Goal: Information Seeking & Learning: Compare options

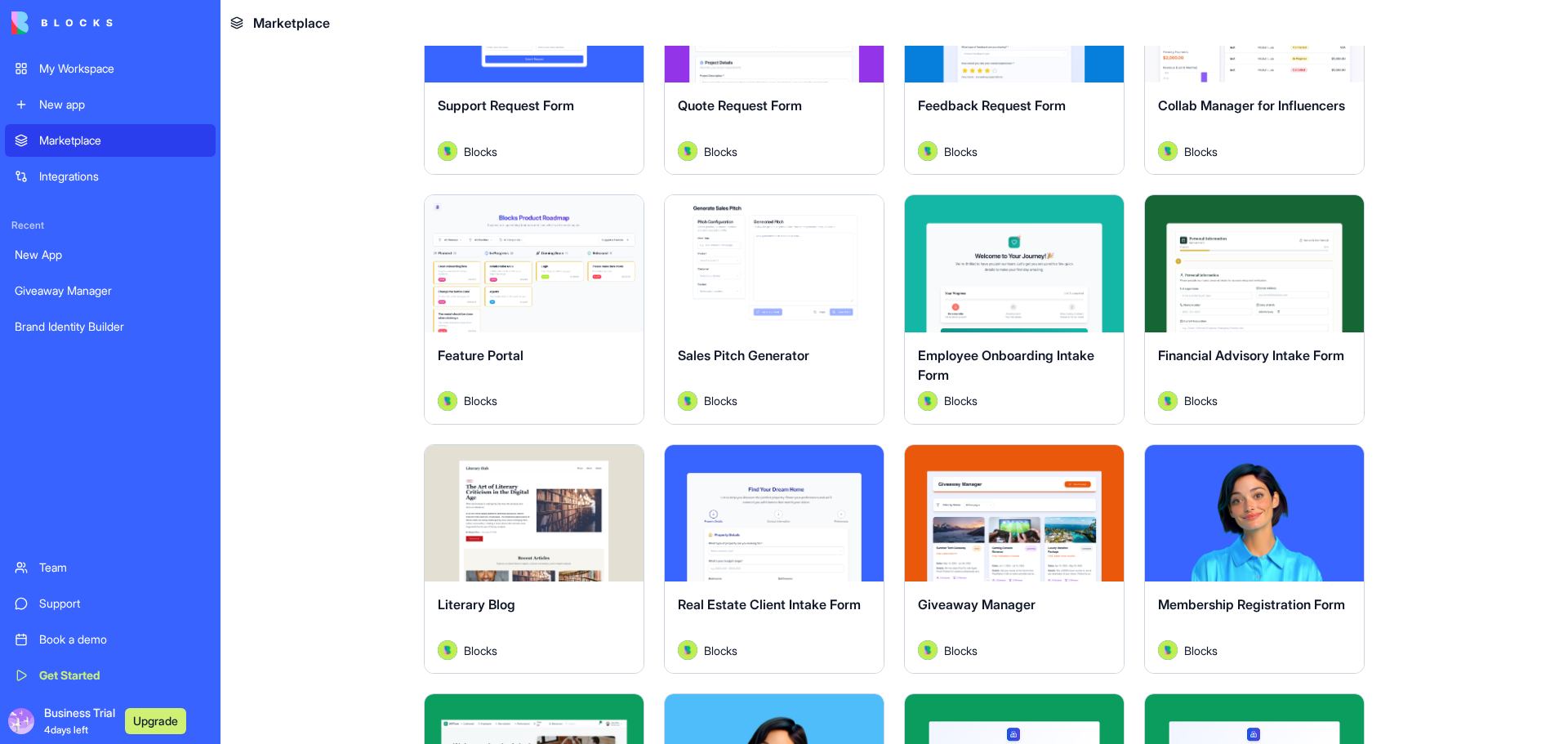
scroll to position [1143, 0]
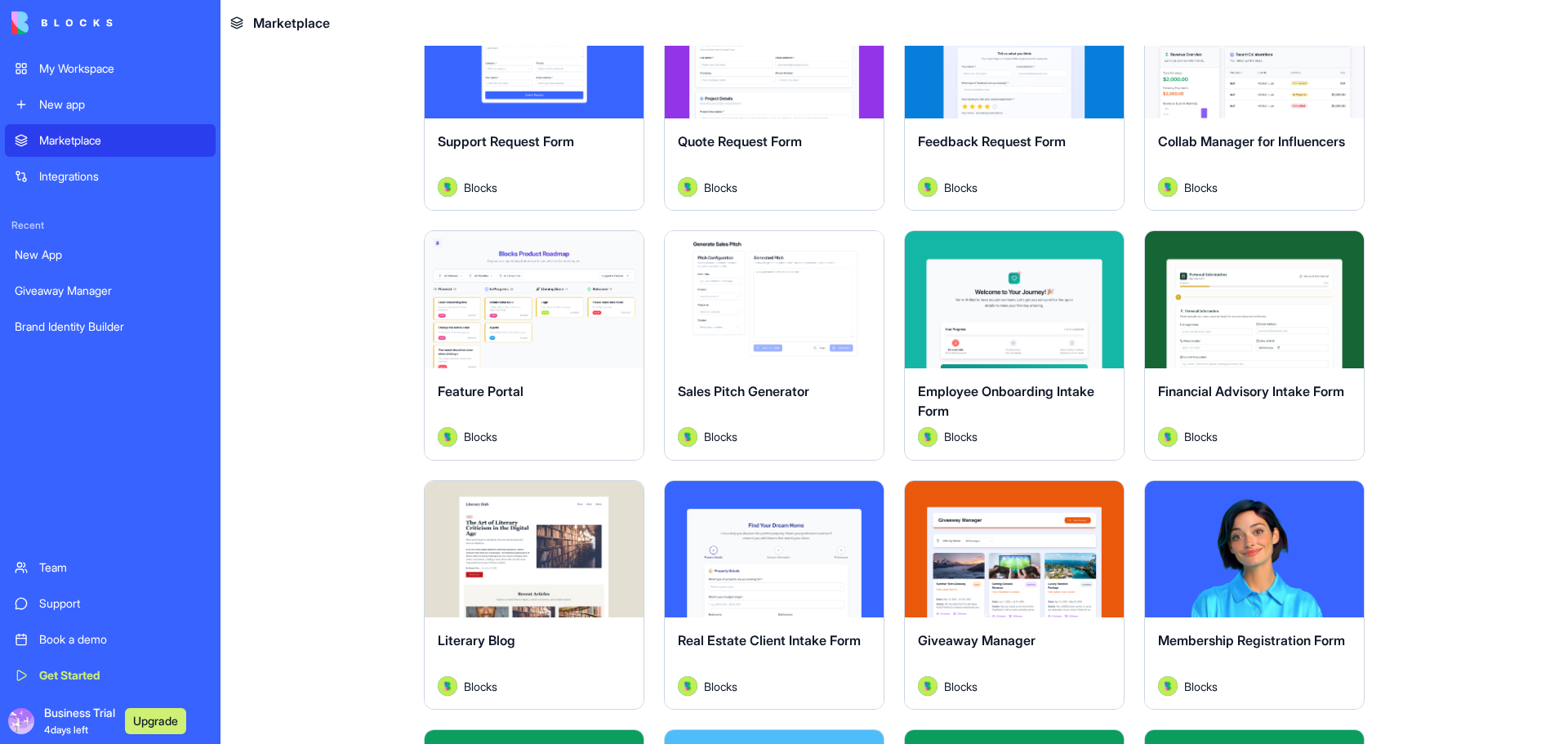
click at [534, 301] on button "Explore" at bounding box center [534, 300] width 122 height 33
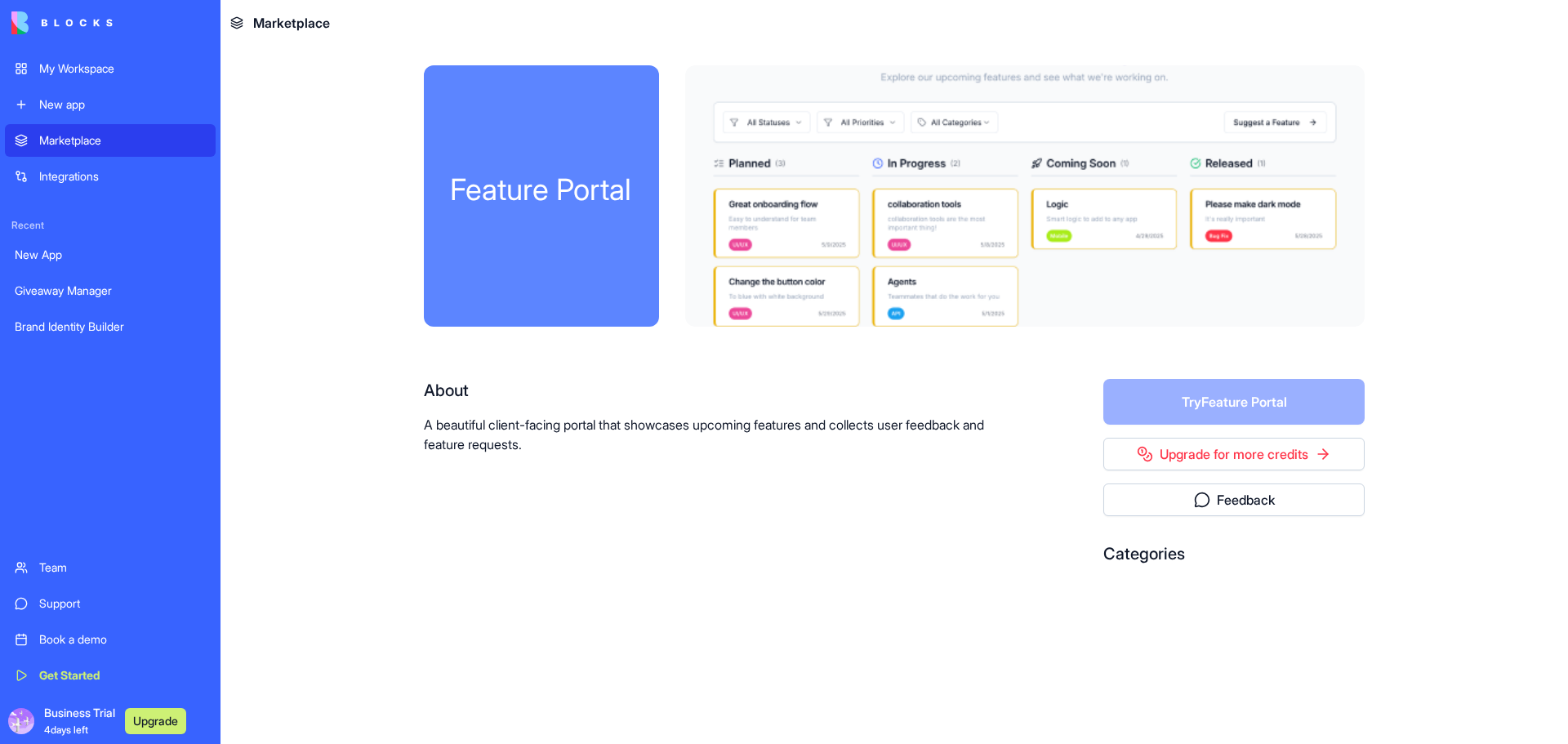
click at [96, 712] on span "Business Trial 4 days left" at bounding box center [80, 721] width 71 height 33
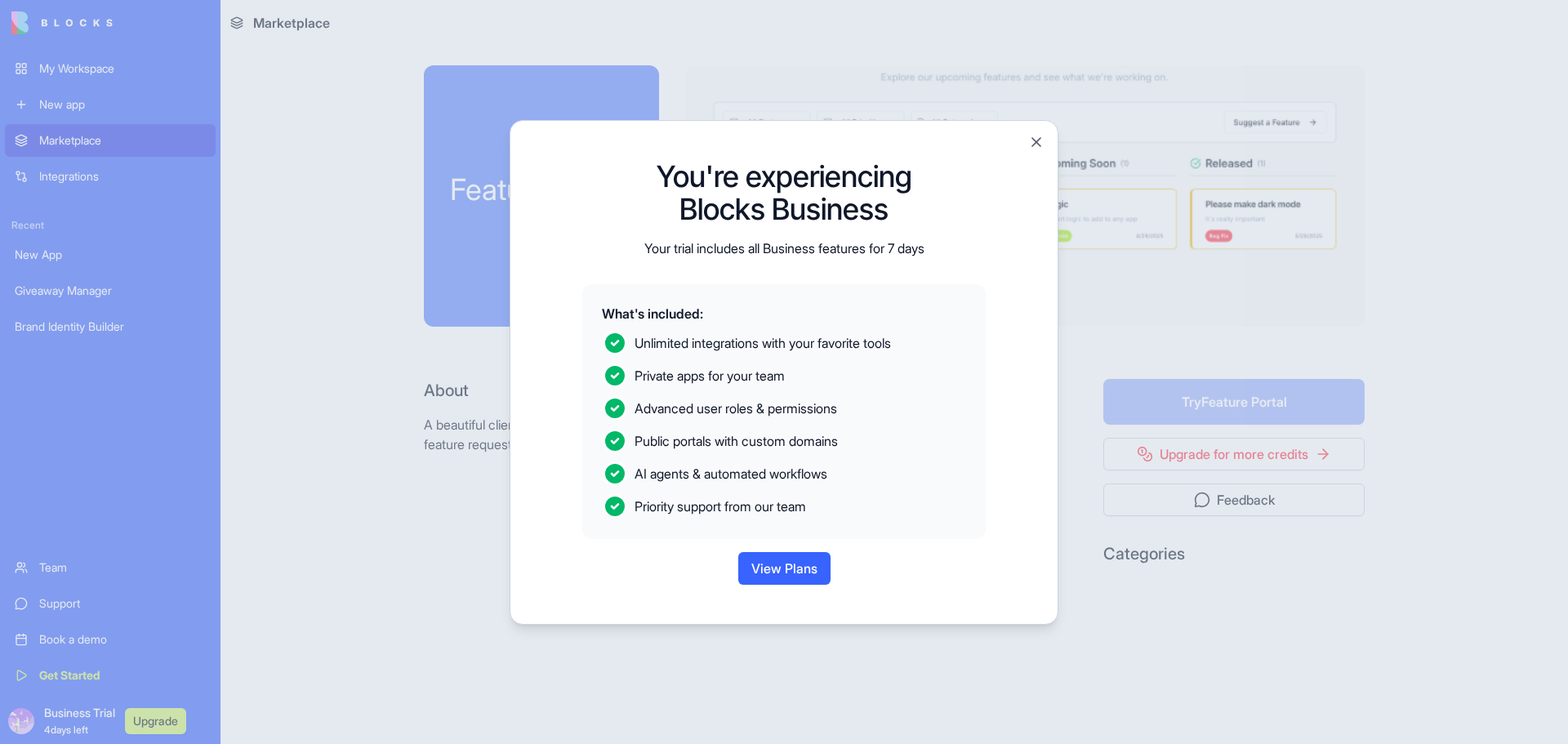
click at [781, 560] on button "View Plans" at bounding box center [784, 569] width 93 height 33
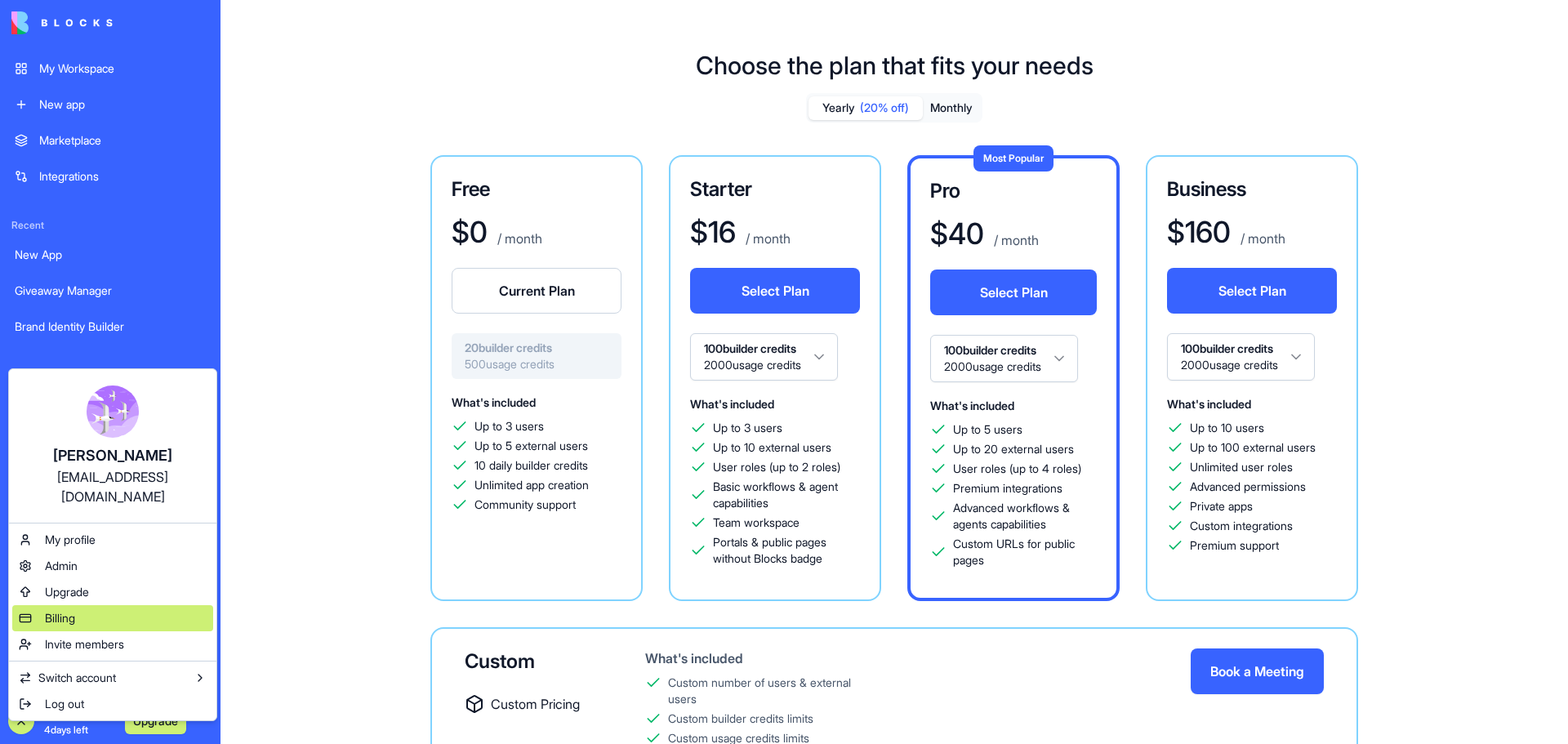
click at [63, 610] on span "Billing" at bounding box center [60, 618] width 30 height 16
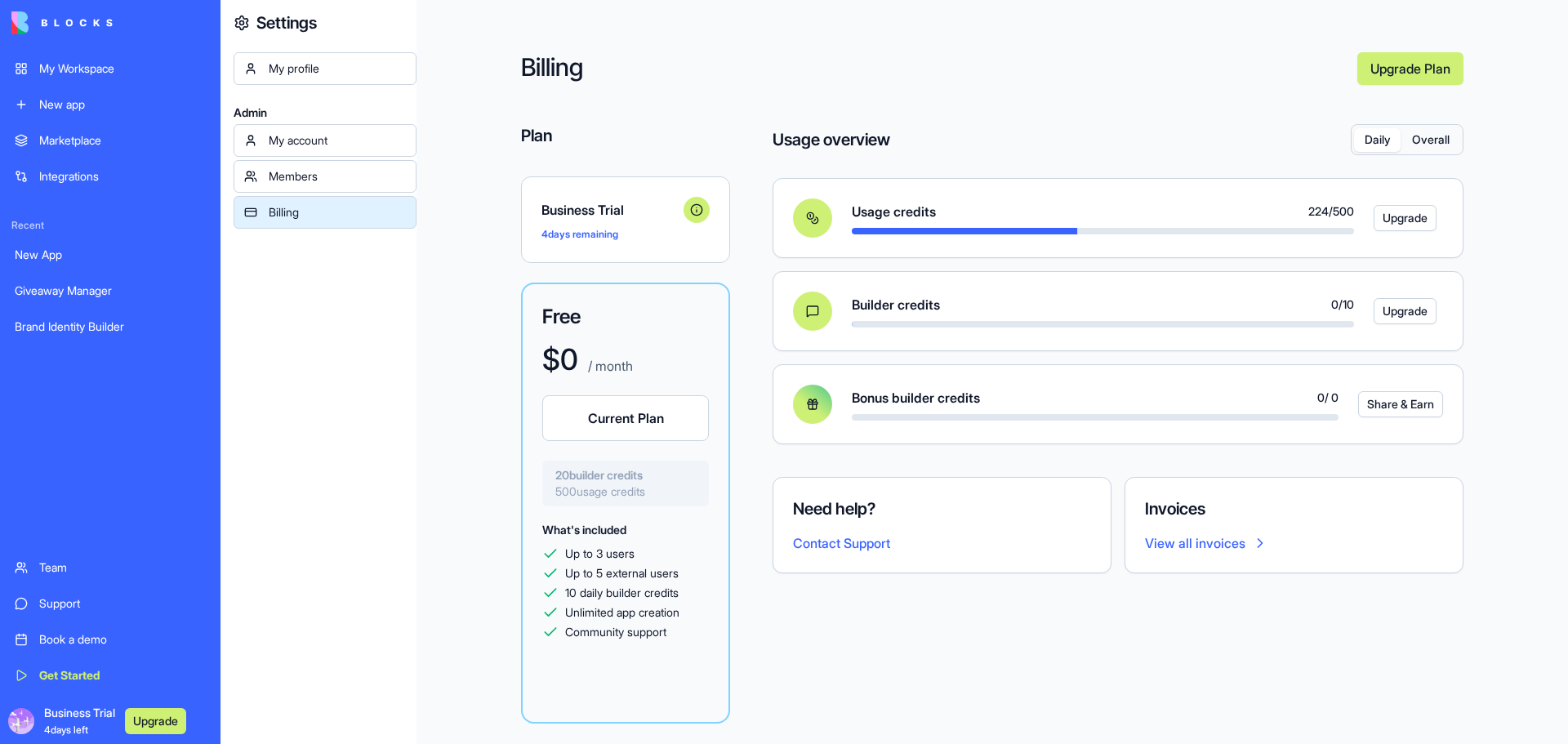
click at [988, 303] on div "Builder credits 0 / 10" at bounding box center [1102, 305] width 502 height 20
click at [933, 315] on div "Builder credits 0 / 10" at bounding box center [1102, 311] width 502 height 33
click at [160, 701] on div "Business Trial 4 days left Upgrade" at bounding box center [110, 721] width 211 height 46
click at [161, 710] on button "Upgrade" at bounding box center [155, 721] width 61 height 26
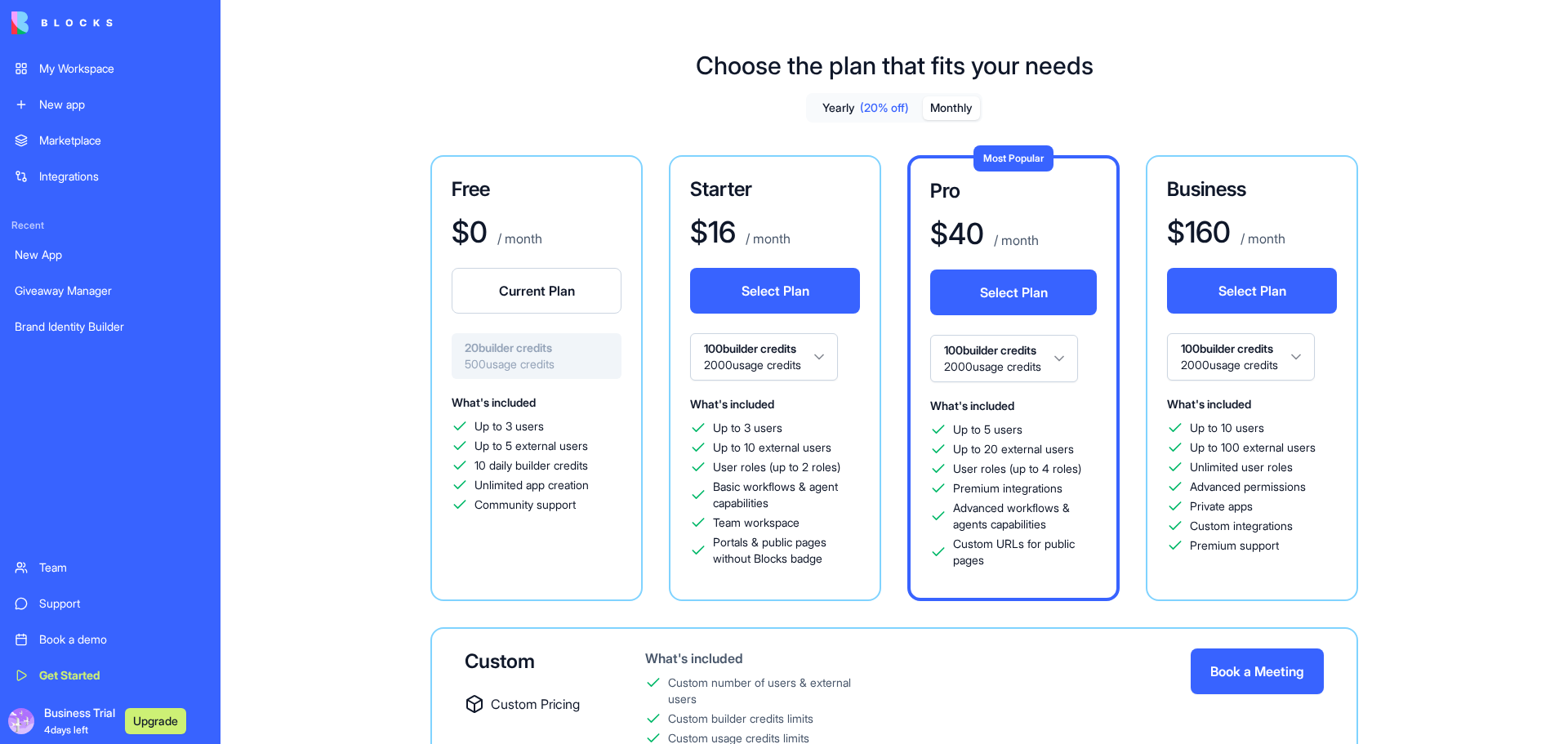
click at [946, 108] on button "Monthly" at bounding box center [952, 108] width 57 height 24
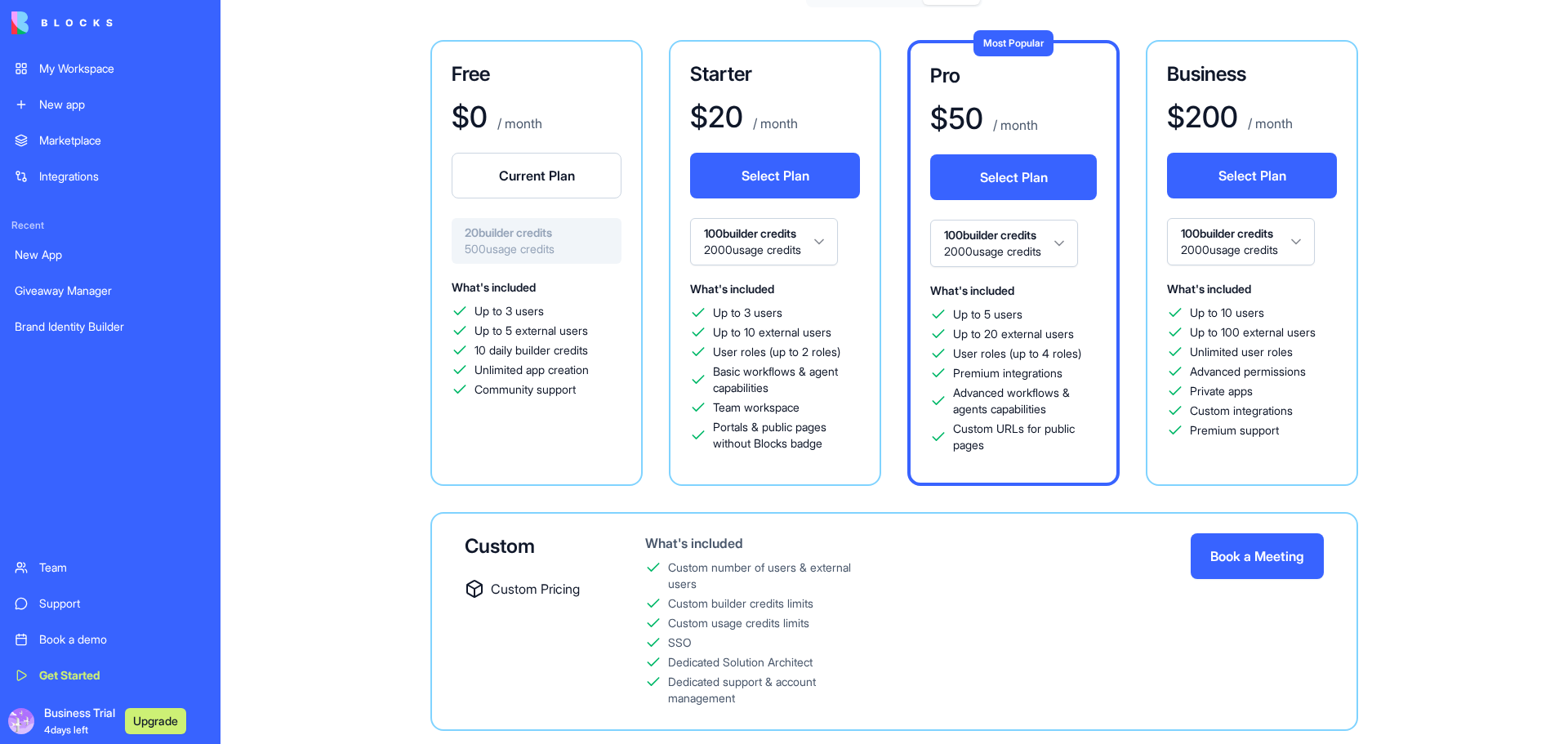
scroll to position [154, 0]
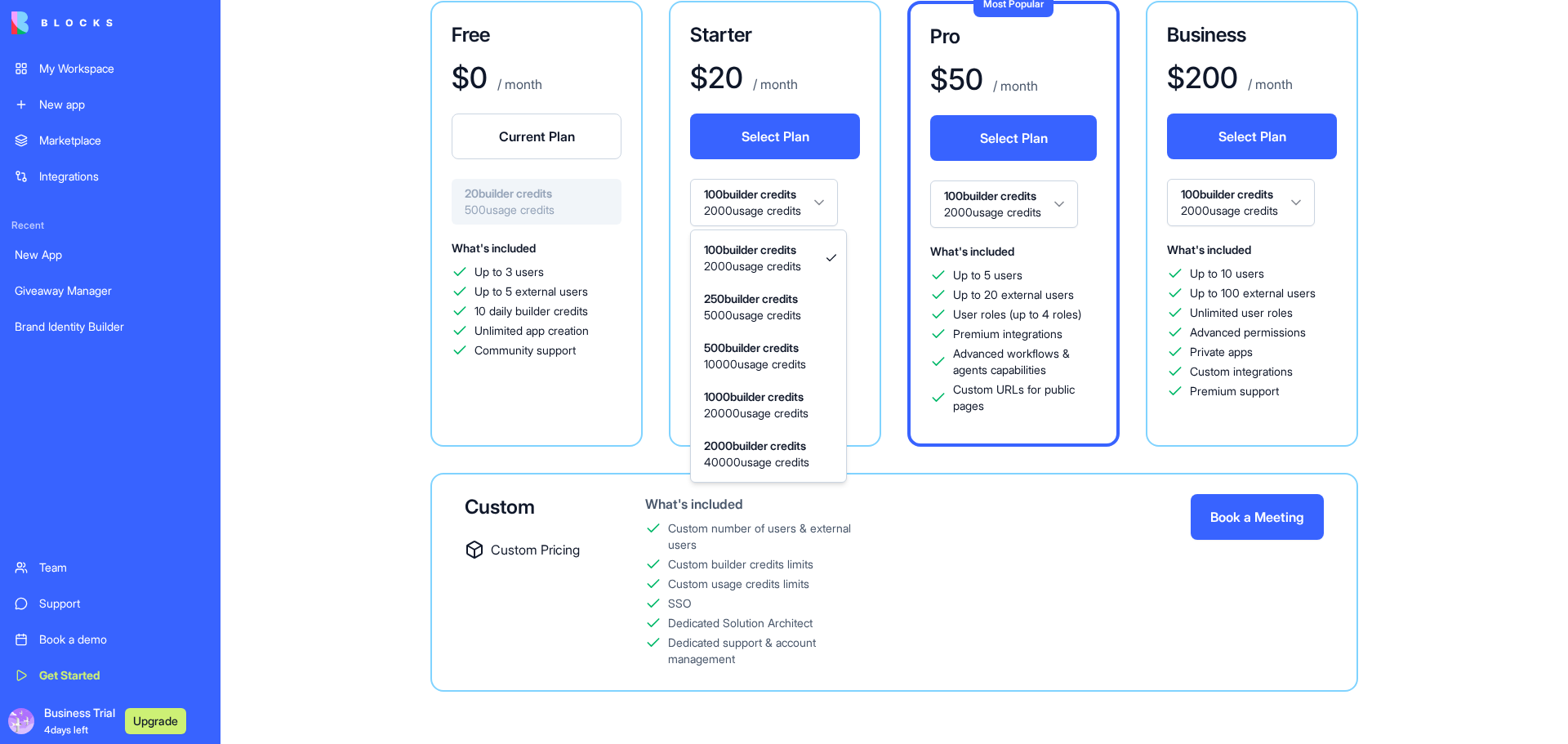
click at [834, 212] on html "My Workspace New app Marketplace Integrations Recent New App Giveaway Manager B…" at bounding box center [784, 372] width 1568 height 744
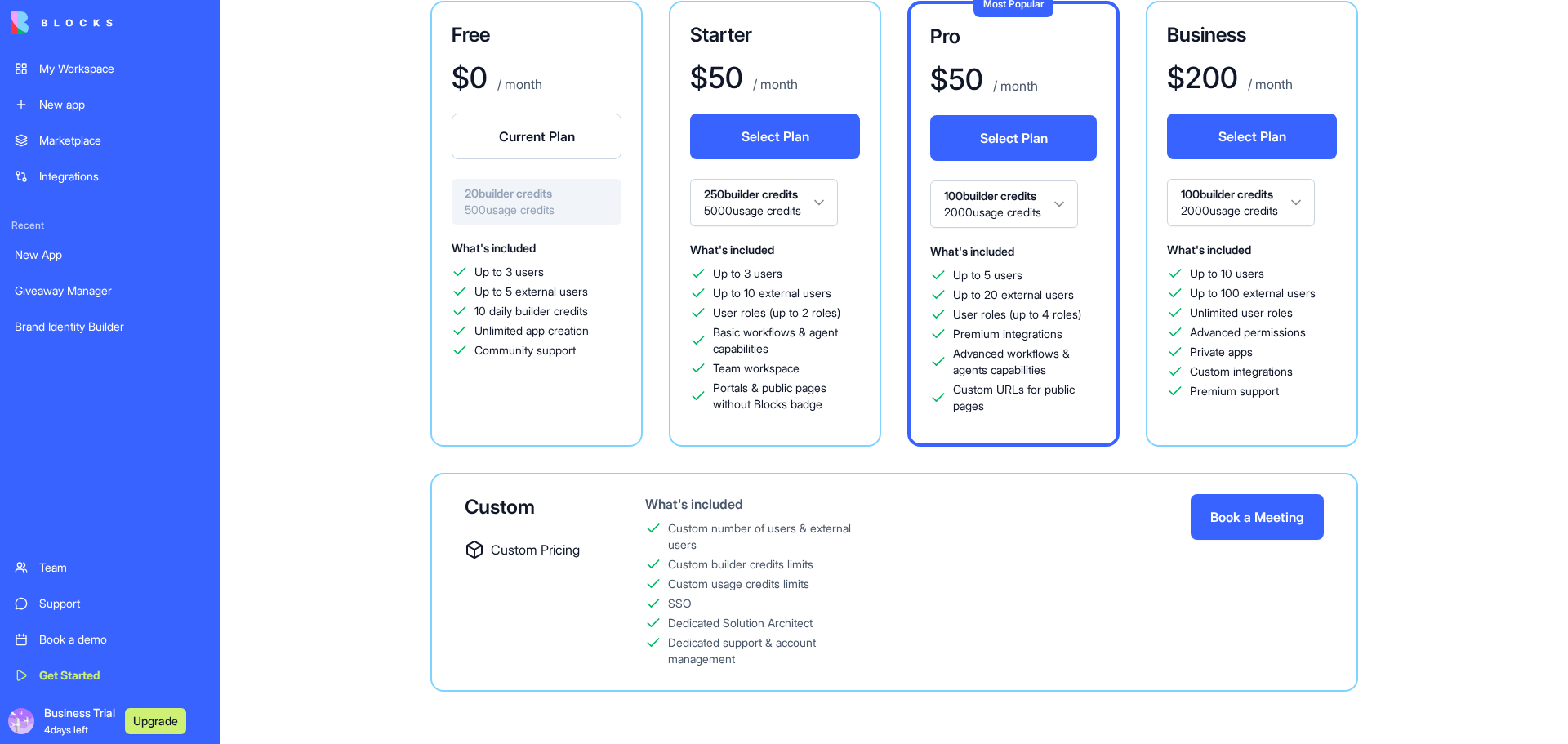
click at [765, 205] on html "My Workspace New app Marketplace Integrations Recent New App Giveaway Manager B…" at bounding box center [784, 372] width 1568 height 744
click at [794, 143] on button "Select Plan" at bounding box center [775, 137] width 170 height 46
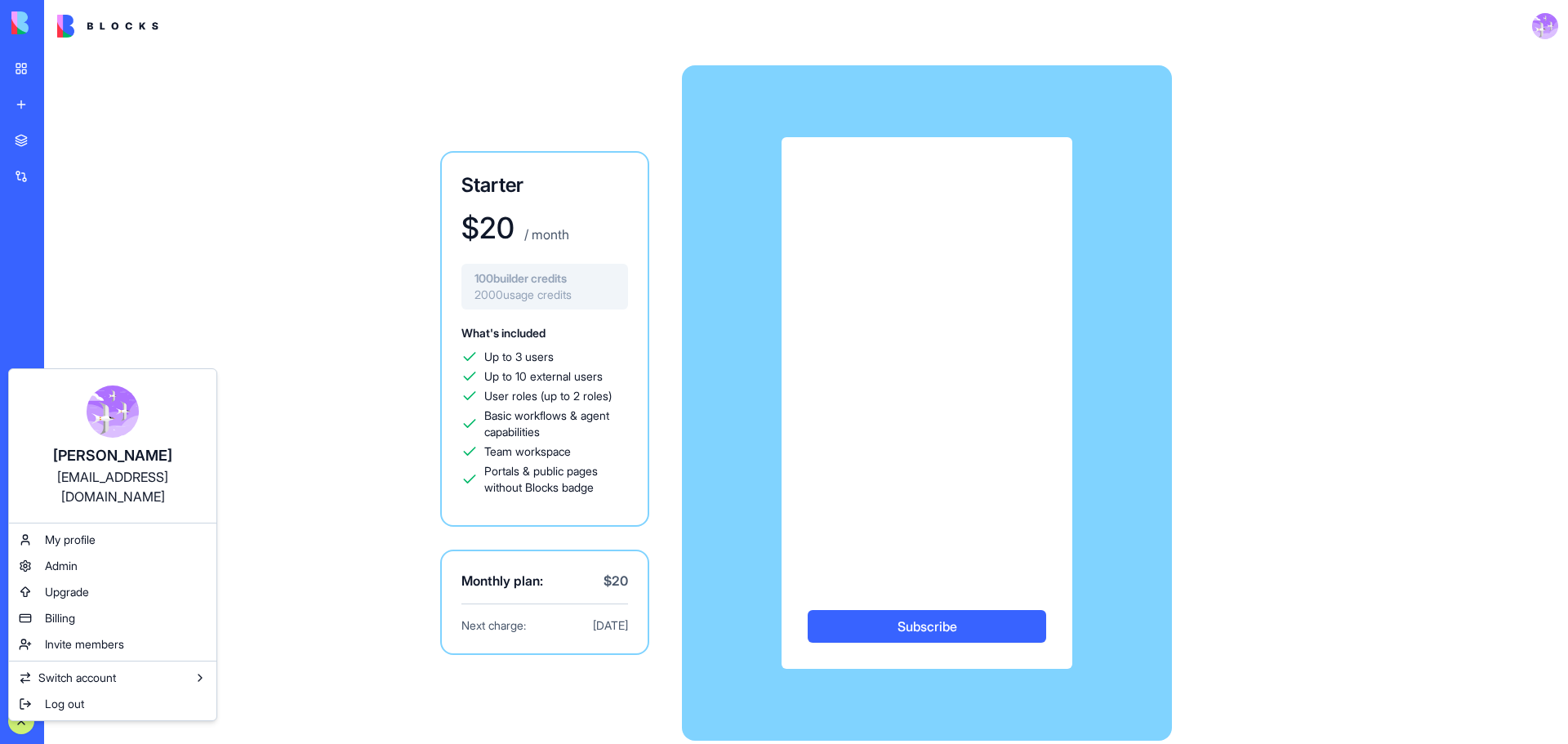
click at [275, 597] on html "My Workspace New app Marketplace Integrations Recent New App Giveaway Manager B…" at bounding box center [784, 372] width 1568 height 744
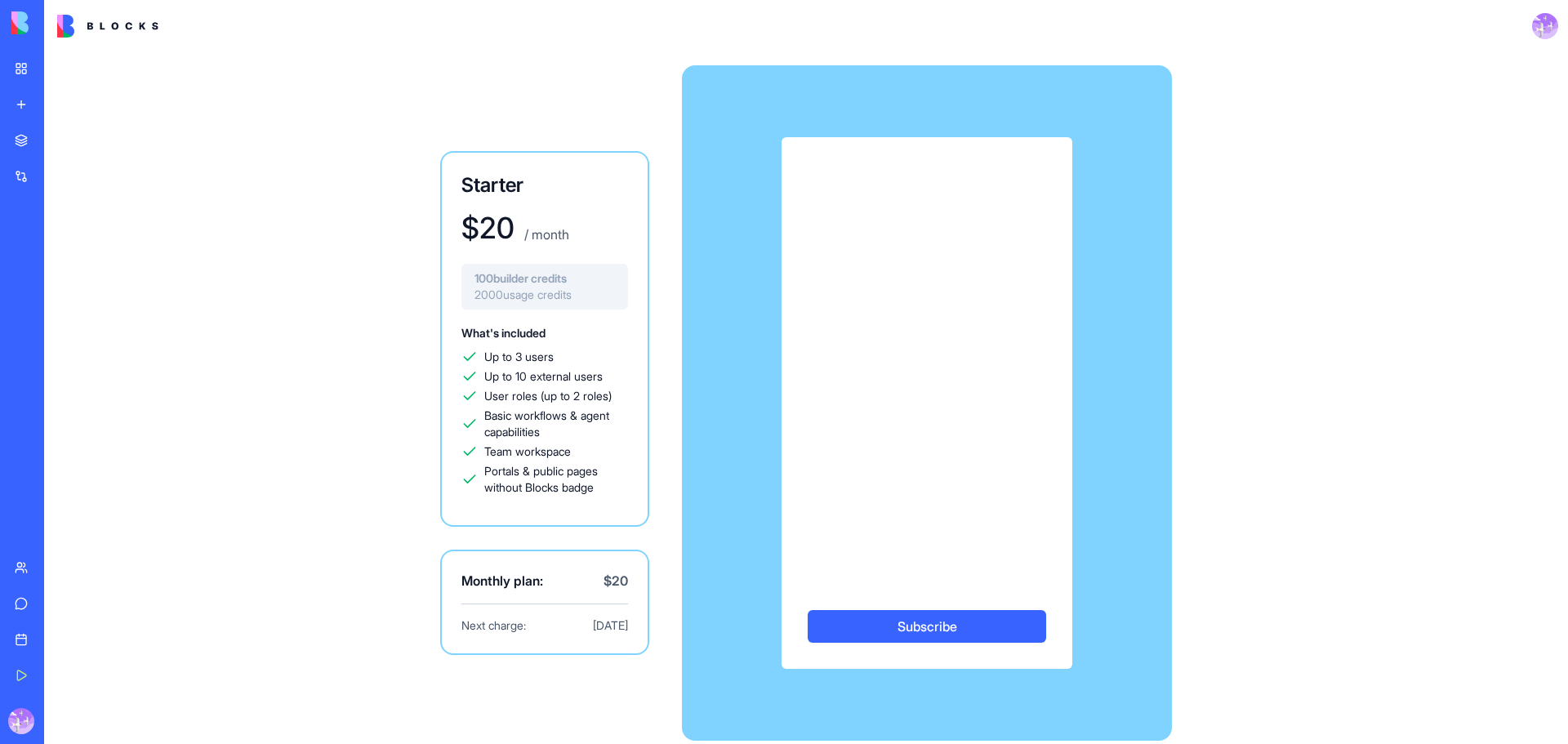
click at [78, 29] on img at bounding box center [108, 26] width 102 height 23
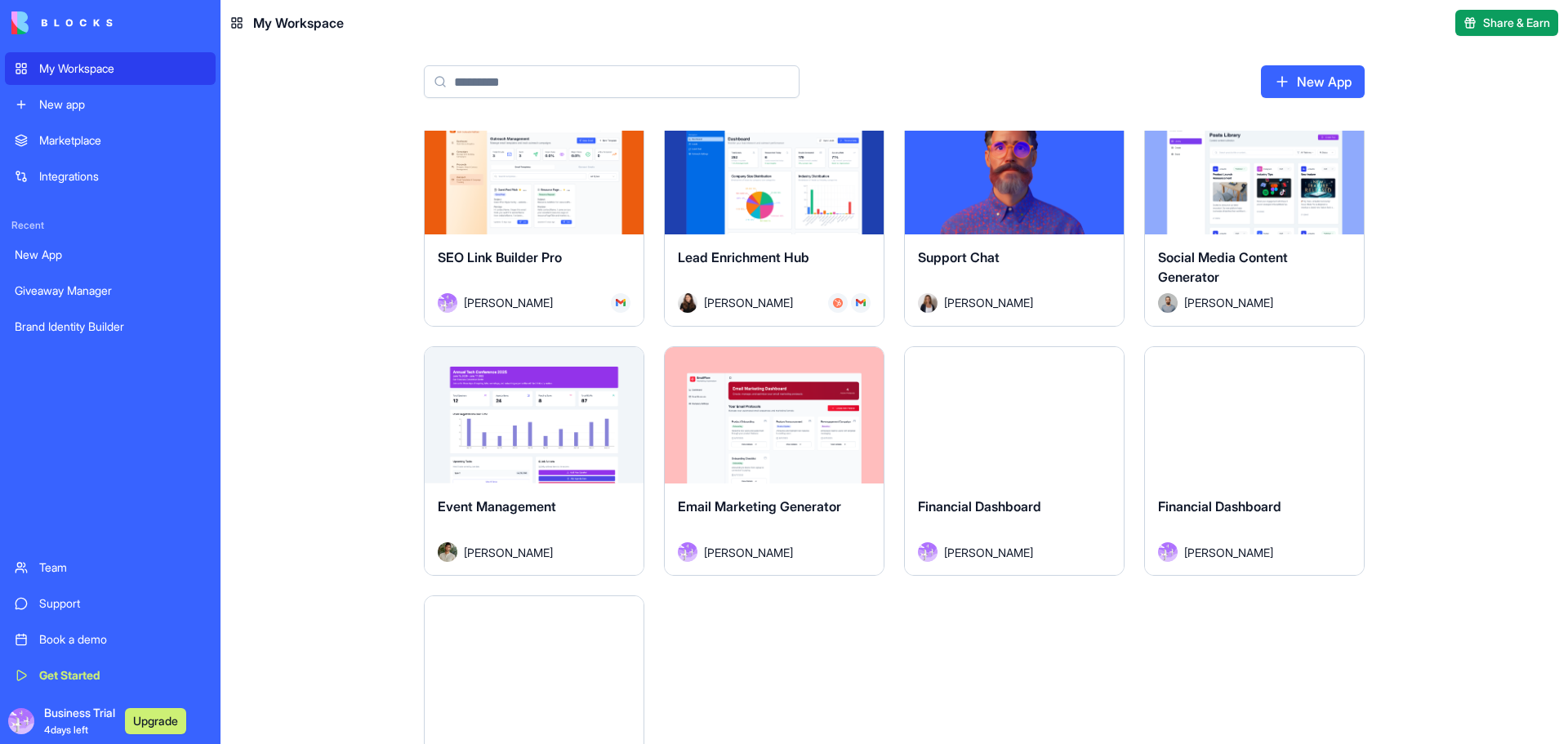
scroll to position [572, 0]
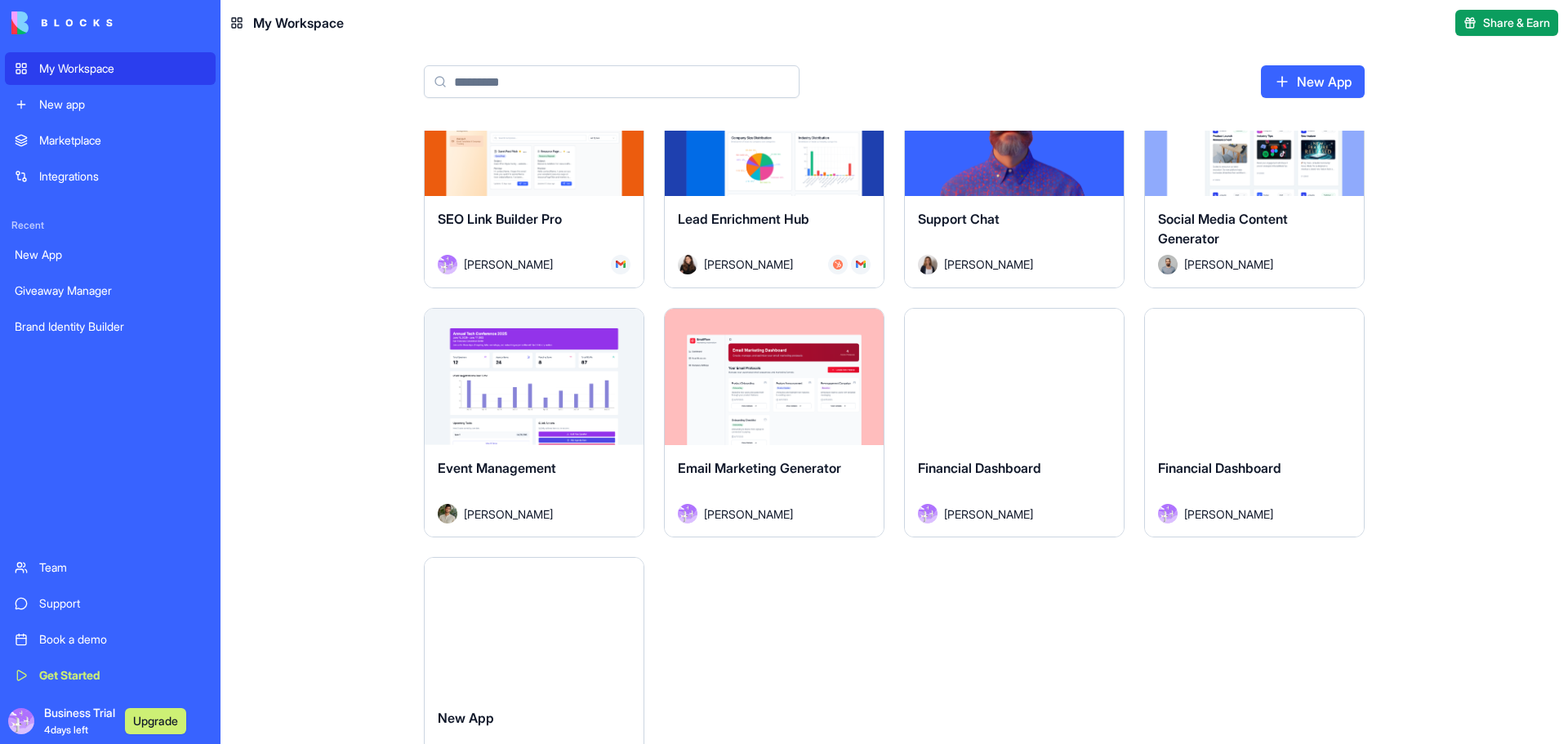
click at [102, 714] on span "Business Trial 4 days left" at bounding box center [80, 721] width 71 height 33
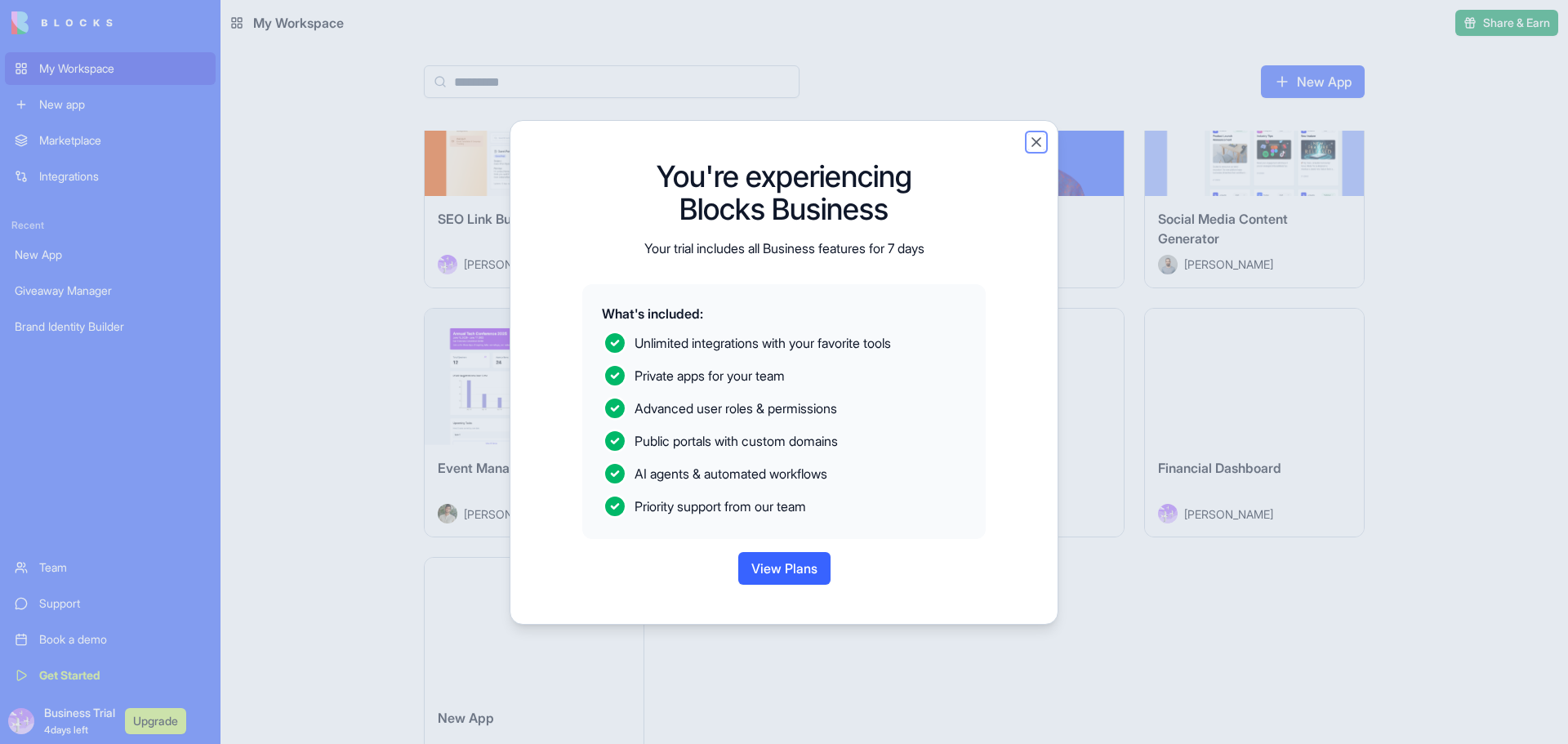
click at [1031, 145] on button "Close" at bounding box center [1037, 142] width 16 height 16
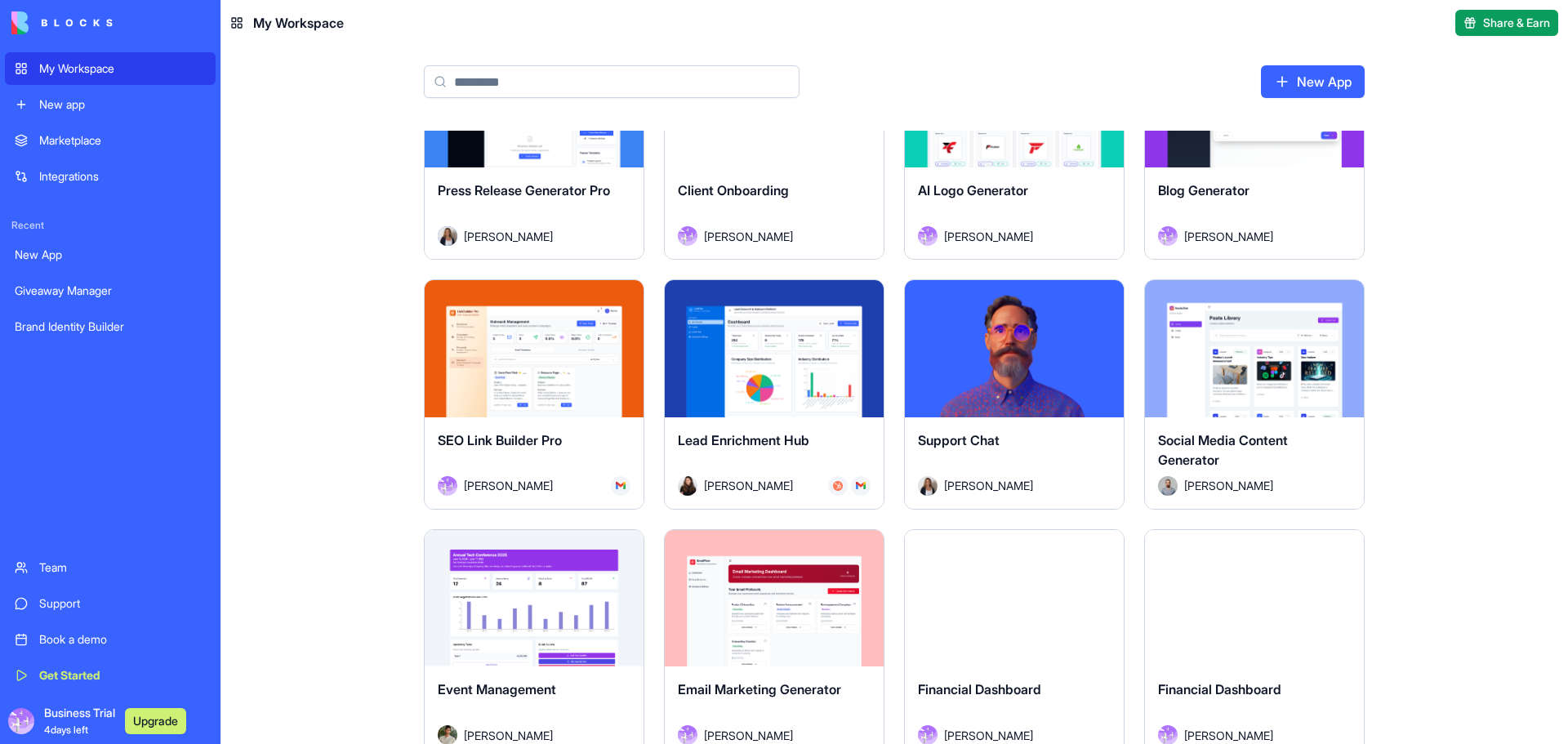
scroll to position [0, 0]
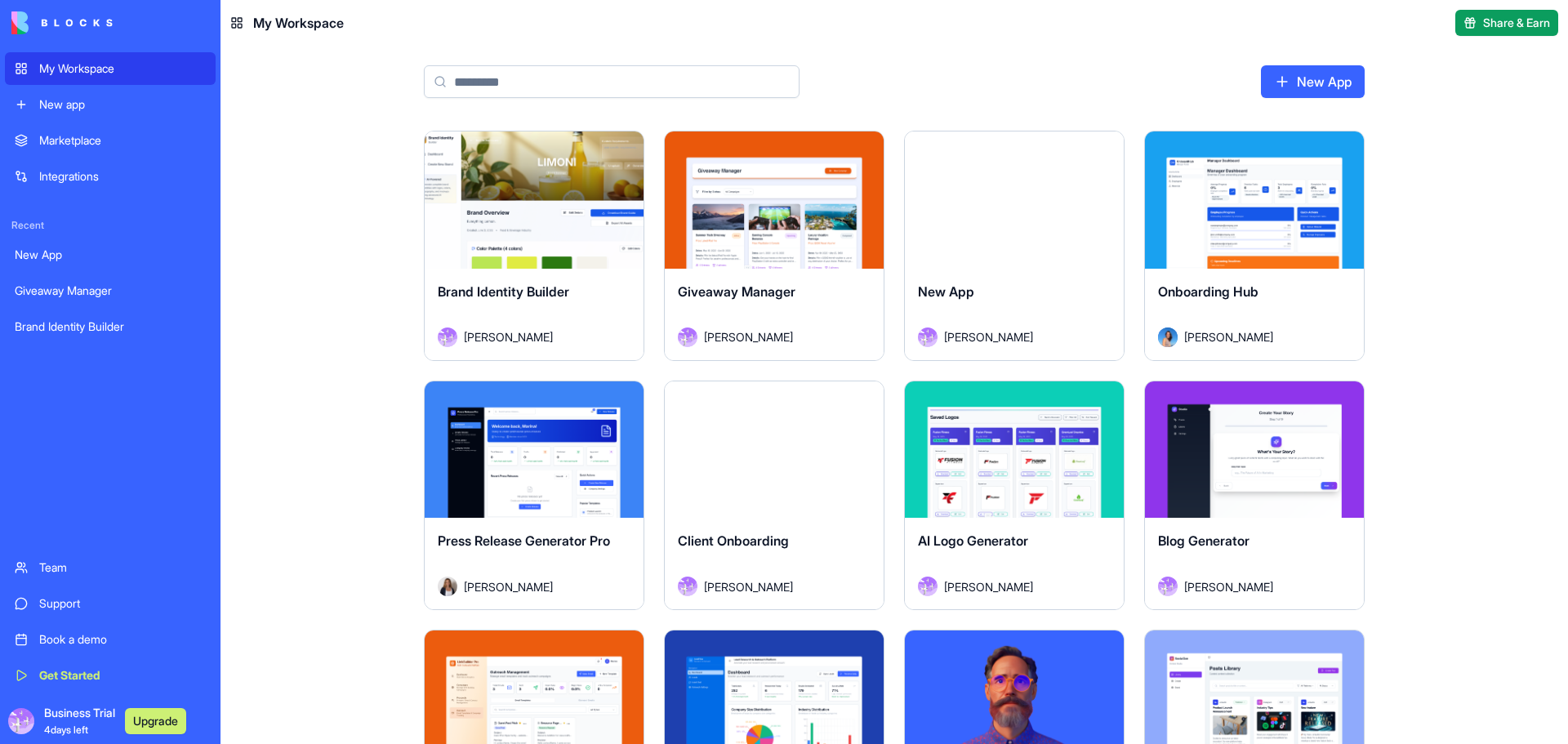
click at [79, 143] on div "Marketplace" at bounding box center [122, 140] width 166 height 16
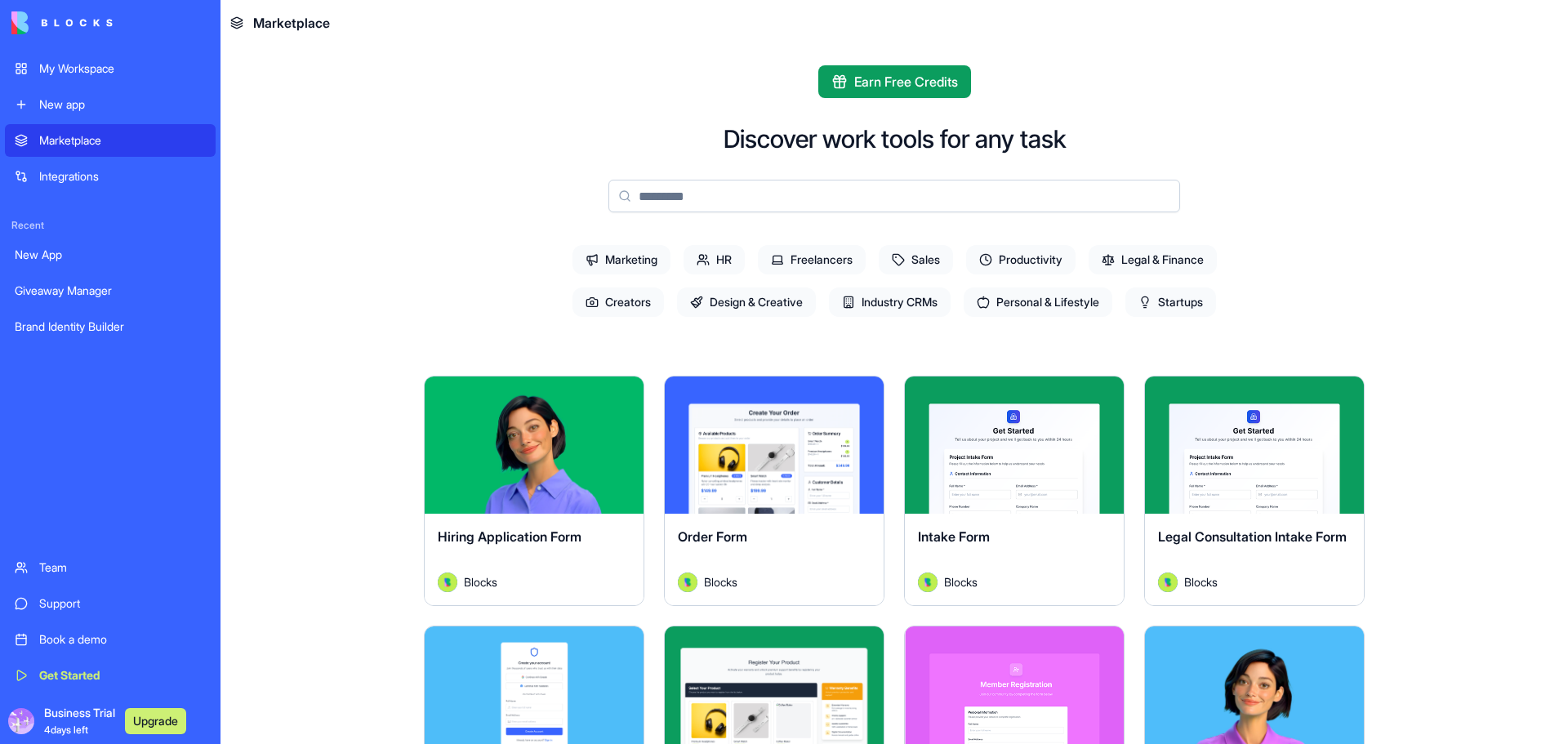
click at [626, 256] on span "Marketing" at bounding box center [622, 260] width 98 height 29
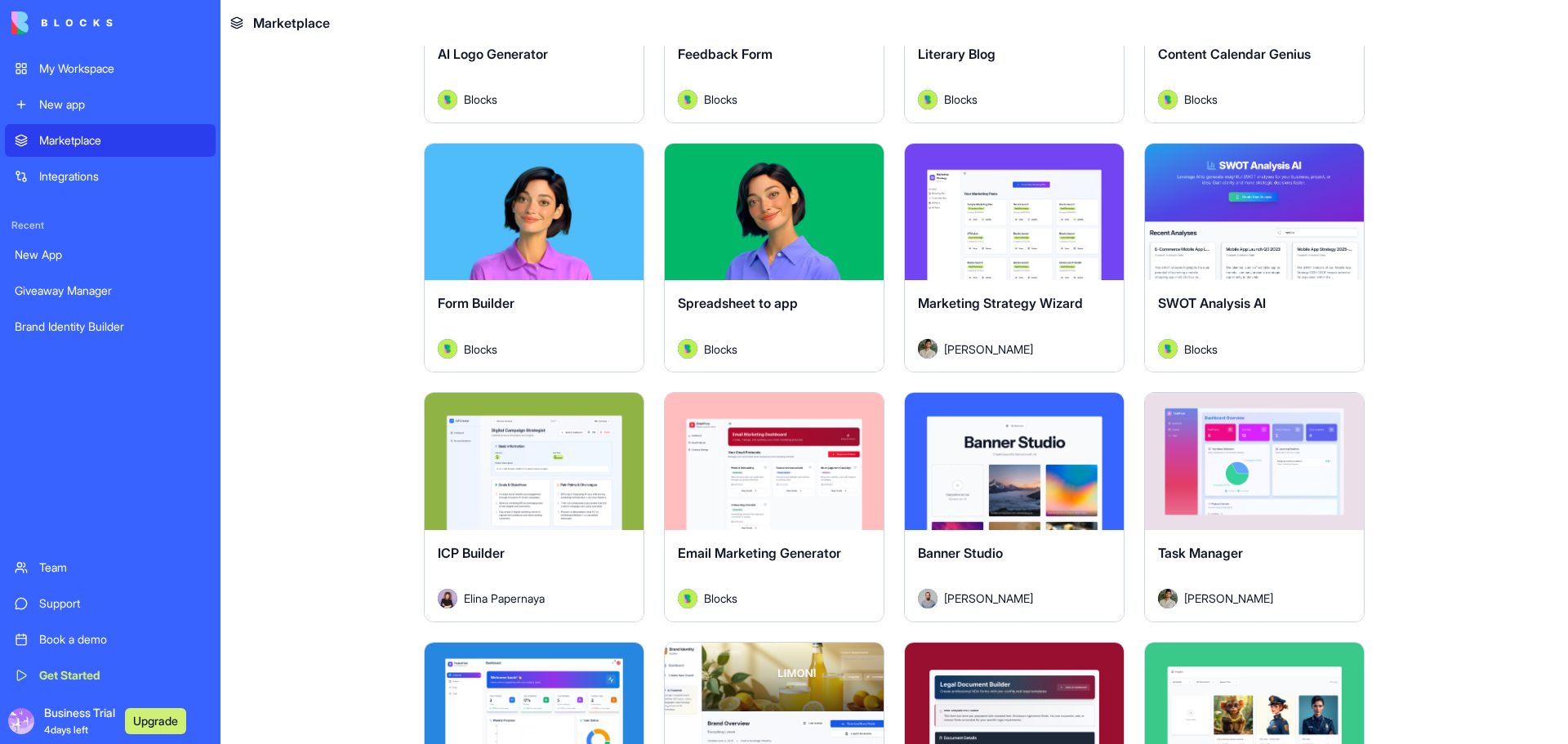
scroll to position [381, 0]
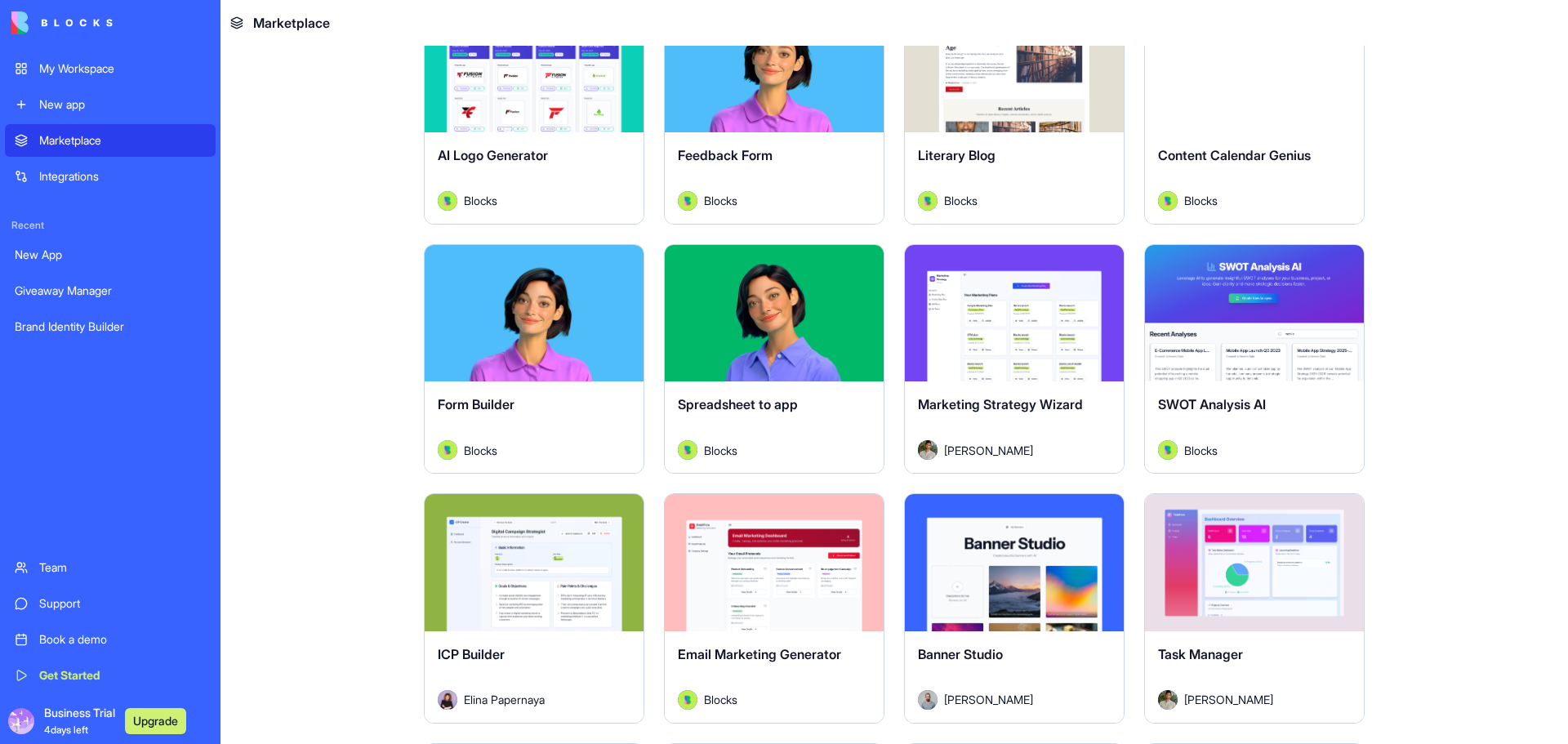
click at [53, 132] on div "Marketplace" at bounding box center [122, 140] width 166 height 16
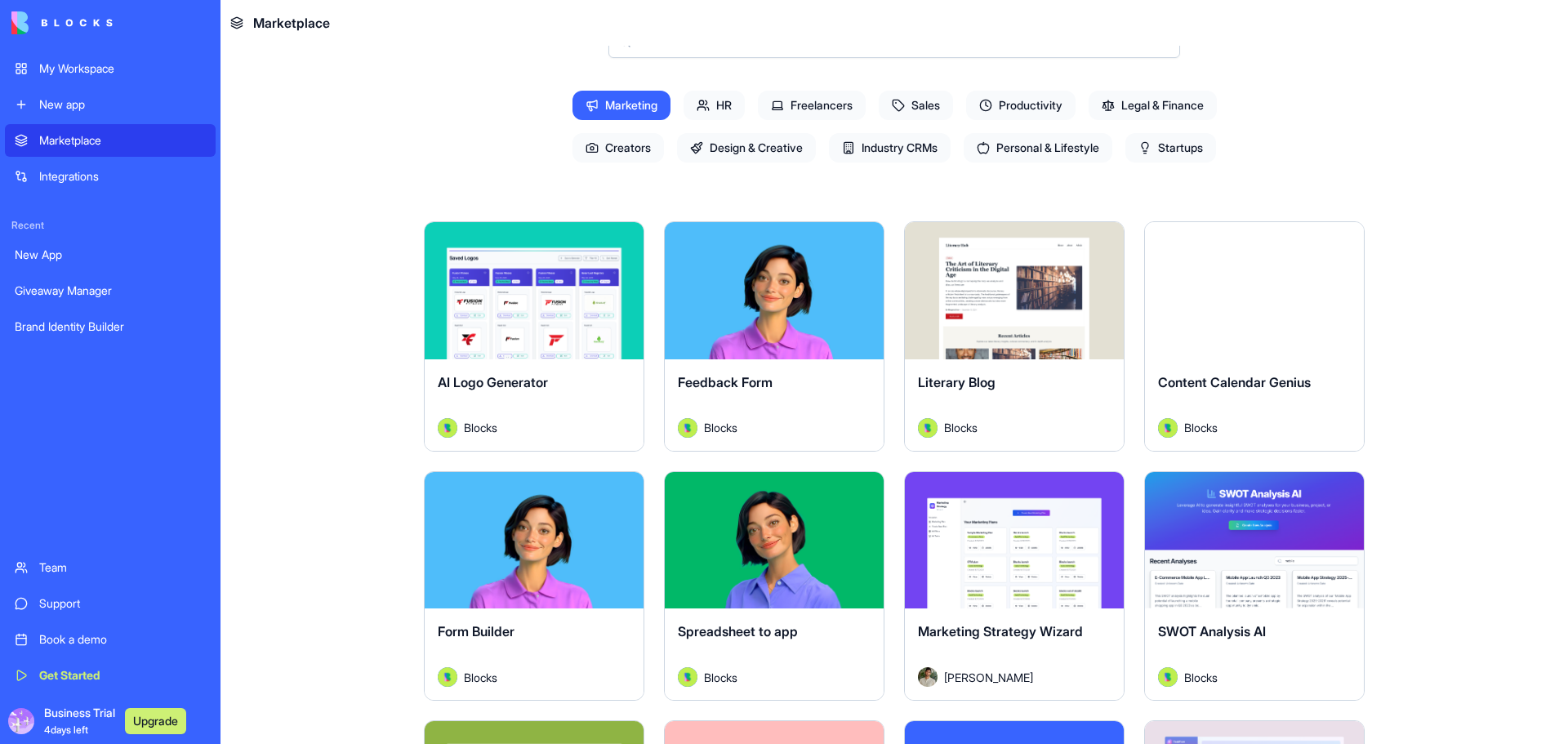
scroll to position [190, 0]
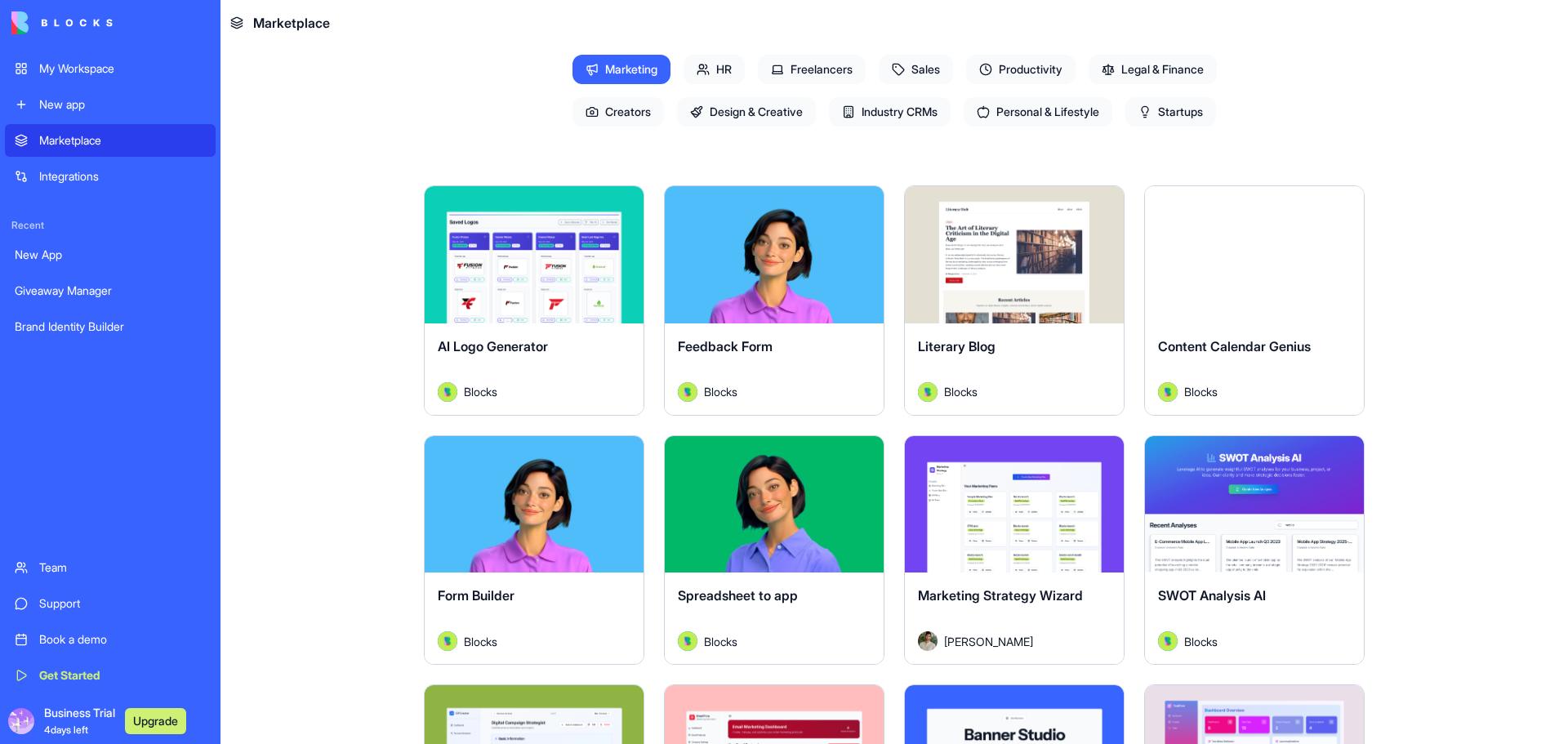
click at [83, 179] on div "Integrations" at bounding box center [122, 176] width 166 height 16
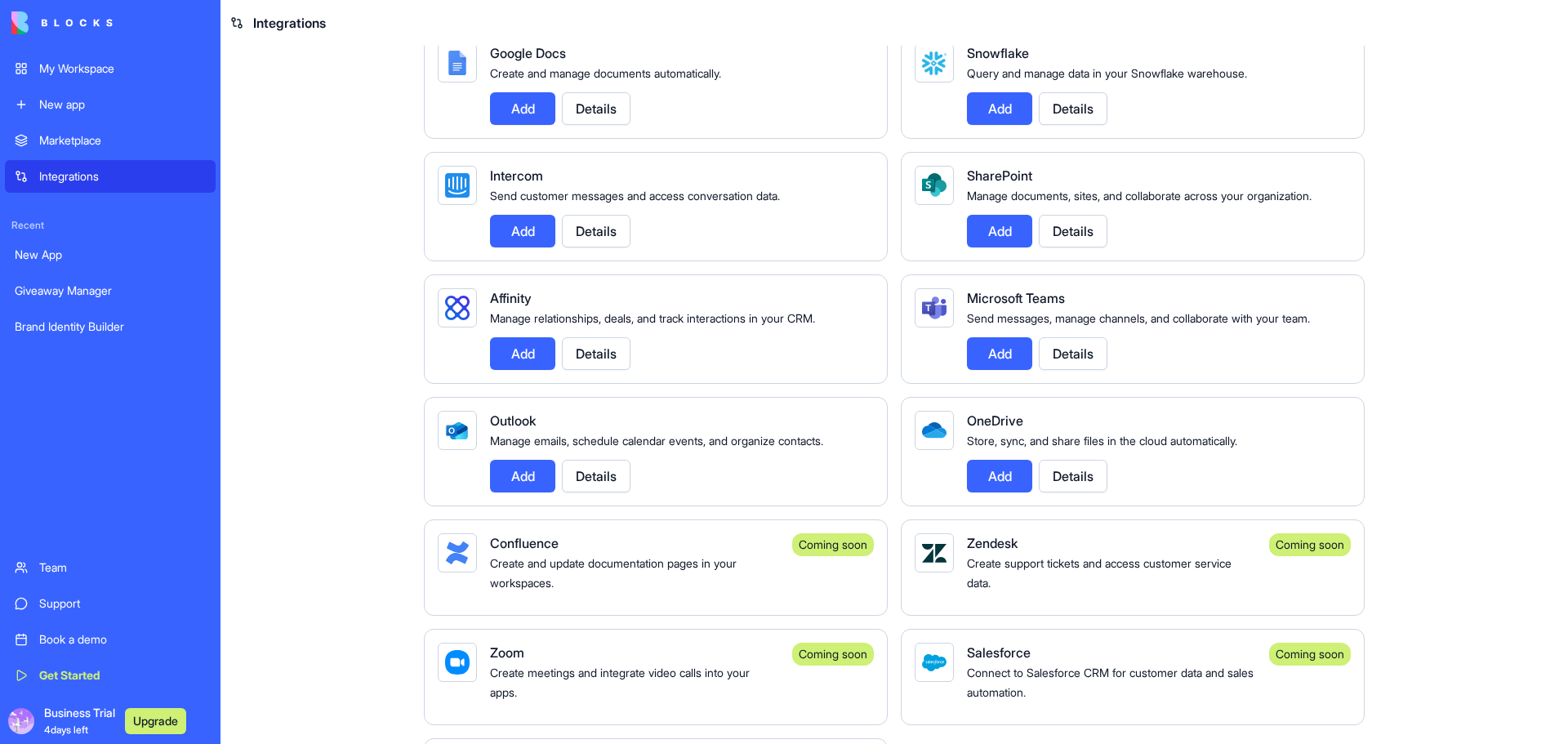
scroll to position [1333, 0]
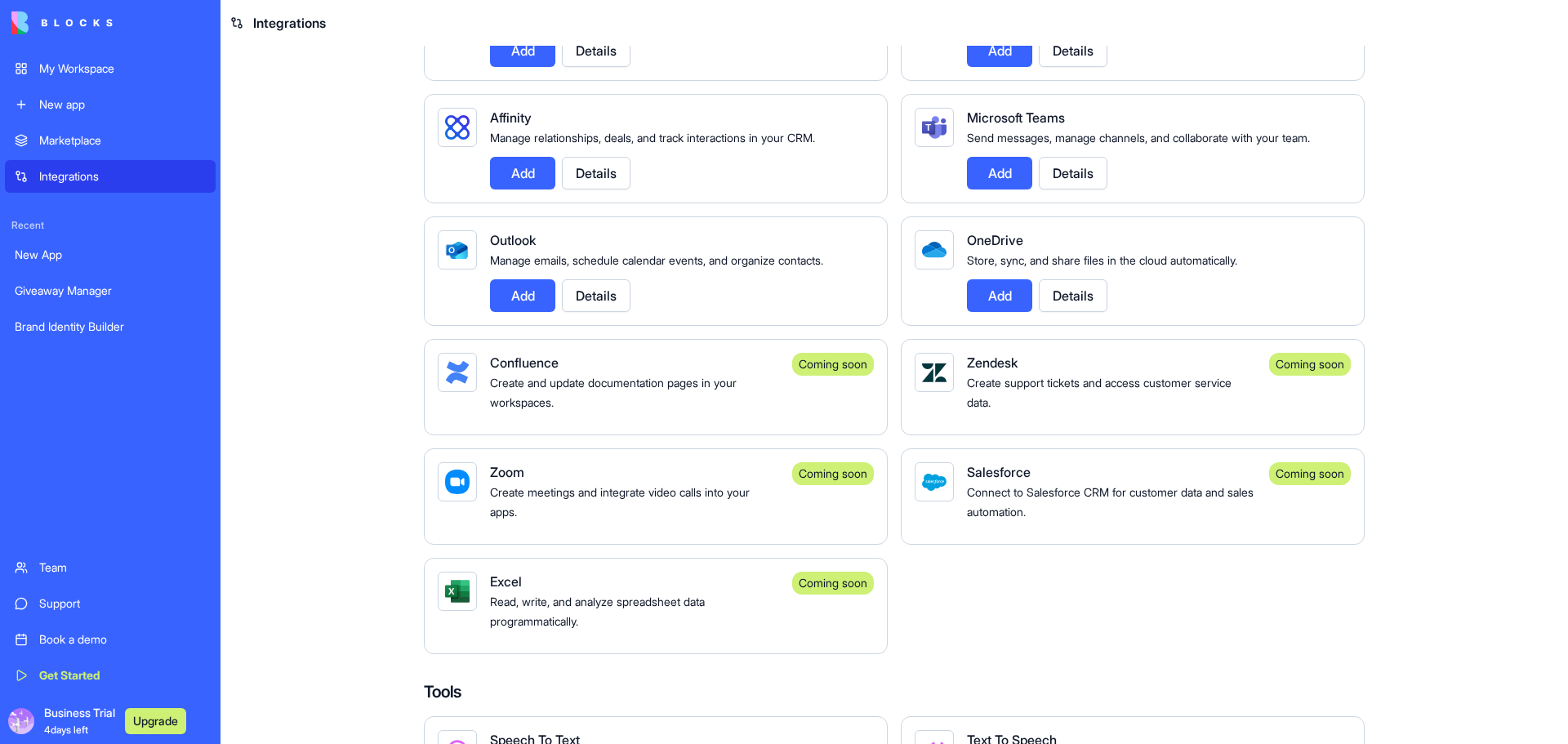
click at [72, 145] on div "Marketplace" at bounding box center [122, 140] width 166 height 16
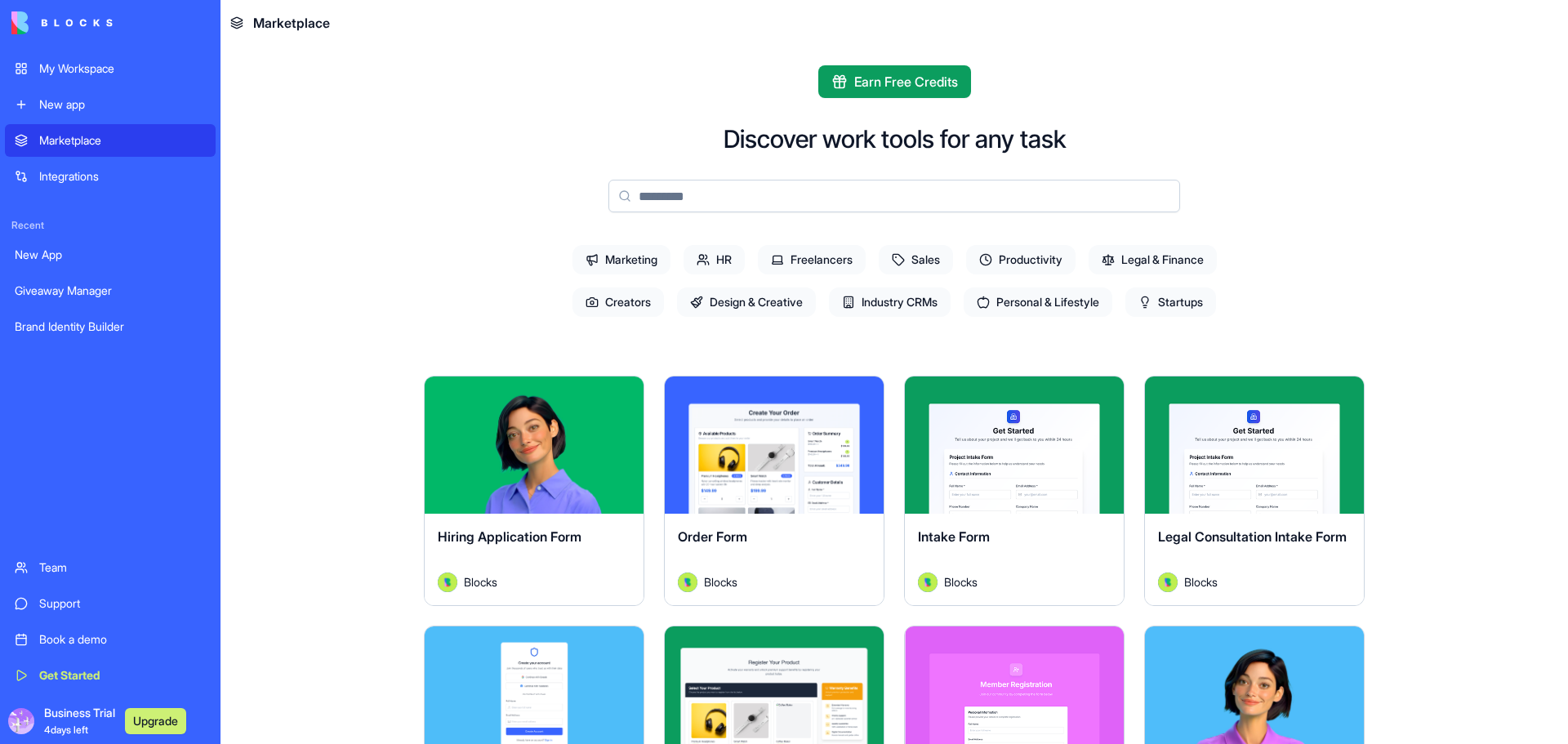
click at [783, 448] on button "Explore" at bounding box center [774, 445] width 122 height 33
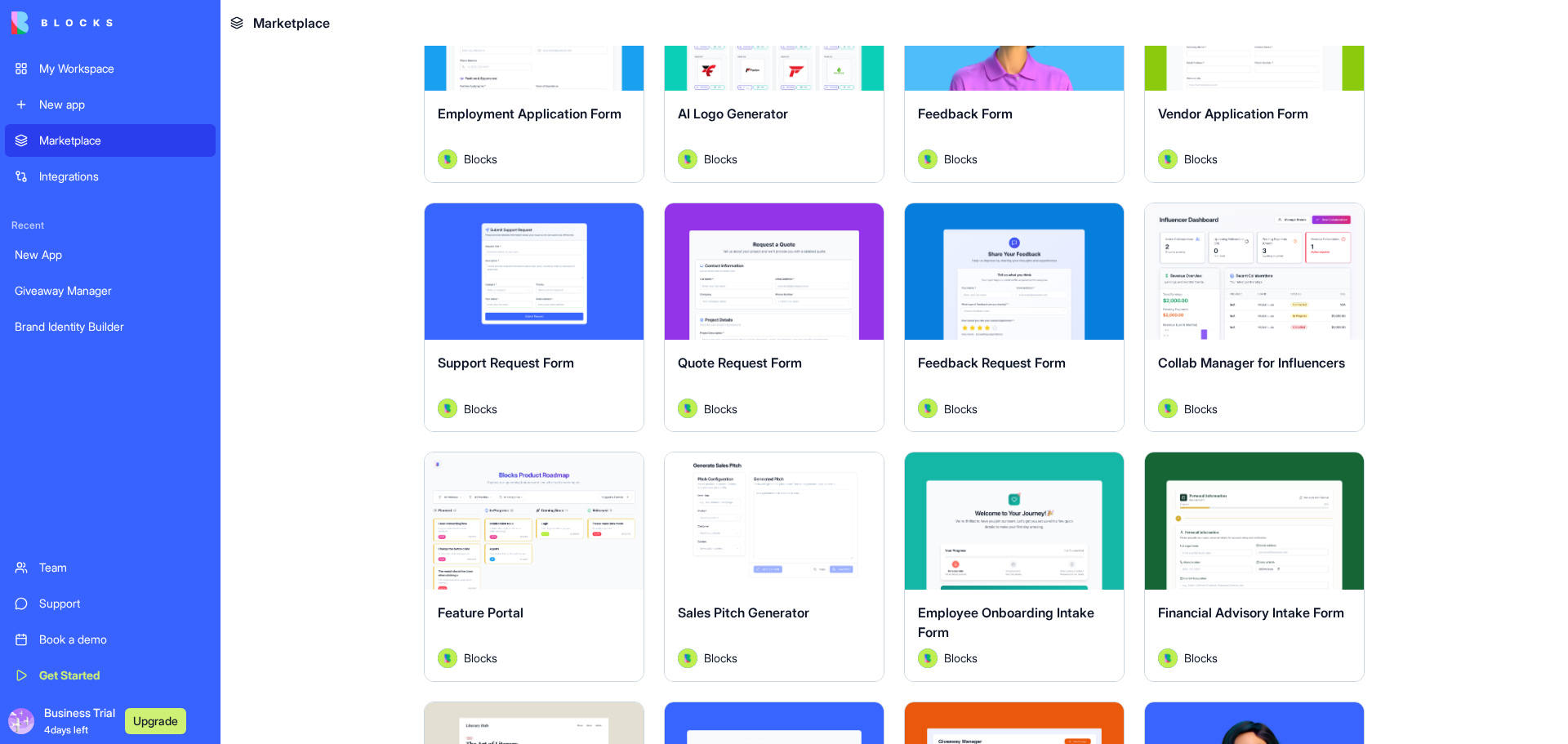
scroll to position [953, 0]
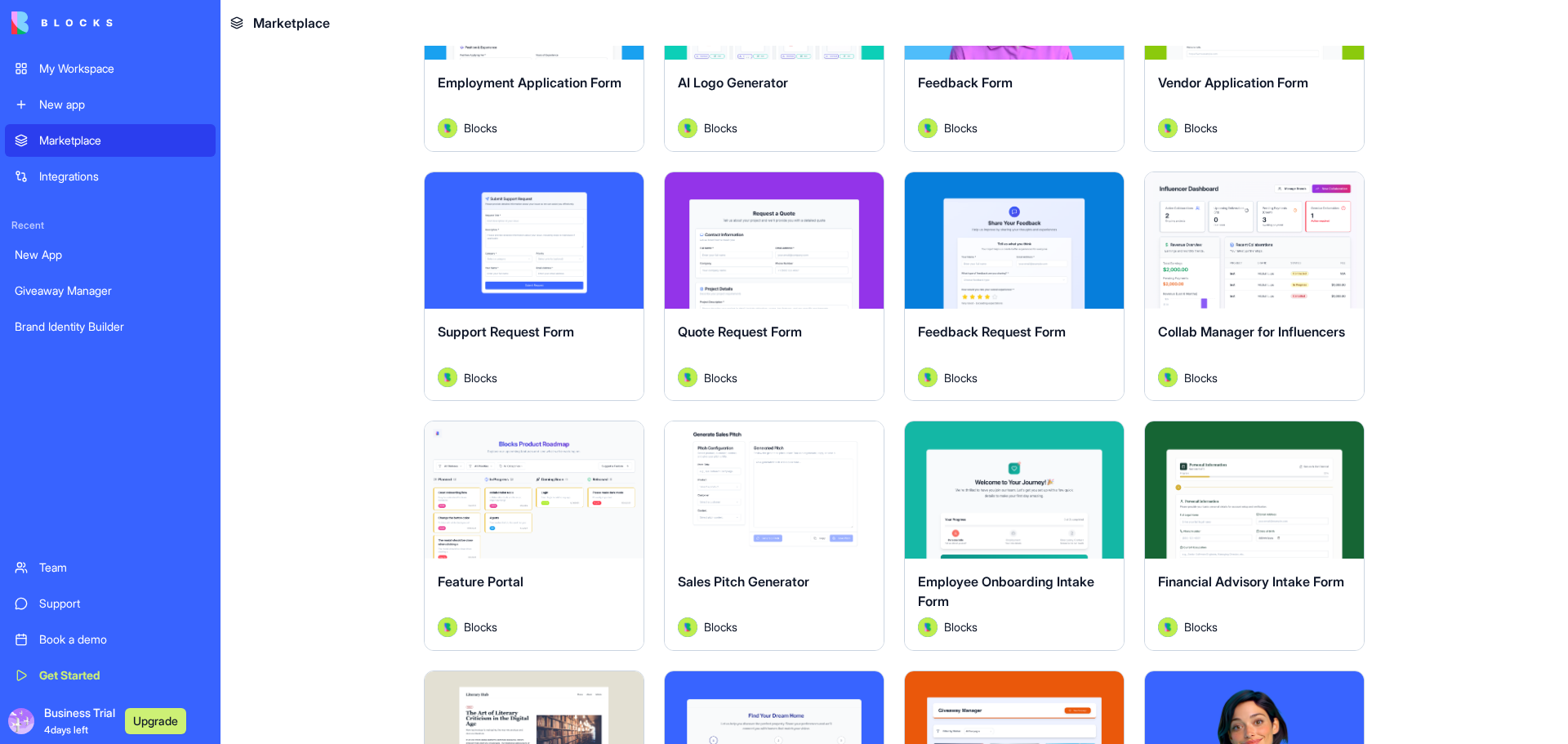
click at [751, 252] on button "Explore" at bounding box center [774, 240] width 122 height 33
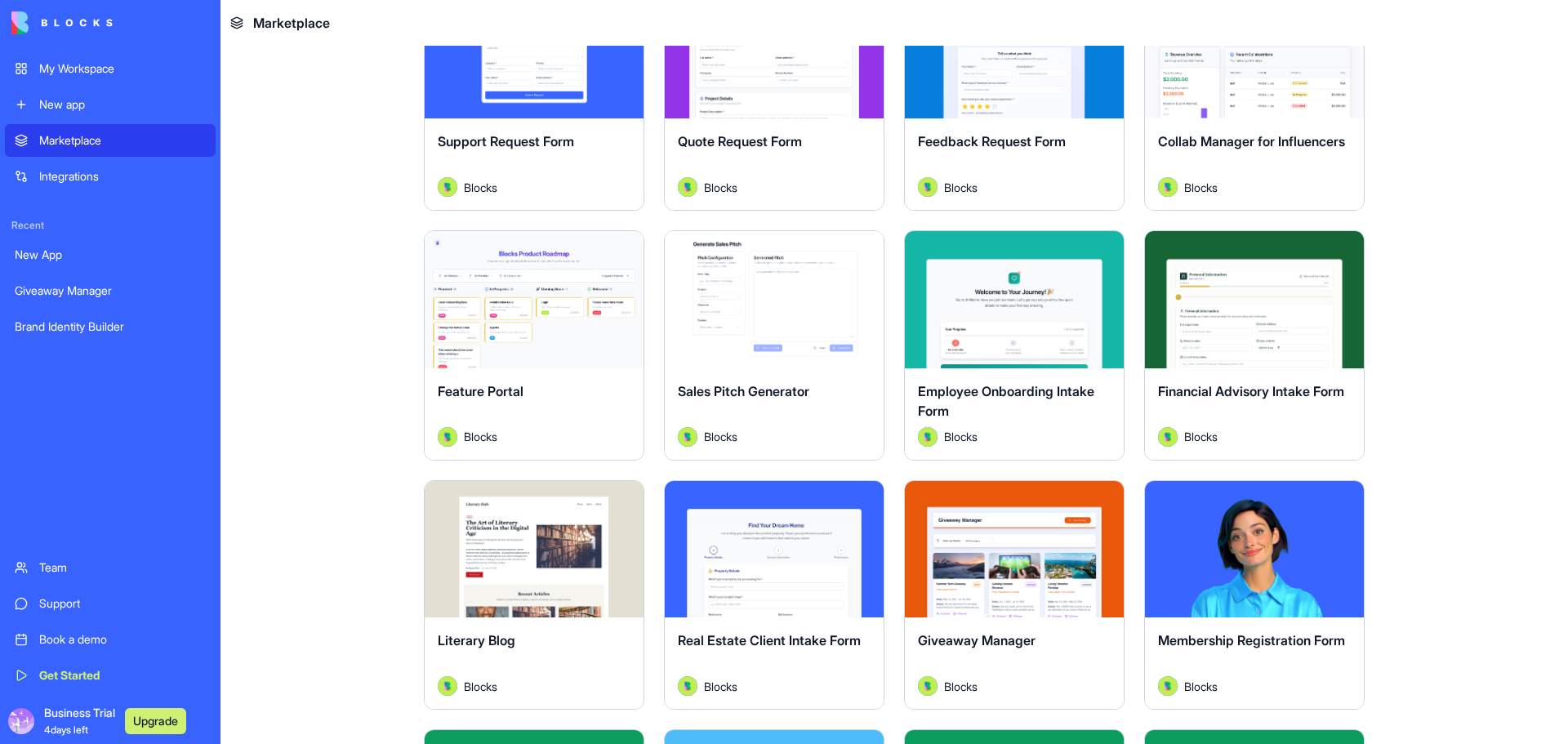
click at [520, 333] on div "Explore" at bounding box center [534, 299] width 219 height 137
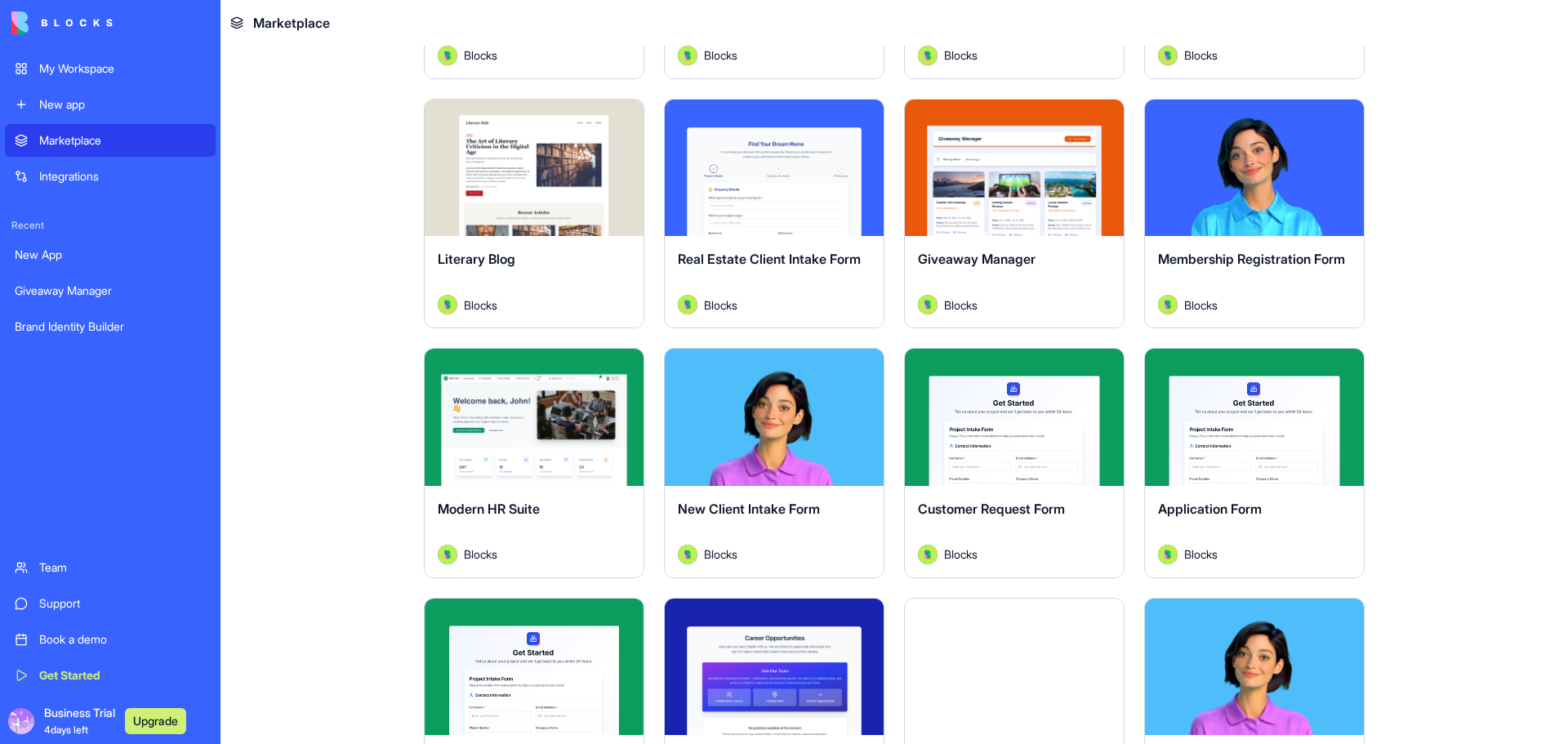
scroll to position [1715, 0]
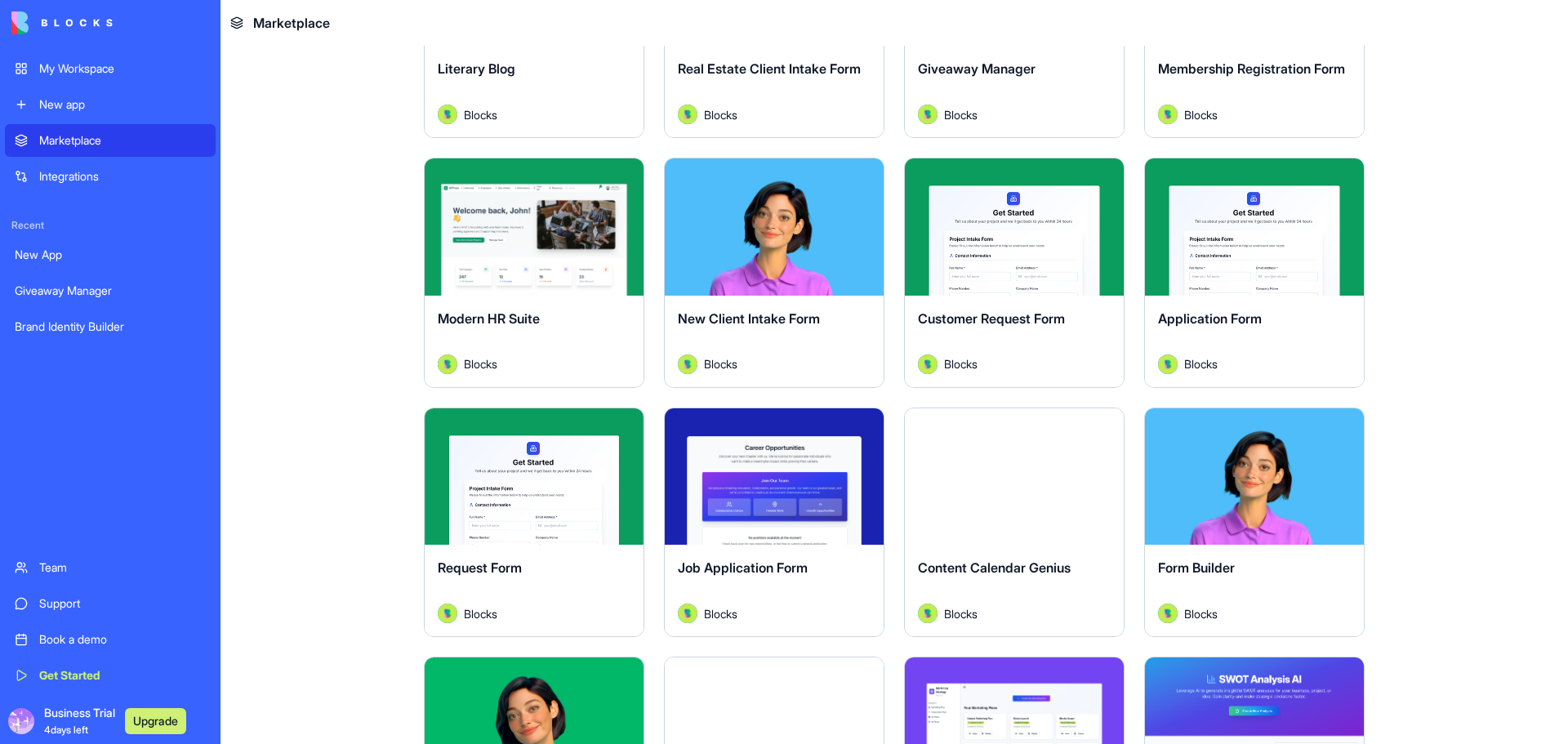
click at [57, 255] on div "New App" at bounding box center [110, 255] width 191 height 16
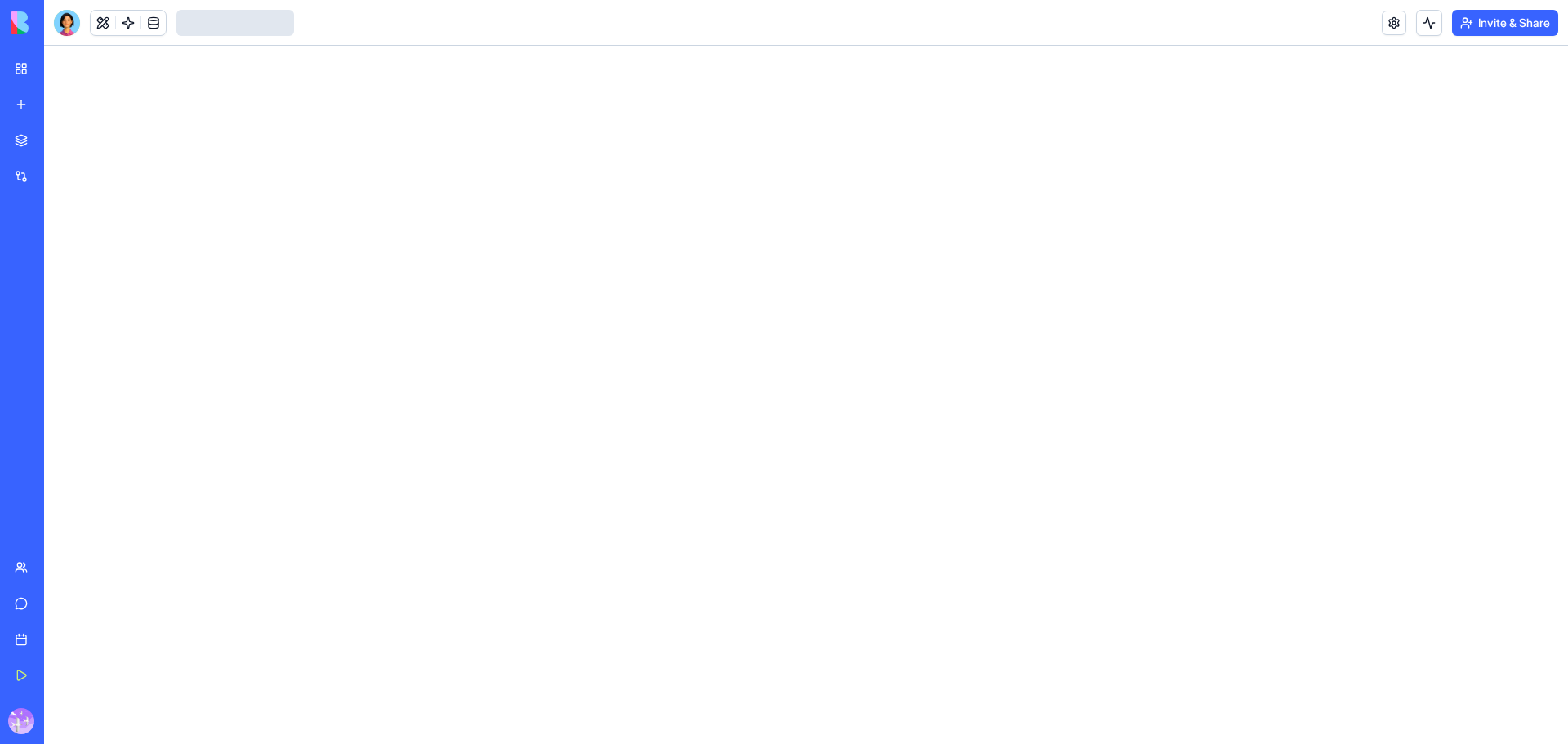
click at [70, 302] on link "Giveaway Manager" at bounding box center [38, 291] width 66 height 33
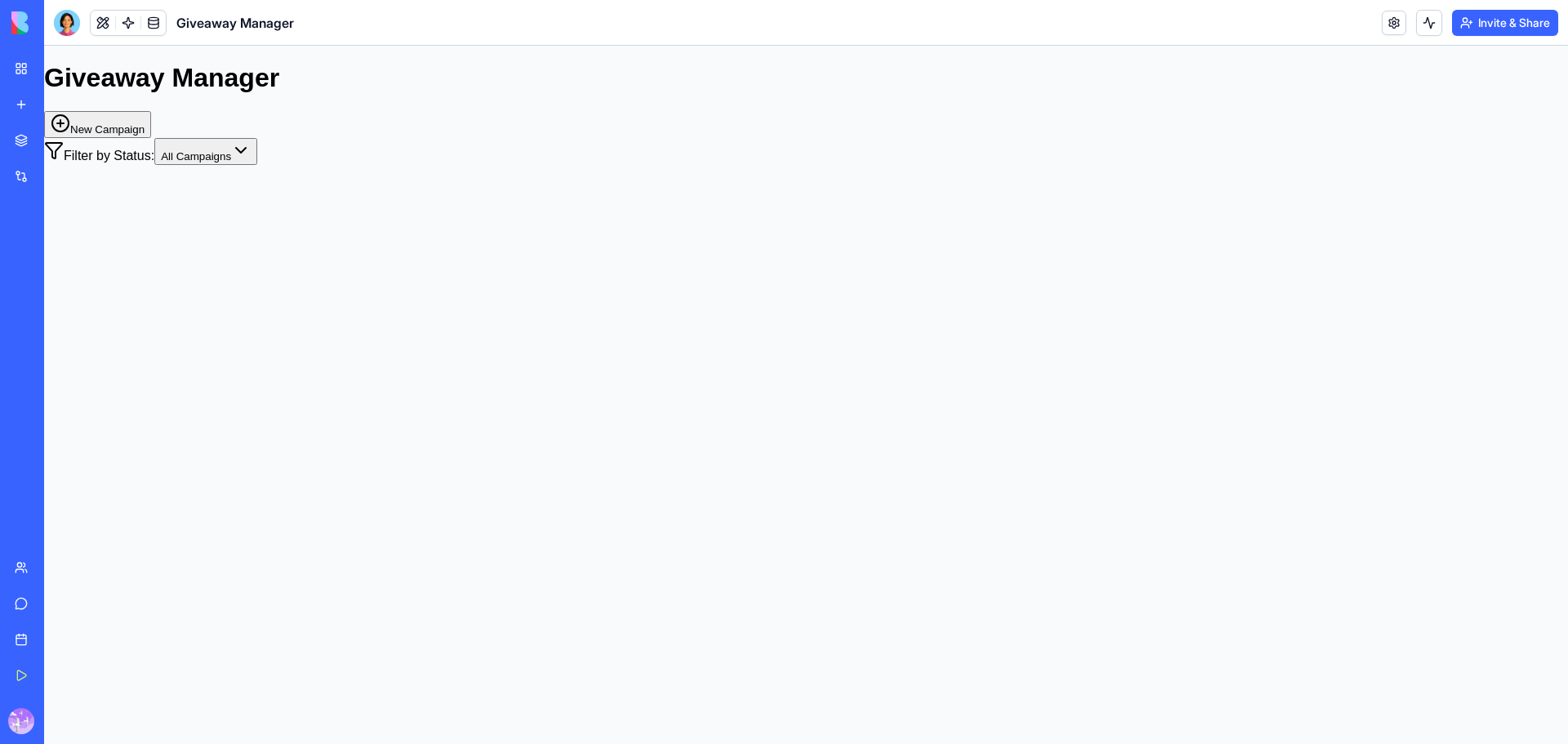
click at [61, 328] on div "Brand Identity Builder" at bounding box center [38, 327] width 46 height 16
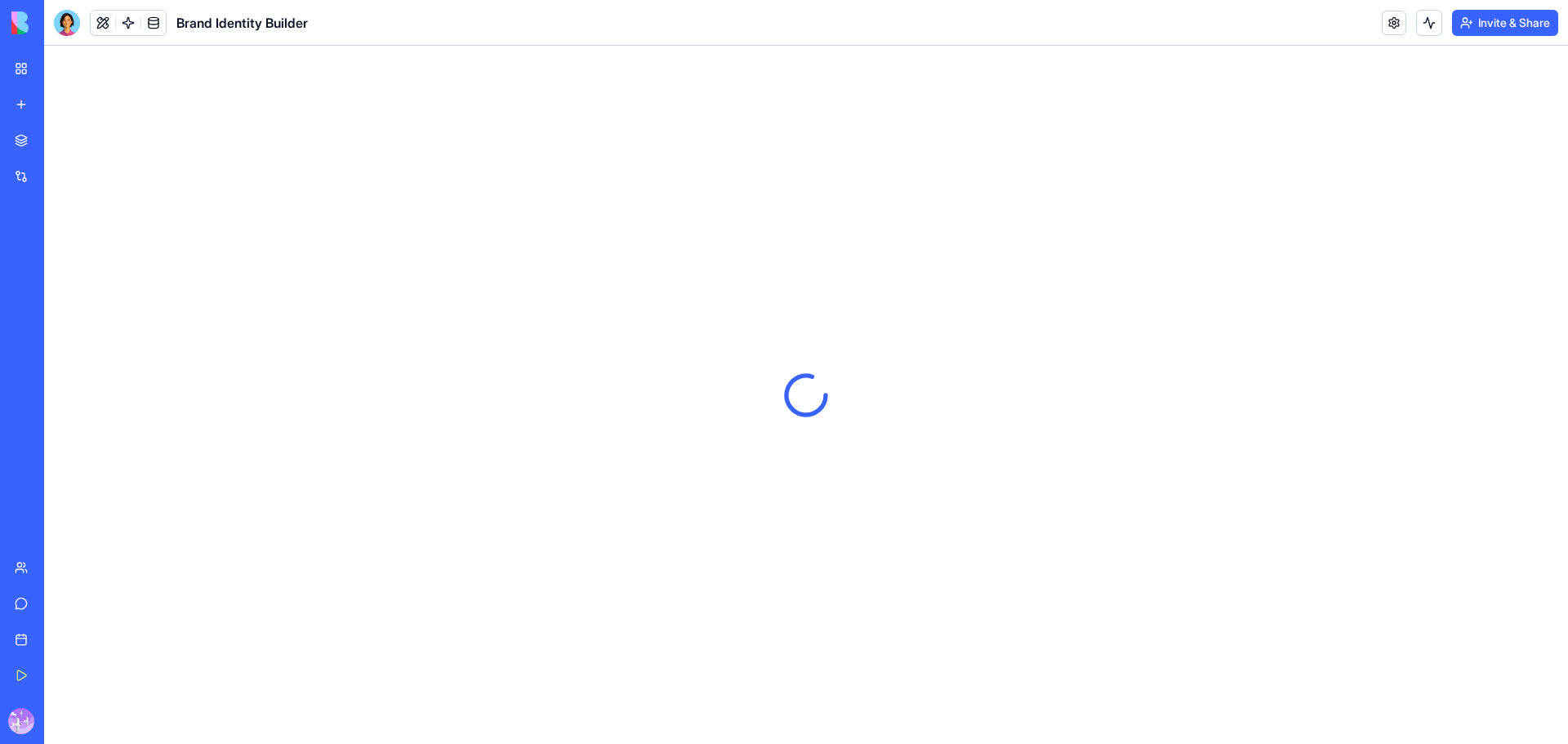
click at [61, 328] on div "Brand Identity Builder" at bounding box center [38, 327] width 46 height 16
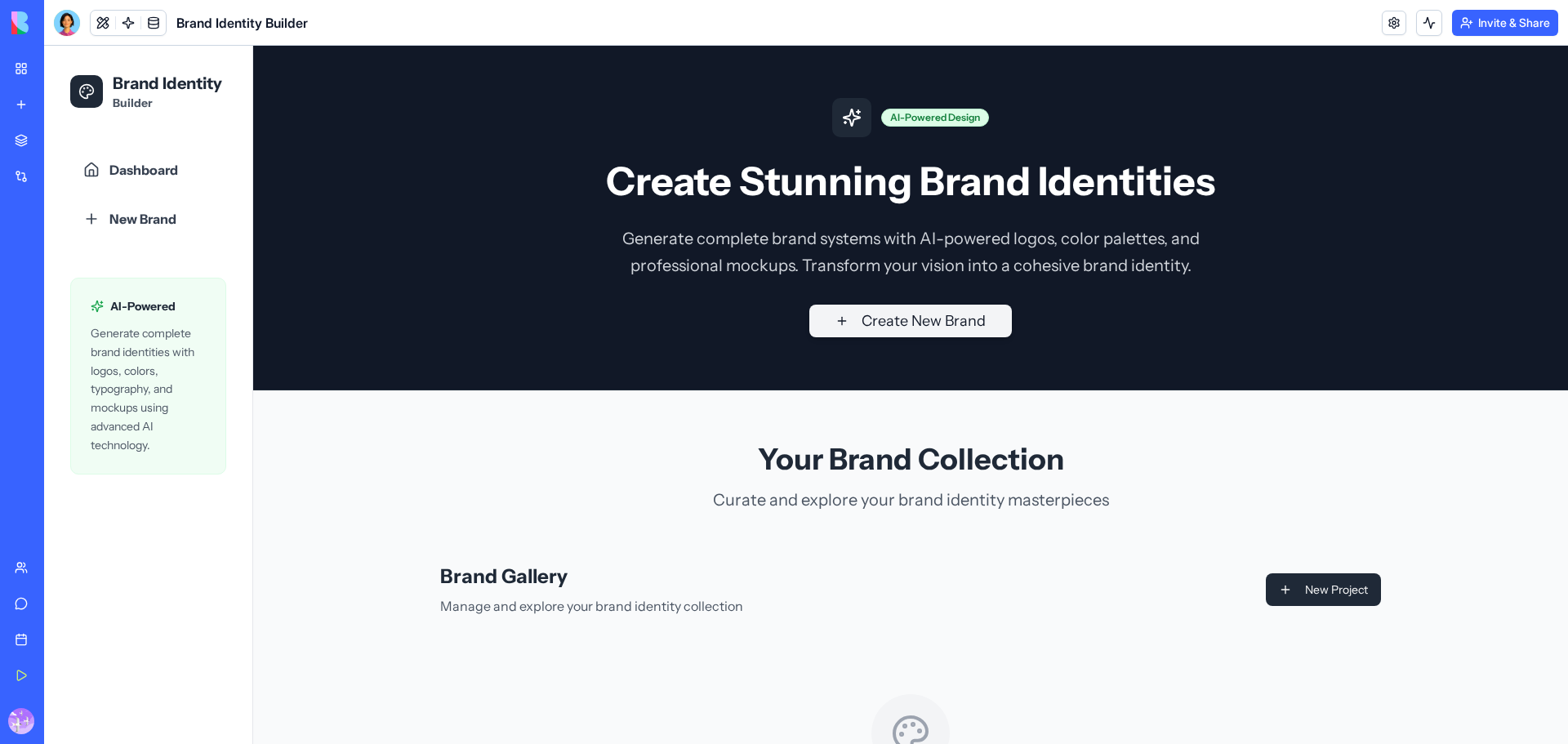
click at [928, 332] on button "Create New Brand" at bounding box center [911, 321] width 202 height 33
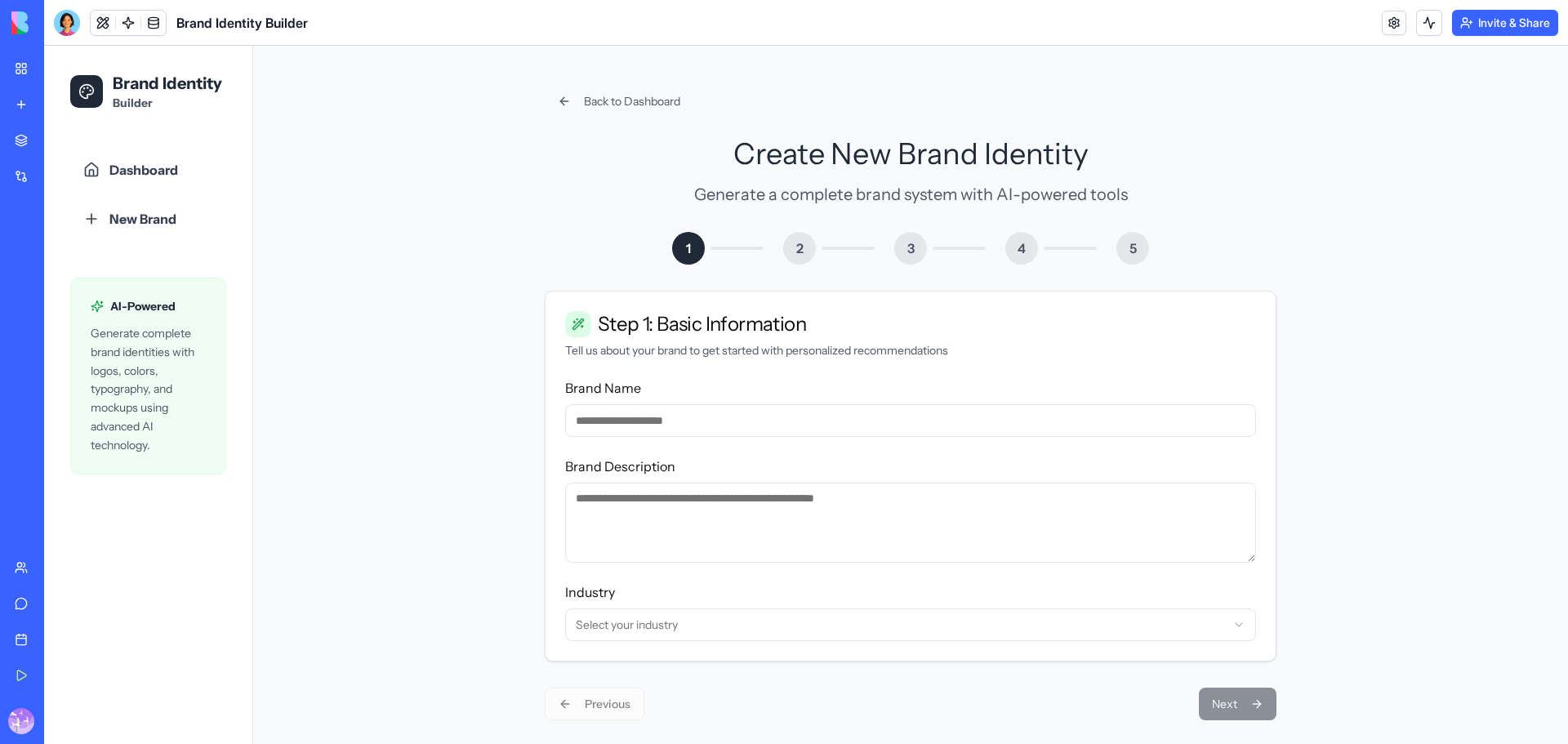
click at [838, 419] on input "Brand Name" at bounding box center [911, 420] width 691 height 33
click at [950, 361] on div "Step 1: Basic Information Tell us about your brand to get started with personal…" at bounding box center [911, 335] width 730 height 87
click at [891, 406] on input "Brand Name" at bounding box center [911, 420] width 691 height 33
click at [11, 136] on link "Marketplace" at bounding box center [38, 140] width 66 height 33
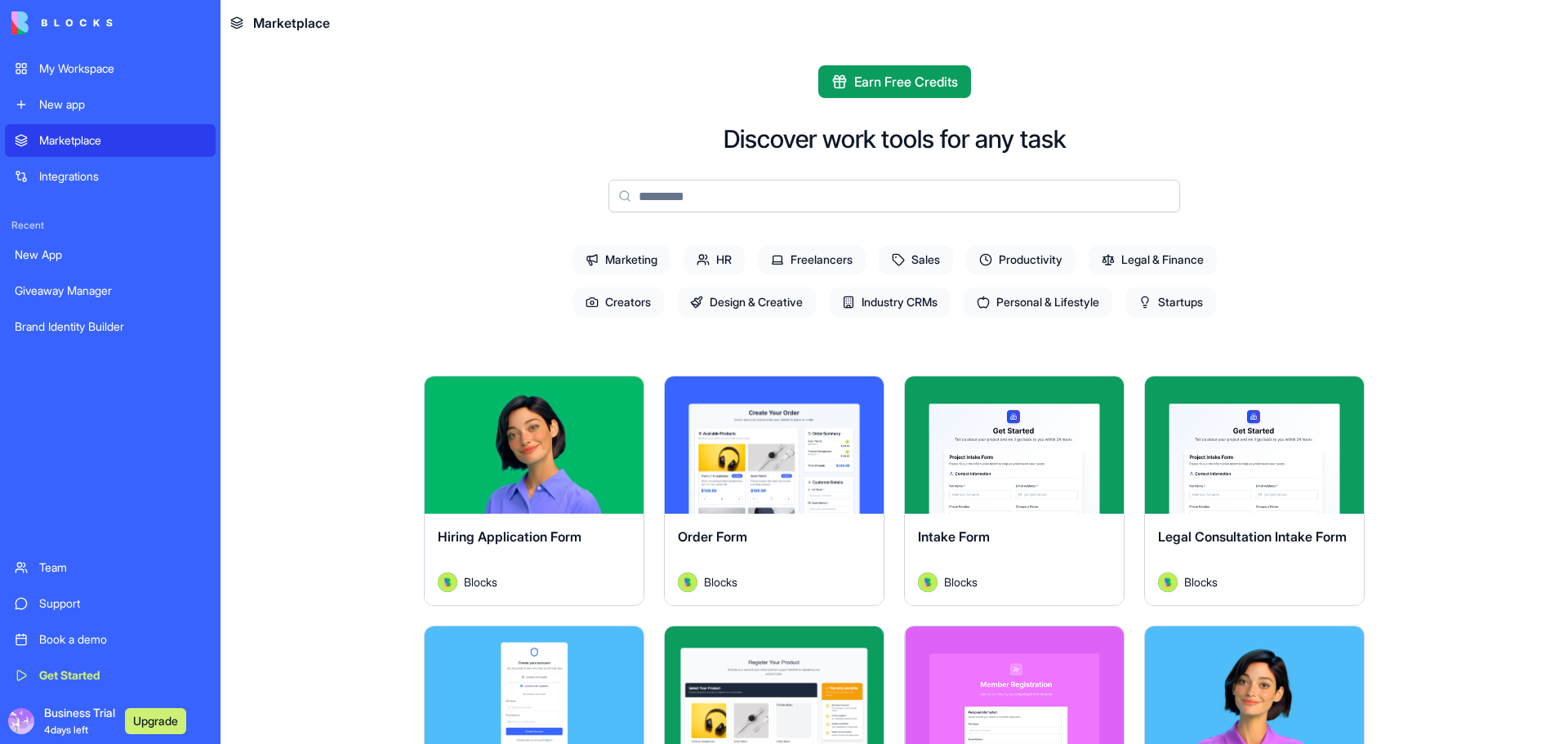
drag, startPoint x: 14, startPoint y: 135, endPoint x: 194, endPoint y: 110, distance: 181.7
click at [194, 110] on div "New app" at bounding box center [122, 105] width 166 height 16
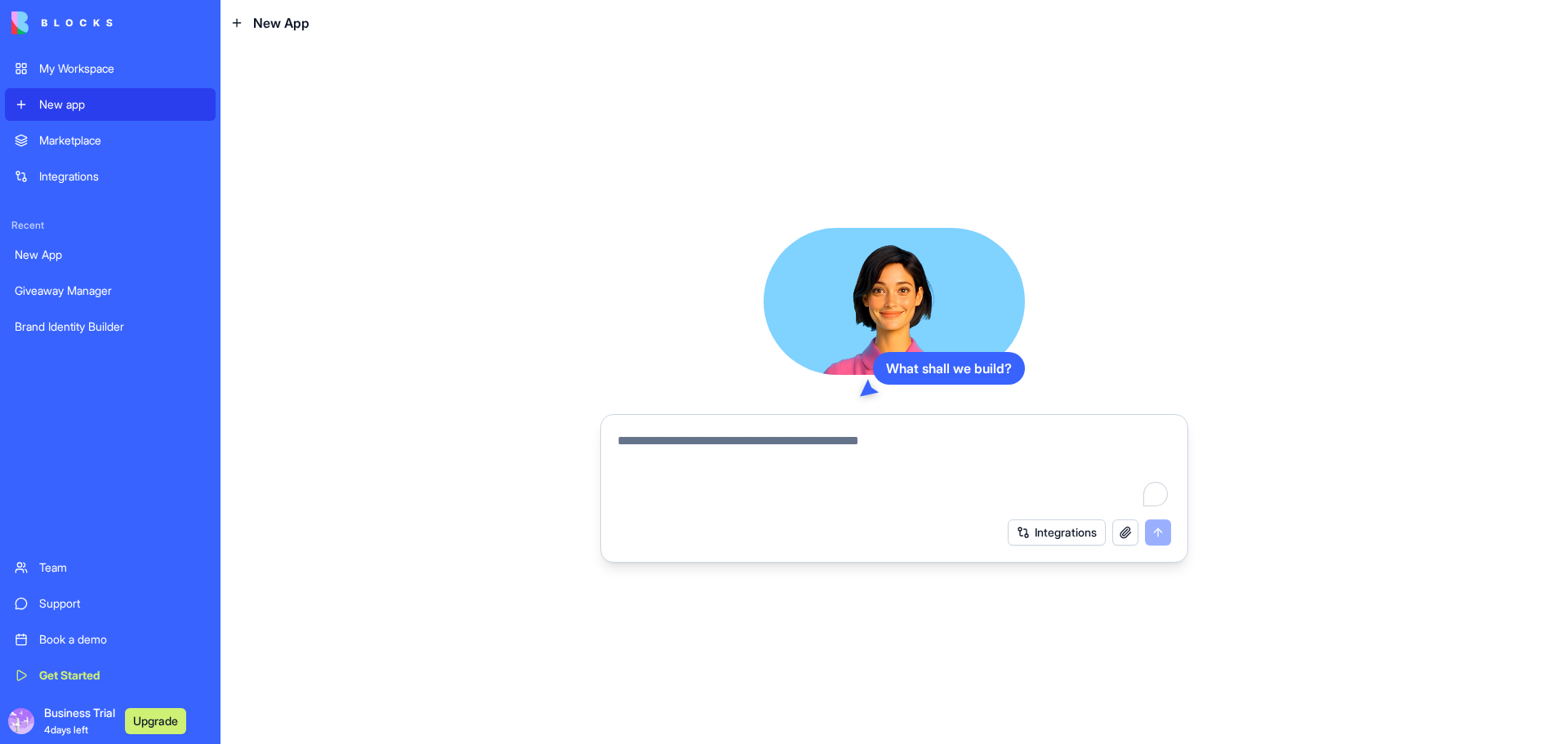
click at [80, 297] on div "Giveaway Manager" at bounding box center [110, 291] width 191 height 16
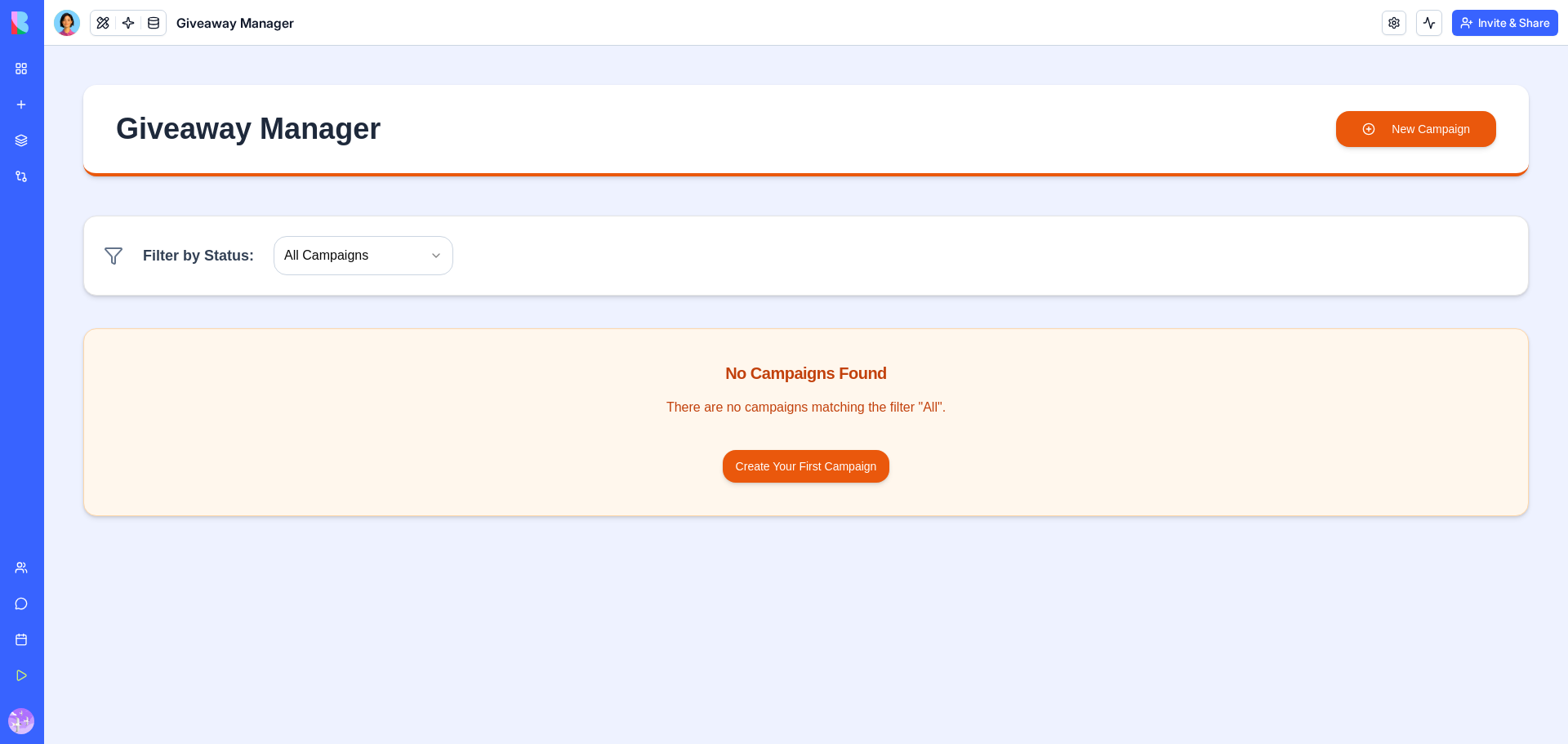
click at [22, 65] on link "My Workspace" at bounding box center [38, 69] width 66 height 33
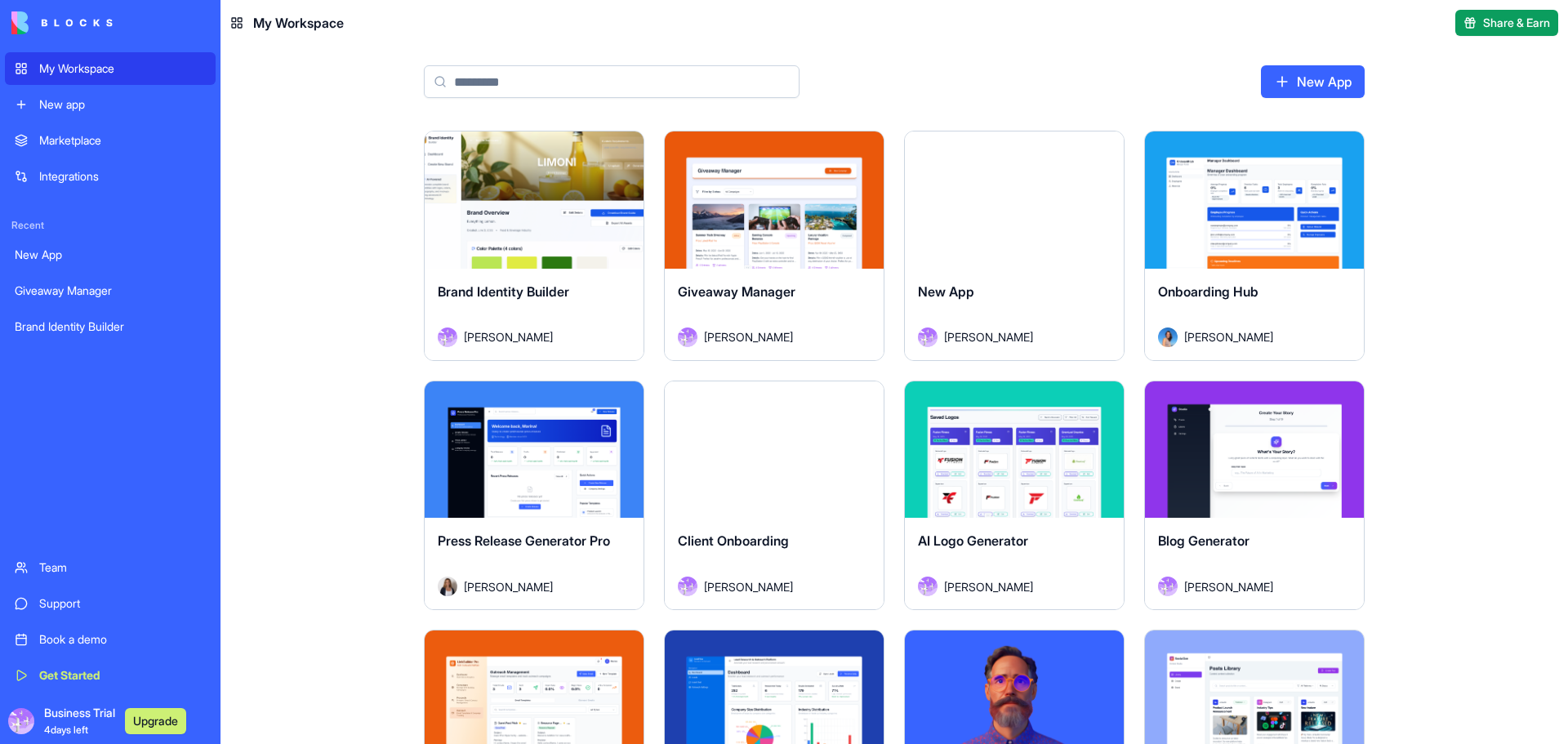
click at [544, 143] on div "Launch" at bounding box center [534, 199] width 219 height 137
click at [1232, 190] on button "Launch" at bounding box center [1254, 200] width 122 height 33
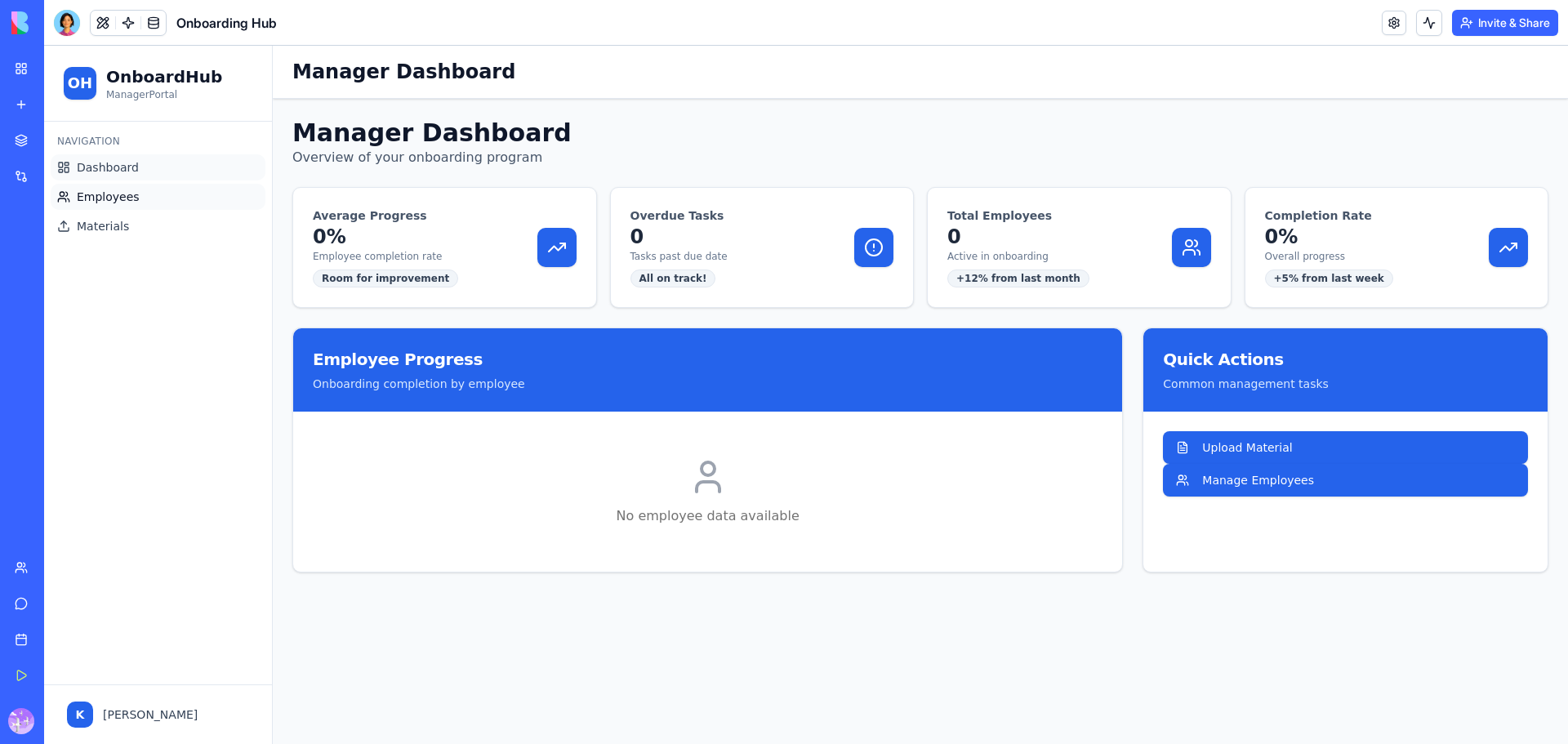
click at [118, 202] on span "Employees" at bounding box center [108, 197] width 63 height 16
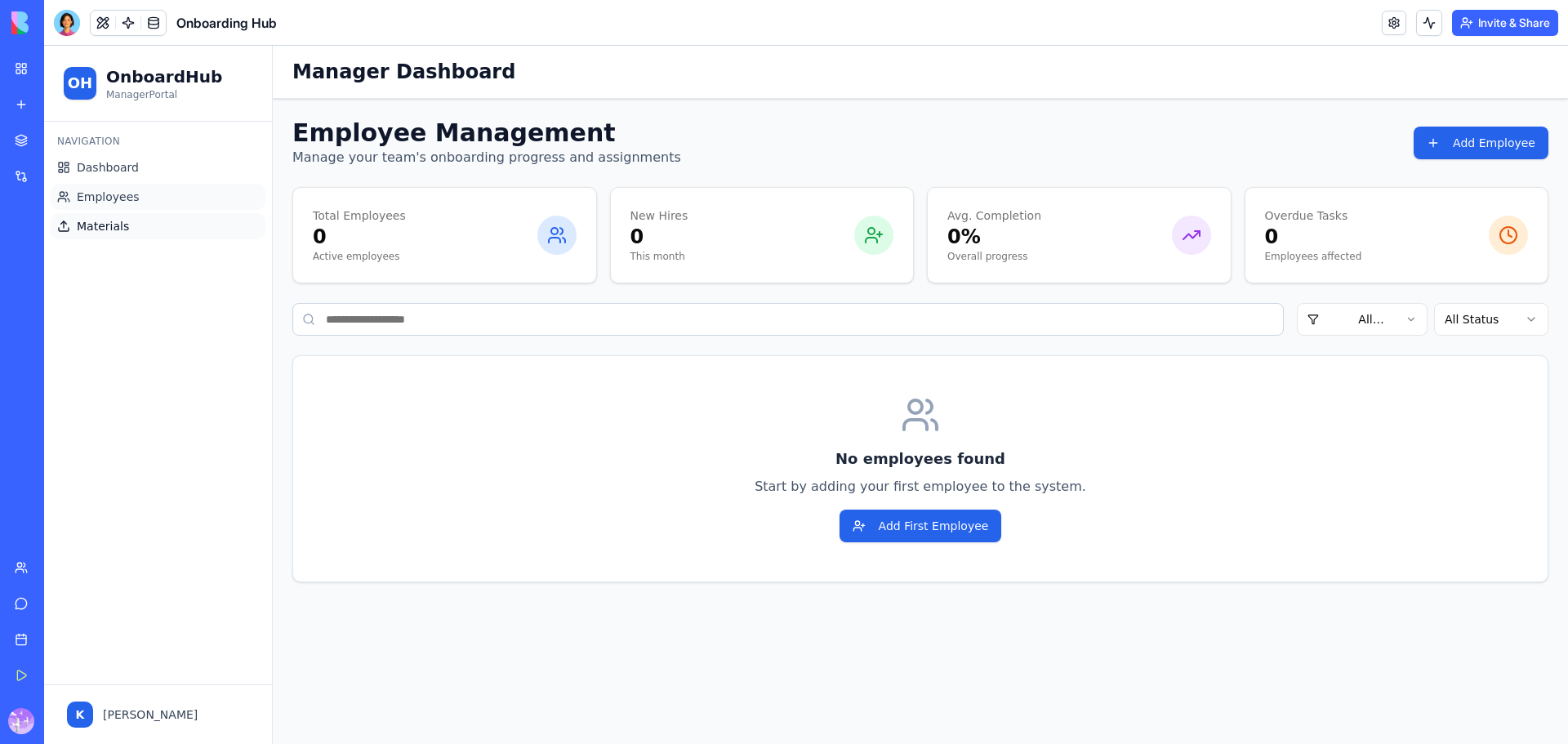
click at [120, 232] on span "Materials" at bounding box center [103, 226] width 52 height 16
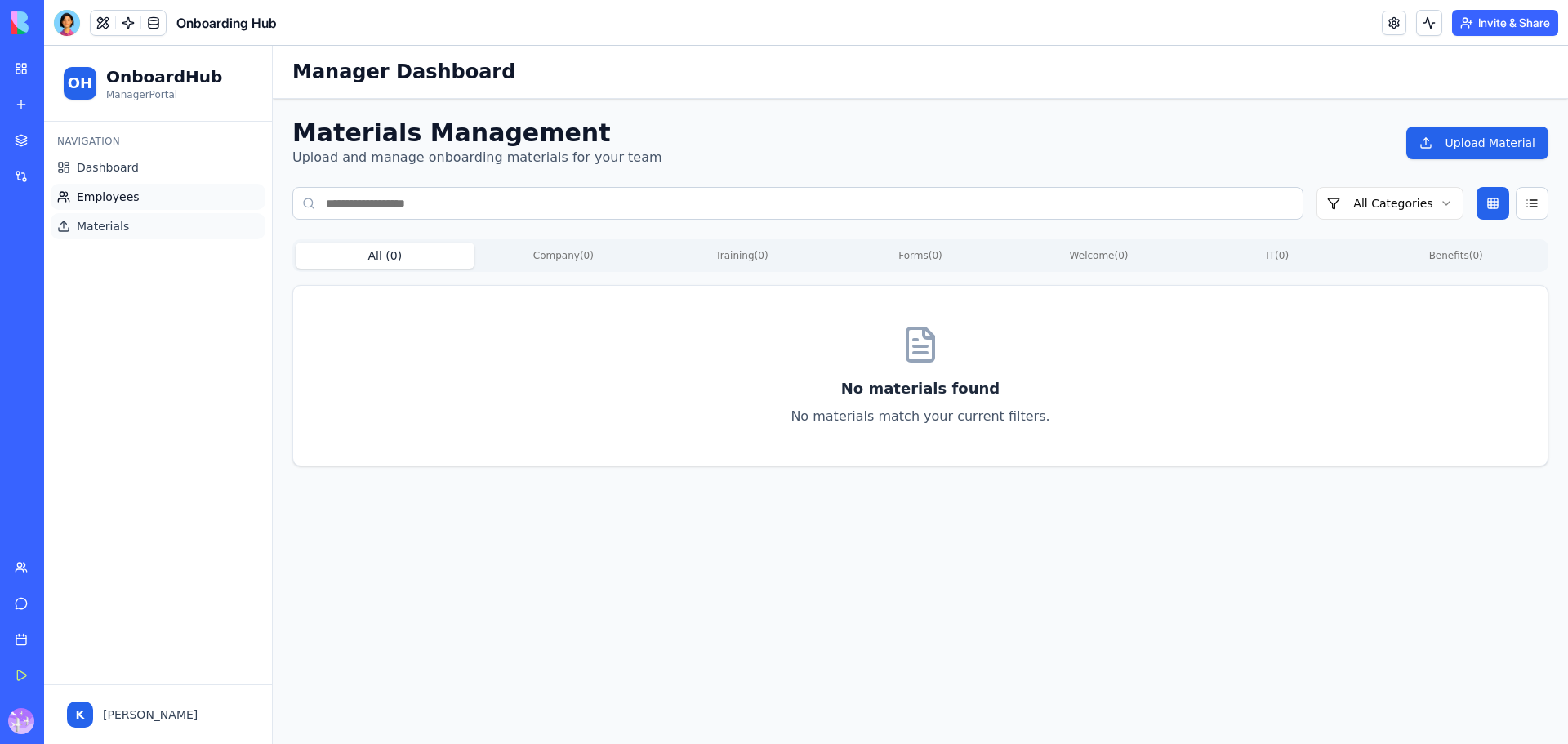
click at [111, 199] on span "Employees" at bounding box center [108, 197] width 63 height 16
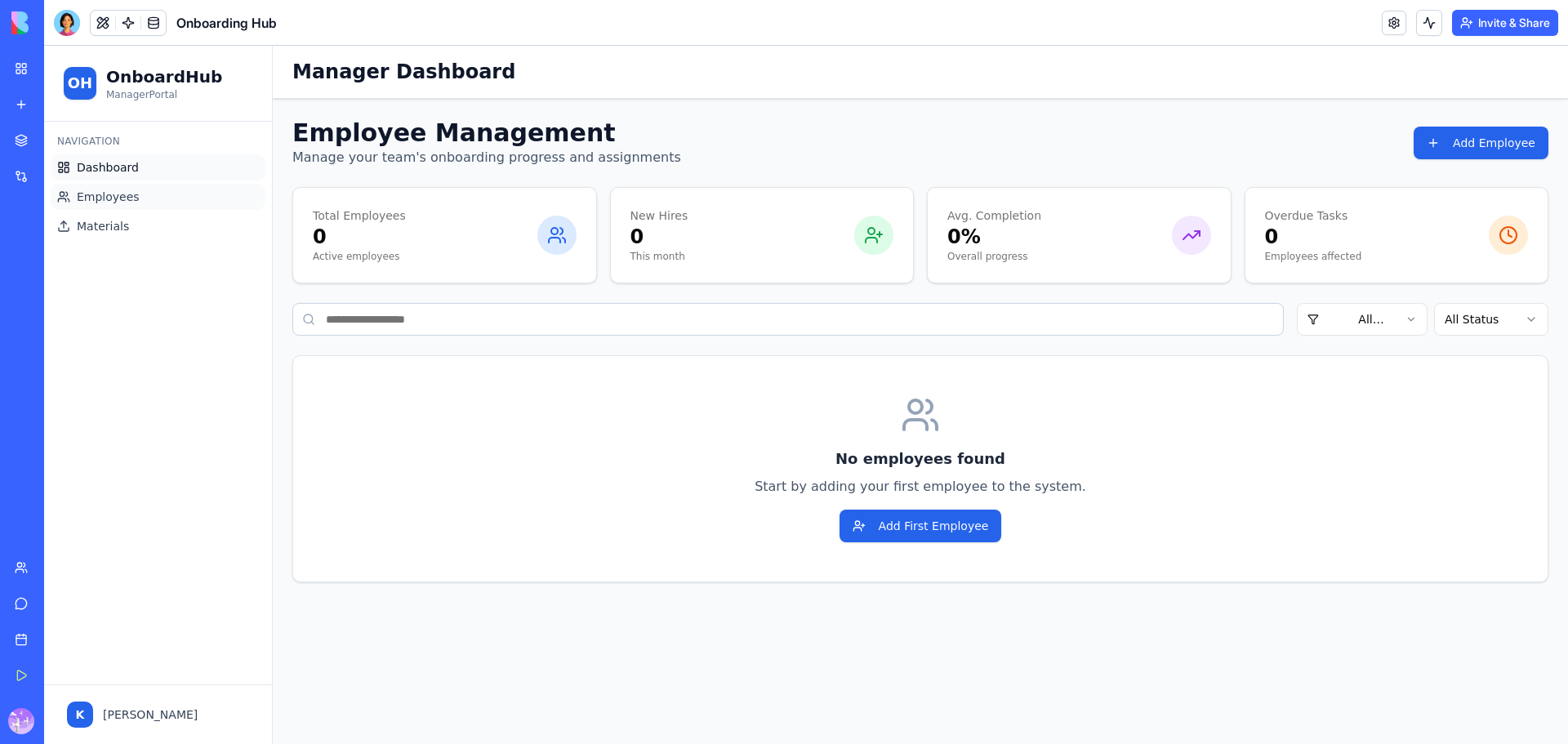
click at [118, 171] on span "Dashboard" at bounding box center [108, 167] width 62 height 16
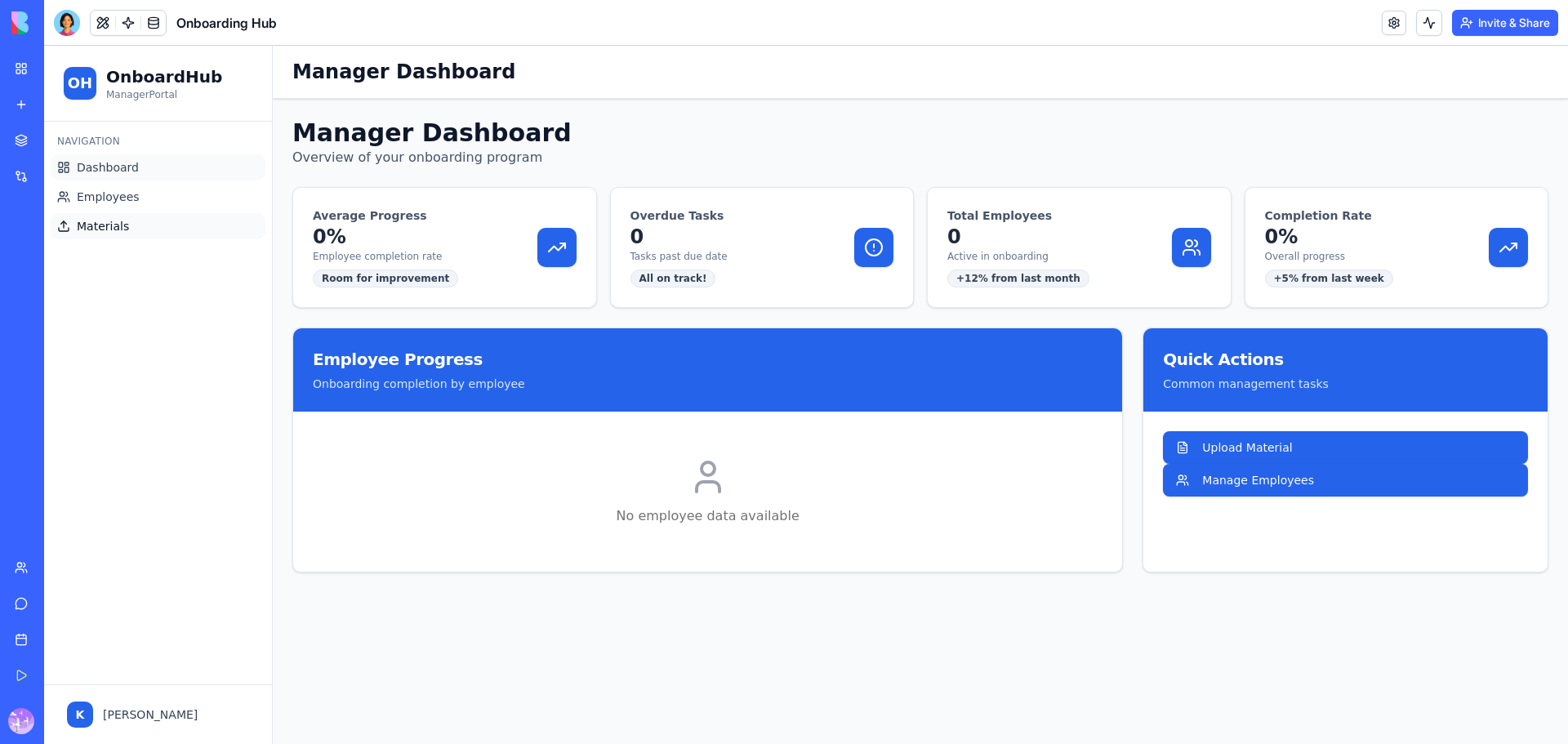
click at [120, 230] on span "Materials" at bounding box center [103, 226] width 52 height 16
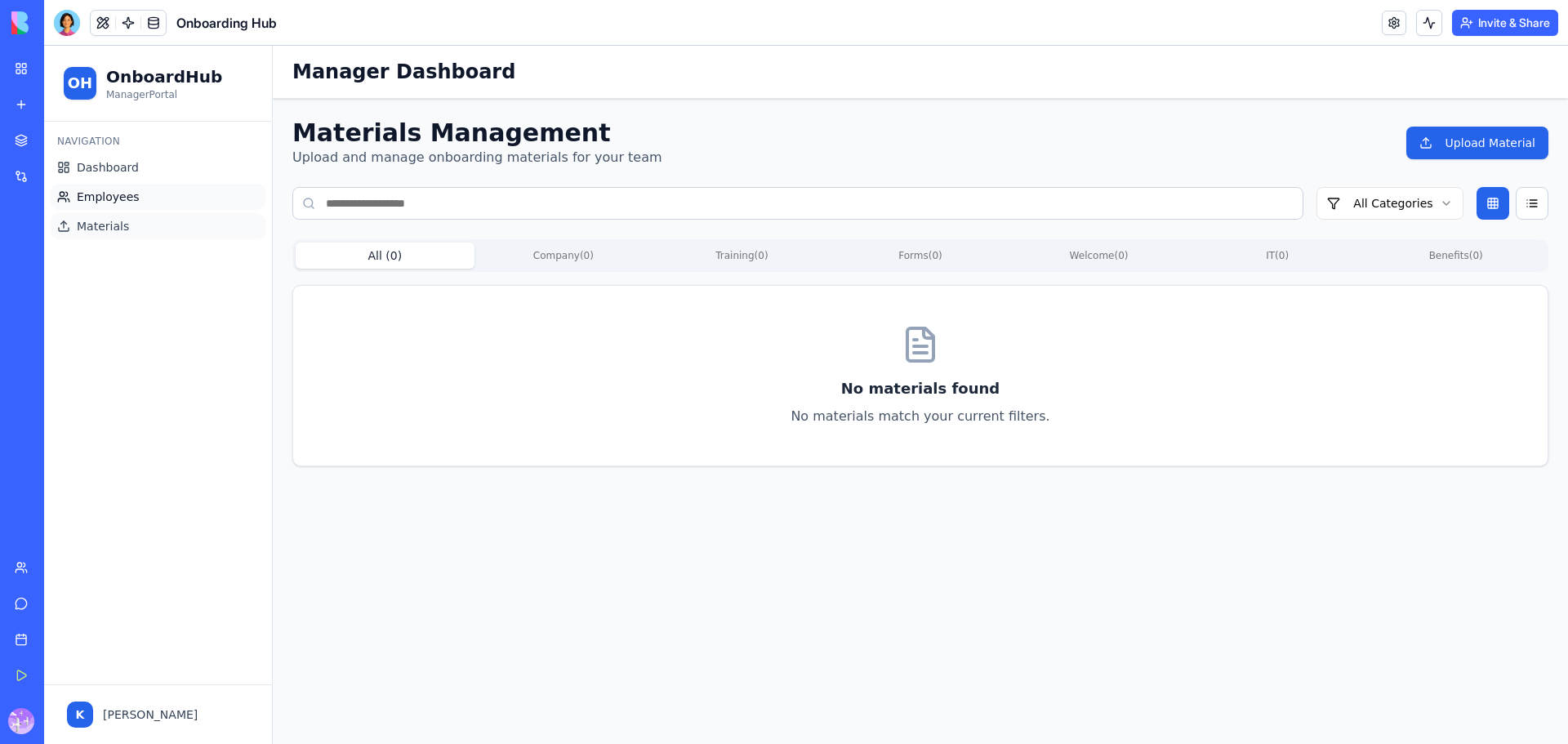
click at [120, 205] on link "Employees" at bounding box center [158, 197] width 215 height 26
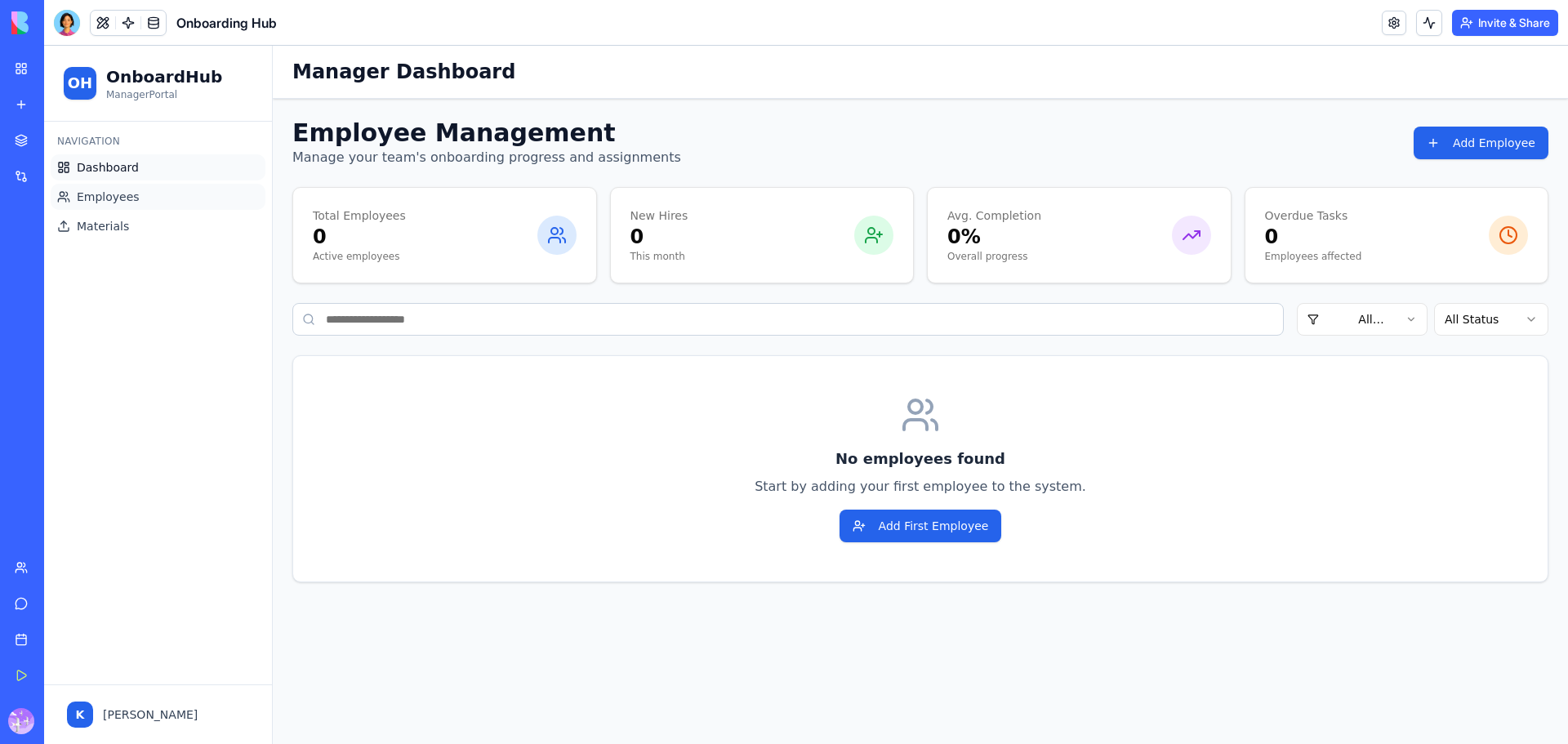
click at [117, 163] on span "Dashboard" at bounding box center [108, 167] width 62 height 16
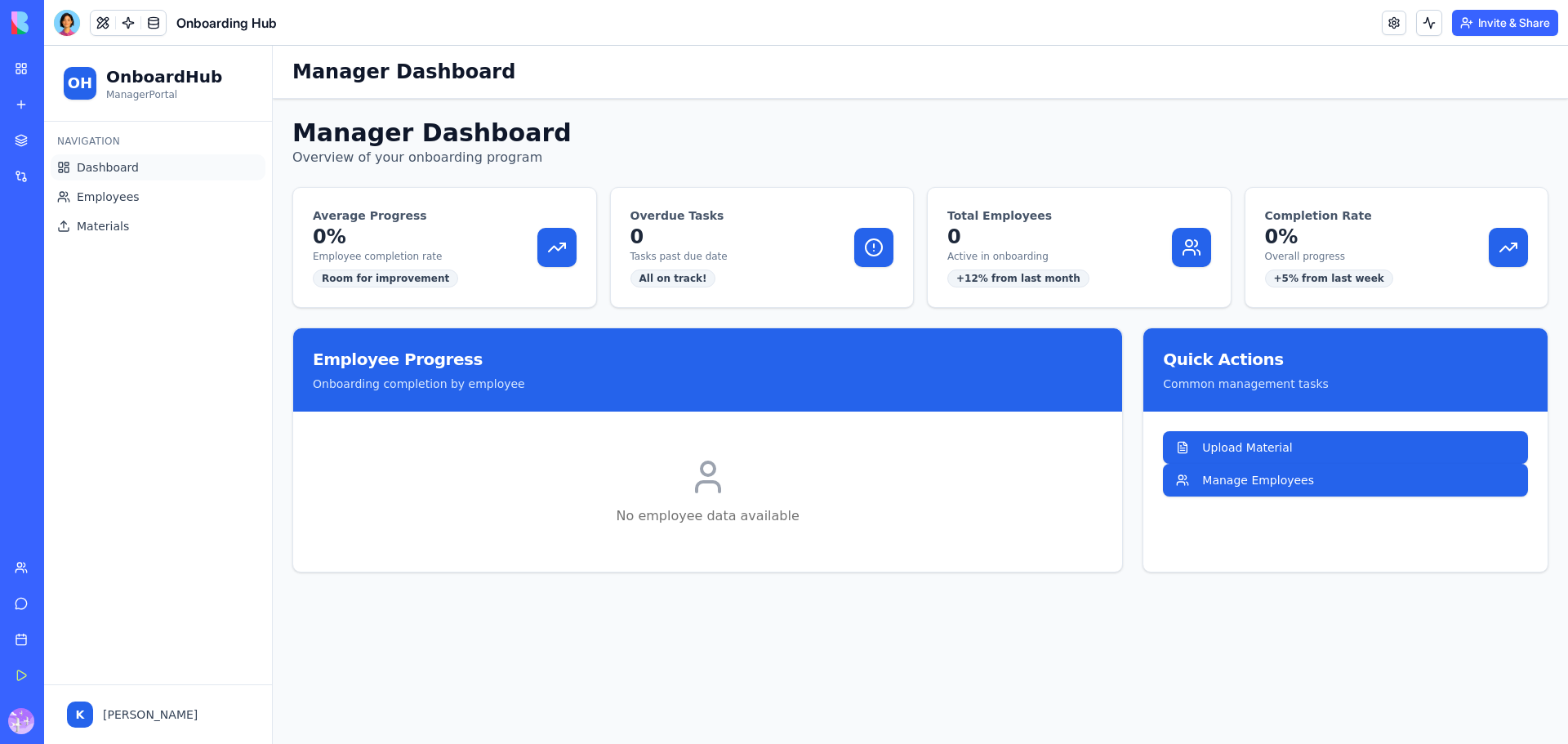
click at [61, 75] on div "My Workspace" at bounding box center [50, 69] width 21 height 16
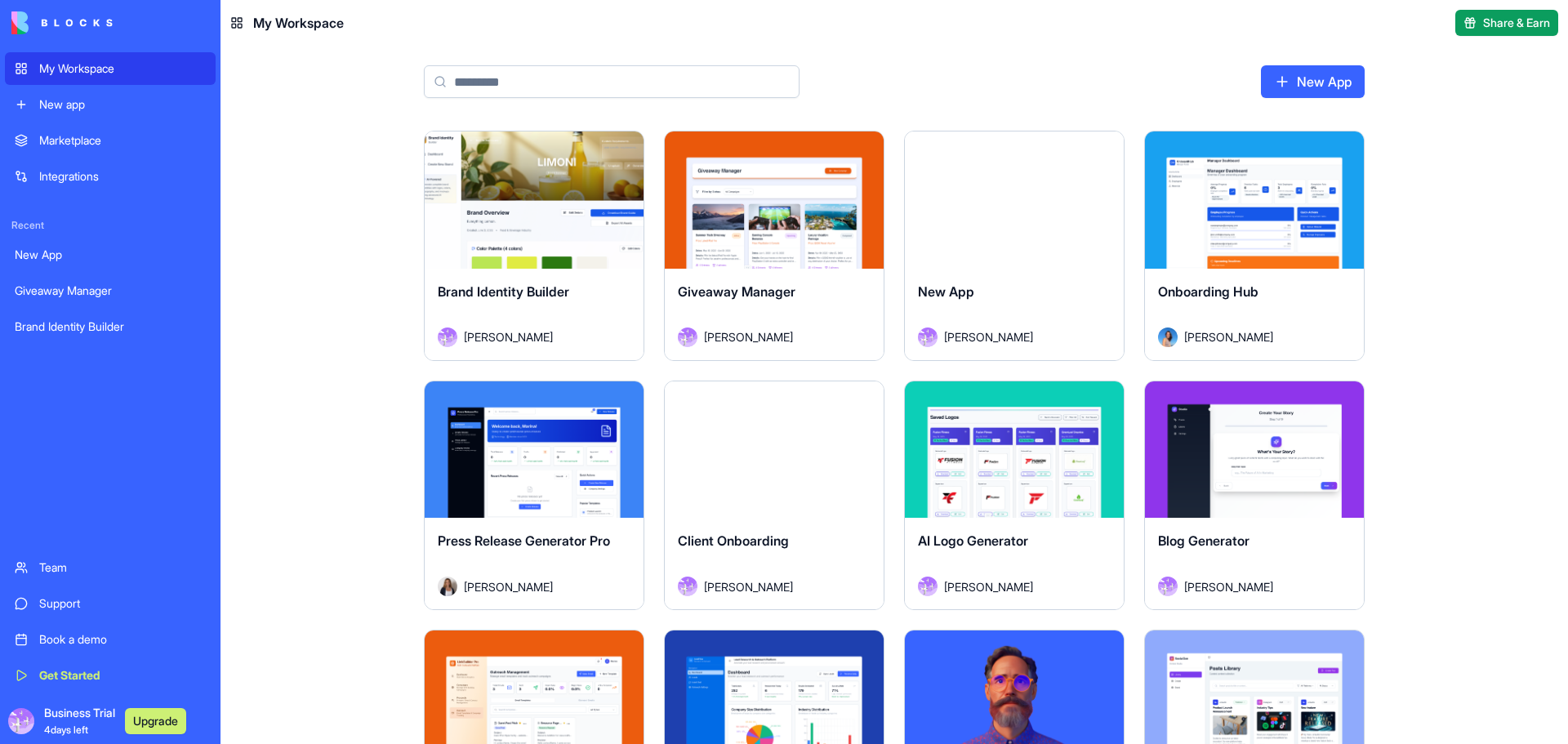
click at [516, 500] on div "Launch" at bounding box center [534, 449] width 219 height 137
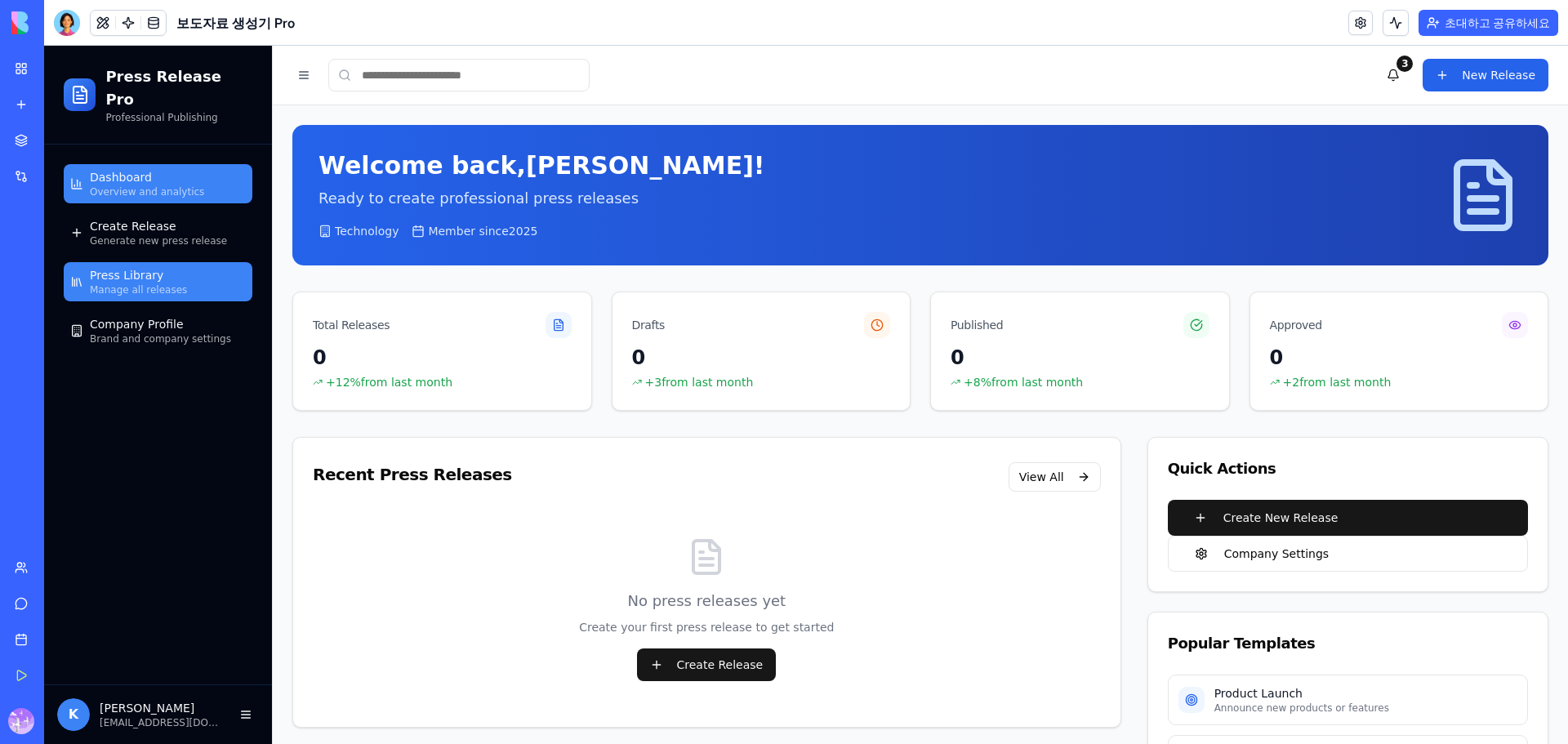
click at [152, 267] on span "Press Library" at bounding box center [127, 275] width 74 height 16
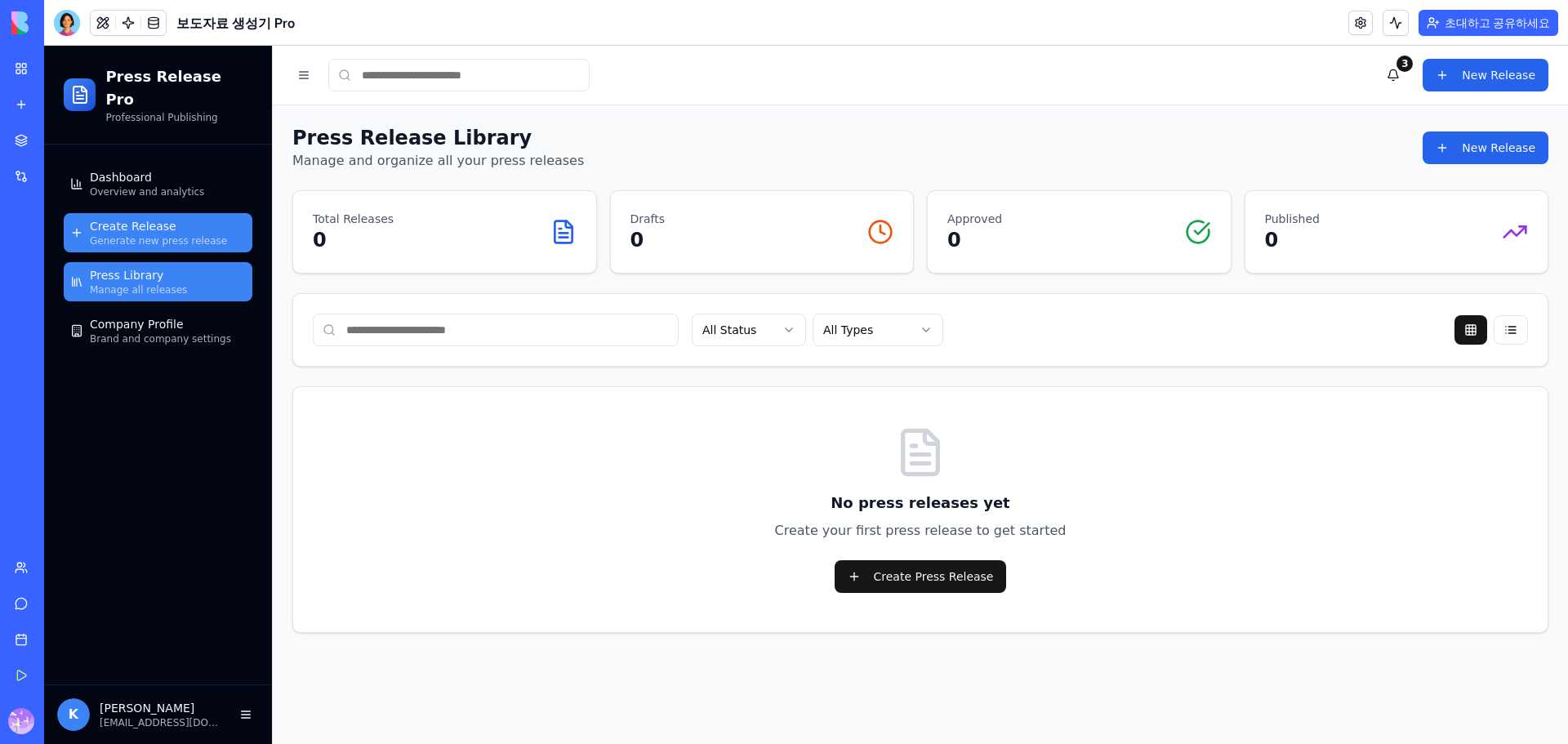
click at [161, 218] on span "Create Release" at bounding box center [134, 226] width 87 height 16
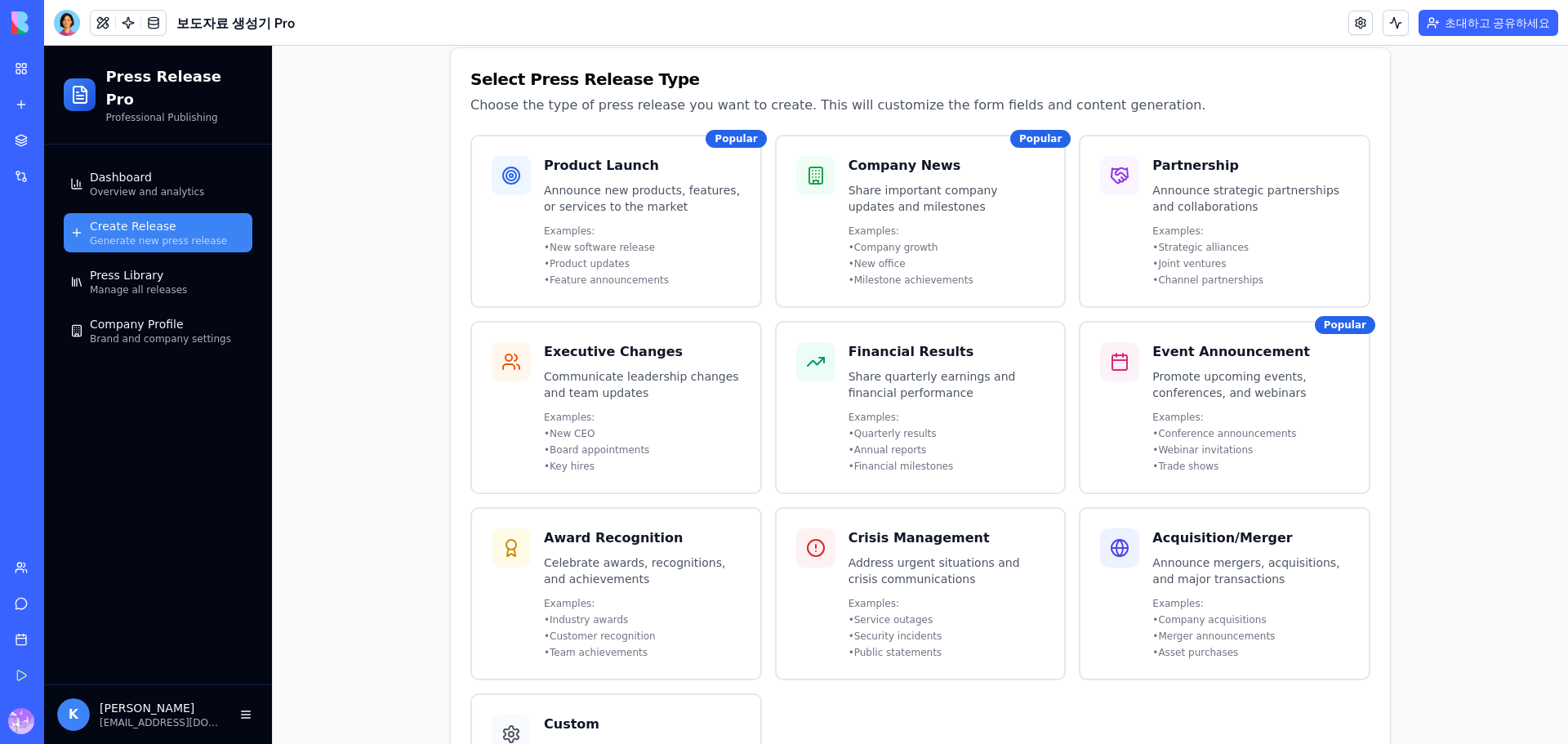
scroll to position [381, 0]
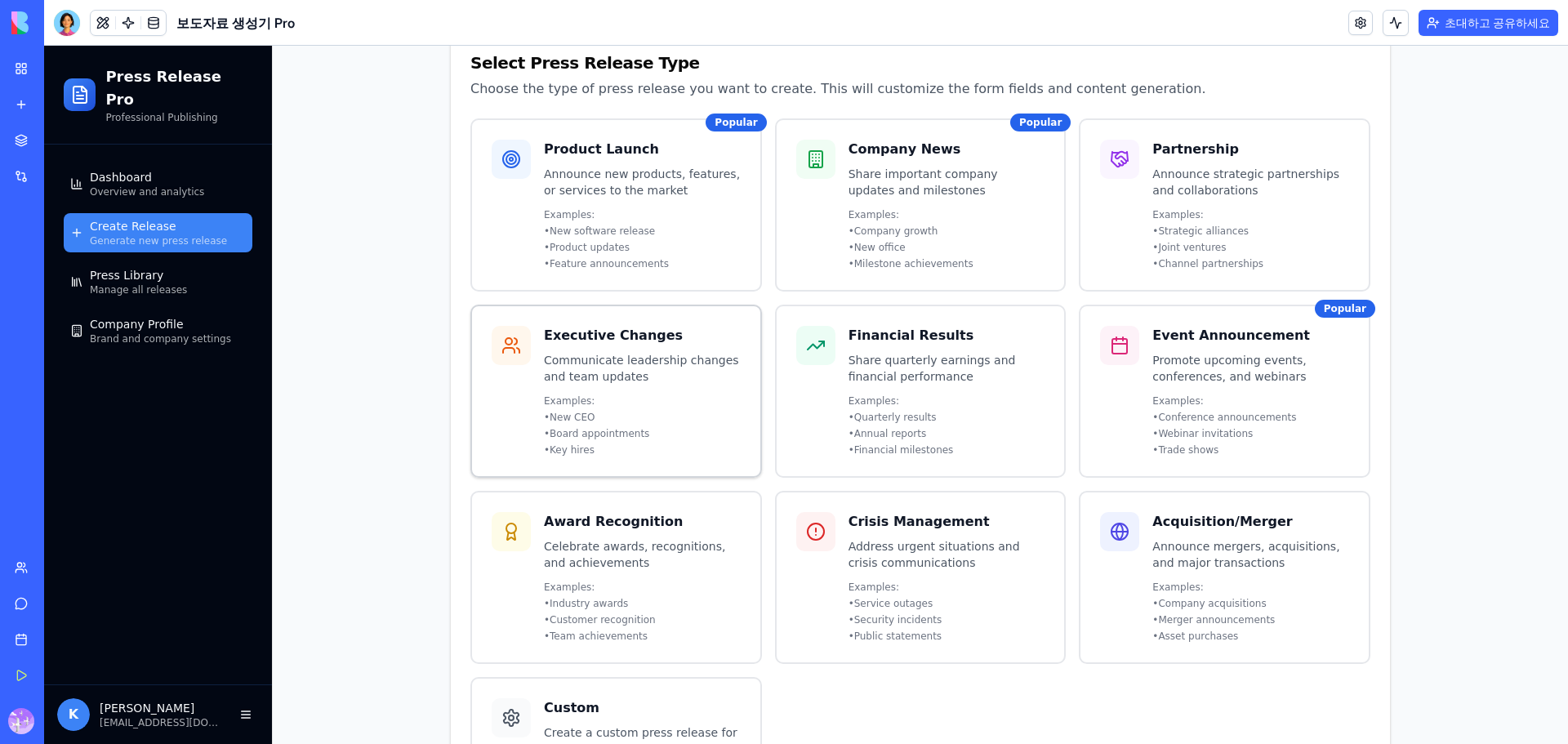
click at [624, 341] on h3 "Executive Changes" at bounding box center [643, 336] width 197 height 20
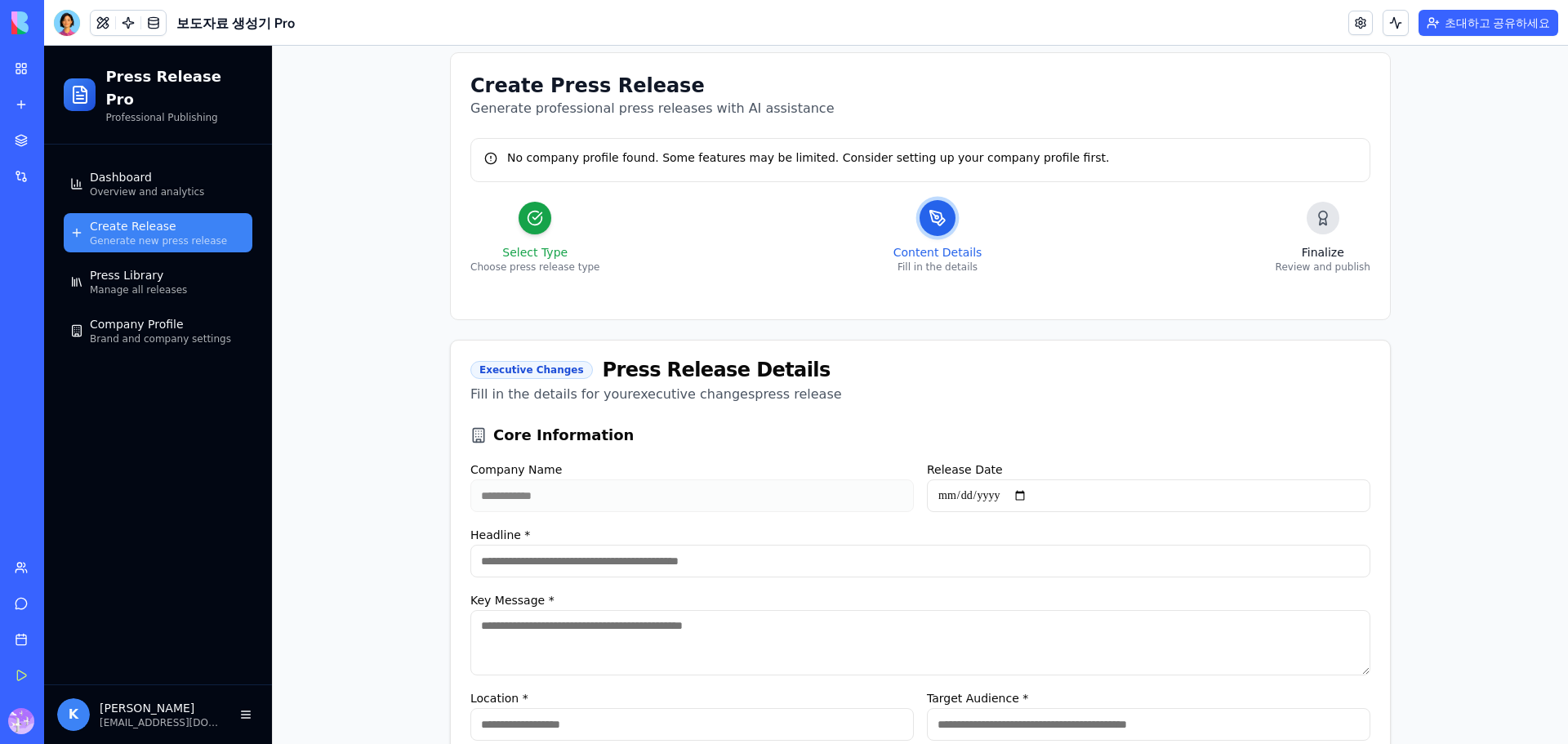
scroll to position [0, 0]
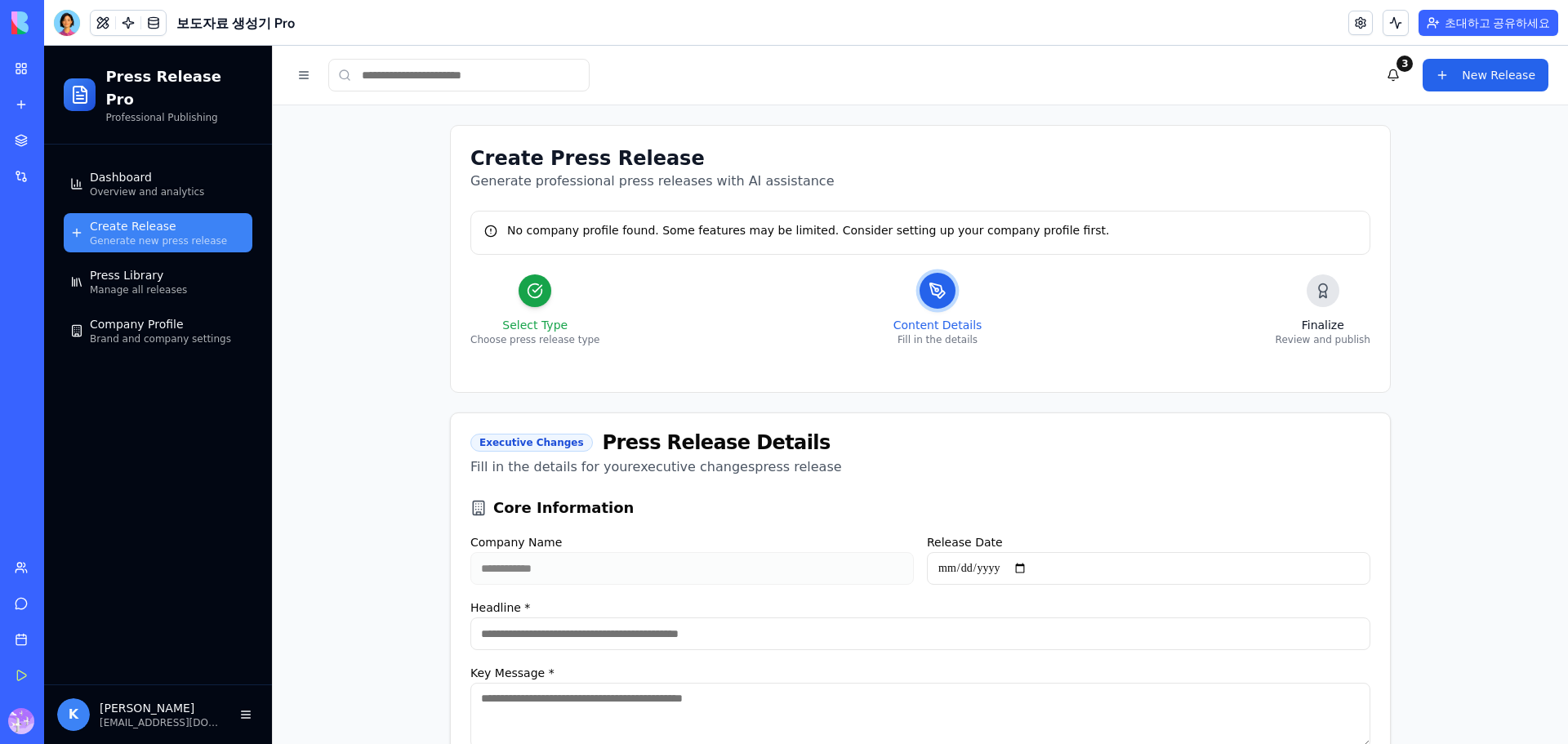
click at [152, 234] on span "Generate new press release" at bounding box center [158, 241] width 137 height 13
click at [105, 169] on span "Dashboard" at bounding box center [121, 177] width 62 height 16
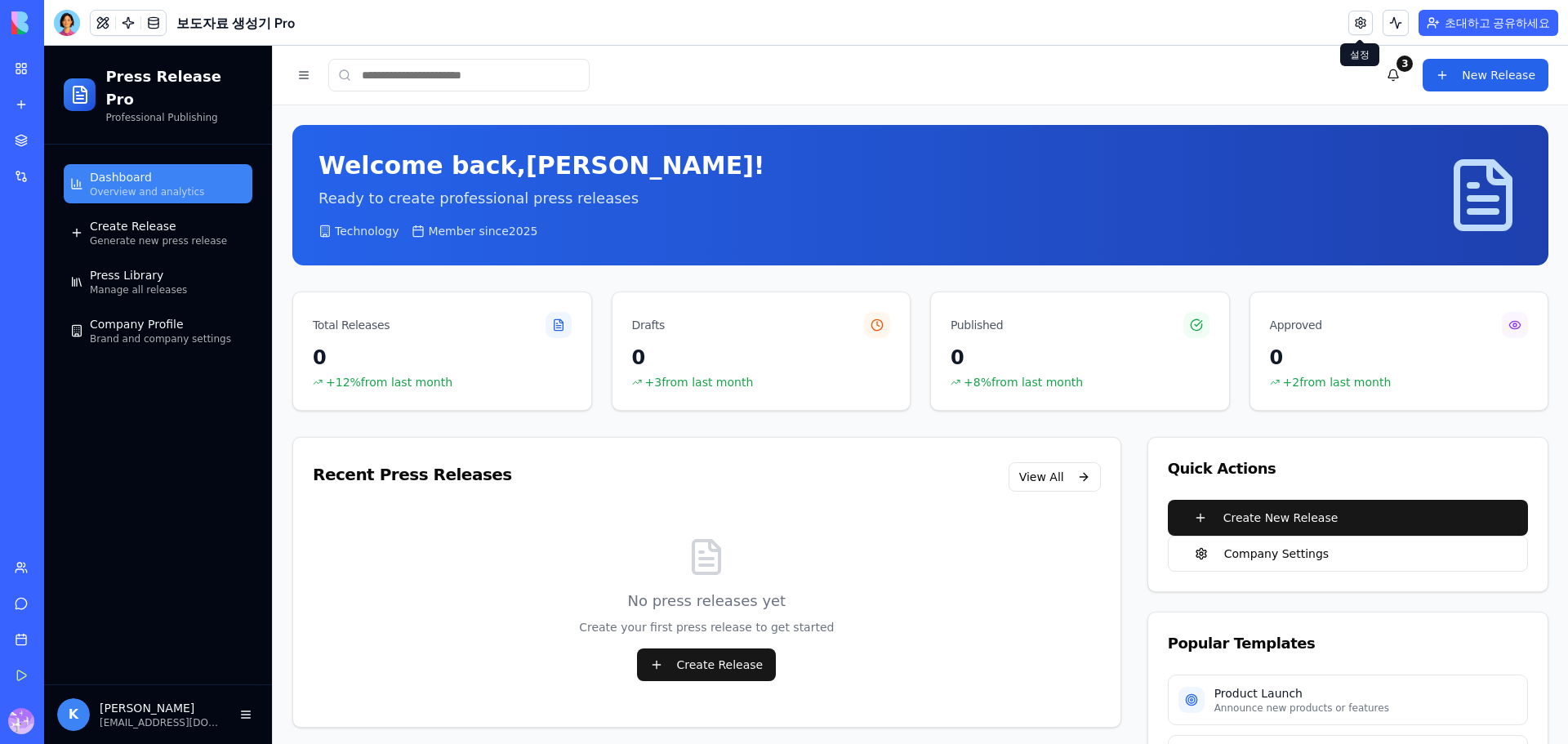
click at [1352, 22] on link at bounding box center [1361, 23] width 25 height 25
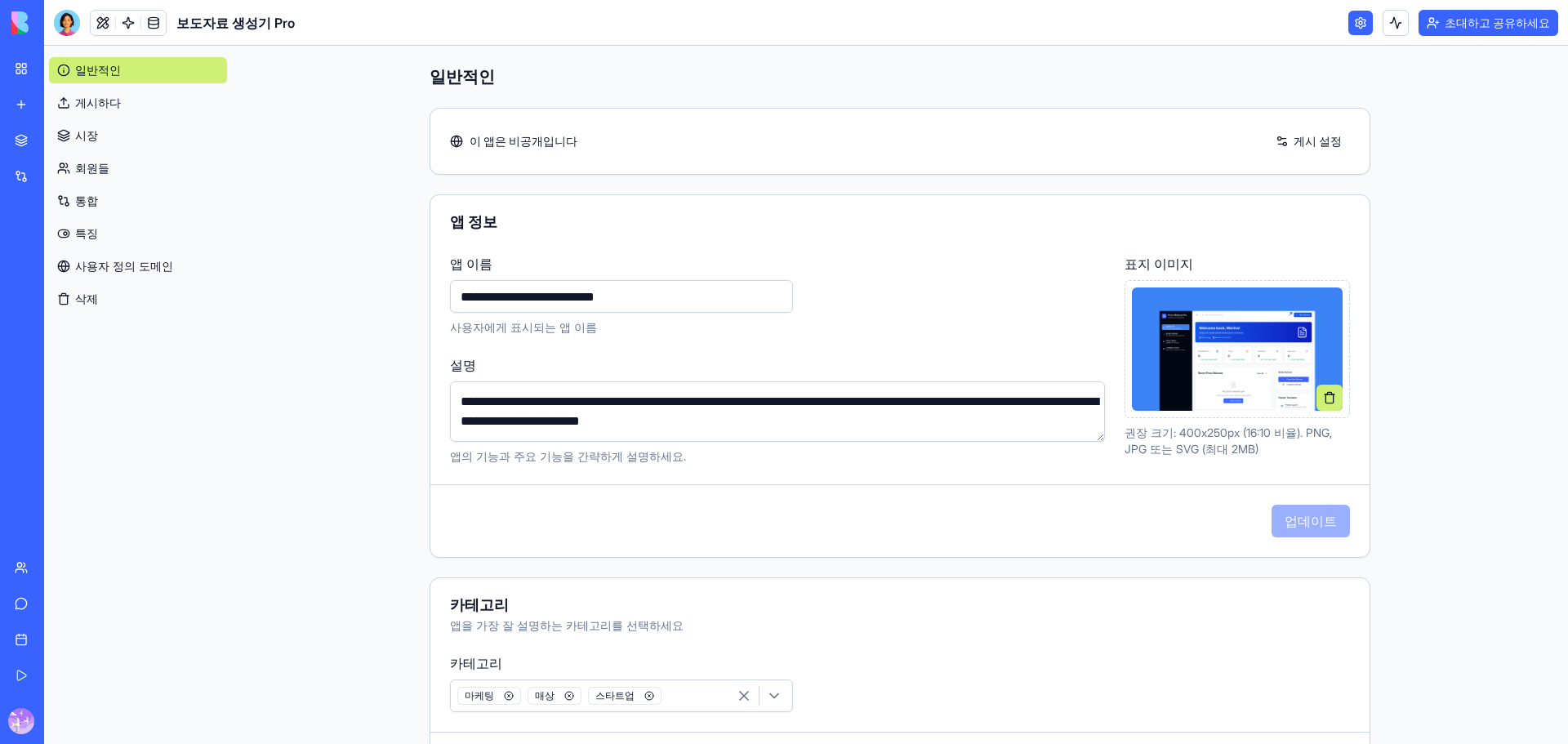
click at [1425, 124] on main "**********" at bounding box center [900, 395] width 1336 height 698
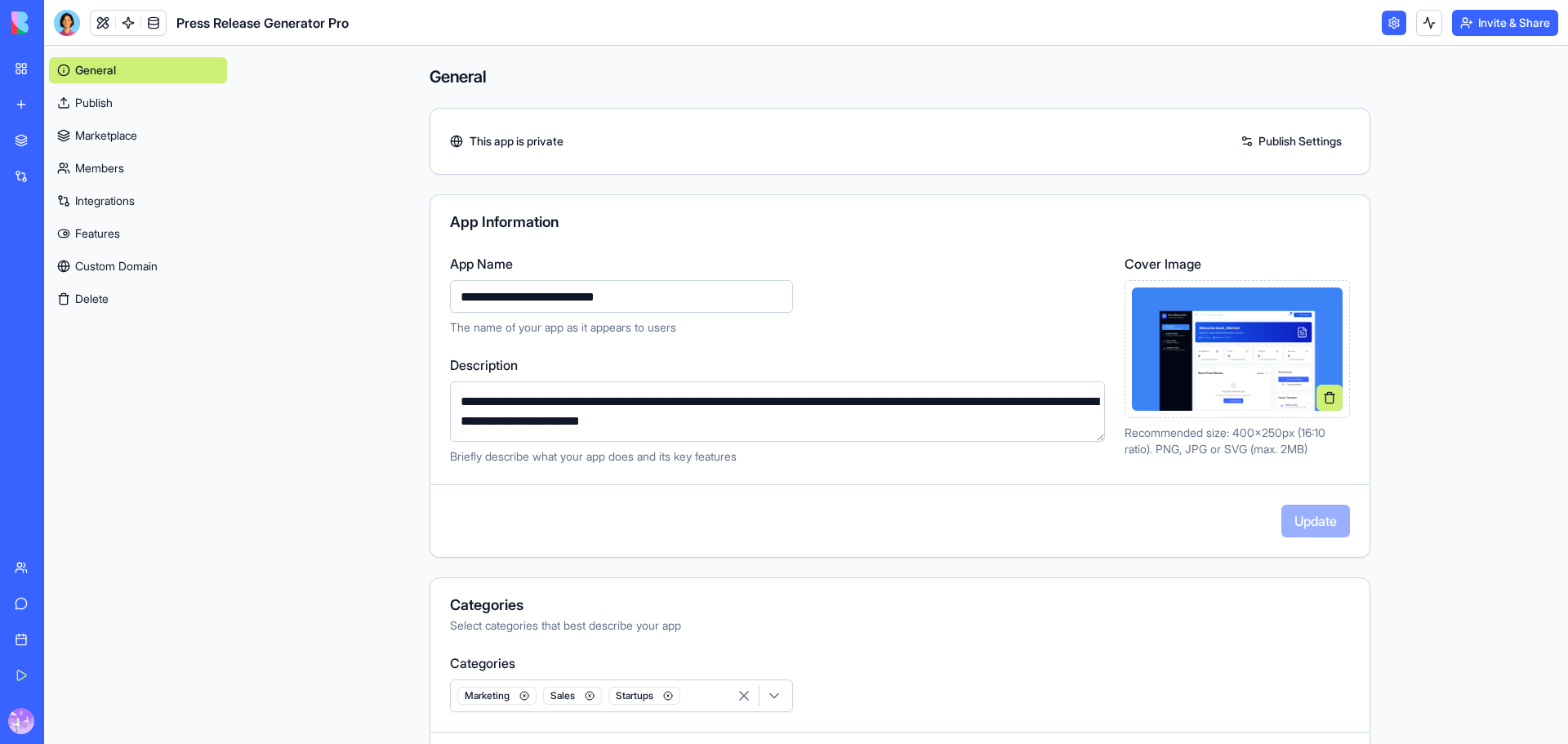
click at [715, 288] on input "**********" at bounding box center [621, 297] width 343 height 33
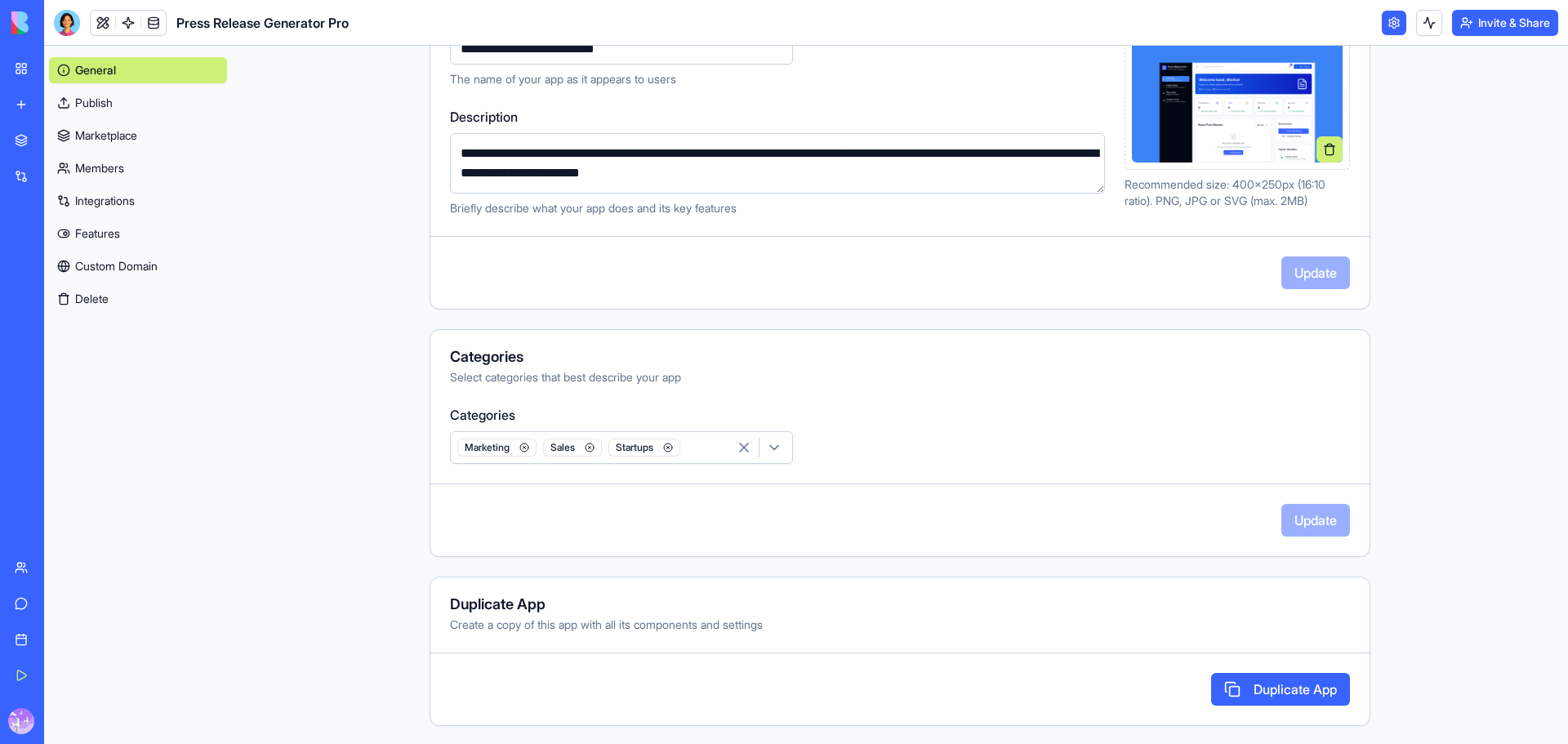
scroll to position [250, 0]
click at [107, 200] on link "Integrations" at bounding box center [138, 201] width 178 height 26
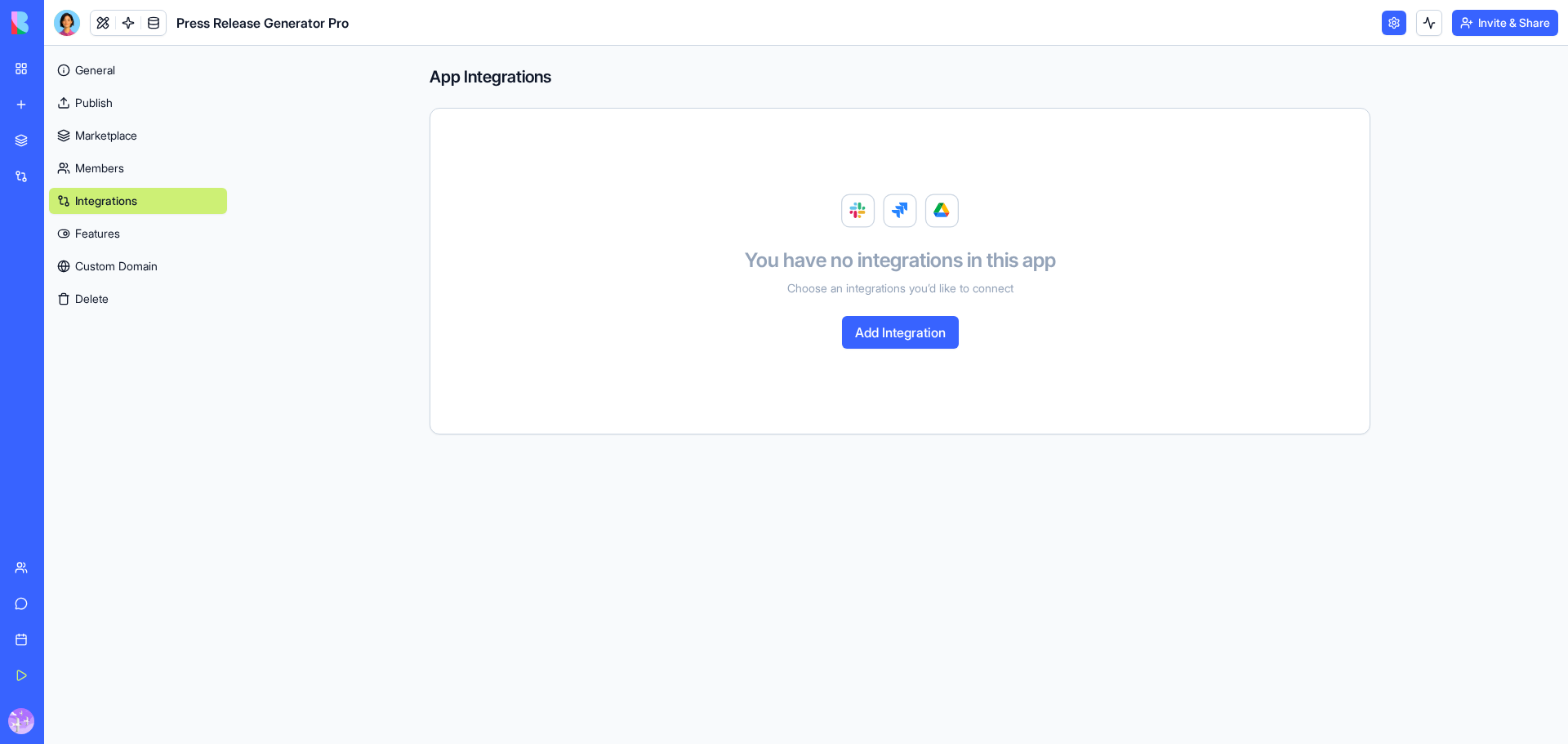
click at [149, 273] on link "Custom Domain" at bounding box center [138, 266] width 178 height 26
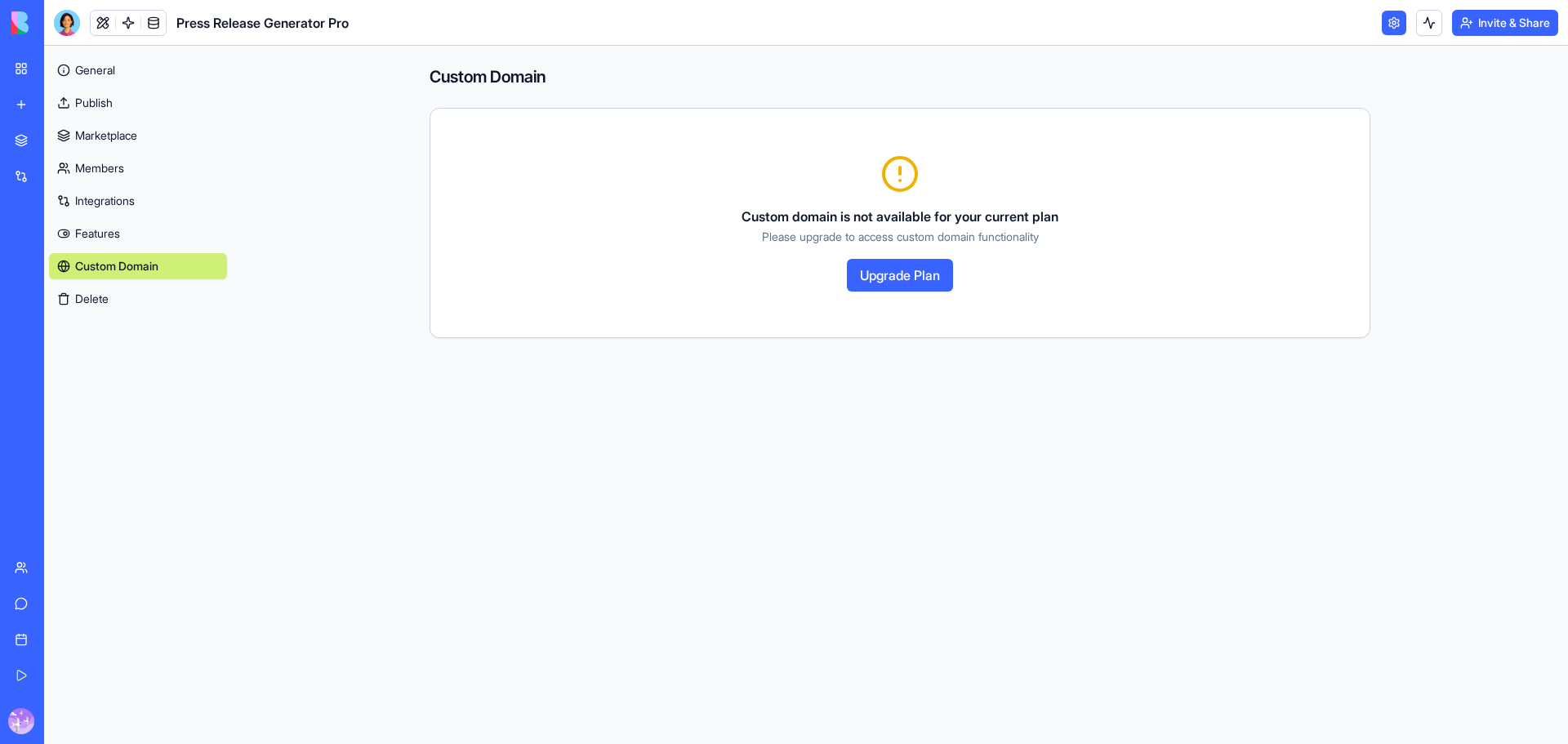
click at [114, 239] on link "Features" at bounding box center [138, 234] width 178 height 26
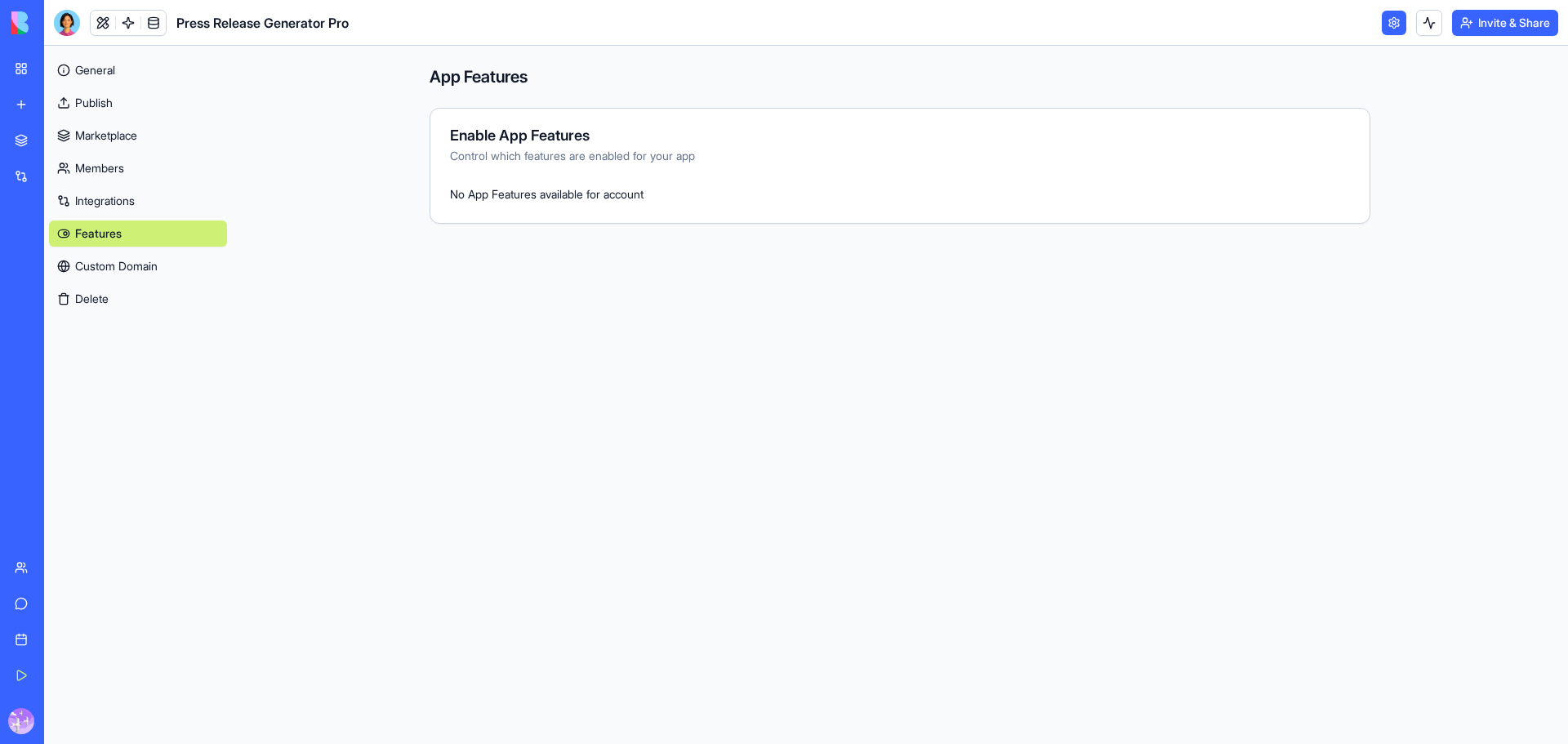
click at [114, 202] on link "Integrations" at bounding box center [138, 201] width 178 height 26
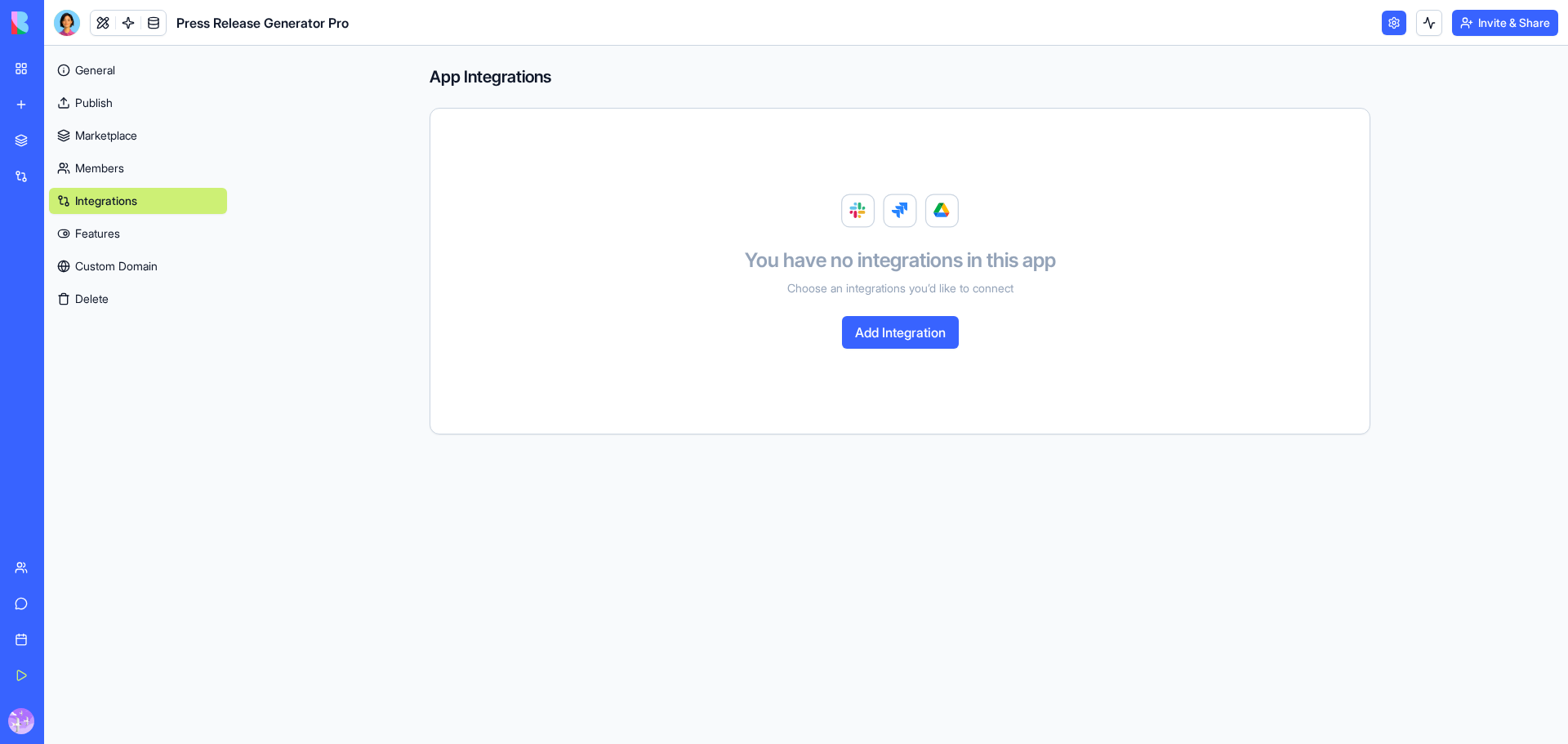
click at [111, 169] on link "Members" at bounding box center [138, 168] width 178 height 26
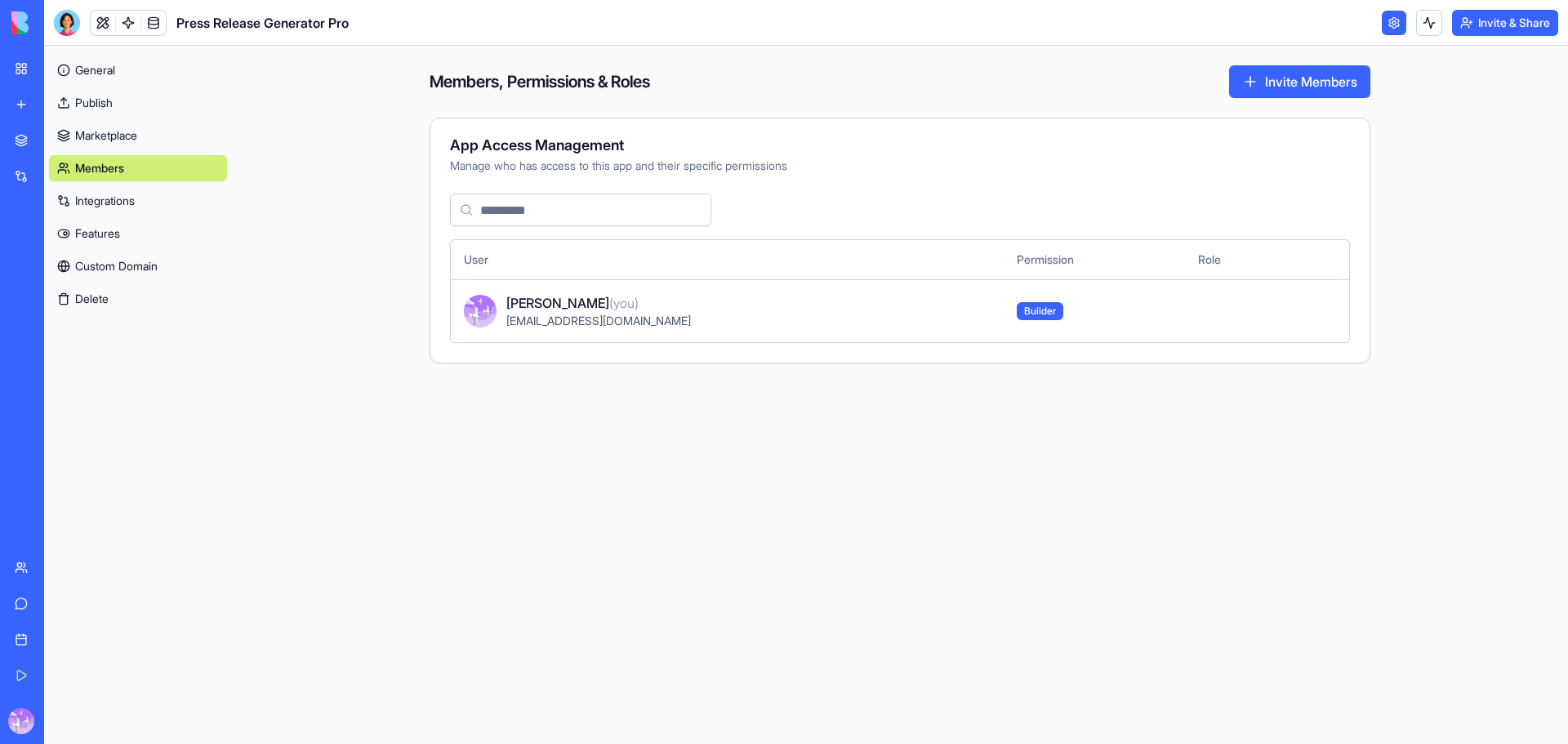
click at [130, 131] on link "Marketplace" at bounding box center [138, 135] width 178 height 26
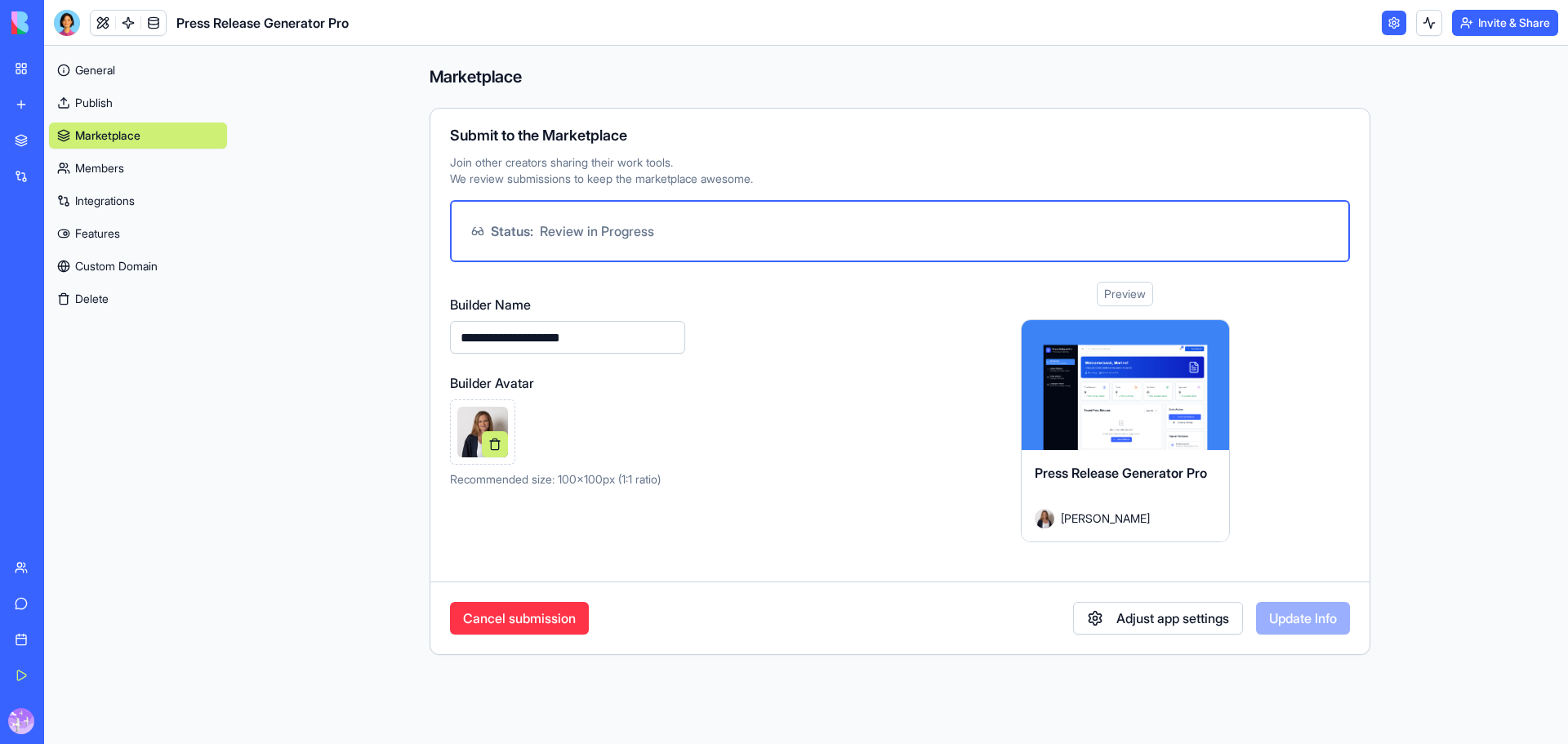
click at [107, 104] on link "Publish" at bounding box center [138, 103] width 178 height 26
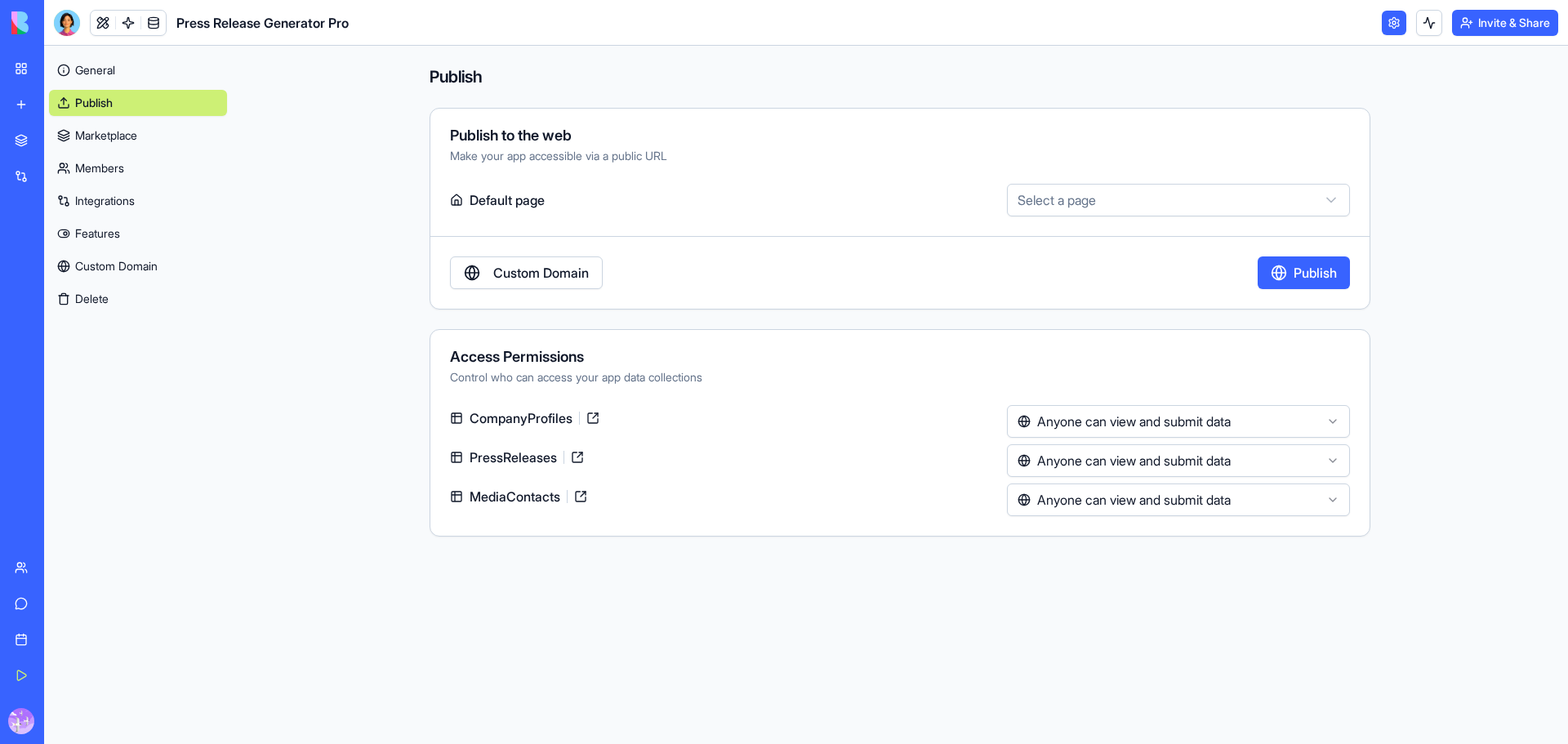
click at [109, 71] on link "General" at bounding box center [138, 70] width 178 height 26
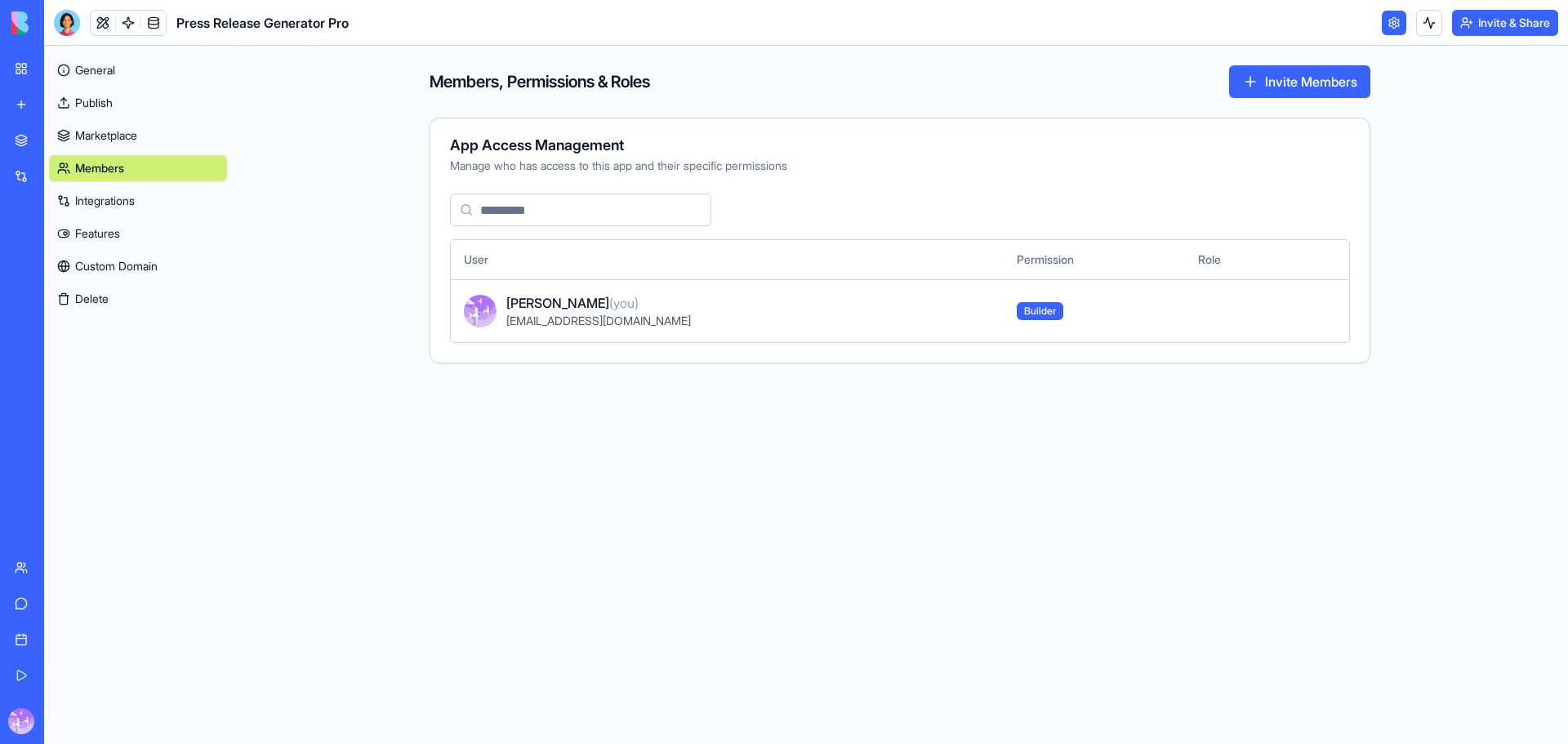
click at [107, 67] on link "General" at bounding box center [138, 70] width 178 height 26
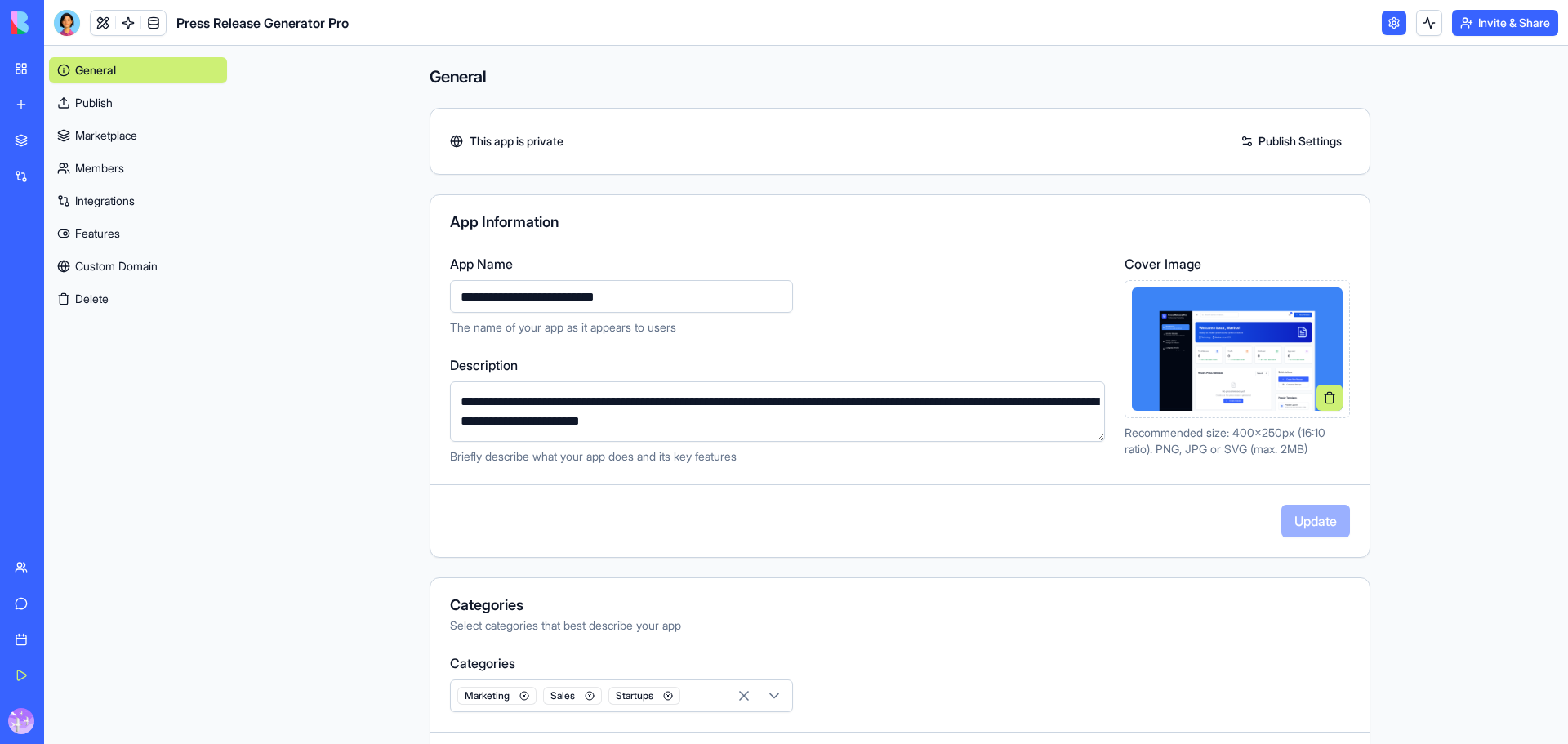
click at [30, 33] on img at bounding box center [62, 23] width 102 height 23
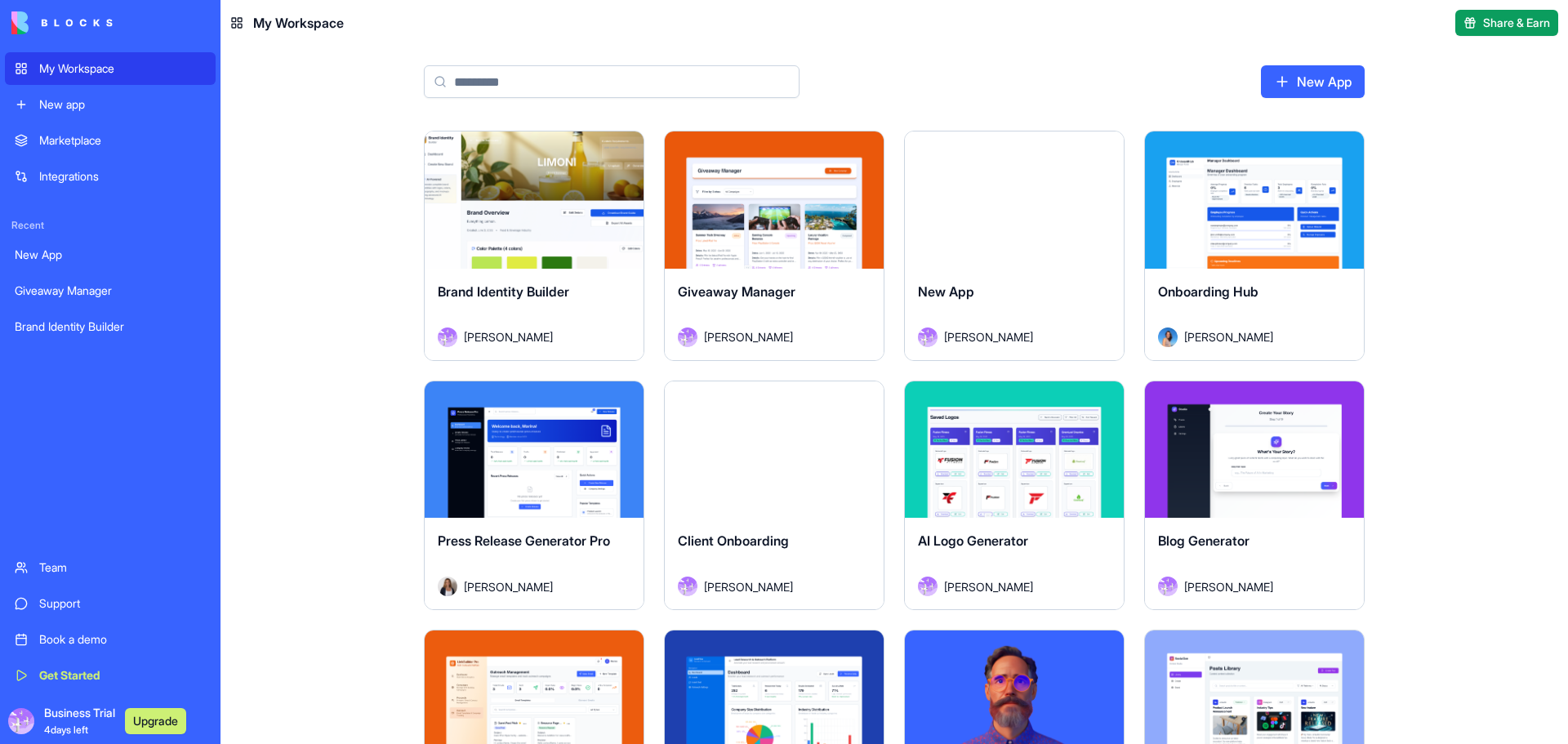
click at [60, 66] on div "My Workspace" at bounding box center [122, 69] width 166 height 16
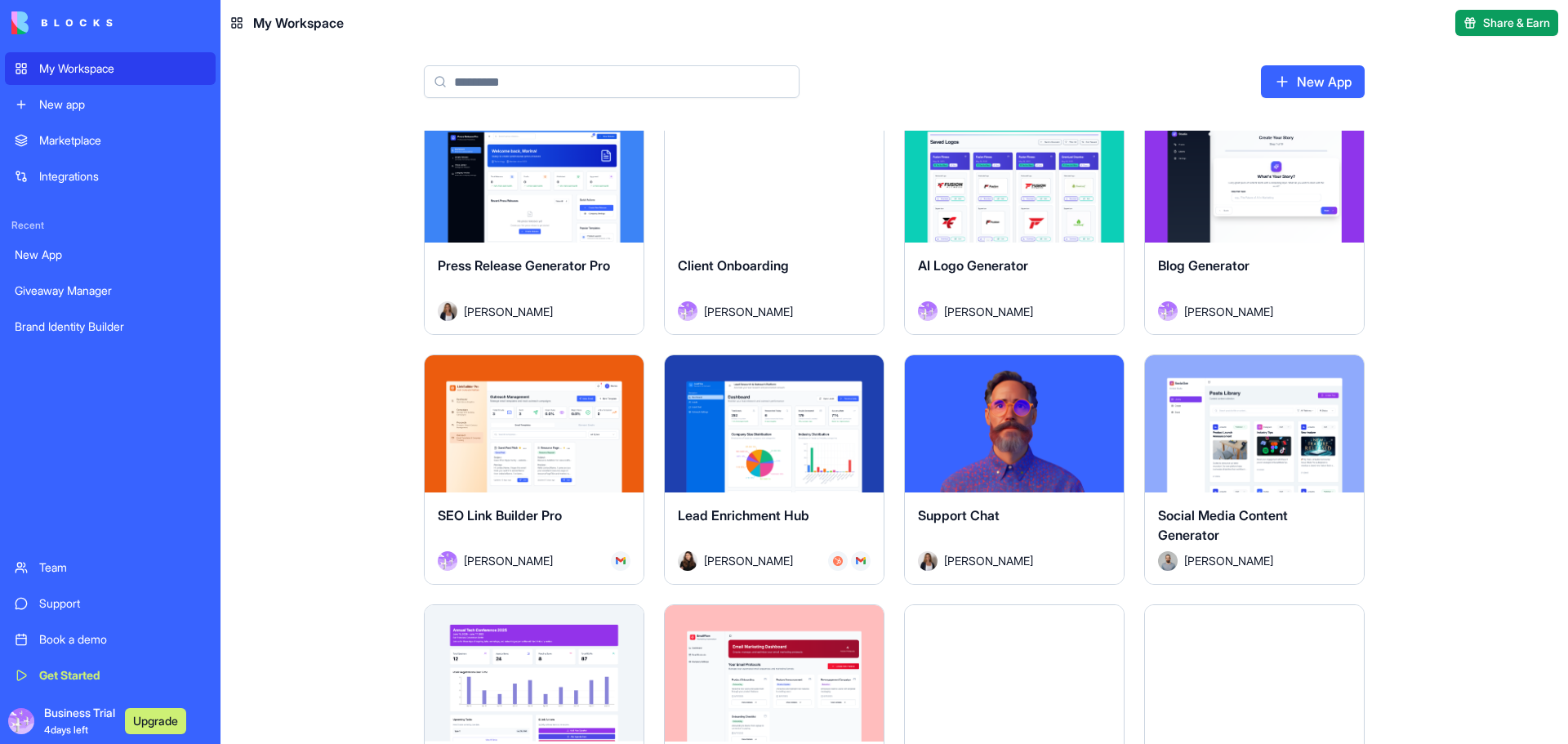
scroll to position [381, 0]
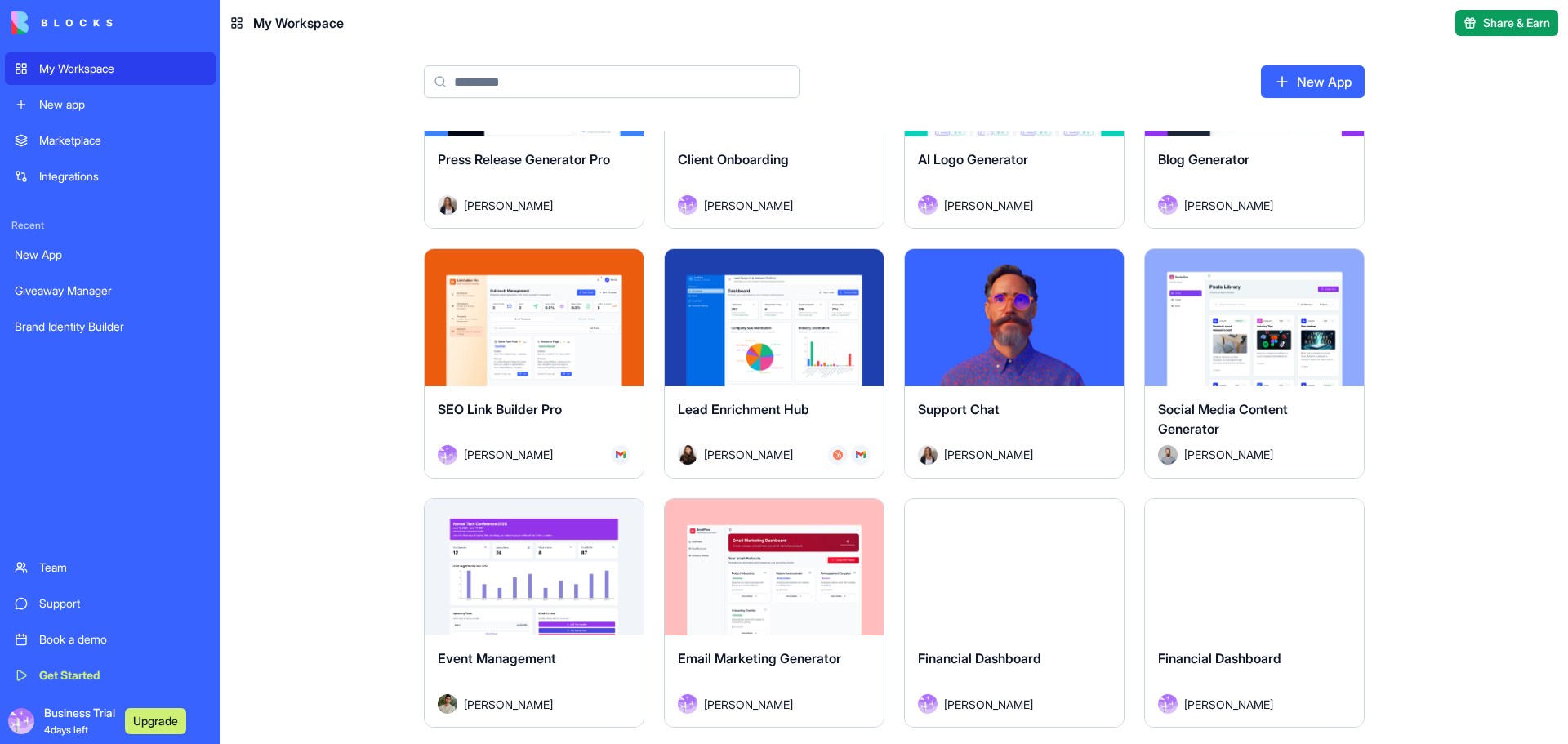
click at [575, 343] on div "Launch" at bounding box center [534, 317] width 219 height 137
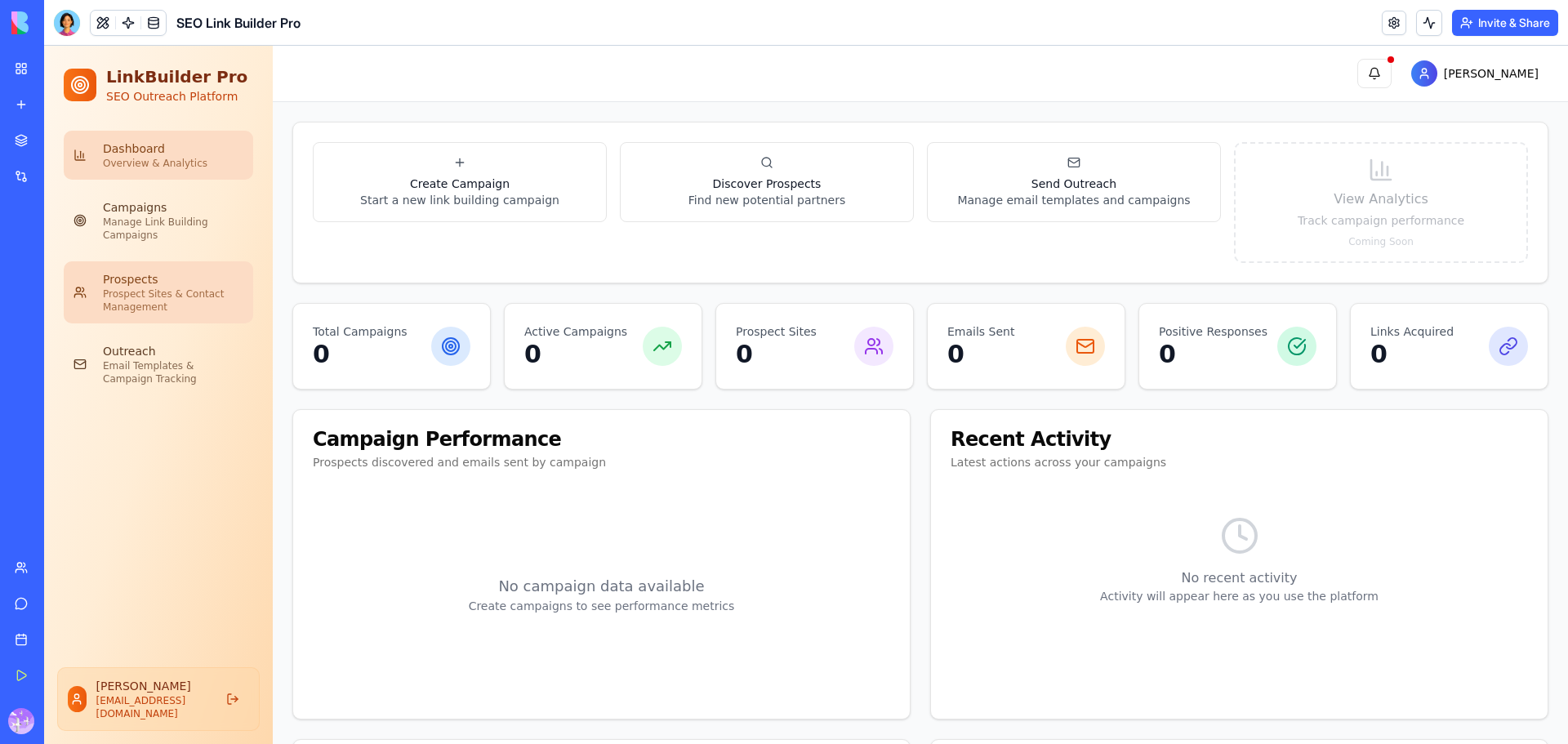
click at [153, 308] on div "Prospect Sites & Contact Management" at bounding box center [173, 301] width 140 height 26
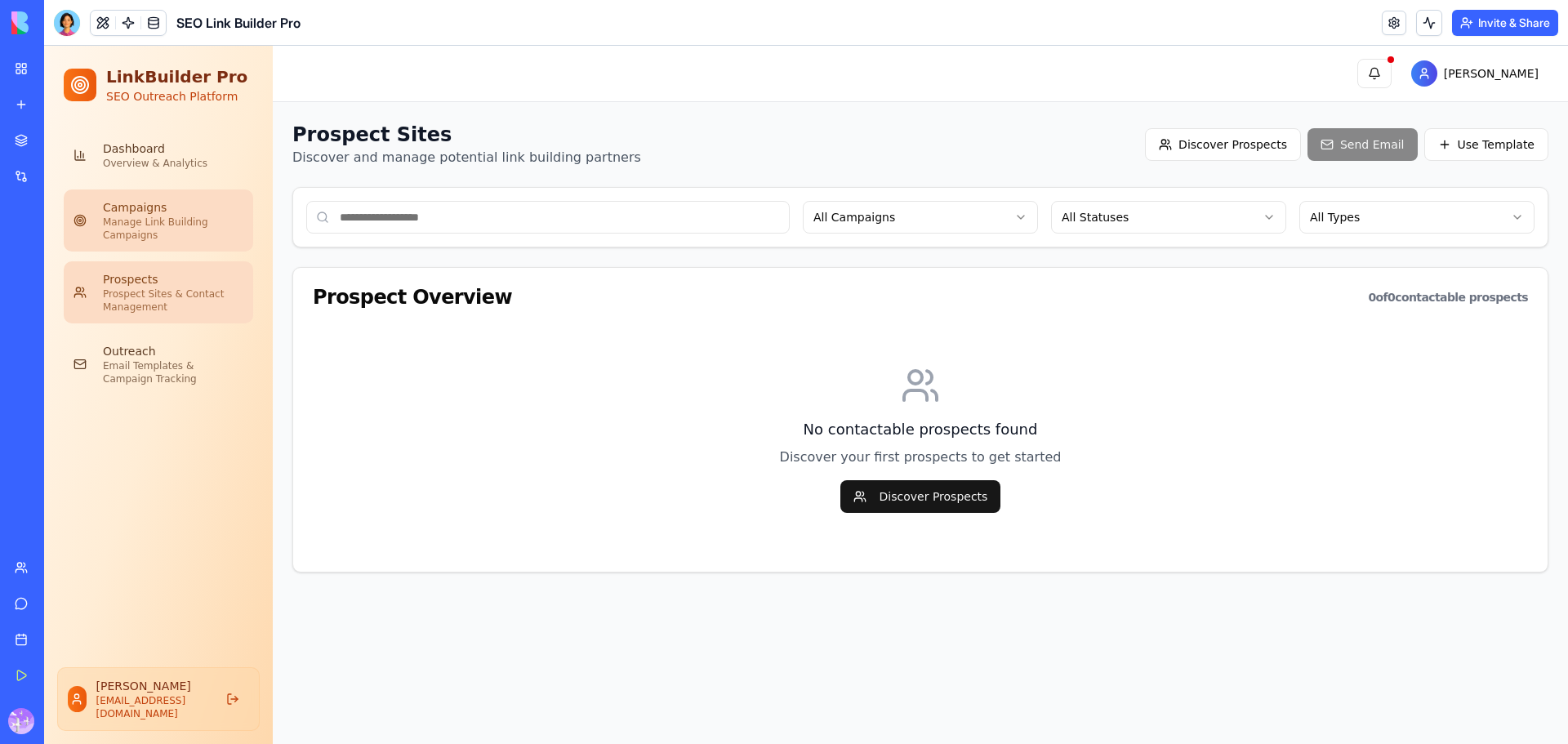
click at [183, 213] on div "Campaigns" at bounding box center [173, 207] width 140 height 16
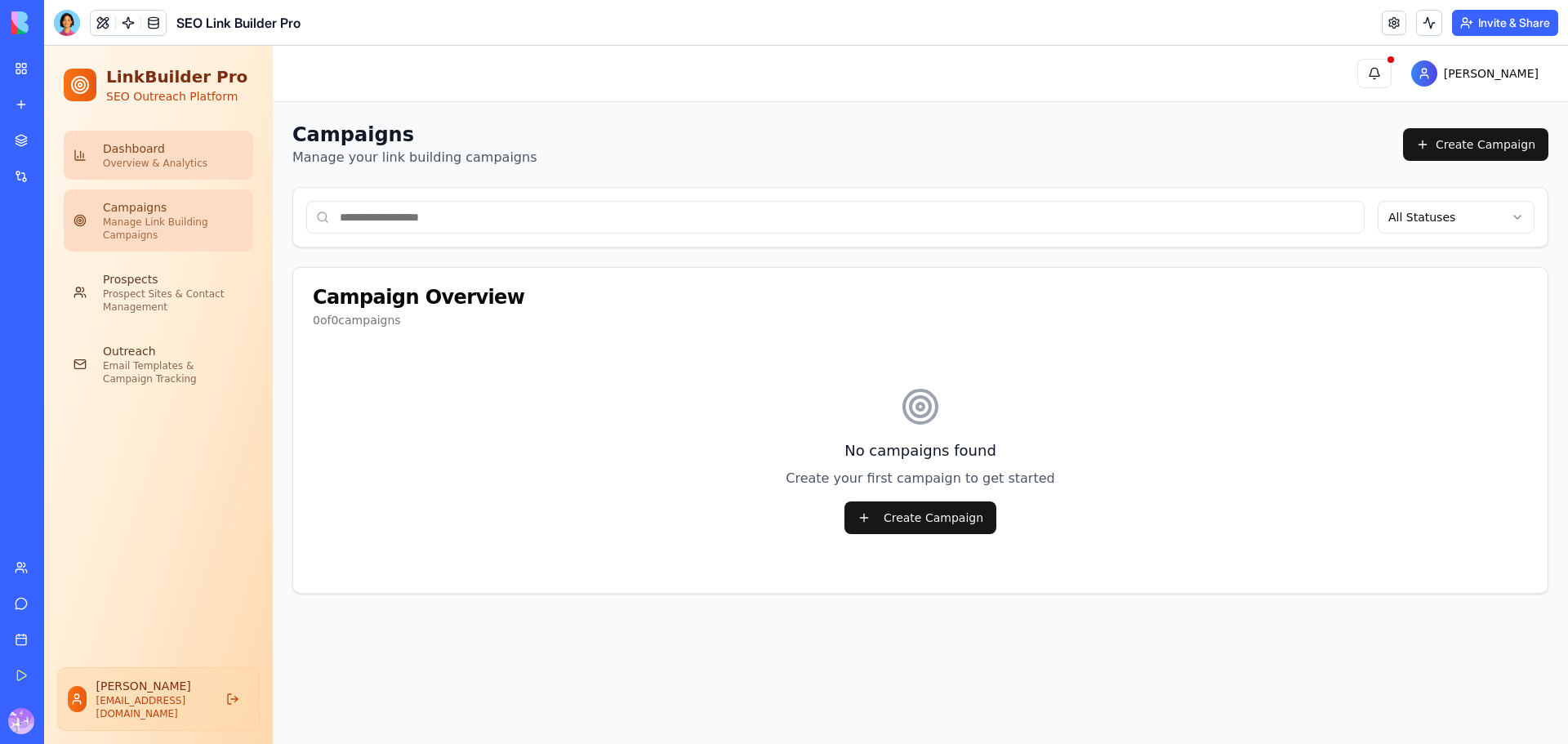
click at [149, 161] on div "Overview & Analytics" at bounding box center [173, 163] width 140 height 13
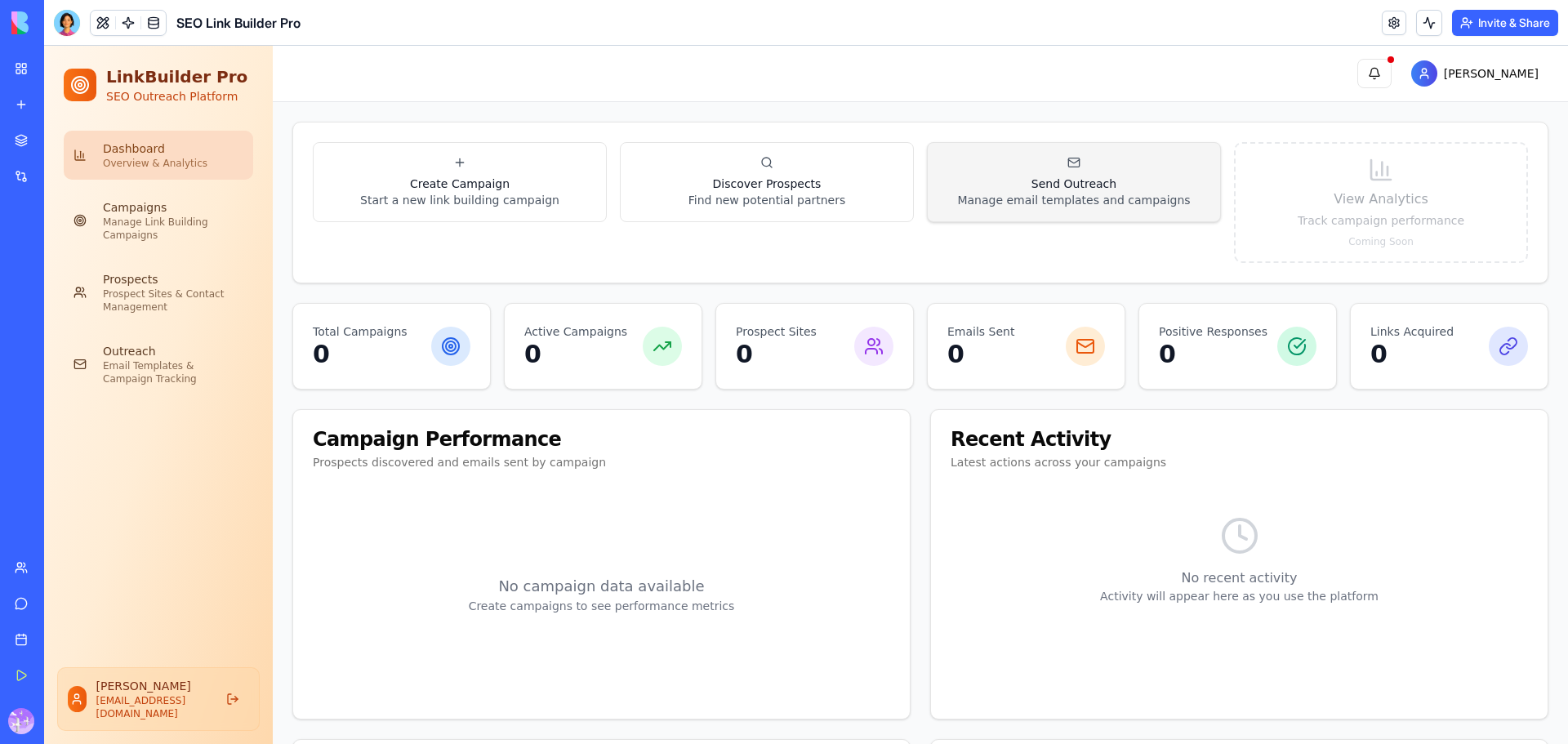
click at [1063, 208] on button "Send Outreach Manage email templates and campaigns" at bounding box center [1074, 182] width 294 height 80
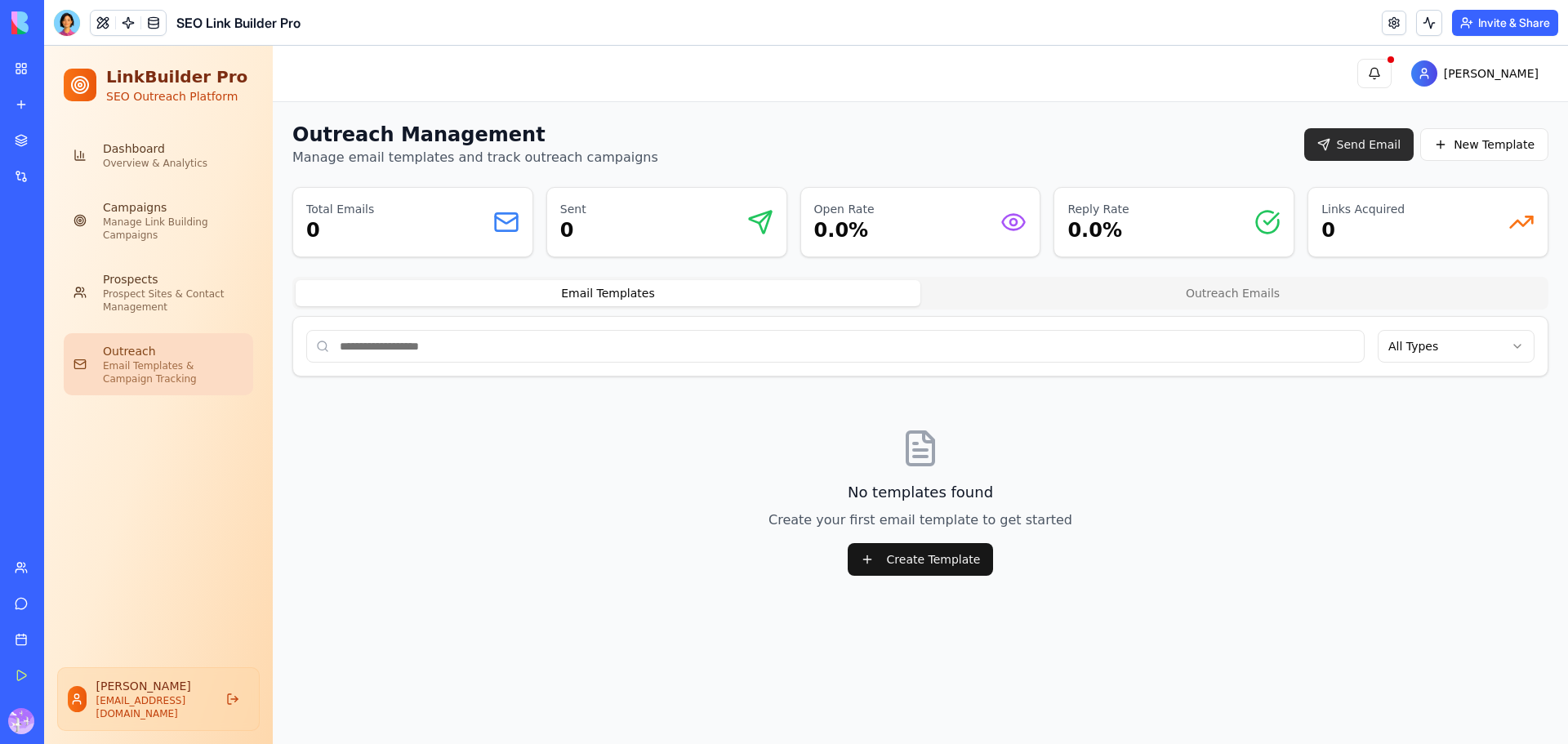
click at [1393, 151] on button "Send Email" at bounding box center [1360, 144] width 111 height 33
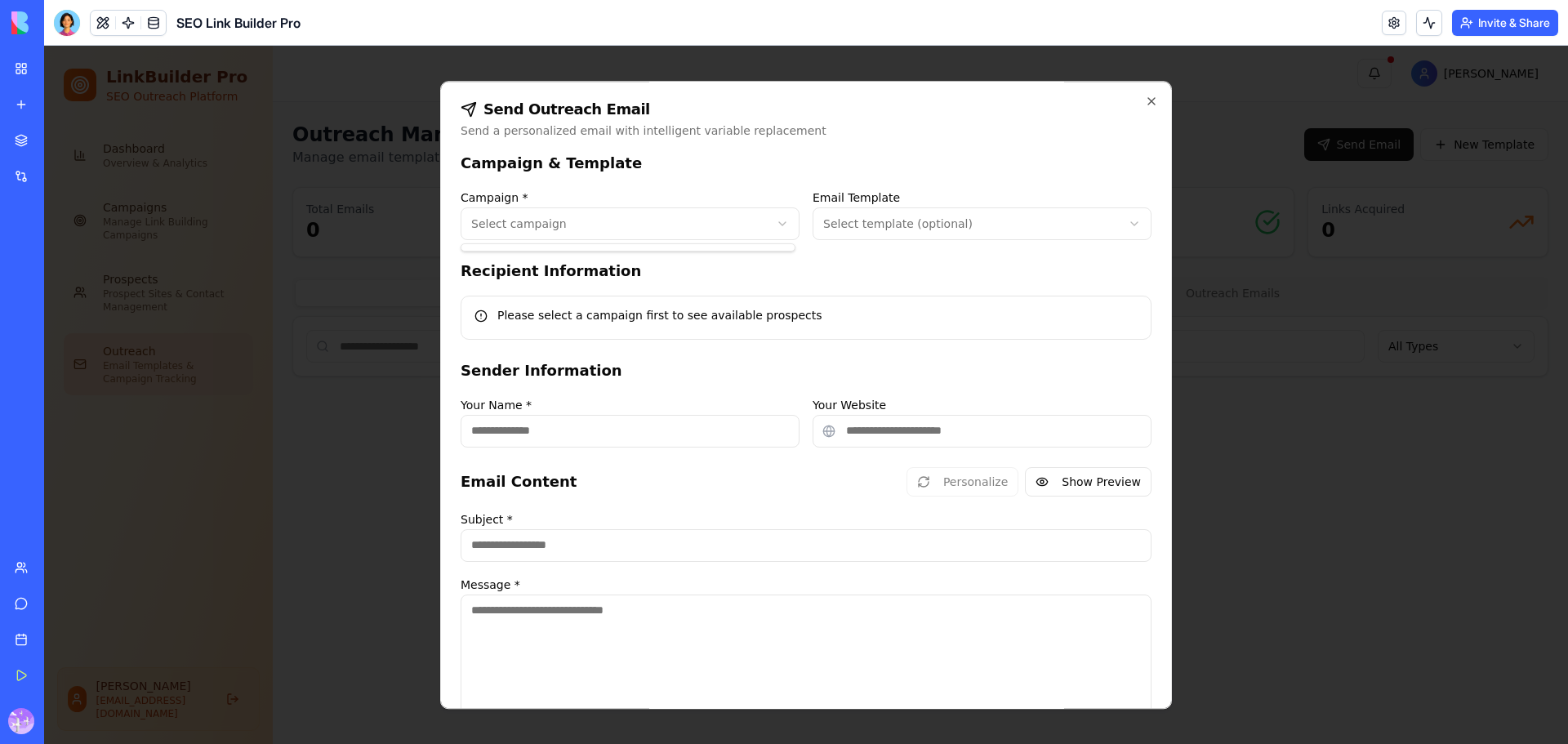
click at [703, 224] on body "LinkBuilder Pro SEO Outreach Platform Dashboard Overview & Analytics Campaigns …" at bounding box center [807, 395] width 1525 height 698
click at [907, 211] on body "LinkBuilder Pro SEO Outreach Platform Dashboard Overview & Analytics Campaigns …" at bounding box center [807, 395] width 1525 height 698
click at [907, 217] on body "LinkBuilder Pro SEO Outreach Platform Dashboard Overview & Analytics Campaigns …" at bounding box center [807, 395] width 1525 height 698
click at [670, 322] on body "LinkBuilder Pro SEO Outreach Platform Dashboard Overview & Analytics Campaigns …" at bounding box center [807, 395] width 1525 height 698
click at [641, 435] on input "Your Name *" at bounding box center [630, 431] width 339 height 33
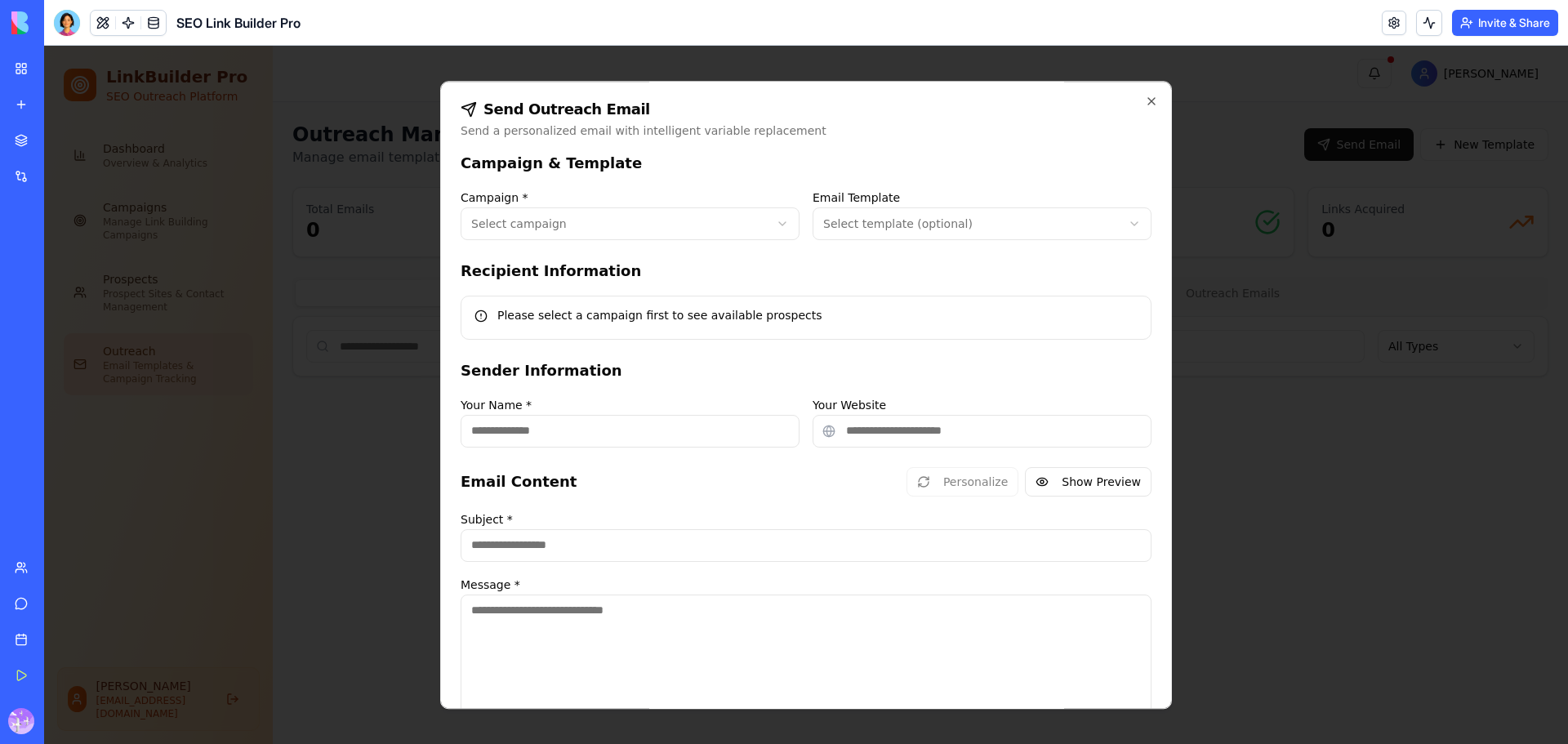
click at [933, 444] on input "Your Website" at bounding box center [983, 431] width 339 height 33
click at [755, 561] on input "Subject *" at bounding box center [806, 546] width 691 height 33
click at [727, 626] on textarea "Message *" at bounding box center [806, 700] width 691 height 211
click at [691, 237] on body "LinkBuilder Pro SEO Outreach Platform Dashboard Overview & Analytics Campaigns …" at bounding box center [807, 395] width 1525 height 698
click at [1143, 98] on body "LinkBuilder Pro SEO Outreach Platform Dashboard Overview & Analytics Campaigns …" at bounding box center [807, 395] width 1525 height 698
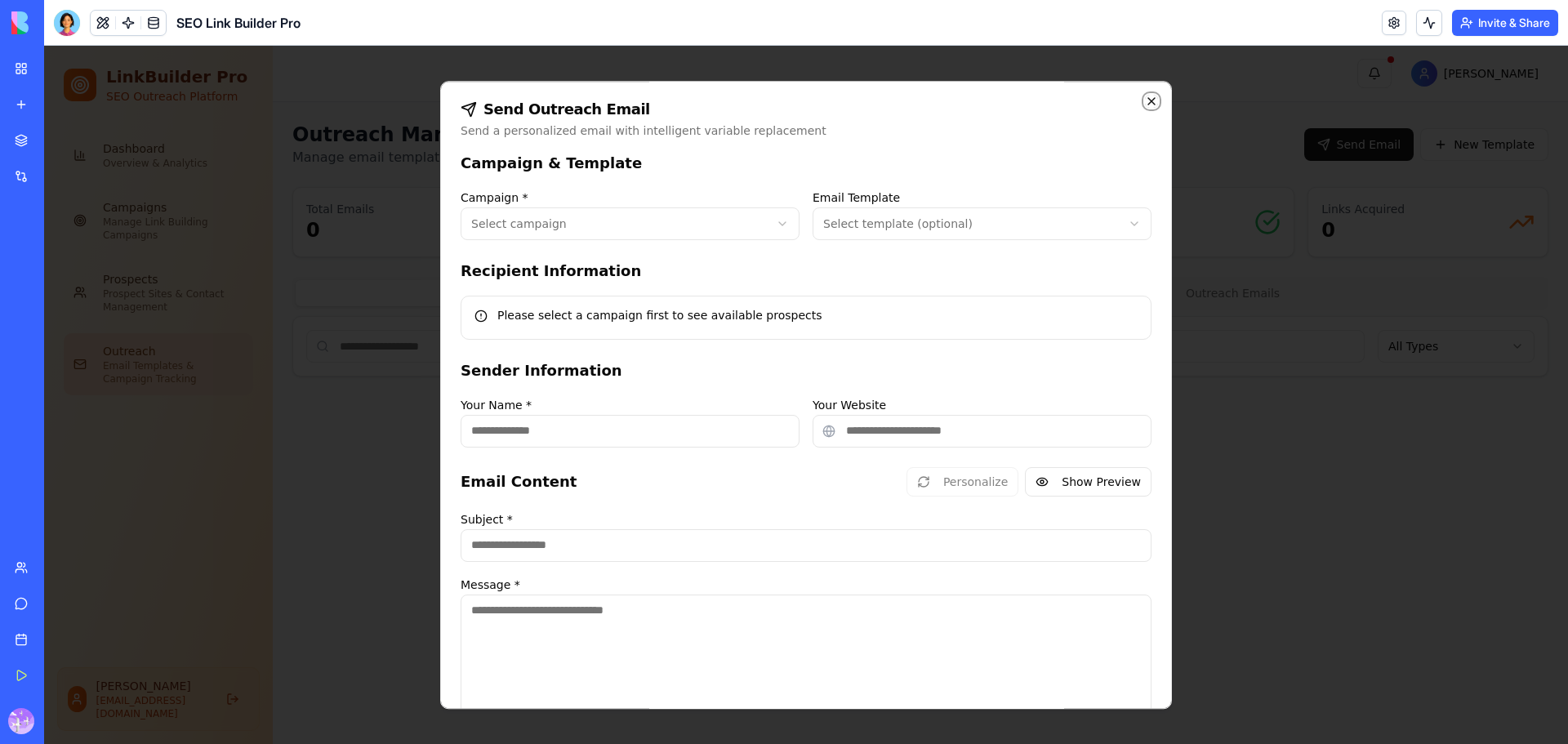
click at [1148, 102] on icon "button" at bounding box center [1152, 102] width 7 height 7
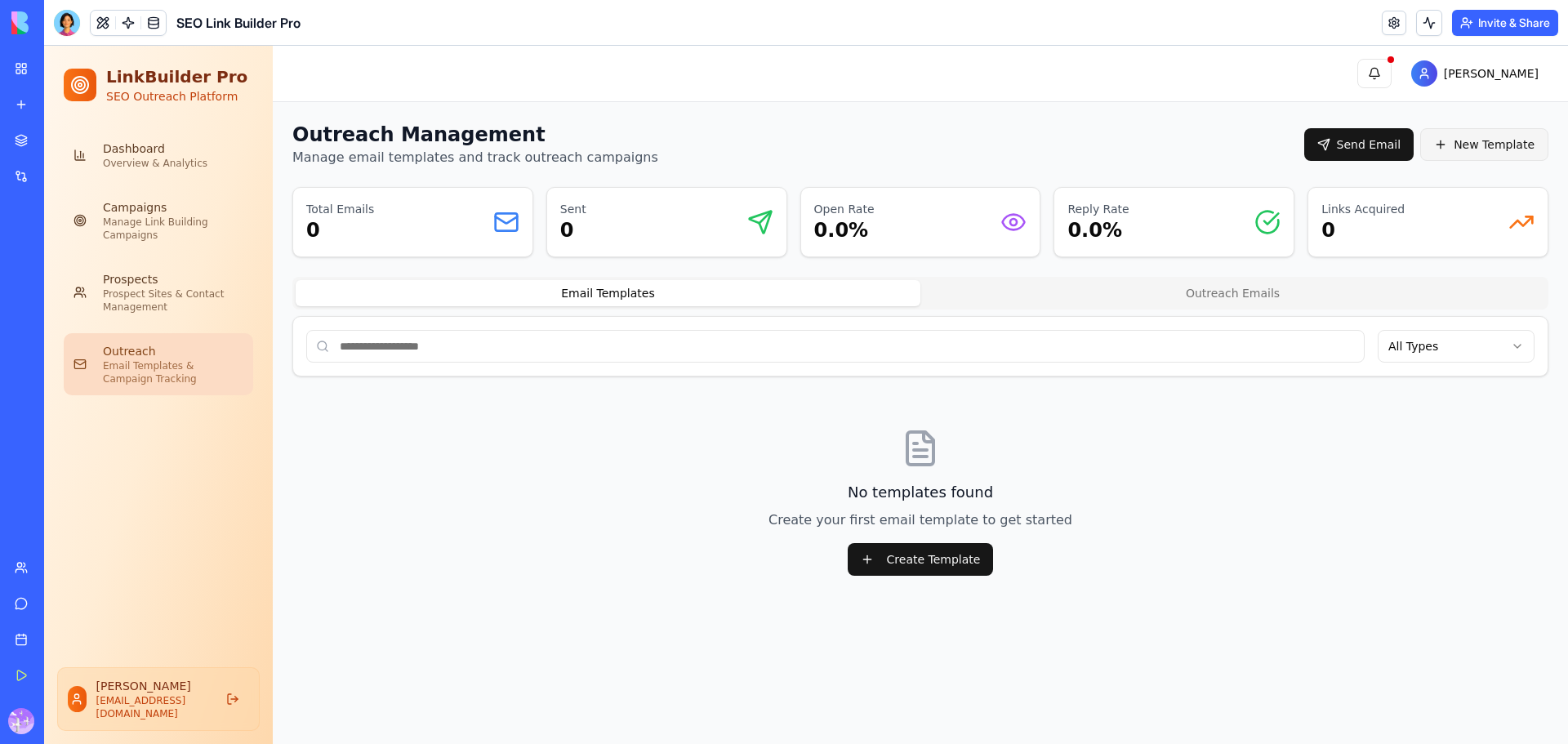
click at [1485, 151] on button "New Template" at bounding box center [1484, 144] width 128 height 33
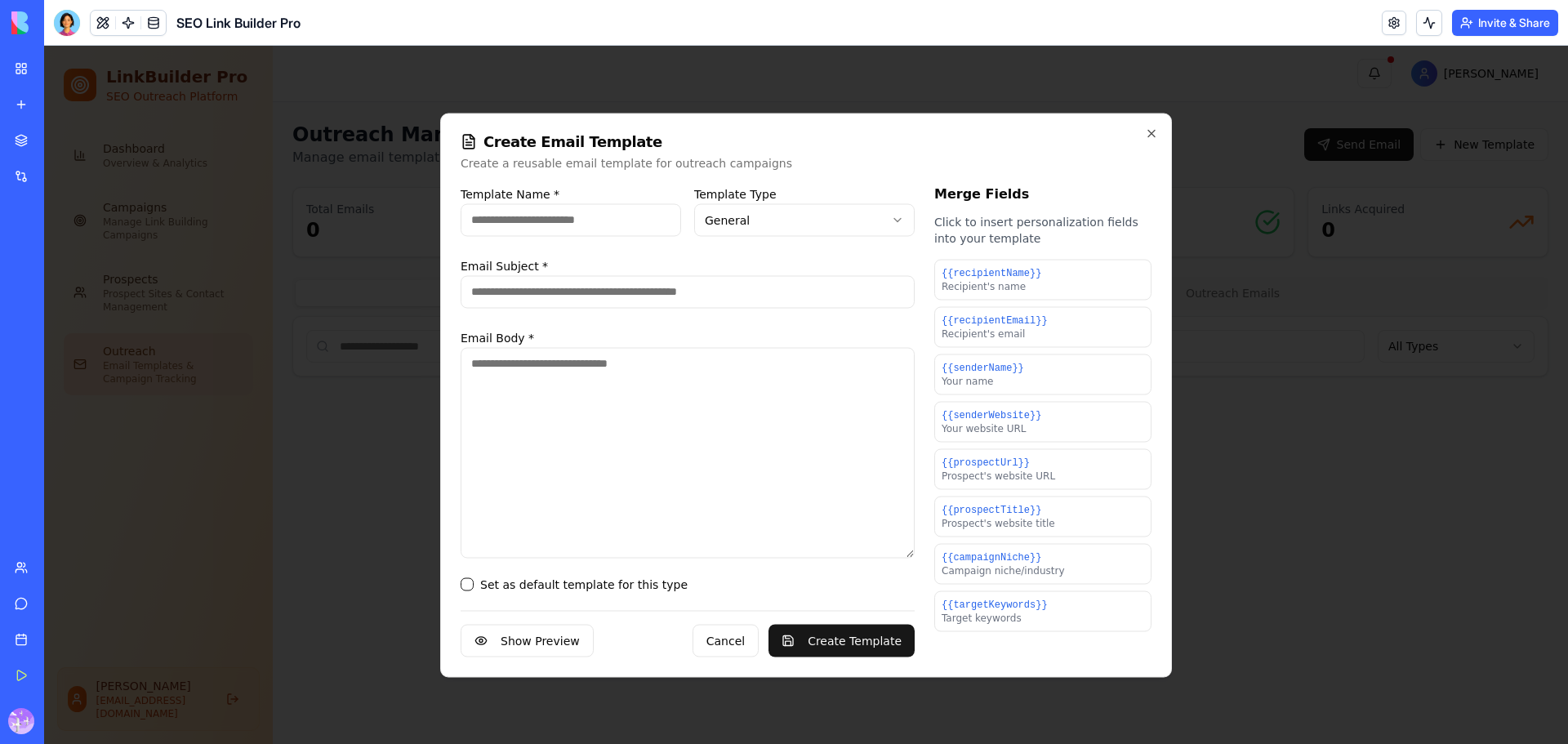
click at [584, 229] on input "Template Name *" at bounding box center [570, 220] width 220 height 33
type input "********"
click at [802, 216] on body "**********" at bounding box center [807, 395] width 1525 height 698
click at [704, 297] on input "Email Subject *" at bounding box center [688, 292] width 454 height 33
type input "**********"
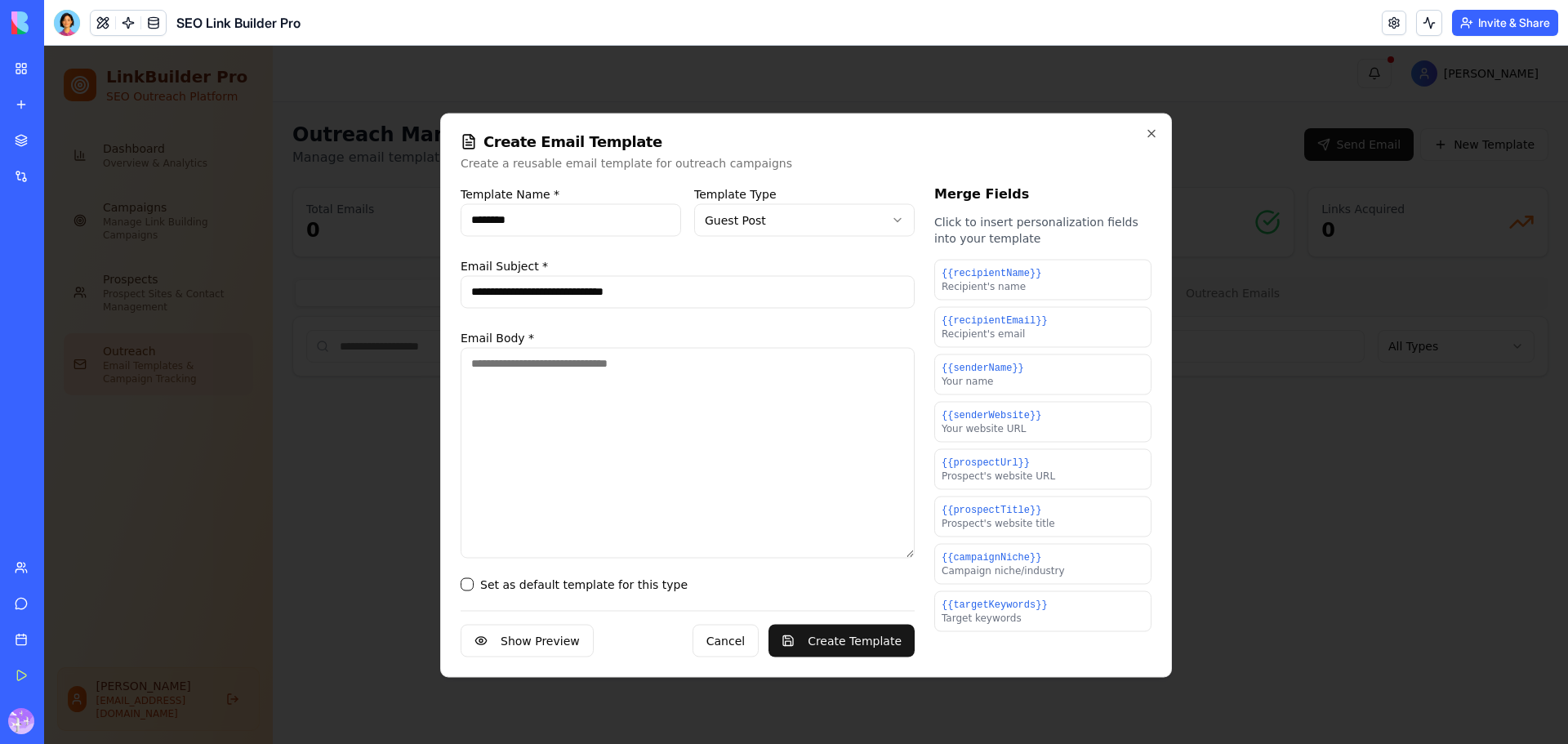
click at [634, 383] on textarea "Email Body *" at bounding box center [688, 452] width 454 height 211
paste textarea "**********"
click at [470, 583] on button "Set as default template for this type" at bounding box center [467, 584] width 13 height 13
drag, startPoint x: 467, startPoint y: 364, endPoint x: 476, endPoint y: 361, distance: 9.5
click at [467, 363] on textarea "**********" at bounding box center [688, 452] width 454 height 211
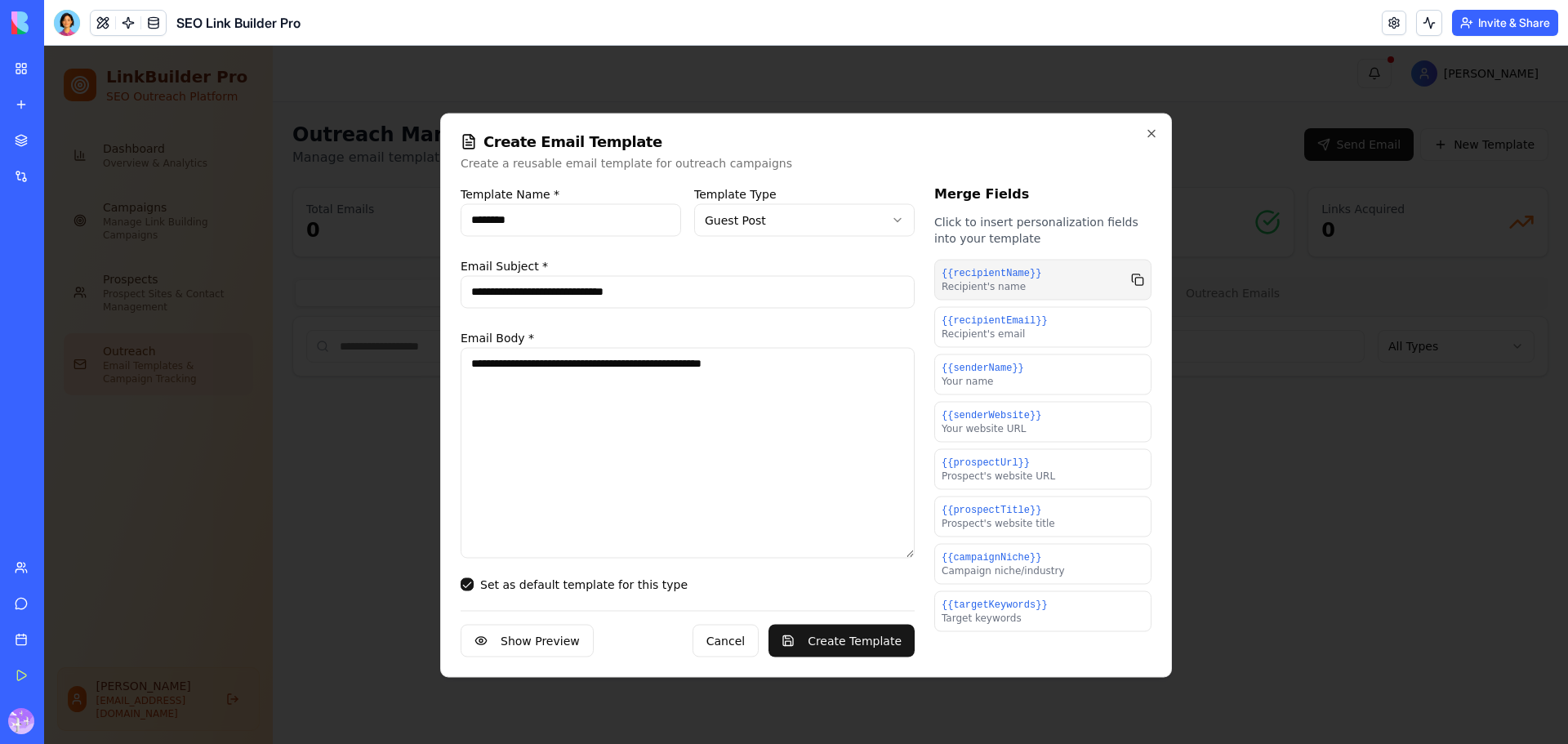
click at [1051, 281] on button "{{recipientName}} Recipient's name" at bounding box center [1043, 279] width 217 height 41
click at [469, 359] on textarea "**********" at bounding box center [688, 452] width 454 height 211
click at [618, 361] on textarea "**********" at bounding box center [688, 452] width 454 height 211
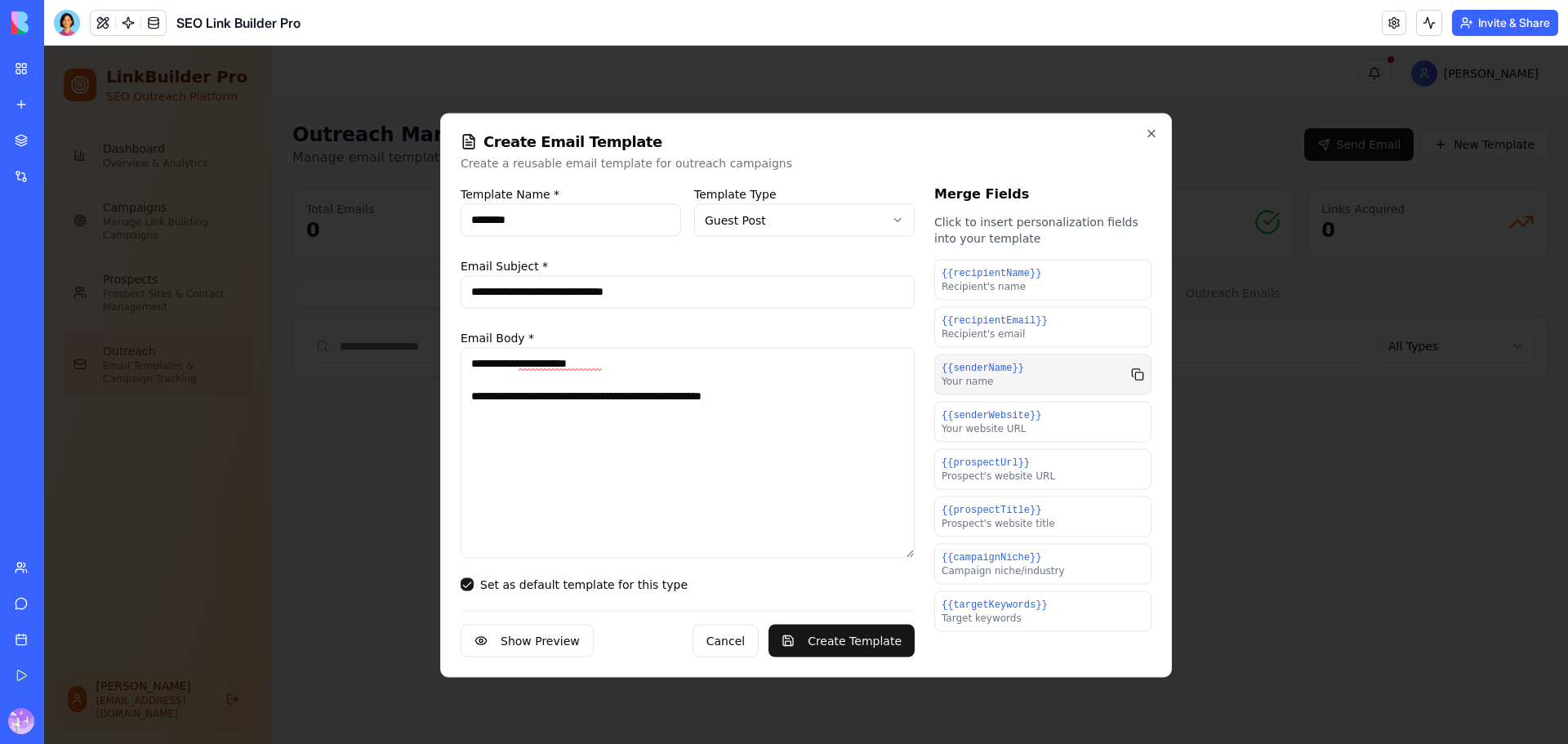
click at [1025, 377] on button "{{senderName}} Your name" at bounding box center [1043, 374] width 217 height 41
drag, startPoint x: 551, startPoint y: 379, endPoint x: 466, endPoint y: 381, distance: 85.0
click at [457, 379] on div "**********" at bounding box center [806, 395] width 732 height 565
click at [777, 397] on textarea "**********" at bounding box center [688, 452] width 454 height 211
click at [1020, 370] on button "{{senderName}} Your name" at bounding box center [1043, 374] width 217 height 41
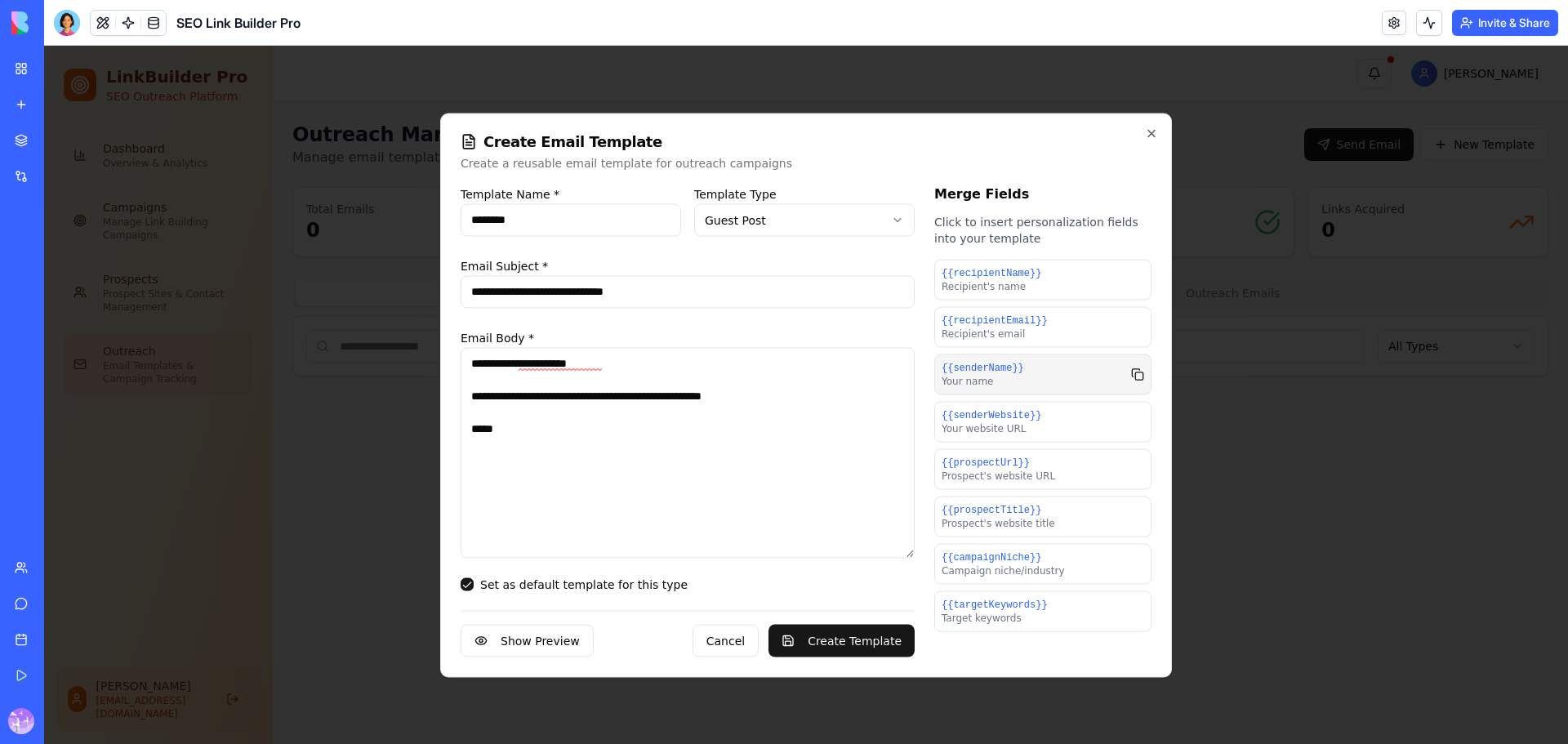
type textarea "**********"
click at [553, 642] on button "Show Preview" at bounding box center [527, 640] width 133 height 33
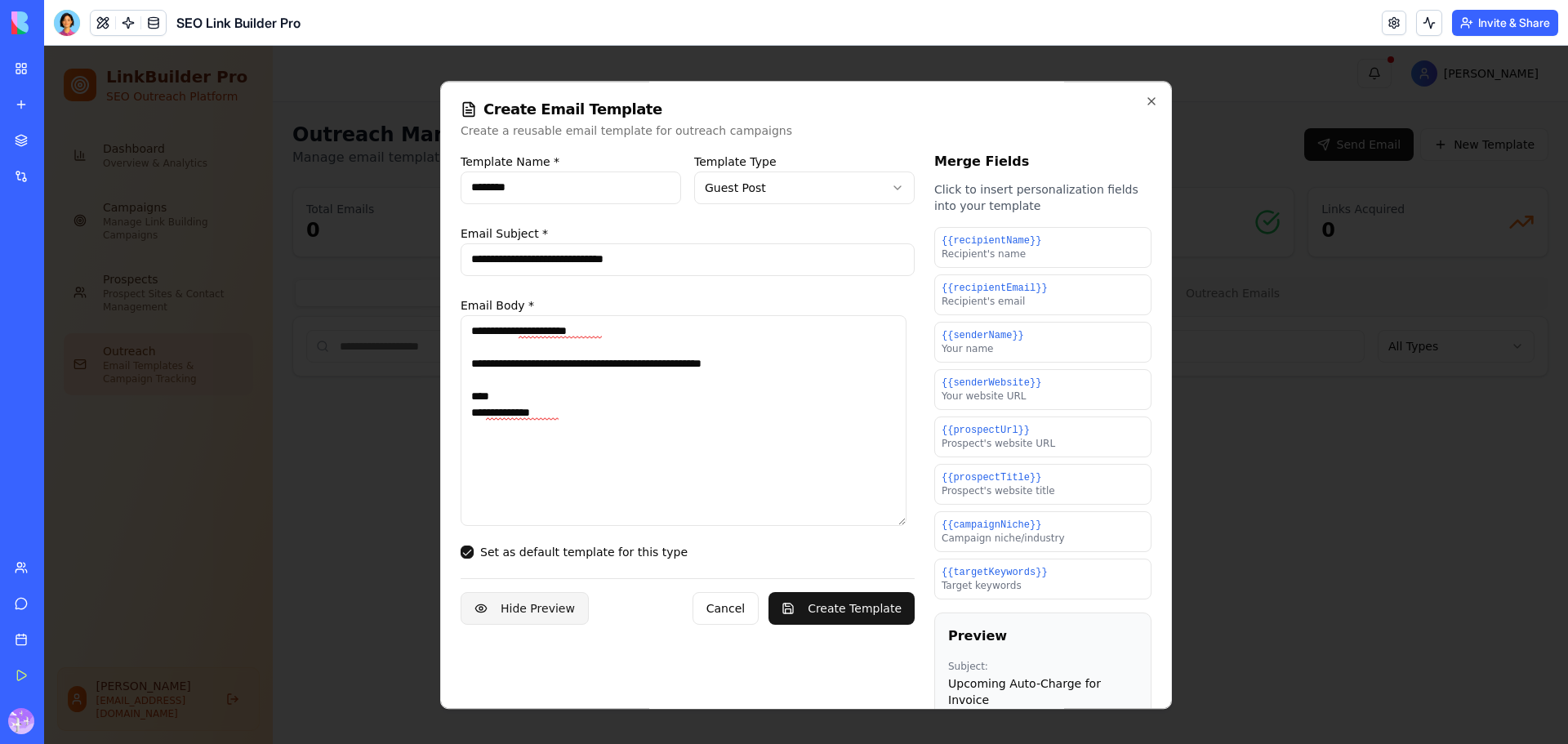
click at [536, 610] on button "Hide Preview" at bounding box center [525, 609] width 128 height 33
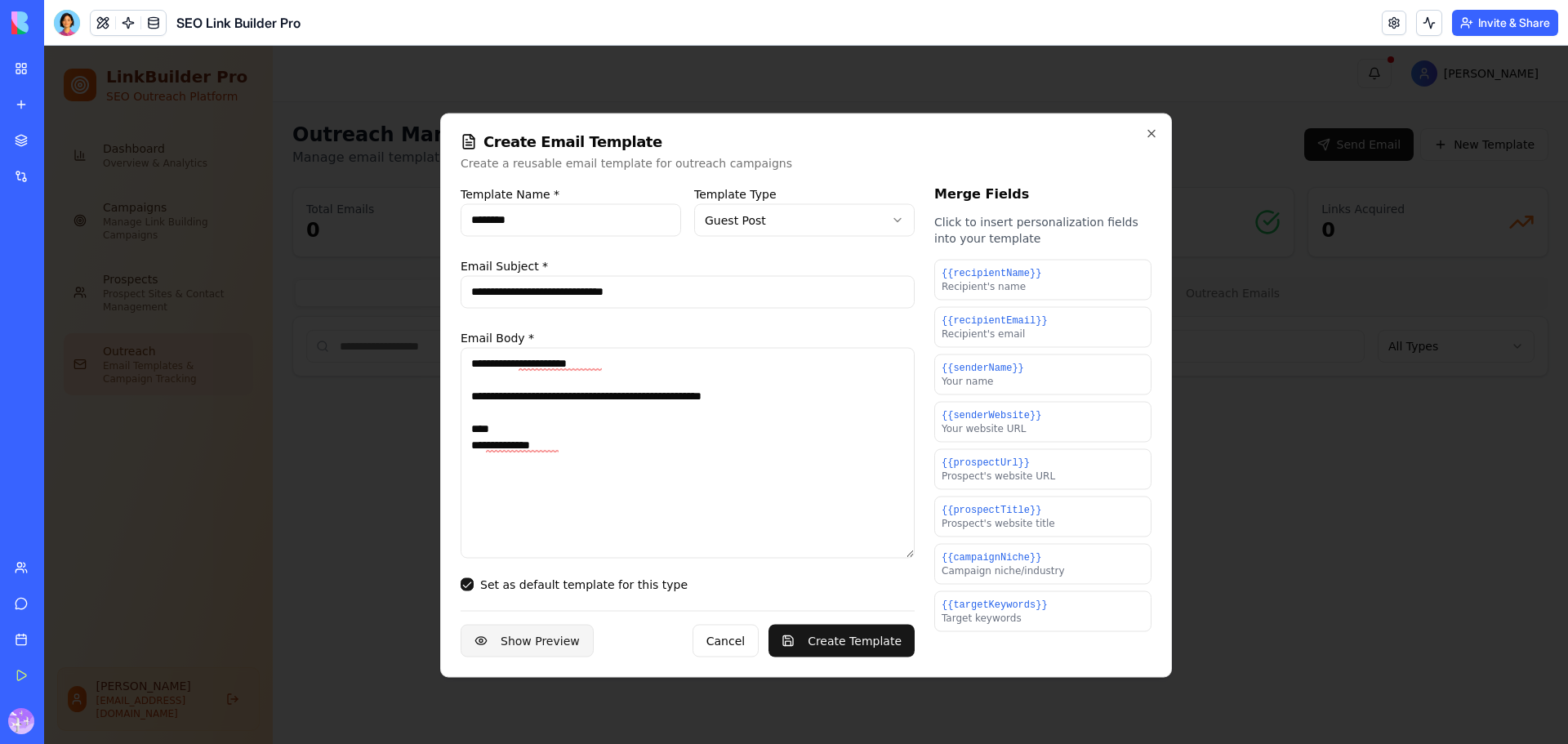
click at [529, 642] on button "Show Preview" at bounding box center [527, 640] width 133 height 33
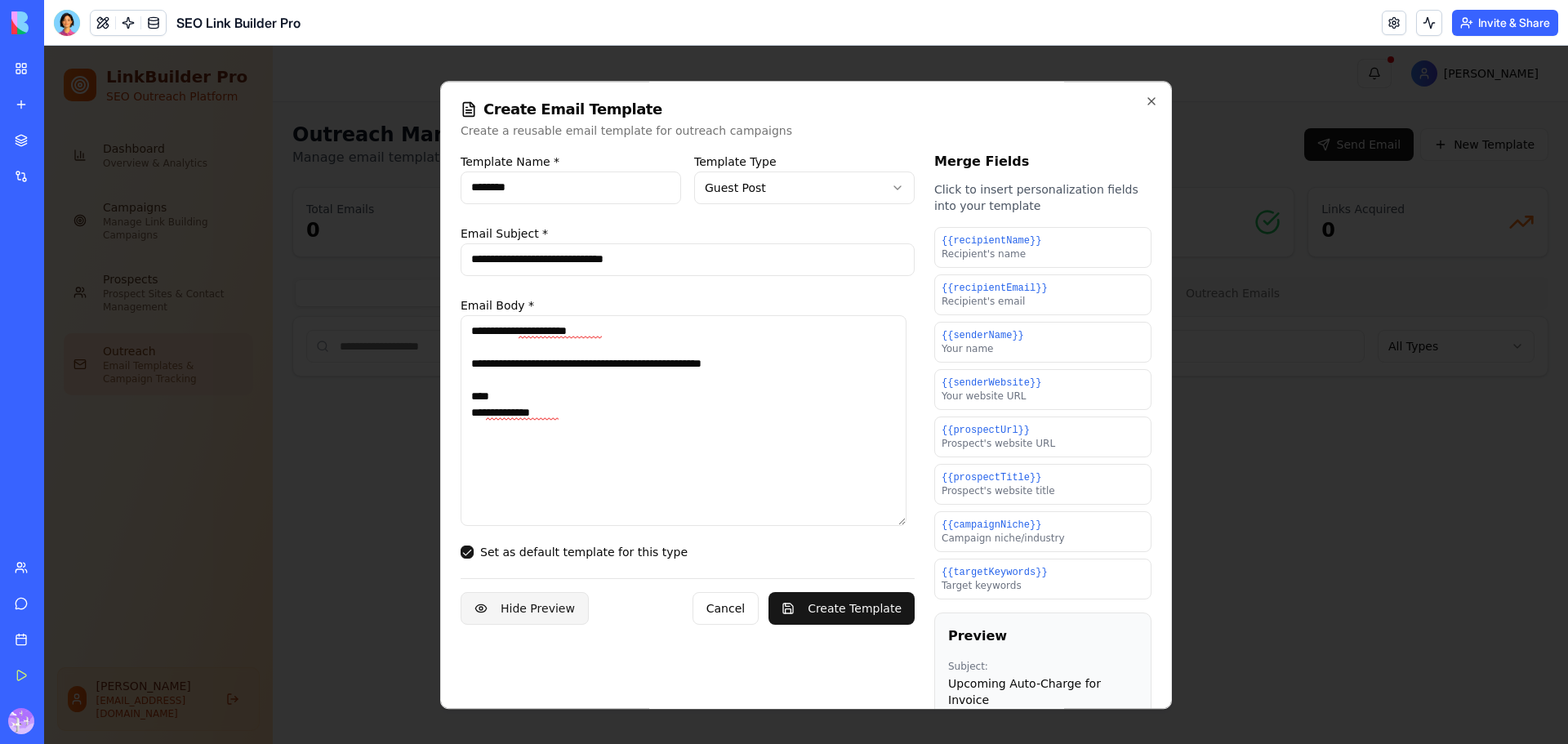
click at [547, 615] on button "Hide Preview" at bounding box center [525, 609] width 128 height 33
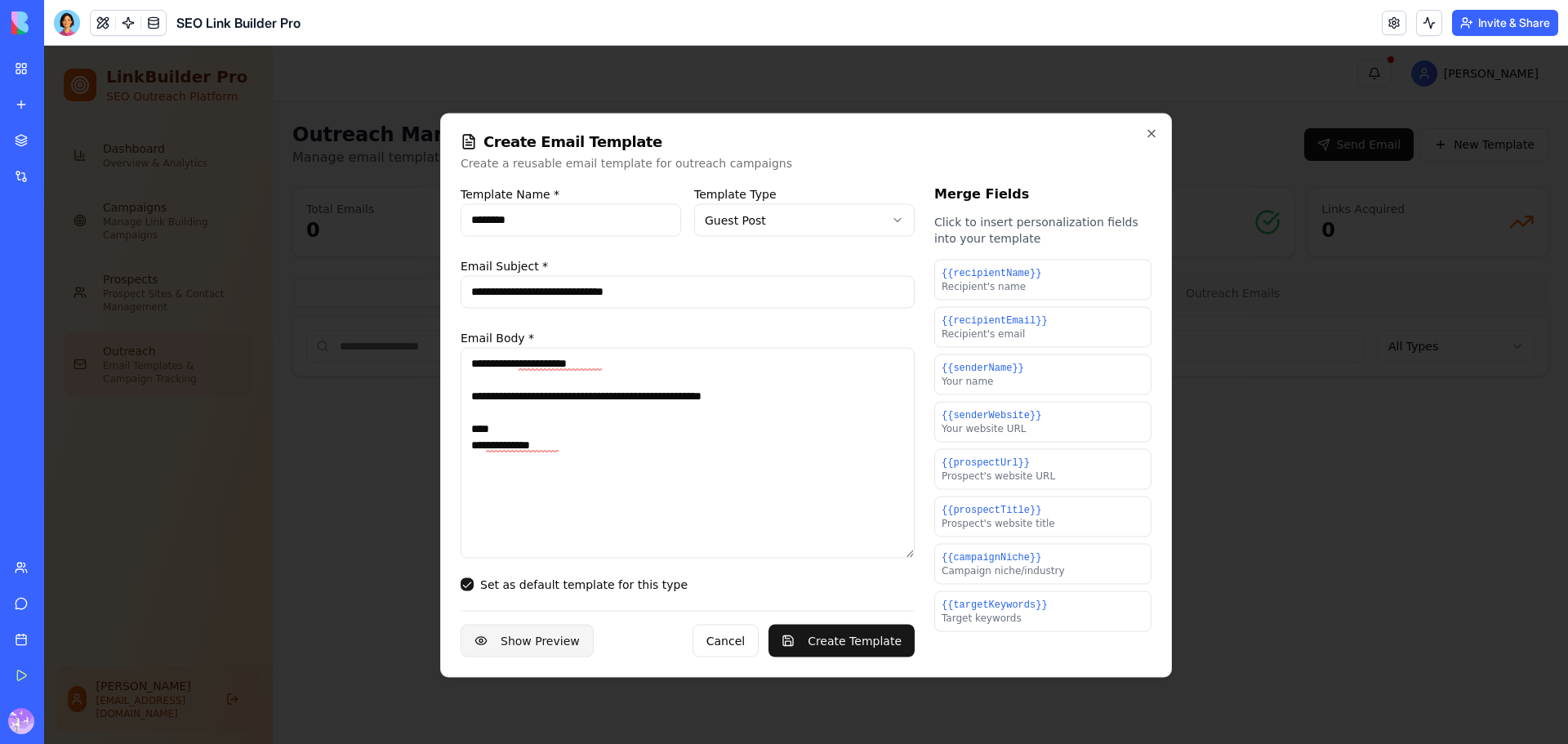
click at [528, 639] on button "Show Preview" at bounding box center [527, 640] width 133 height 33
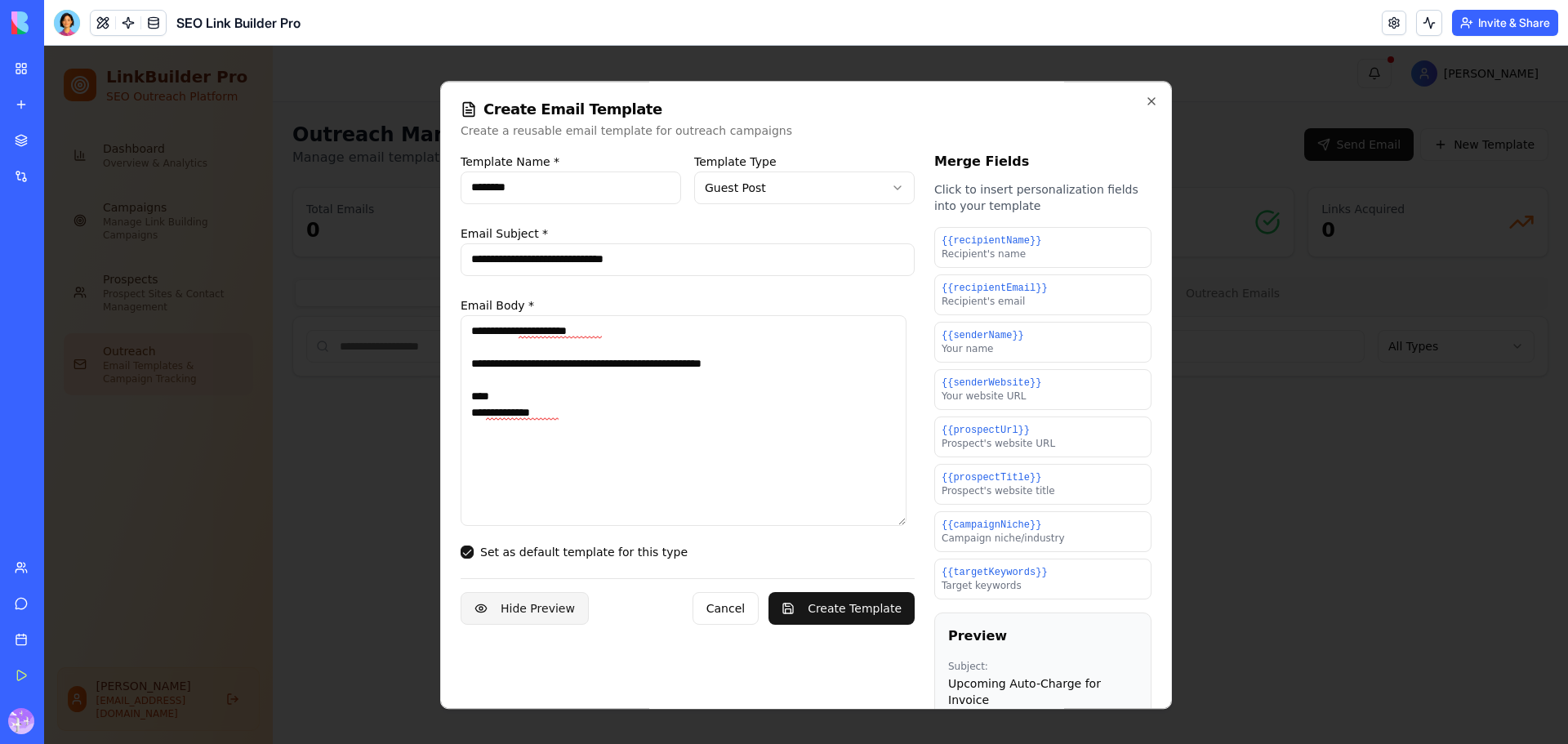
click at [549, 614] on button "Hide Preview" at bounding box center [525, 609] width 128 height 33
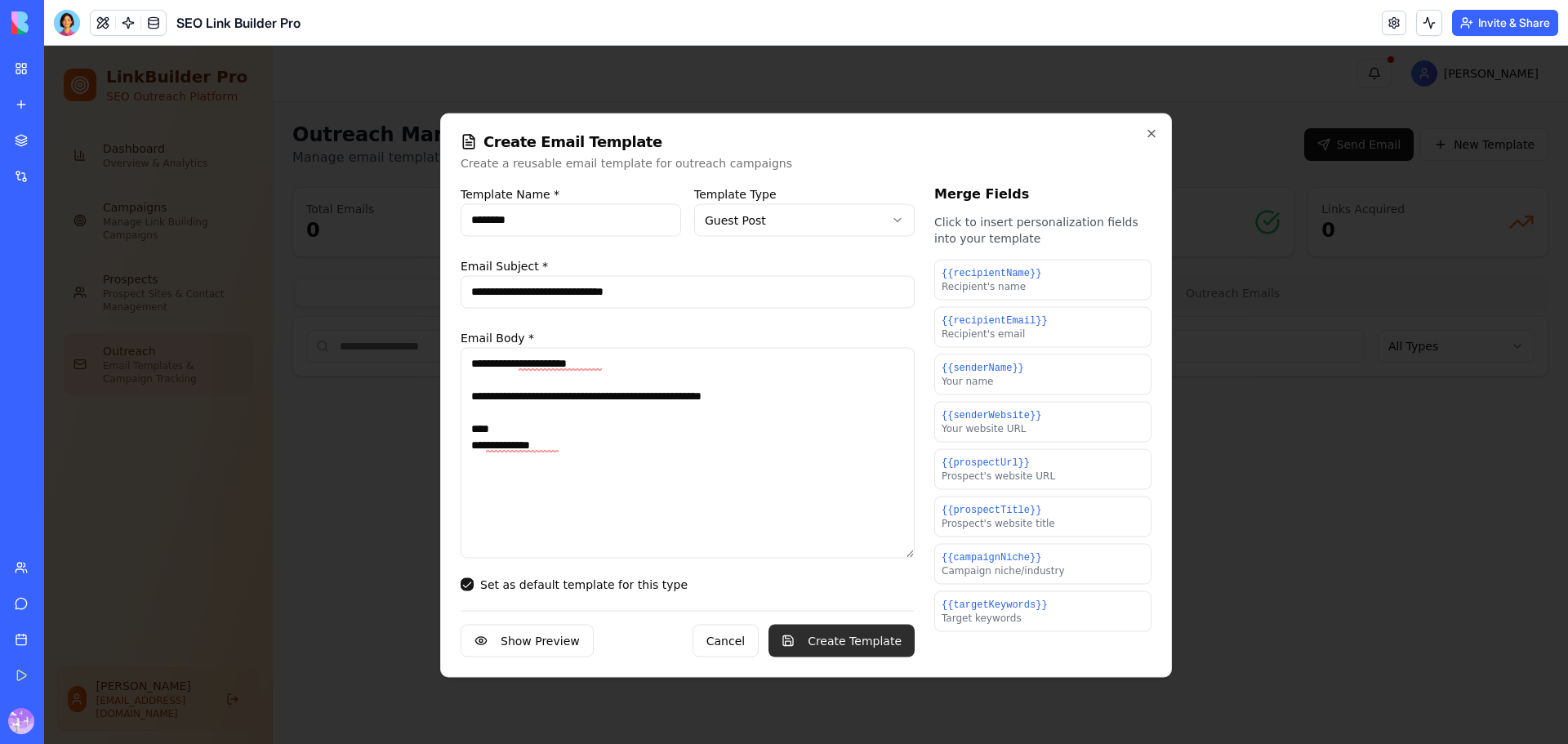
click at [889, 648] on button "Create Template" at bounding box center [842, 640] width 146 height 33
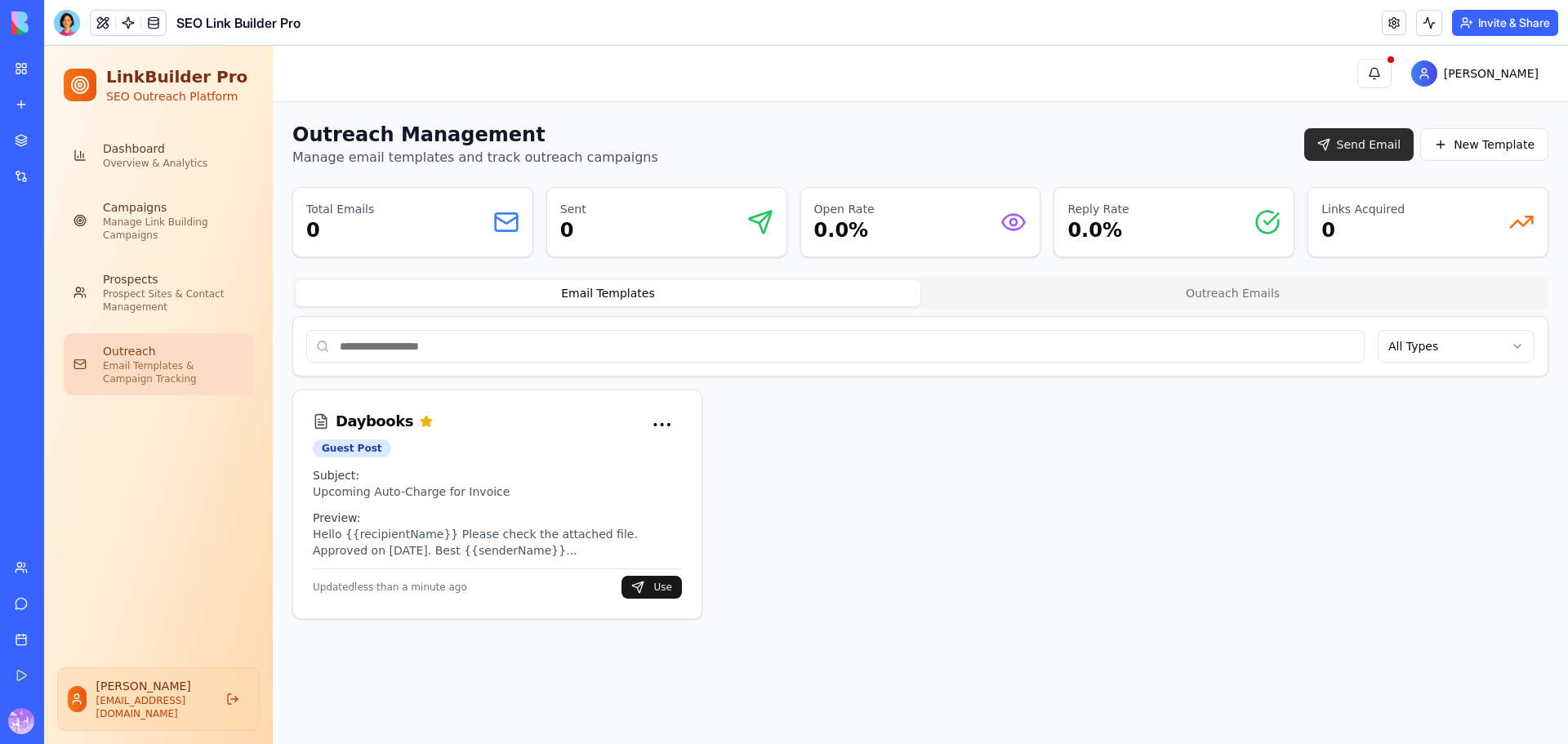
click at [1383, 149] on button "Send Email" at bounding box center [1360, 144] width 111 height 33
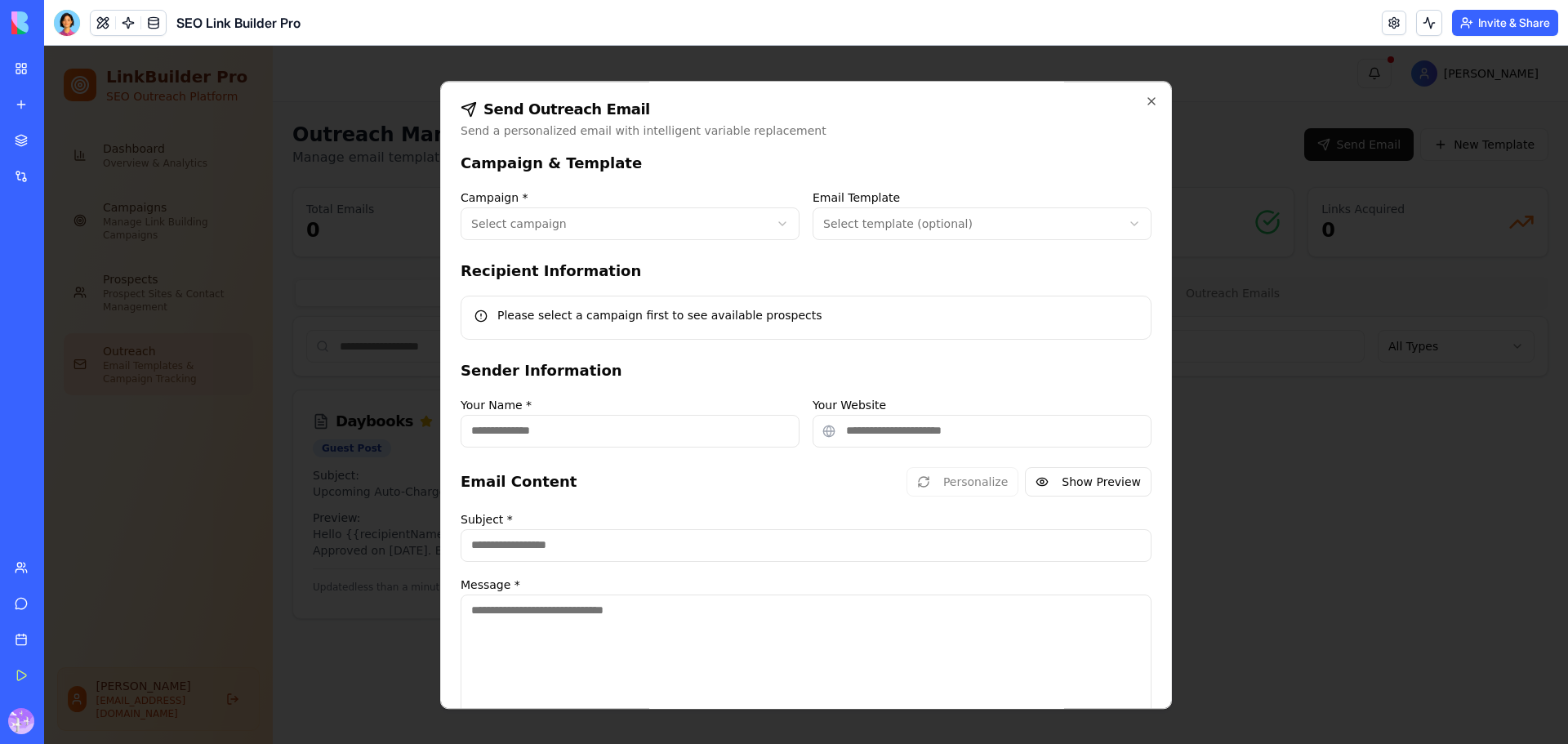
click at [661, 214] on body "**********" at bounding box center [807, 395] width 1525 height 698
click at [786, 220] on body "**********" at bounding box center [807, 395] width 1525 height 698
click at [1061, 250] on form "**********" at bounding box center [806, 511] width 691 height 719
click at [976, 212] on body "**********" at bounding box center [807, 395] width 1525 height 698
type input "**********"
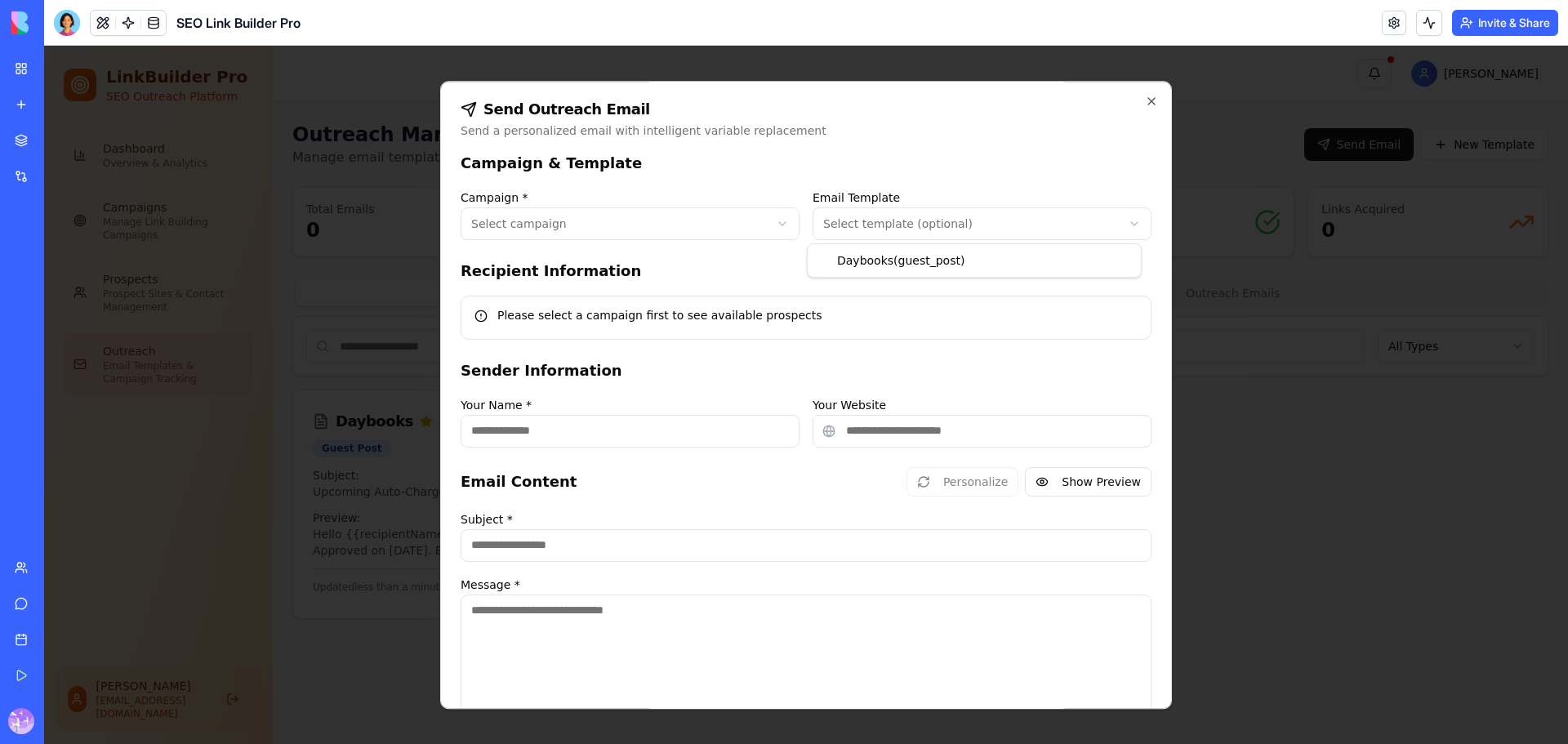
type textarea "**********"
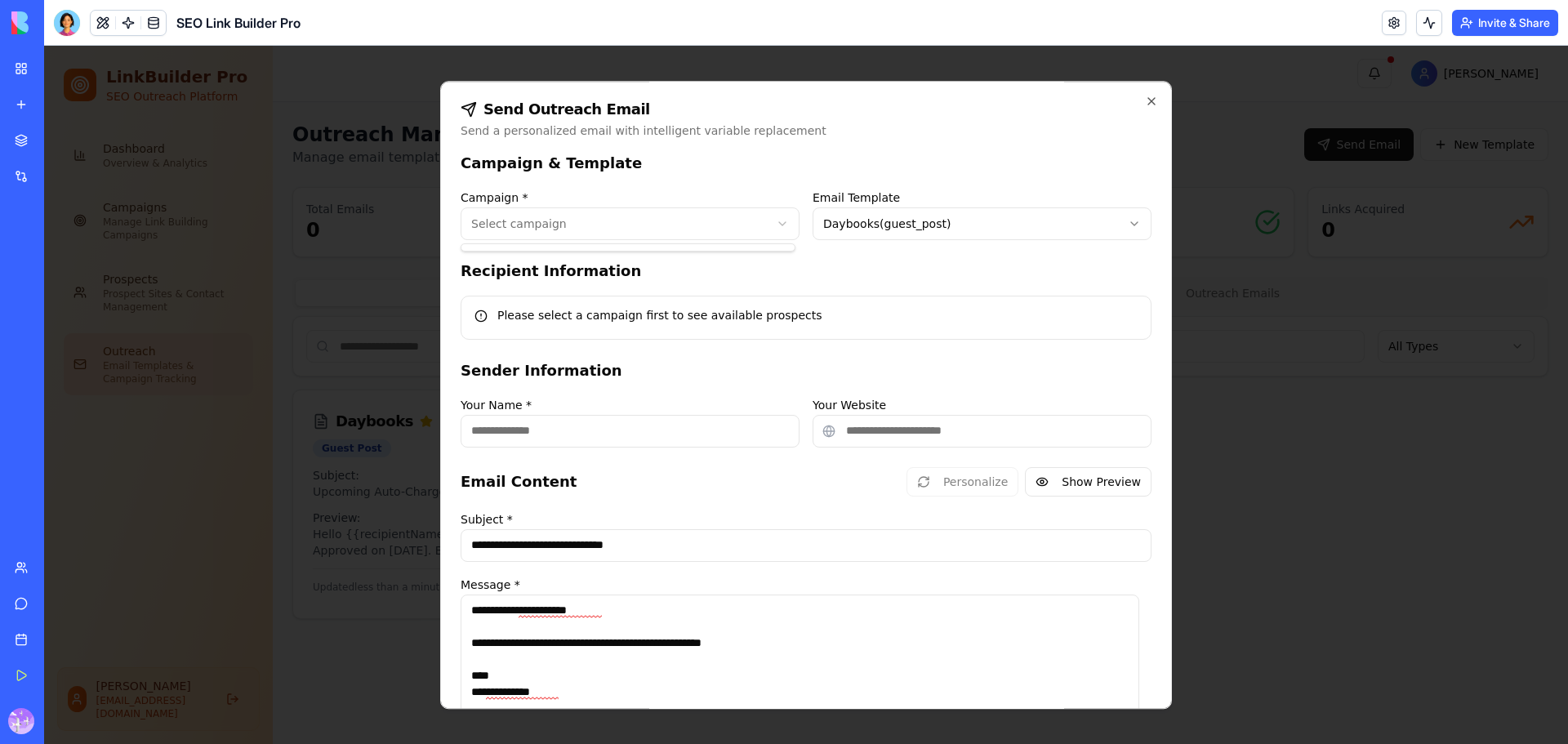
click at [672, 227] on body "**********" at bounding box center [807, 395] width 1525 height 698
click at [946, 284] on div "Recipient Information Please select a campaign first to see available prospects" at bounding box center [806, 300] width 691 height 80
click at [1148, 99] on icon "button" at bounding box center [1152, 102] width 7 height 7
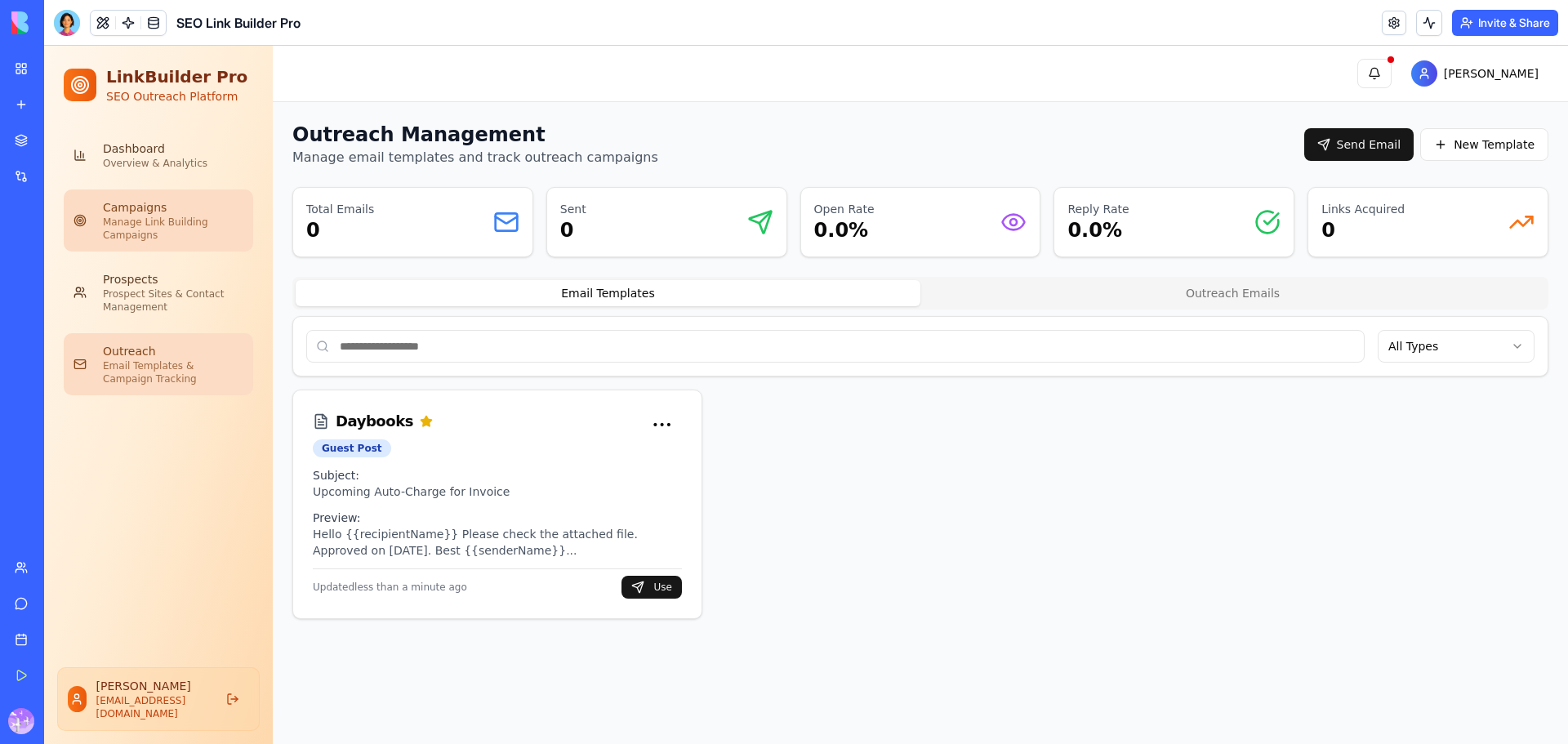
click at [154, 209] on div "Campaigns" at bounding box center [173, 207] width 140 height 16
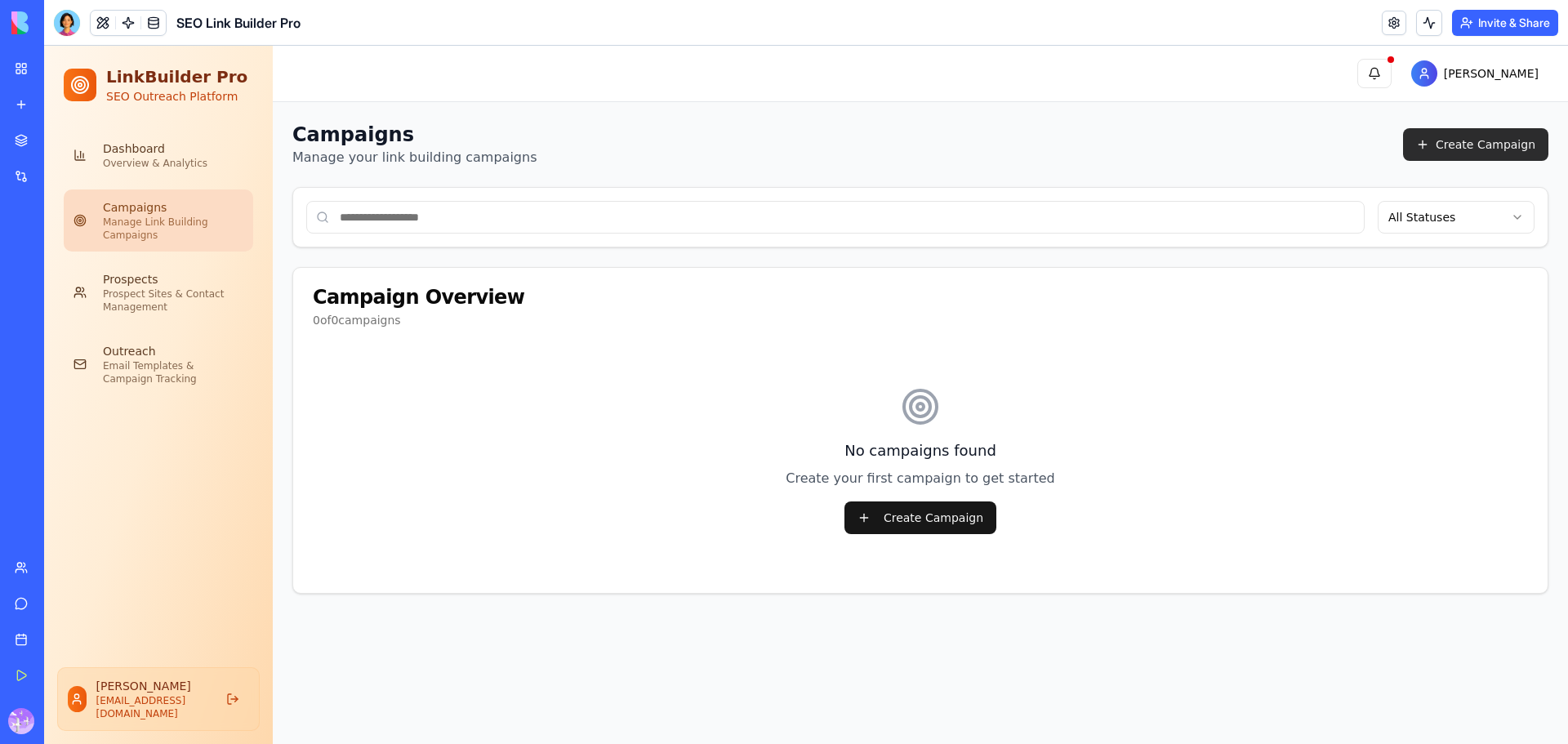
click at [1486, 150] on button "Create Campaign" at bounding box center [1475, 144] width 145 height 33
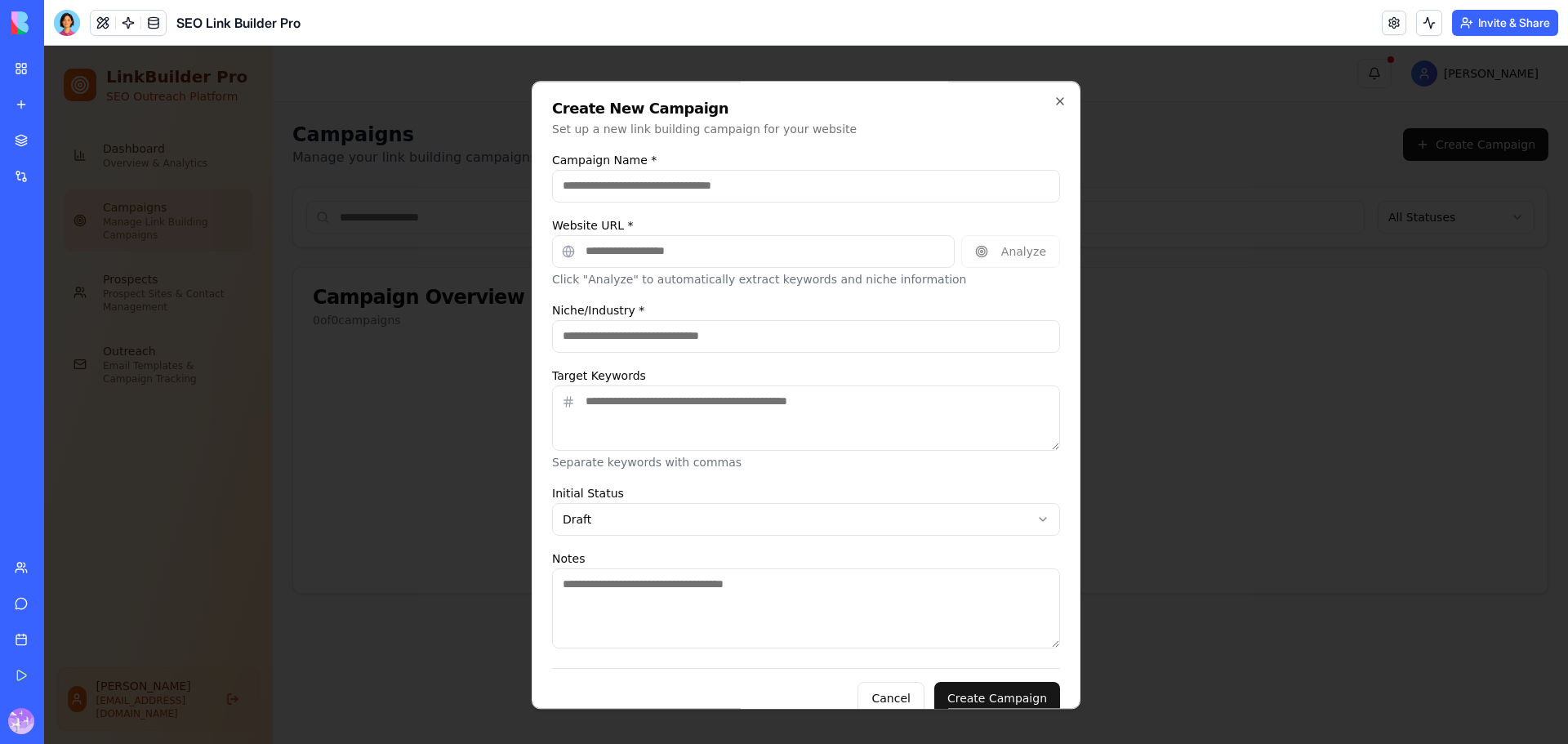
click at [745, 179] on input "Campaign Name *" at bounding box center [807, 186] width 508 height 33
type input "**********"
click at [659, 253] on input "Website URL *" at bounding box center [753, 252] width 402 height 33
click at [664, 261] on input "Website URL *" at bounding box center [753, 252] width 402 height 33
paste input "**********"
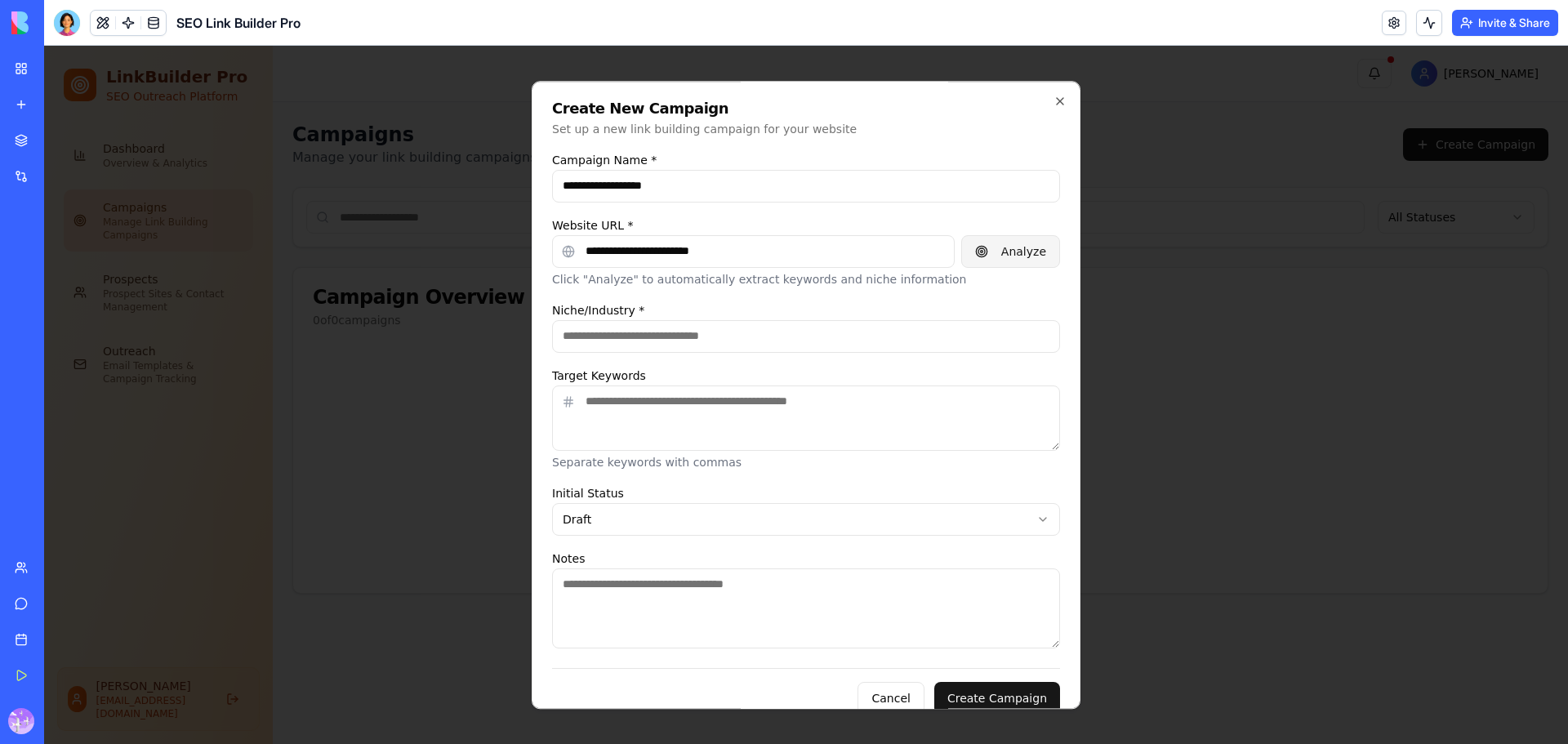
type input "**********"
click at [1016, 247] on button "Analyze" at bounding box center [1011, 252] width 99 height 33
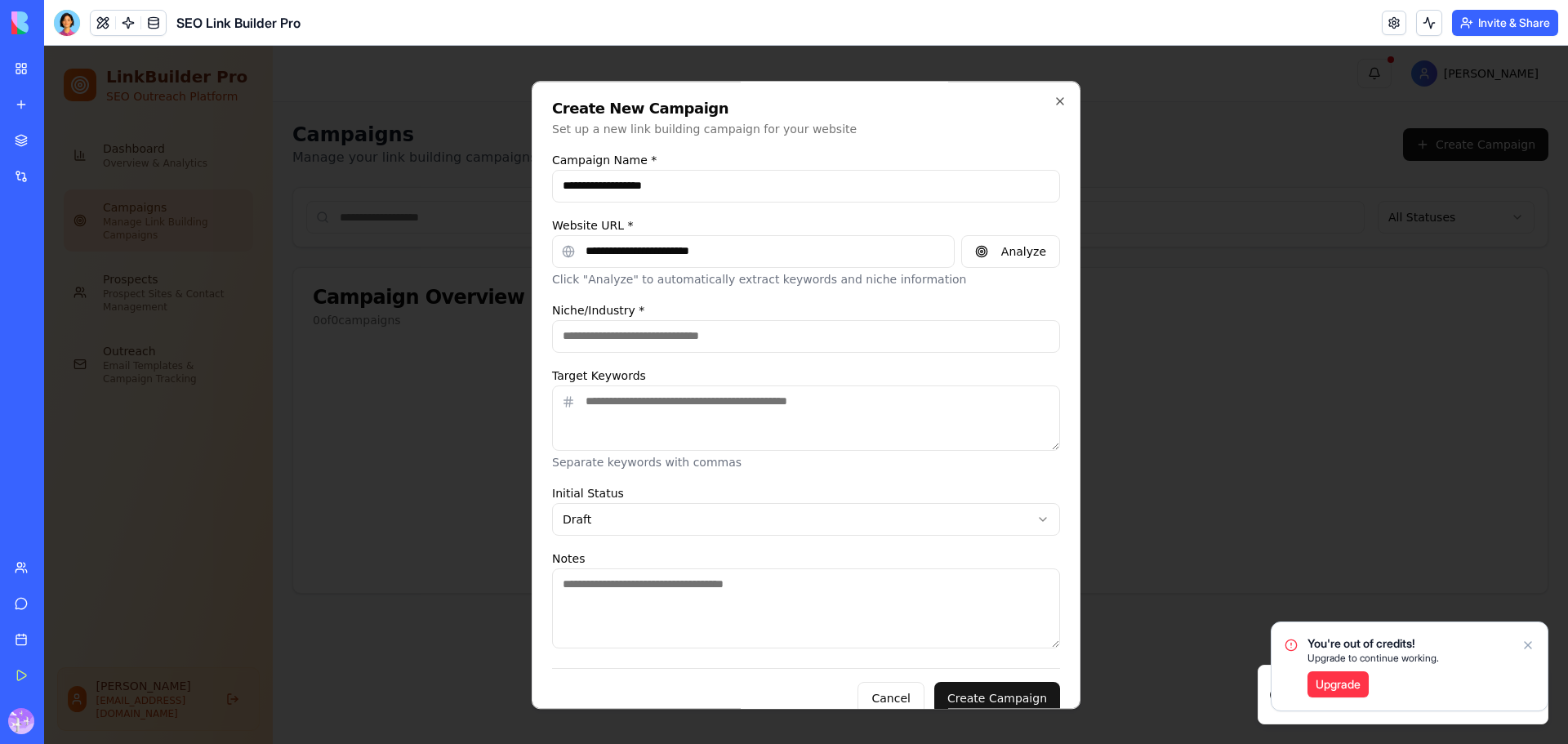
click at [1531, 646] on icon "Notifications alt+T" at bounding box center [1529, 645] width 13 height 13
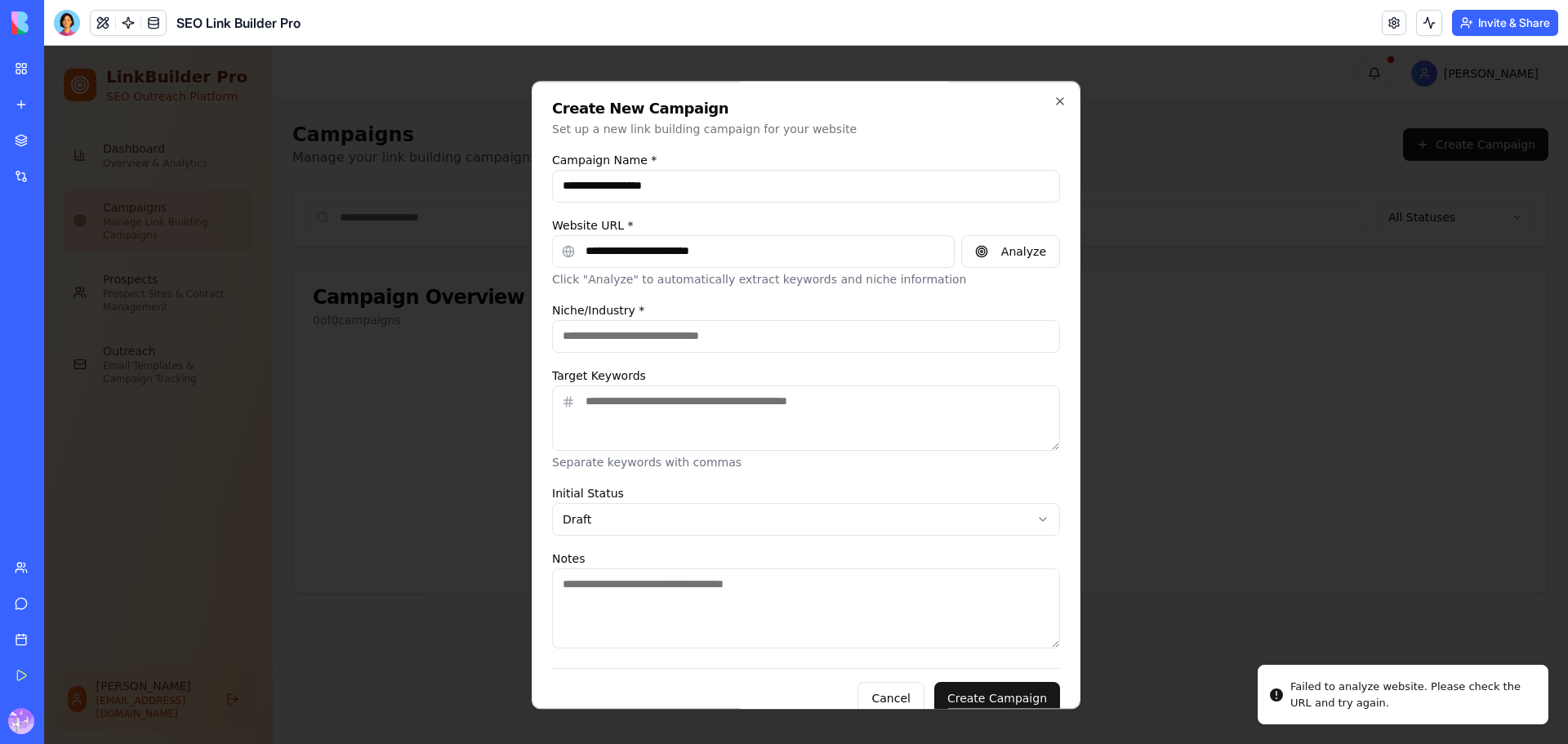
click at [649, 335] on input "Niche/Industry *" at bounding box center [807, 337] width 508 height 33
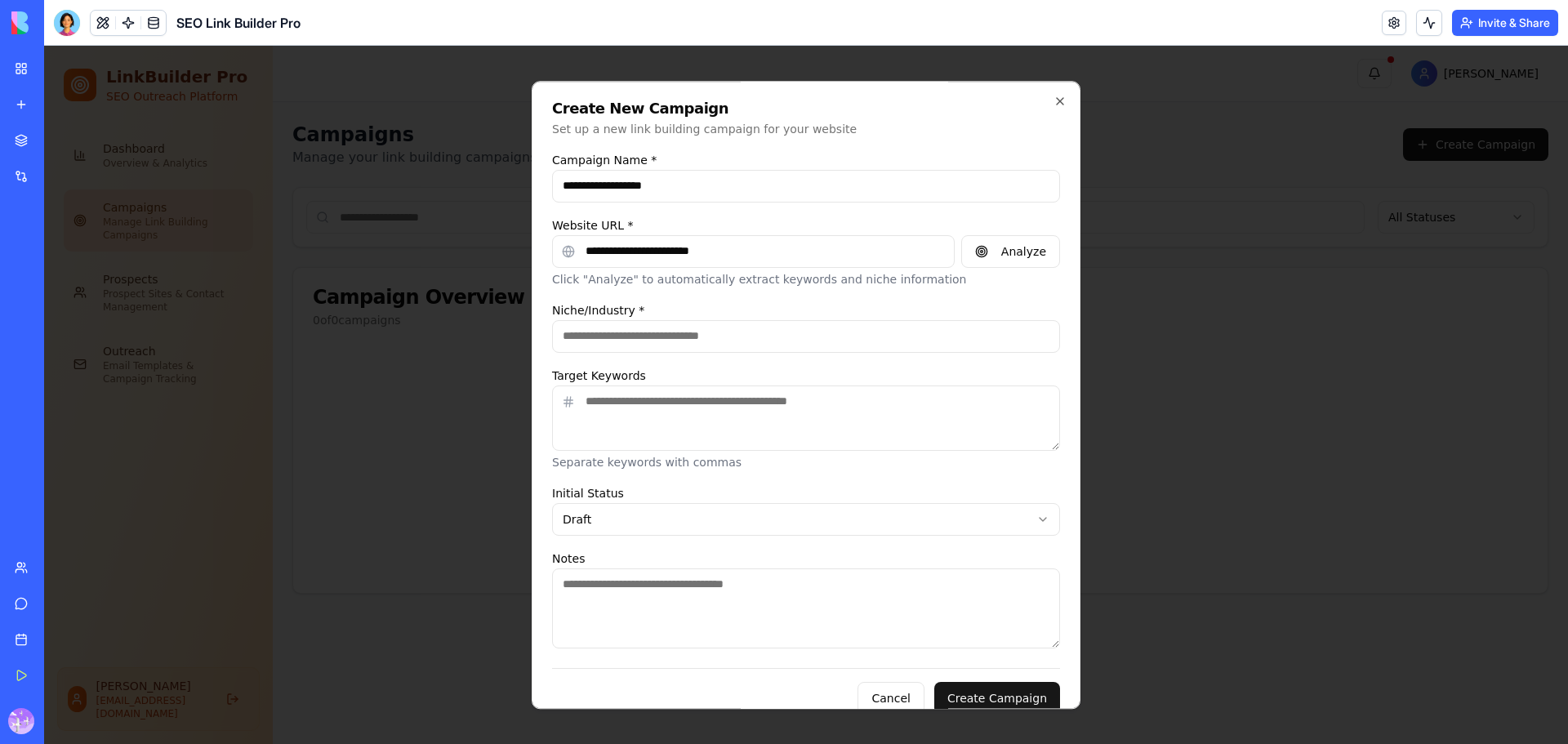
paste input "**********"
drag, startPoint x: 703, startPoint y: 329, endPoint x: 669, endPoint y: 347, distance: 38.5
click at [669, 347] on input "**********" at bounding box center [807, 337] width 508 height 33
drag, startPoint x: 598, startPoint y: 334, endPoint x: 443, endPoint y: 331, distance: 155.0
click at [448, 330] on body "**********" at bounding box center [807, 395] width 1525 height 698
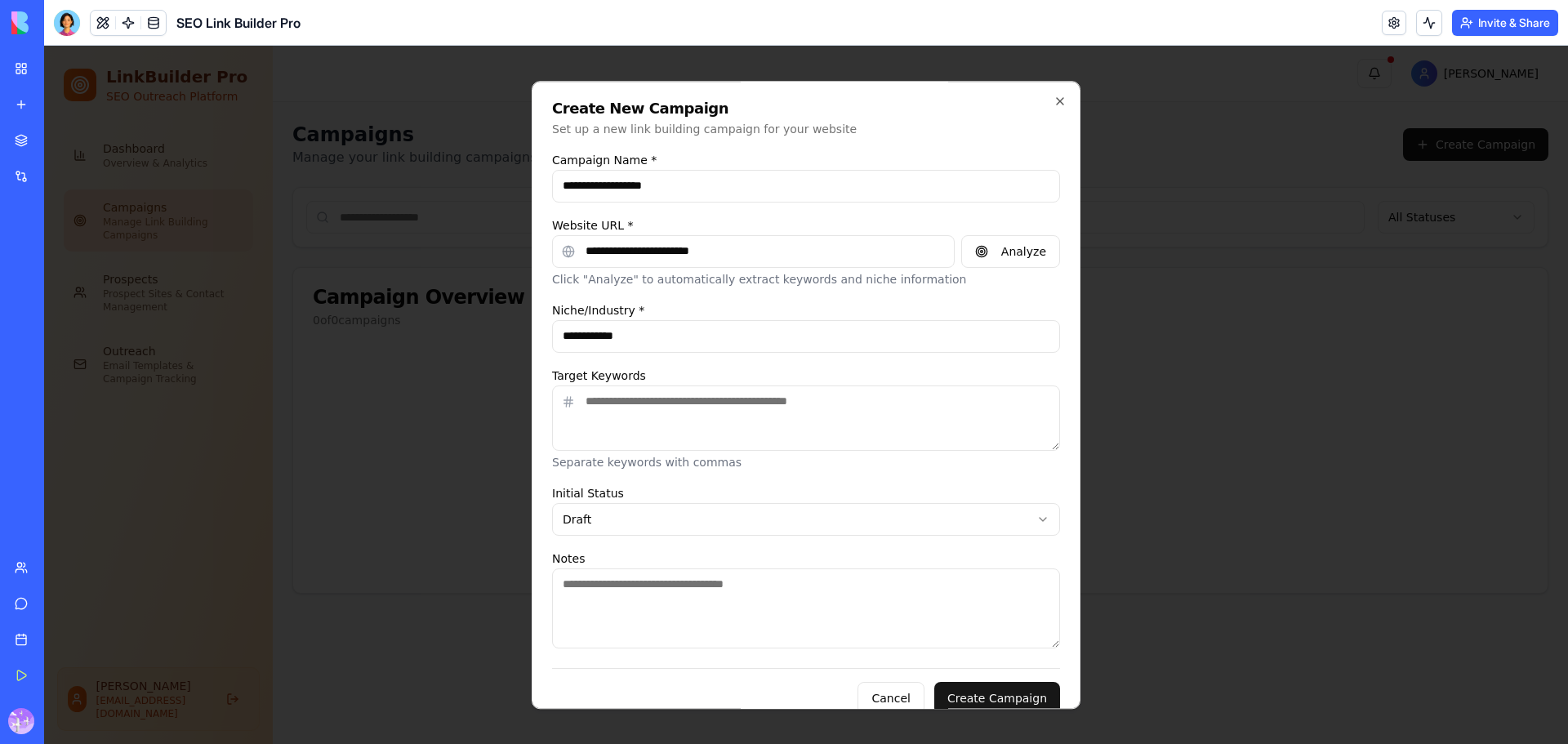
drag, startPoint x: 646, startPoint y: 332, endPoint x: 249, endPoint y: 322, distance: 397.1
click at [423, 328] on body "**********" at bounding box center [807, 395] width 1525 height 698
type input "*********"
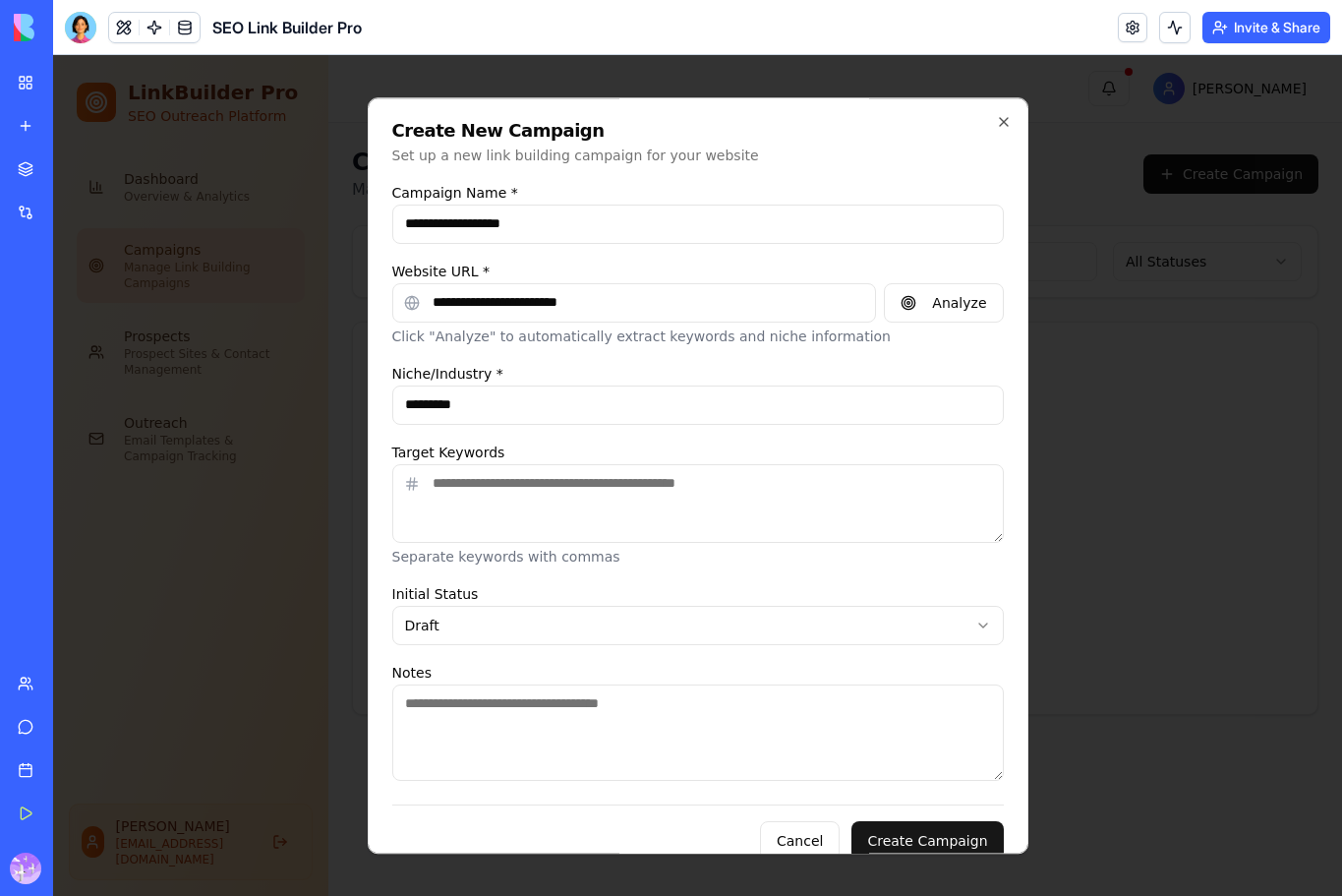
click at [588, 449] on div "Target Keywords Separate keywords with commas" at bounding box center [699, 503] width 612 height 126
click at [680, 500] on textarea "Target Keywords" at bounding box center [699, 503] width 612 height 79
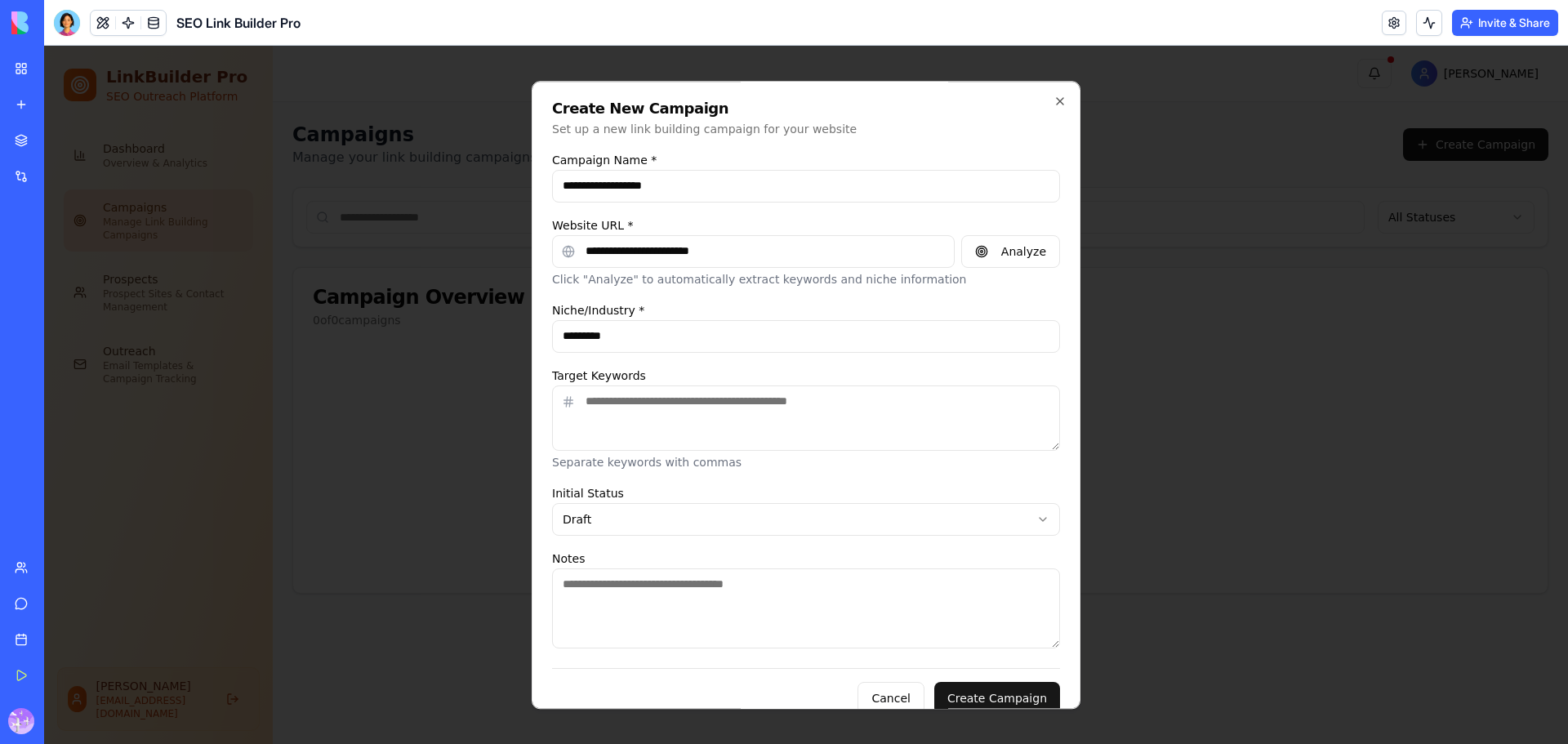
click at [728, 399] on textarea "Target Keywords" at bounding box center [807, 418] width 508 height 66
type textarea "*"
type textarea "**********"
click at [708, 519] on body "**********" at bounding box center [807, 395] width 1525 height 698
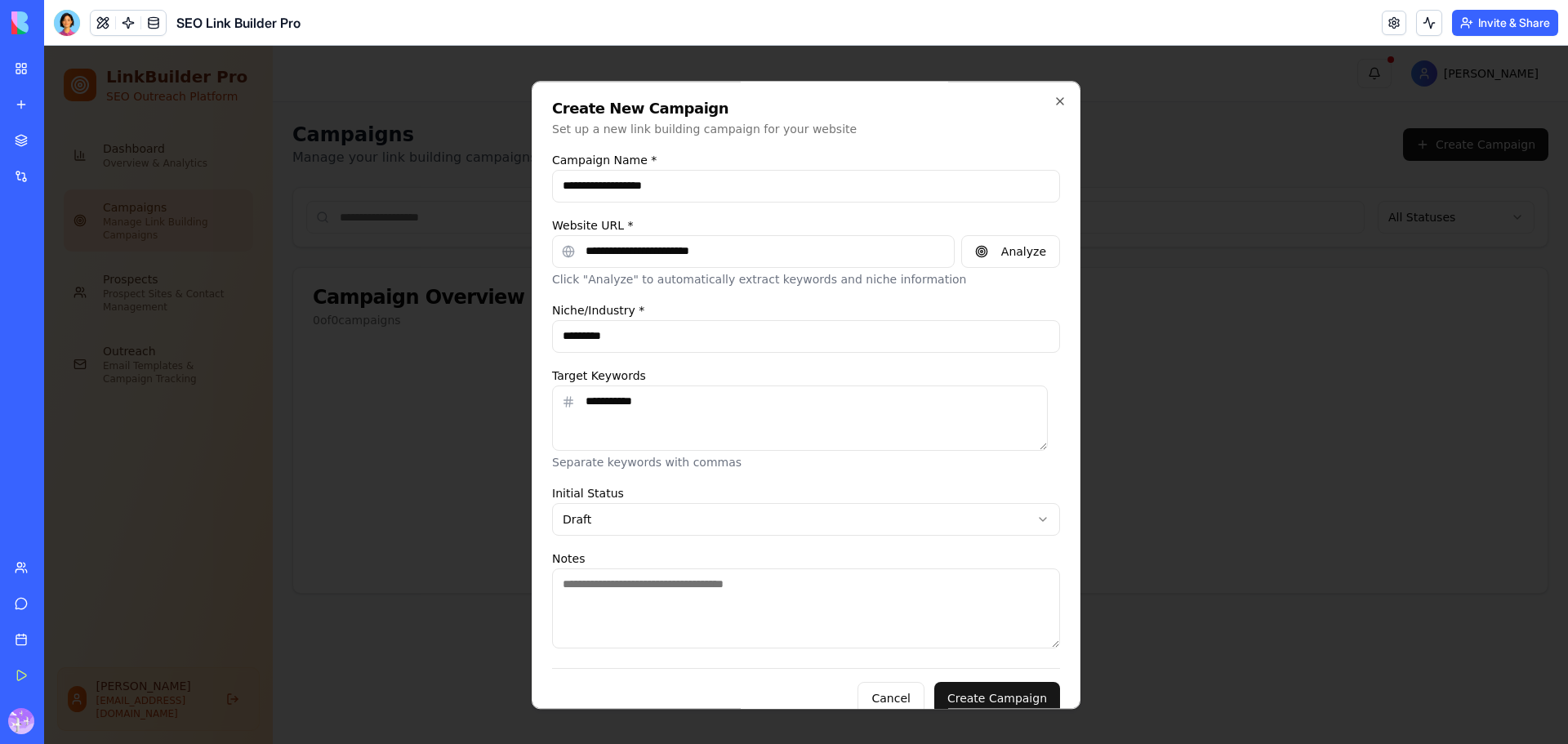
click at [629, 605] on textarea "Notes" at bounding box center [807, 609] width 508 height 80
paste textarea "**********"
type textarea "**********"
click at [1031, 692] on button "Create Campaign" at bounding box center [997, 698] width 125 height 33
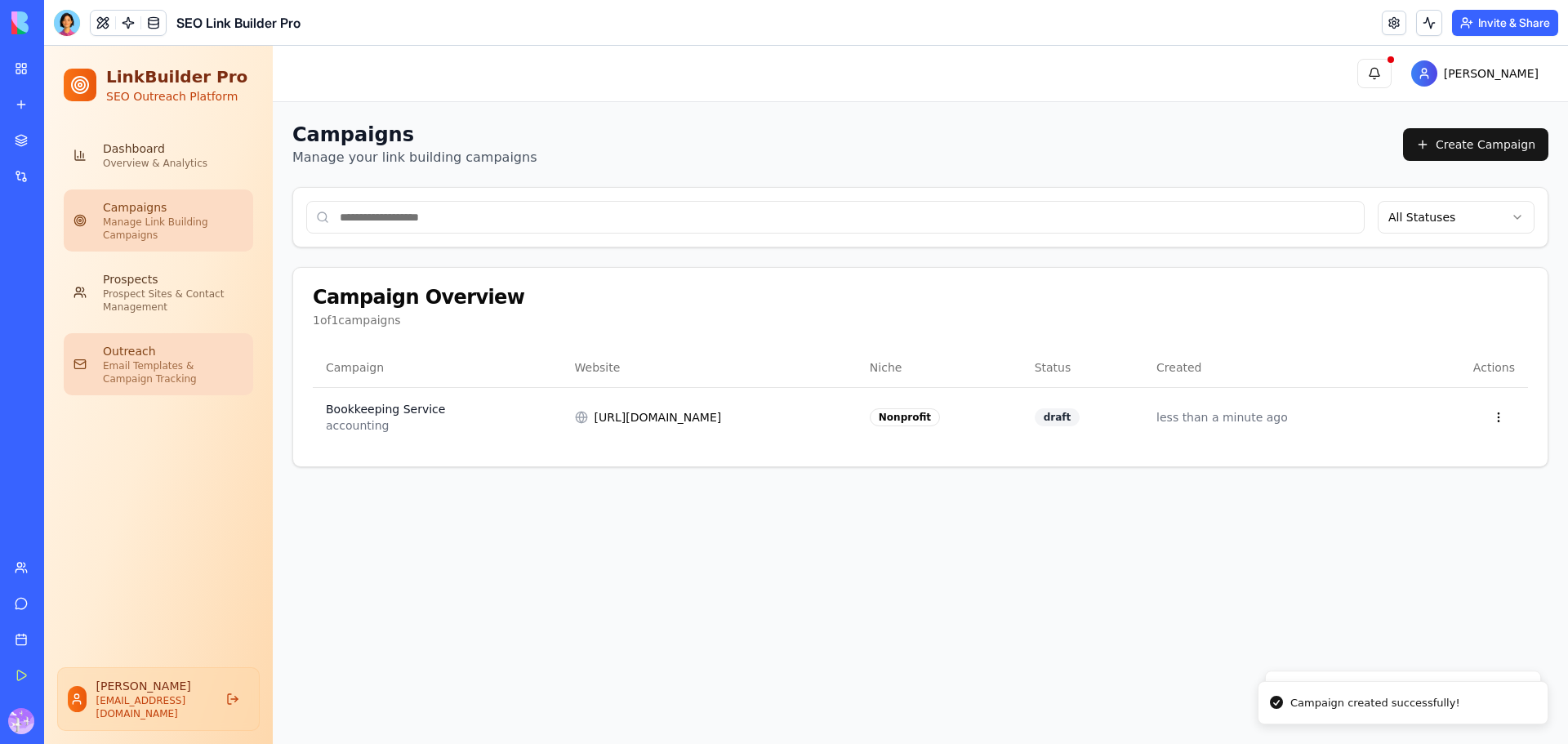
click at [149, 354] on div "Outreach" at bounding box center [173, 352] width 140 height 16
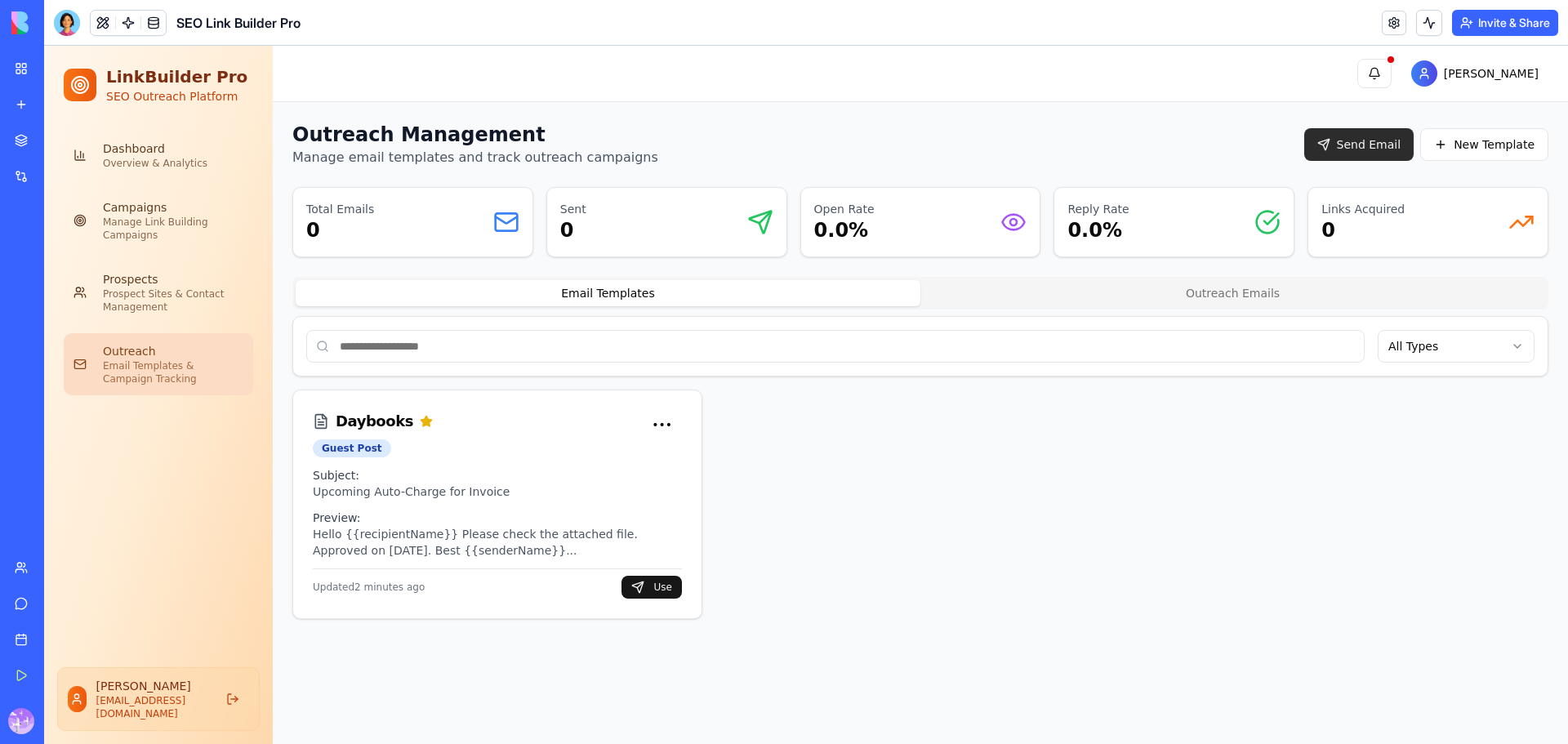
click at [1388, 152] on button "Send Email" at bounding box center [1360, 144] width 111 height 33
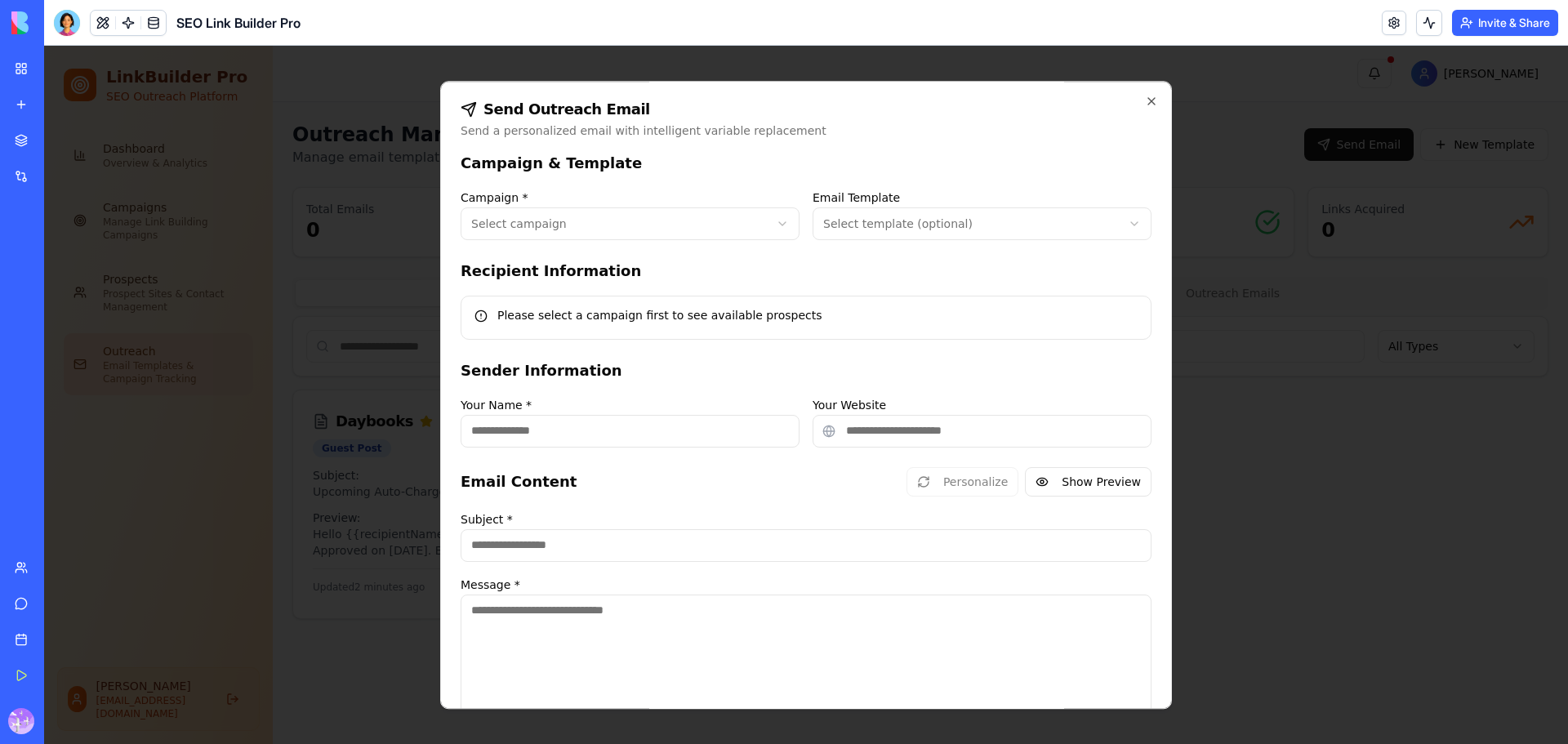
click at [722, 207] on body "**********" at bounding box center [807, 395] width 1525 height 698
type input "**********"
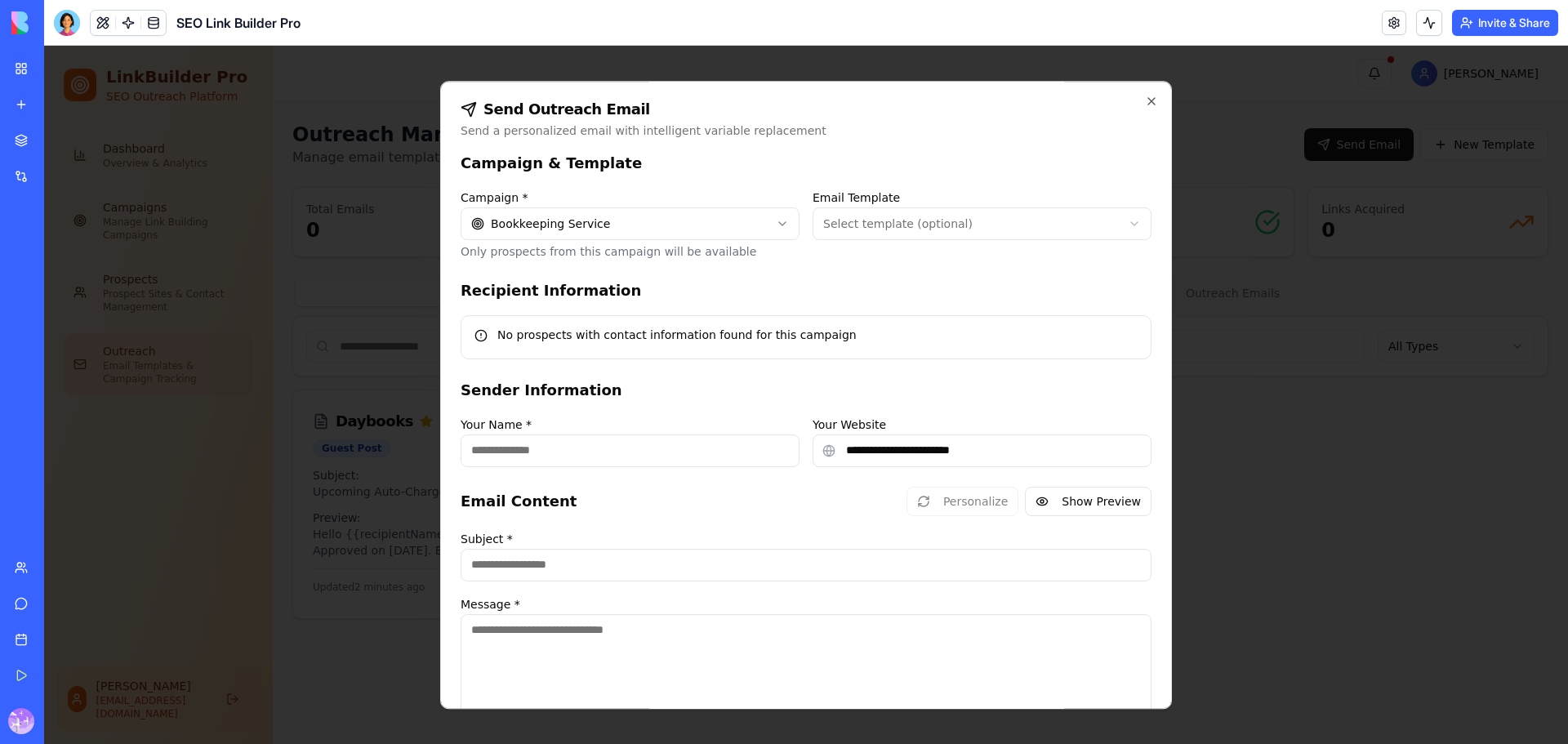
click at [1002, 232] on body "**********" at bounding box center [807, 395] width 1525 height 698
type input "**********"
type textarea "**********"
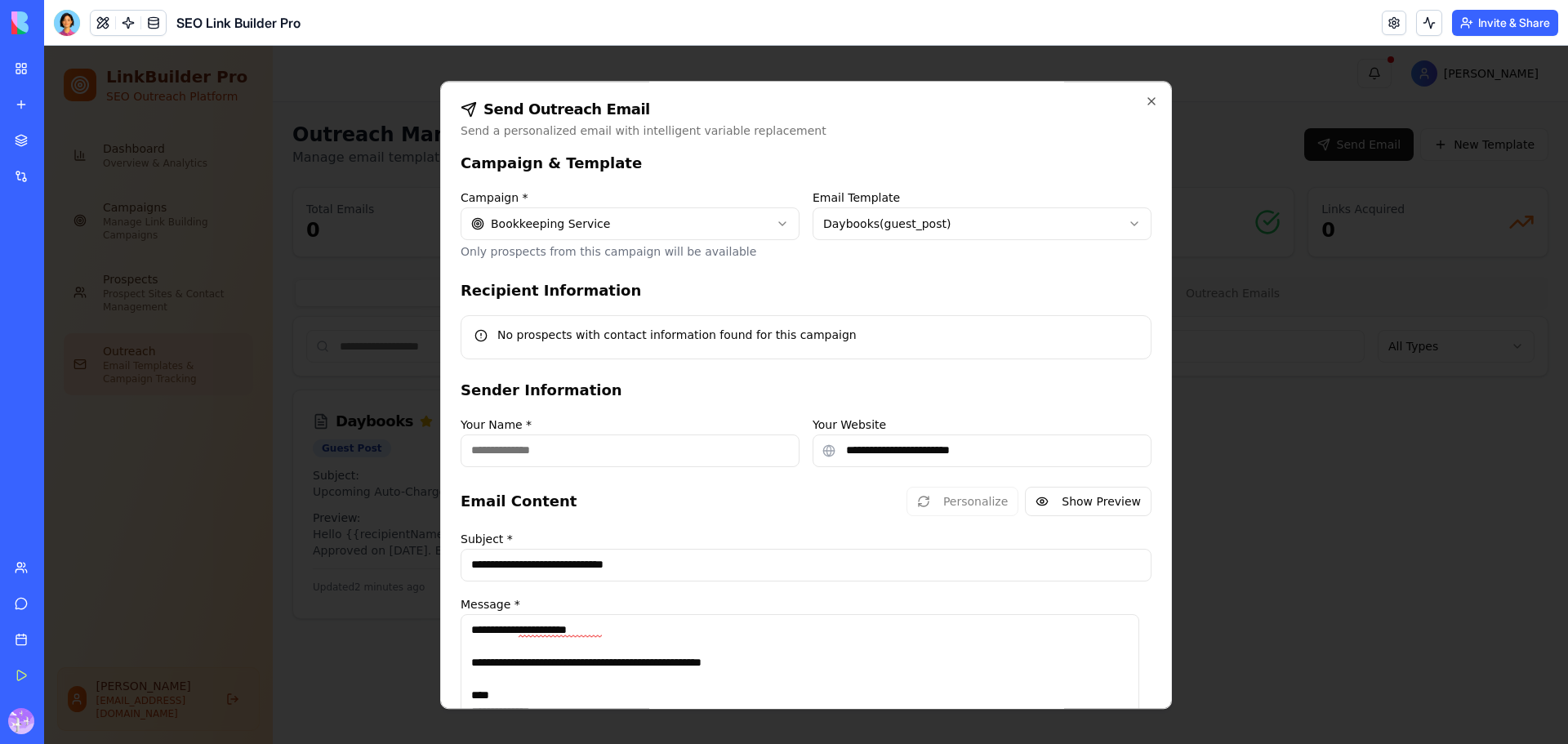
click at [623, 333] on div "No prospects with contact information found for this campaign" at bounding box center [806, 335] width 663 height 16
click at [605, 451] on input "Your Name *" at bounding box center [630, 451] width 339 height 33
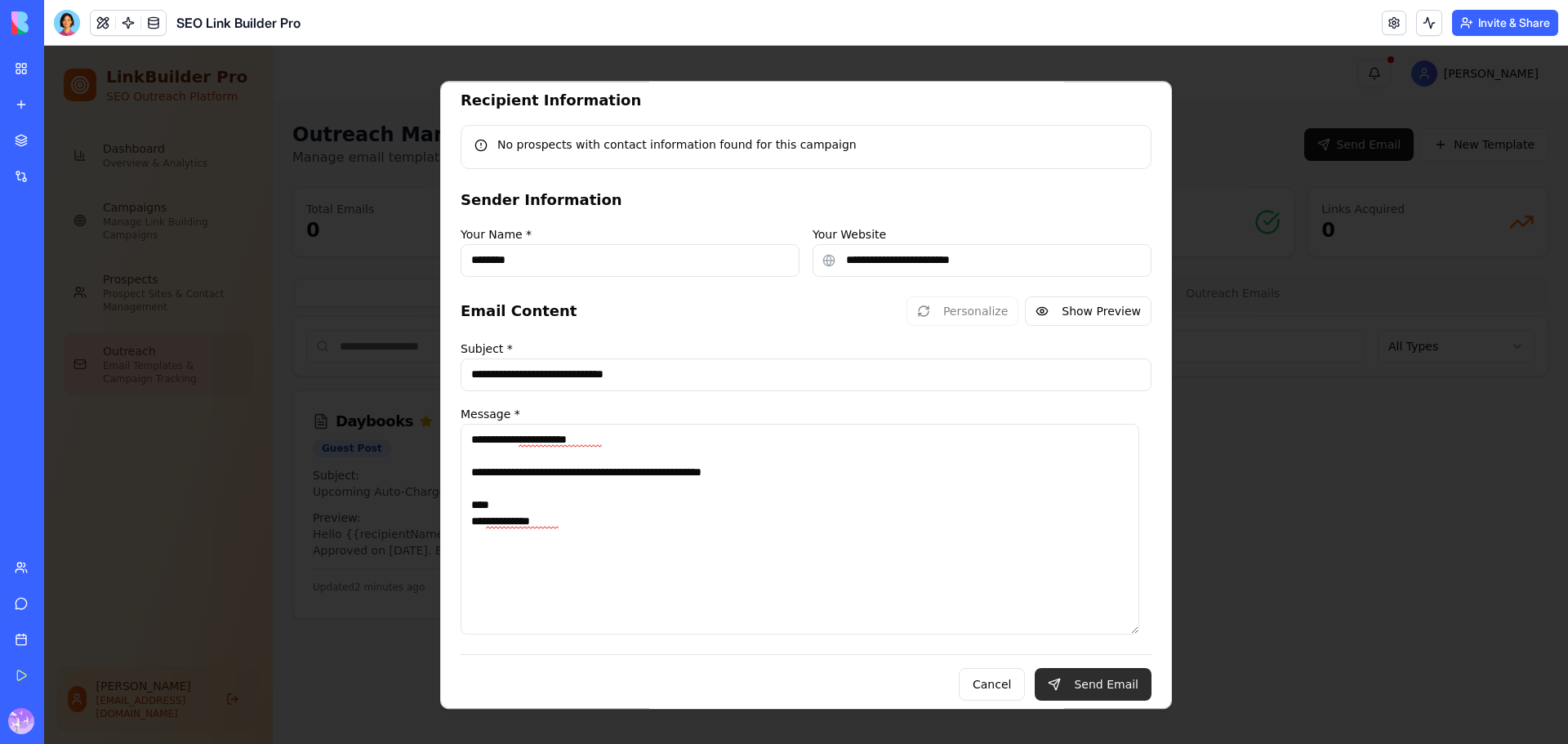
type input "********"
click at [1086, 686] on button "Send Email" at bounding box center [1093, 684] width 117 height 33
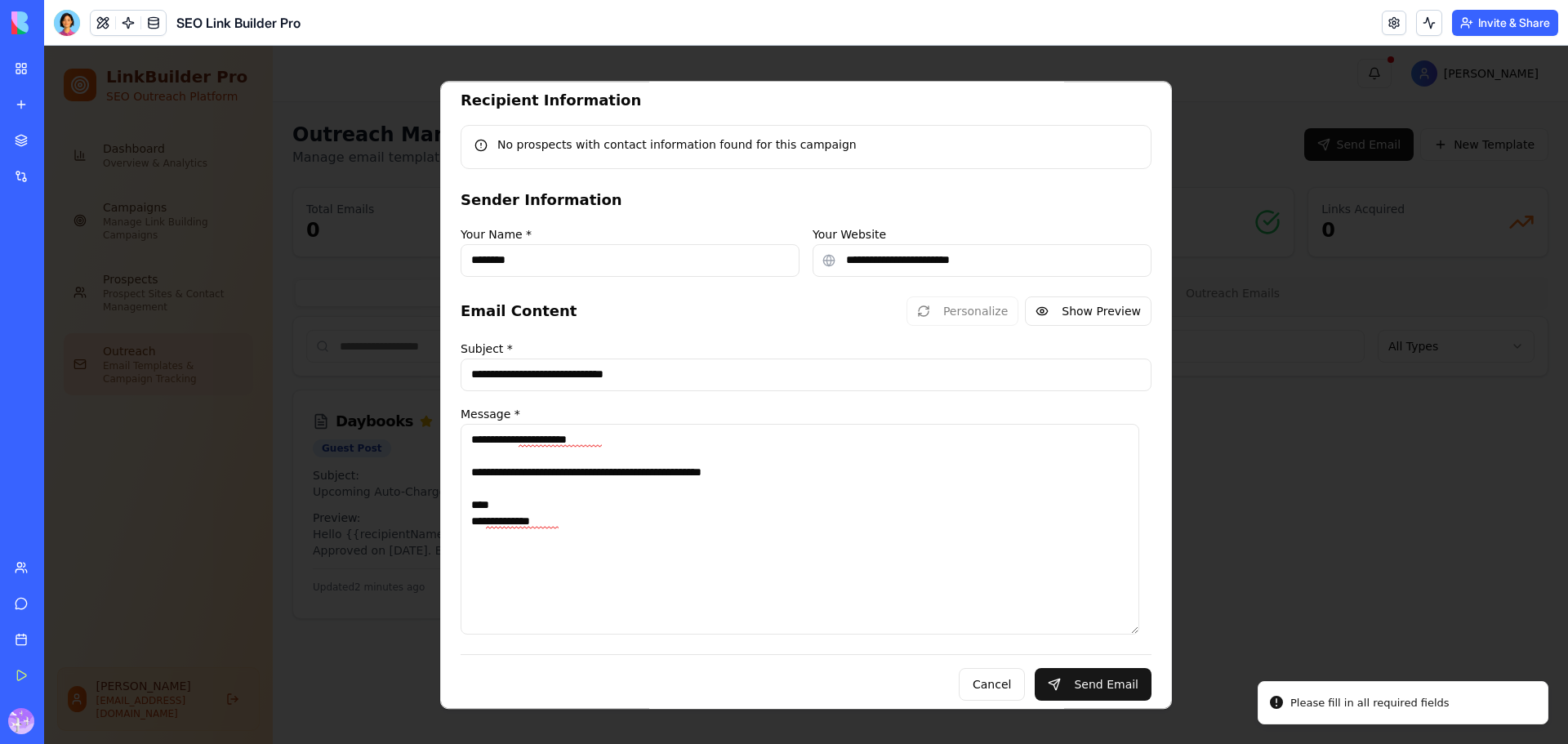
scroll to position [0, 0]
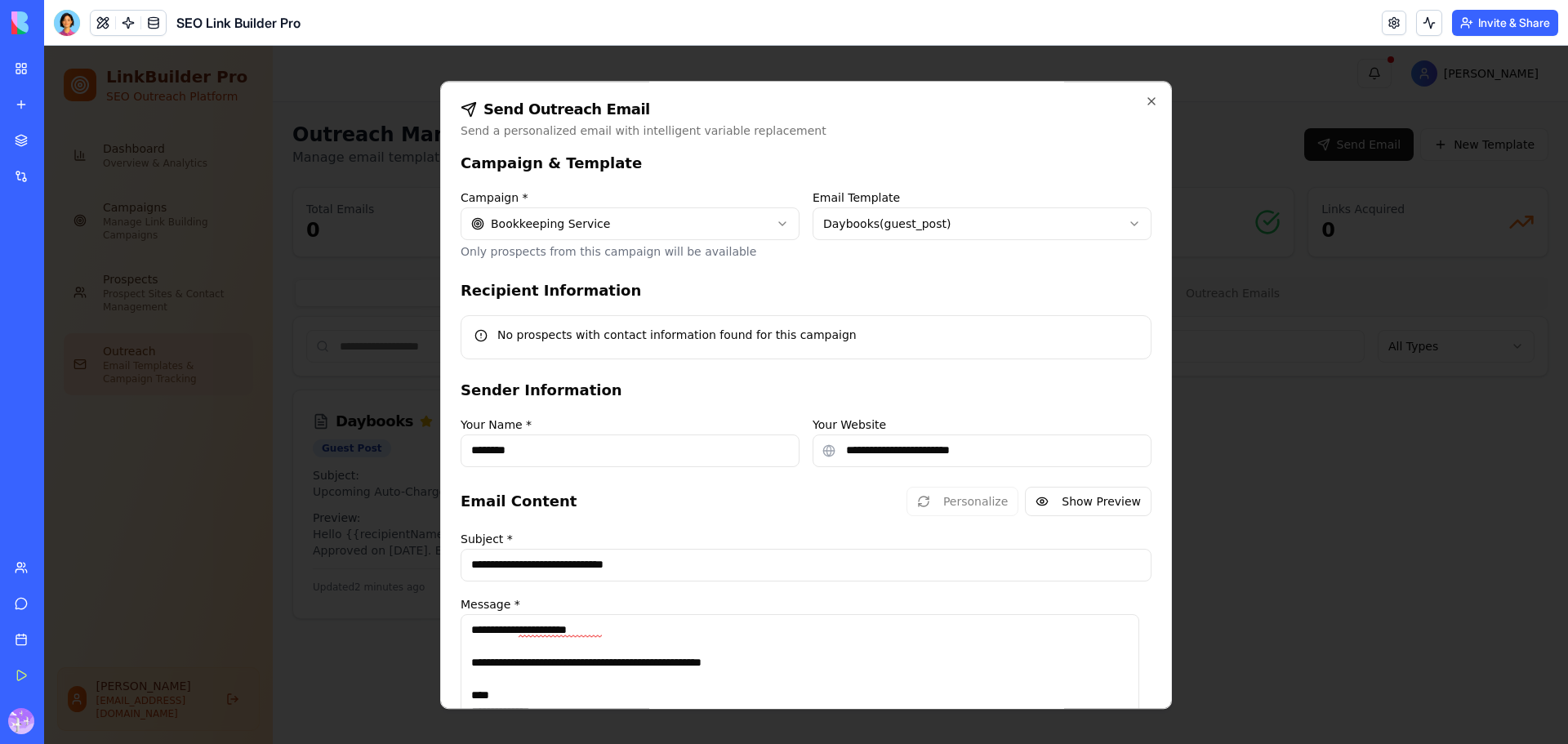
click at [877, 327] on div "No prospects with contact information found for this campaign" at bounding box center [806, 335] width 663 height 16
click at [725, 333] on div "No prospects with contact information found for this campaign" at bounding box center [806, 335] width 663 height 16
click at [679, 230] on body "**********" at bounding box center [807, 395] width 1525 height 698
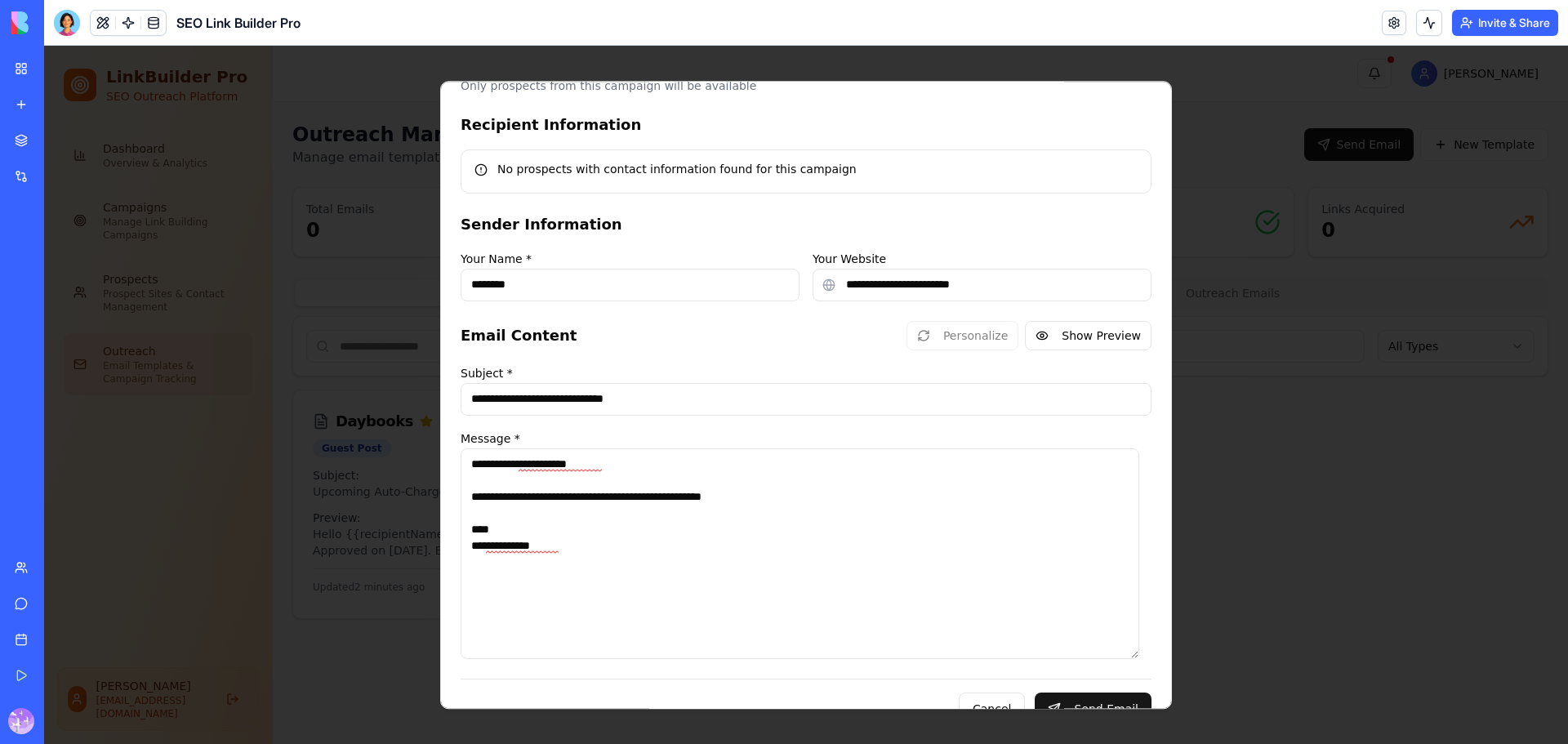
scroll to position [190, 0]
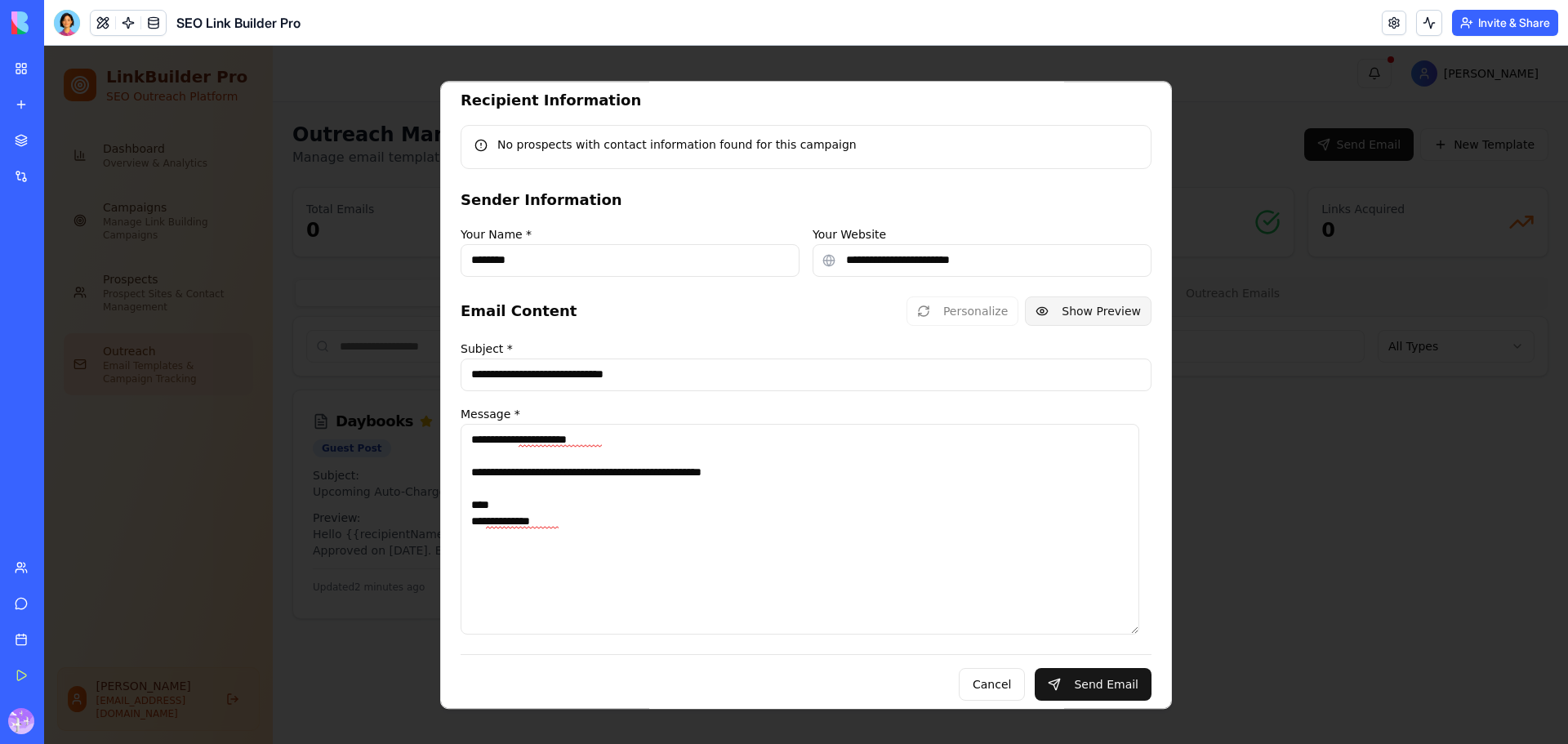
click at [1070, 312] on button "Show Preview" at bounding box center [1089, 311] width 126 height 29
click at [1070, 312] on button "Hide Preview" at bounding box center [1091, 311] width 121 height 29
click at [1070, 312] on button "Show Preview" at bounding box center [1089, 311] width 126 height 29
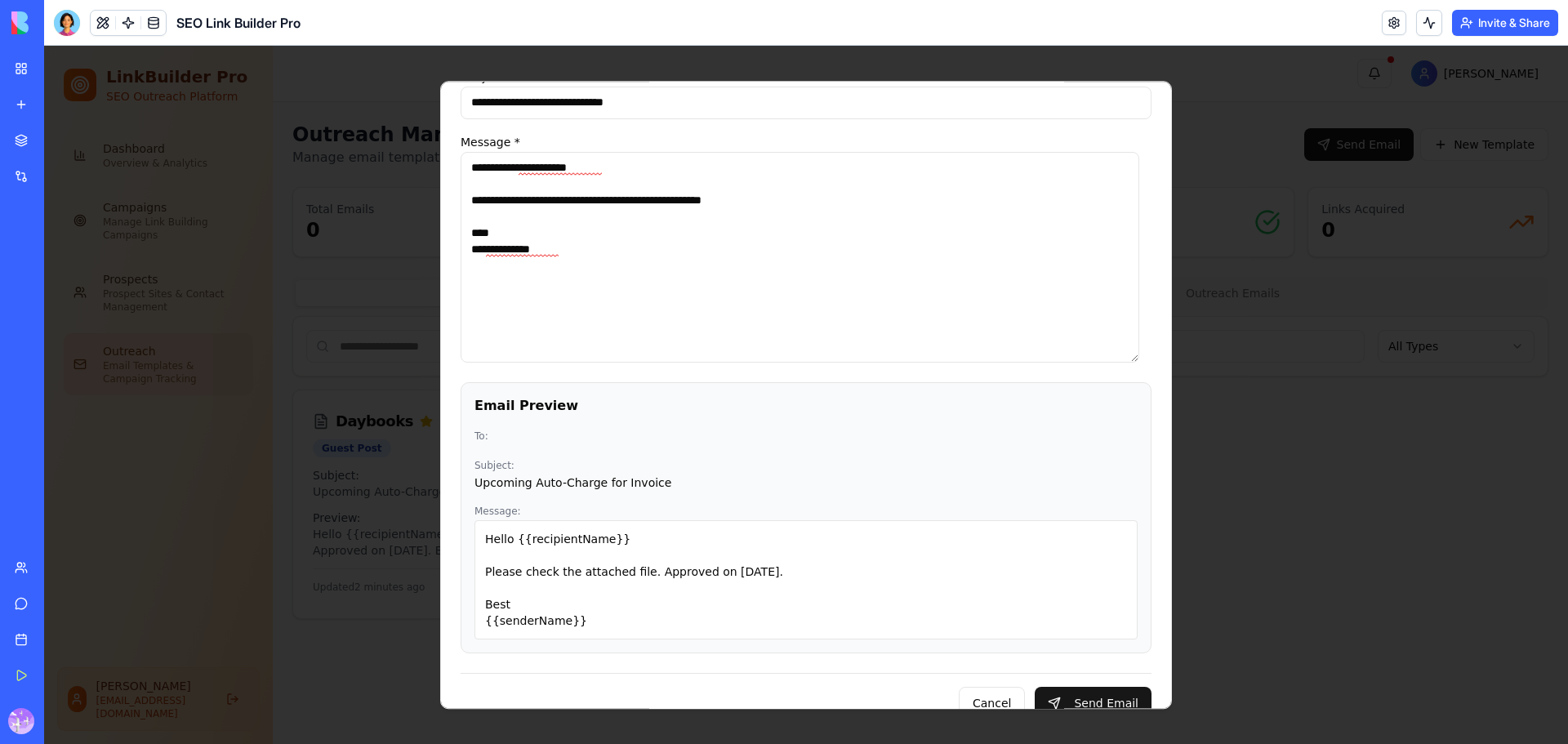
scroll to position [492, 0]
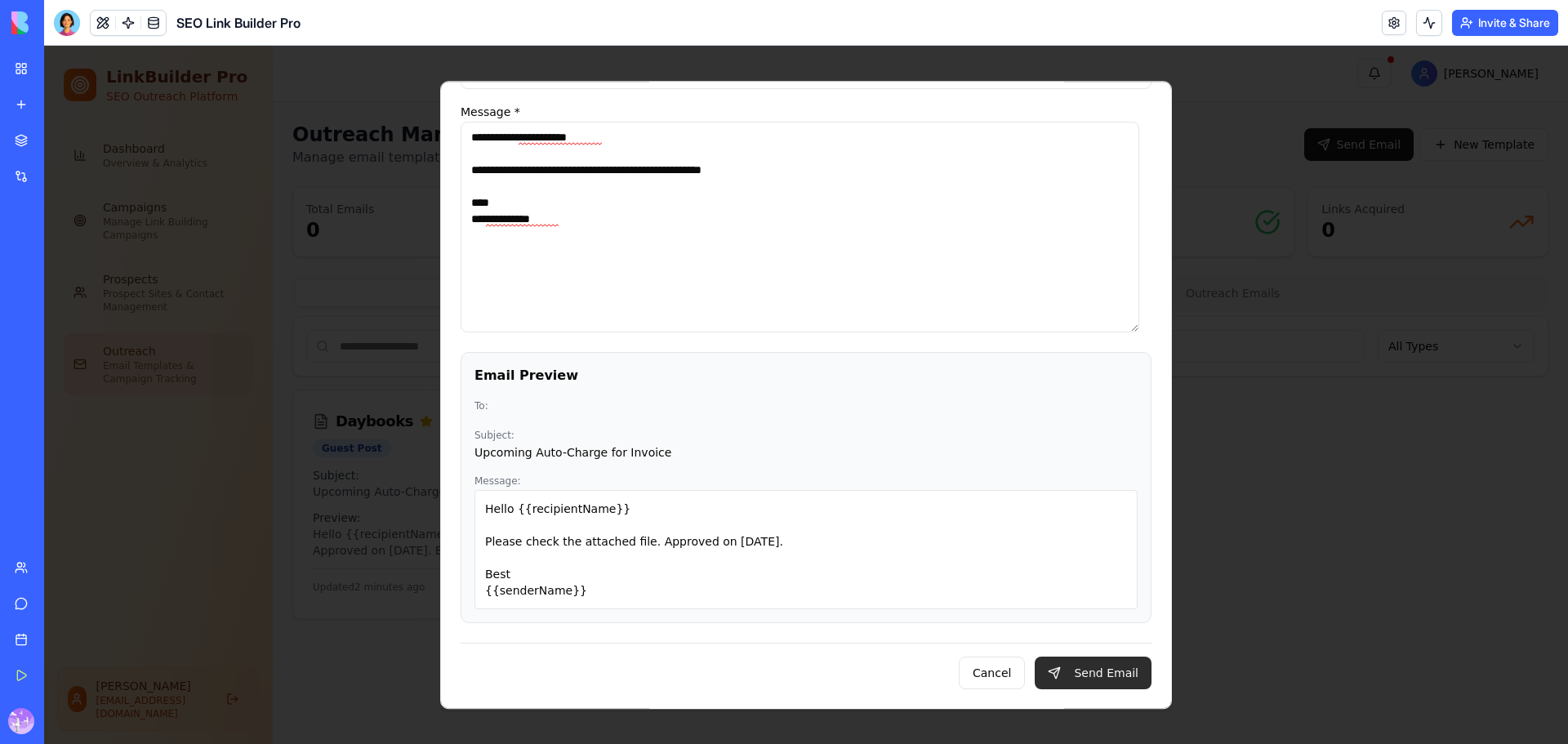
click at [1079, 665] on button "Send Email" at bounding box center [1093, 673] width 117 height 33
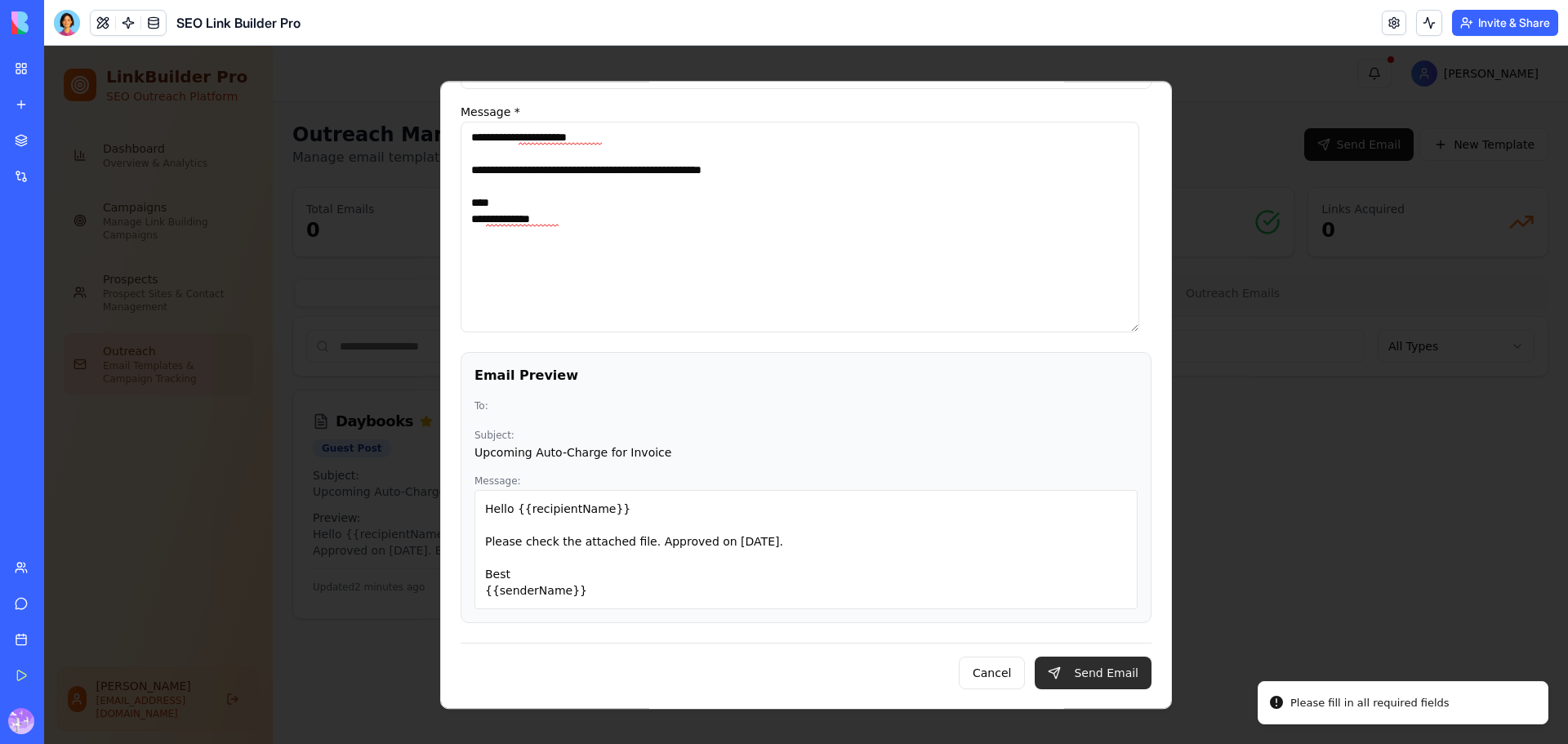
click at [1077, 663] on button "Send Email" at bounding box center [1093, 673] width 117 height 33
click at [989, 675] on button "Cancel" at bounding box center [992, 673] width 66 height 33
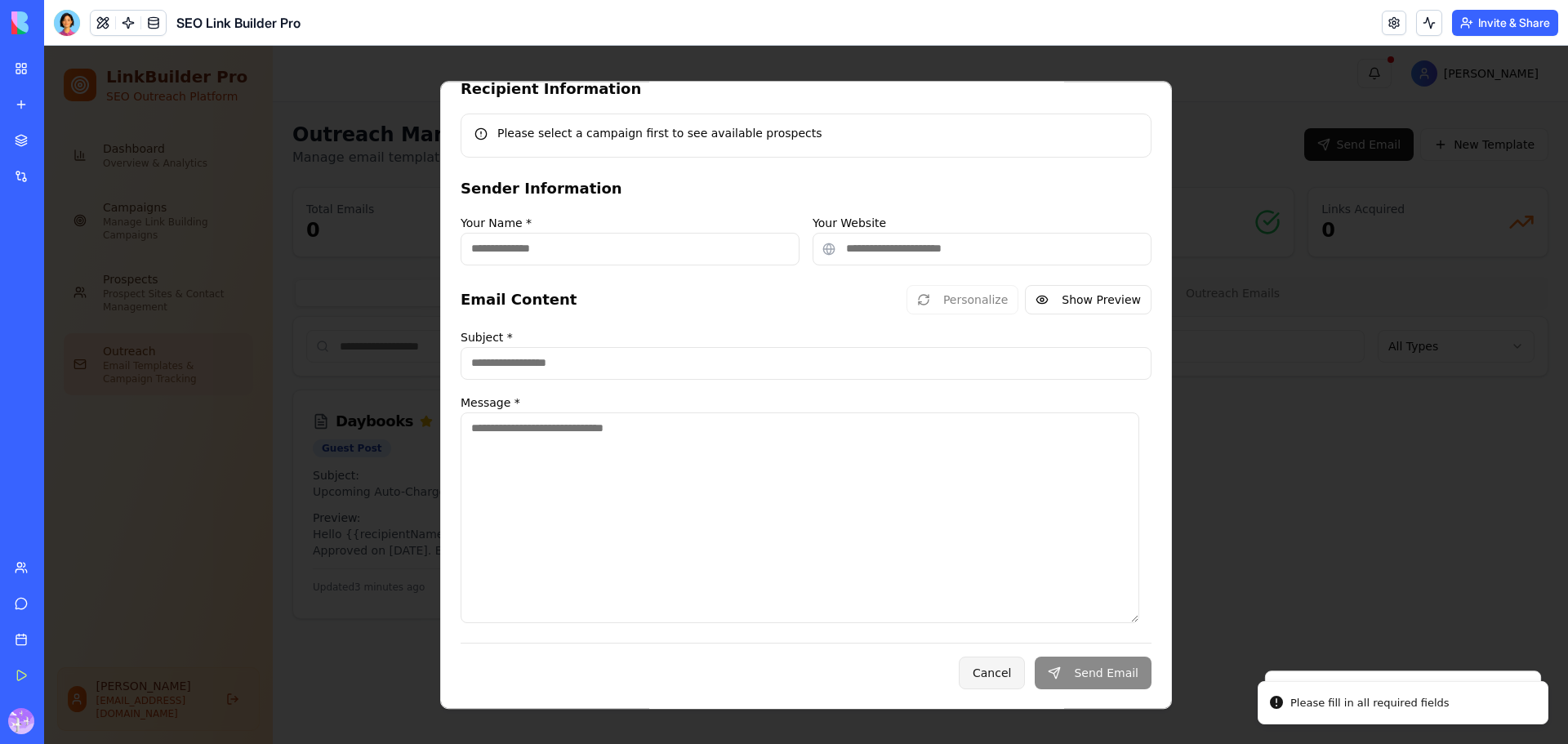
scroll to position [182, 0]
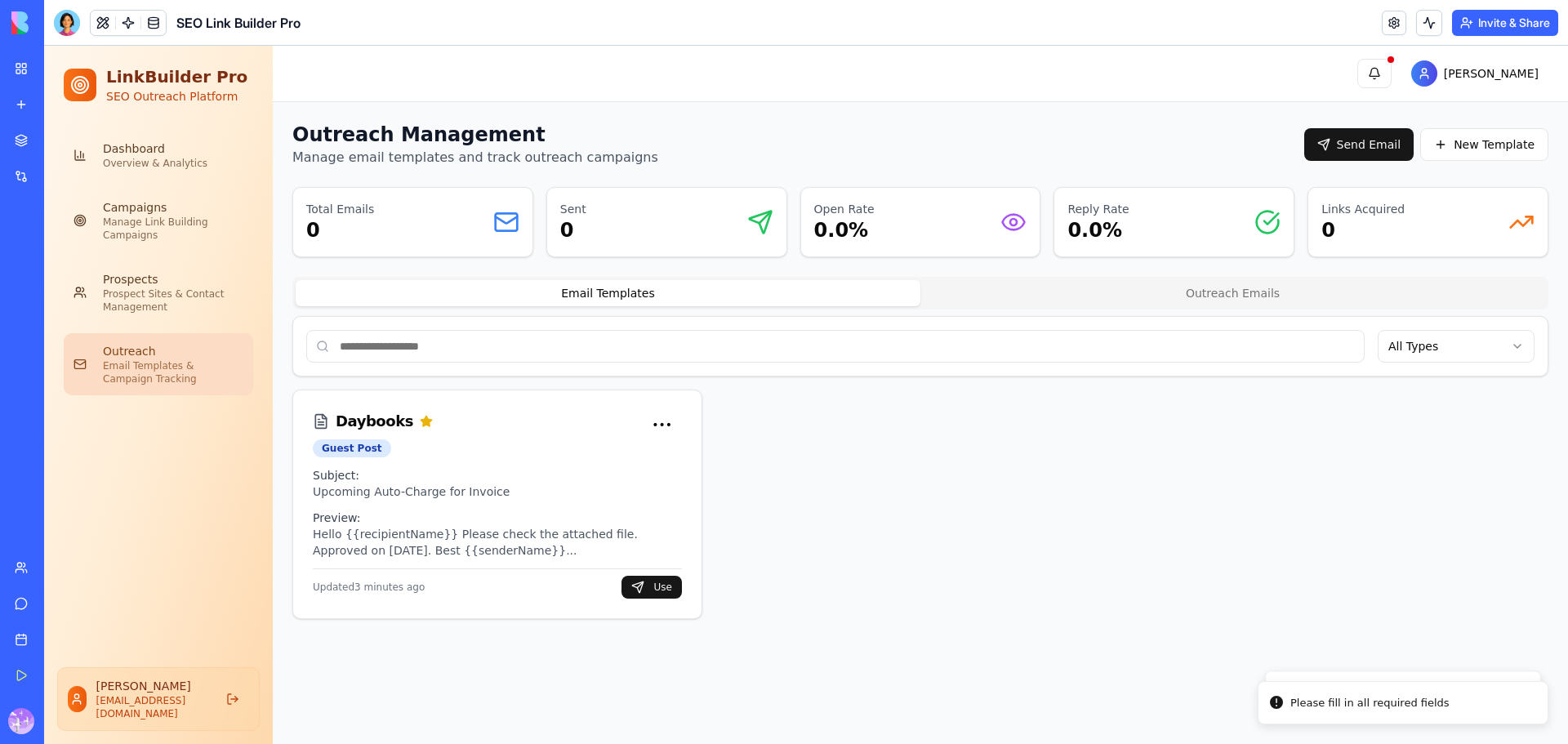
click at [194, 353] on div "Outreach" at bounding box center [173, 352] width 140 height 16
click at [1393, 147] on button "Send Email" at bounding box center [1360, 144] width 111 height 33
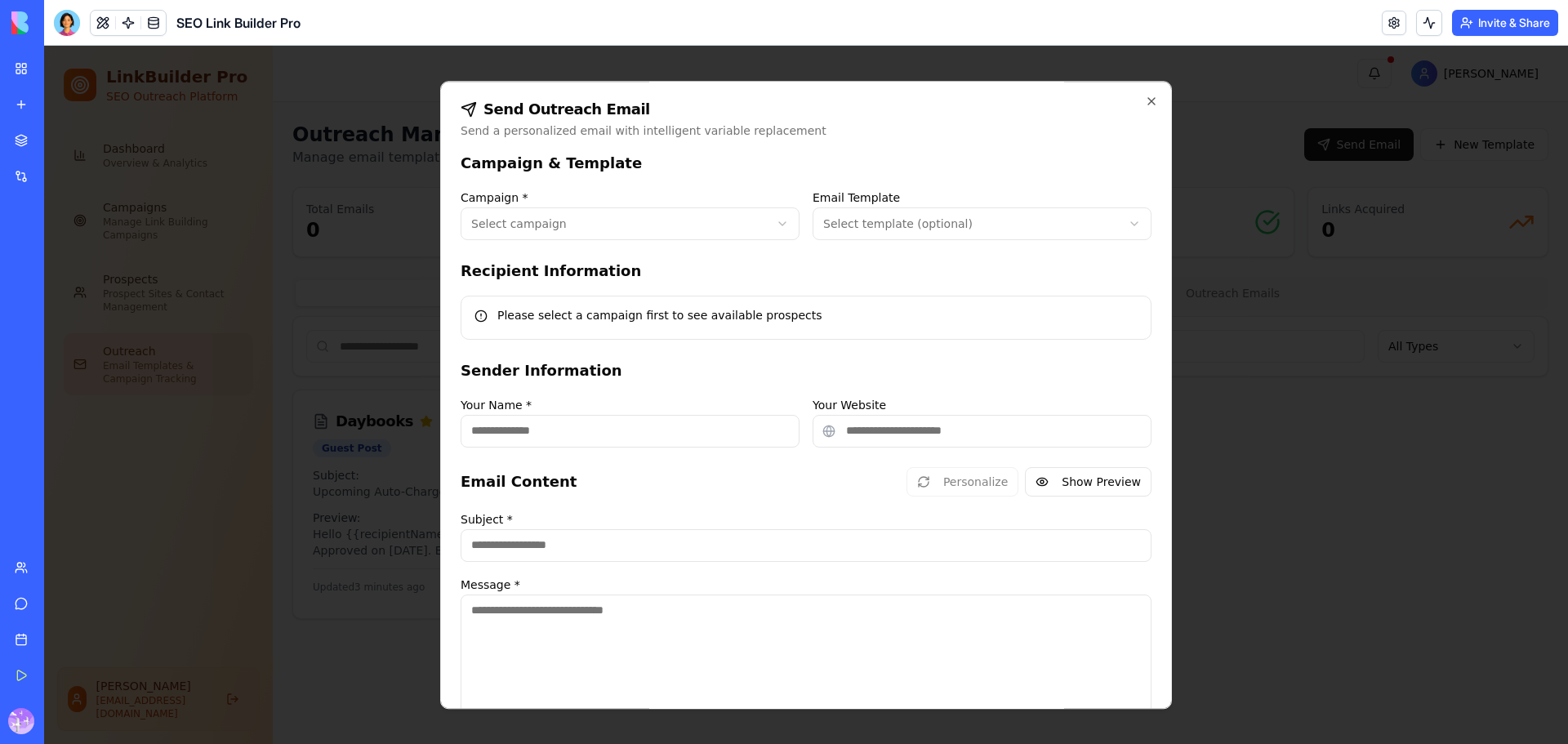
click at [538, 219] on body "**********" at bounding box center [807, 395] width 1525 height 698
type input "**********"
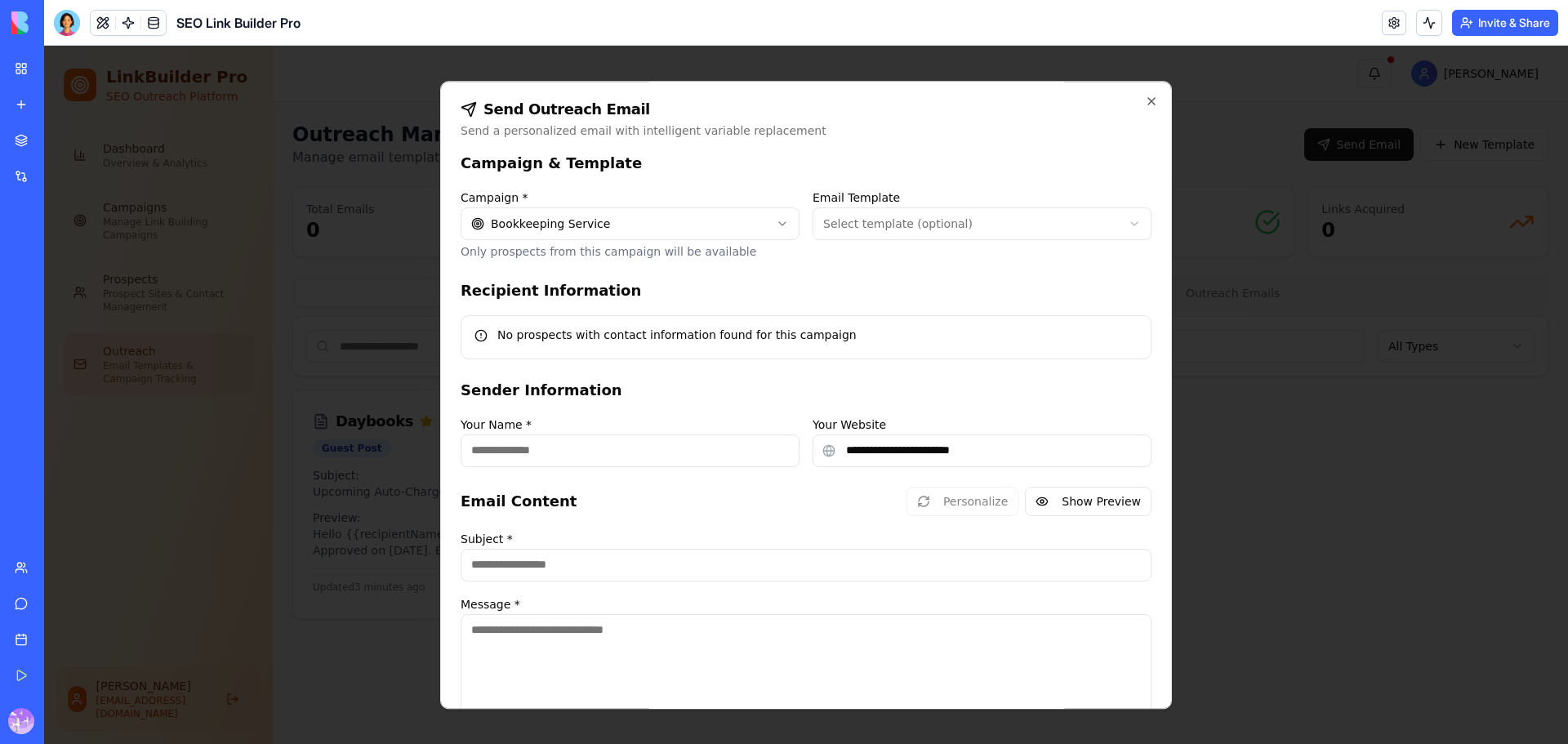
click at [900, 218] on body "**********" at bounding box center [807, 395] width 1525 height 698
type input "**********"
type textarea "**********"
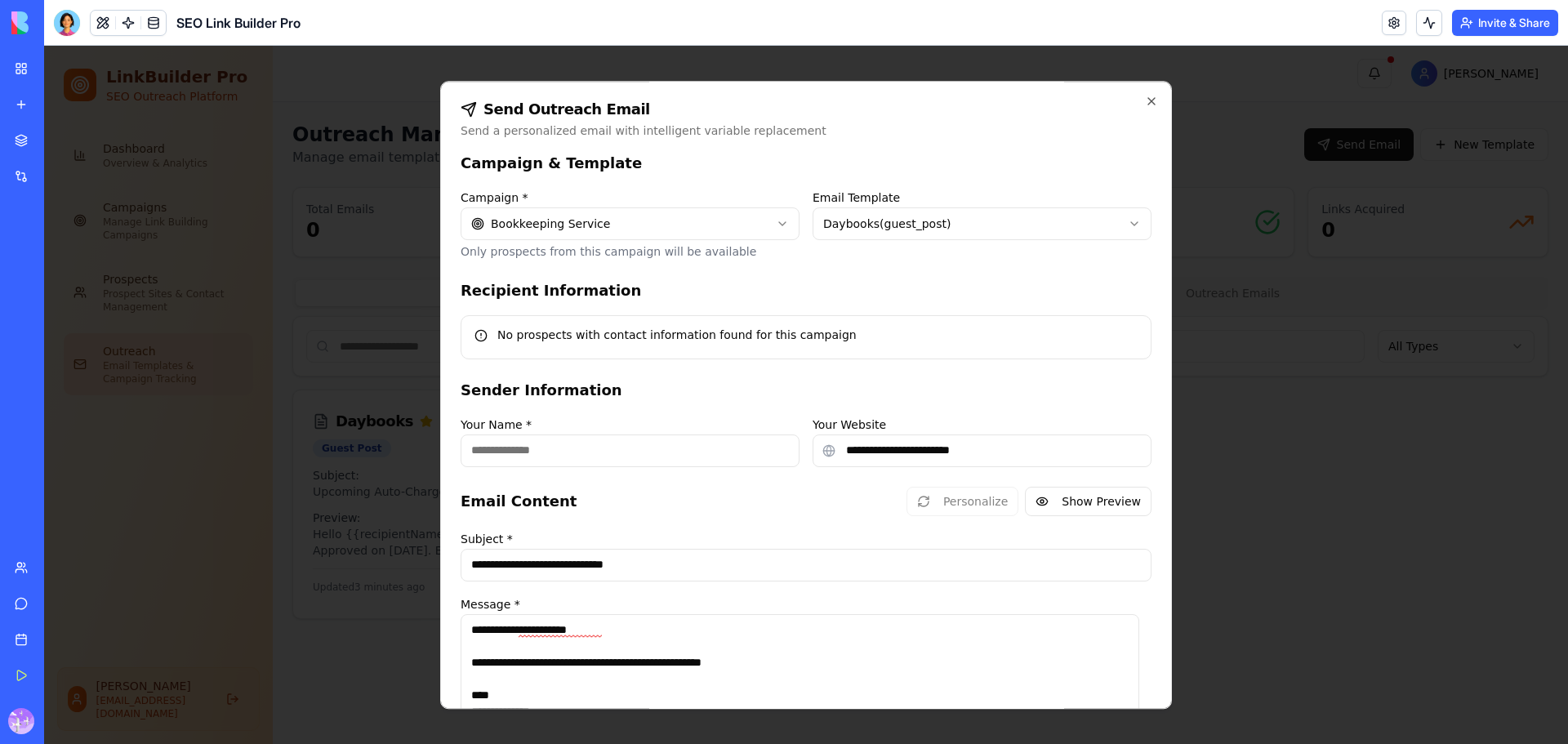
click at [718, 337] on div "No prospects with contact information found for this campaign" at bounding box center [806, 335] width 663 height 16
click at [607, 458] on input "Your Name *" at bounding box center [630, 451] width 339 height 33
type input "********"
click at [907, 457] on input "**********" at bounding box center [983, 451] width 339 height 33
click at [1029, 451] on input "**********" at bounding box center [983, 451] width 339 height 33
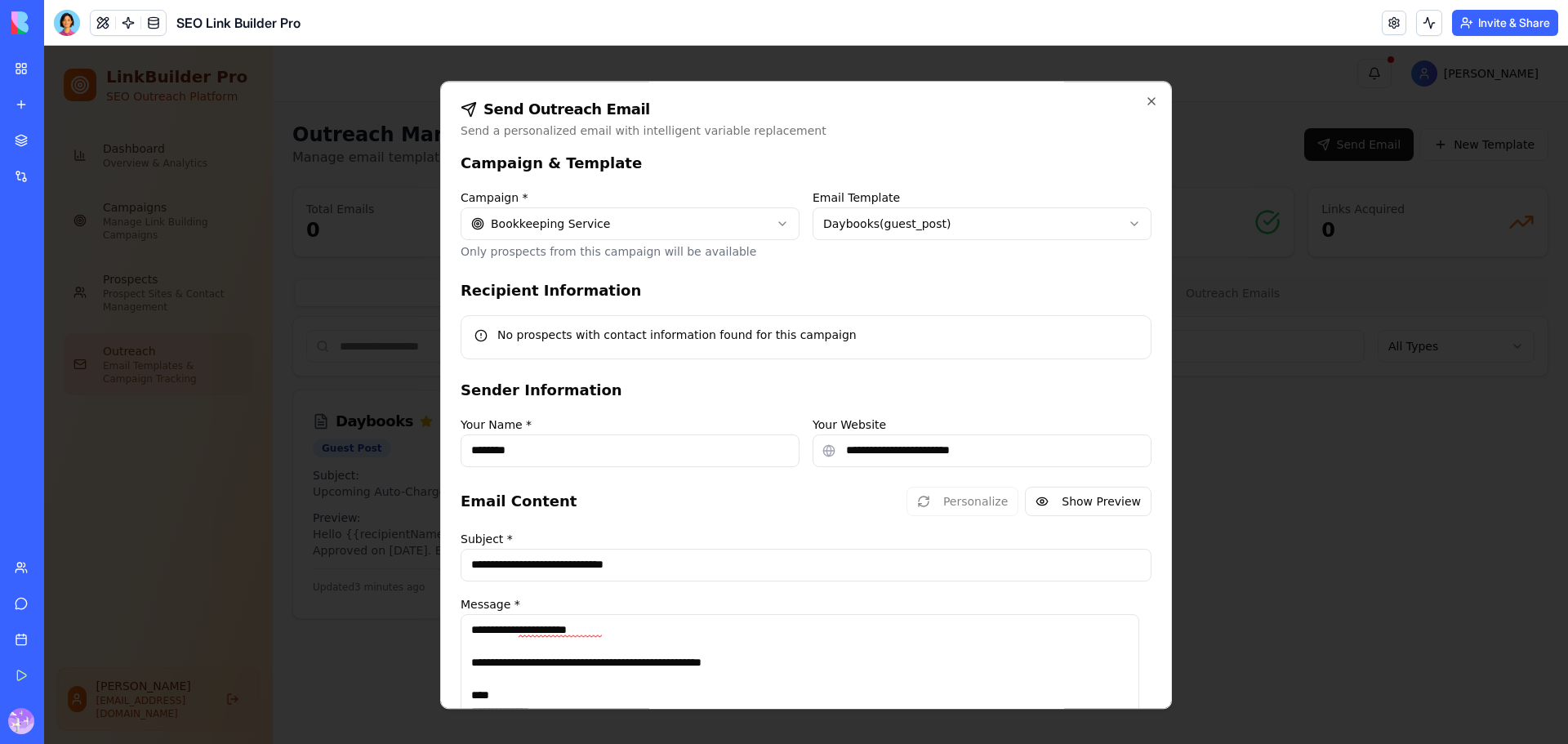
click at [646, 557] on input "**********" at bounding box center [806, 565] width 691 height 33
click at [666, 560] on input "**********" at bounding box center [806, 565] width 691 height 33
paste input "**********"
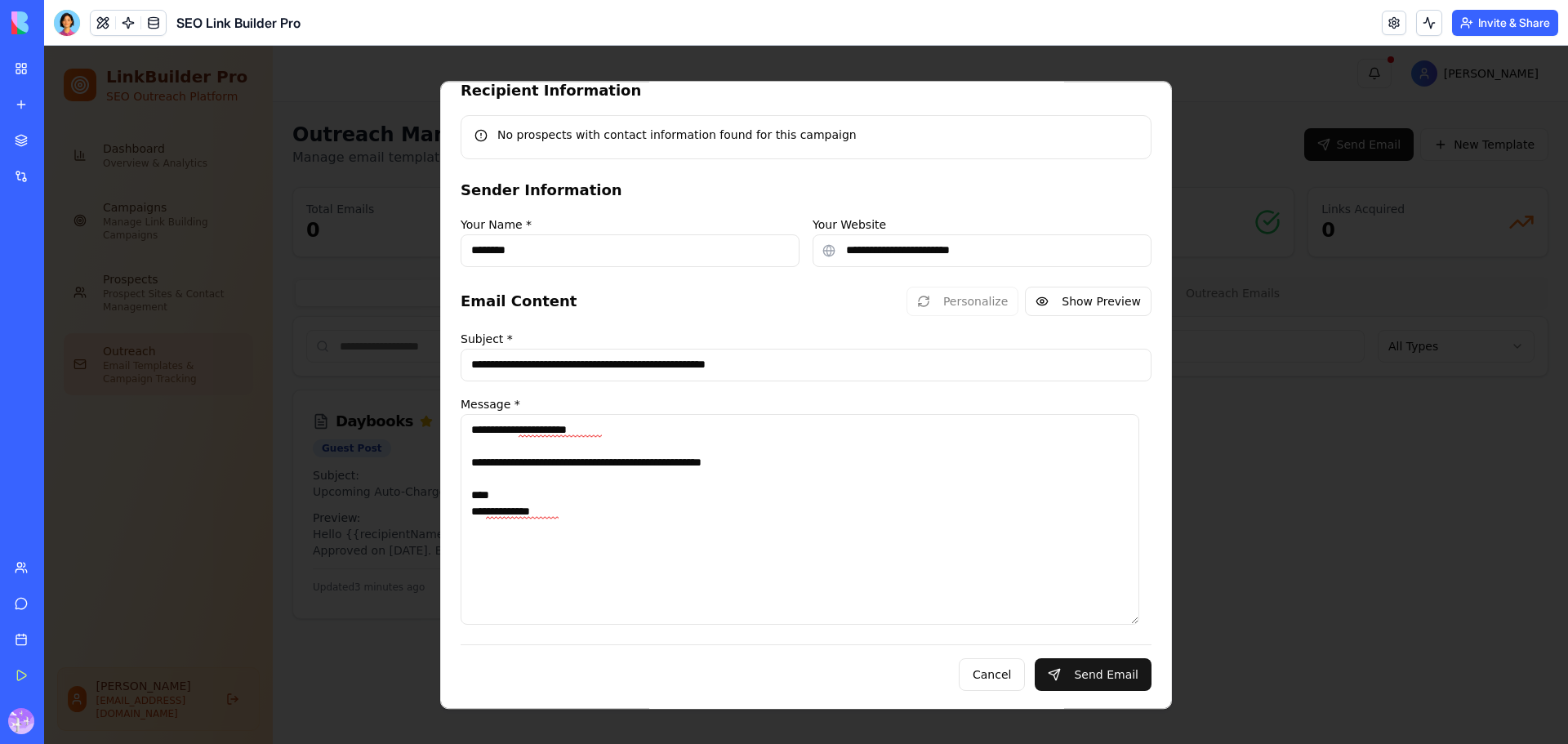
scroll to position [202, 0]
type input "**********"
click at [1112, 681] on button "Send Email" at bounding box center [1093, 673] width 117 height 33
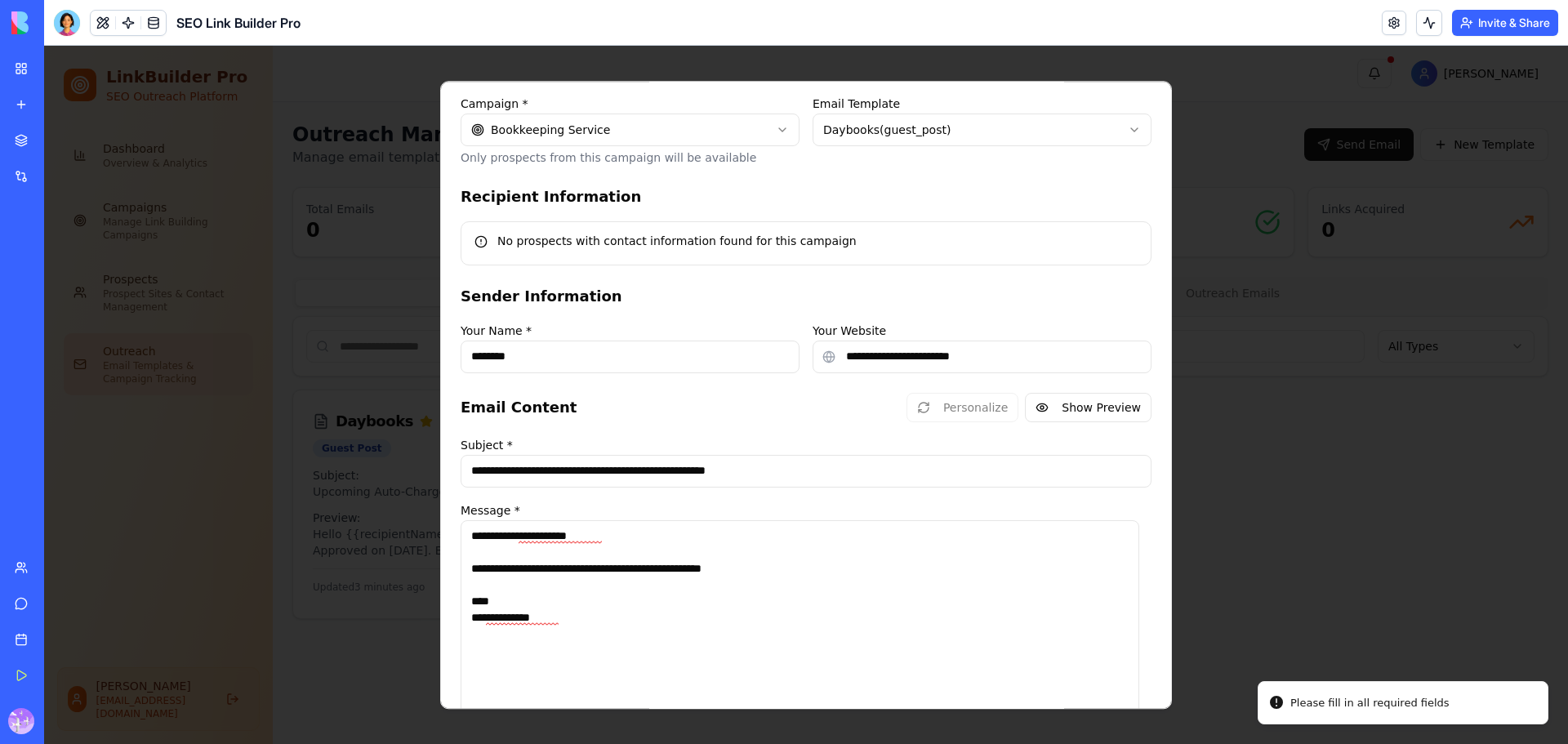
scroll to position [0, 0]
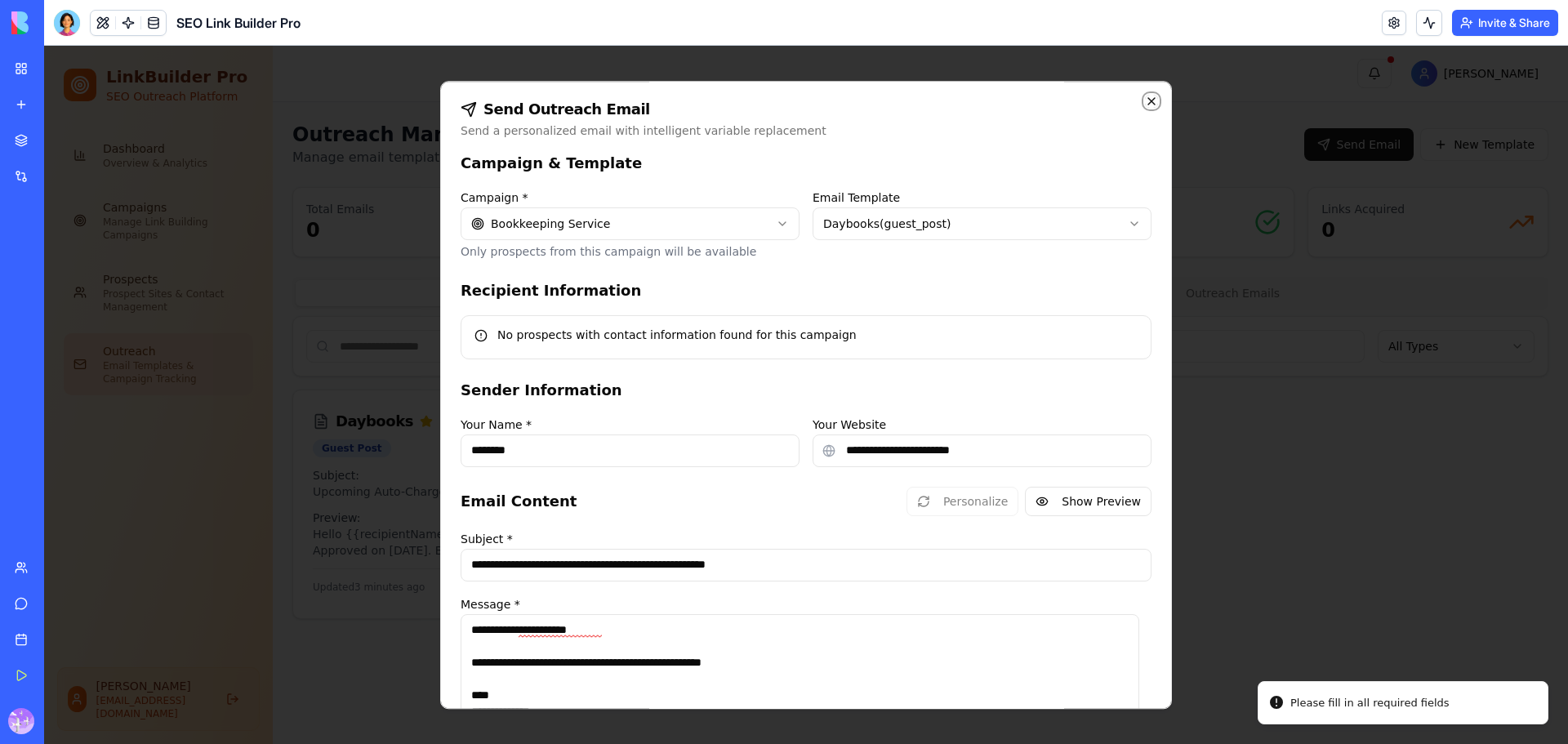
click at [1145, 99] on icon "button" at bounding box center [1152, 102] width 13 height 13
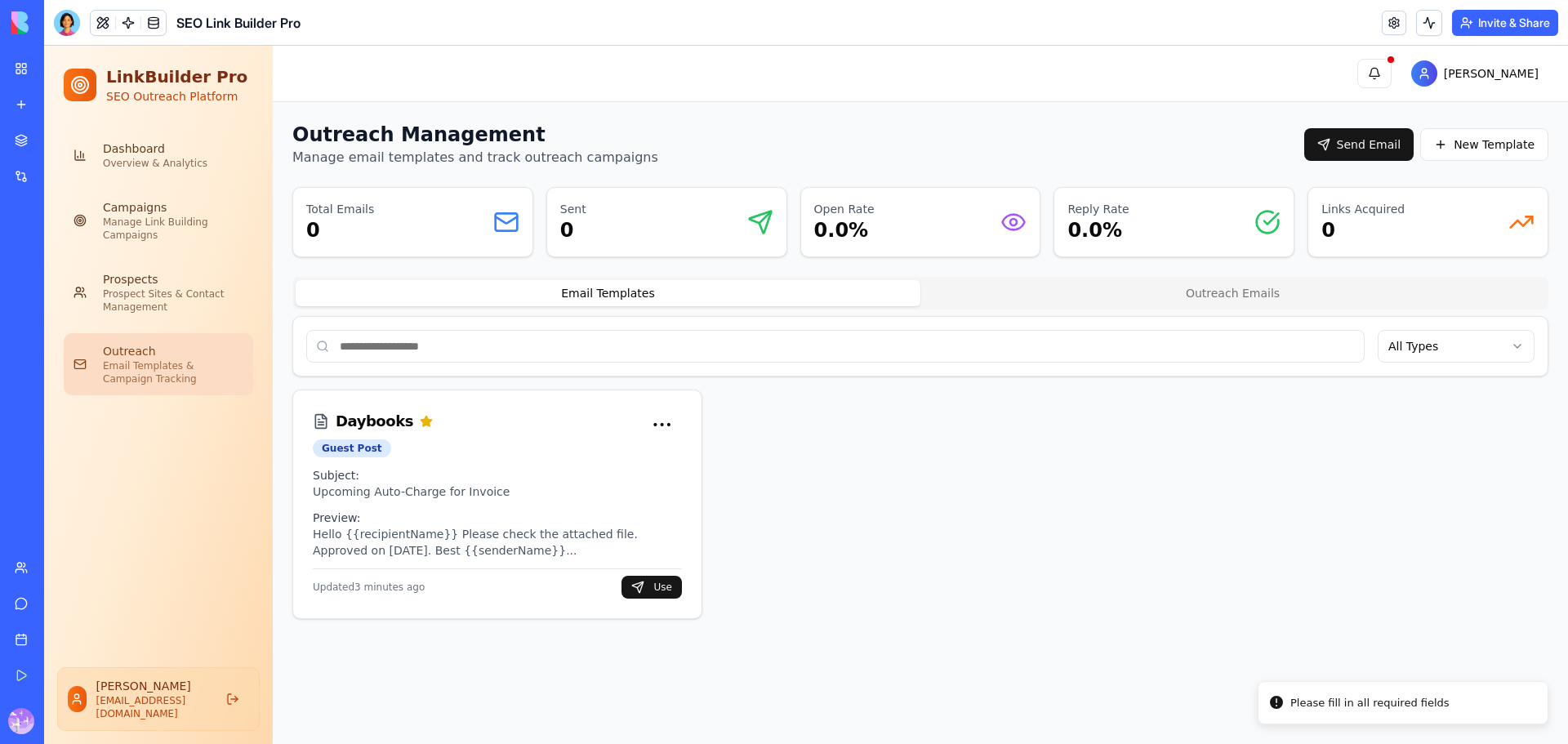
click at [1434, 315] on div "Email Templates Outreach Emails All Types Daybooks Guest Post Actions ••• Subje…" at bounding box center [920, 448] width 1257 height 343
click at [659, 586] on button "Use" at bounding box center [652, 587] width 61 height 23
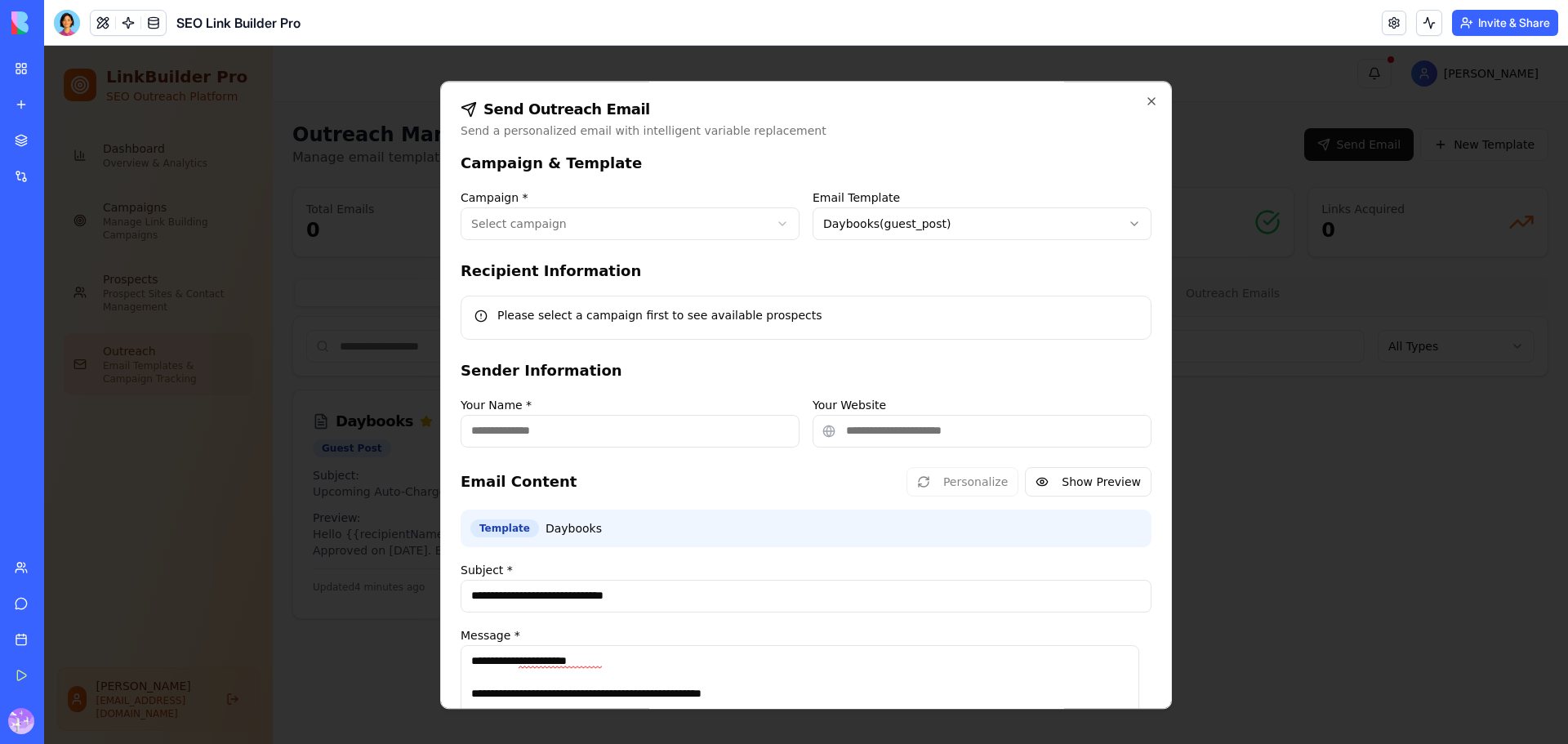
click at [672, 194] on div "**********" at bounding box center [630, 214] width 339 height 52
click at [675, 210] on body "**********" at bounding box center [807, 395] width 1525 height 698
click at [1126, 102] on body "**********" at bounding box center [807, 395] width 1525 height 698
click at [1134, 110] on h2 "Send Outreach Email" at bounding box center [806, 110] width 691 height 16
click at [1145, 104] on icon "button" at bounding box center [1152, 102] width 13 height 13
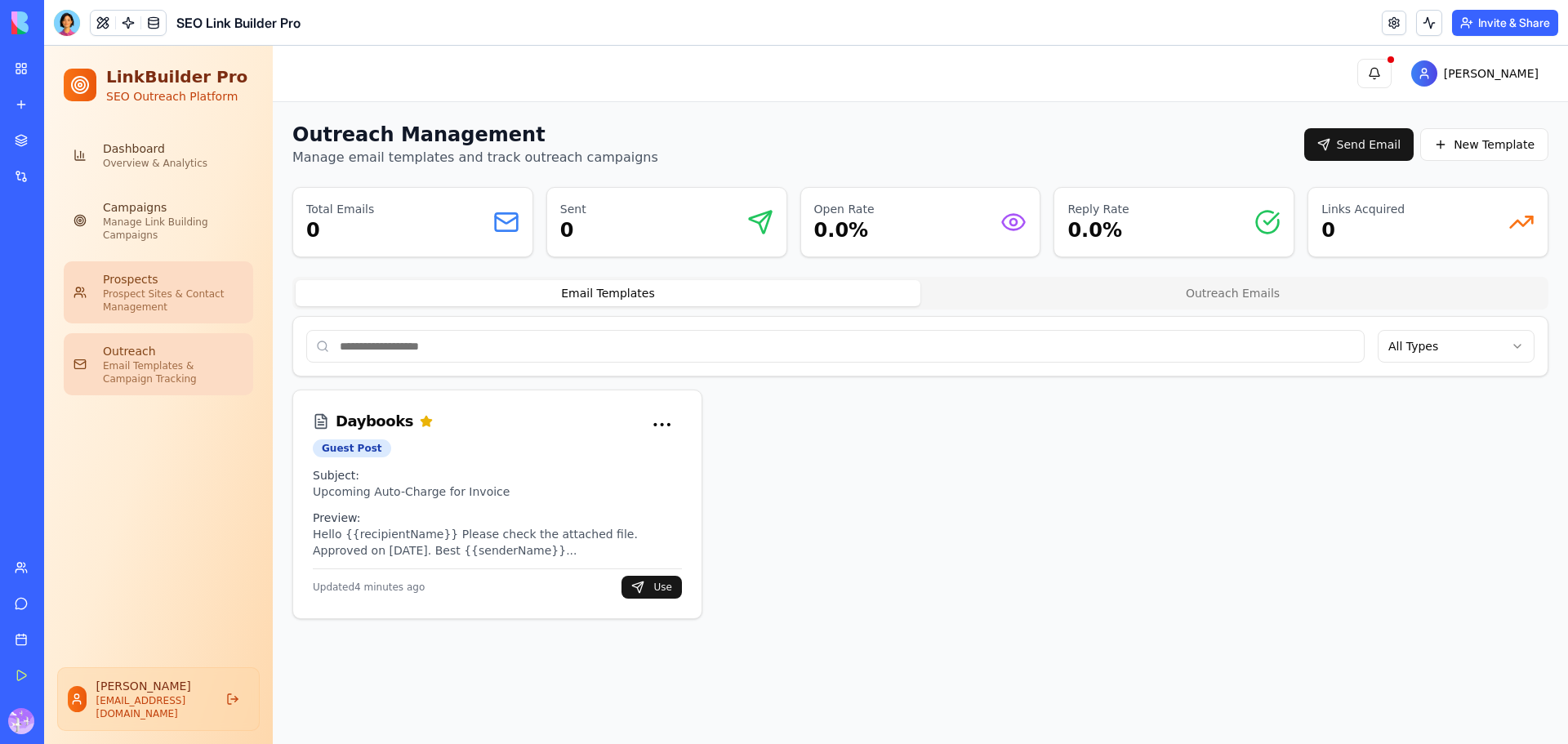
click at [162, 274] on div "Prospects" at bounding box center [173, 279] width 140 height 16
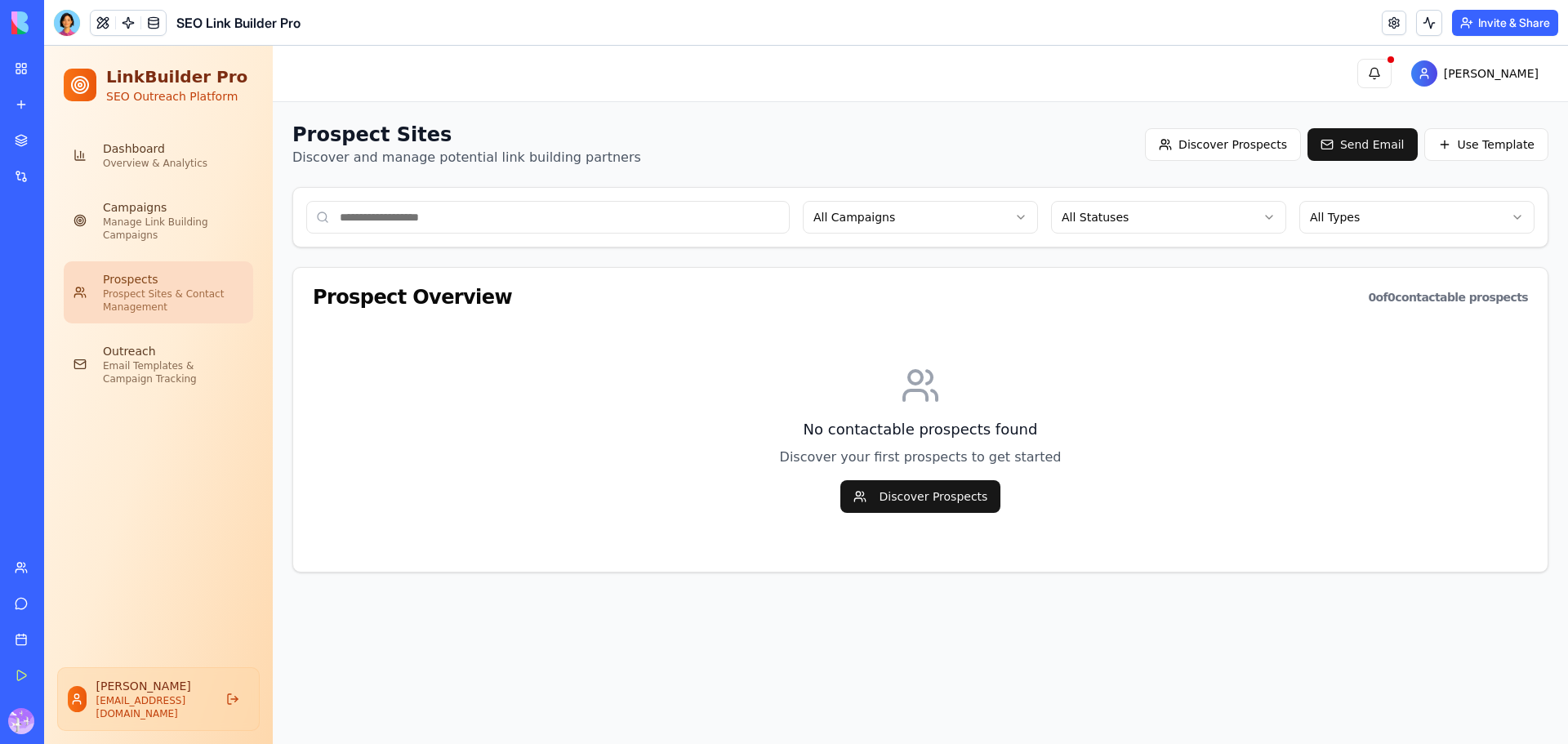
click at [412, 223] on input at bounding box center [548, 217] width 484 height 33
click at [163, 229] on div "Manage Link Building Campaigns" at bounding box center [173, 229] width 140 height 26
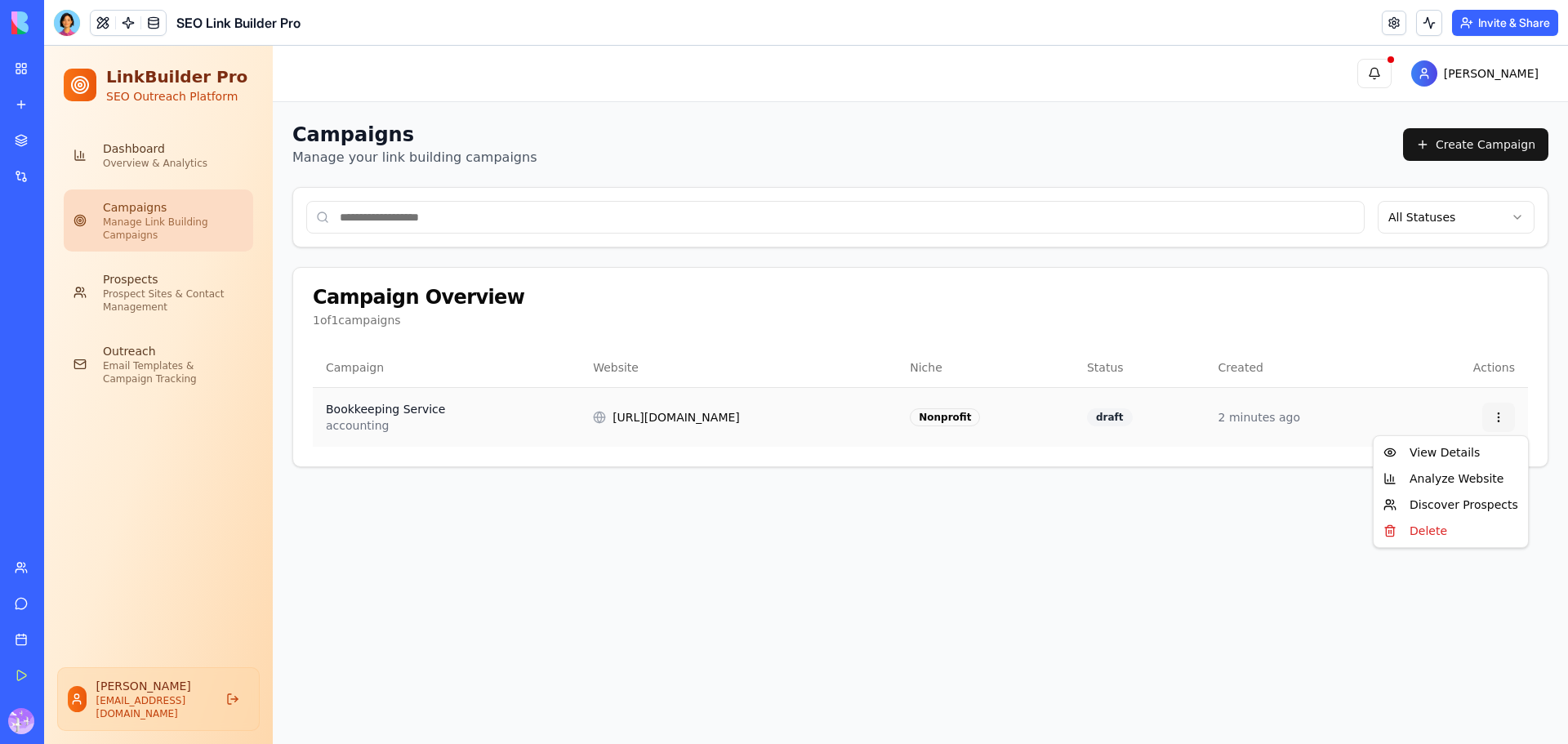
click at [1494, 419] on html "LinkBuilder Pro SEO Outreach Platform Dashboard Overview & Analytics Campaigns …" at bounding box center [807, 395] width 1525 height 698
click at [1448, 524] on div "Delete" at bounding box center [1451, 531] width 148 height 26
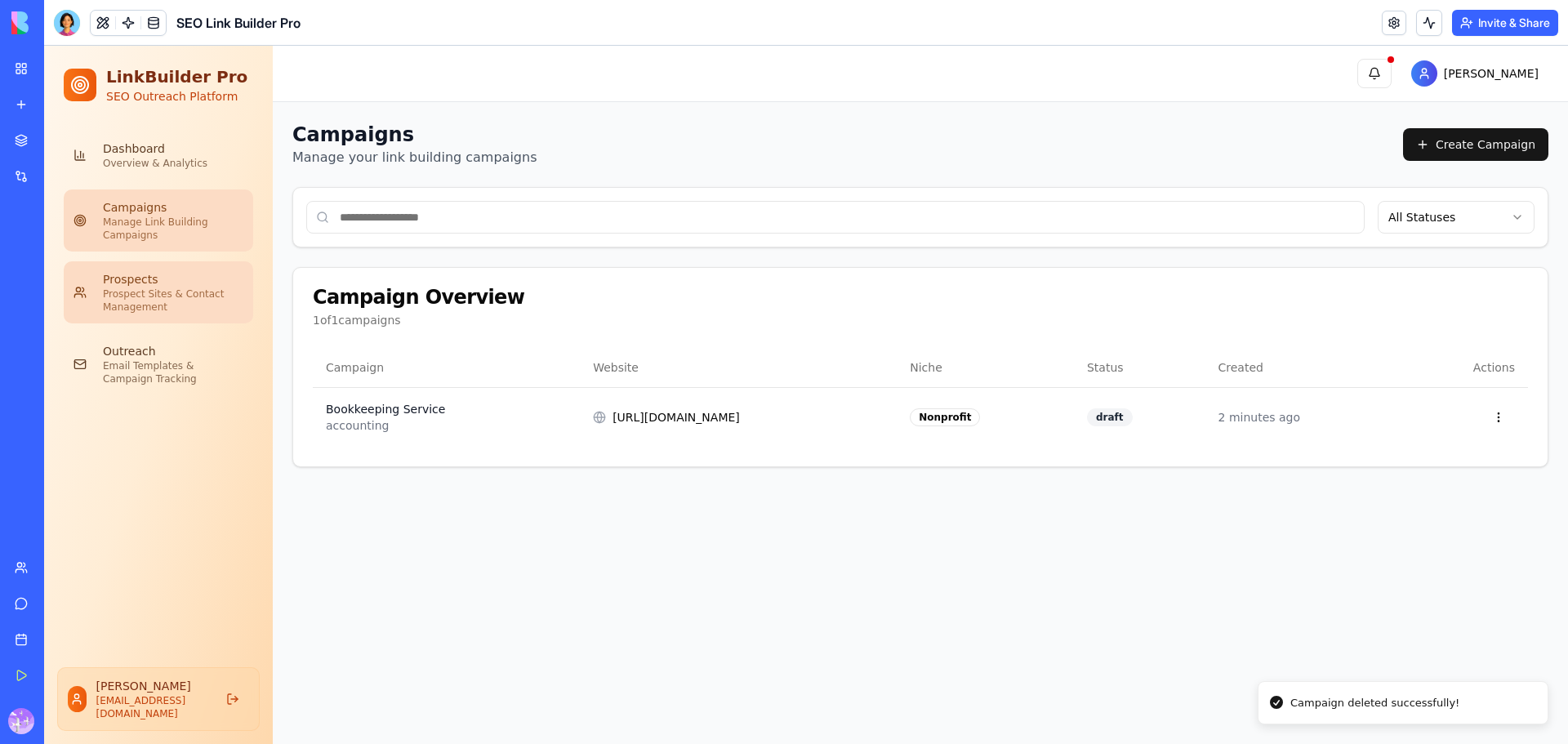
click at [157, 272] on div "Prospects" at bounding box center [173, 279] width 140 height 16
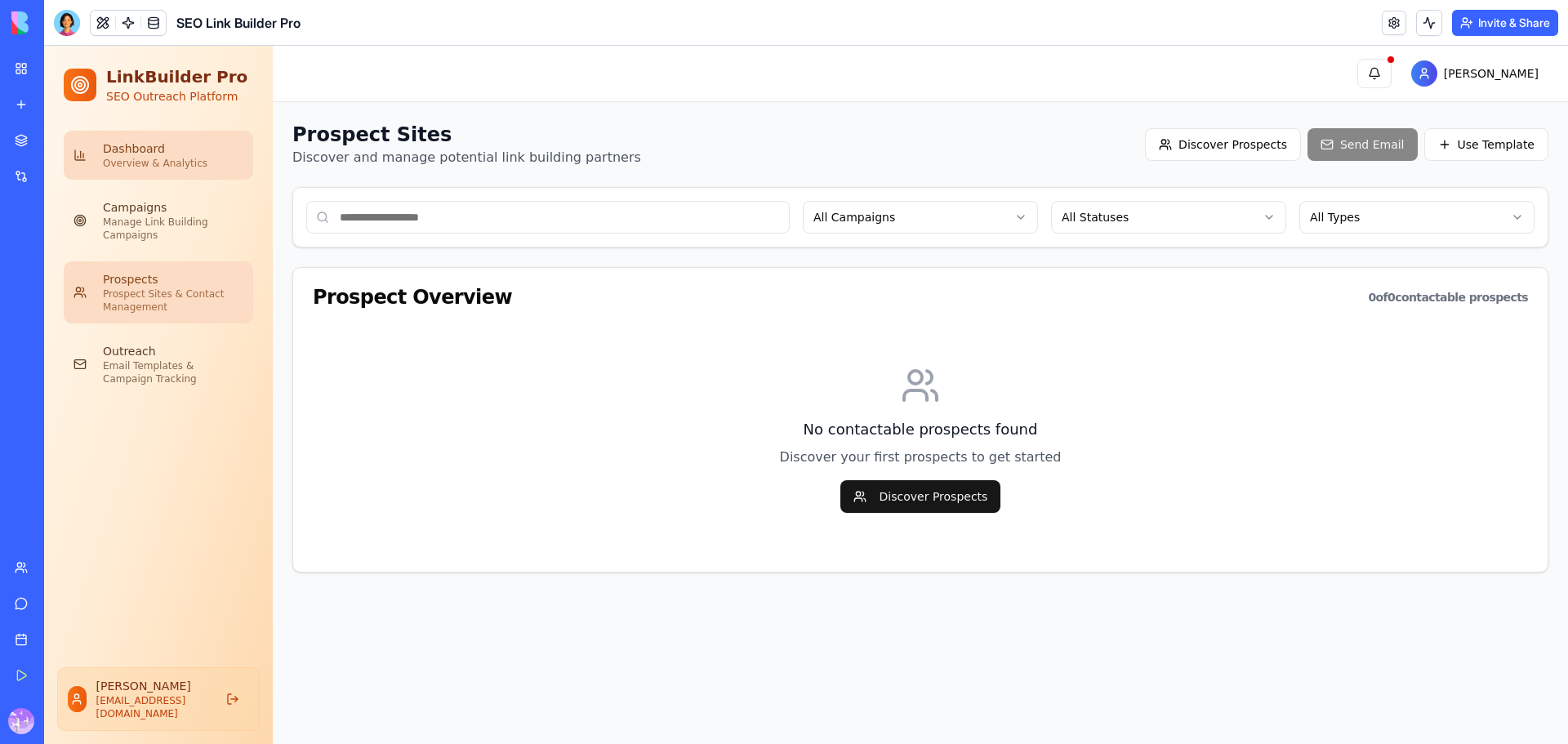
click at [161, 141] on div "Dashboard" at bounding box center [173, 148] width 140 height 16
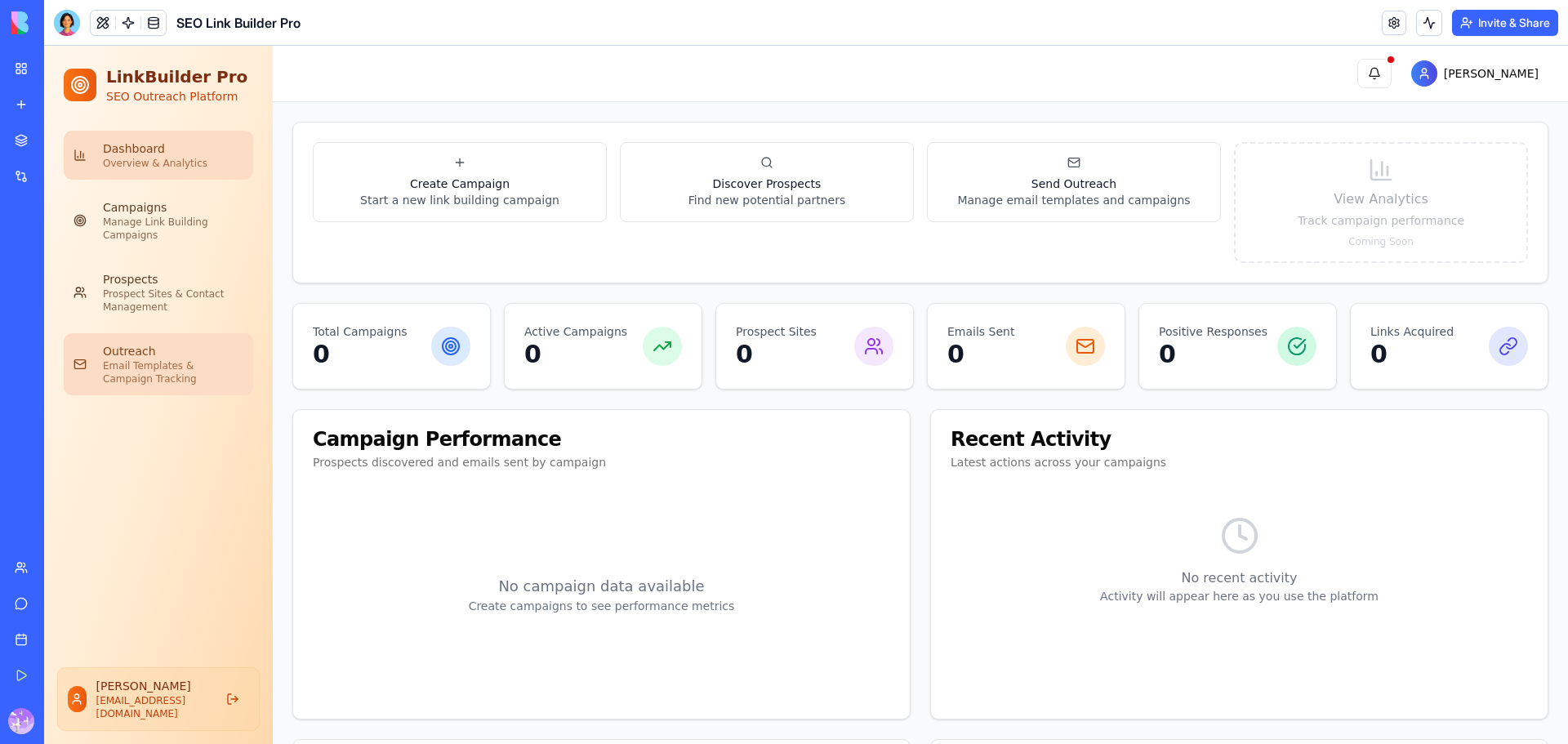
click at [160, 363] on div "Email Templates & Campaign Tracking" at bounding box center [173, 373] width 140 height 26
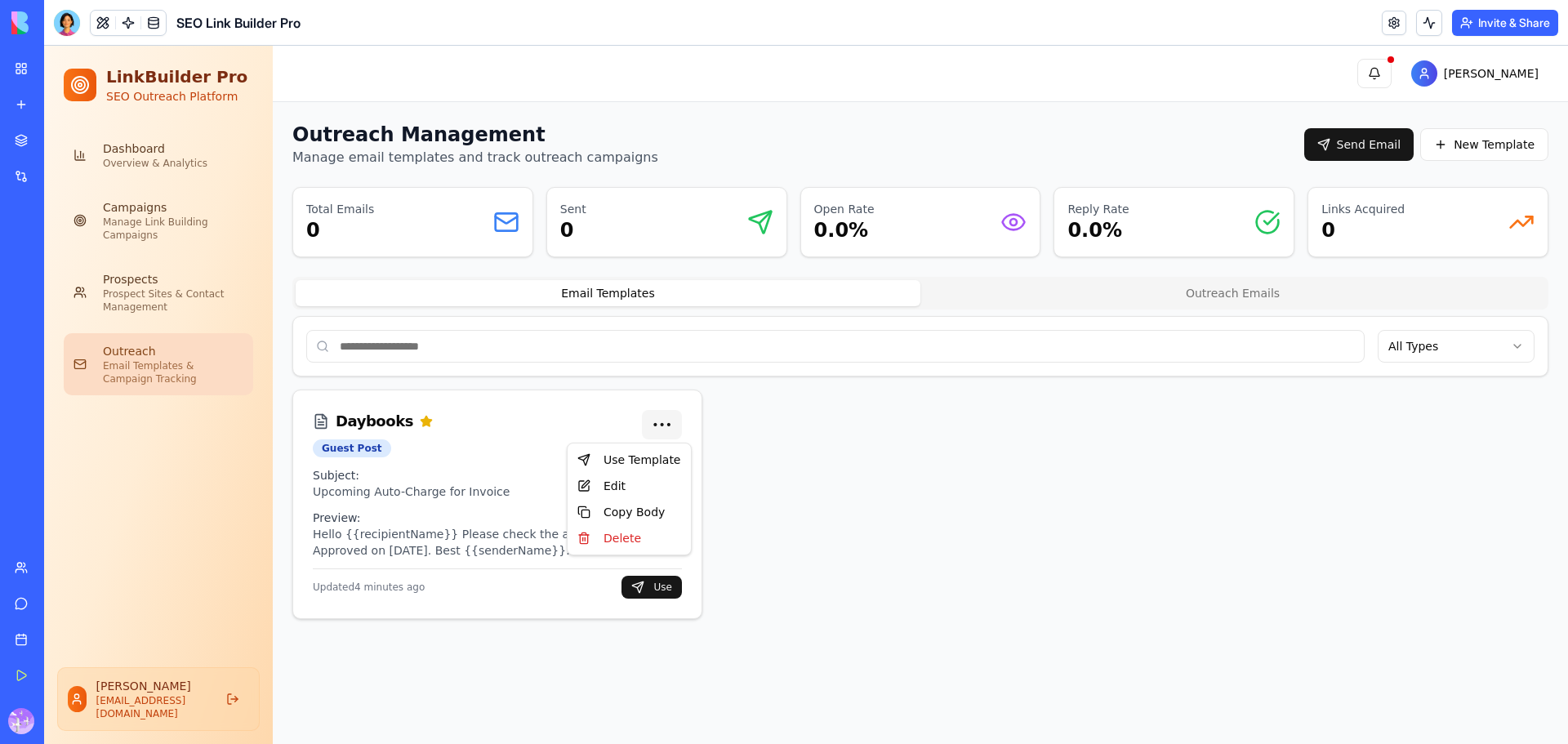
click at [659, 420] on html "LinkBuilder Pro SEO Outreach Platform Dashboard Overview & Analytics Campaigns …" at bounding box center [807, 395] width 1525 height 698
drag, startPoint x: 628, startPoint y: 542, endPoint x: 879, endPoint y: 86, distance: 520.5
click at [629, 542] on div "Delete" at bounding box center [629, 538] width 117 height 26
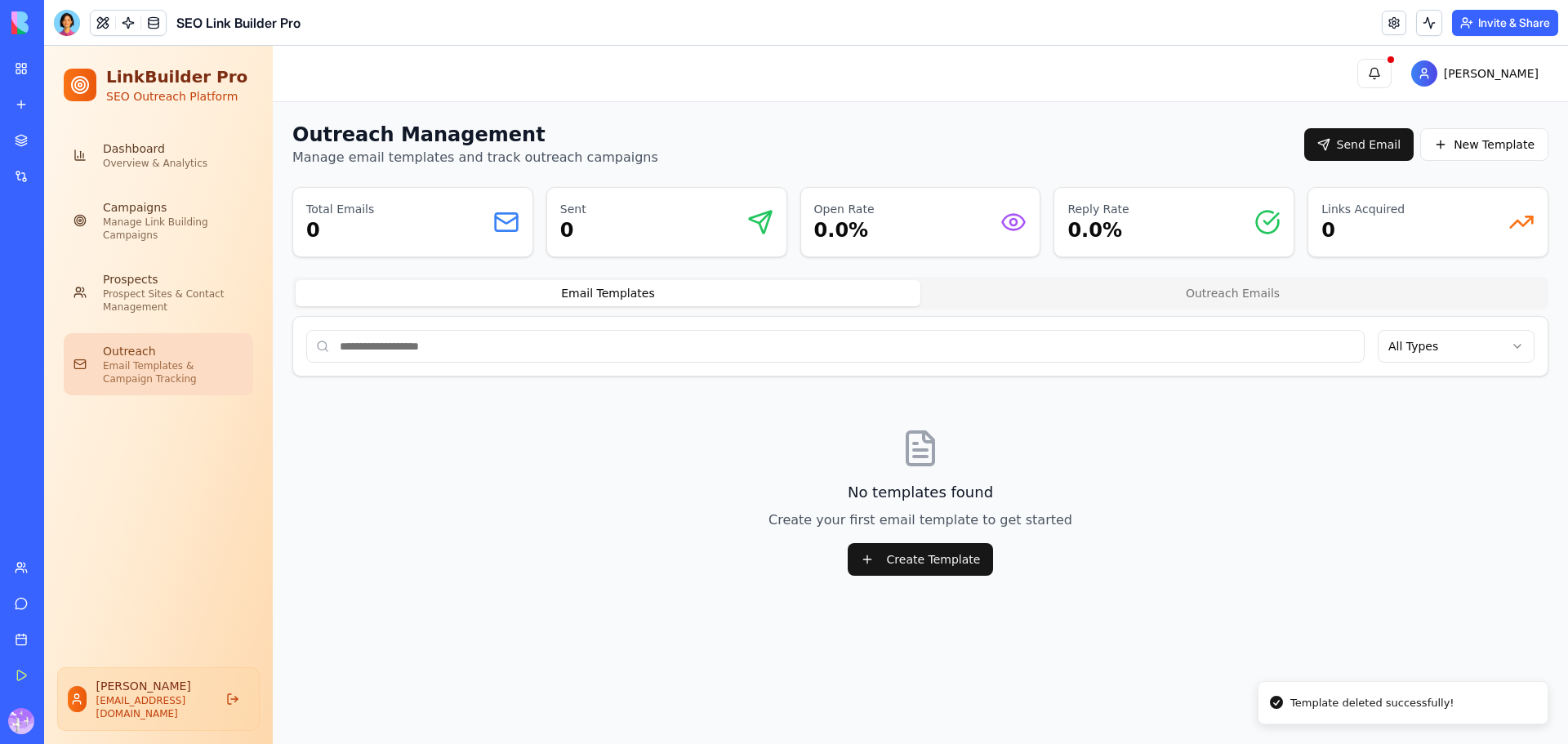
click at [18, 73] on link "My Workspace" at bounding box center [38, 69] width 66 height 33
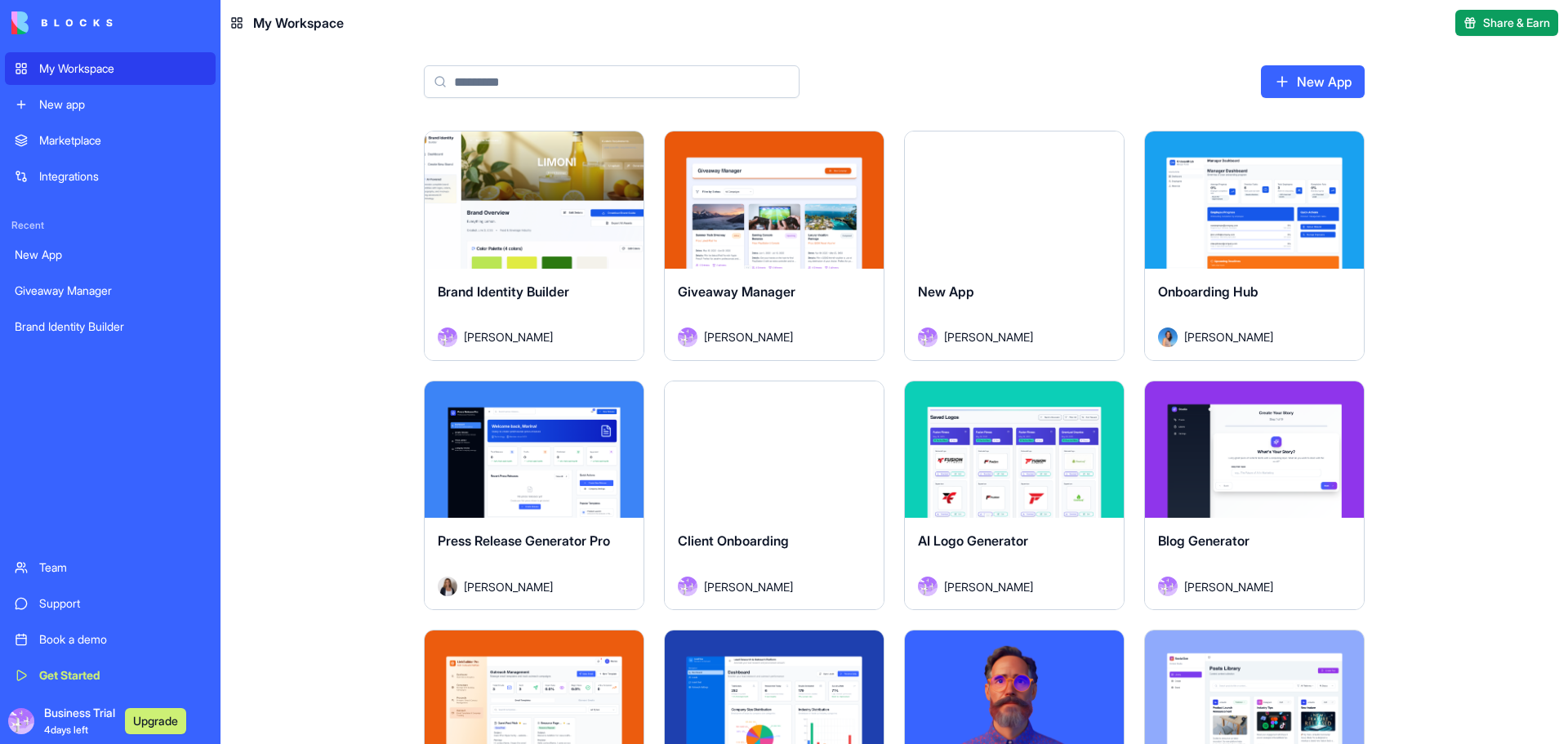
click at [98, 66] on div "My Workspace" at bounding box center [122, 69] width 166 height 16
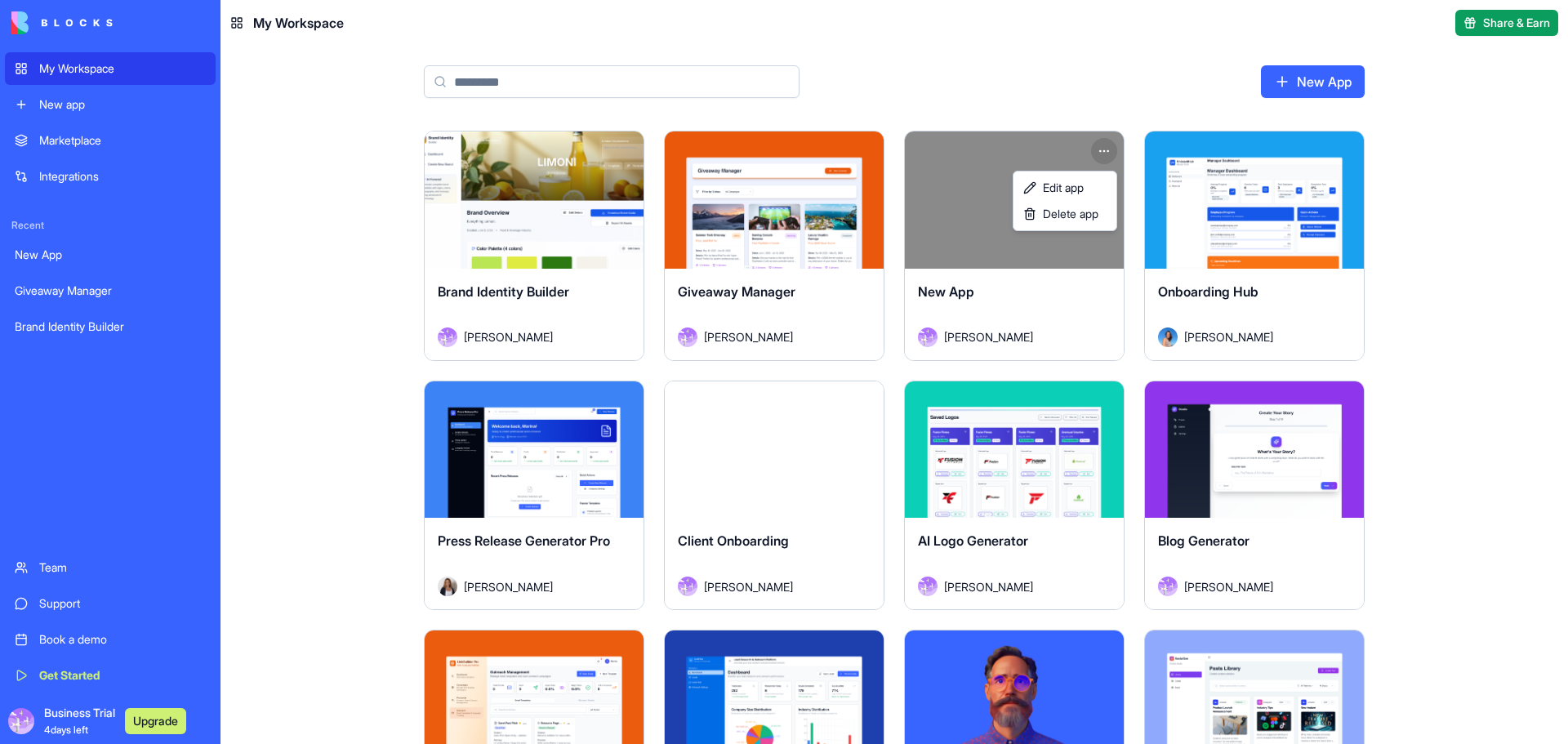
click at [1101, 150] on html "My Workspace New app Marketplace Integrations Recent New App Giveaway Manager B…" at bounding box center [784, 372] width 1568 height 744
click at [1091, 209] on span "Delete app" at bounding box center [1071, 214] width 56 height 16
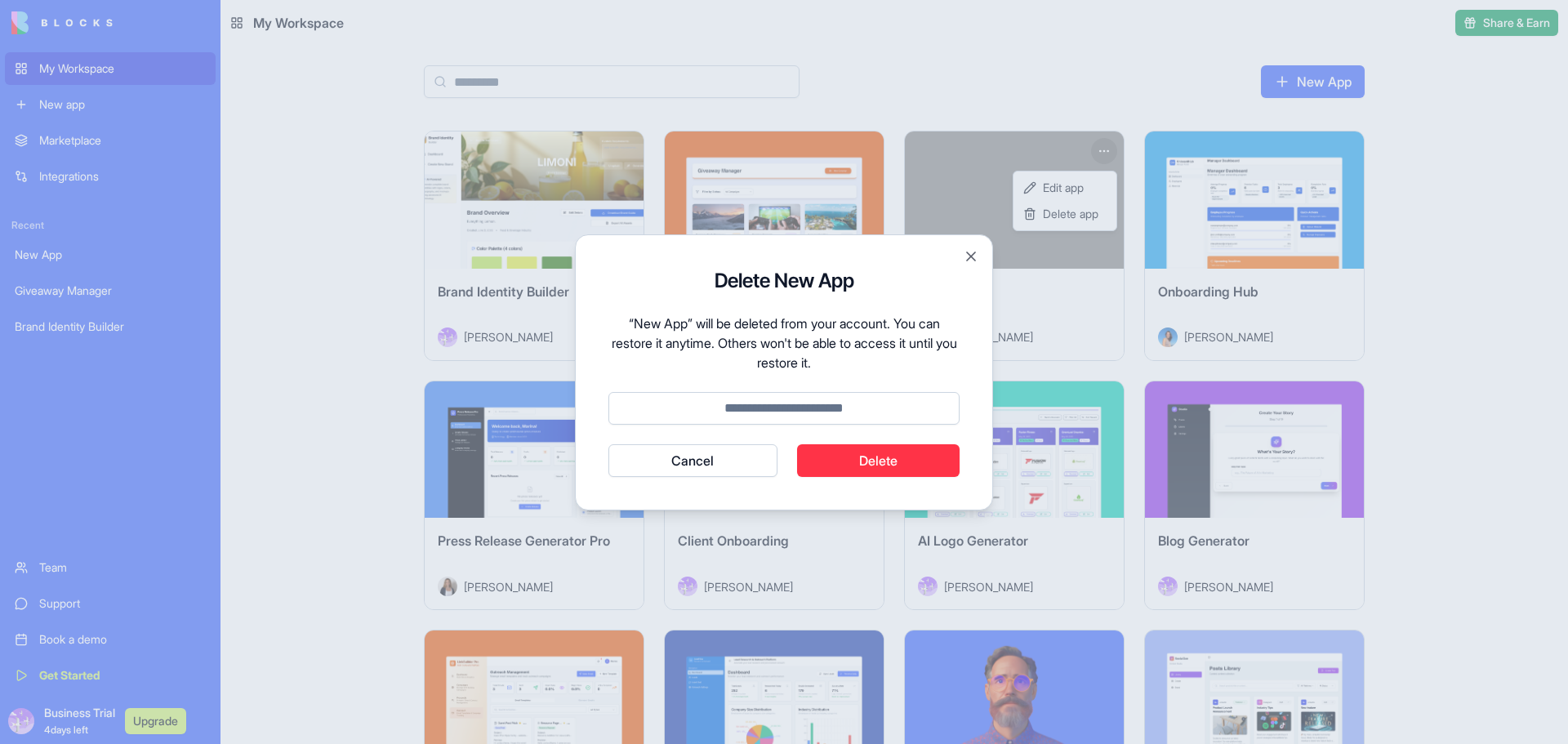
click at [767, 411] on input at bounding box center [784, 408] width 352 height 33
click at [767, 410] on input at bounding box center [784, 408] width 352 height 33
drag, startPoint x: 788, startPoint y: 413, endPoint x: 755, endPoint y: 411, distance: 33.1
click at [755, 411] on input at bounding box center [784, 408] width 352 height 33
type input "******"
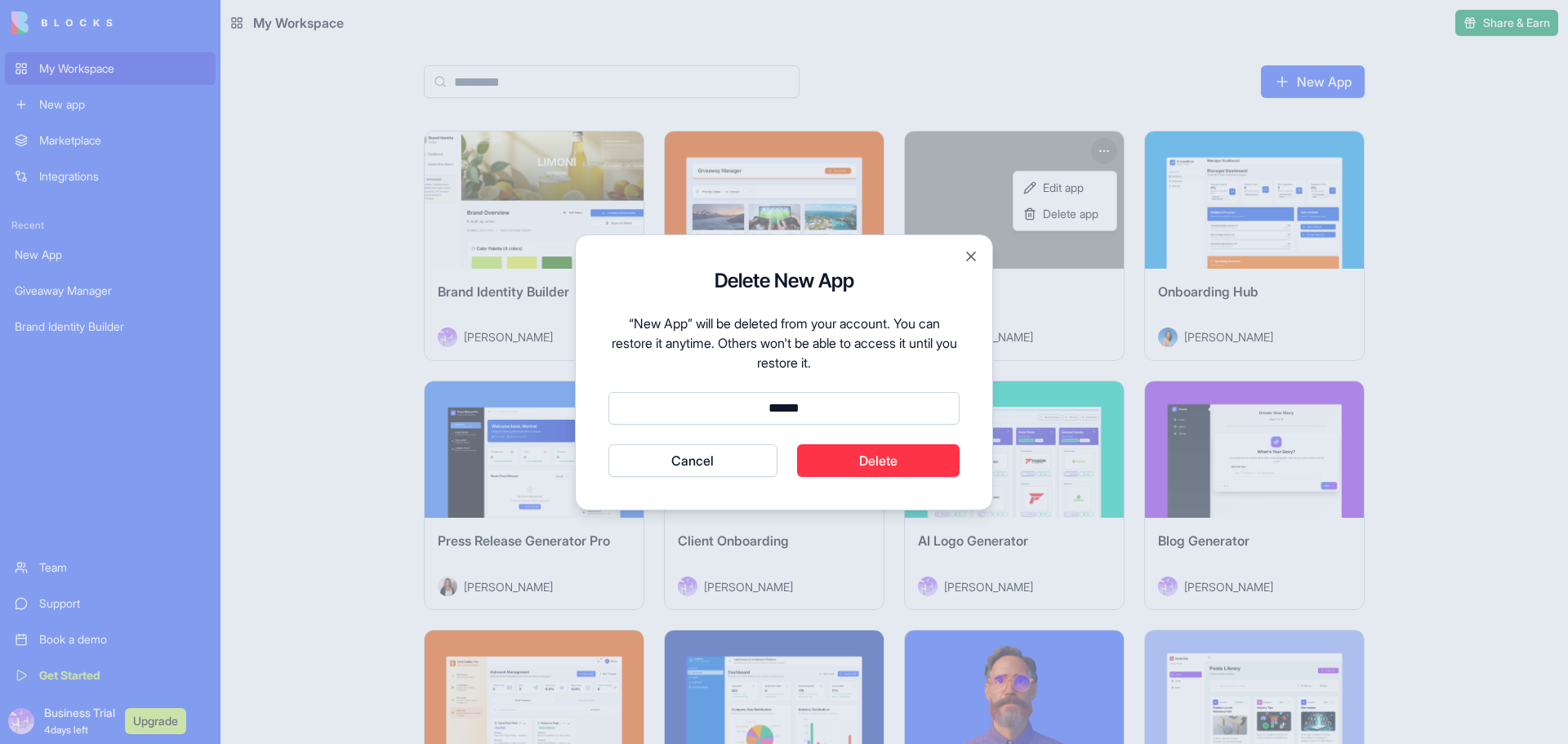
click at [919, 455] on button "Delete" at bounding box center [879, 460] width 163 height 33
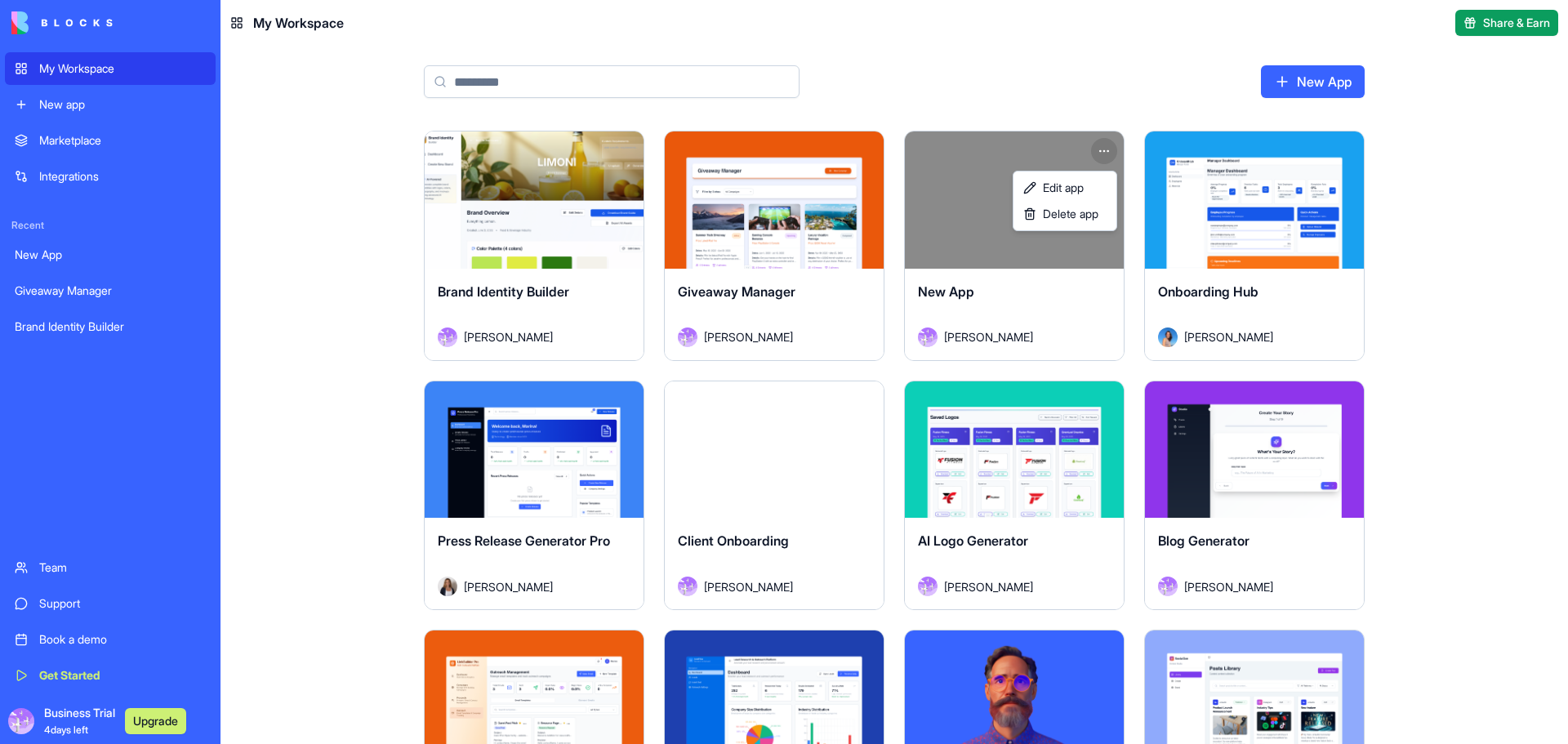
click at [493, 473] on html "My Workspace New app Marketplace Integrations Recent New App Giveaway Manager B…" at bounding box center [784, 372] width 1568 height 744
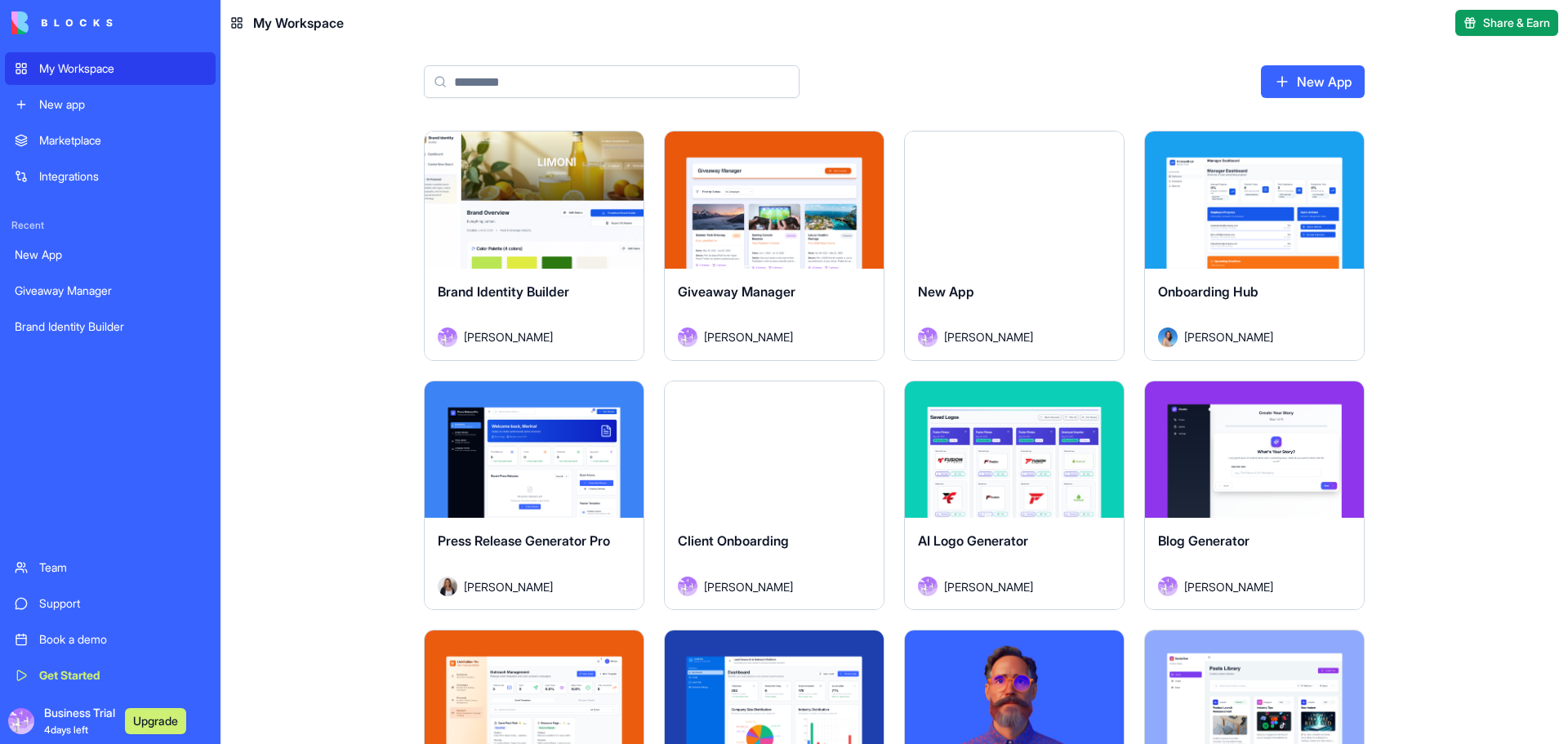
click at [514, 510] on div "Launch" at bounding box center [534, 449] width 219 height 137
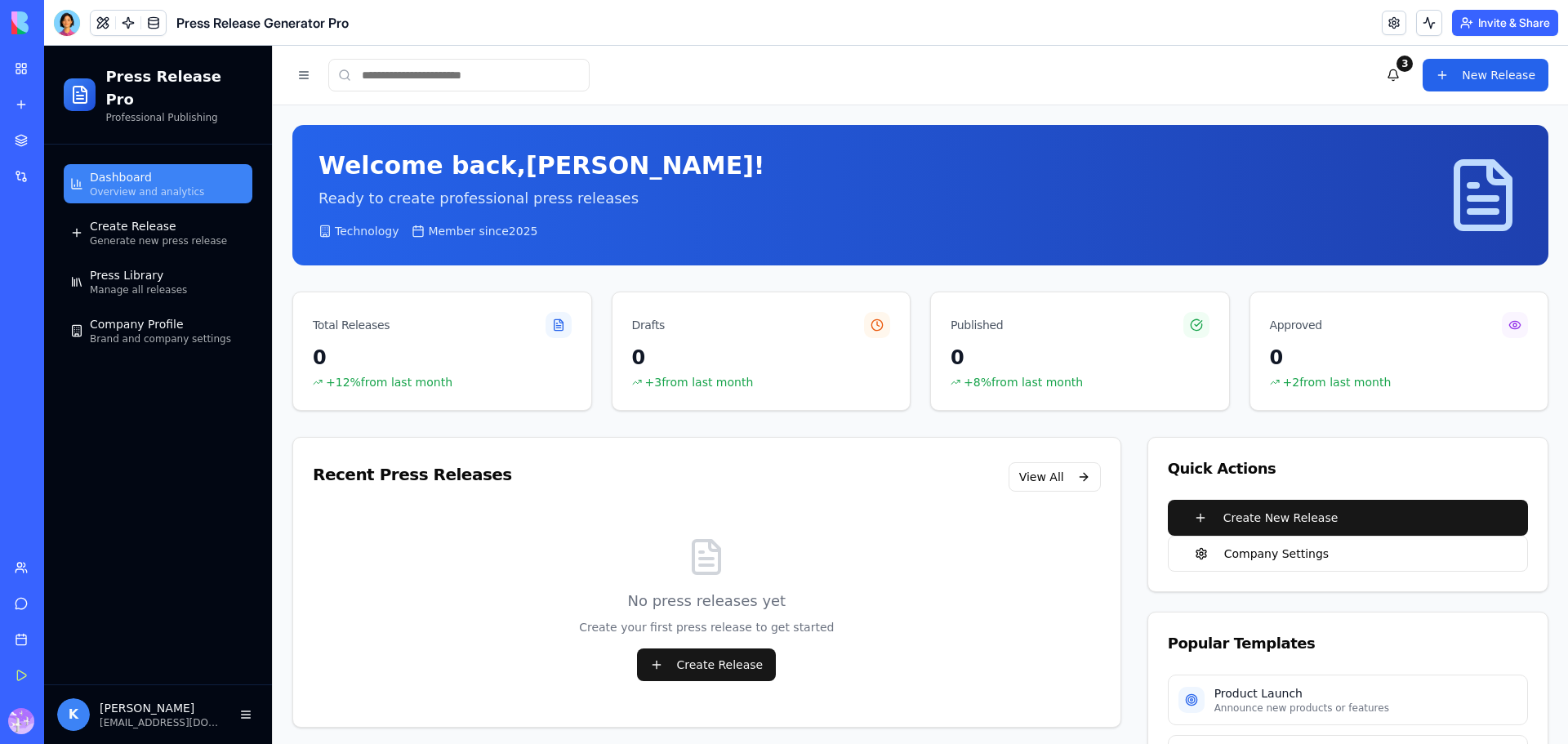
click at [485, 75] on input at bounding box center [459, 75] width 261 height 33
click at [1516, 78] on button "New Release" at bounding box center [1485, 75] width 125 height 33
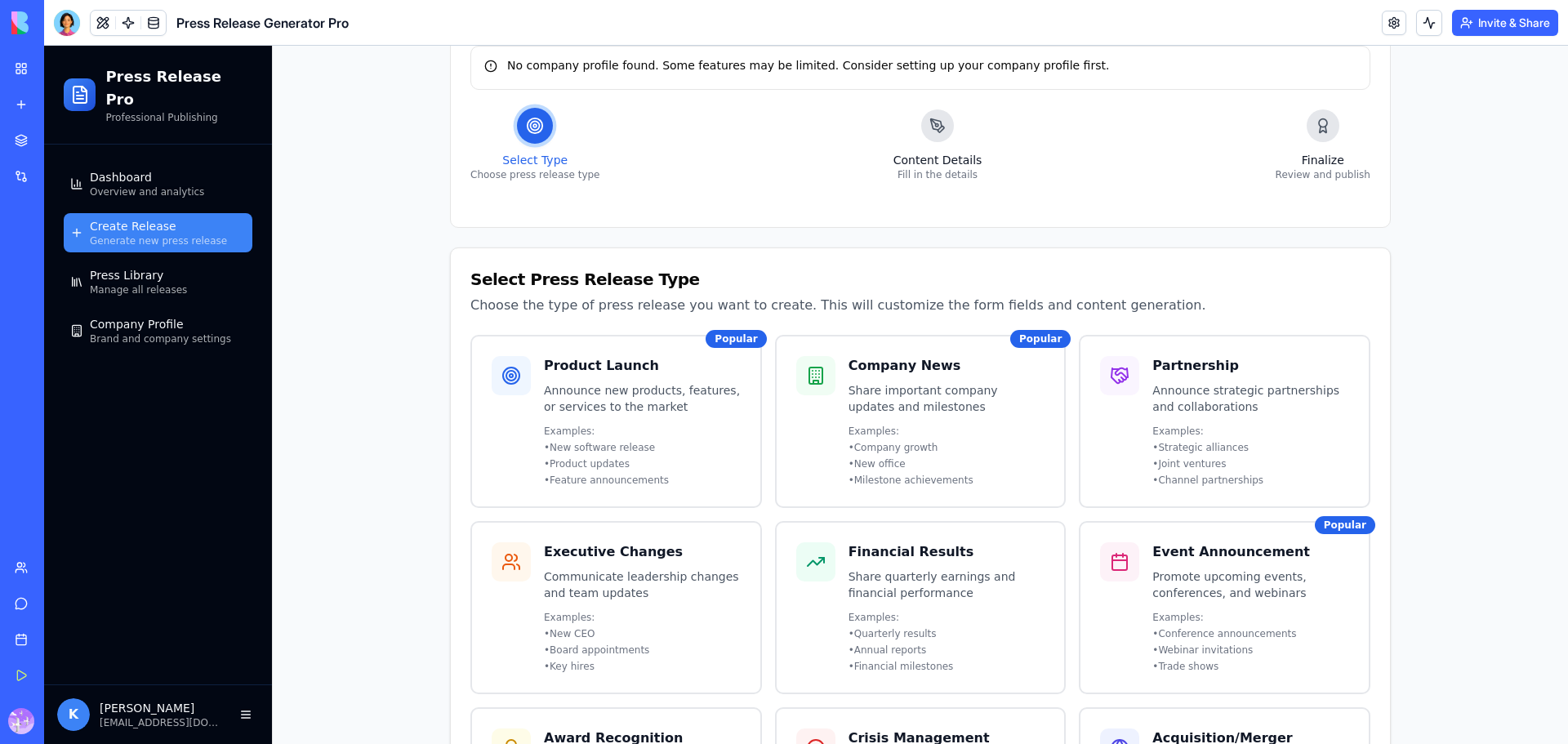
scroll to position [190, 0]
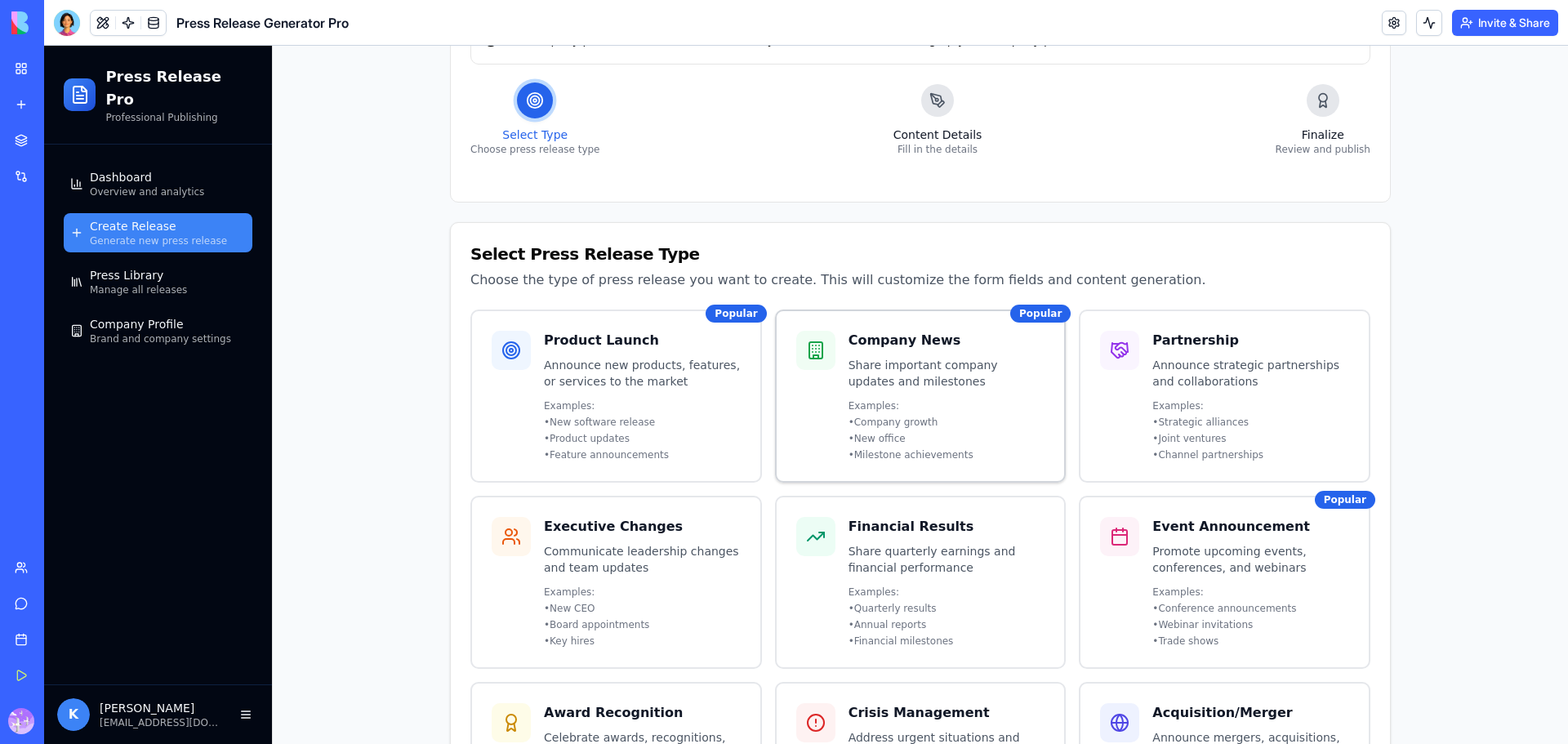
click at [963, 365] on p "Share important company updates and milestones" at bounding box center [947, 374] width 197 height 33
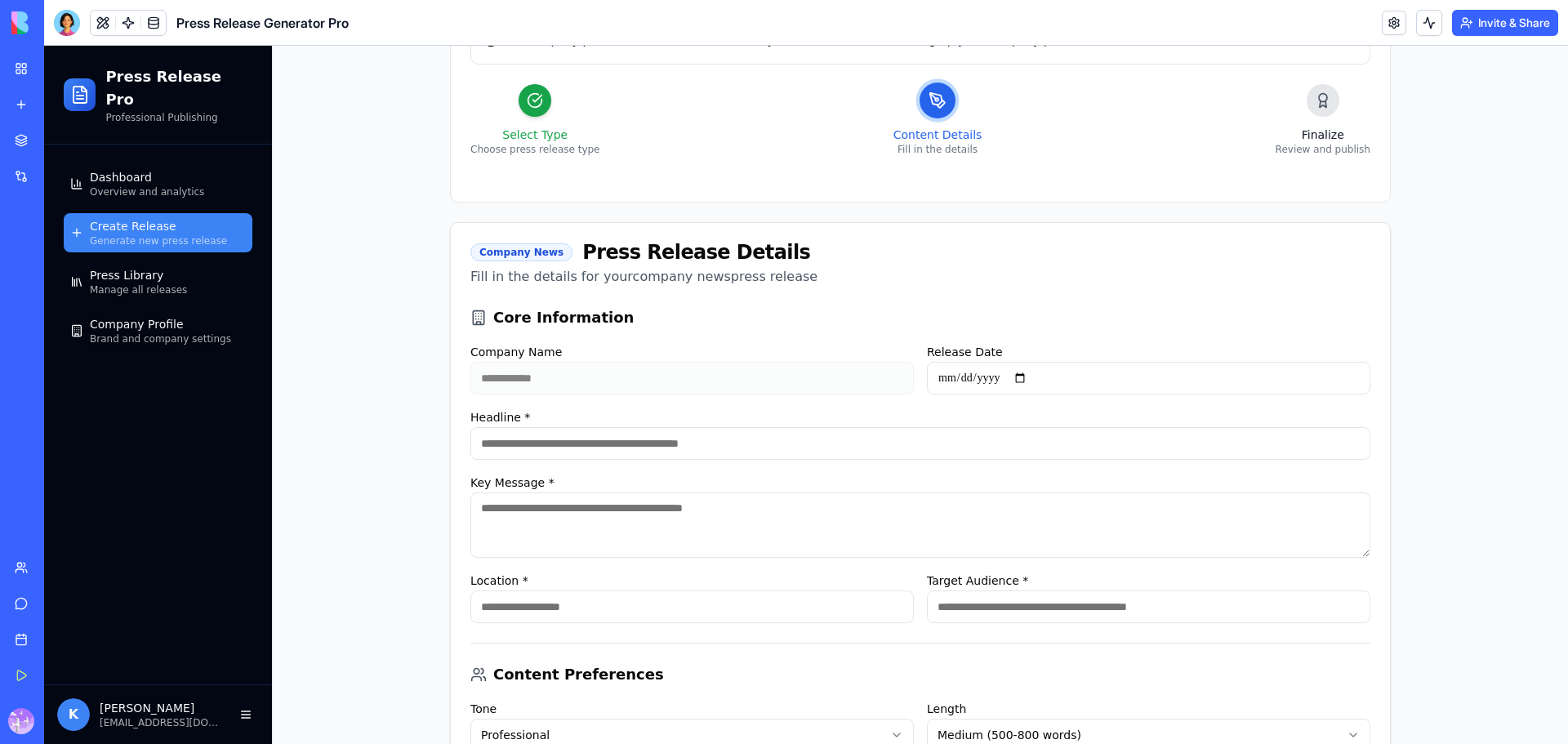
drag, startPoint x: 968, startPoint y: 363, endPoint x: 1477, endPoint y: 440, distance: 514.8
click at [1477, 440] on div "**********" at bounding box center [920, 388] width 1296 height 948
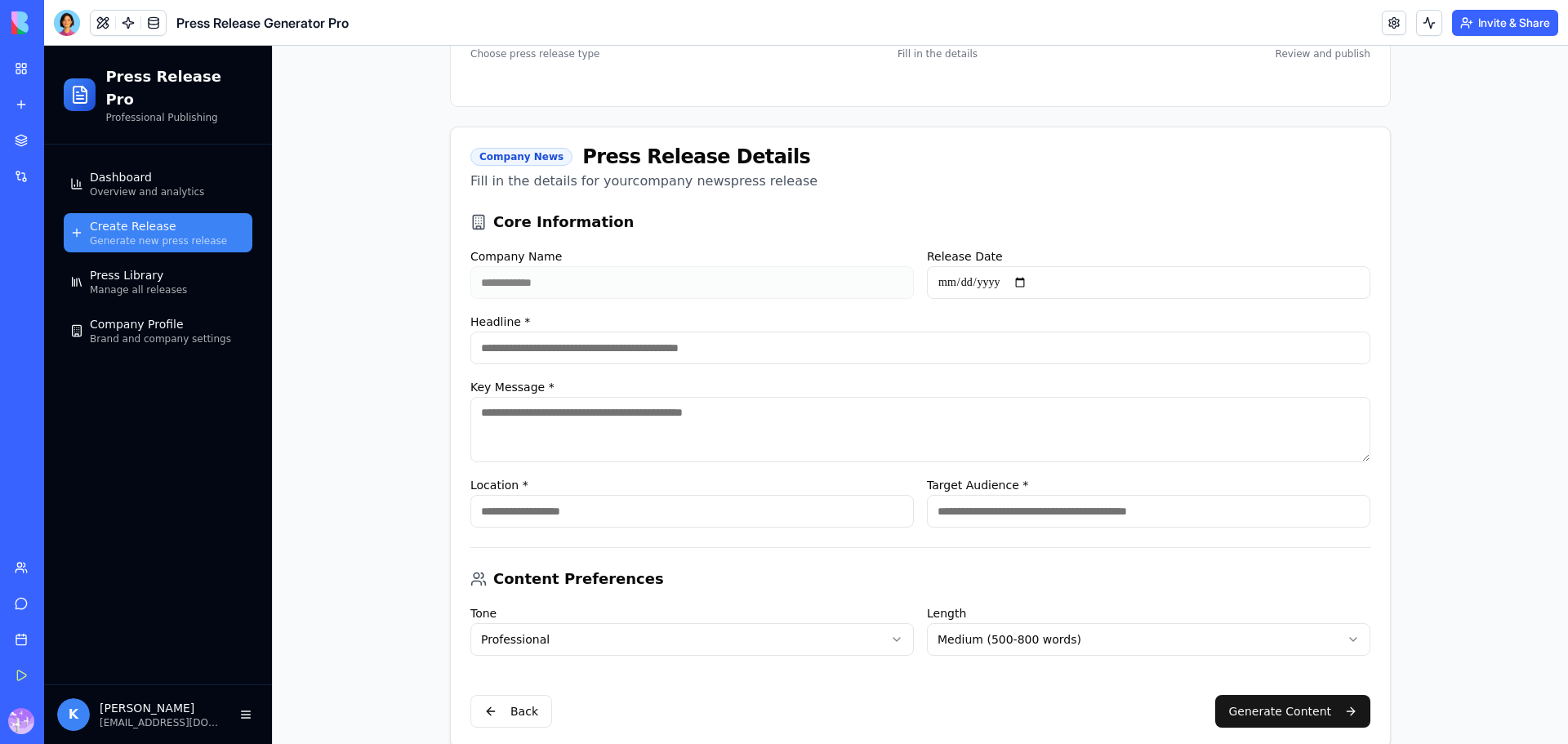
scroll to position [310, 0]
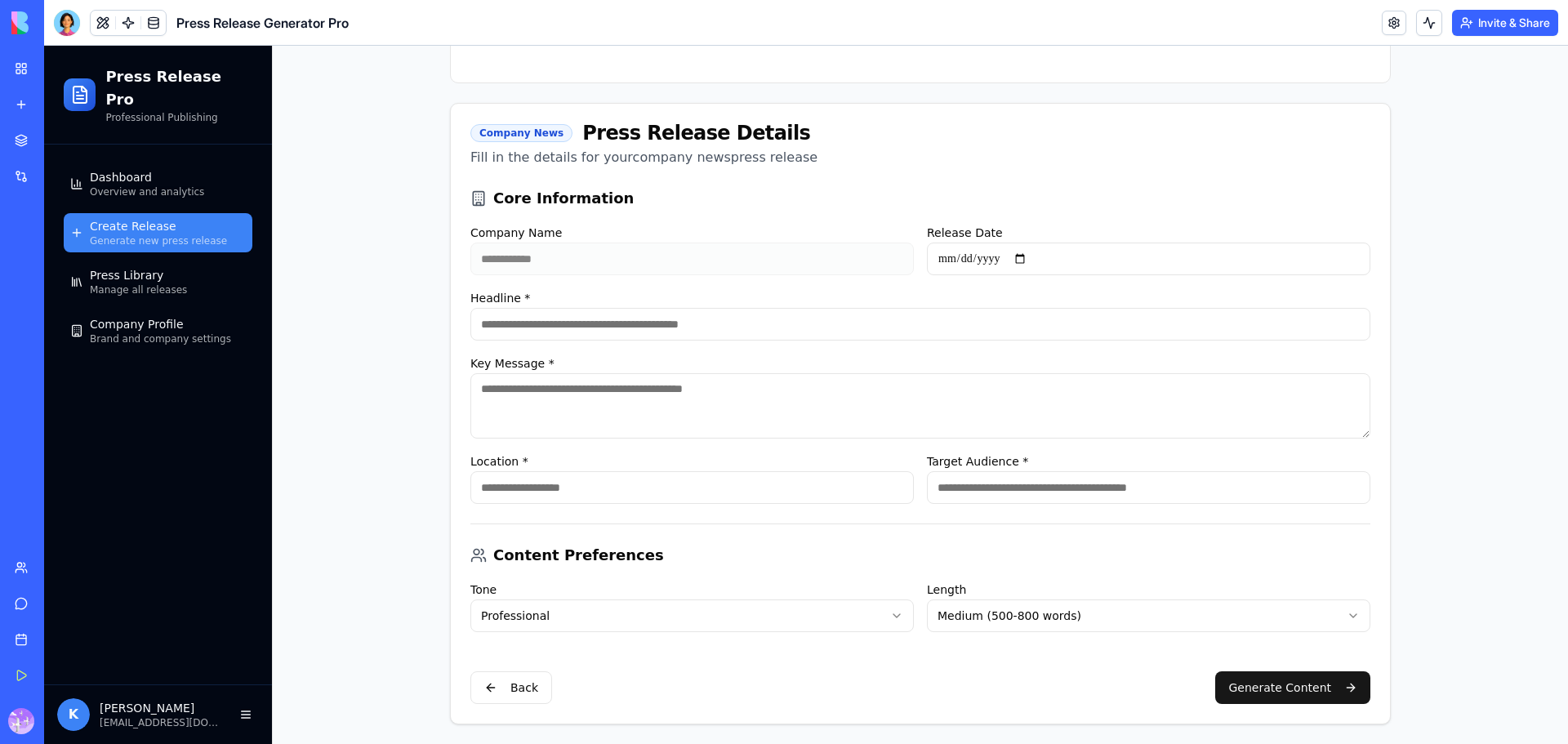
click at [180, 234] on span "Generate new press release" at bounding box center [158, 241] width 137 height 13
click at [175, 185] on span "Overview and analytics" at bounding box center [148, 192] width 115 height 13
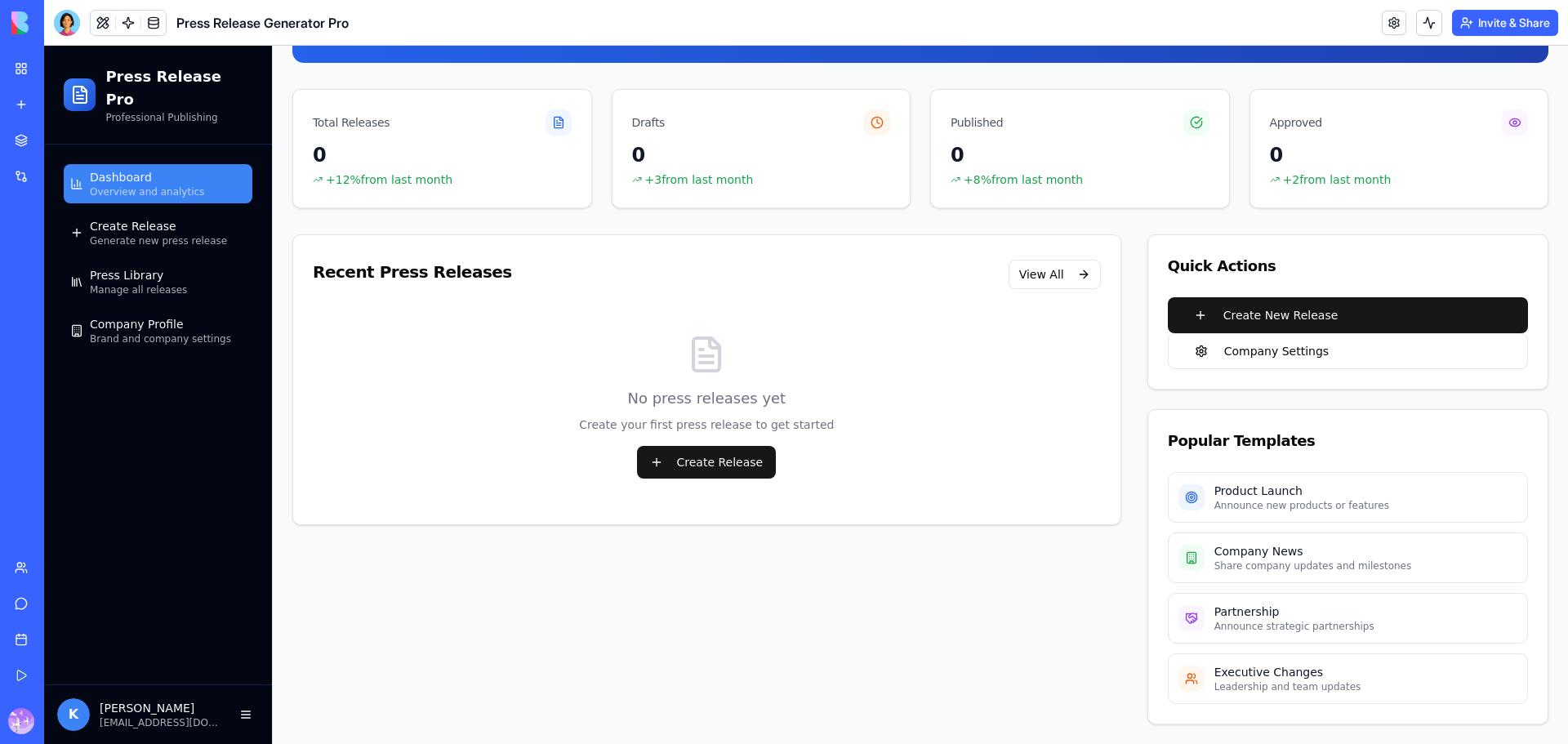
scroll to position [202, 0]
click at [166, 218] on div "Create Release Generate new press release" at bounding box center [158, 233] width 137 height 29
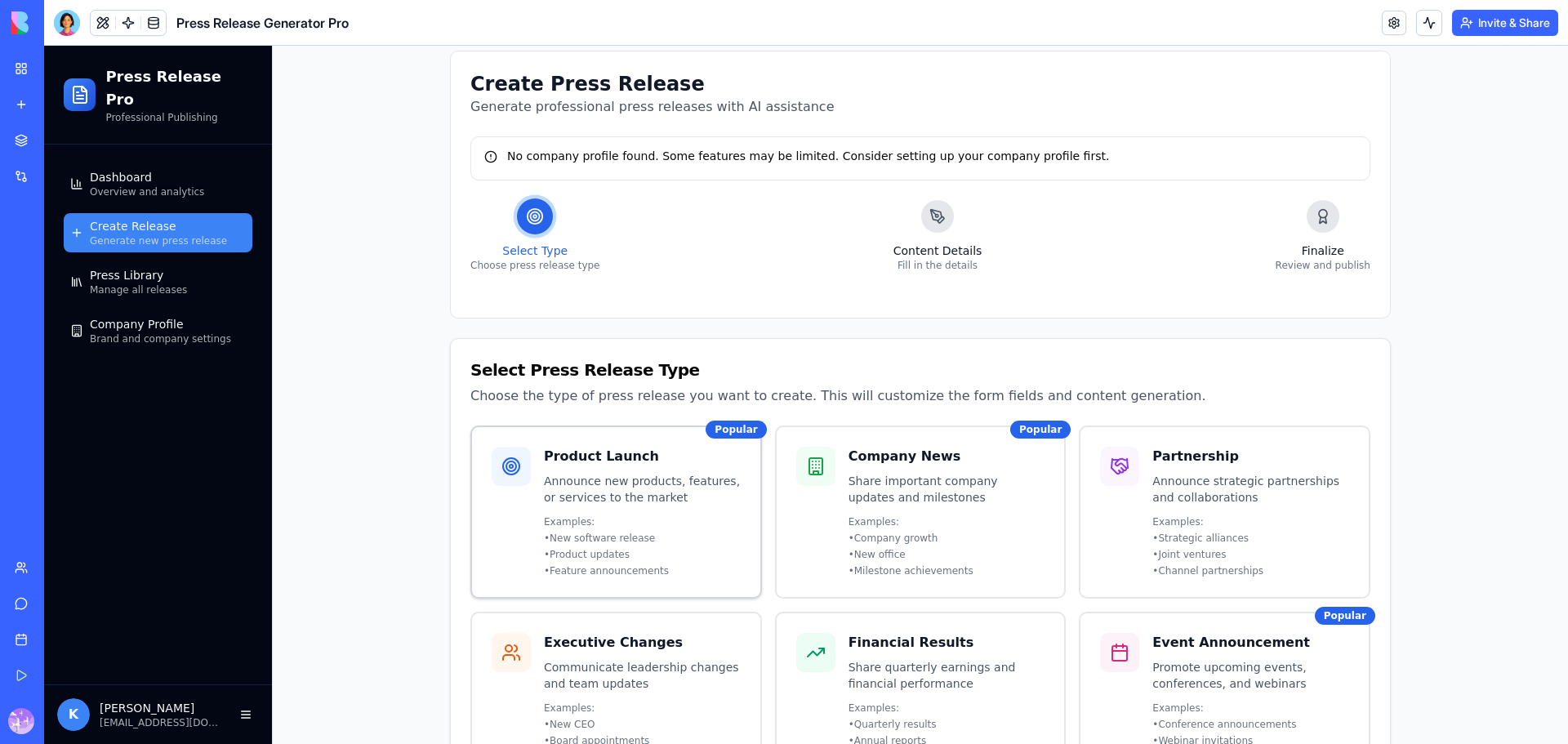
scroll to position [12, 0]
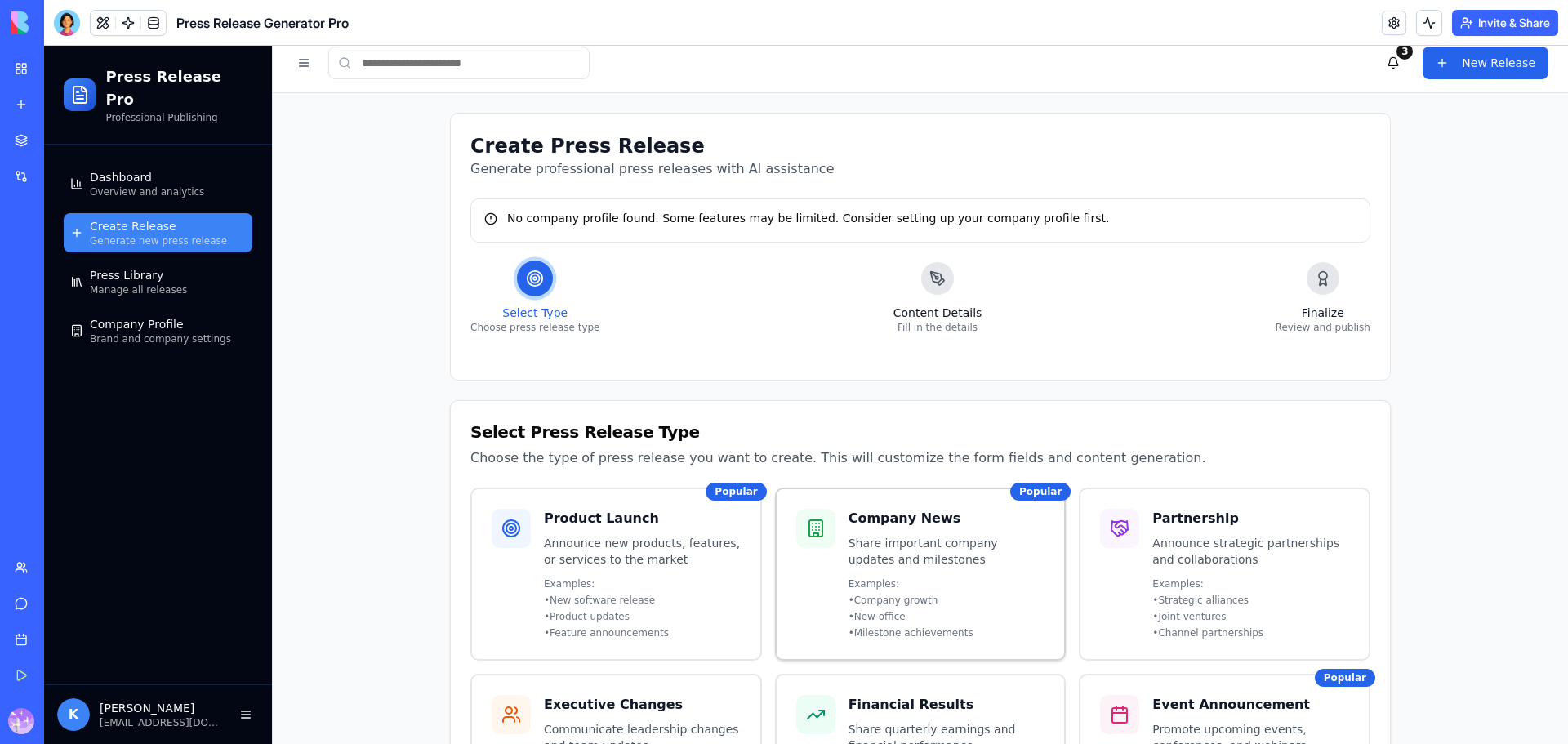
click at [927, 527] on h3 "Company News" at bounding box center [947, 519] width 197 height 20
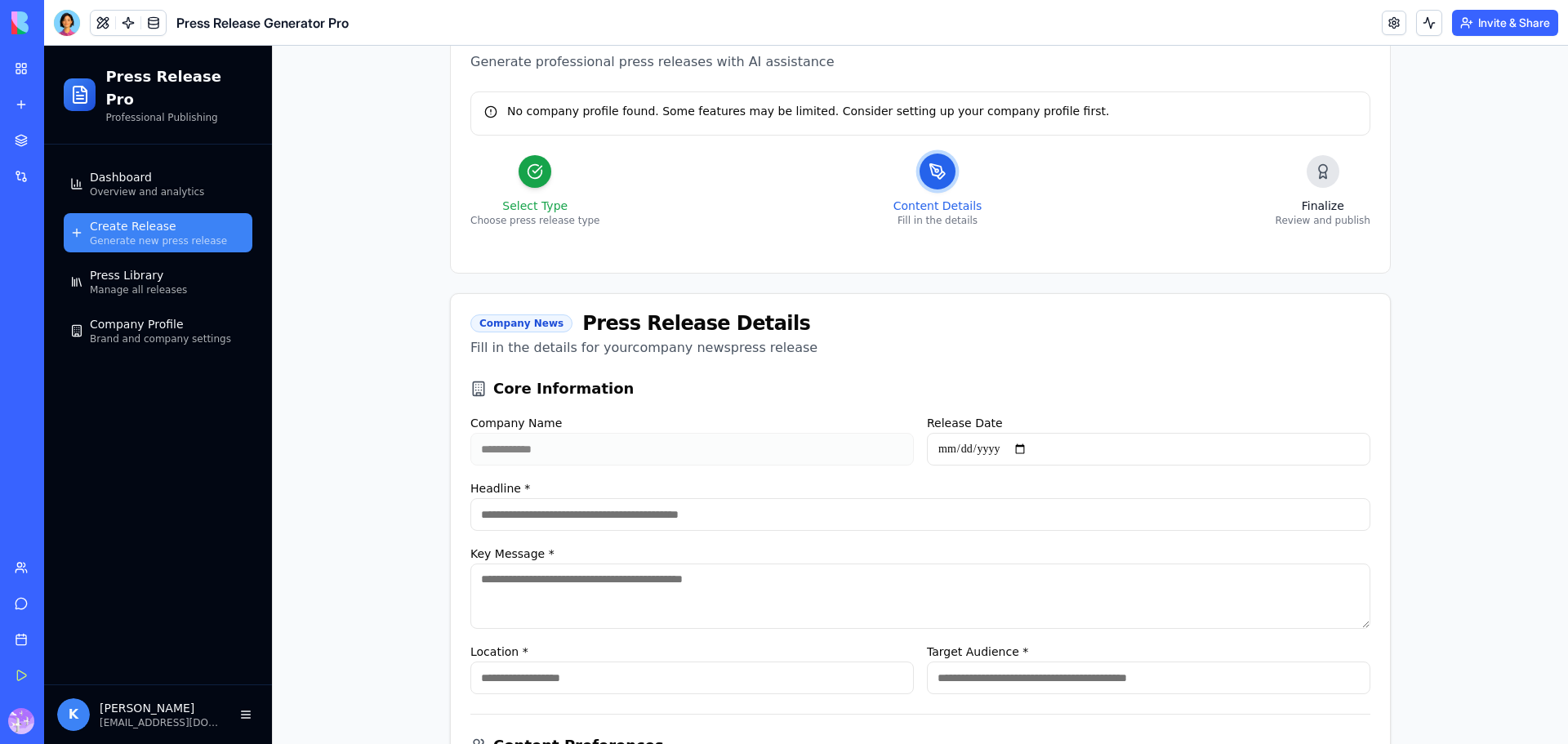
scroll to position [0, 0]
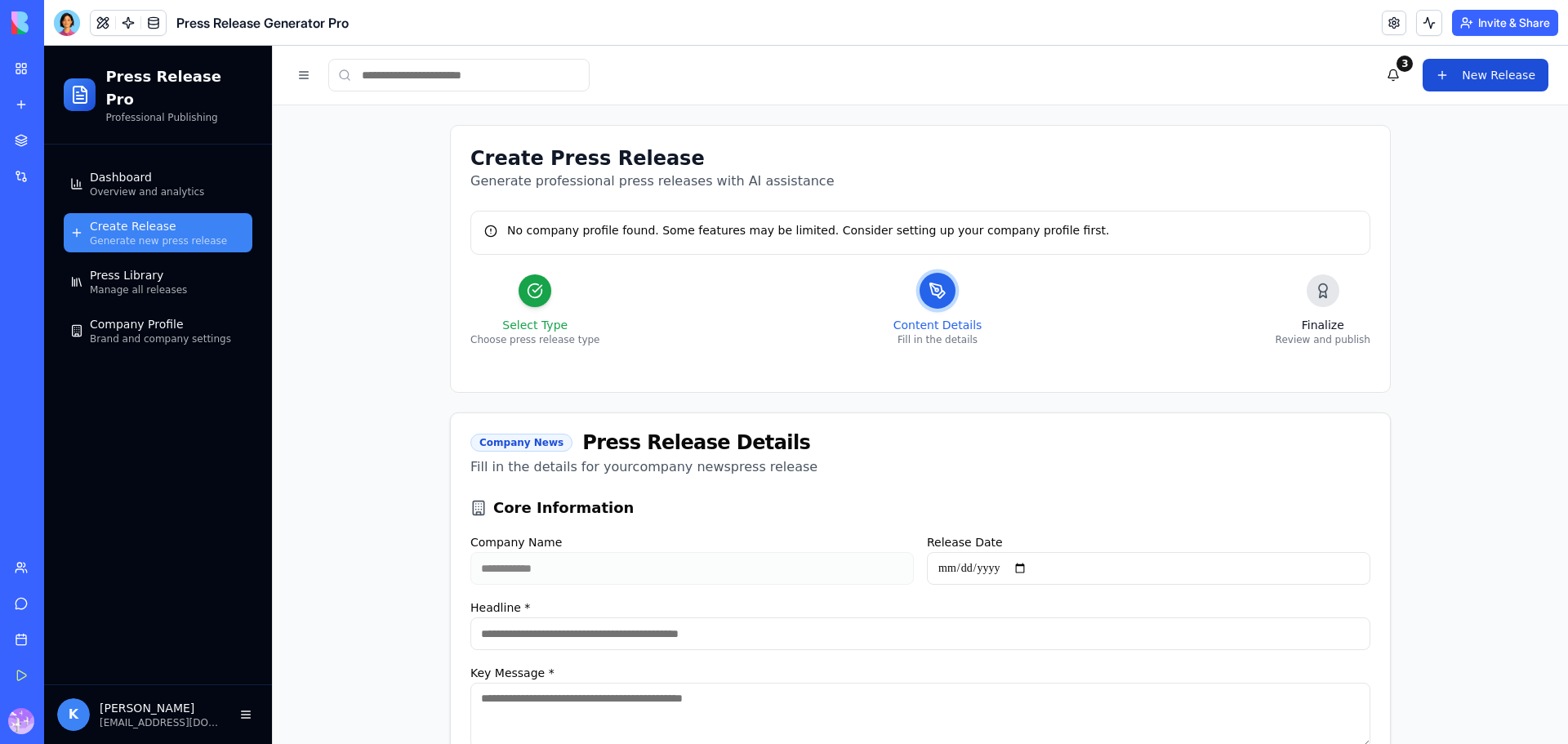
click at [1472, 72] on button "New Release" at bounding box center [1485, 75] width 125 height 33
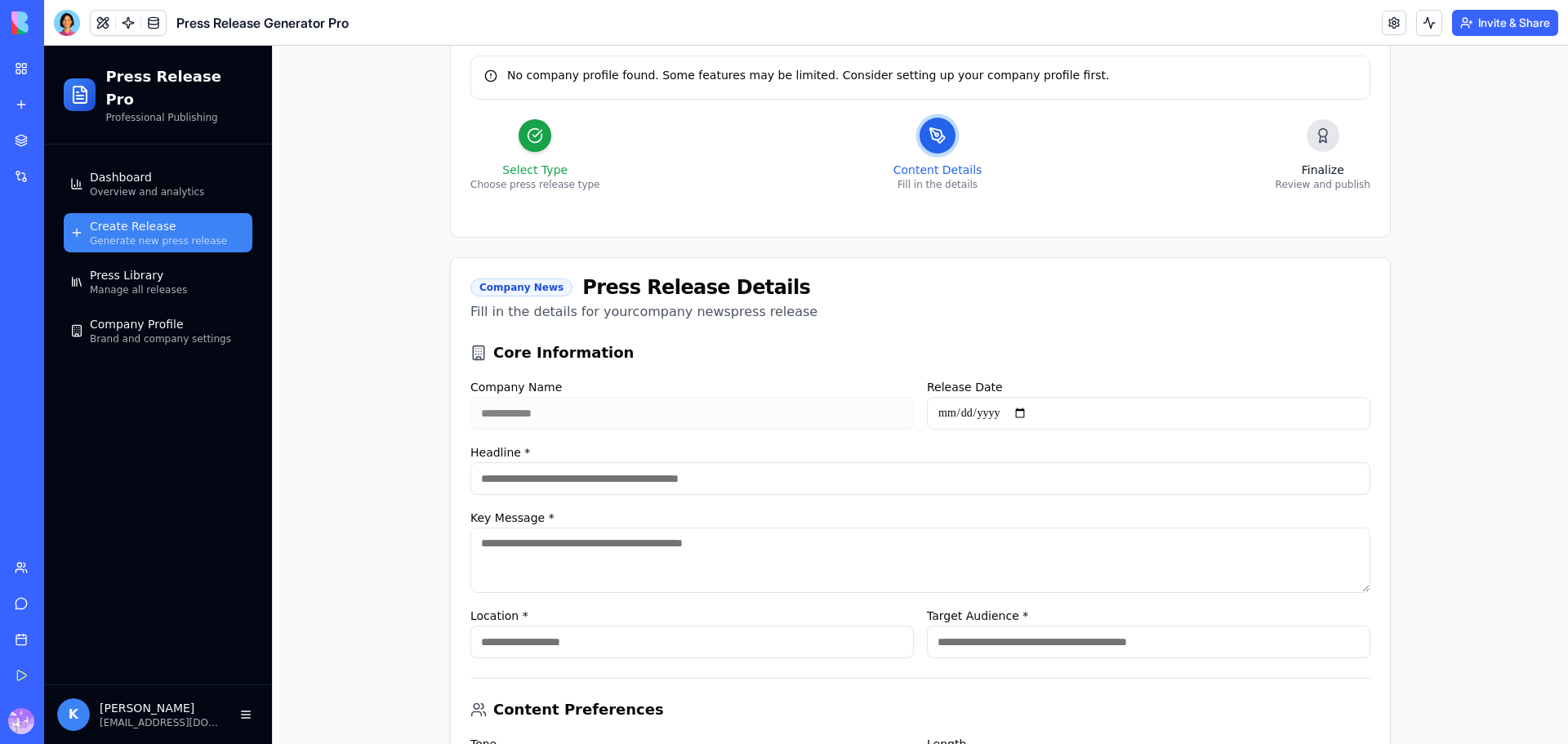
scroll to position [190, 0]
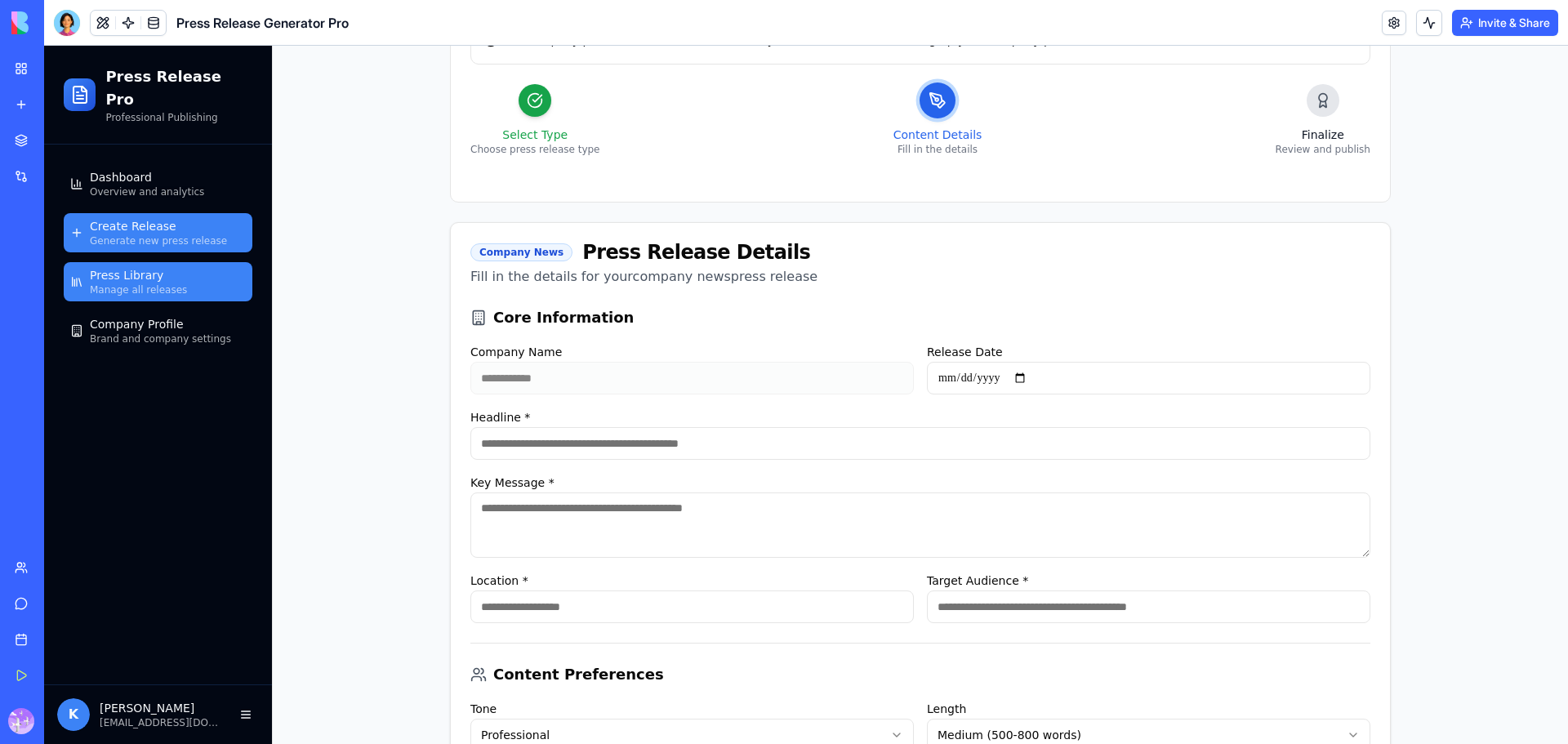
click at [135, 267] on span "Press Library" at bounding box center [127, 275] width 74 height 16
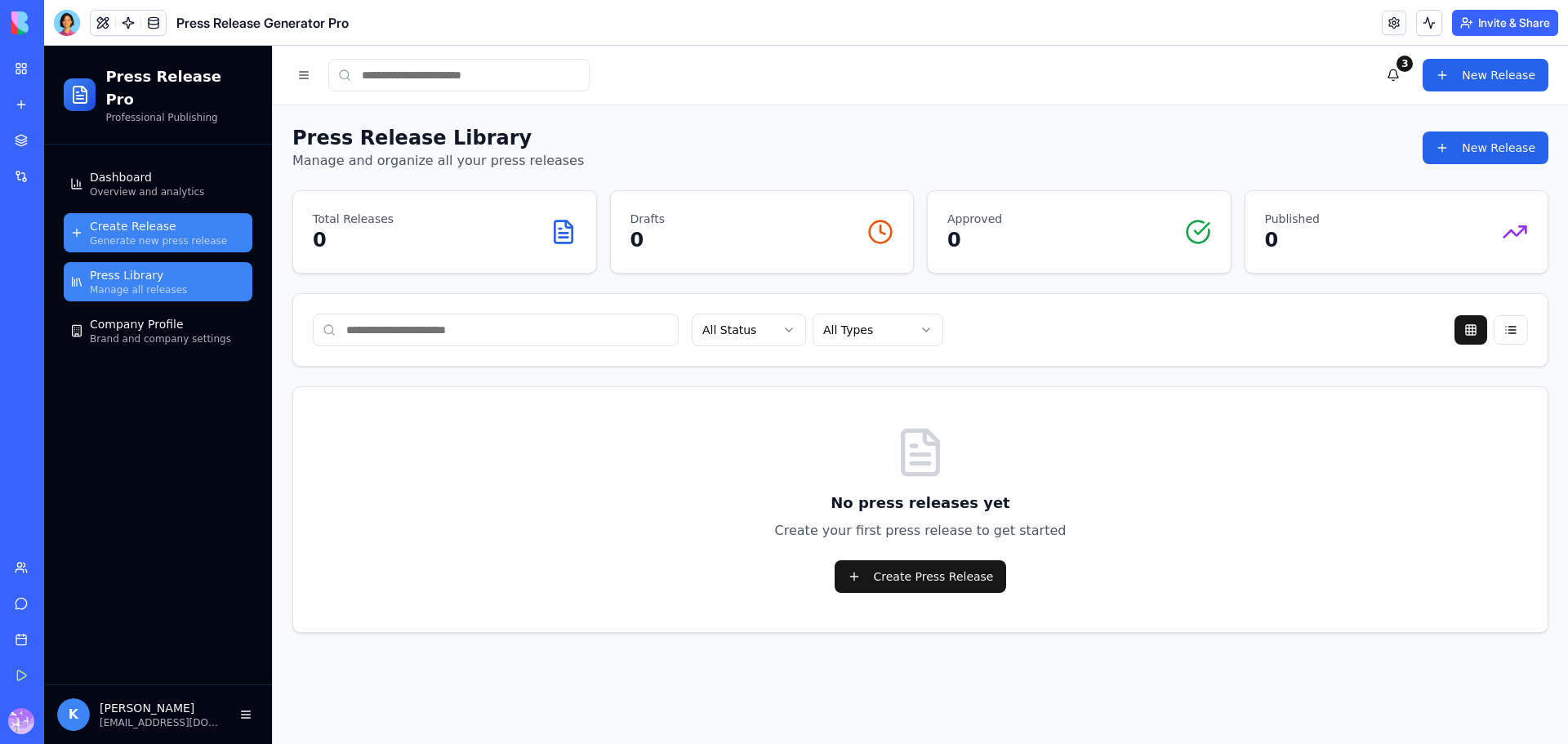
click at [159, 234] on span "Generate new press release" at bounding box center [158, 241] width 137 height 13
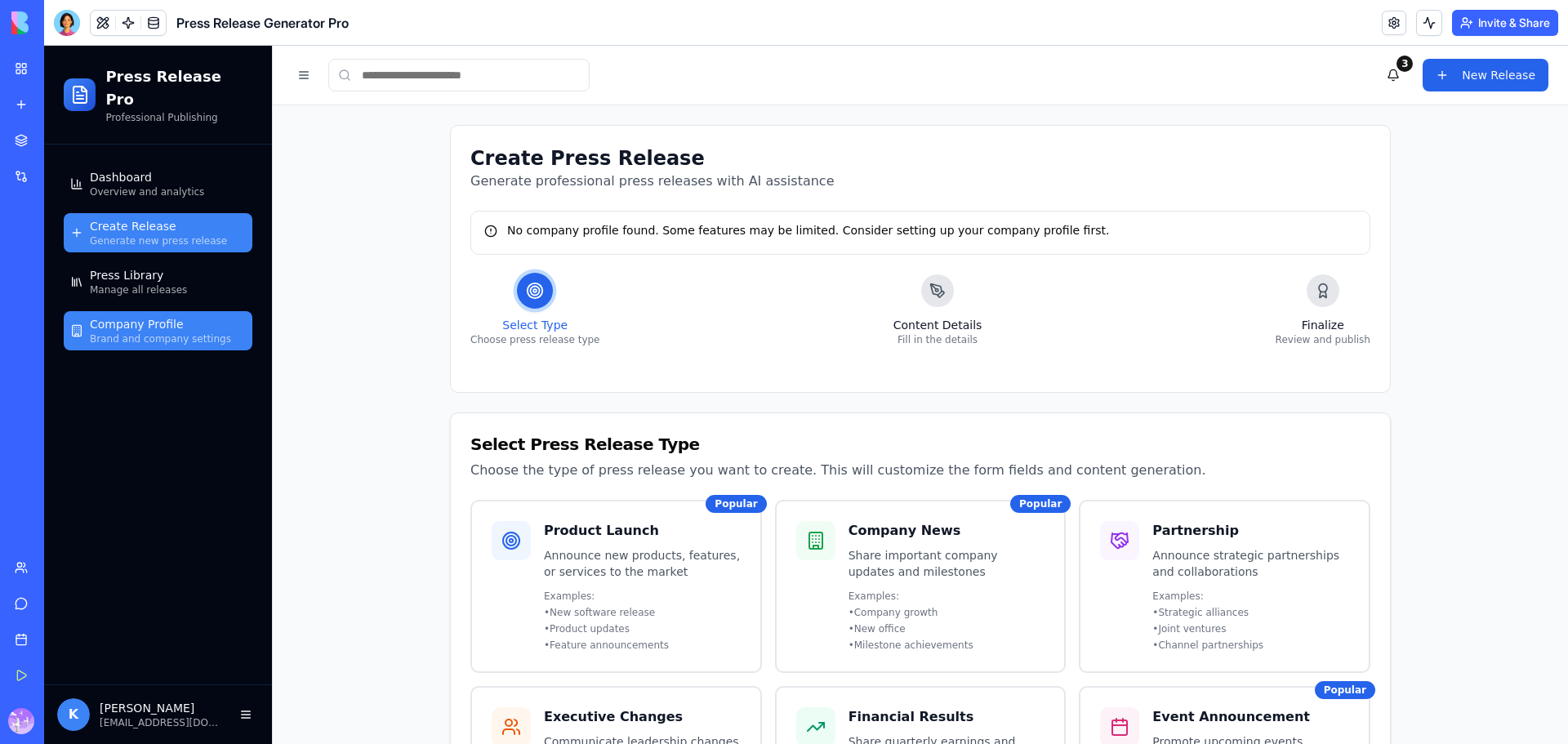
click at [152, 316] on span "Company Profile" at bounding box center [137, 324] width 94 height 16
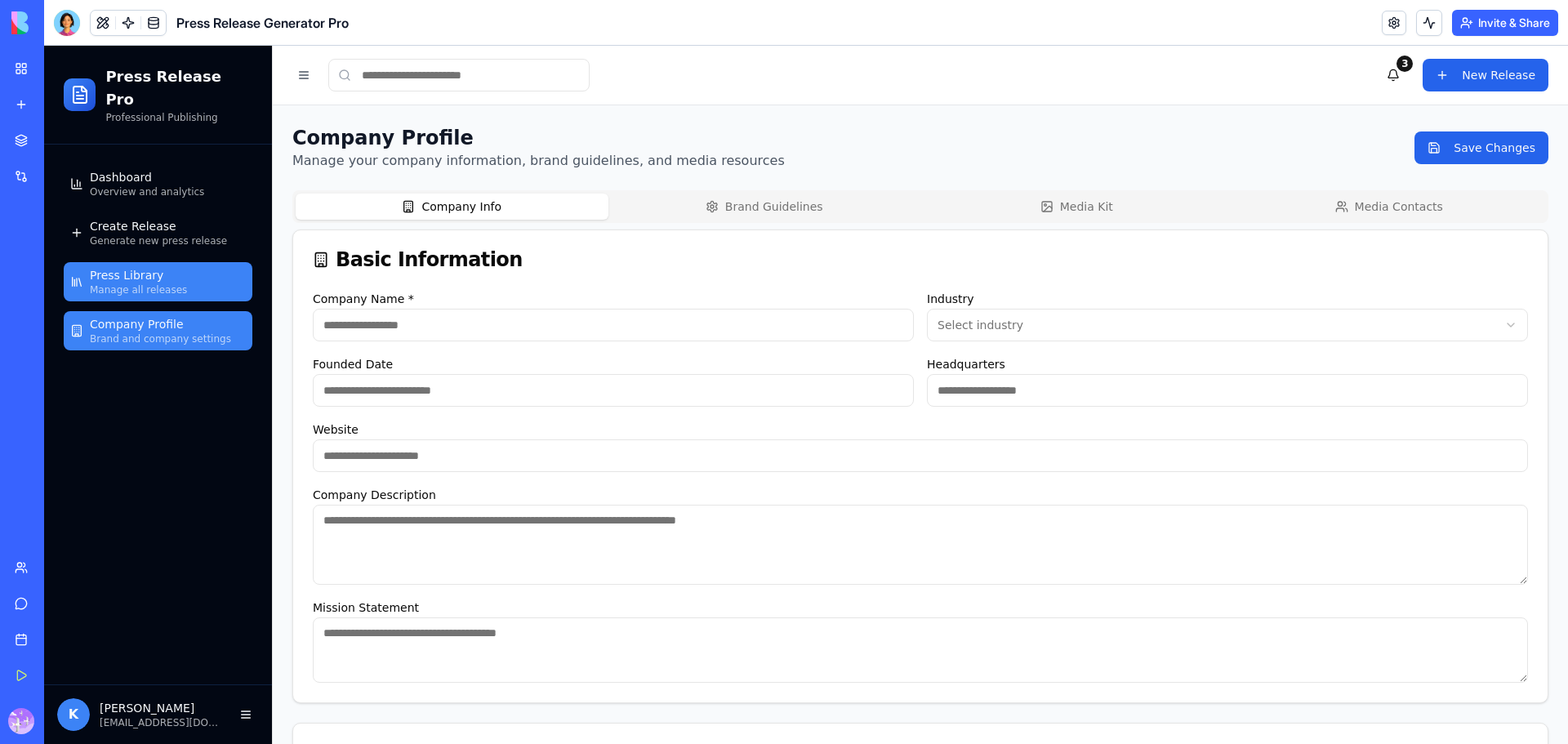
click at [157, 284] on span "Manage all releases" at bounding box center [139, 290] width 98 height 13
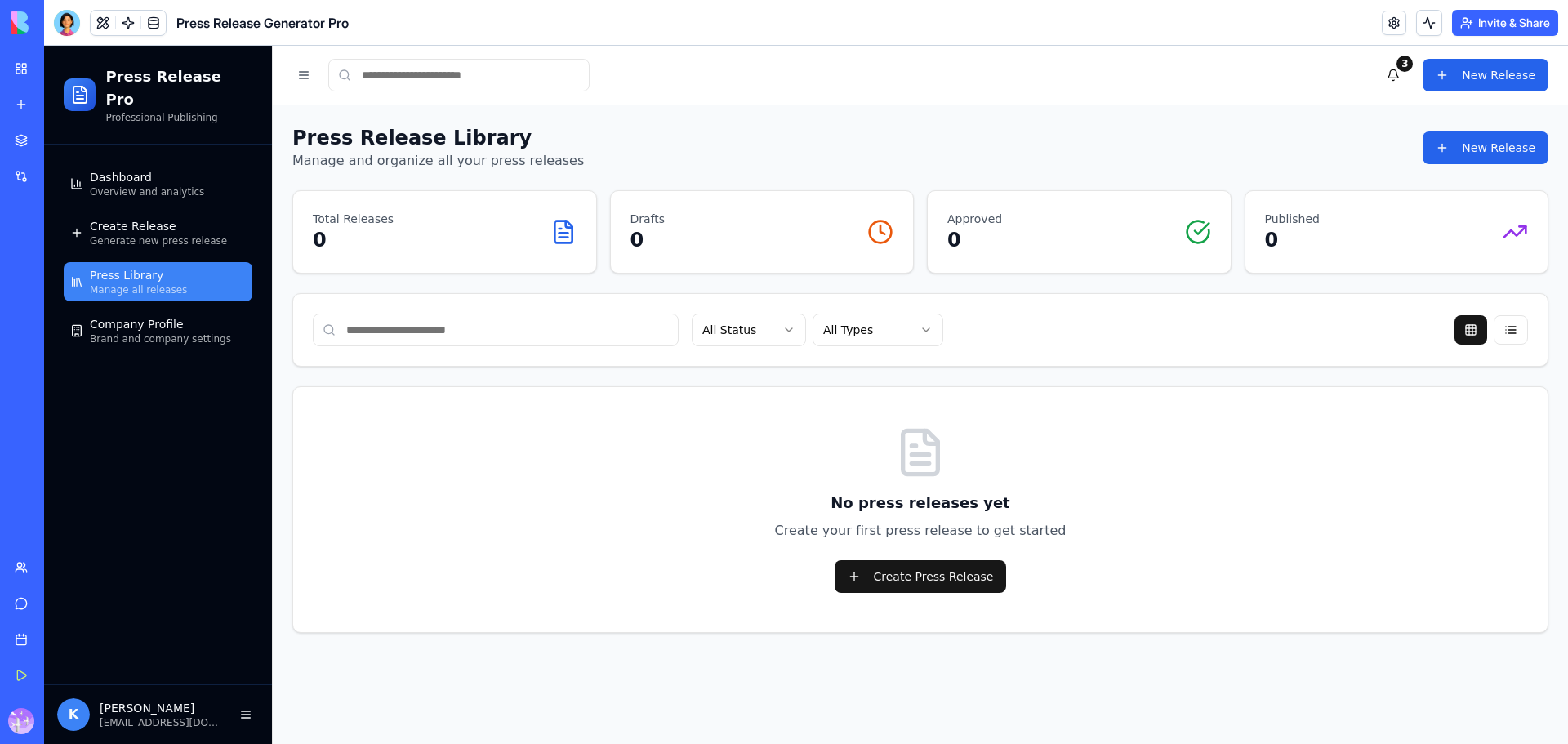
click at [149, 229] on ul "Dashboard Overview and analytics Create Release Generate new press release Pres…" at bounding box center [158, 256] width 189 height 186
click at [149, 234] on span "Generate new press release" at bounding box center [158, 241] width 137 height 13
click at [18, 66] on link "My Workspace" at bounding box center [38, 69] width 66 height 33
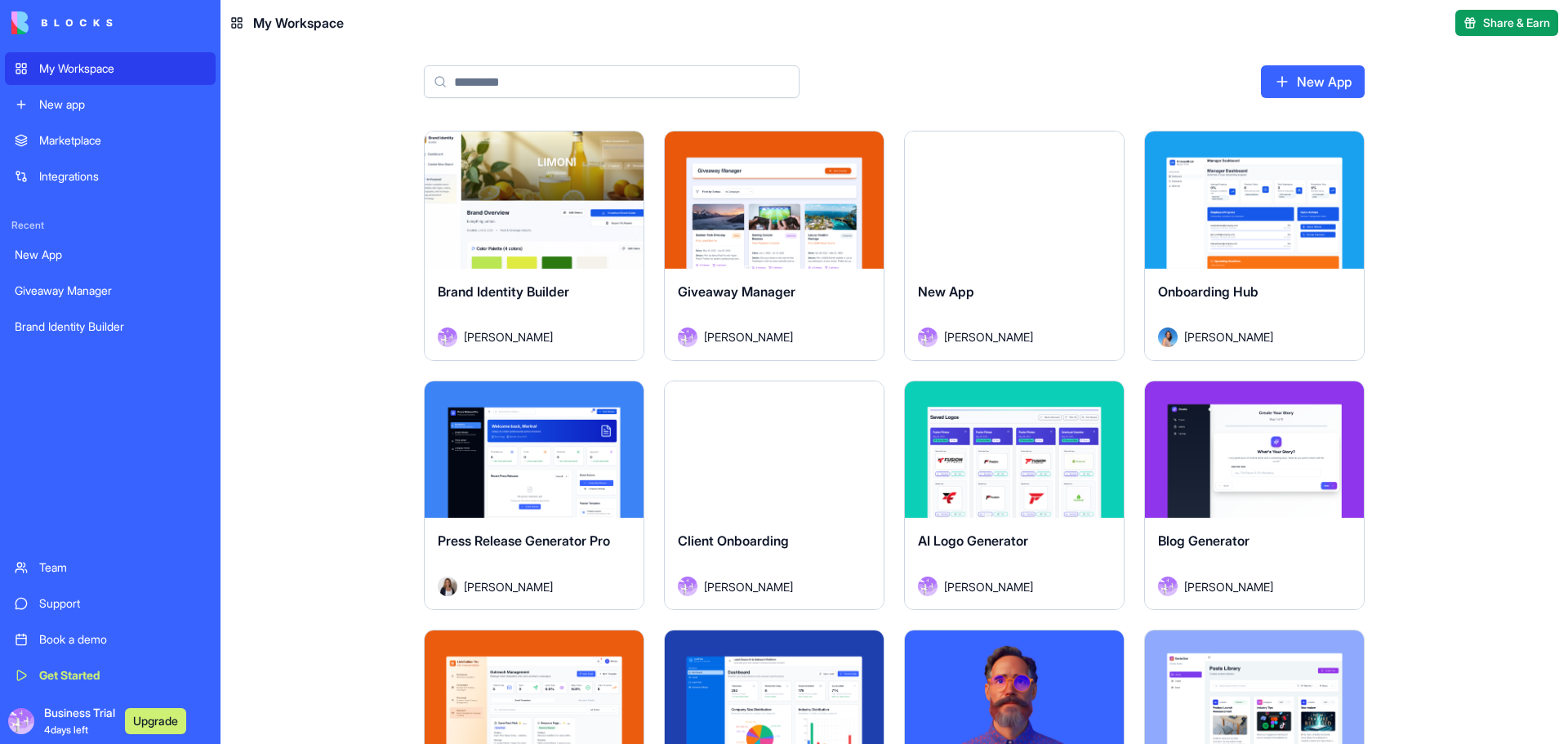
click at [787, 406] on div "Launch" at bounding box center [774, 449] width 219 height 137
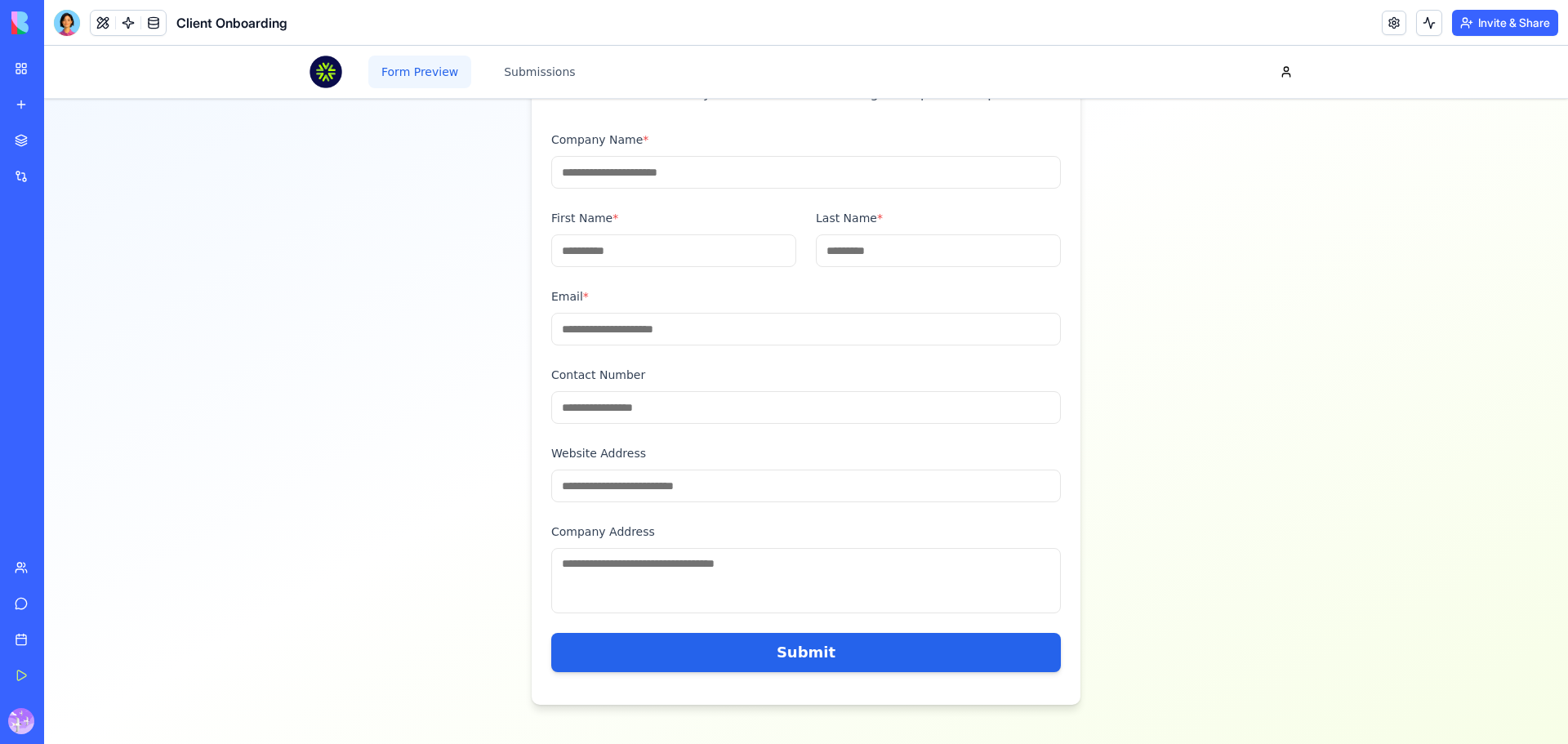
scroll to position [34, 0]
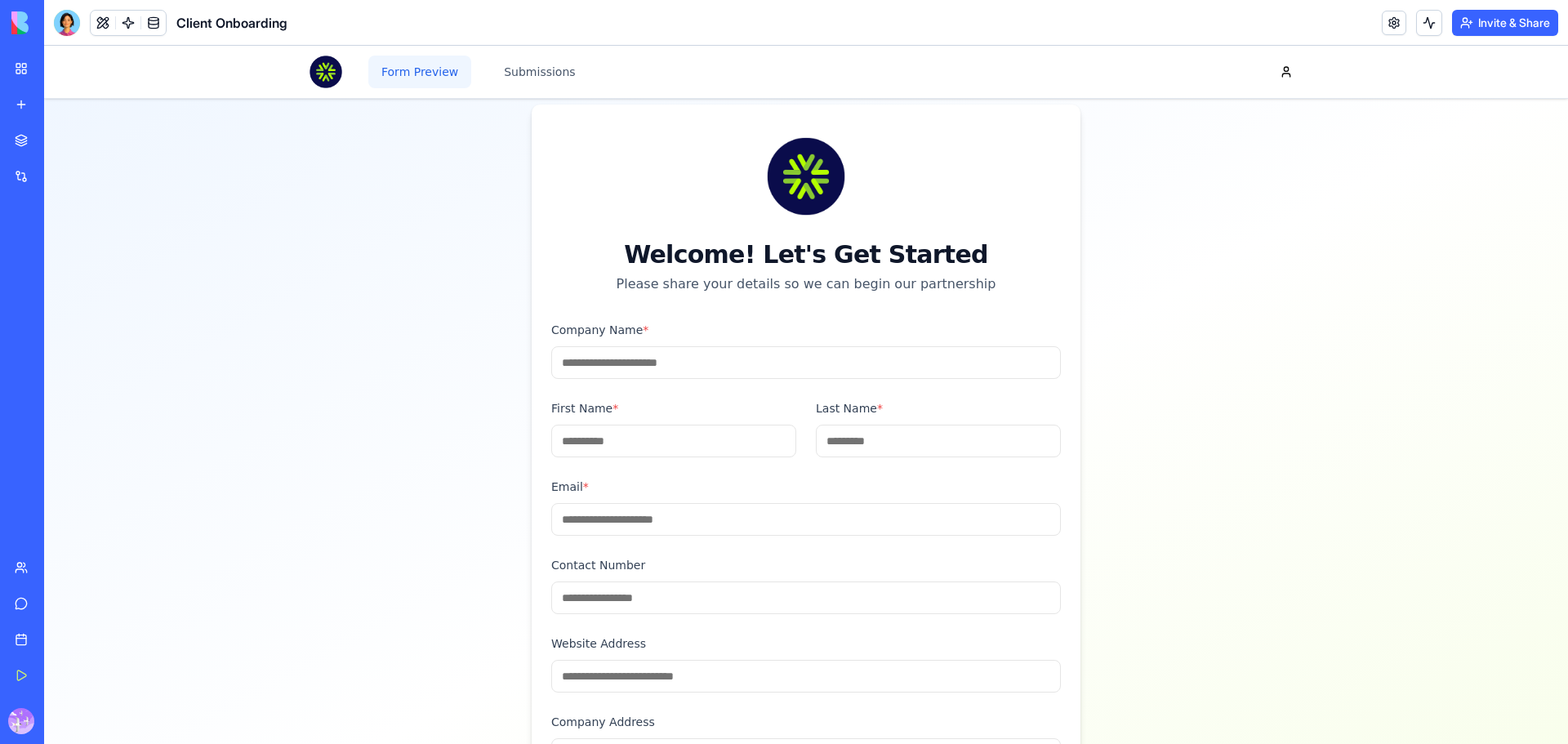
click at [30, 72] on link "My Workspace" at bounding box center [38, 69] width 66 height 33
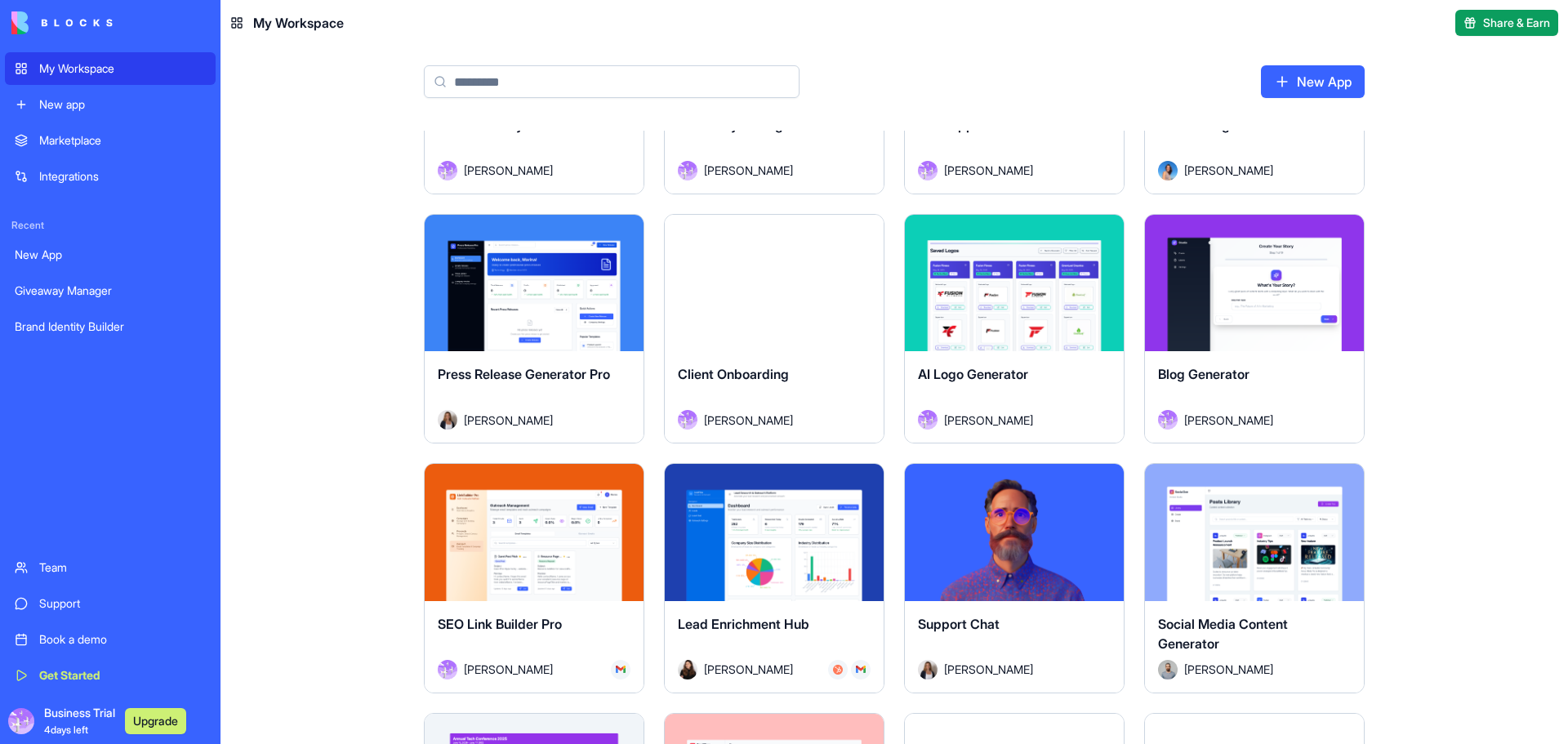
scroll to position [190, 0]
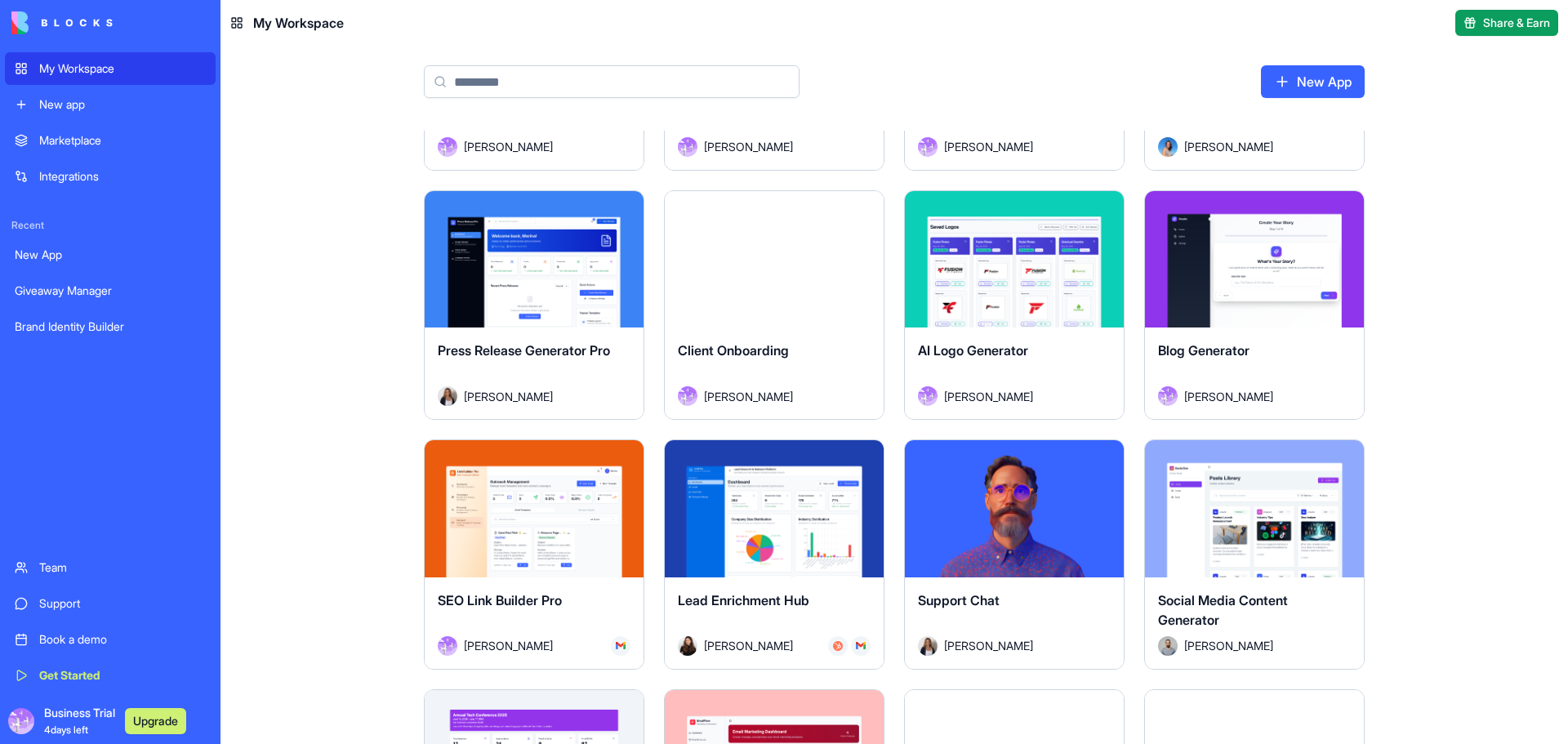
click at [803, 566] on div "Launch" at bounding box center [774, 508] width 219 height 137
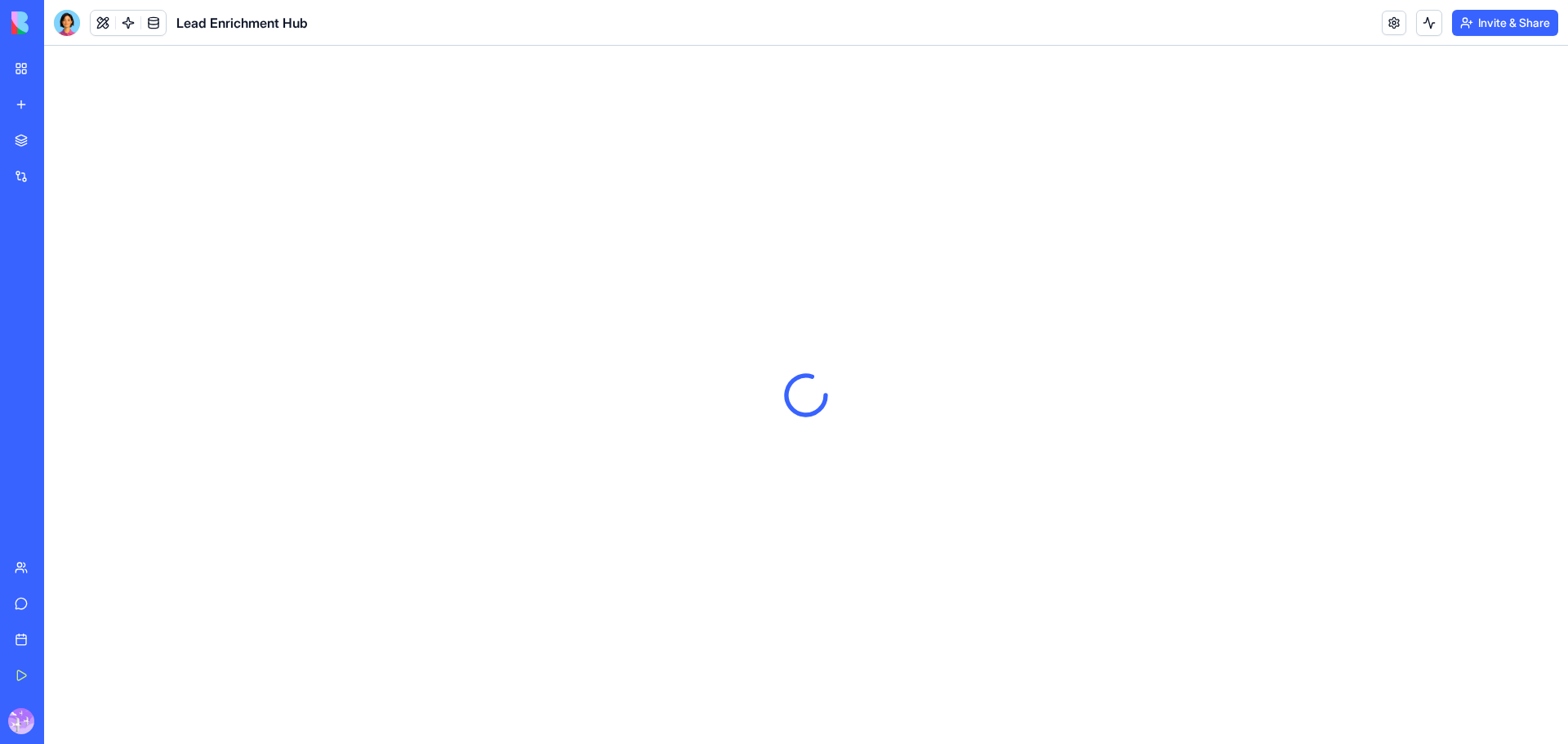
click at [31, 70] on link "My Workspace" at bounding box center [38, 69] width 66 height 33
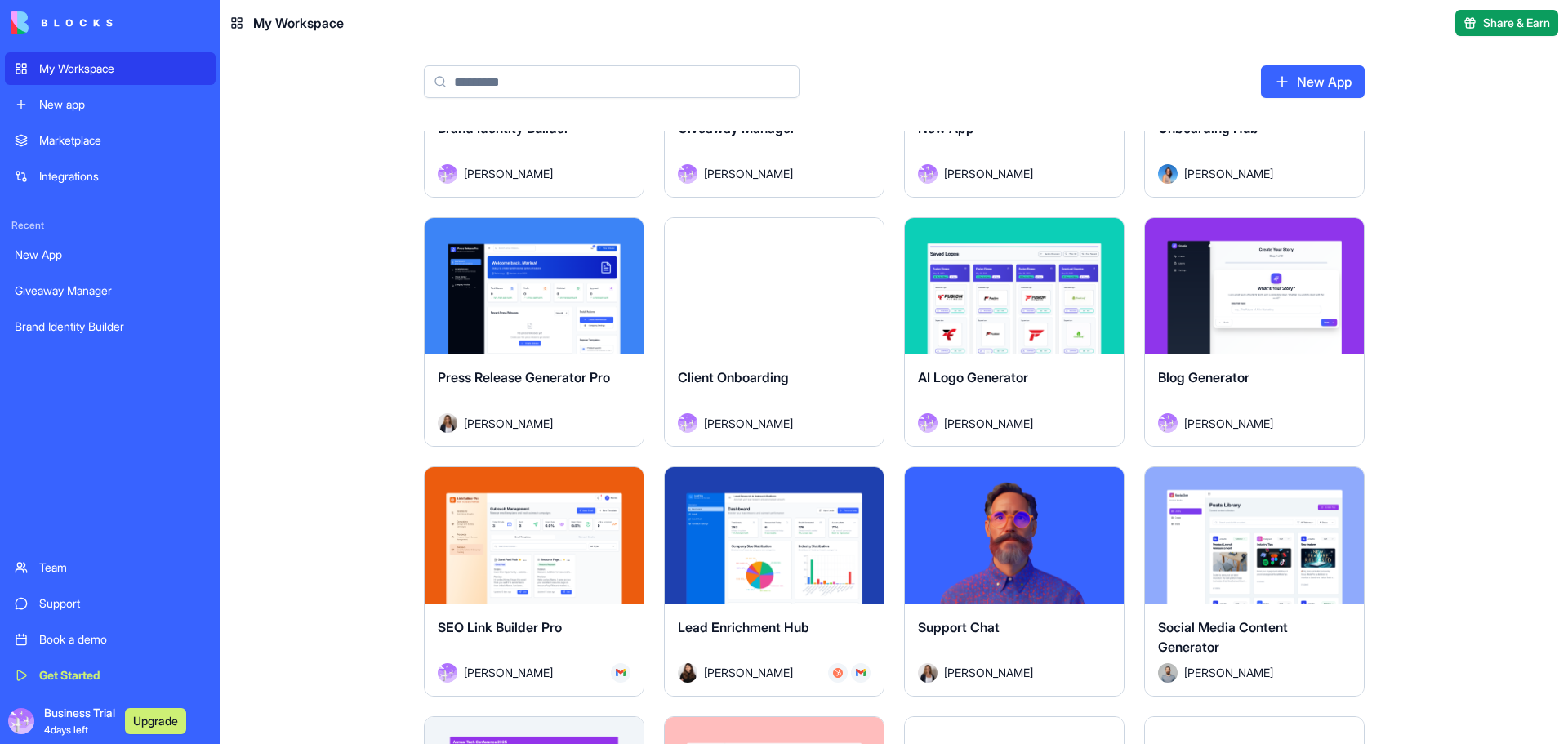
scroll to position [190, 0]
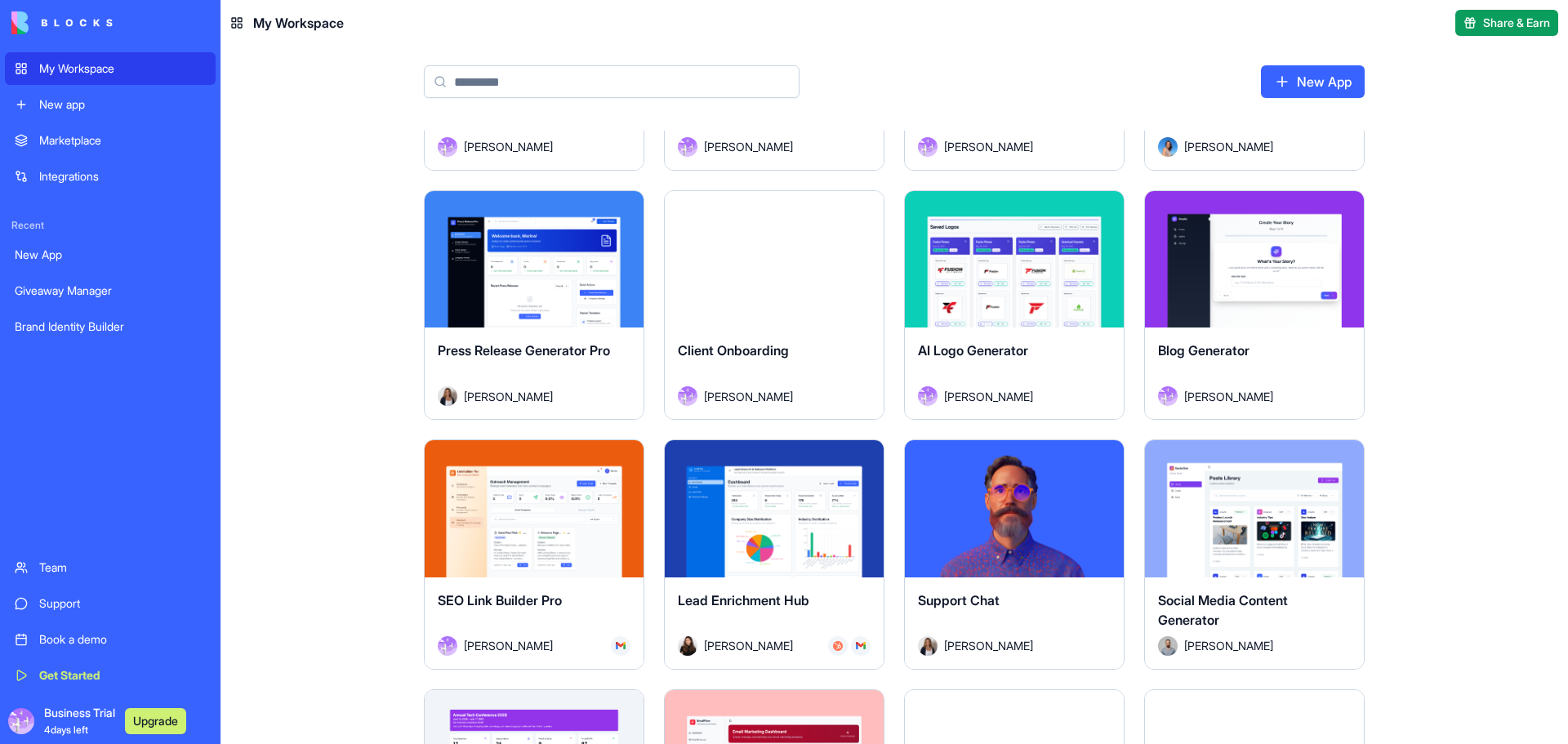
click at [798, 523] on button "Launch" at bounding box center [774, 509] width 122 height 33
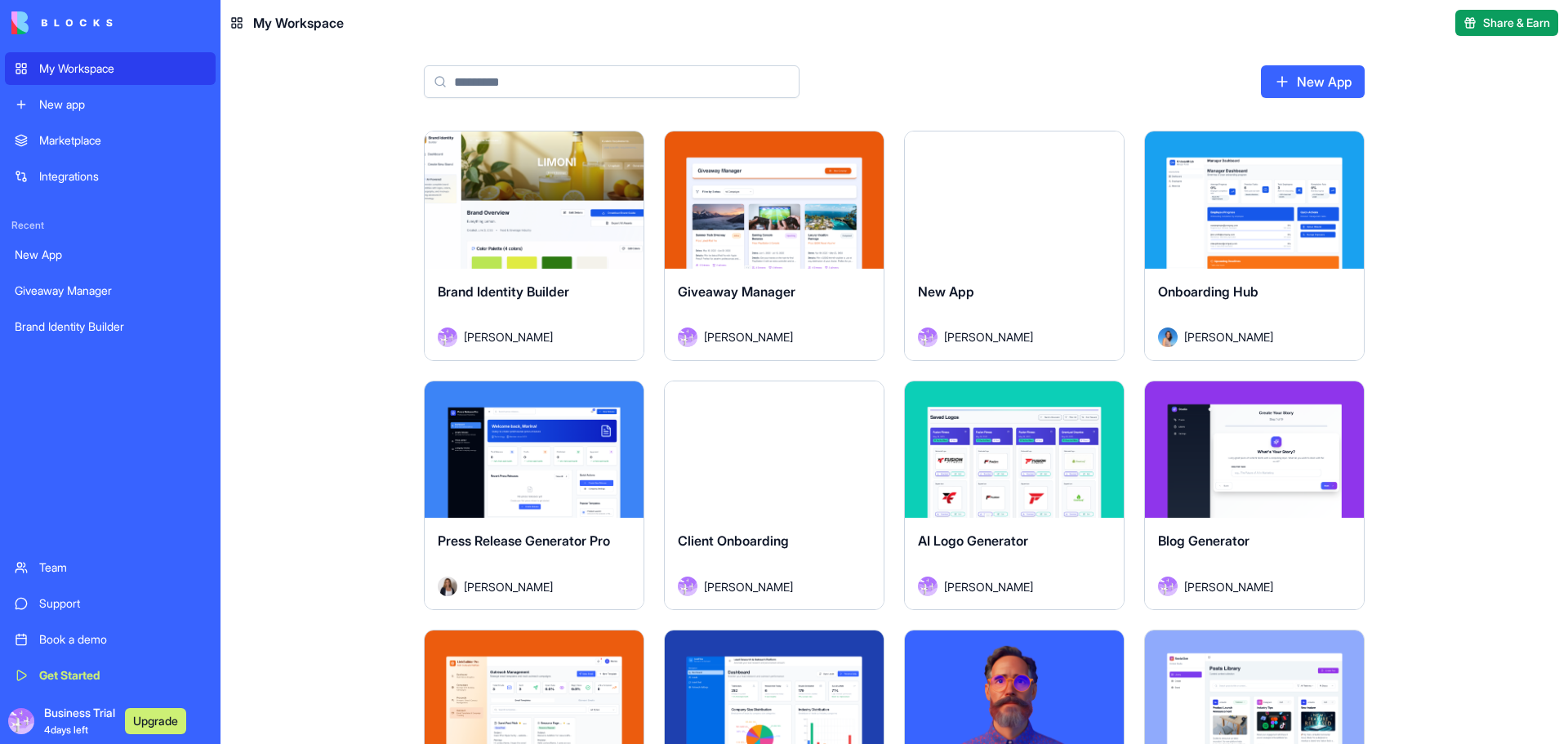
click at [816, 546] on div "Client Onboarding" at bounding box center [774, 554] width 193 height 46
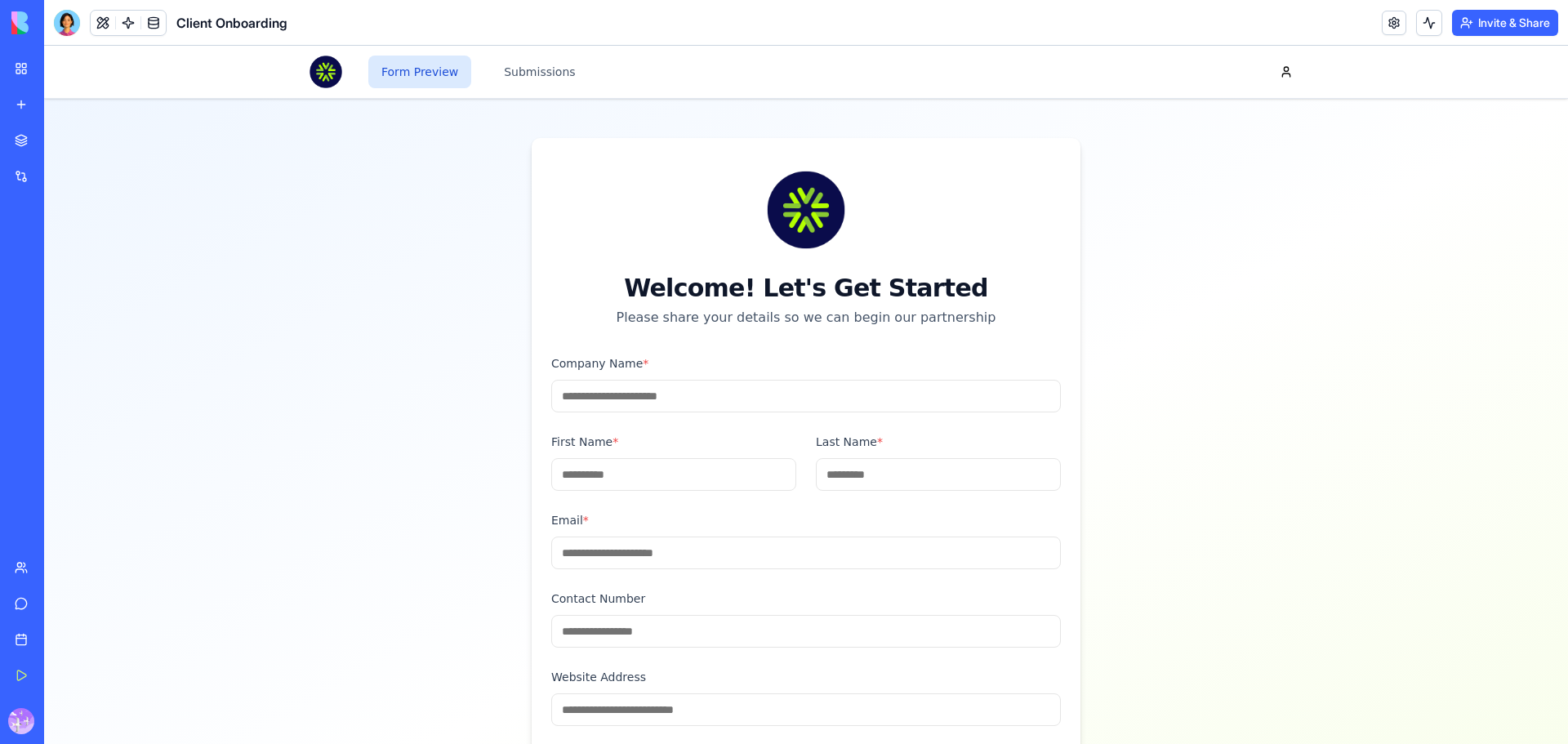
click at [410, 75] on button "Form Preview" at bounding box center [420, 72] width 103 height 33
click at [546, 66] on button "Submissions" at bounding box center [539, 72] width 98 height 33
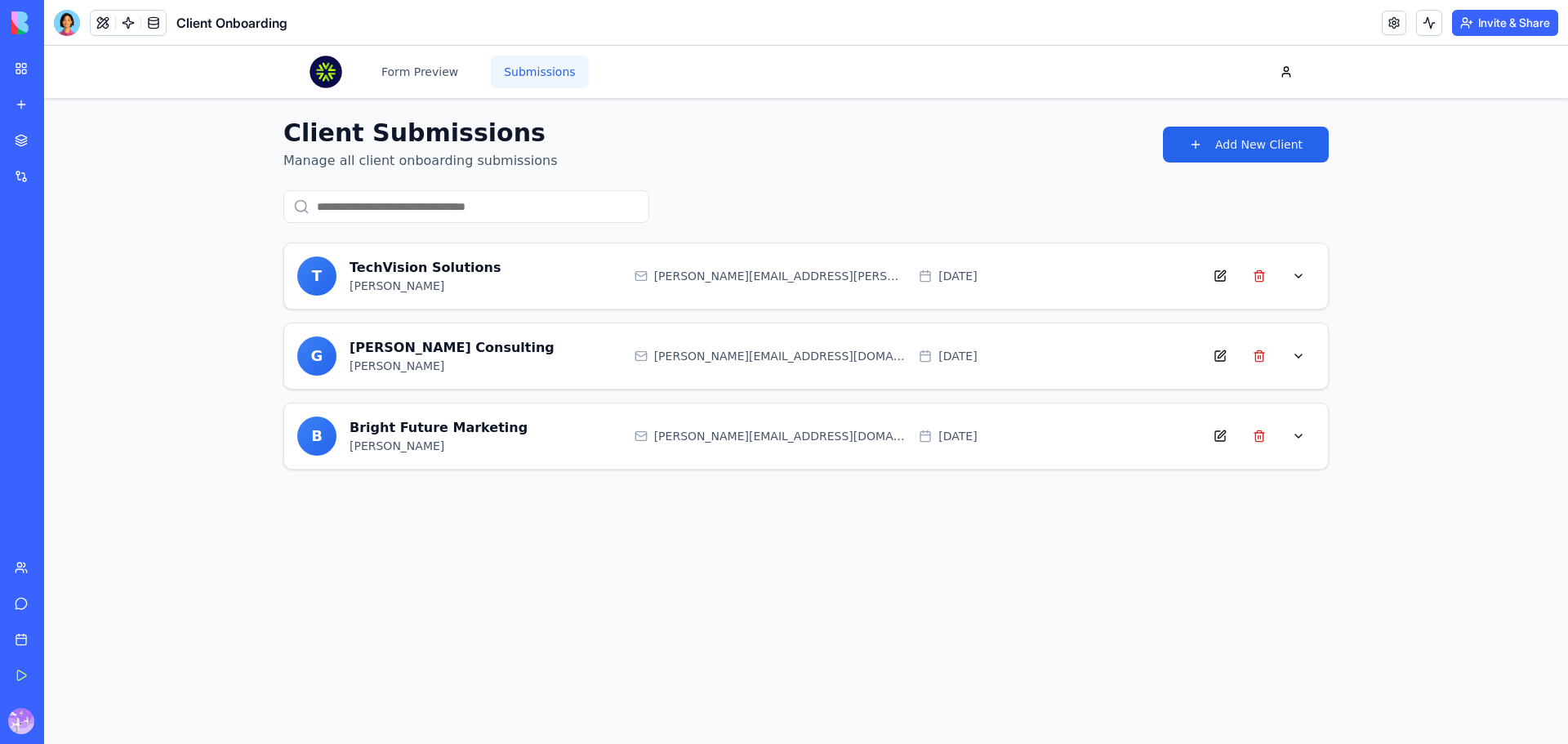
click at [546, 66] on button "Submissions" at bounding box center [539, 72] width 98 height 33
click at [405, 278] on p "[PERSON_NAME]" at bounding box center [486, 286] width 272 height 16
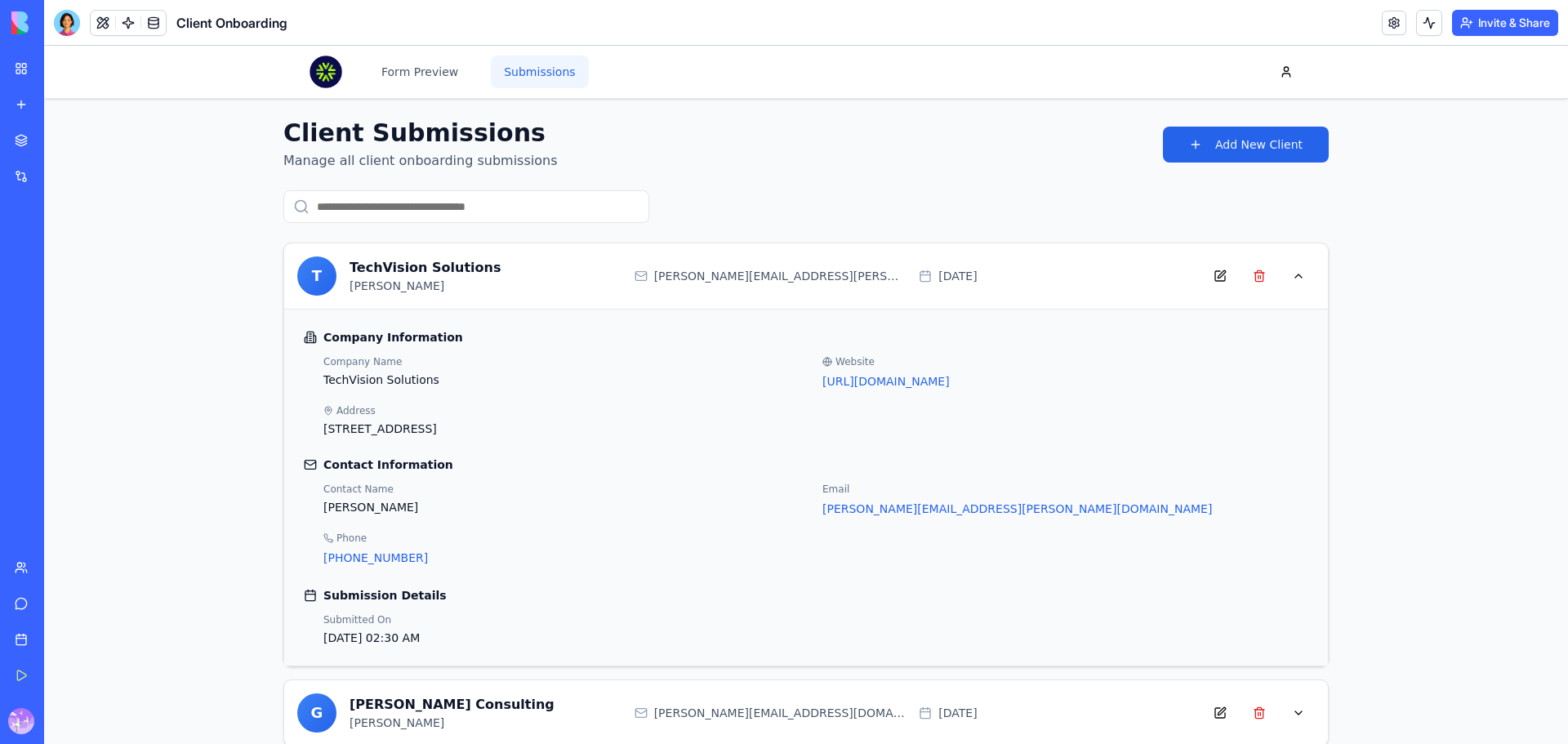
click at [409, 273] on p "TechVision Solutions" at bounding box center [486, 268] width 272 height 20
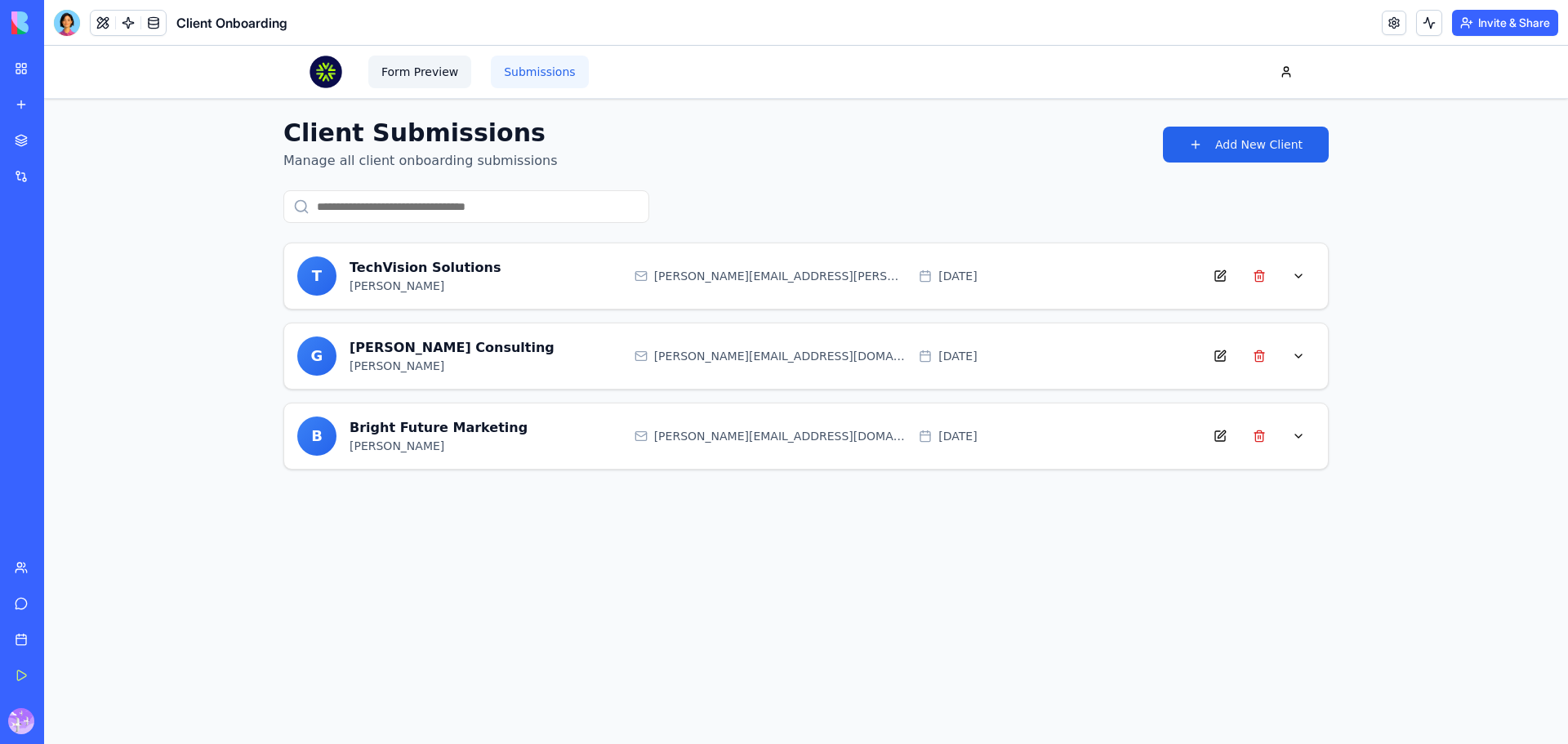
click at [446, 70] on button "Form Preview" at bounding box center [420, 72] width 103 height 33
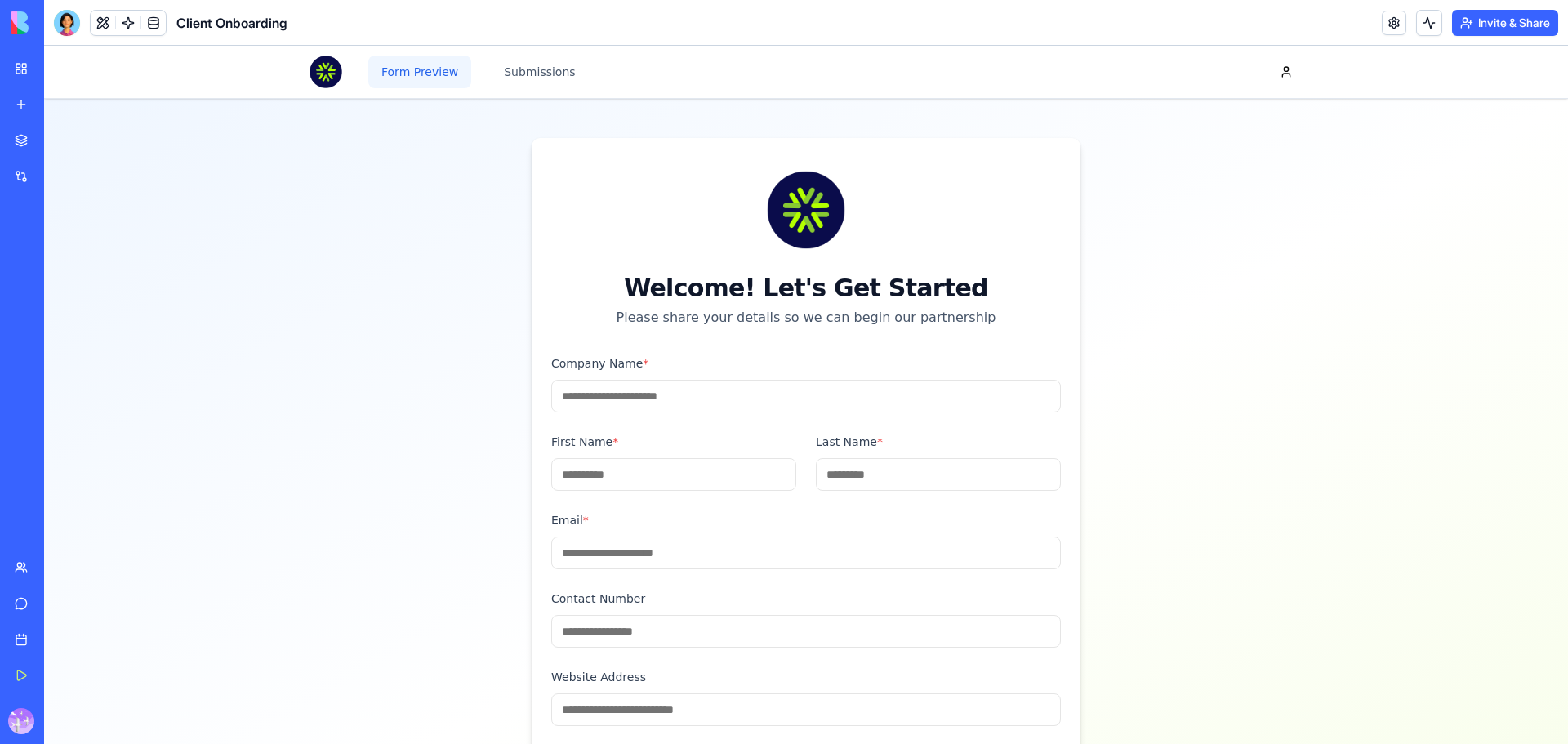
scroll to position [224, 0]
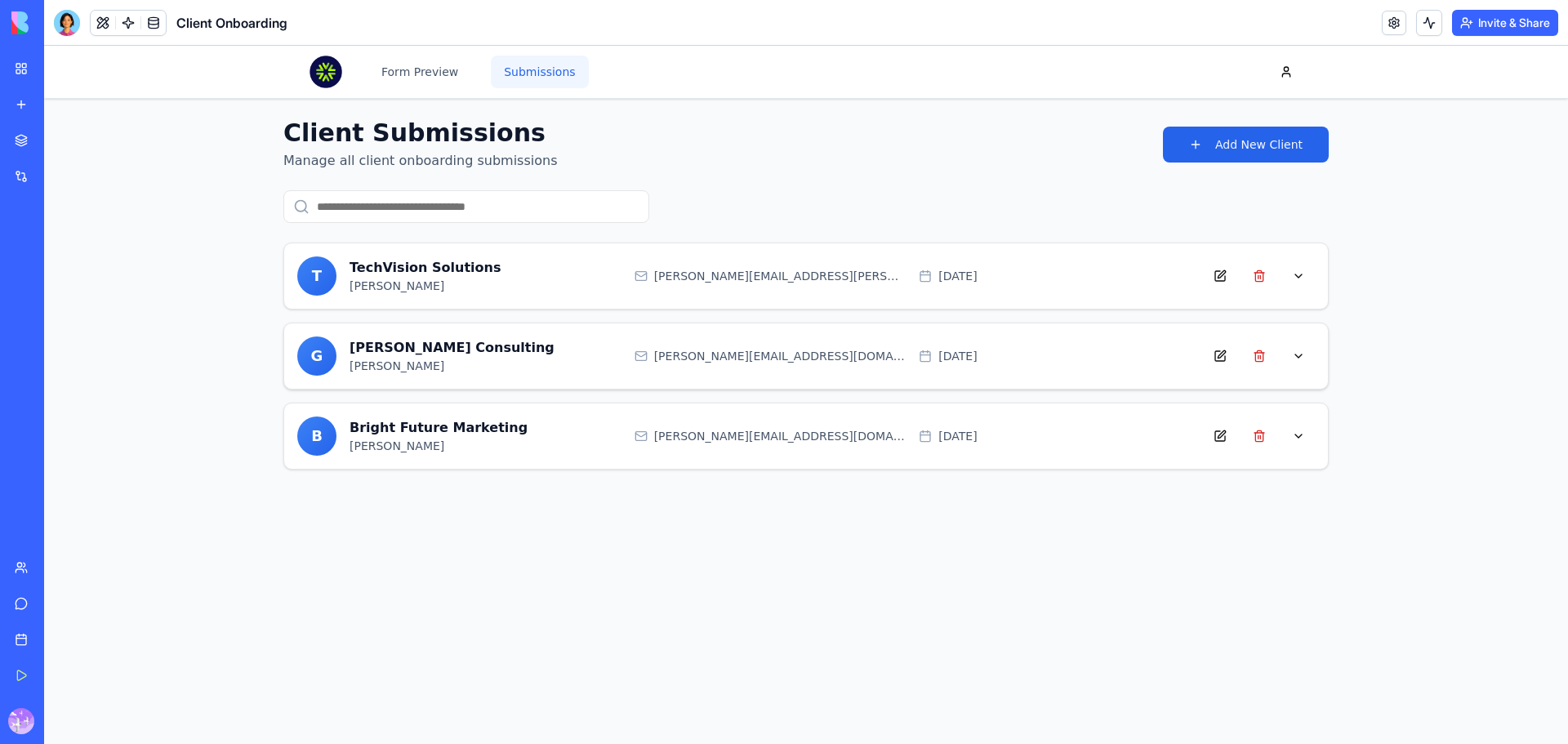
click at [489, 349] on p "[PERSON_NAME] Consulting" at bounding box center [486, 348] width 272 height 20
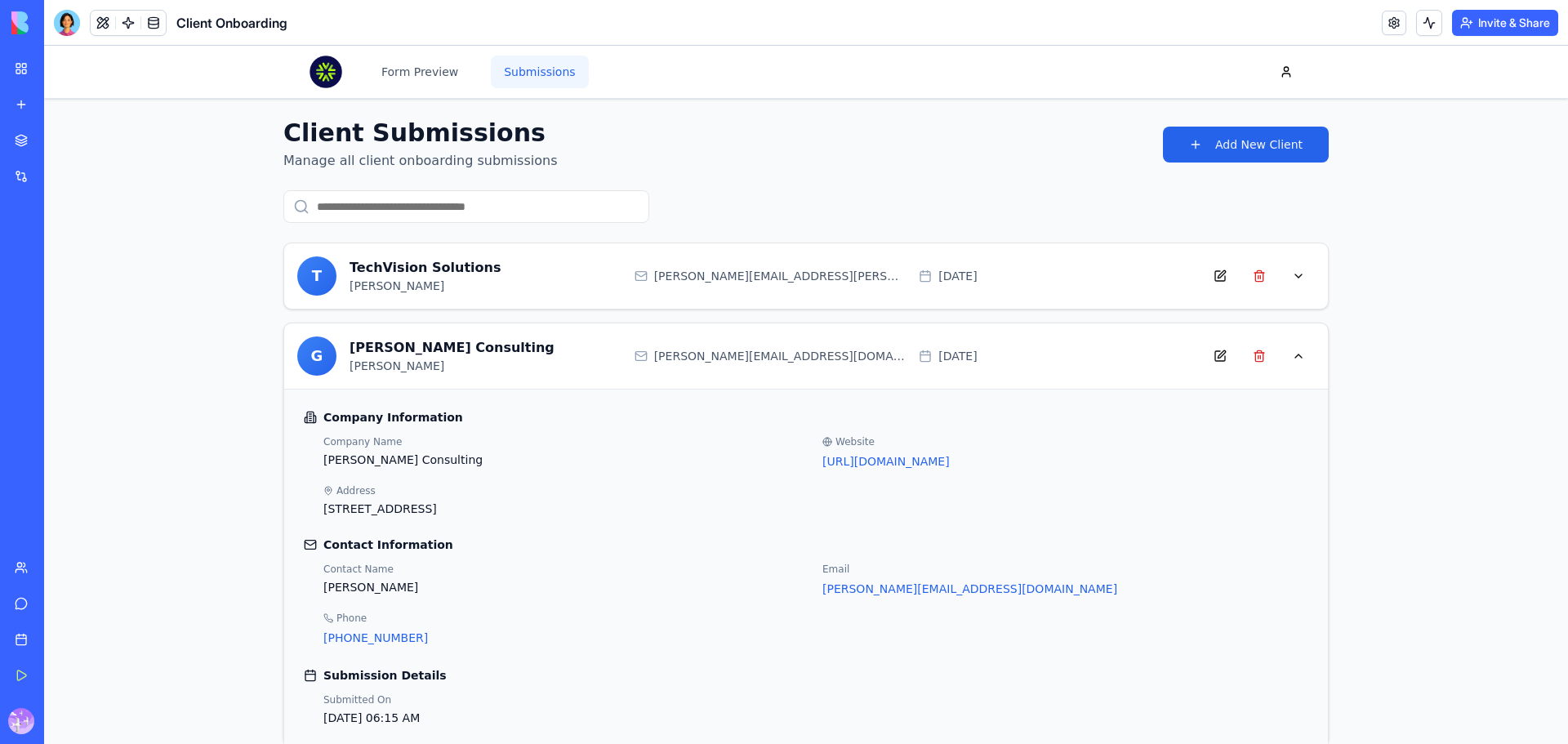
click at [498, 347] on p "[PERSON_NAME] Consulting" at bounding box center [486, 348] width 272 height 20
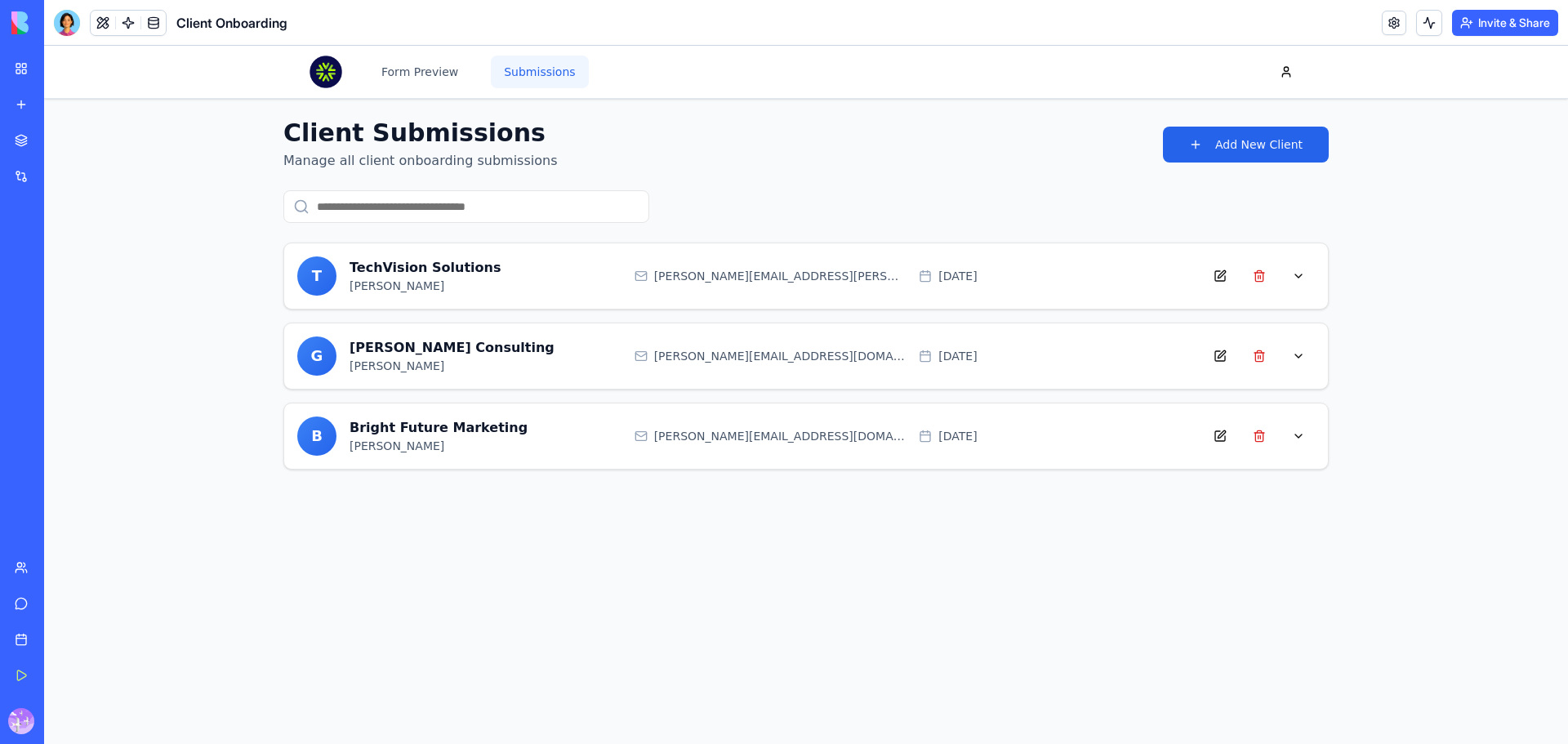
drag, startPoint x: 30, startPoint y: 68, endPoint x: 49, endPoint y: 83, distance: 24.2
click at [30, 69] on link "My Workspace" at bounding box center [38, 69] width 66 height 33
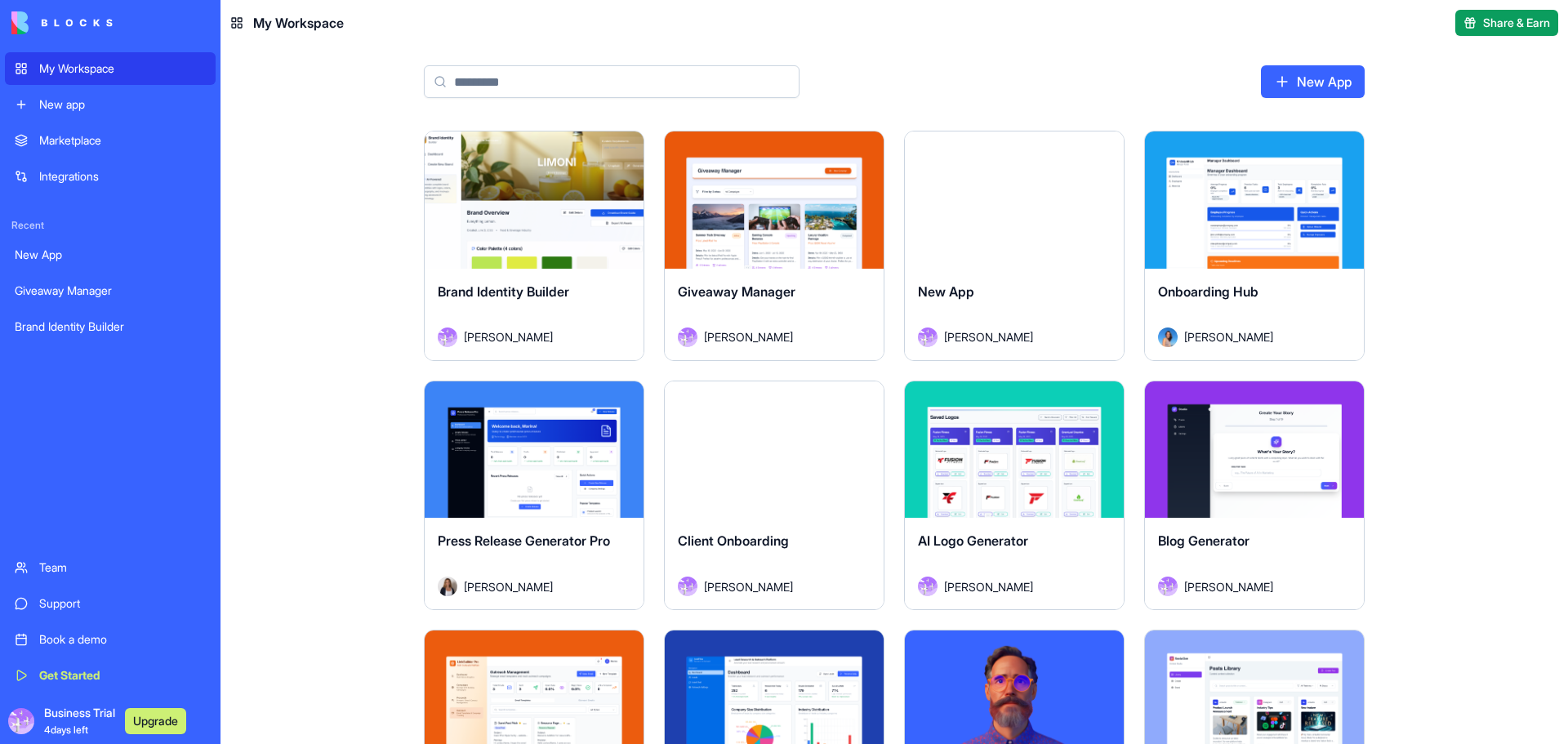
click at [78, 69] on div "My Workspace" at bounding box center [122, 69] width 166 height 16
click at [1100, 153] on html "My Workspace New app Marketplace Integrations Recent New App Giveaway Manager B…" at bounding box center [784, 372] width 1568 height 744
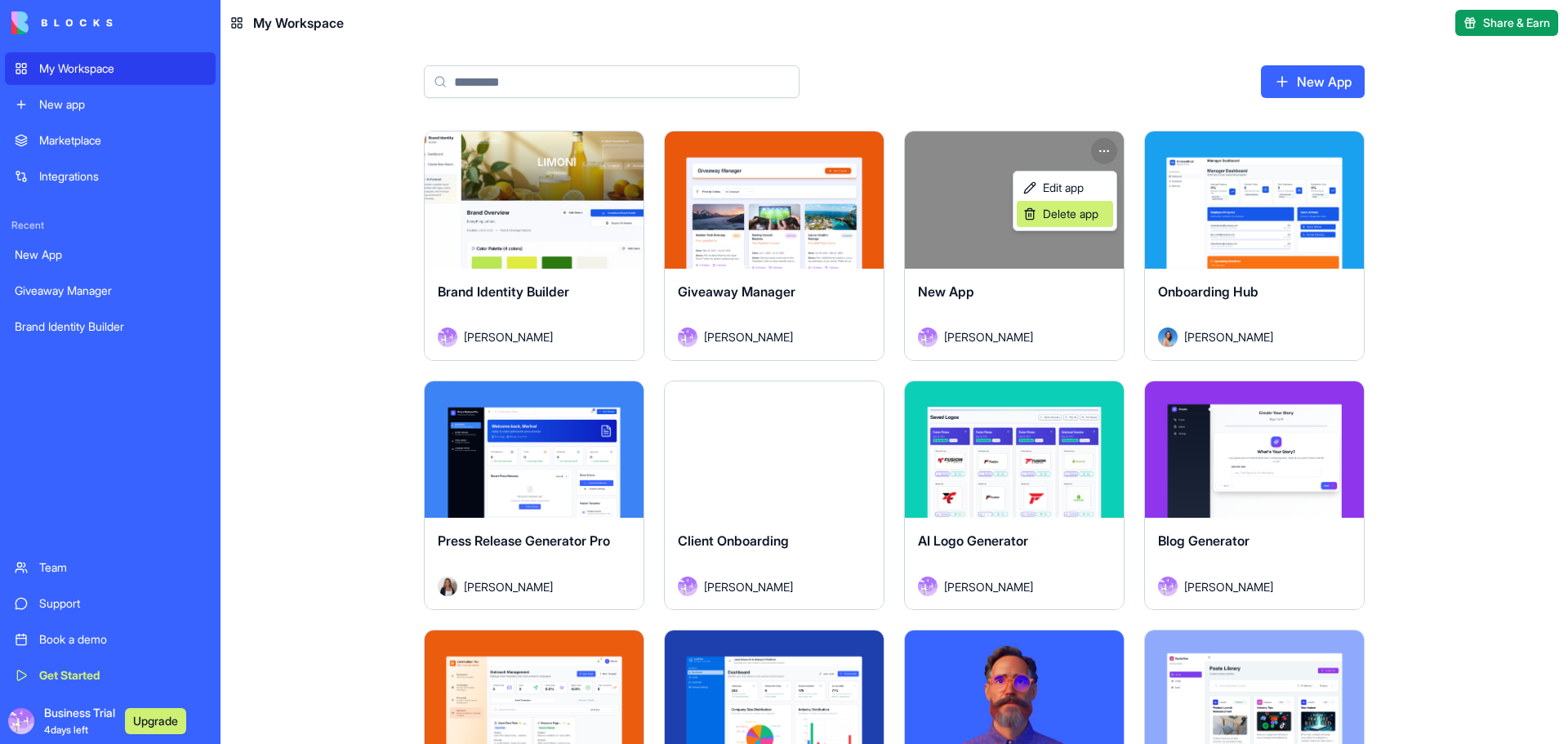
click at [1084, 217] on span "Delete app" at bounding box center [1071, 214] width 56 height 16
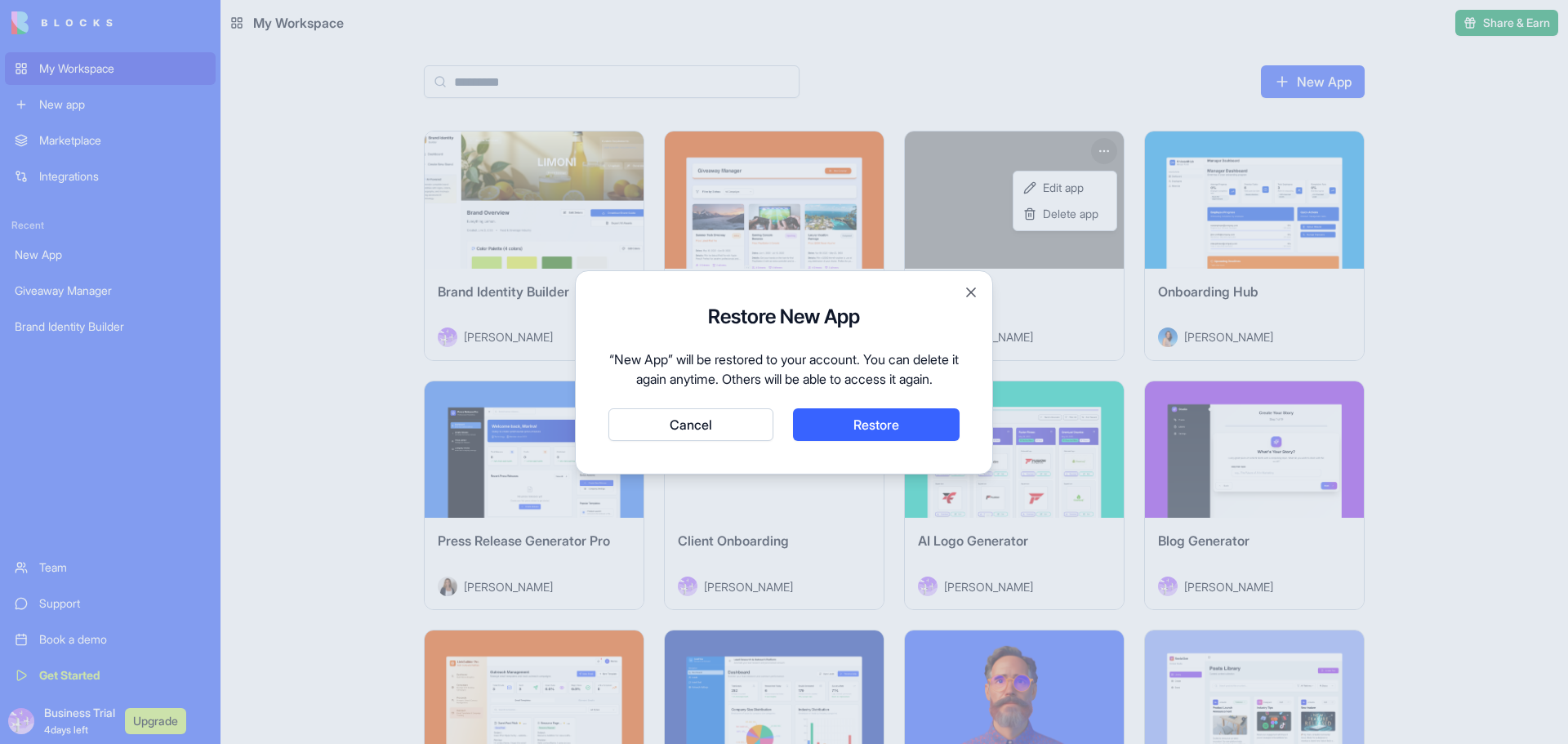
drag, startPoint x: 827, startPoint y: 433, endPoint x: 739, endPoint y: 442, distance: 88.5
click at [739, 441] on div "Cancel Restore" at bounding box center [784, 424] width 352 height 33
click at [739, 441] on button "Cancel" at bounding box center [690, 424] width 165 height 33
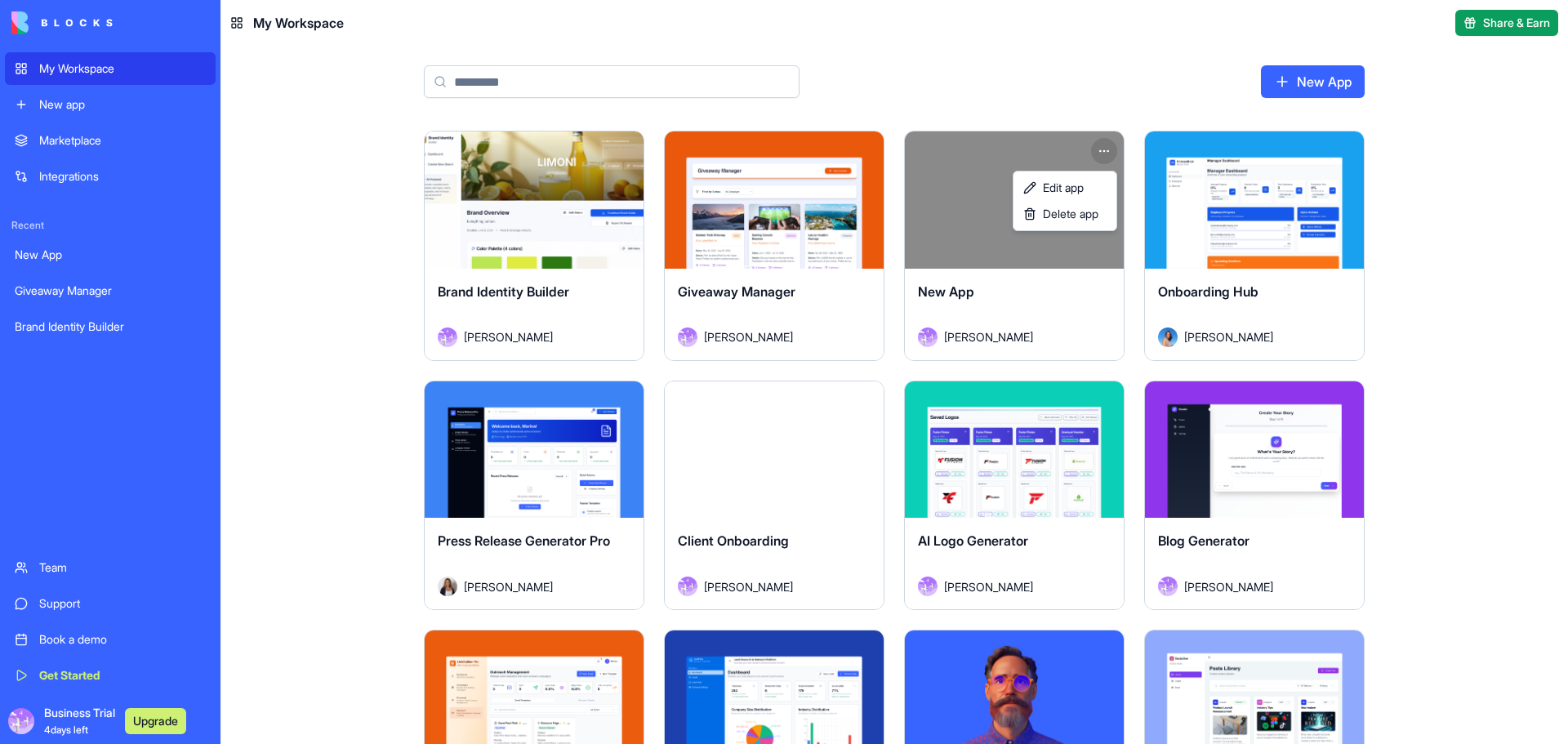
click at [1466, 277] on html "My Workspace New app Marketplace Integrations Recent New App Giveaway Manager B…" at bounding box center [784, 372] width 1568 height 744
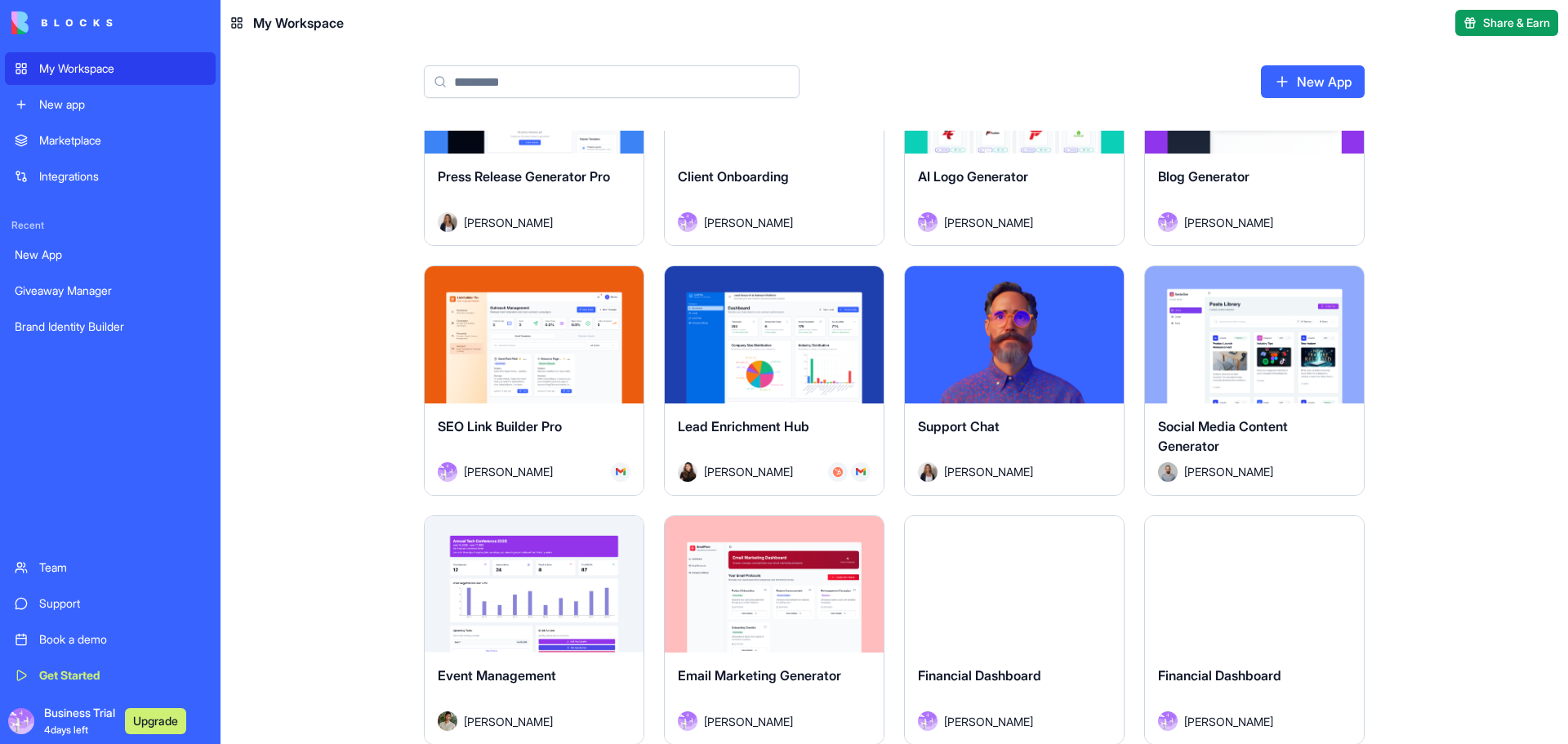
scroll to position [381, 0]
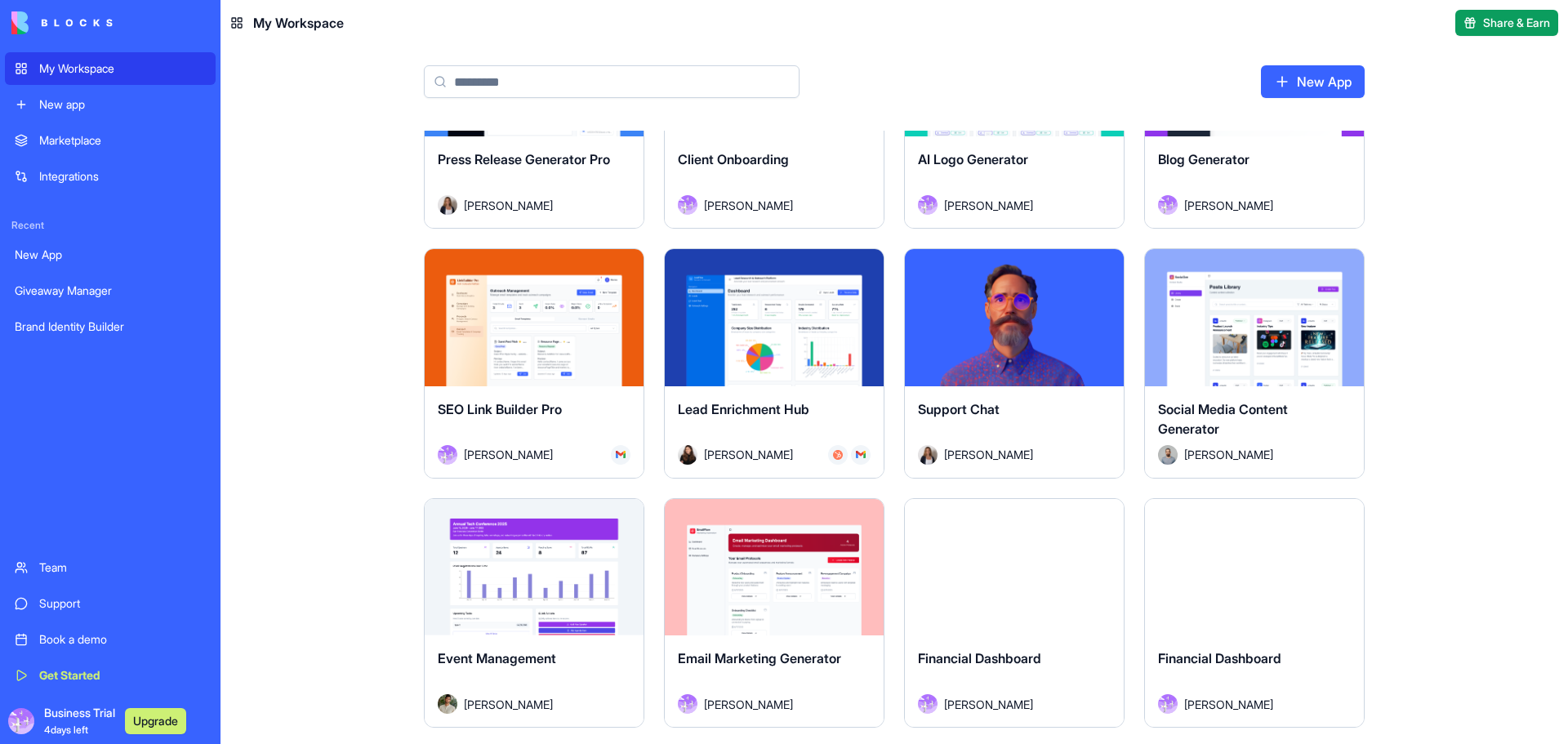
click at [1083, 270] on div "Launch" at bounding box center [1014, 317] width 219 height 137
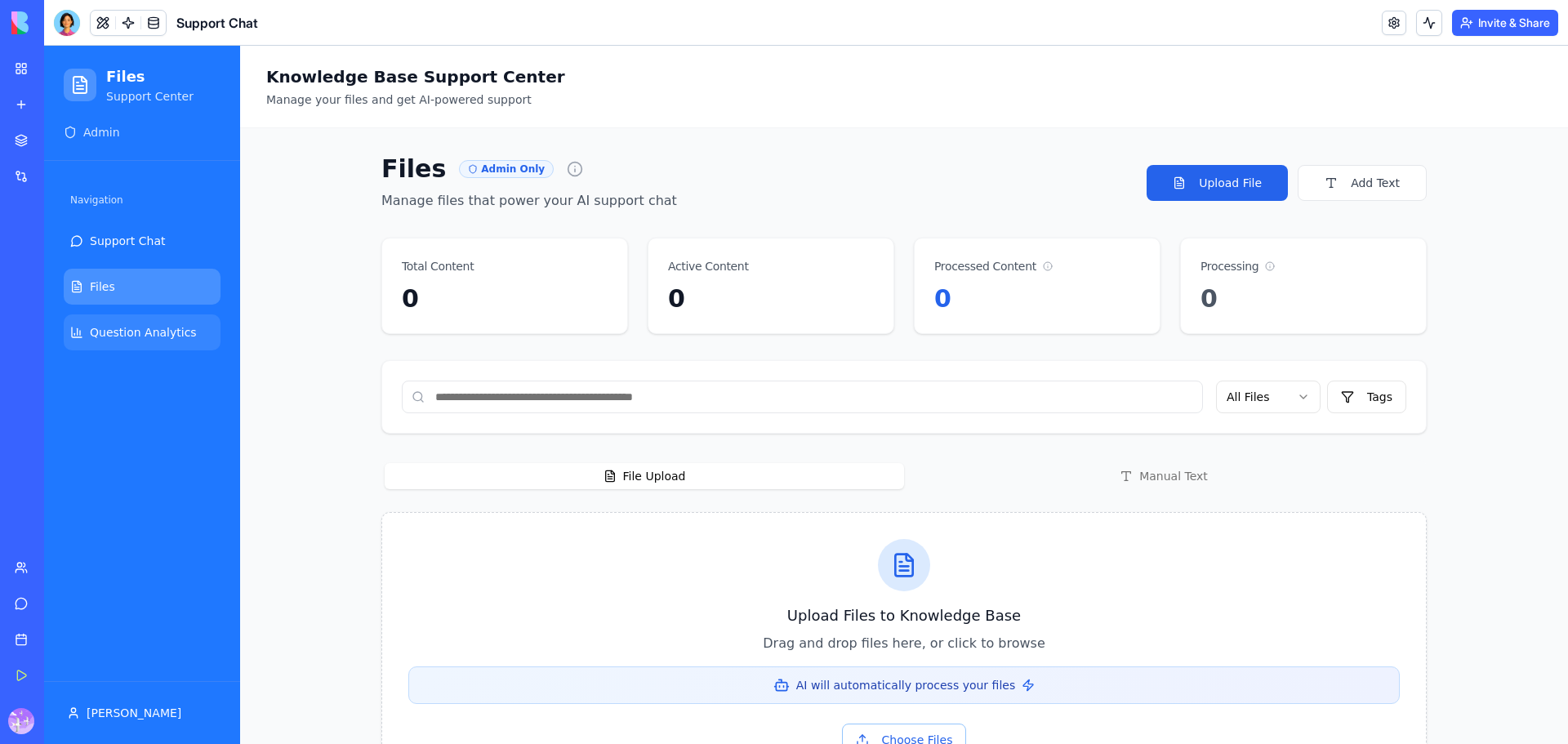
click at [130, 332] on span "Question Analytics" at bounding box center [143, 333] width 107 height 16
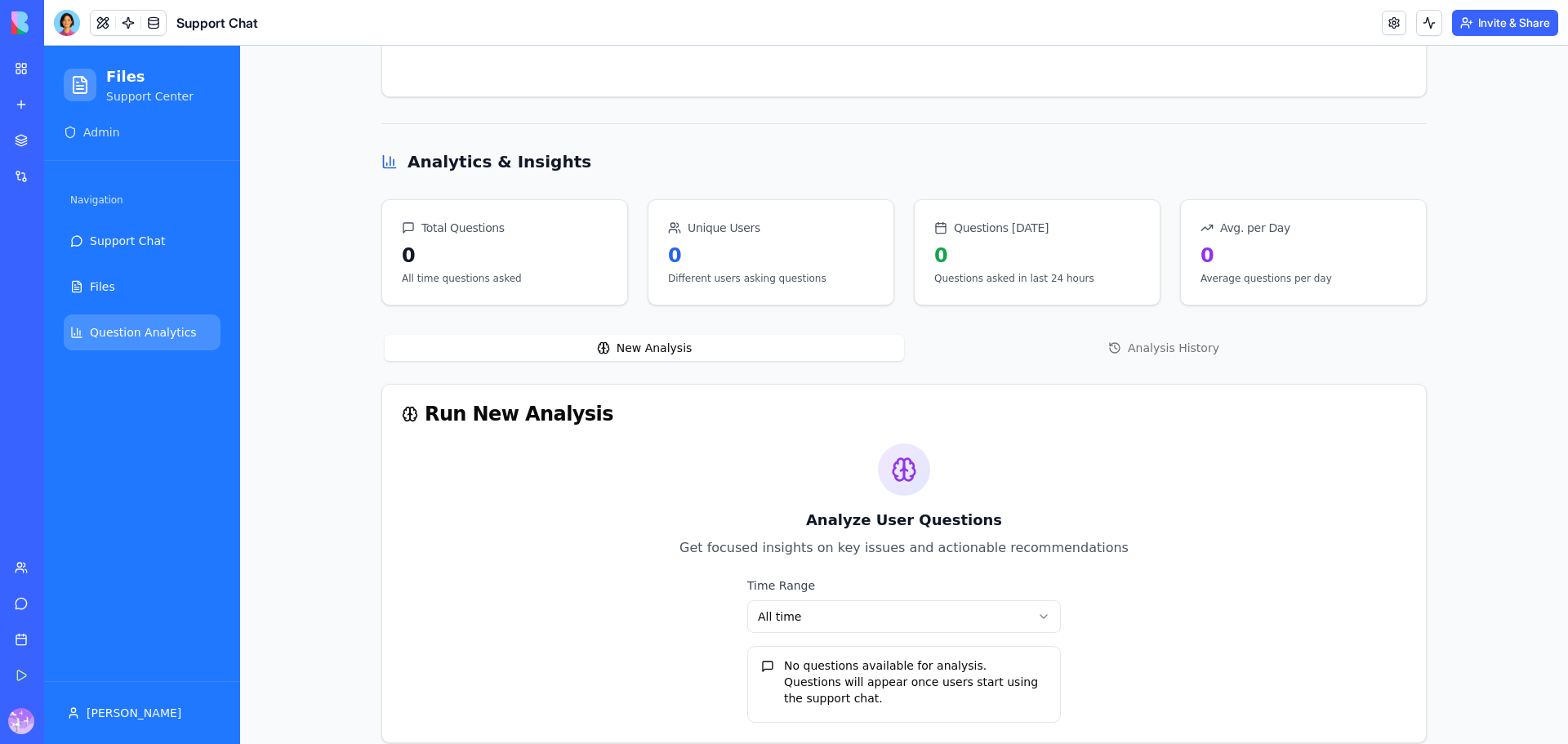
scroll to position [478, 0]
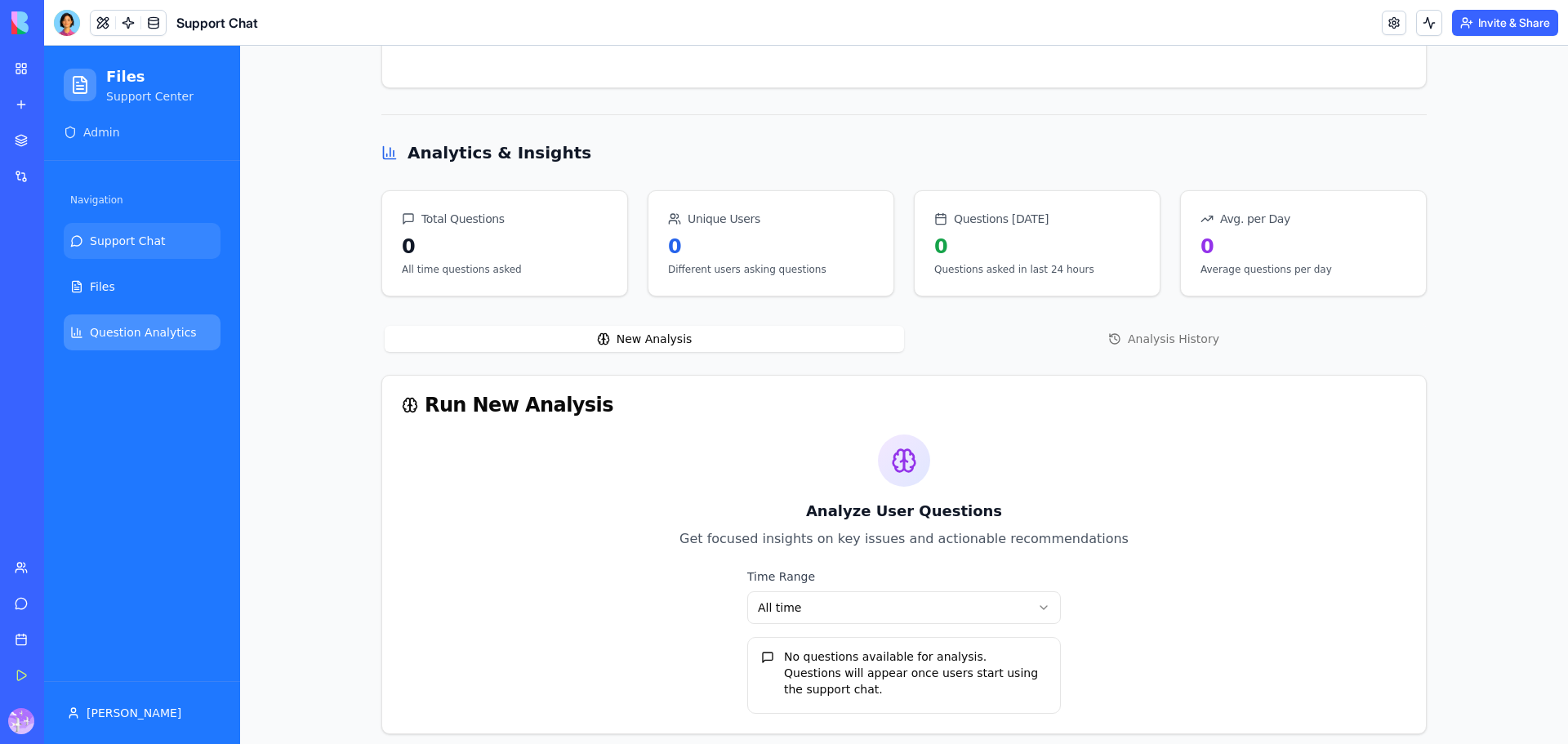
click at [107, 236] on span "Support Chat" at bounding box center [128, 241] width 76 height 16
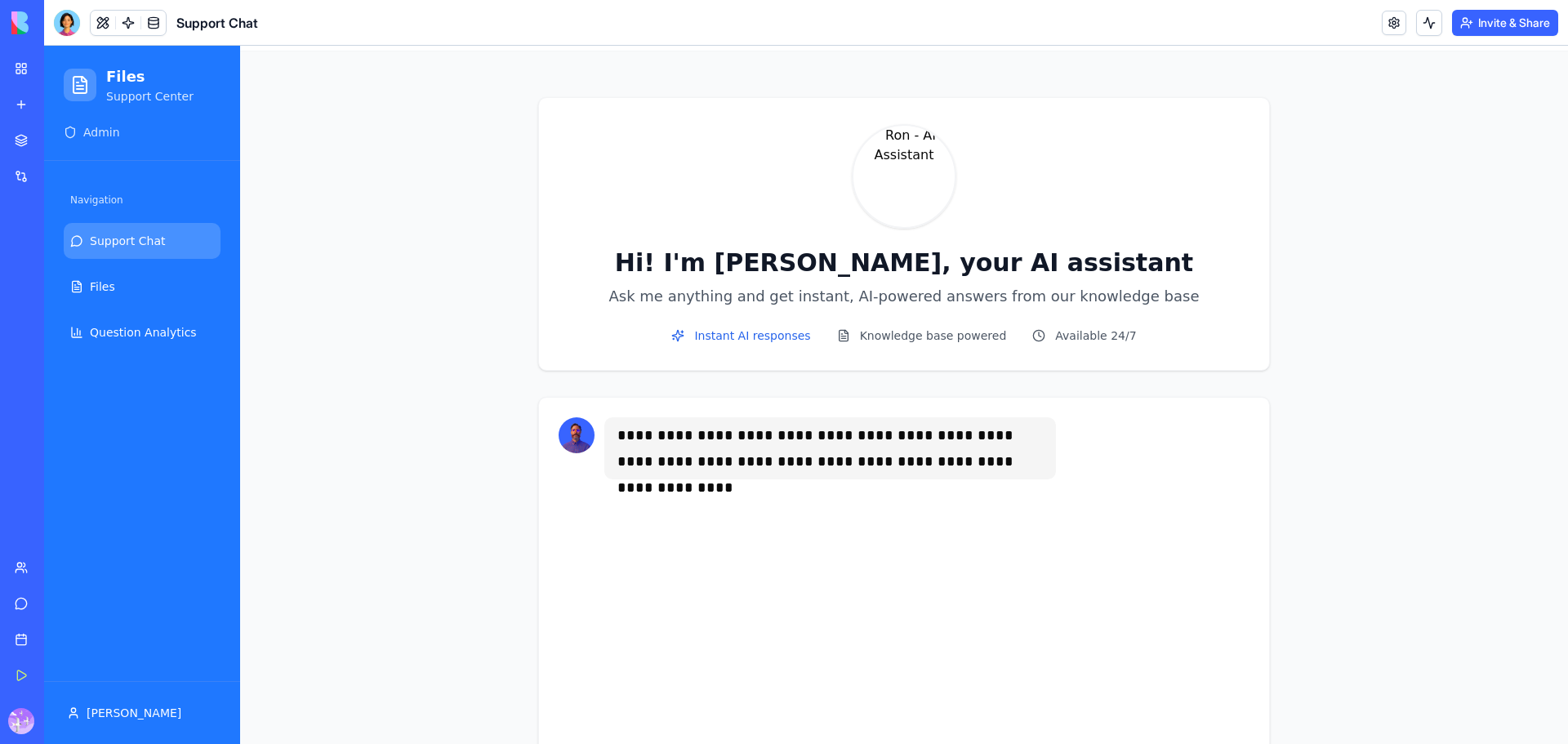
scroll to position [267, 0]
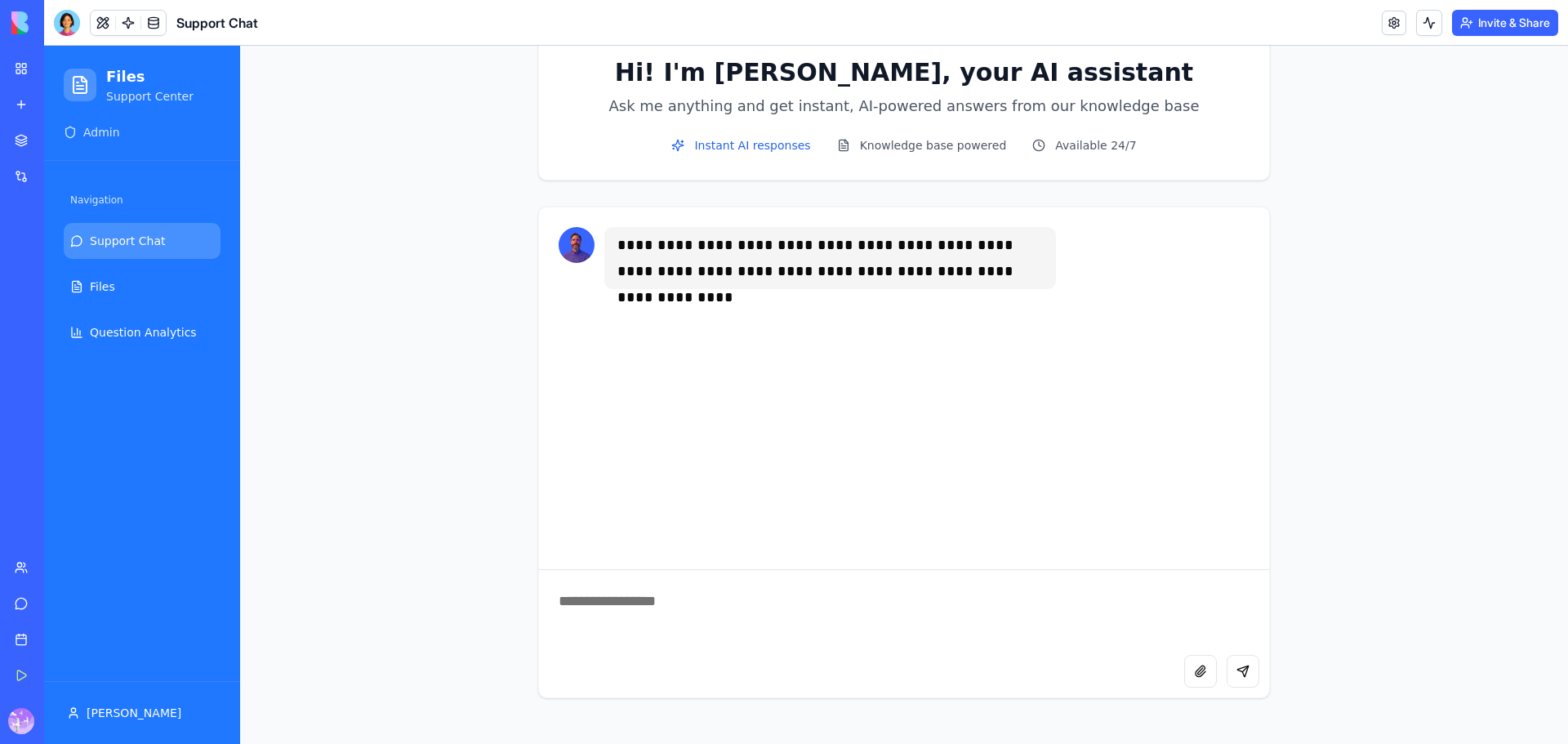
click at [733, 625] on textarea at bounding box center [904, 613] width 730 height 85
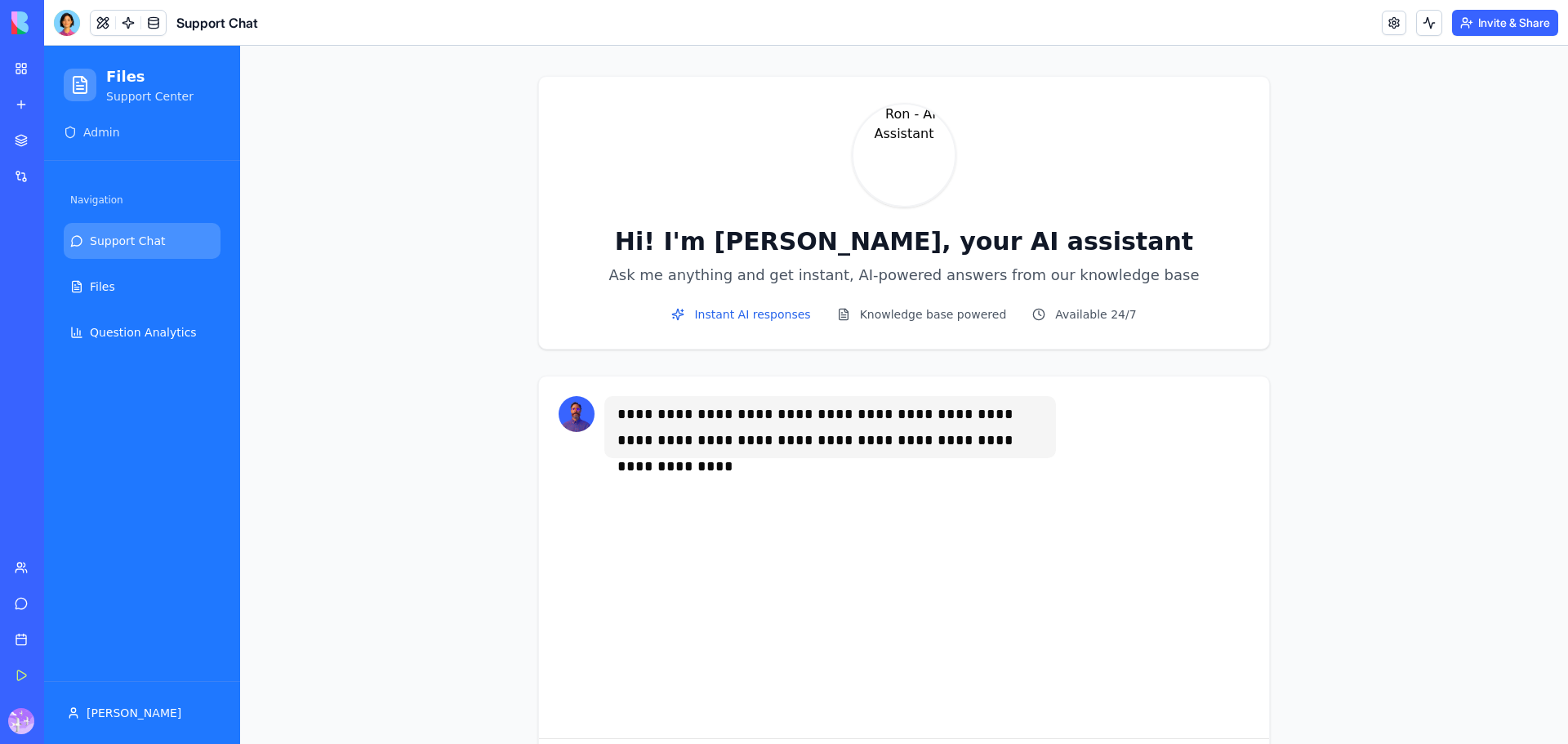
scroll to position [0, 0]
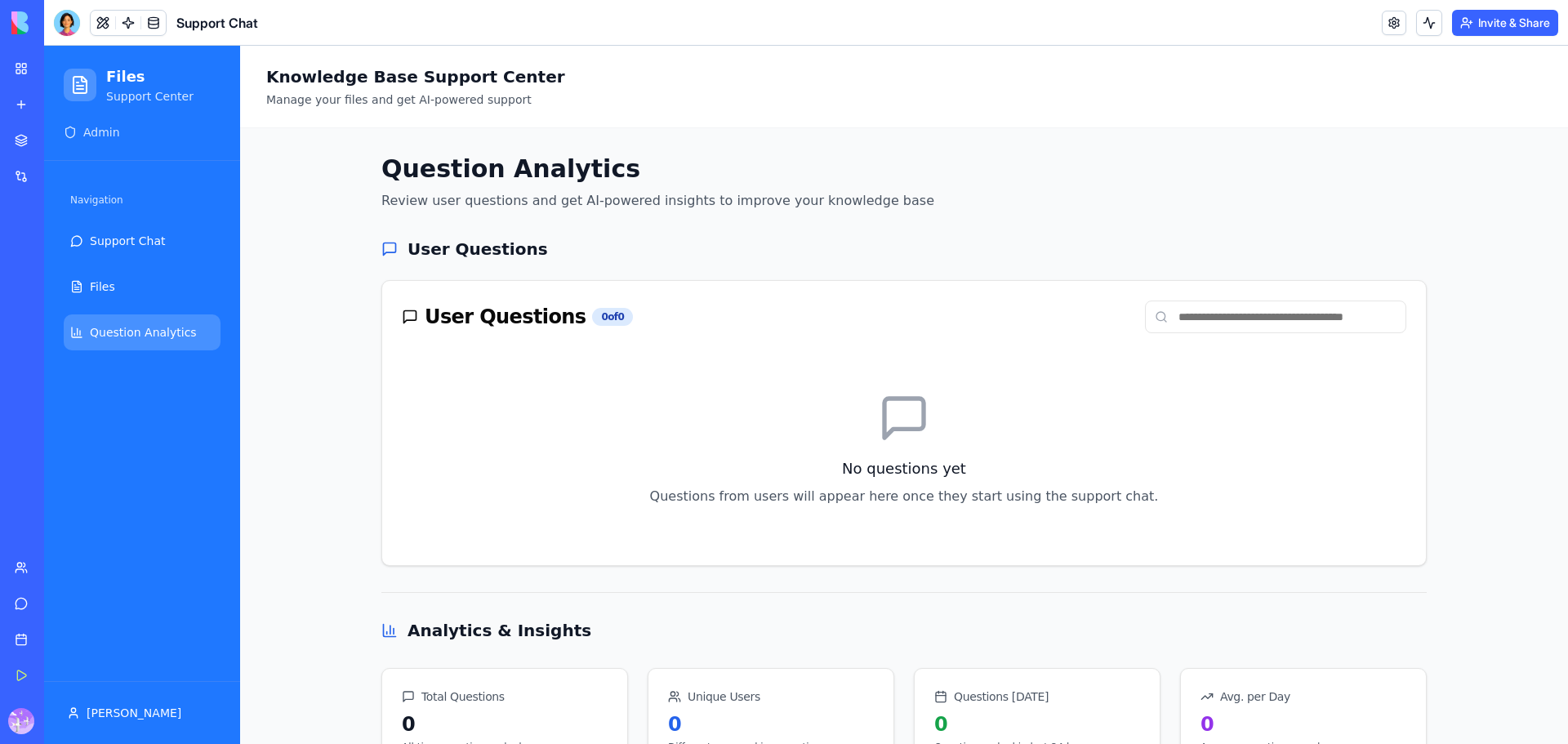
scroll to position [478, 0]
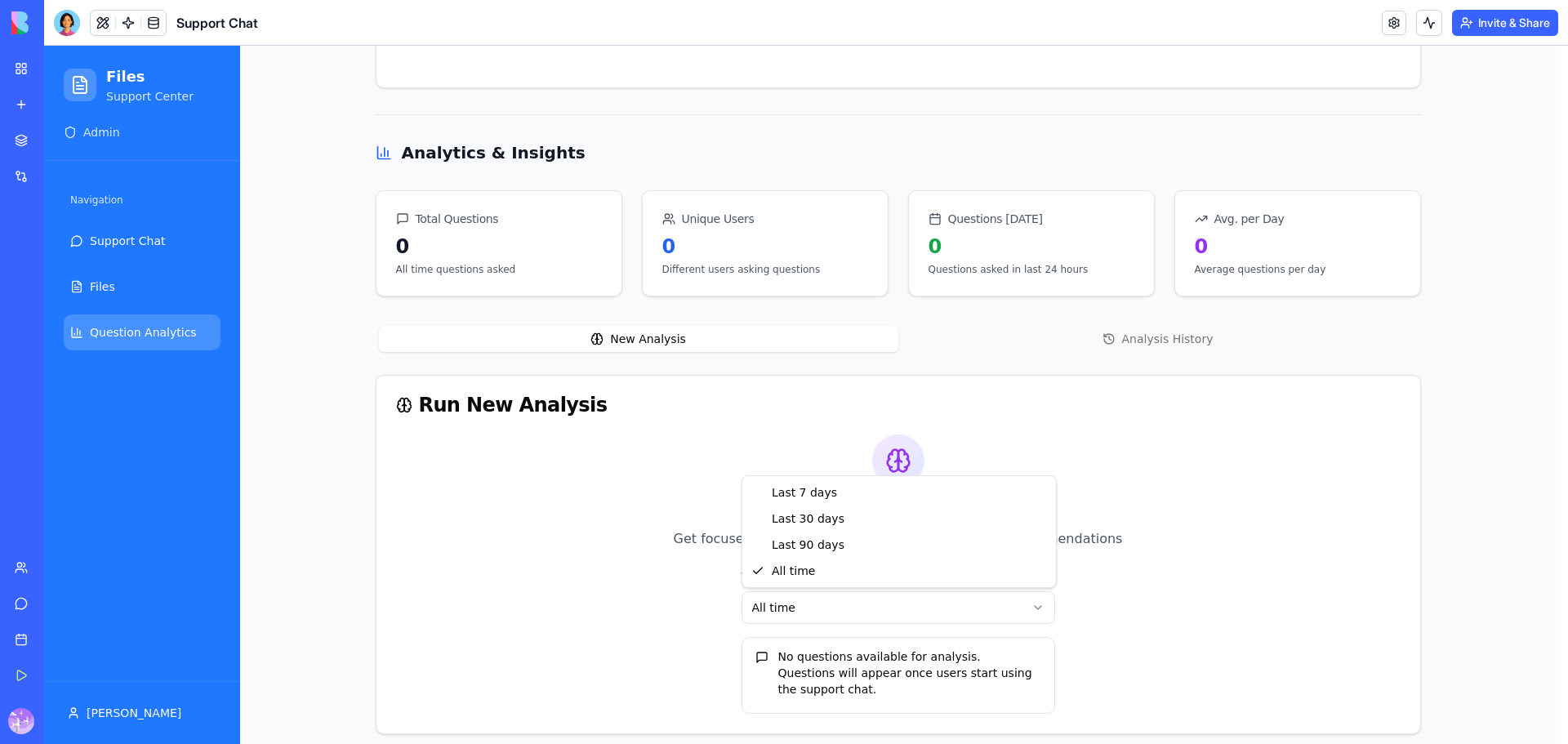
click at [998, 607] on html "Files Support Center Admin Navigation Support Chat Files Question Analytics [PE…" at bounding box center [807, 164] width 1525 height 1192
click at [25, 73] on link "My Workspace" at bounding box center [38, 69] width 66 height 33
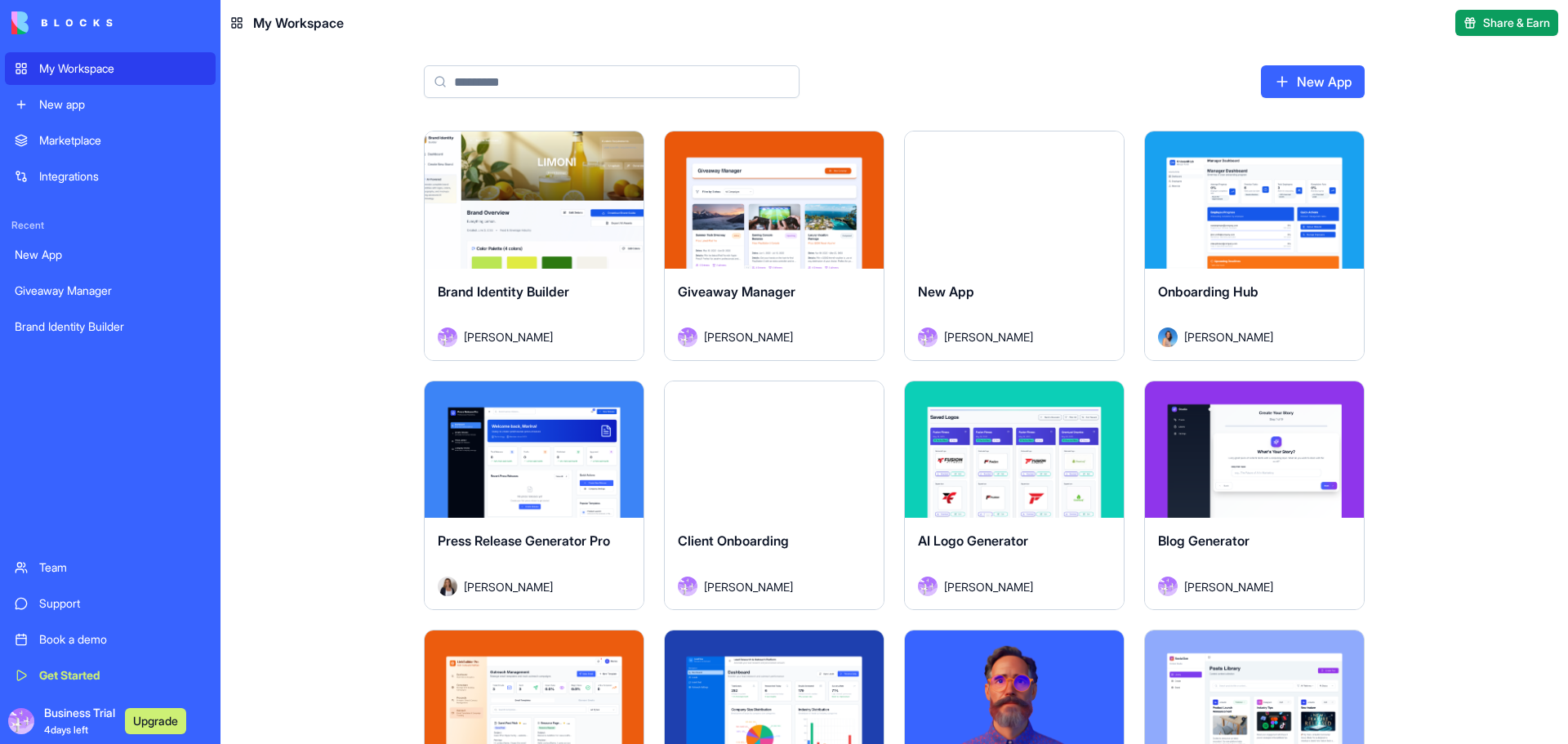
click at [73, 66] on div "My Workspace" at bounding box center [122, 69] width 166 height 16
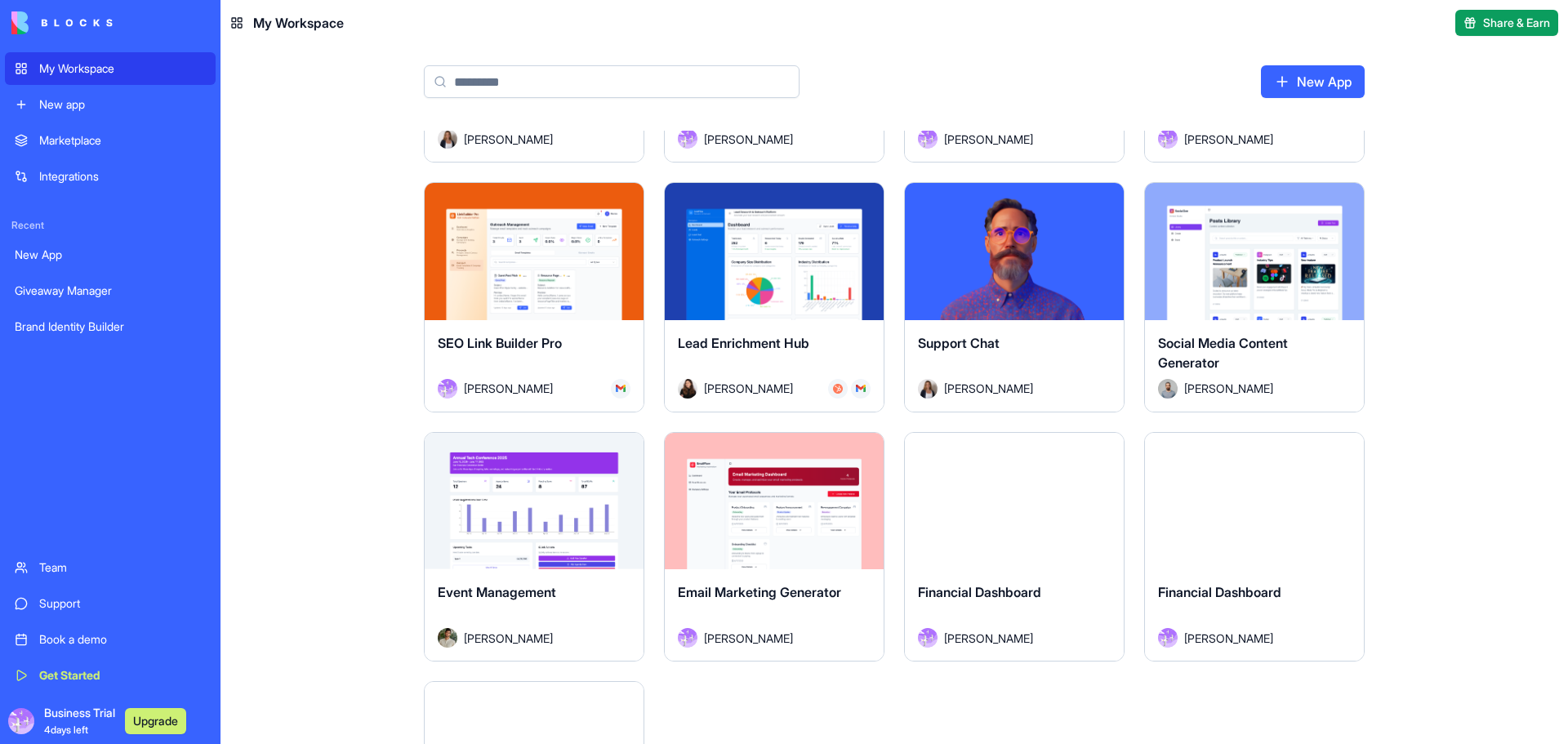
scroll to position [572, 0]
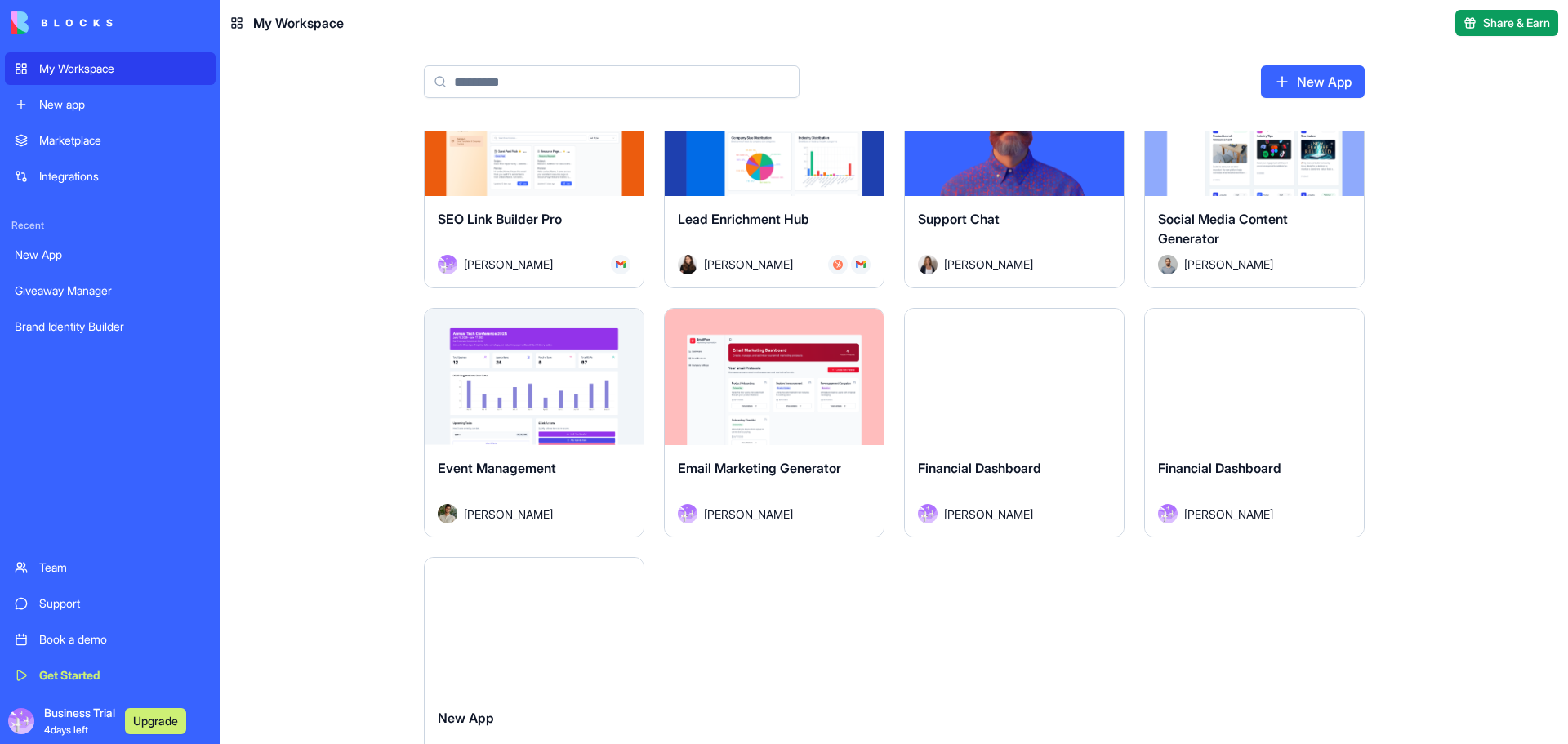
click at [1231, 369] on button "Launch" at bounding box center [1254, 377] width 122 height 33
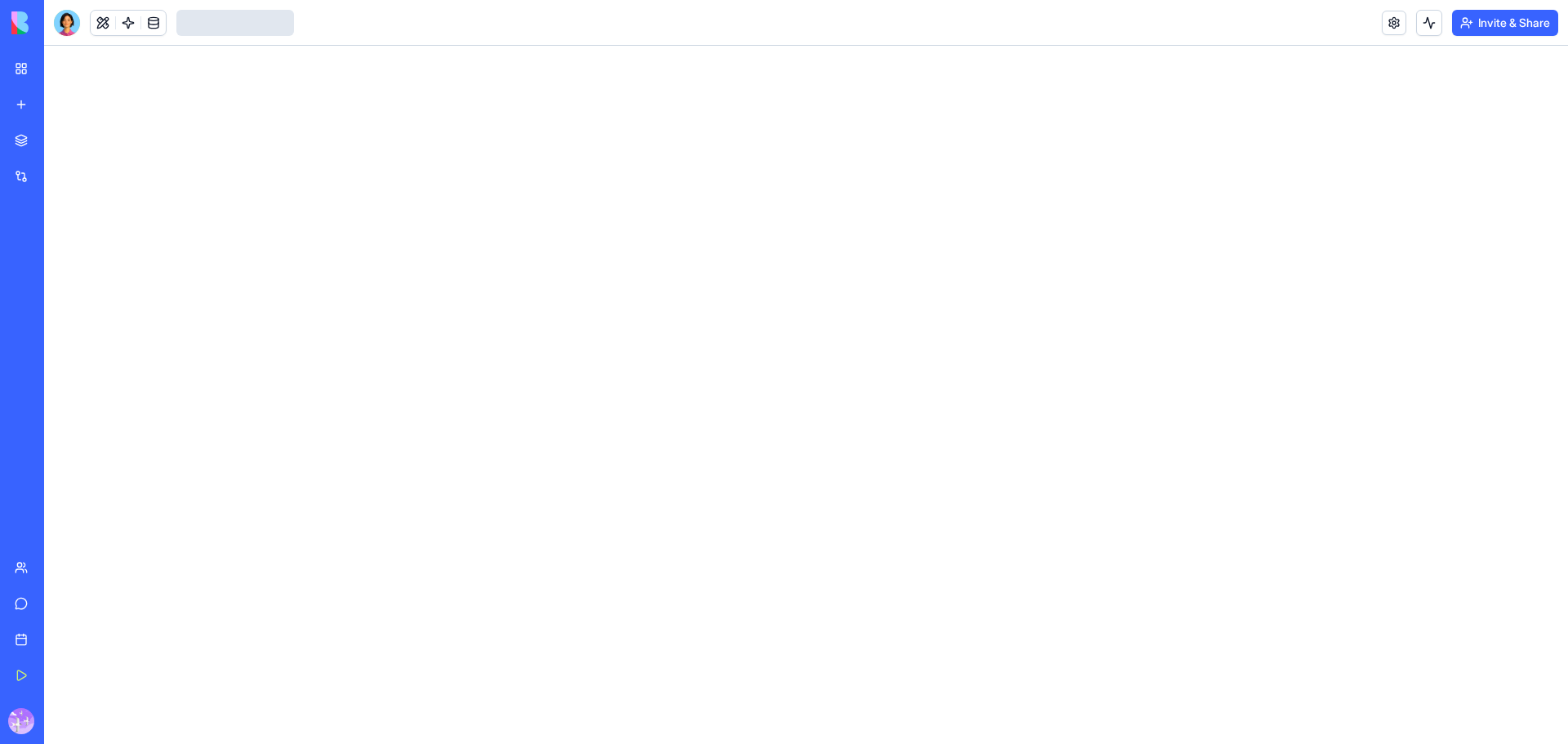
click at [744, 238] on div at bounding box center [807, 395] width 1525 height 698
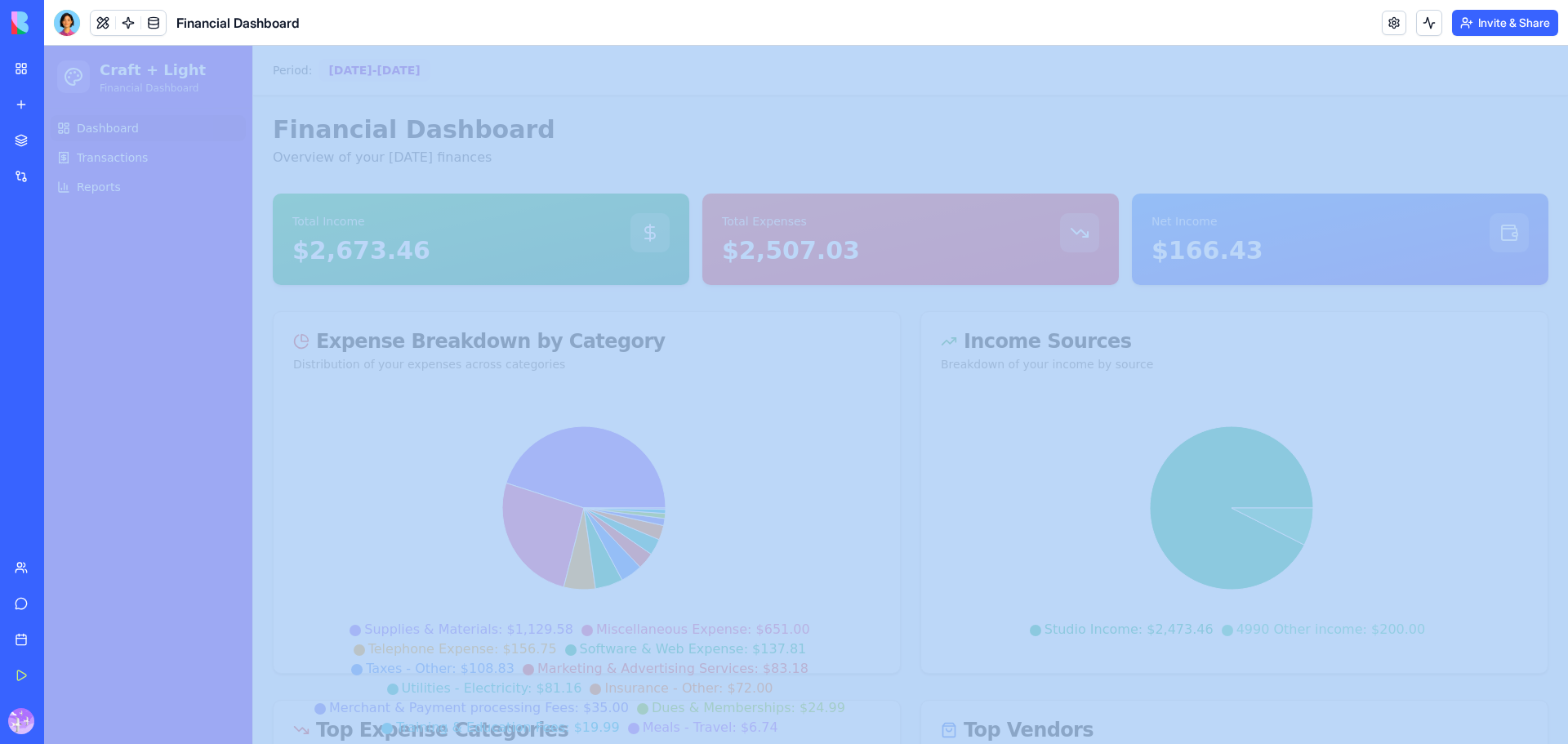
click at [13, 69] on link "My Workspace" at bounding box center [38, 69] width 66 height 33
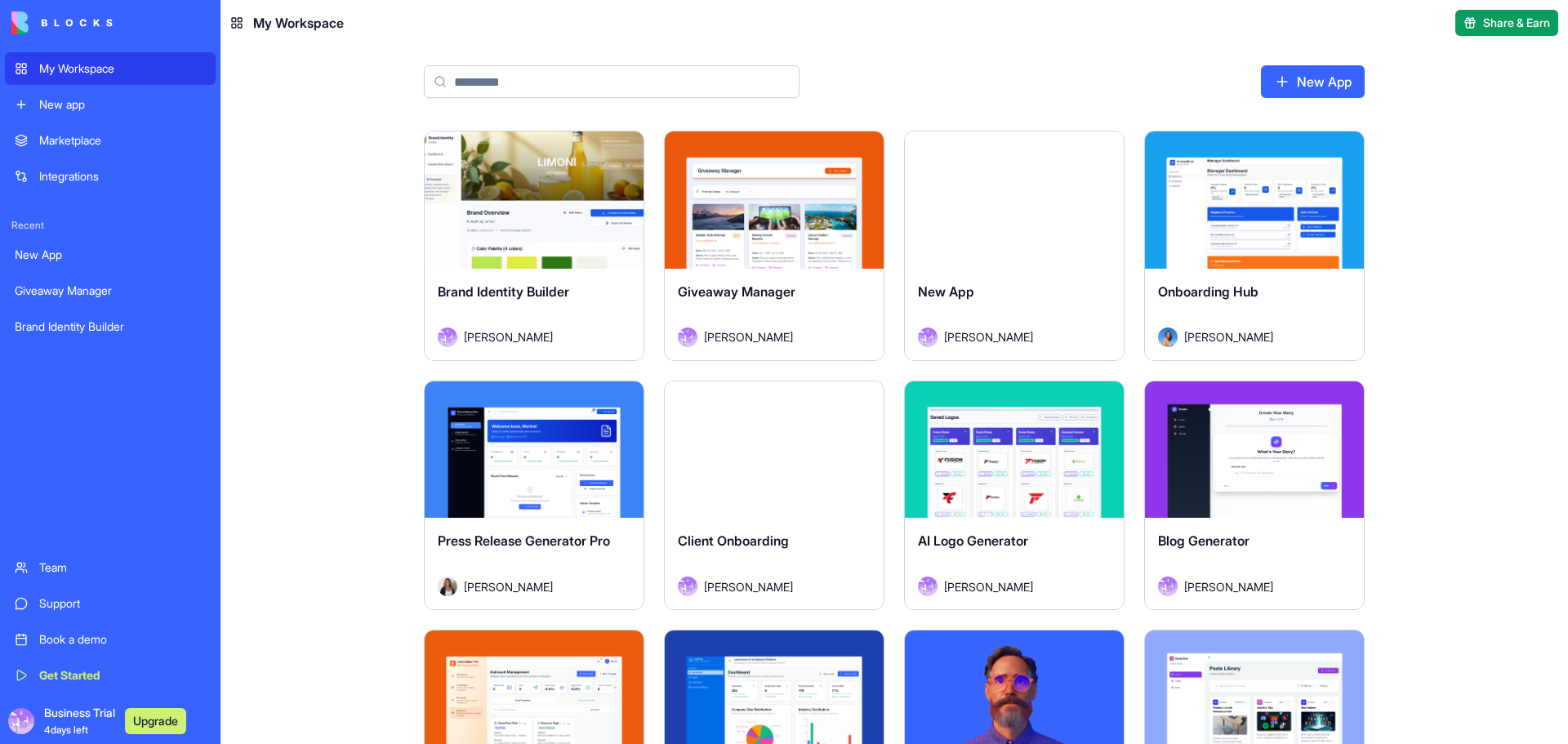
scroll to position [190, 0]
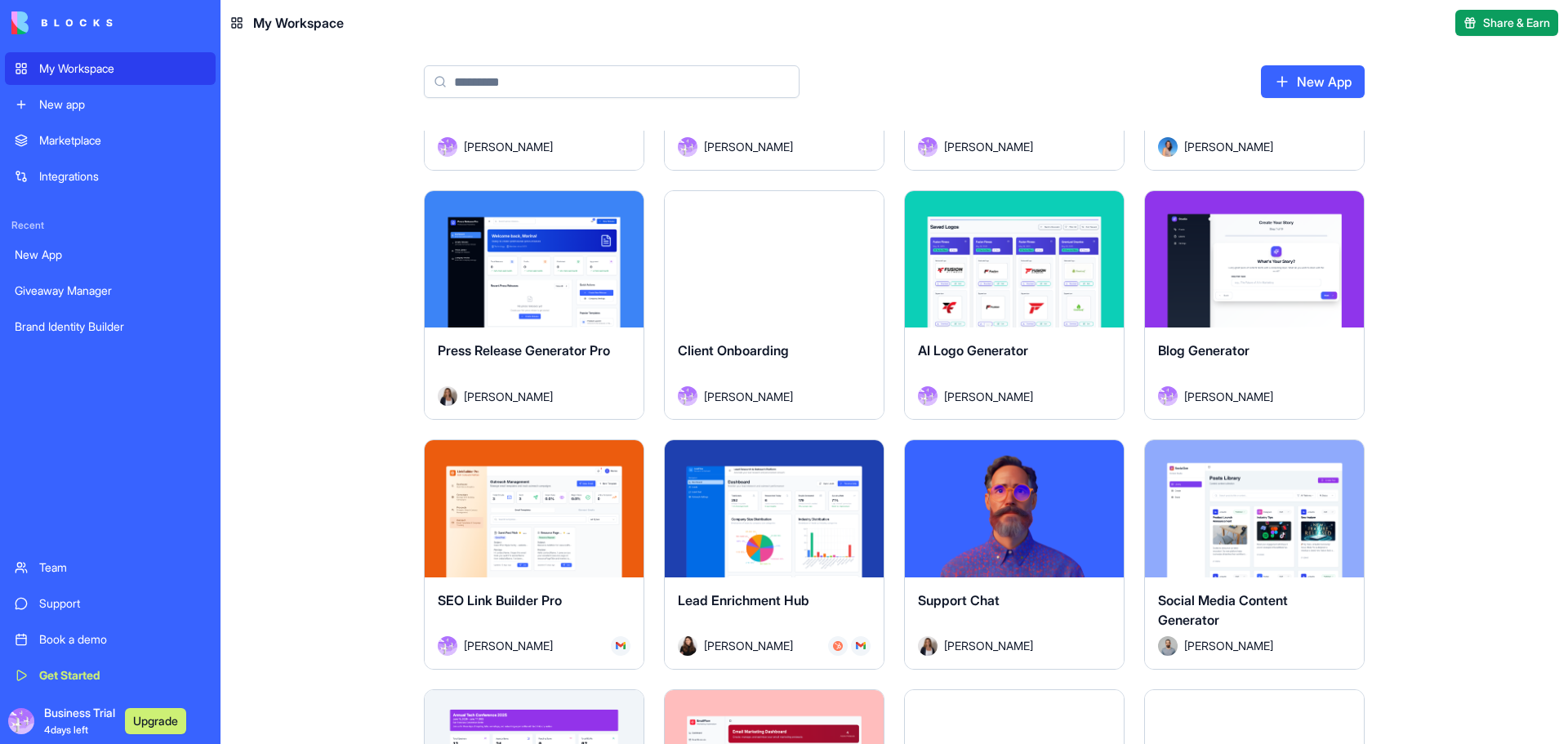
click at [1274, 211] on div "Launch" at bounding box center [1254, 259] width 219 height 137
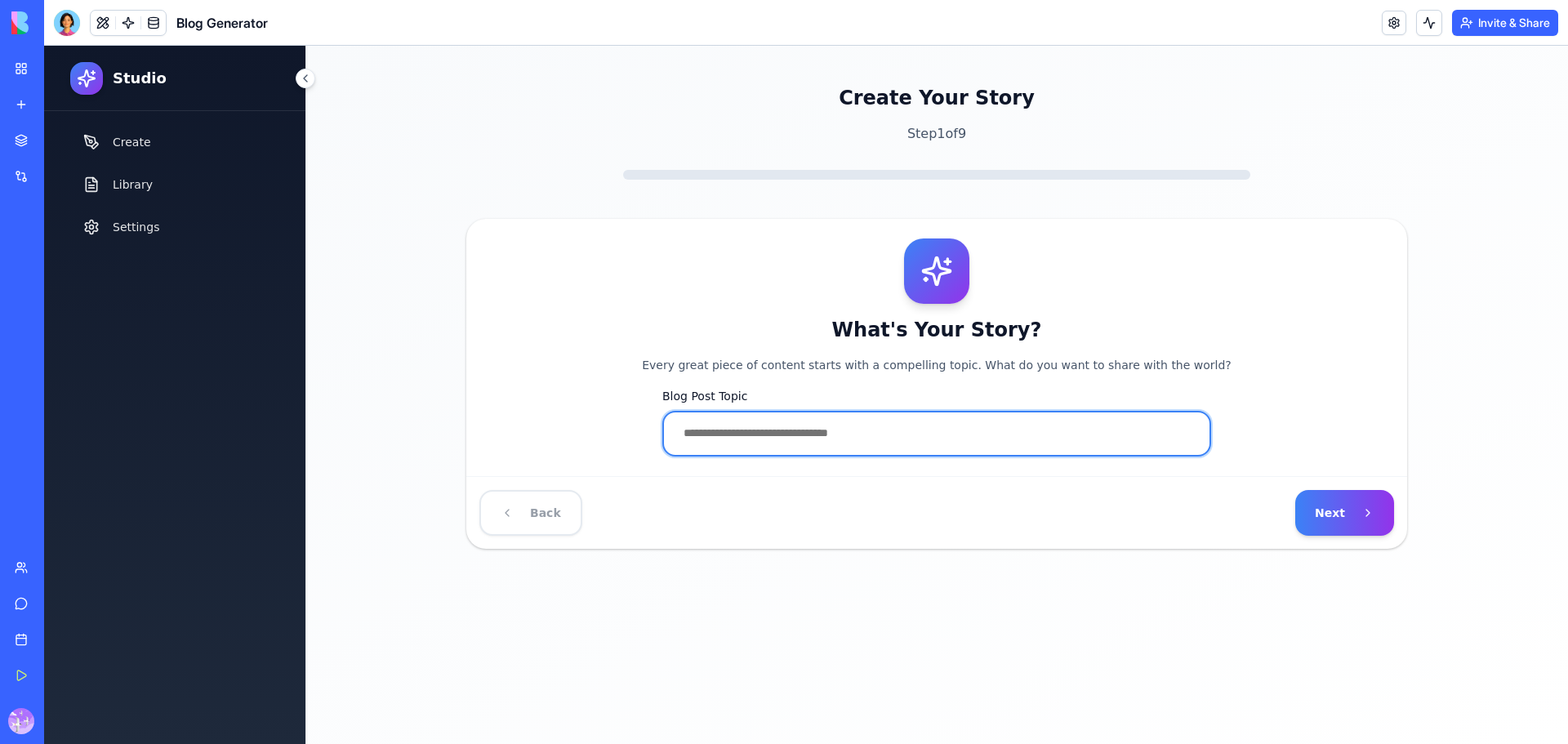
click at [1053, 450] on input "Blog Post Topic" at bounding box center [937, 433] width 549 height 46
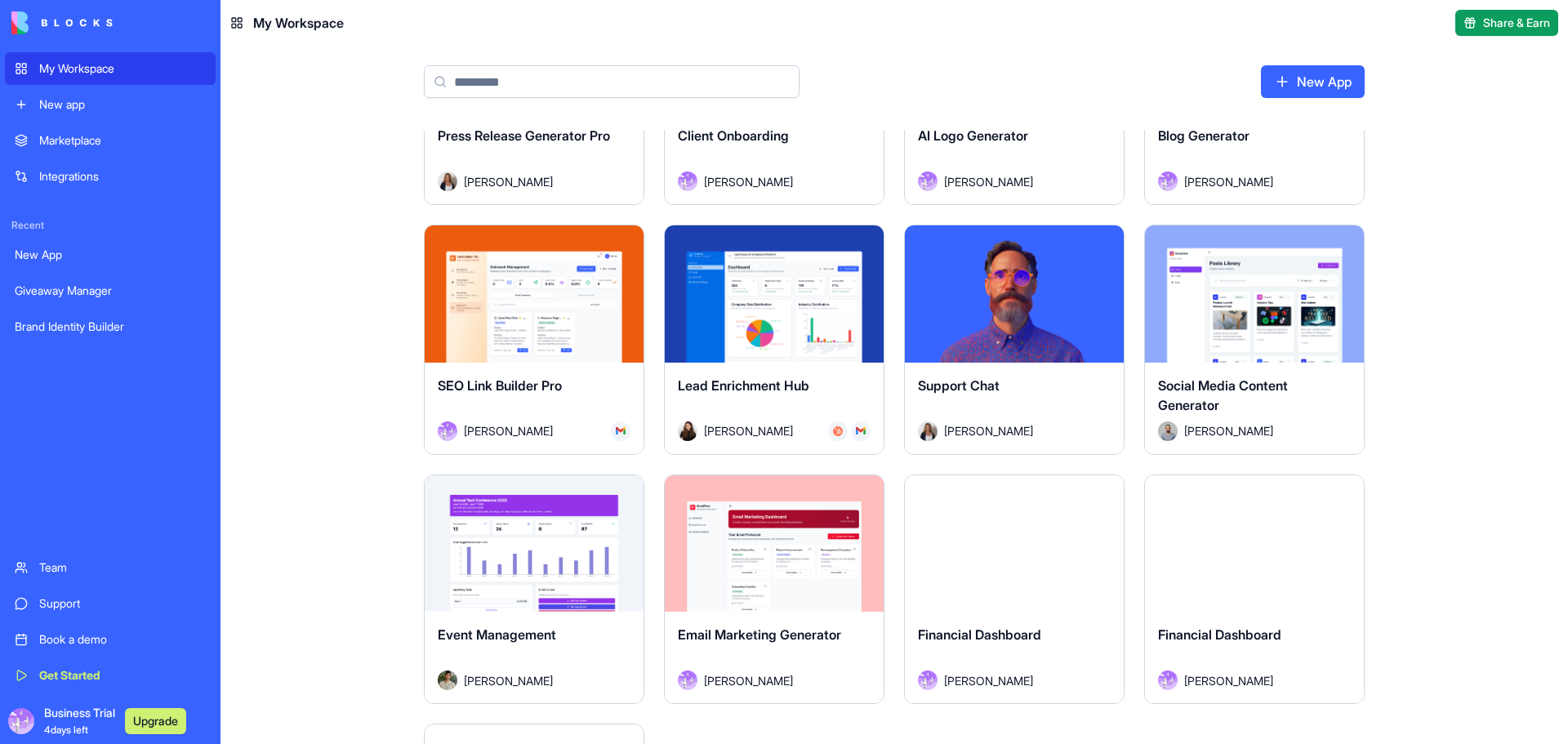
scroll to position [381, 0]
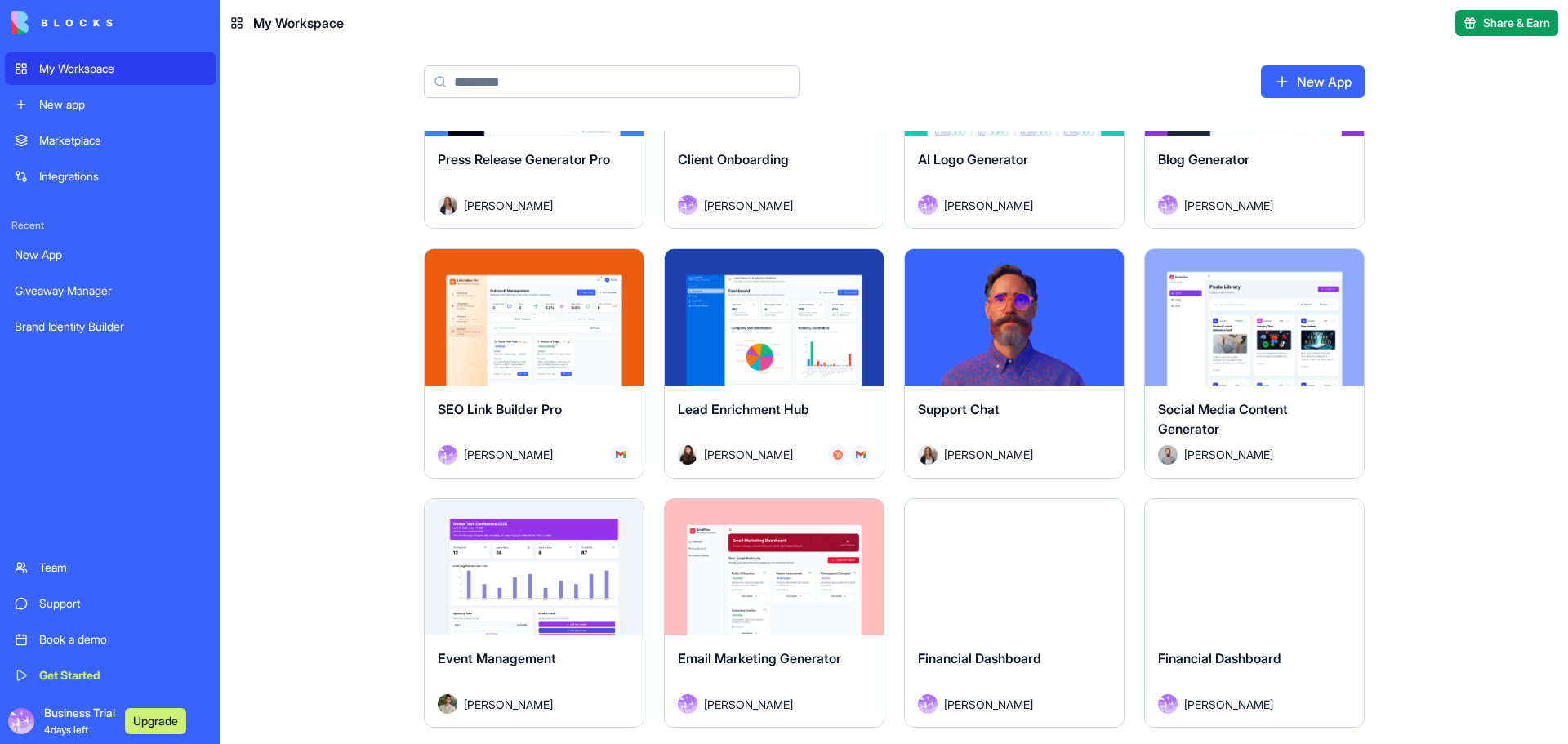
click at [813, 372] on div "Launch" at bounding box center [774, 317] width 219 height 137
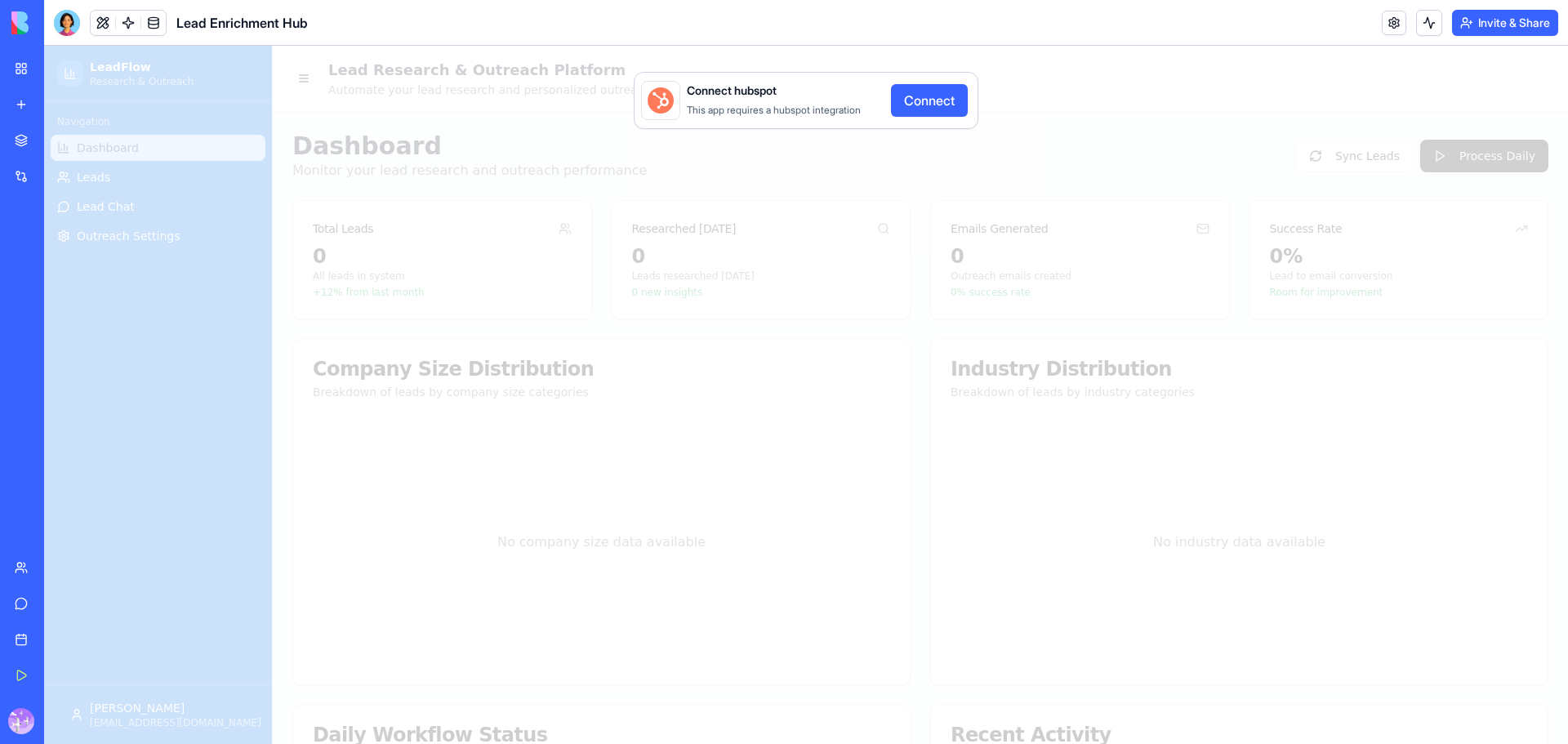
click at [933, 103] on button "Connect" at bounding box center [929, 101] width 77 height 33
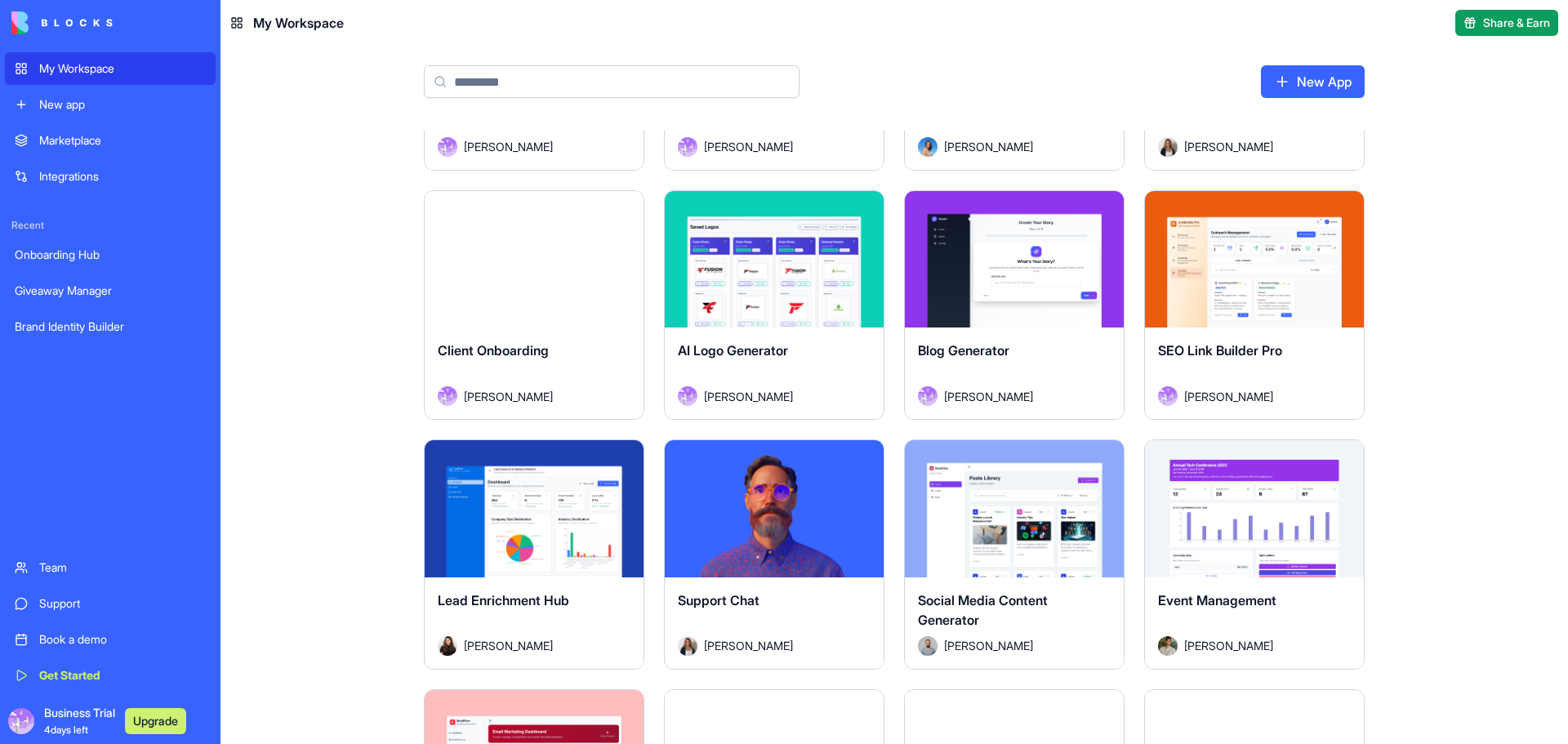
scroll to position [381, 0]
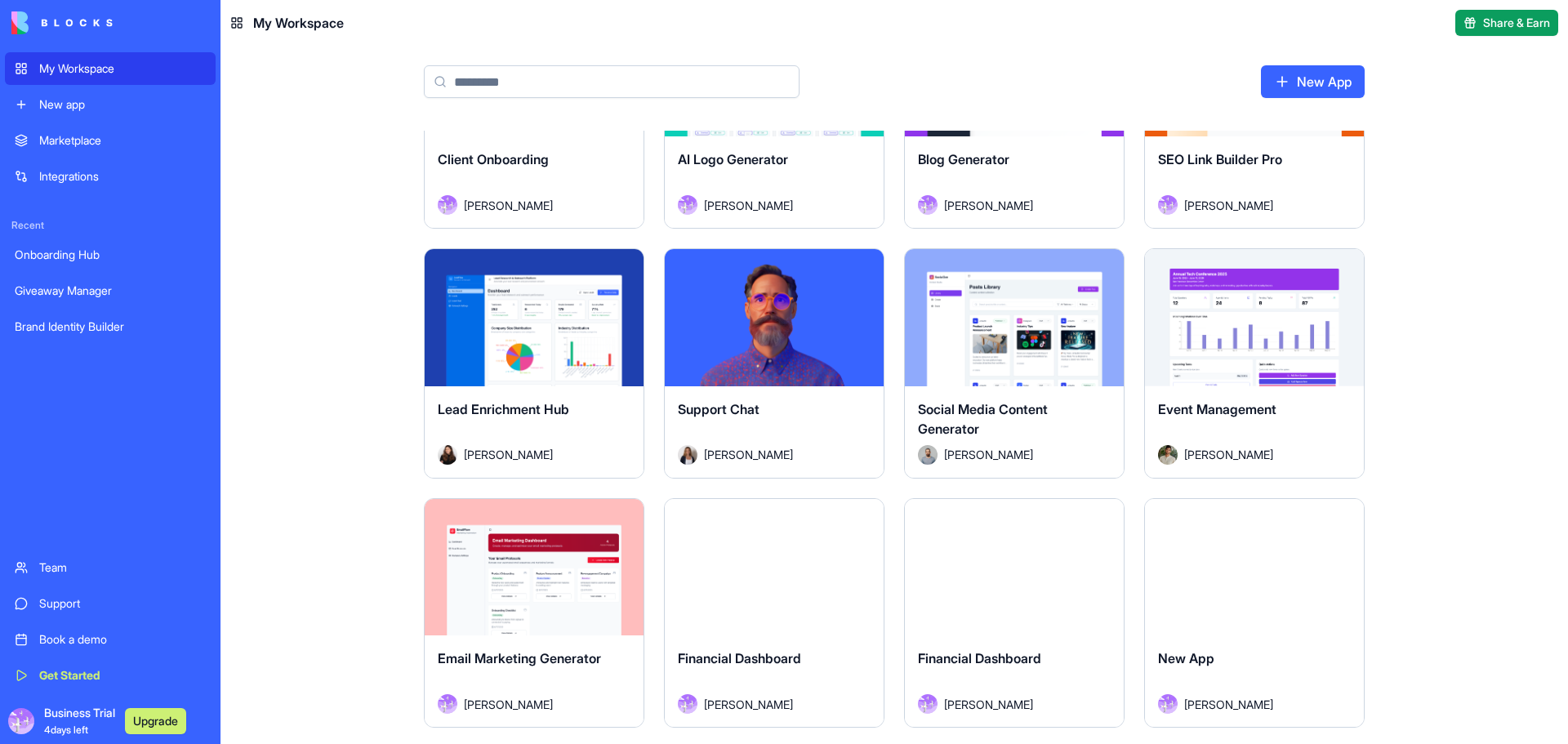
click at [575, 604] on div "Launch" at bounding box center [534, 567] width 219 height 137
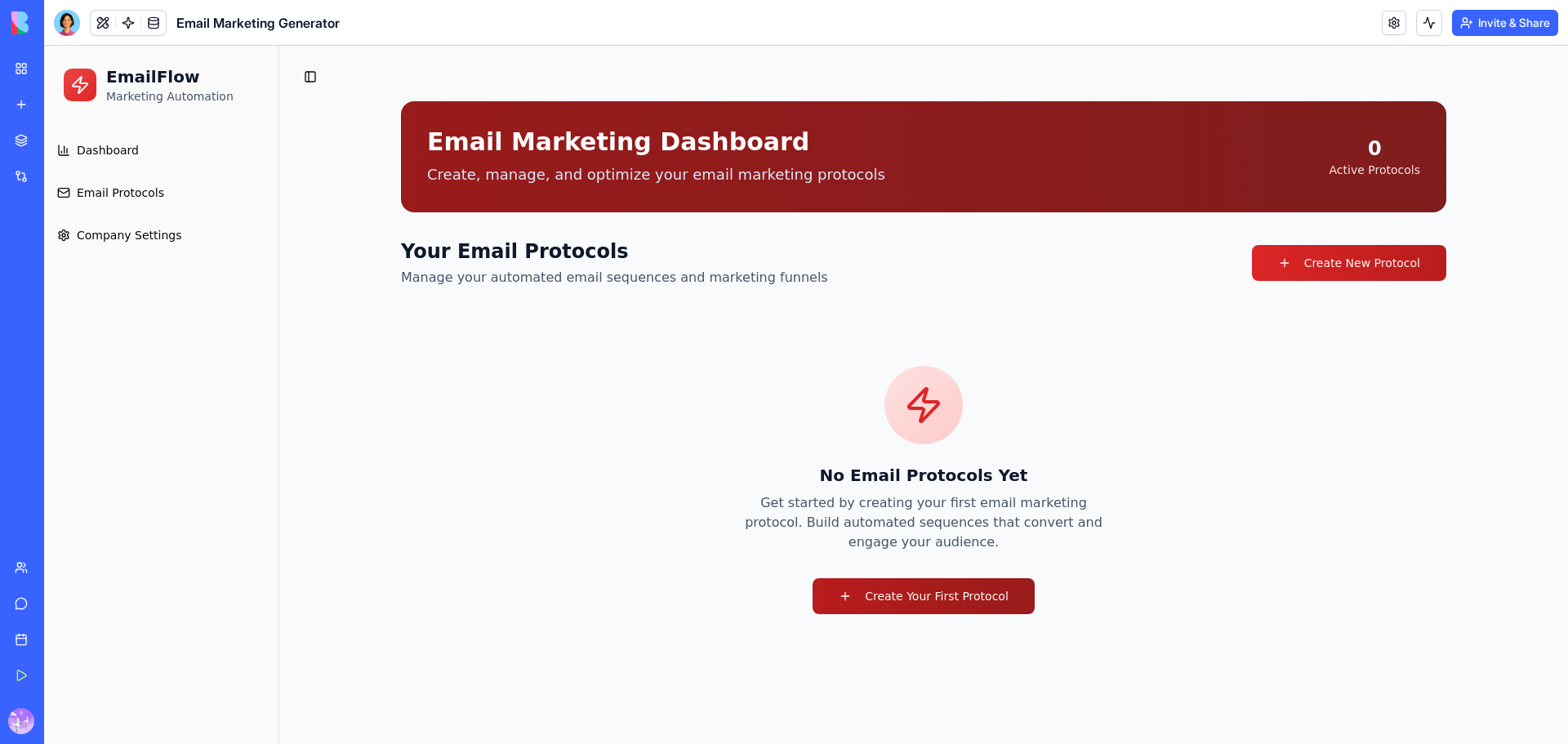
click at [988, 607] on link "Create Your First Protocol" at bounding box center [924, 597] width 222 height 36
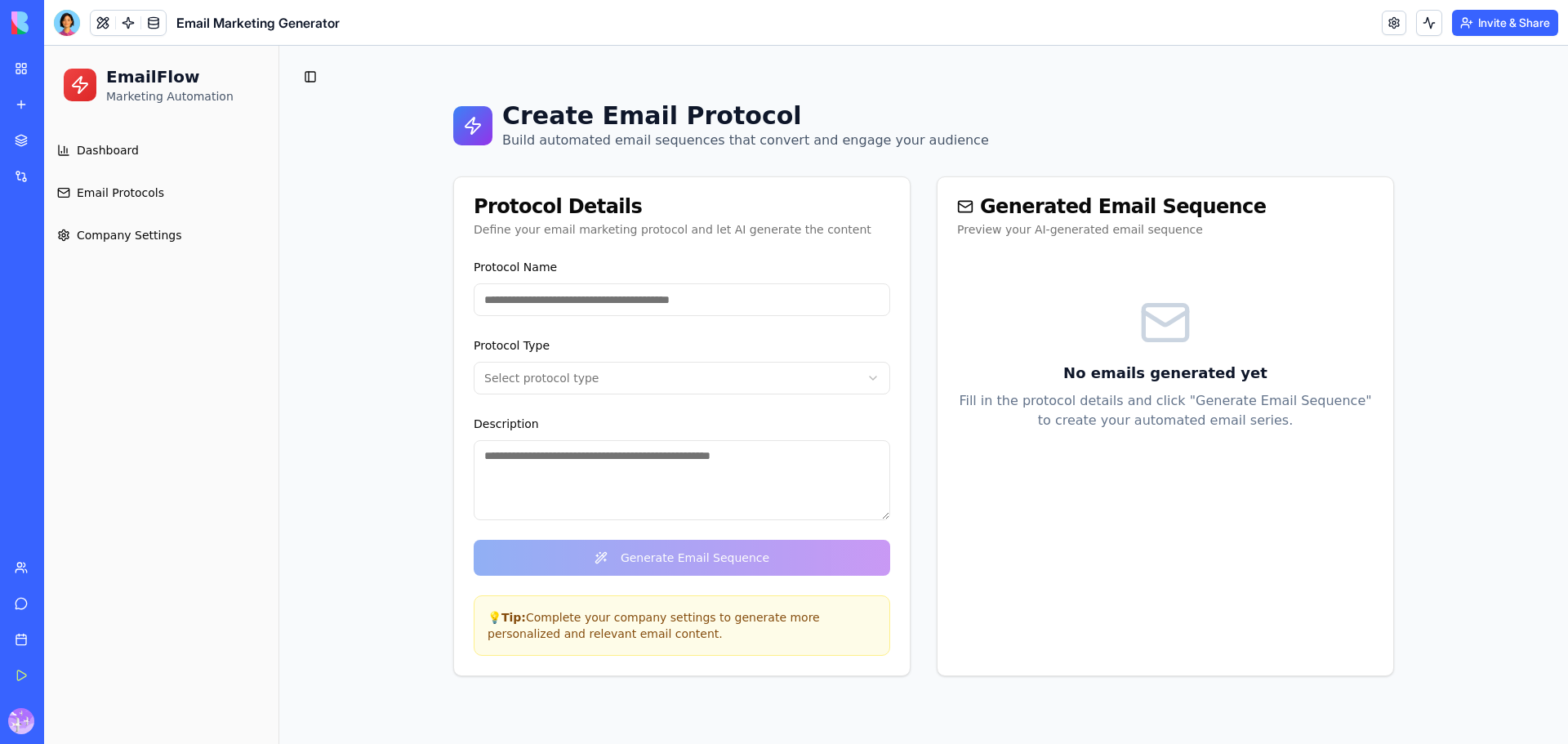
click at [589, 302] on input "Protocol Name" at bounding box center [682, 300] width 416 height 33
click at [776, 306] on input "Protocol Name" at bounding box center [682, 300] width 416 height 33
click at [766, 304] on input "Protocol Name" at bounding box center [682, 300] width 416 height 33
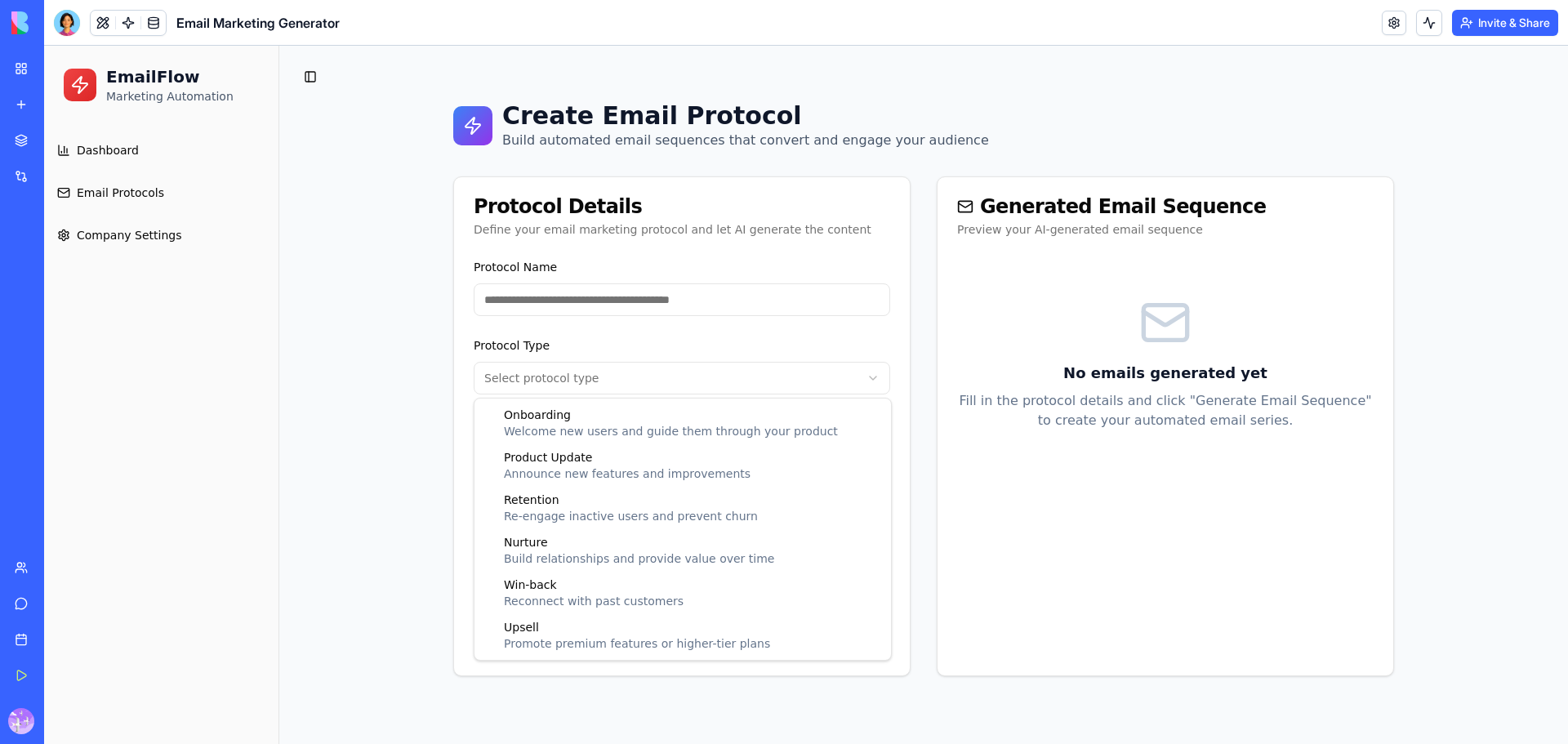
click at [748, 369] on html "EmailFlow Marketing Automation Dashboard Email Protocols Company Settings Toggl…" at bounding box center [807, 395] width 1525 height 698
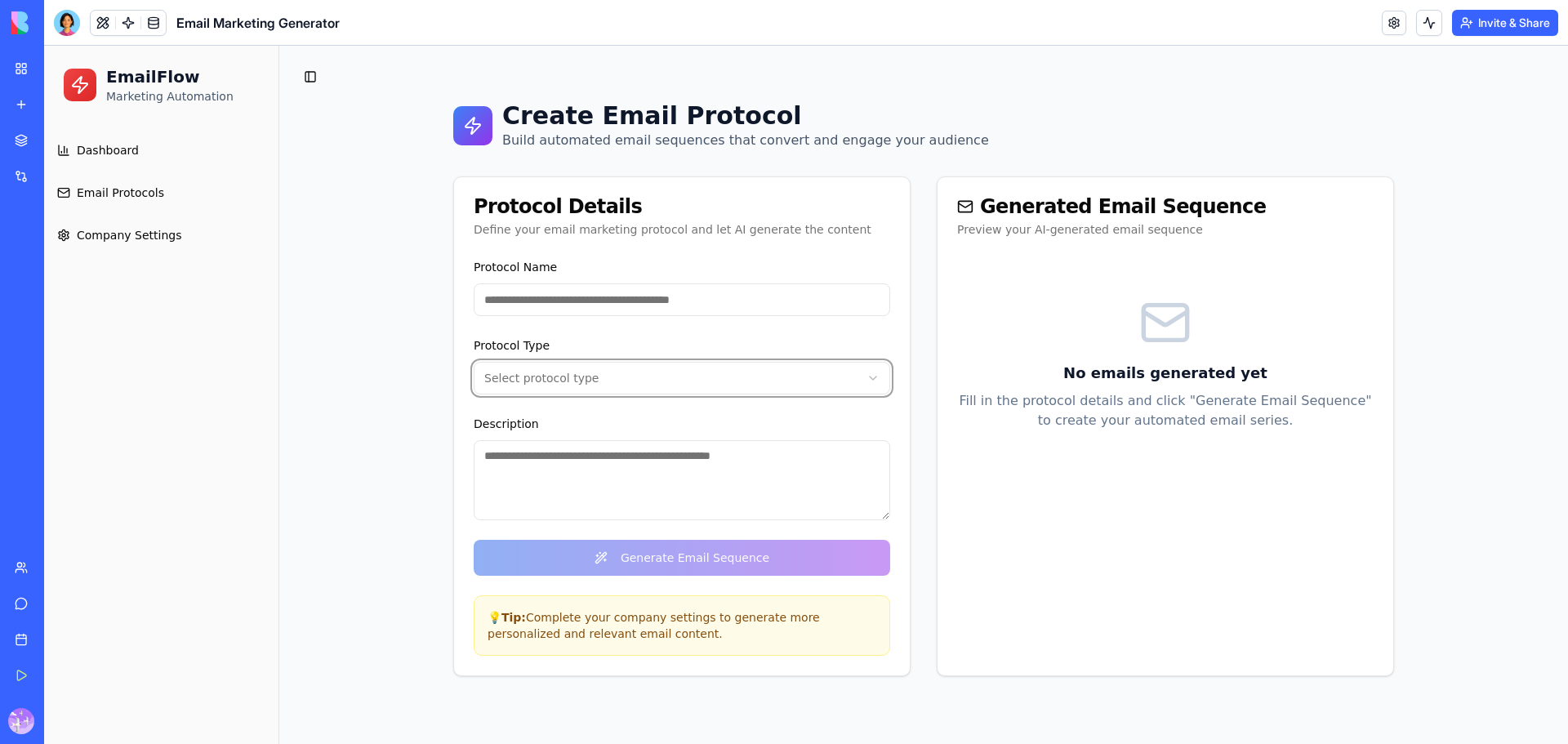
click at [141, 143] on html "EmailFlow Marketing Automation Dashboard Email Protocols Company Settings Toggl…" at bounding box center [807, 395] width 1525 height 698
click at [104, 157] on span "Dashboard" at bounding box center [108, 150] width 62 height 16
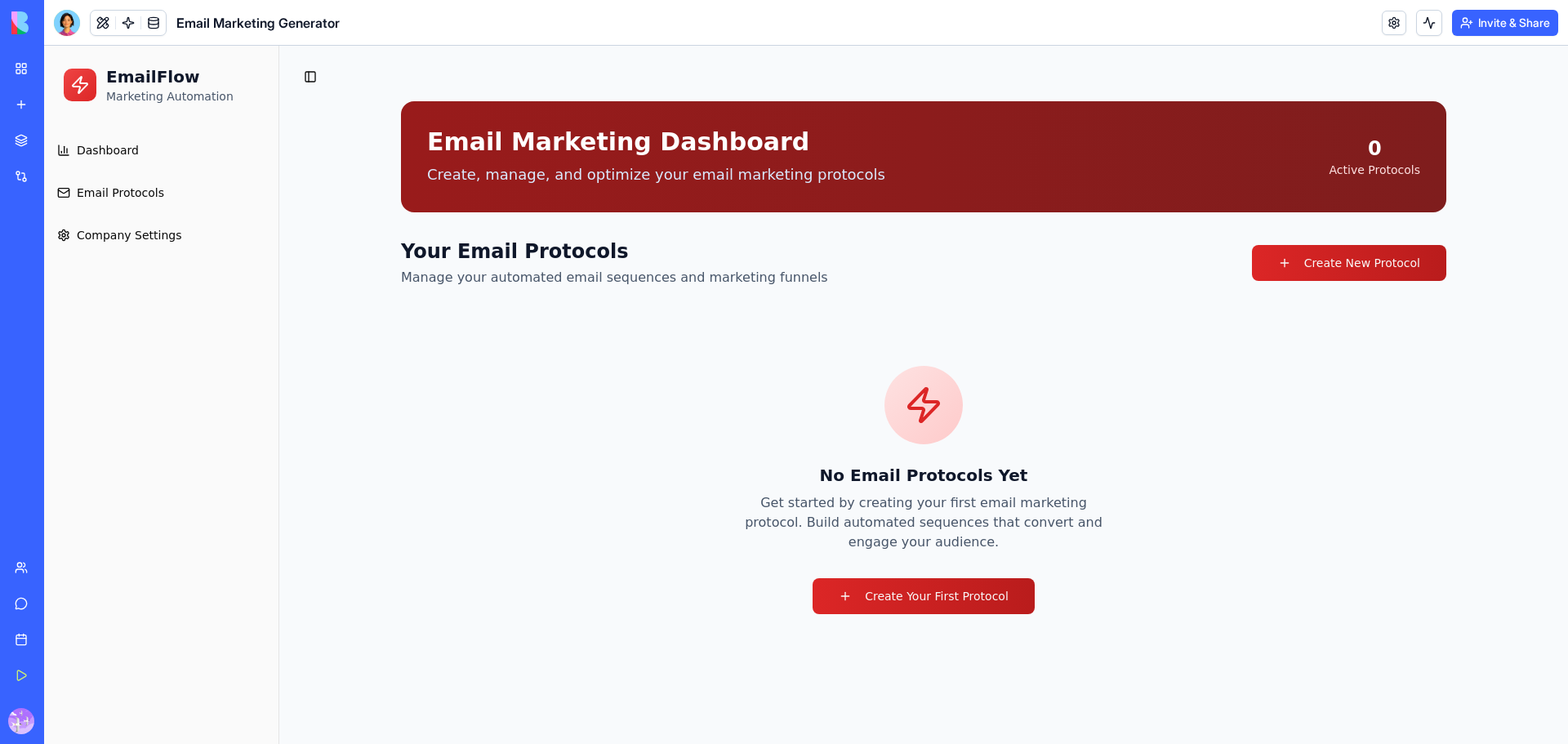
click at [142, 192] on span "Email Protocols" at bounding box center [120, 193] width 88 height 16
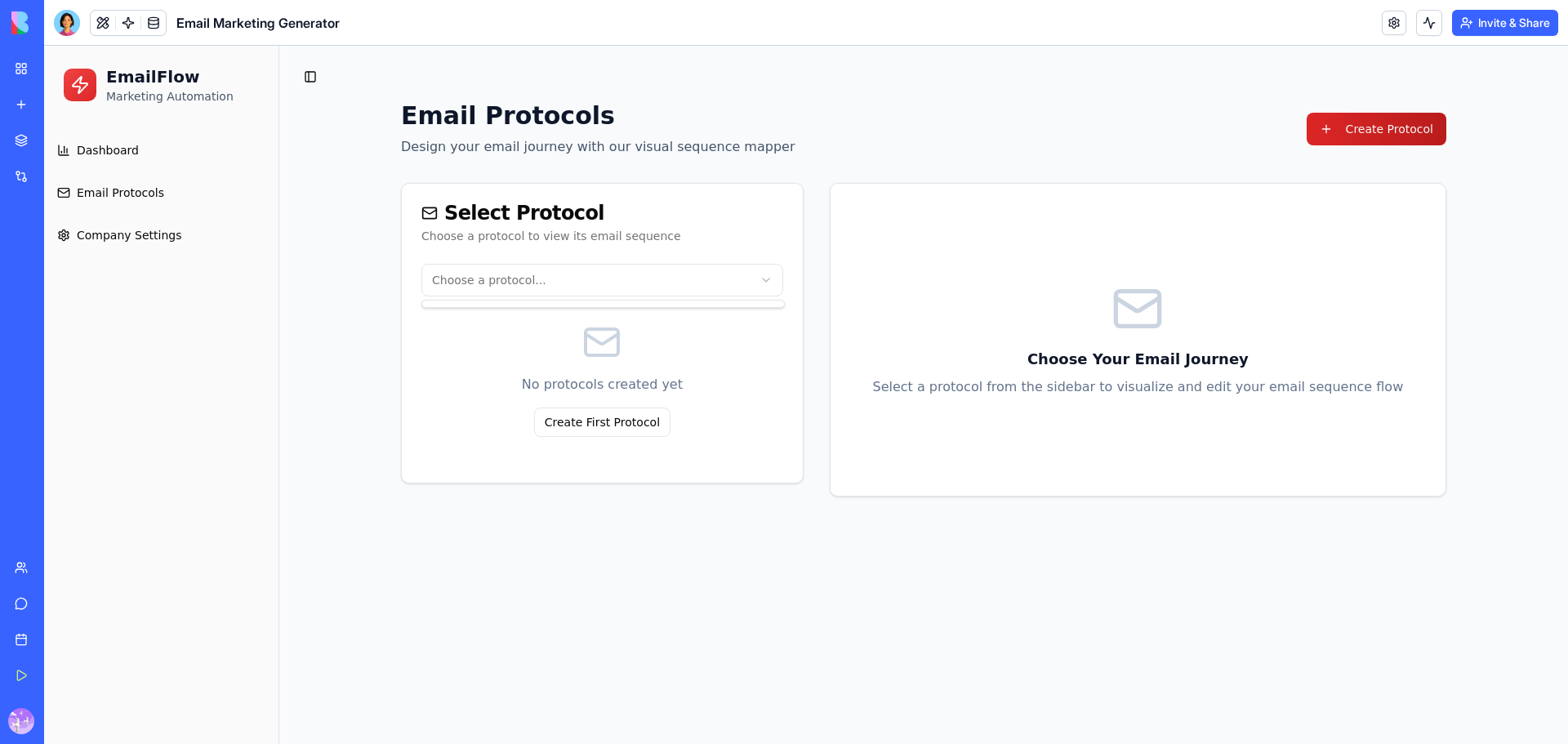
click at [616, 291] on html "EmailFlow Marketing Automation Dashboard Email Protocols Company Settings Toggl…" at bounding box center [807, 395] width 1525 height 698
drag, startPoint x: 616, startPoint y: 285, endPoint x: 628, endPoint y: 280, distance: 13.0
click at [617, 285] on html "EmailFlow Marketing Automation Dashboard Email Protocols Company Settings Toggl…" at bounding box center [807, 395] width 1525 height 698
click at [173, 237] on link "Company Settings" at bounding box center [161, 235] width 221 height 39
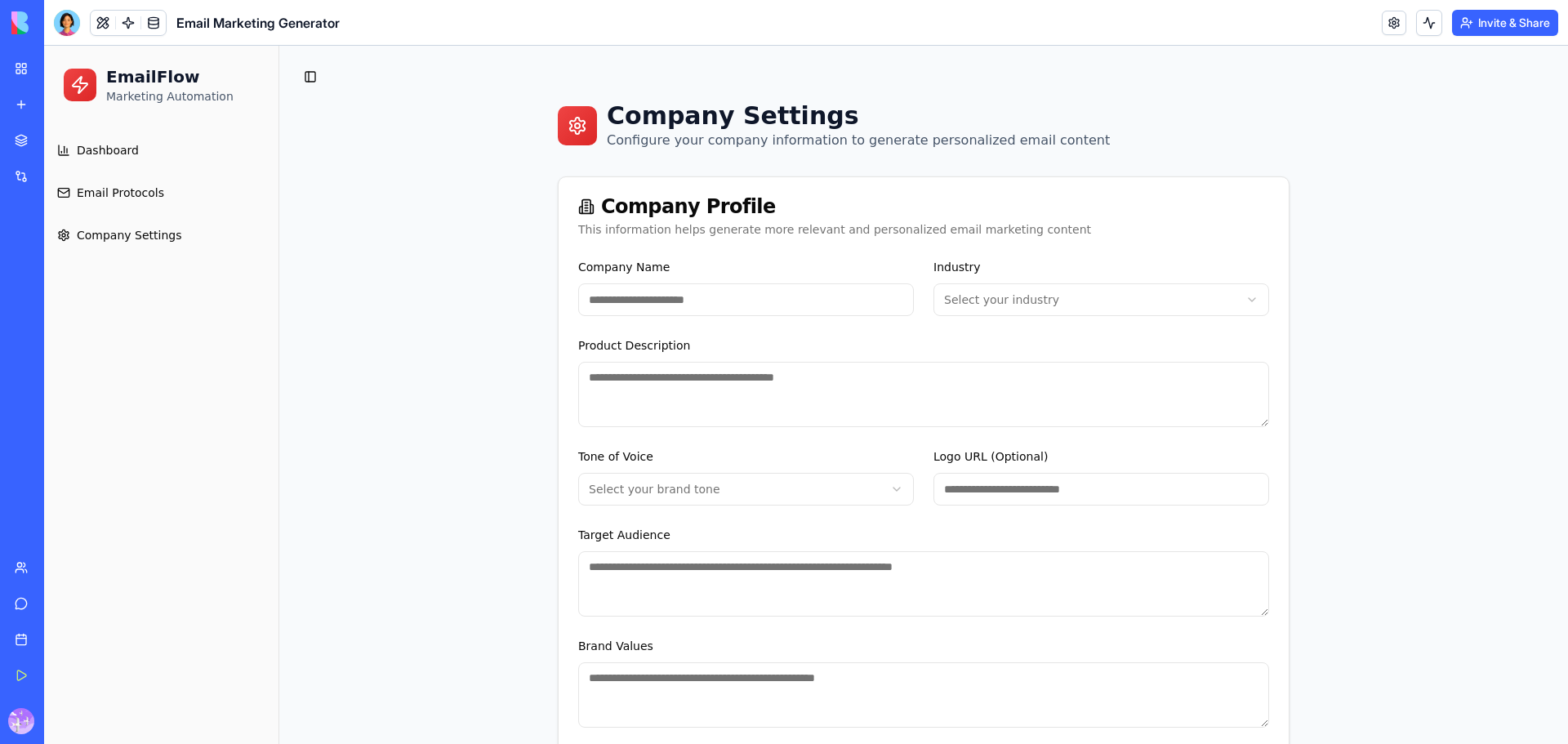
click at [95, 143] on span "Dashboard" at bounding box center [108, 150] width 62 height 16
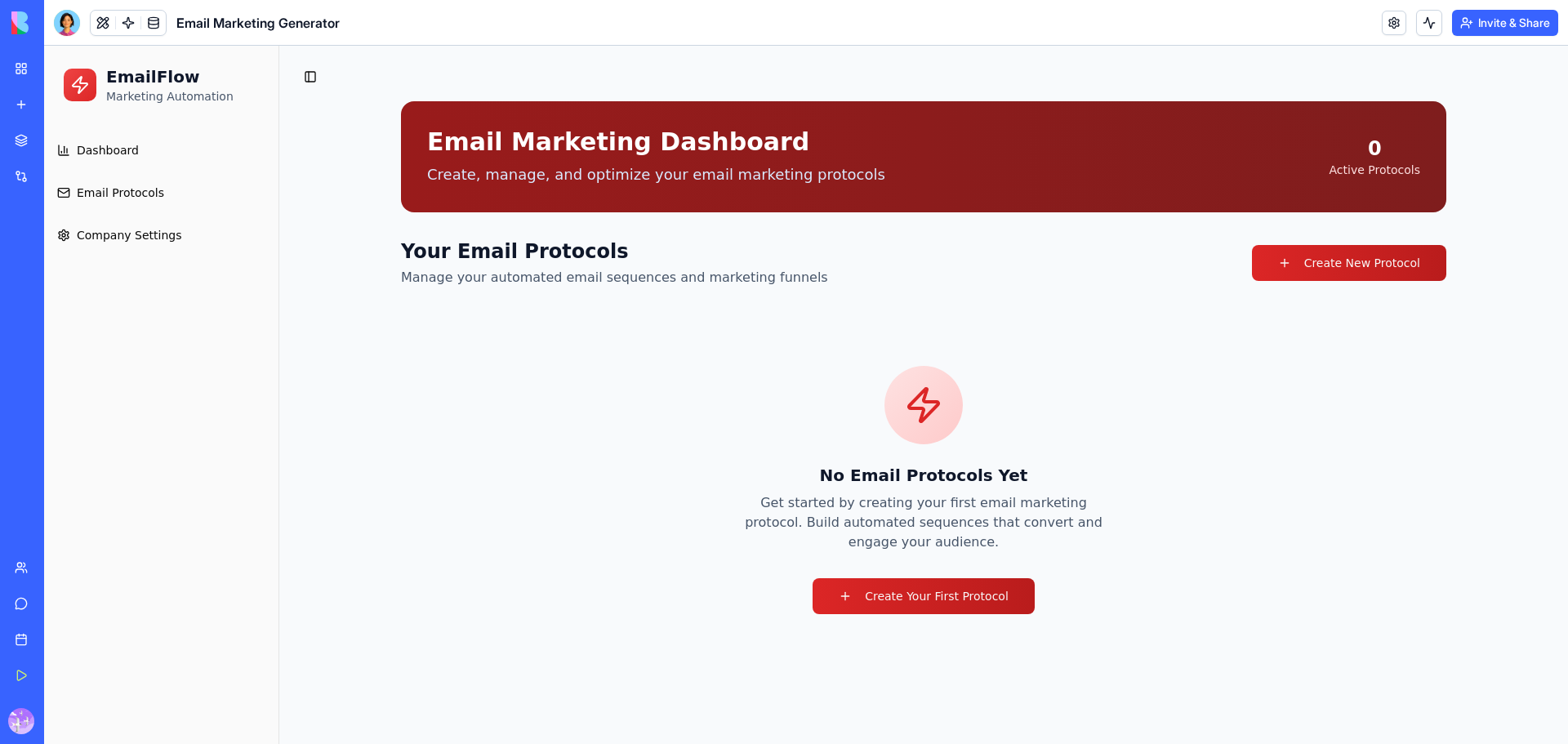
click at [61, 62] on div "My Workspace" at bounding box center [50, 69] width 21 height 16
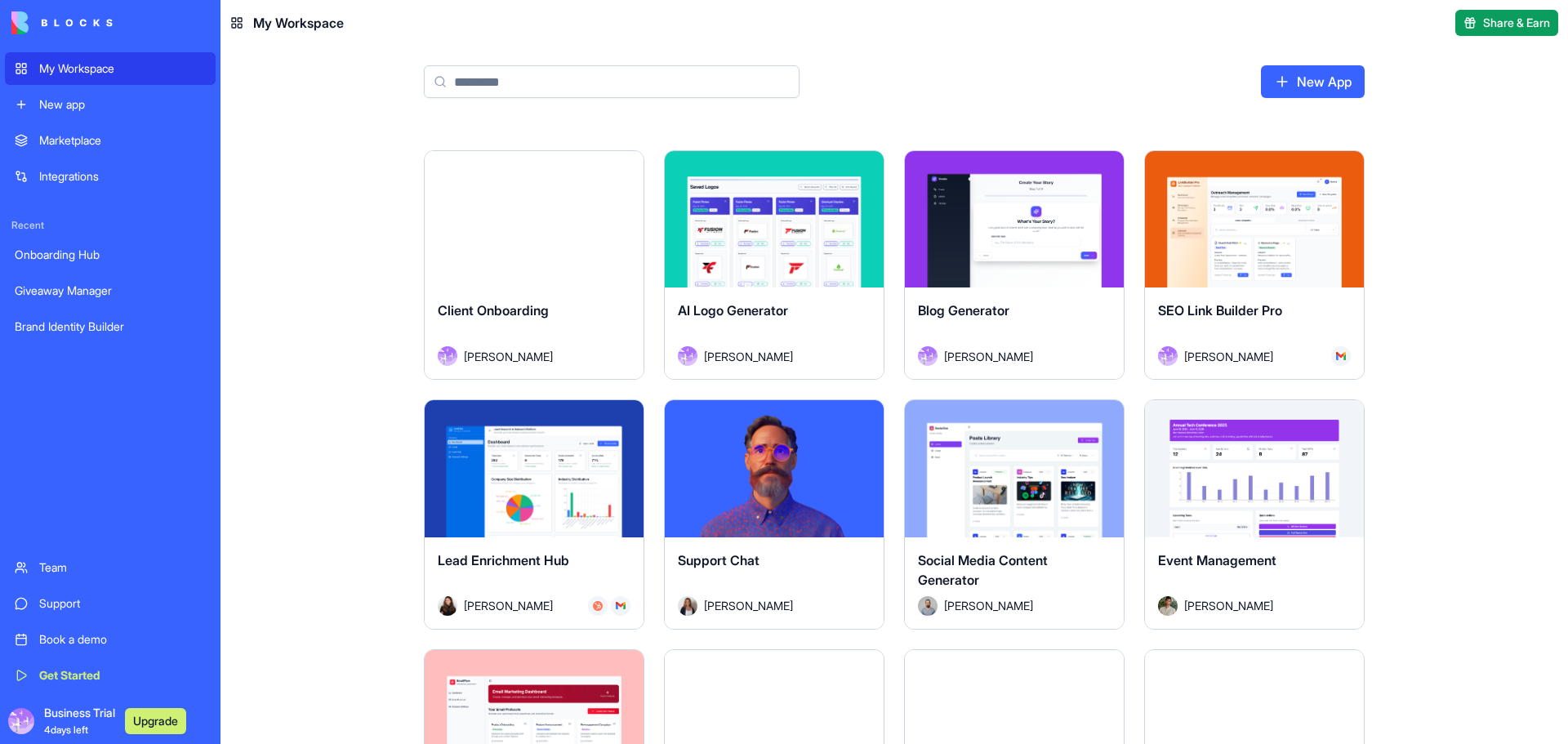
scroll to position [381, 0]
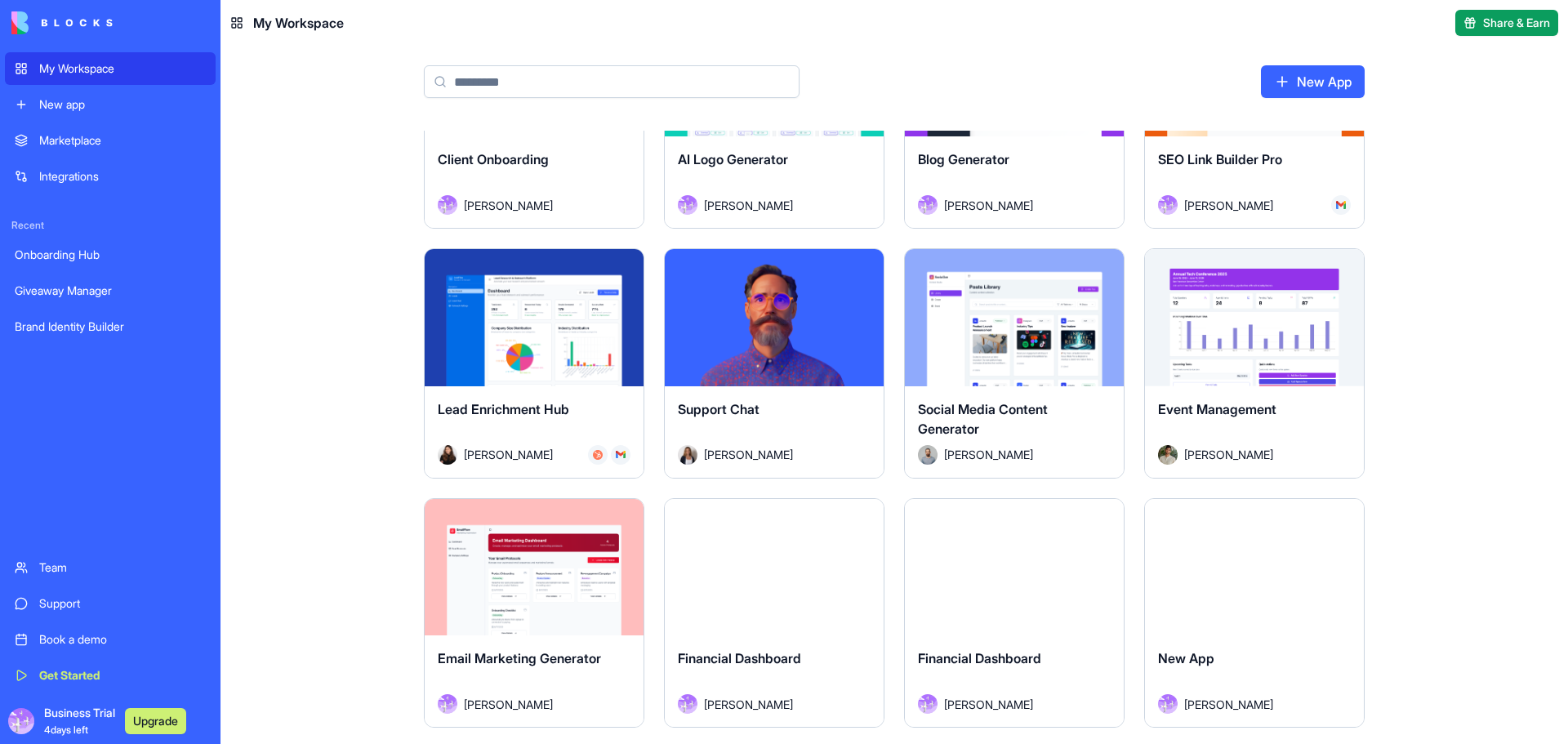
click at [1007, 365] on div "Launch" at bounding box center [1014, 317] width 219 height 137
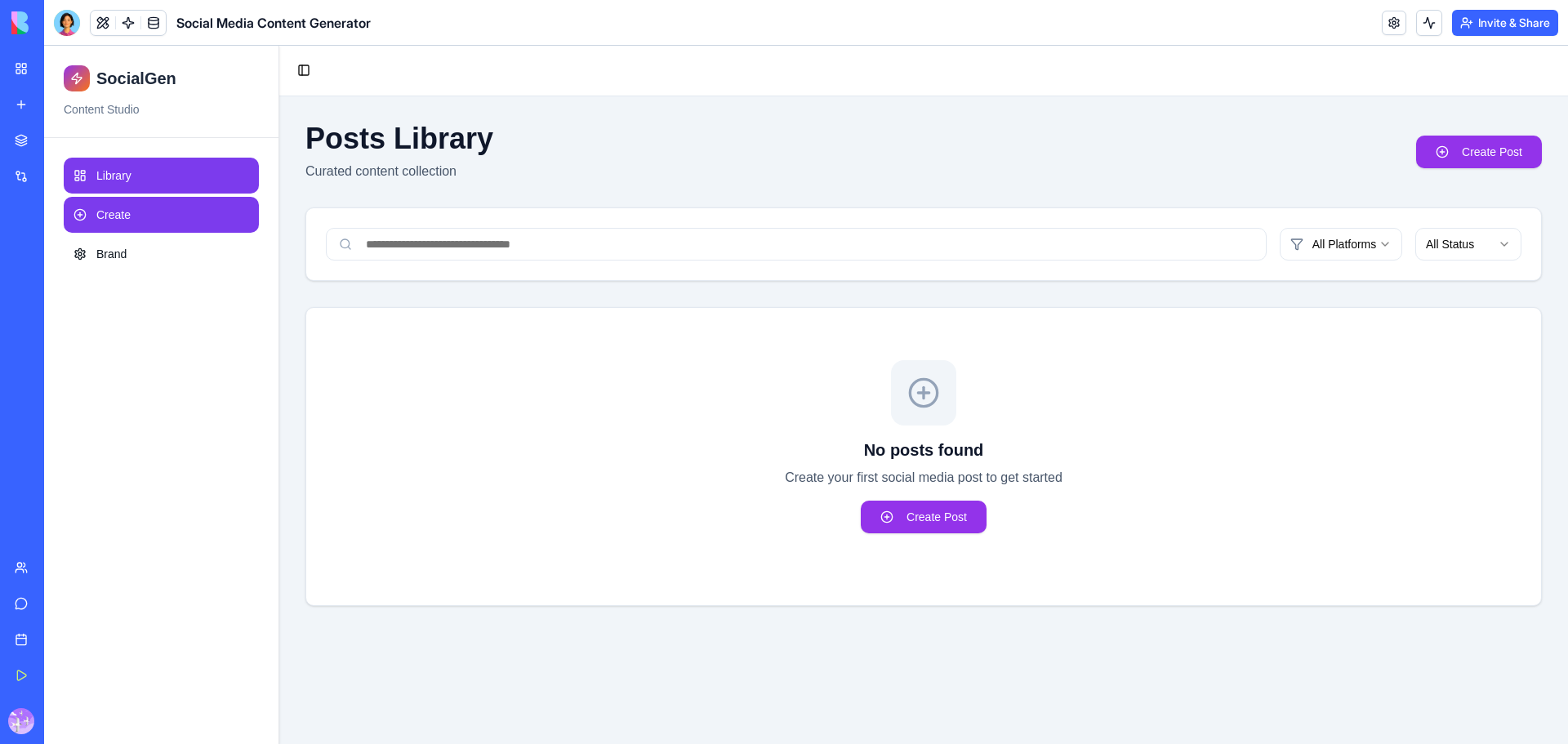
click at [130, 214] on span "Create" at bounding box center [114, 215] width 34 height 16
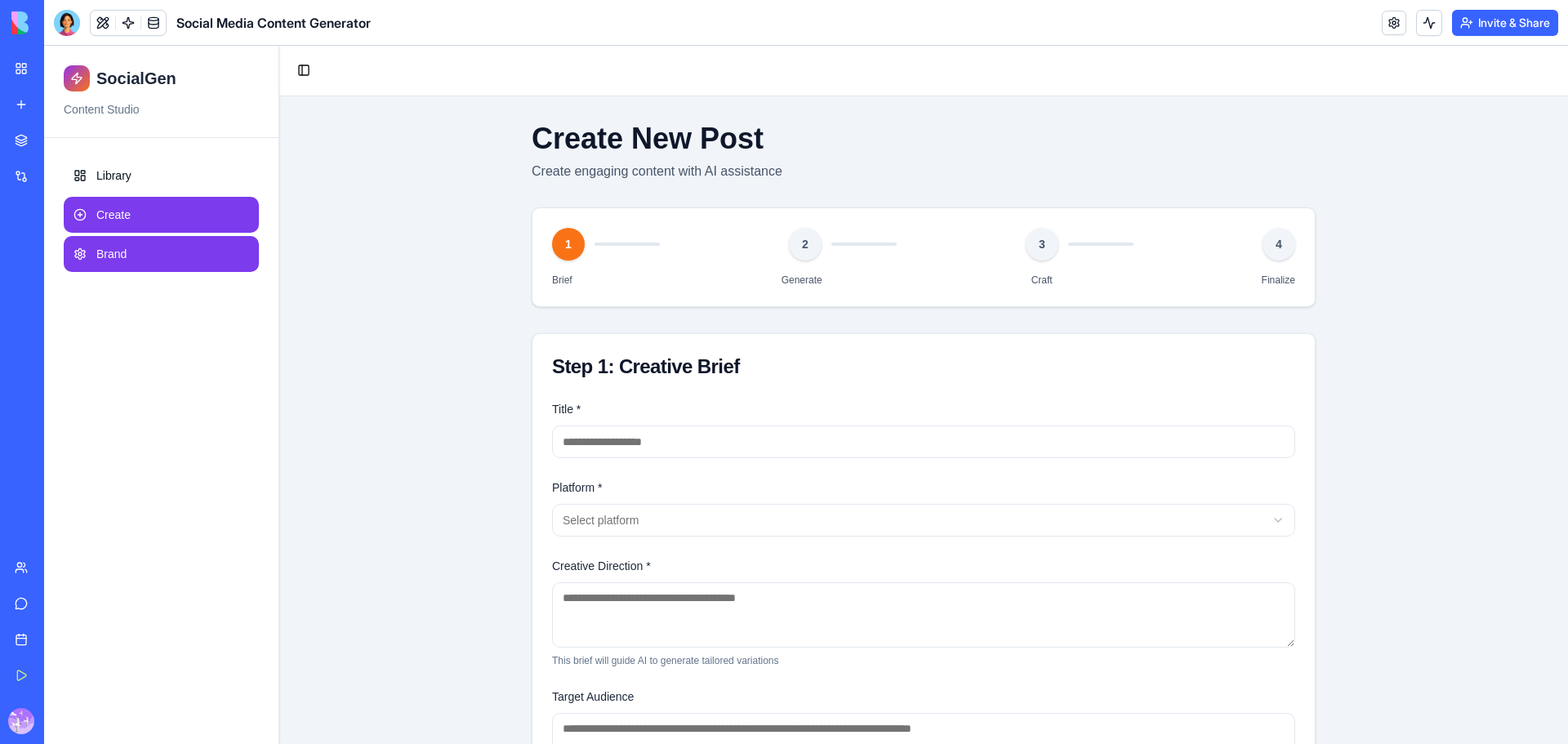
click at [105, 256] on span "Brand" at bounding box center [111, 254] width 30 height 16
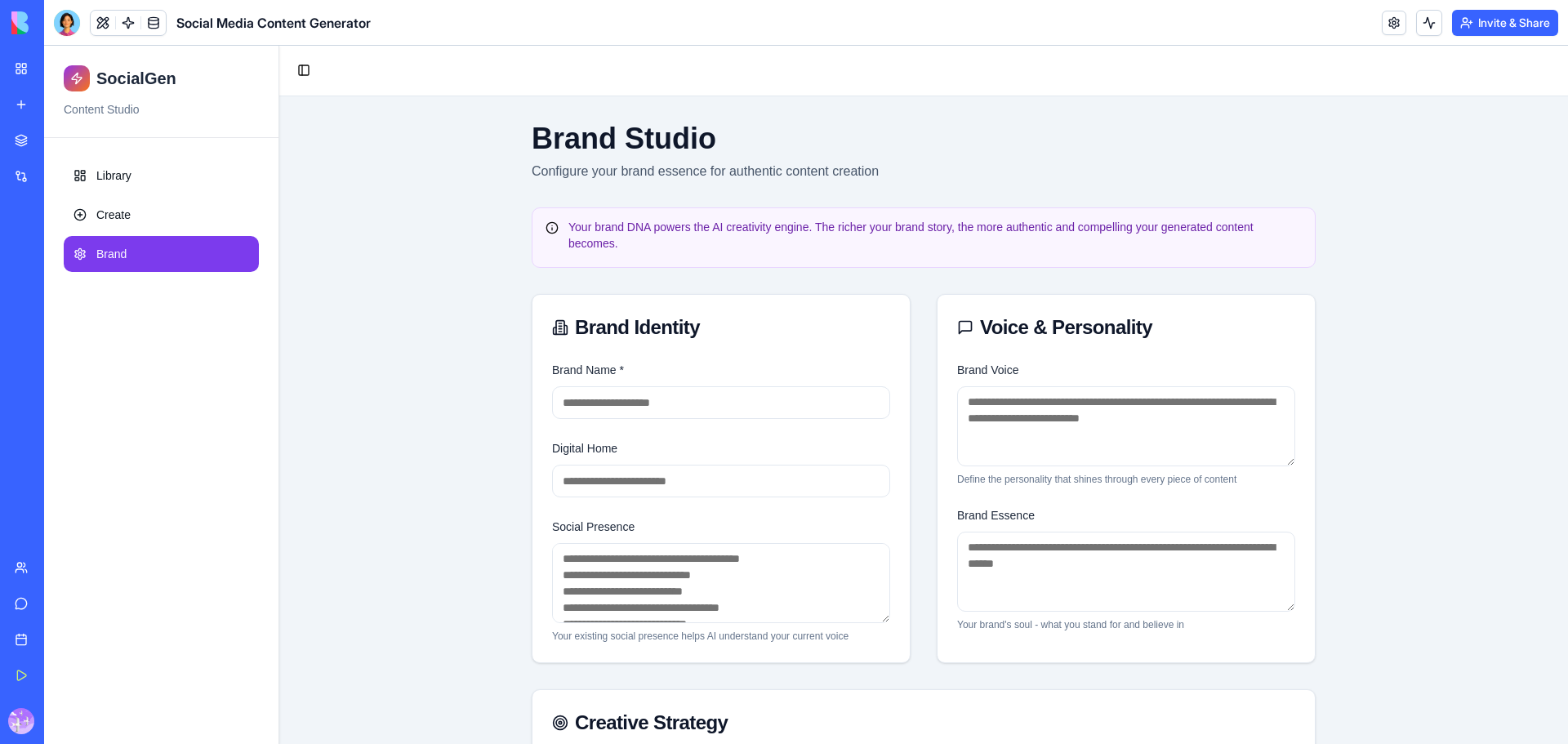
click at [16, 52] on div "My Workspace New app Marketplace Integrations Recent Onboarding Hub Giveaway Ma…" at bounding box center [22, 372] width 34 height 744
click at [134, 215] on link "Create" at bounding box center [161, 215] width 195 height 36
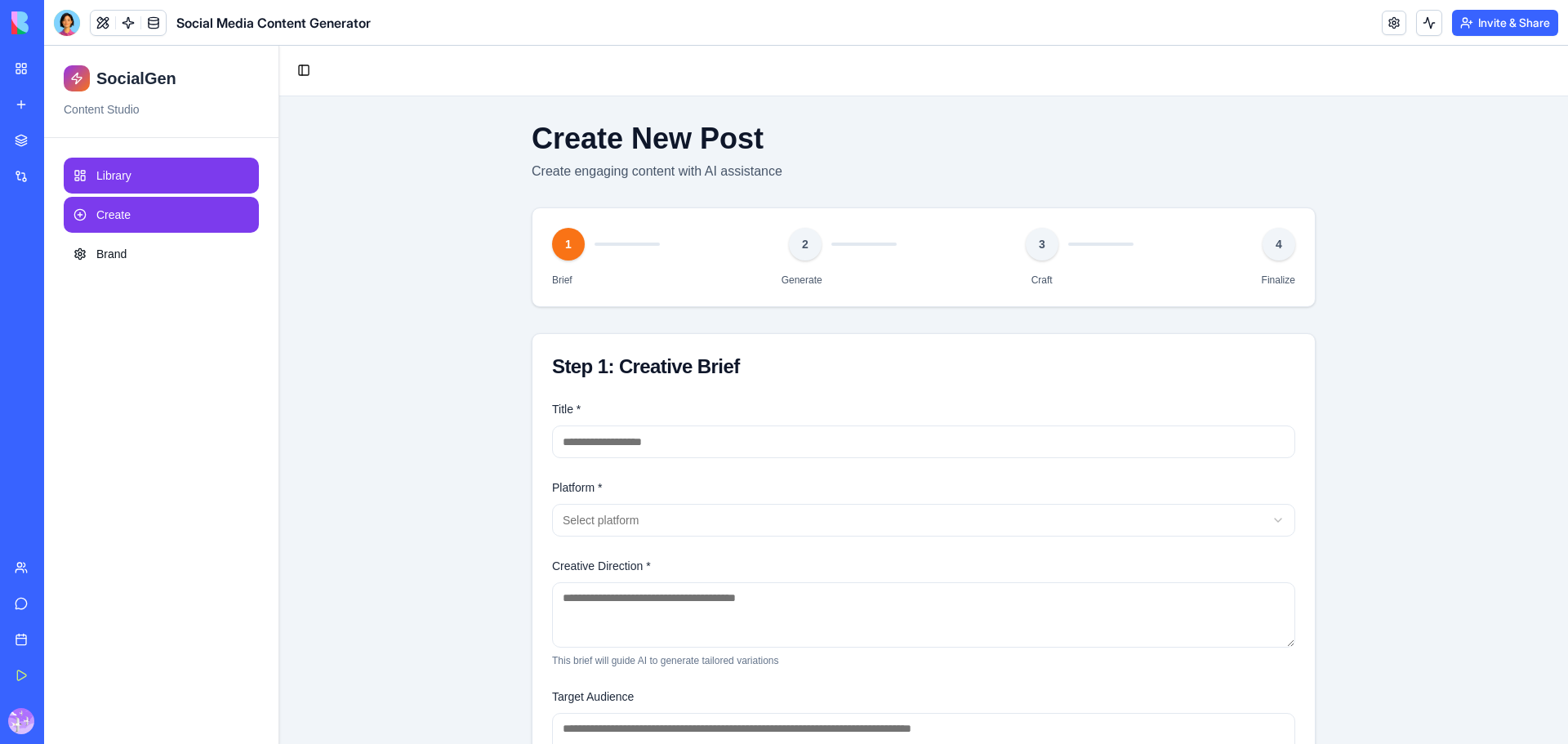
click at [136, 186] on link "Library" at bounding box center [161, 175] width 195 height 36
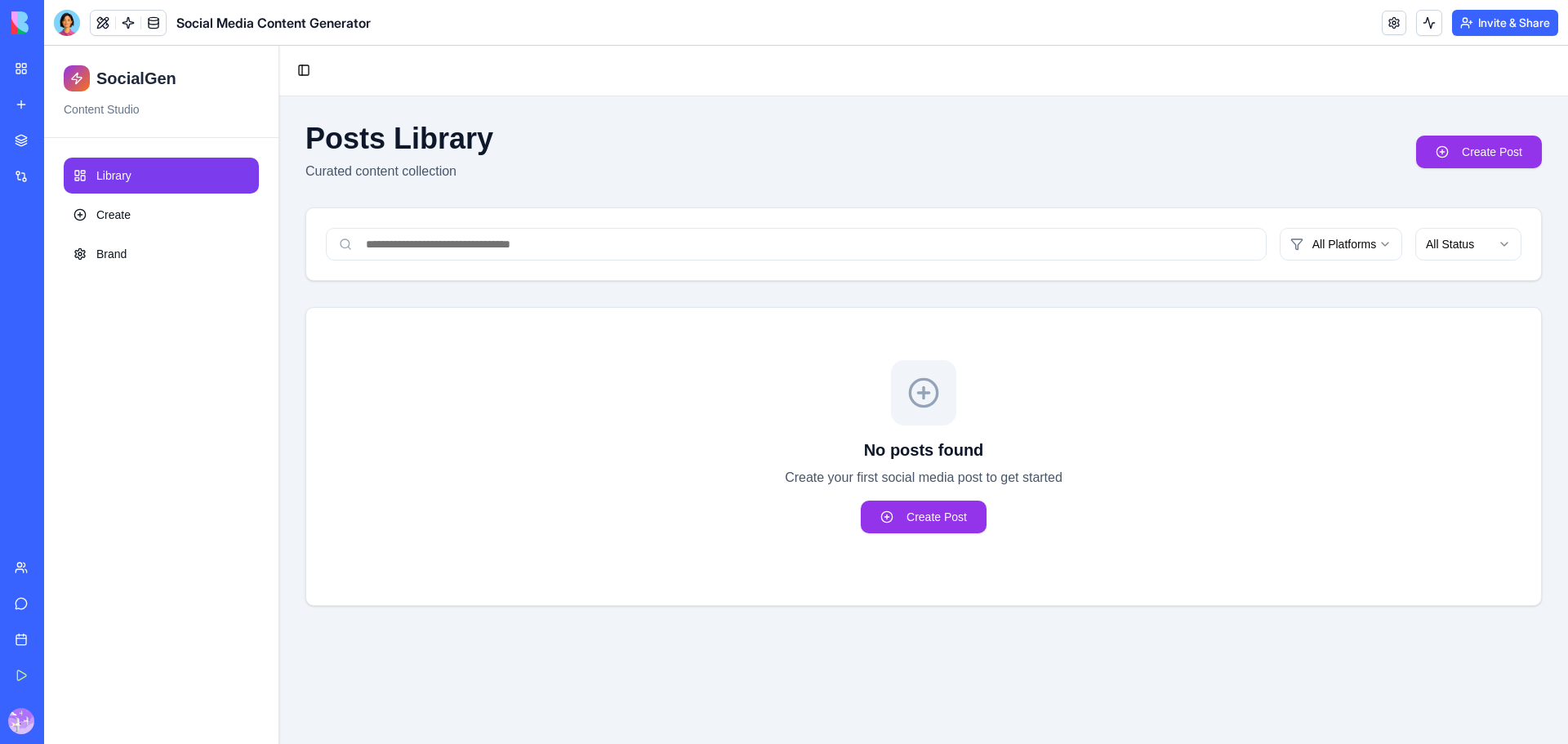
drag, startPoint x: 8, startPoint y: 62, endPoint x: 40, endPoint y: 79, distance: 36.2
click at [8, 63] on link "My Workspace" at bounding box center [38, 69] width 66 height 33
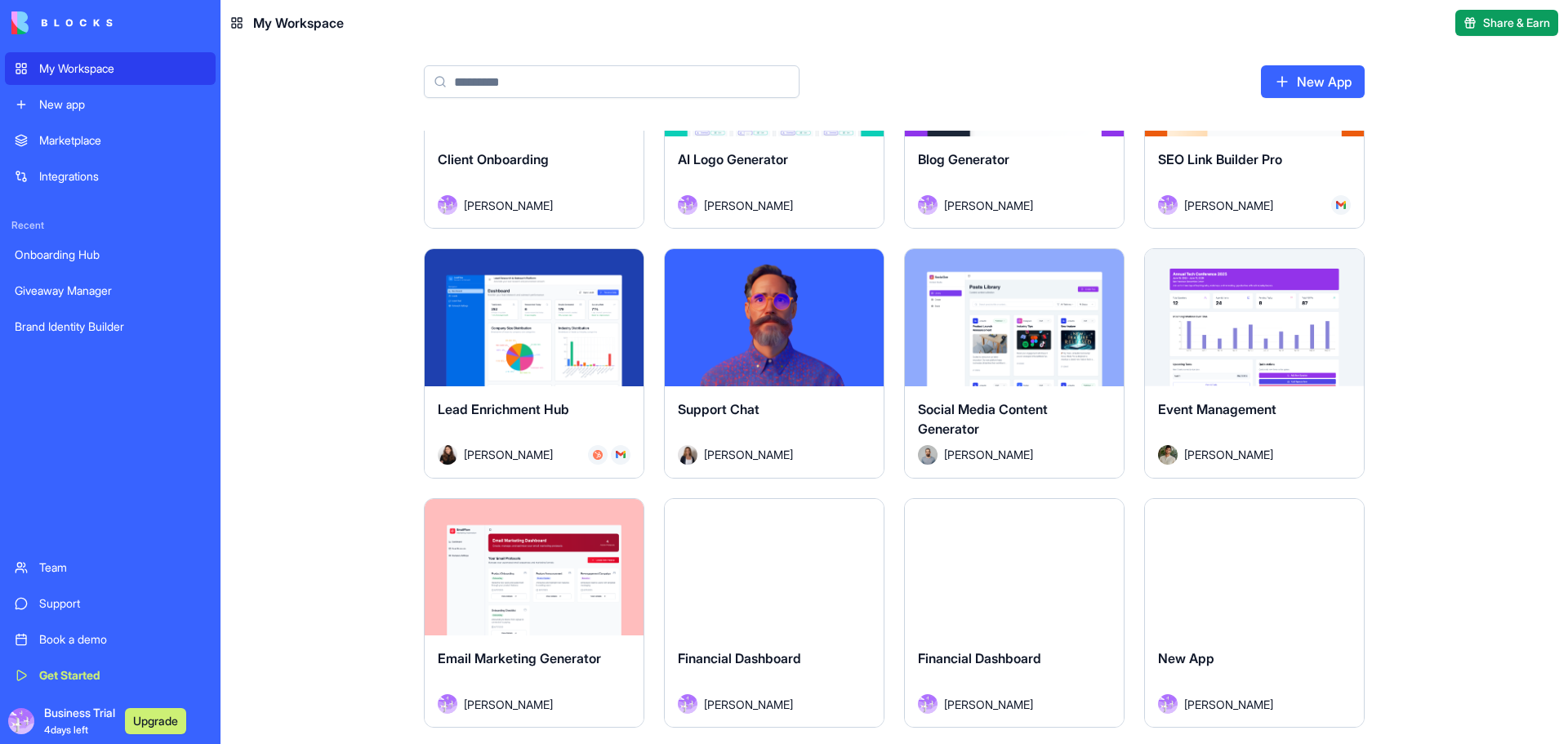
scroll to position [572, 0]
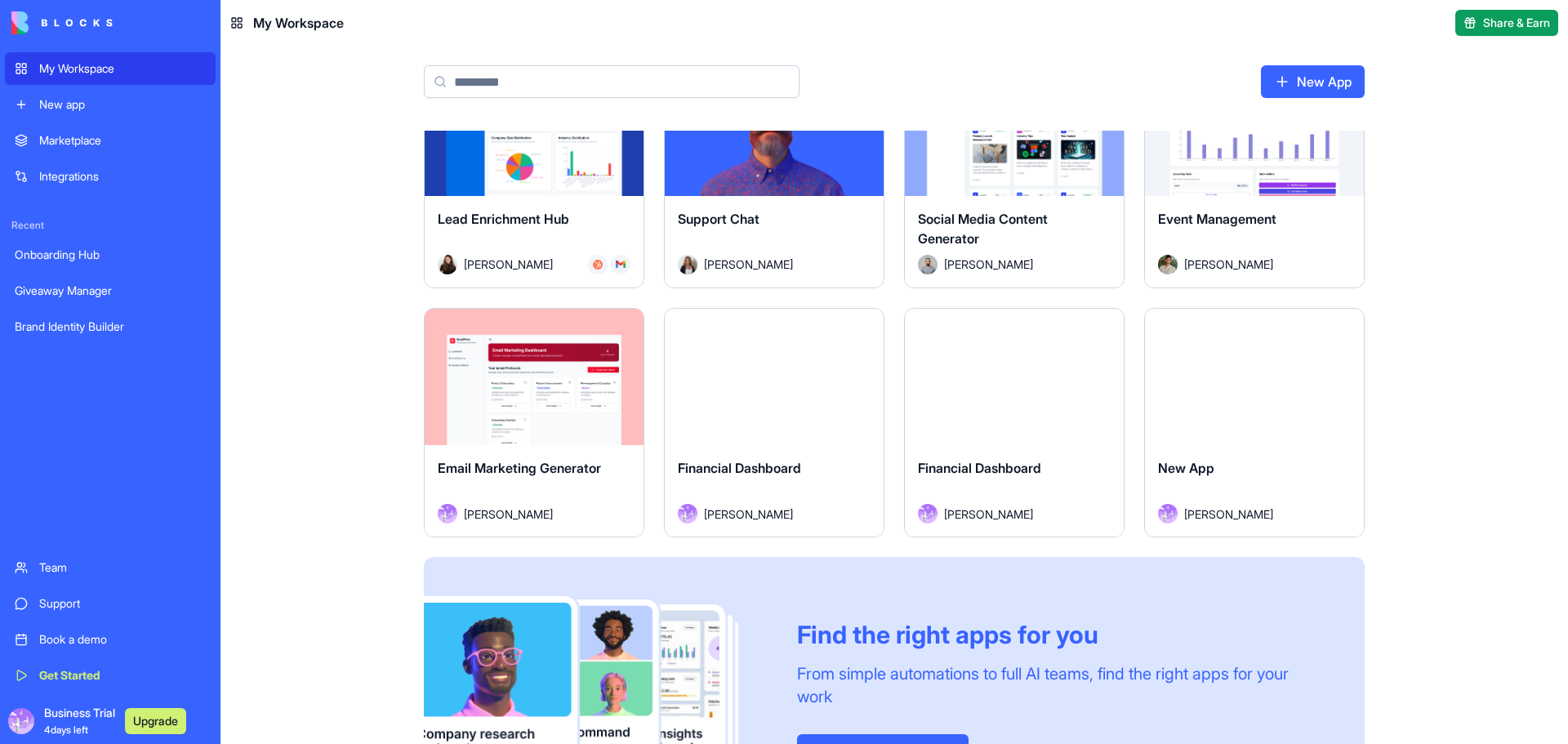
click at [113, 58] on link "My Workspace" at bounding box center [110, 69] width 211 height 33
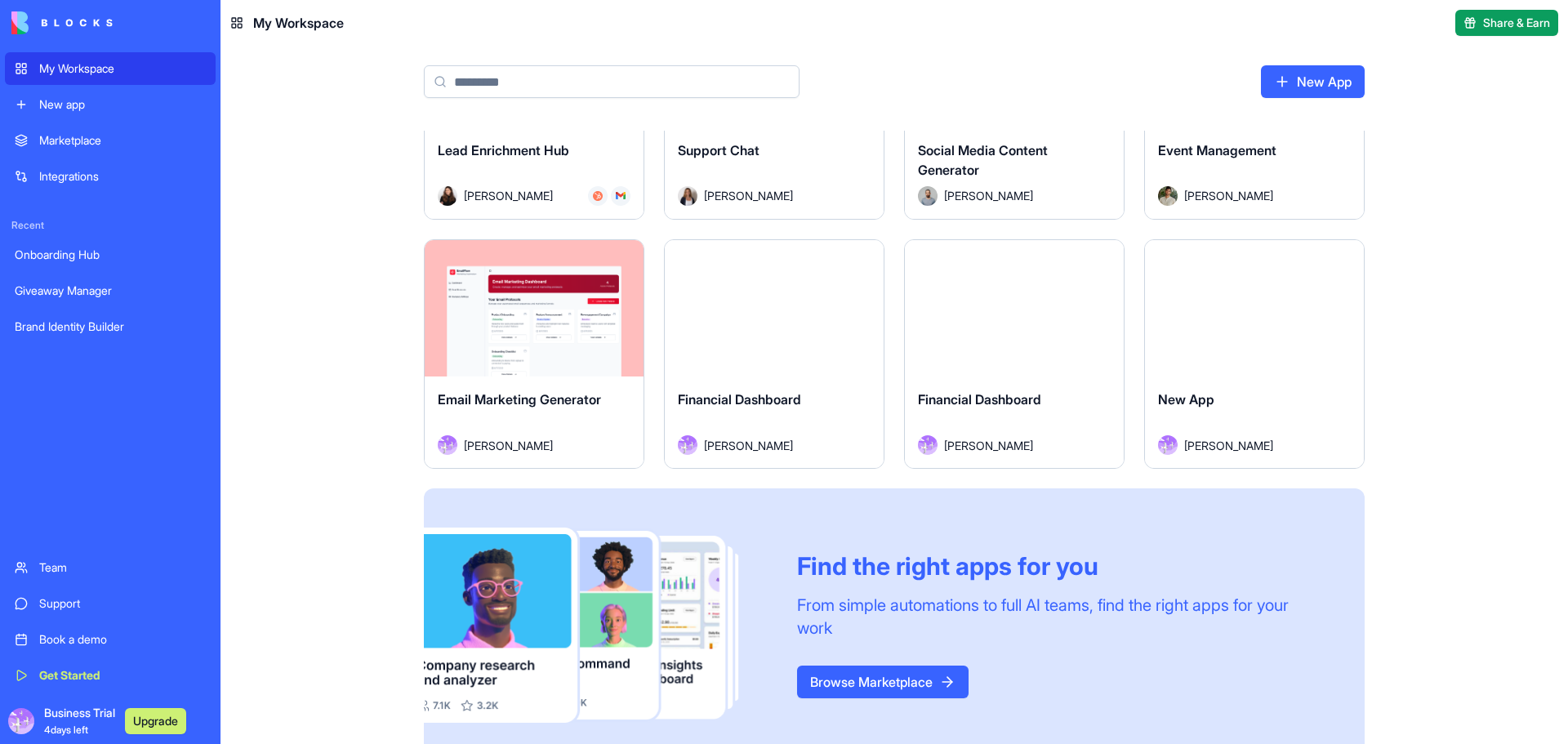
scroll to position [673, 0]
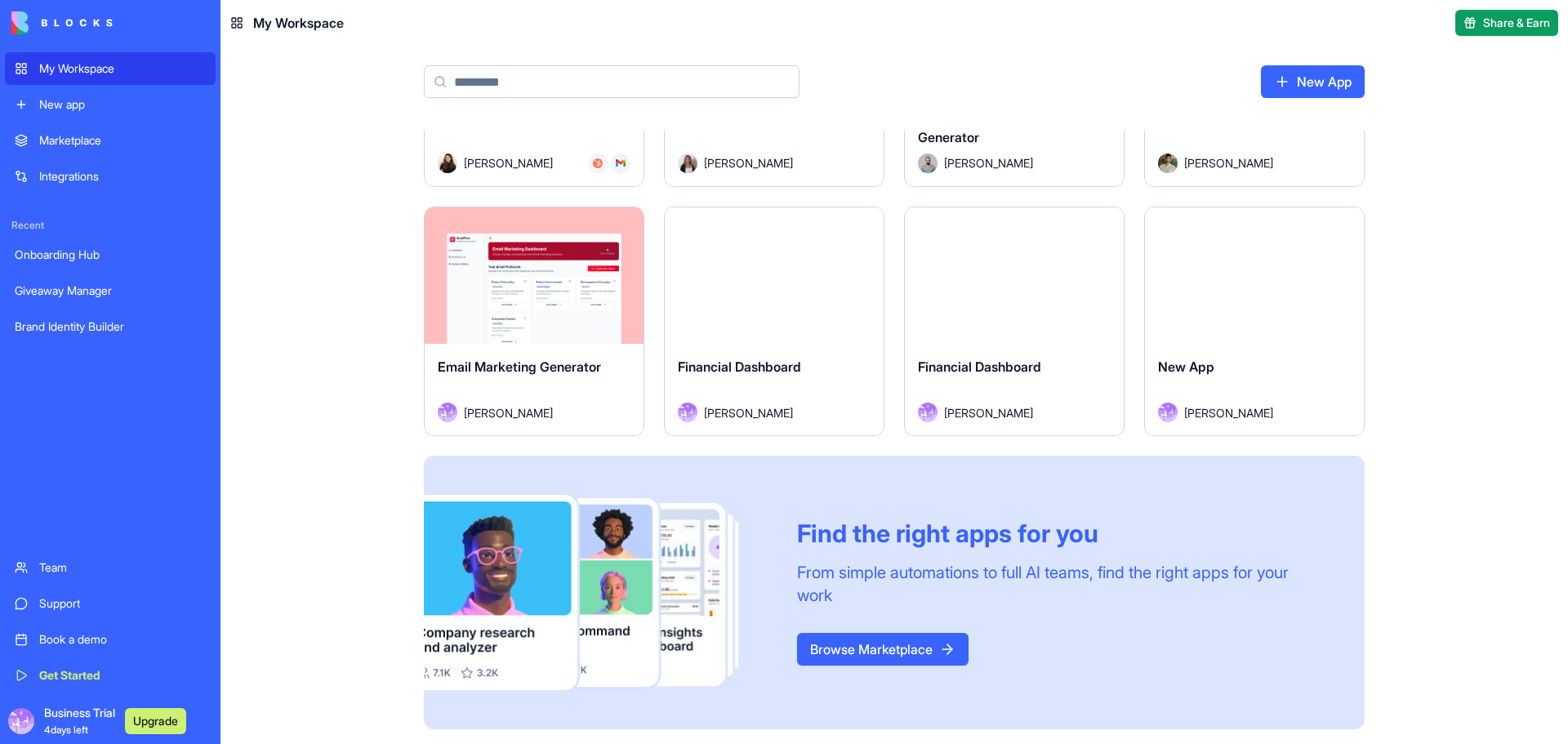
click at [1048, 218] on div "Launch" at bounding box center [1014, 275] width 219 height 137
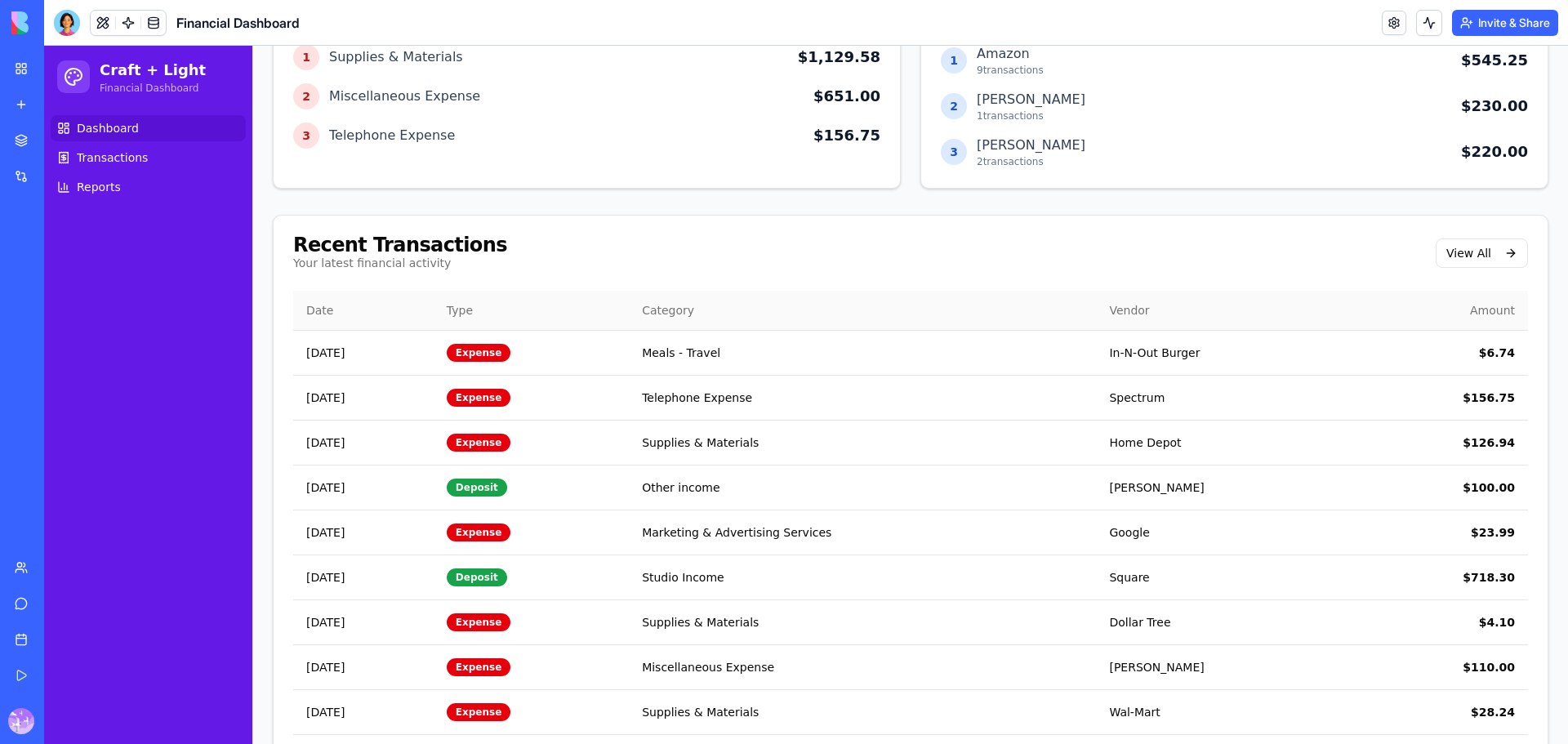
scroll to position [791, 0]
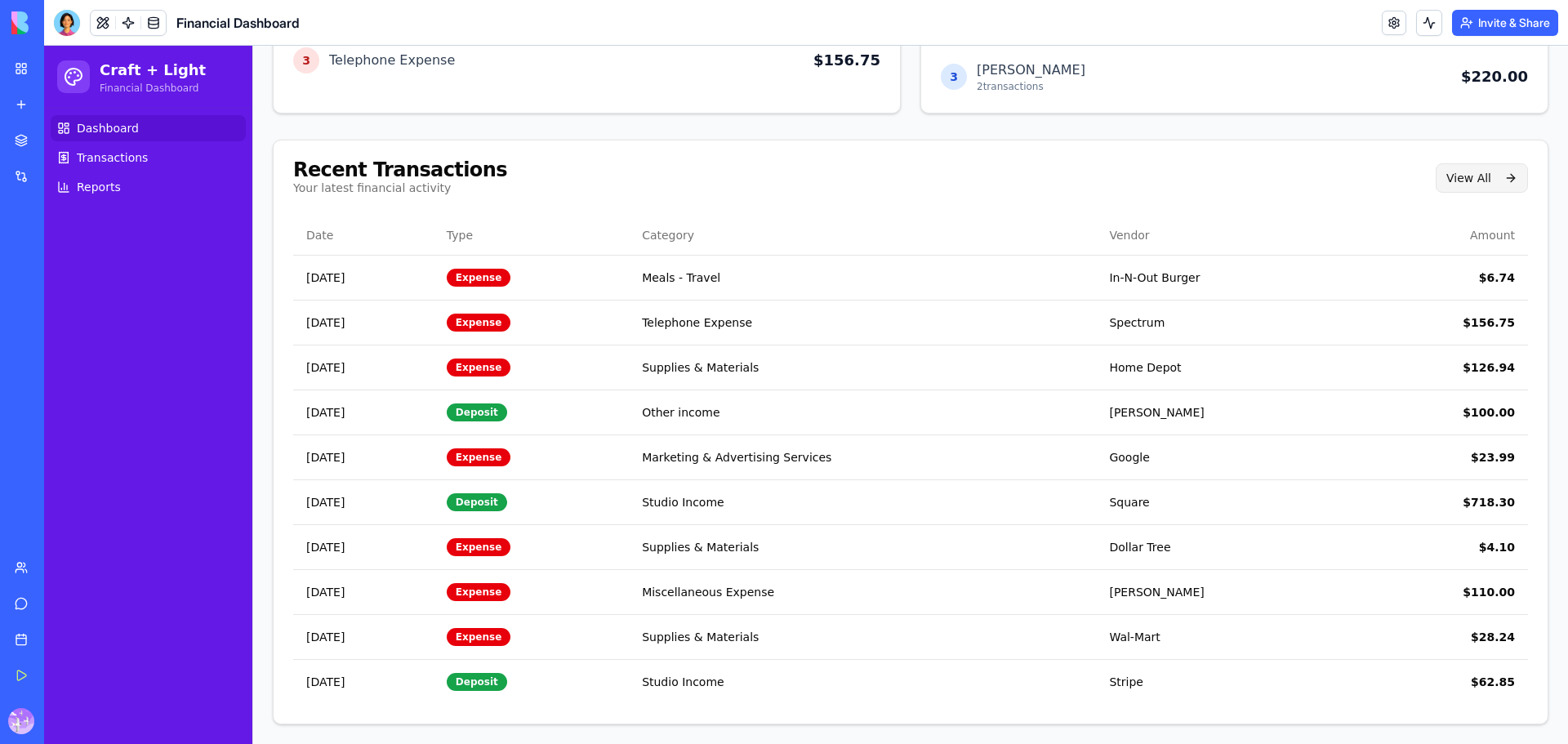
click at [1489, 177] on button "View All" at bounding box center [1482, 178] width 93 height 29
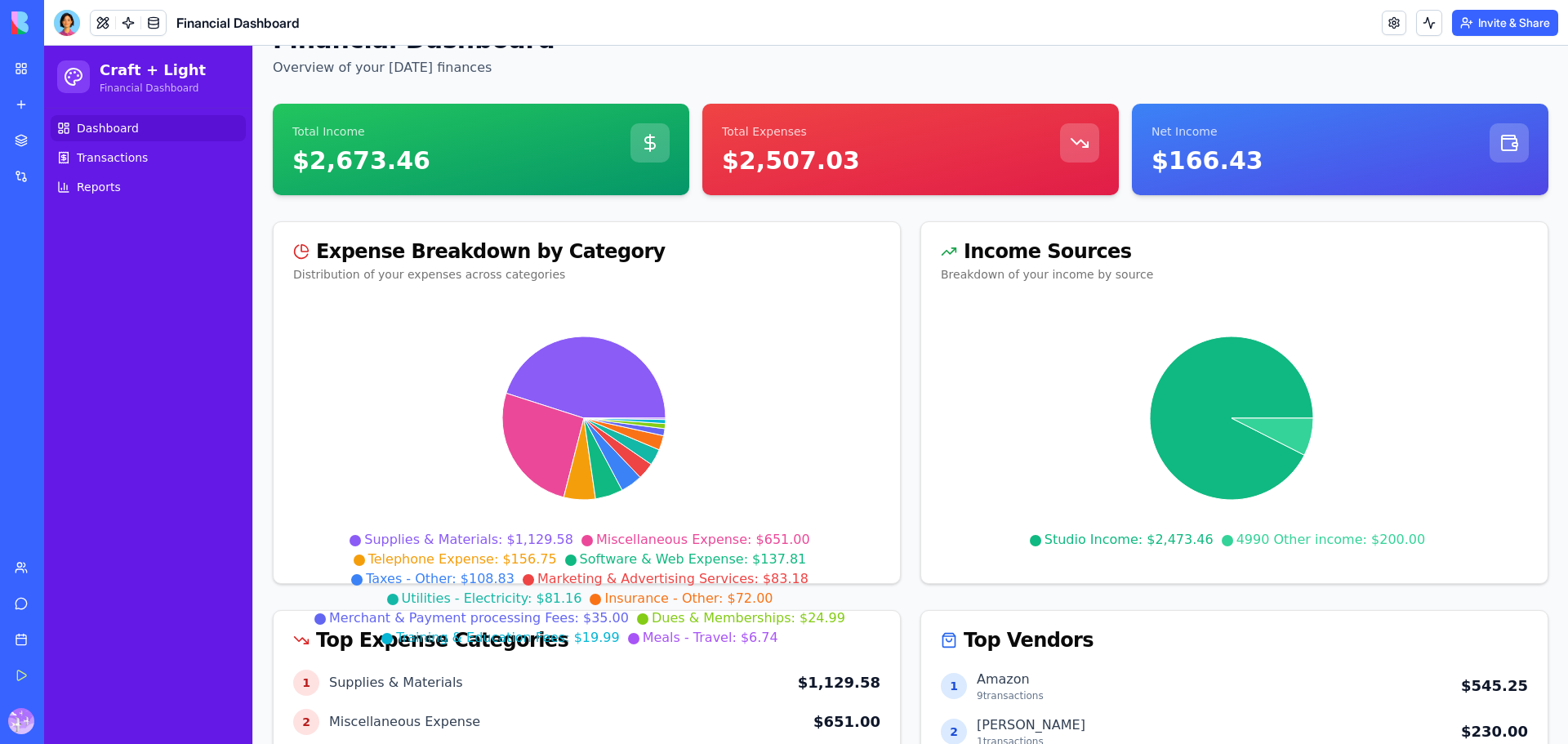
scroll to position [29, 0]
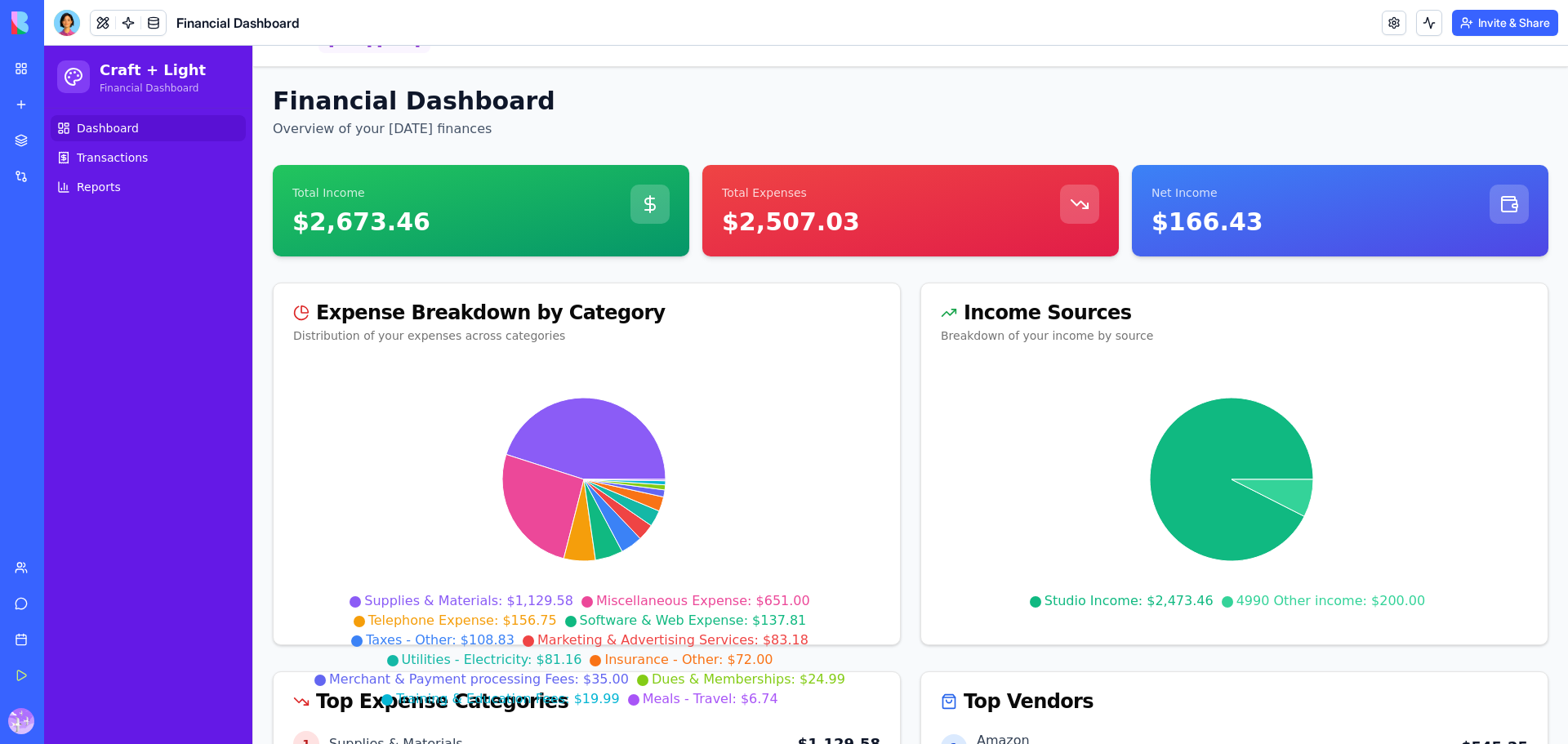
click at [1502, 202] on icon at bounding box center [1510, 204] width 20 height 20
click at [1079, 204] on icon at bounding box center [1080, 204] width 20 height 20
drag, startPoint x: 632, startPoint y: 197, endPoint x: 653, endPoint y: 202, distance: 21.6
click at [633, 197] on div at bounding box center [650, 204] width 39 height 39
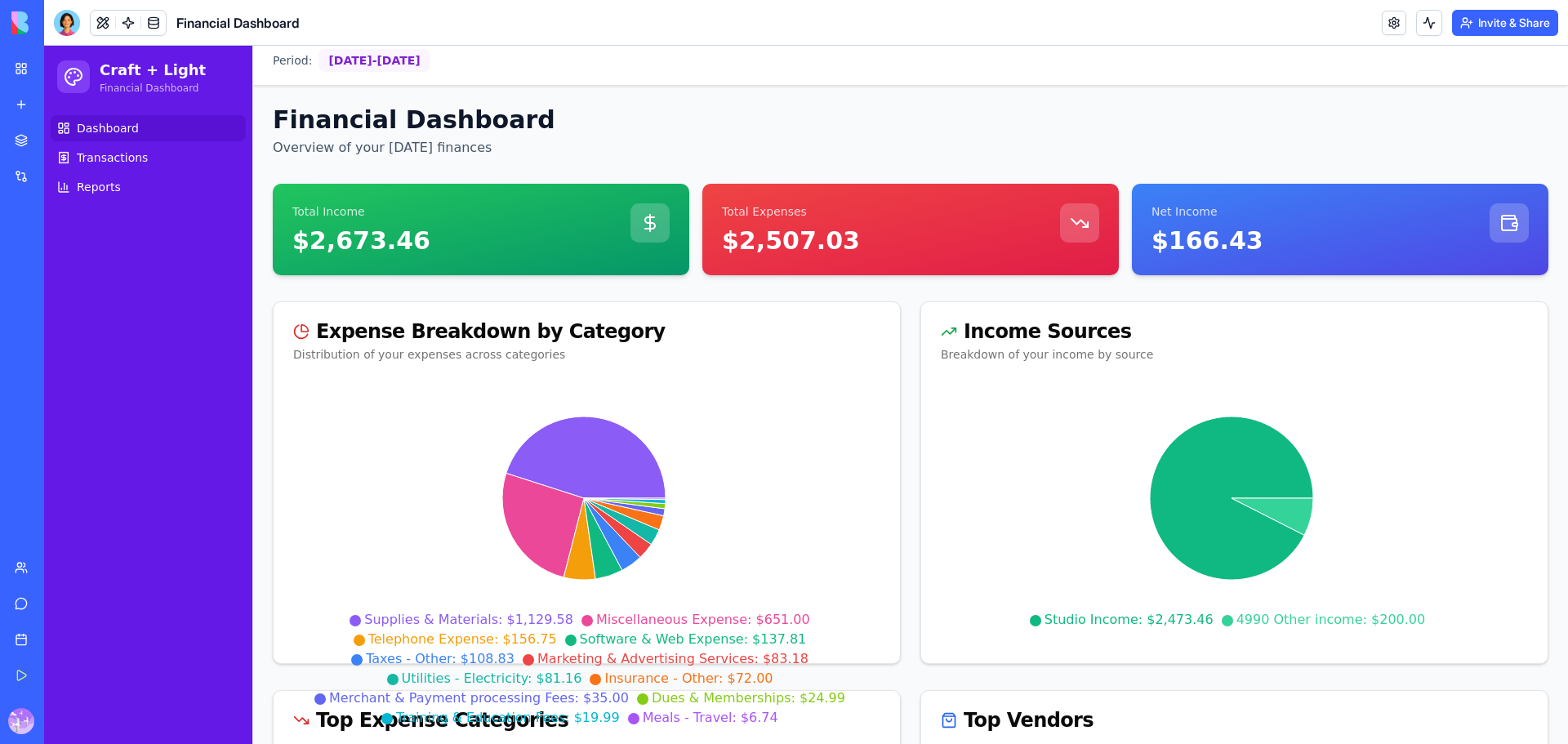
scroll to position [0, 0]
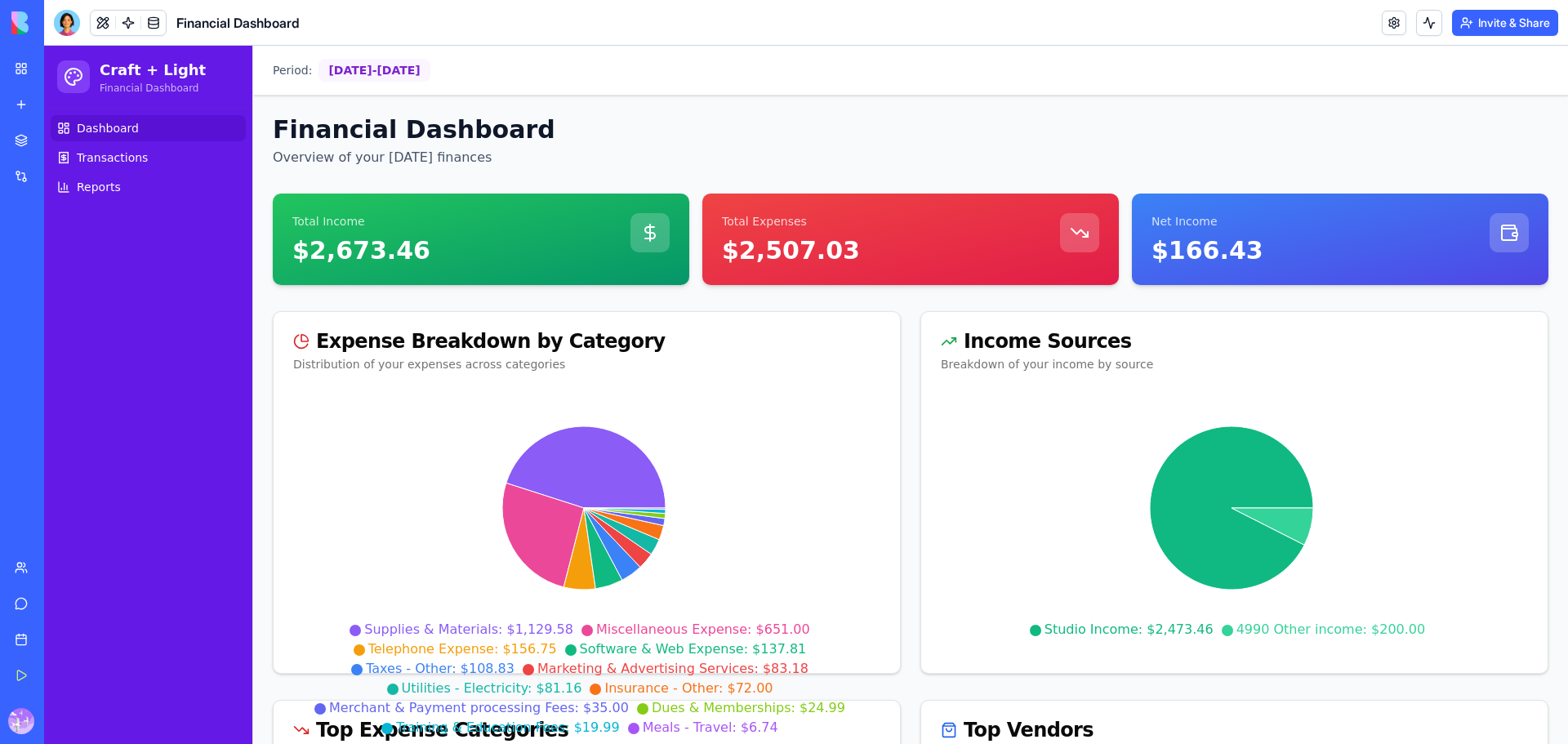
click at [1073, 232] on icon at bounding box center [1080, 233] width 20 height 20
drag, startPoint x: 1317, startPoint y: 503, endPoint x: 1307, endPoint y: 509, distance: 11.7
click at [1314, 505] on icon at bounding box center [1232, 522] width 582 height 261
click at [27, 62] on link "My Workspace" at bounding box center [38, 69] width 66 height 33
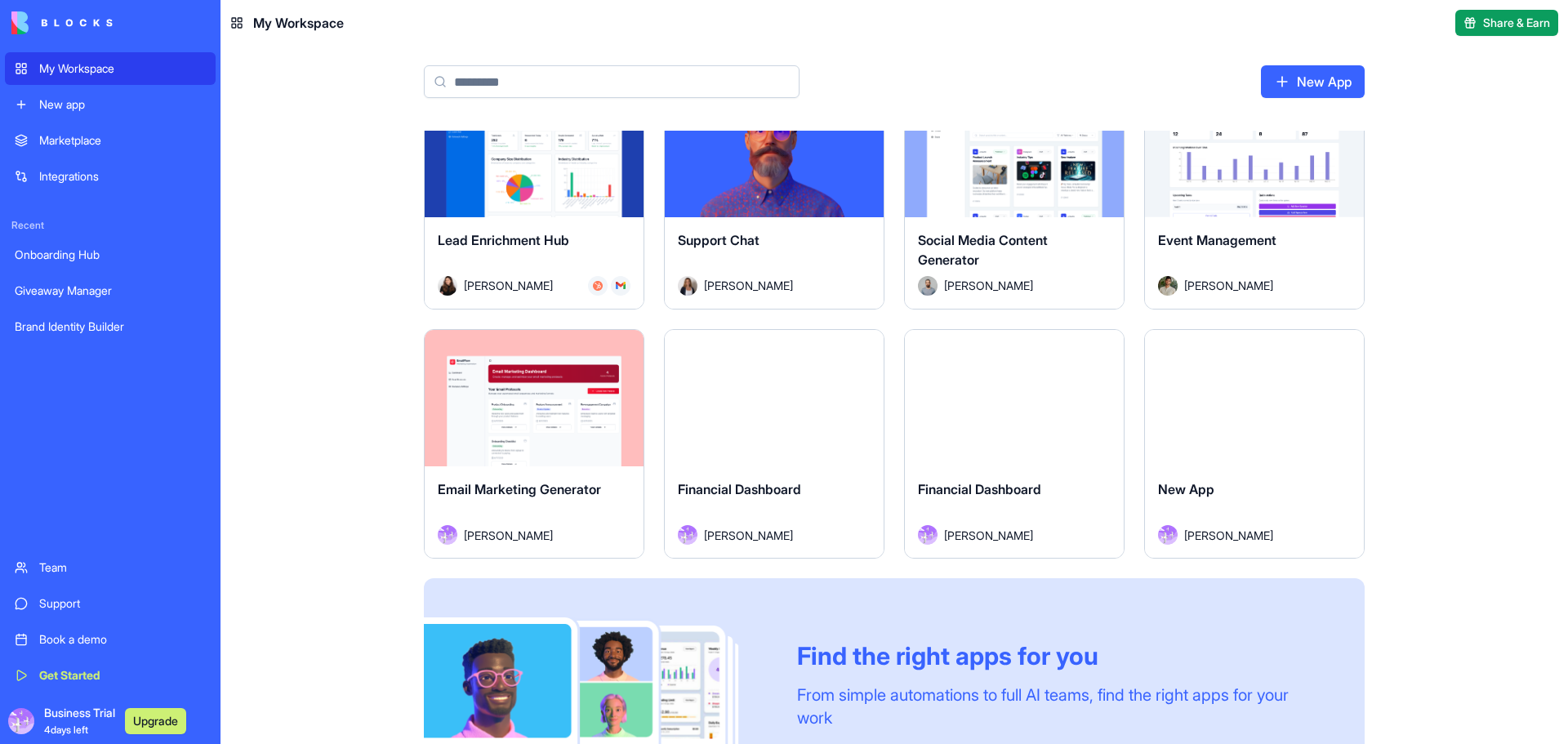
scroll to position [673, 0]
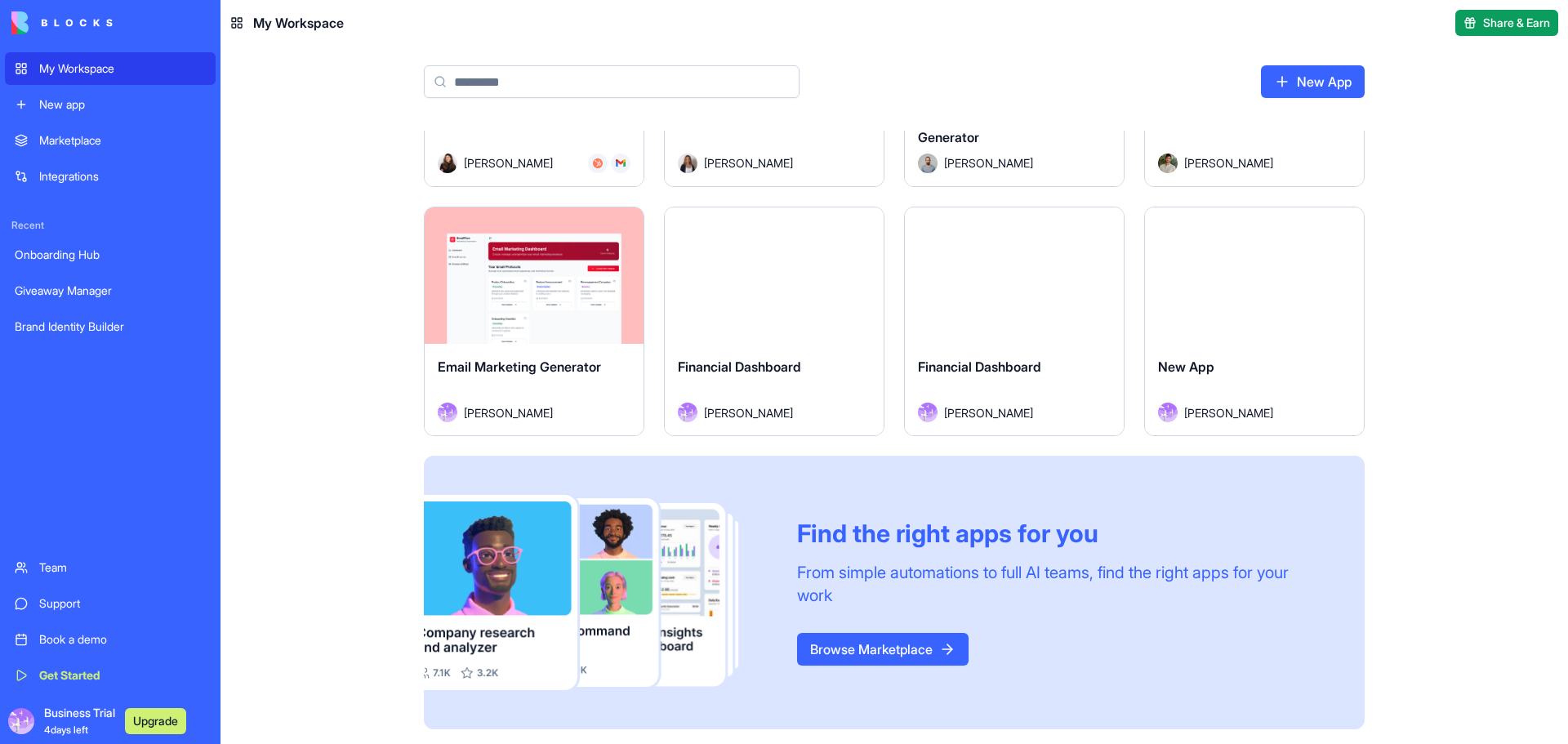
click at [817, 314] on div "Launch" at bounding box center [774, 275] width 219 height 137
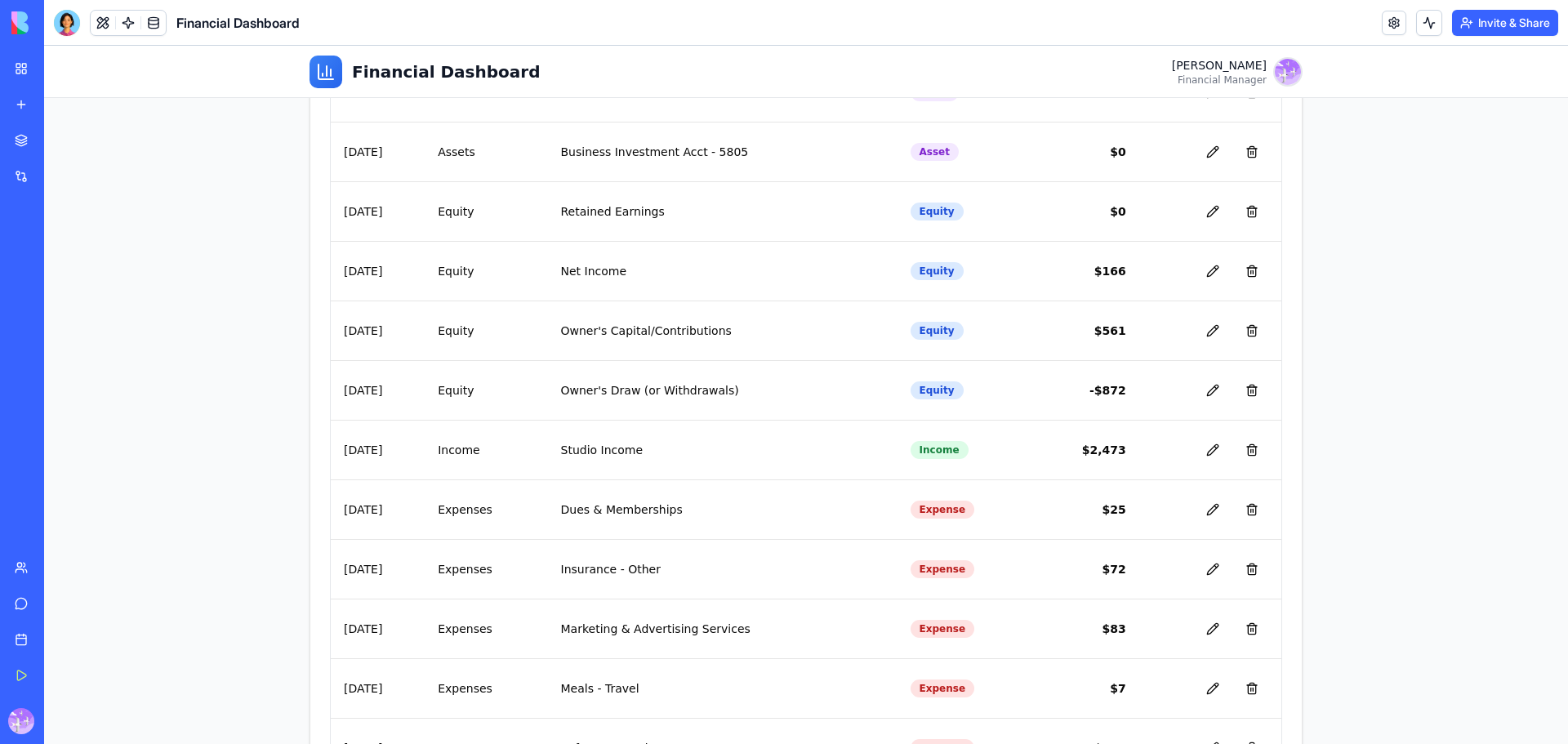
scroll to position [516, 0]
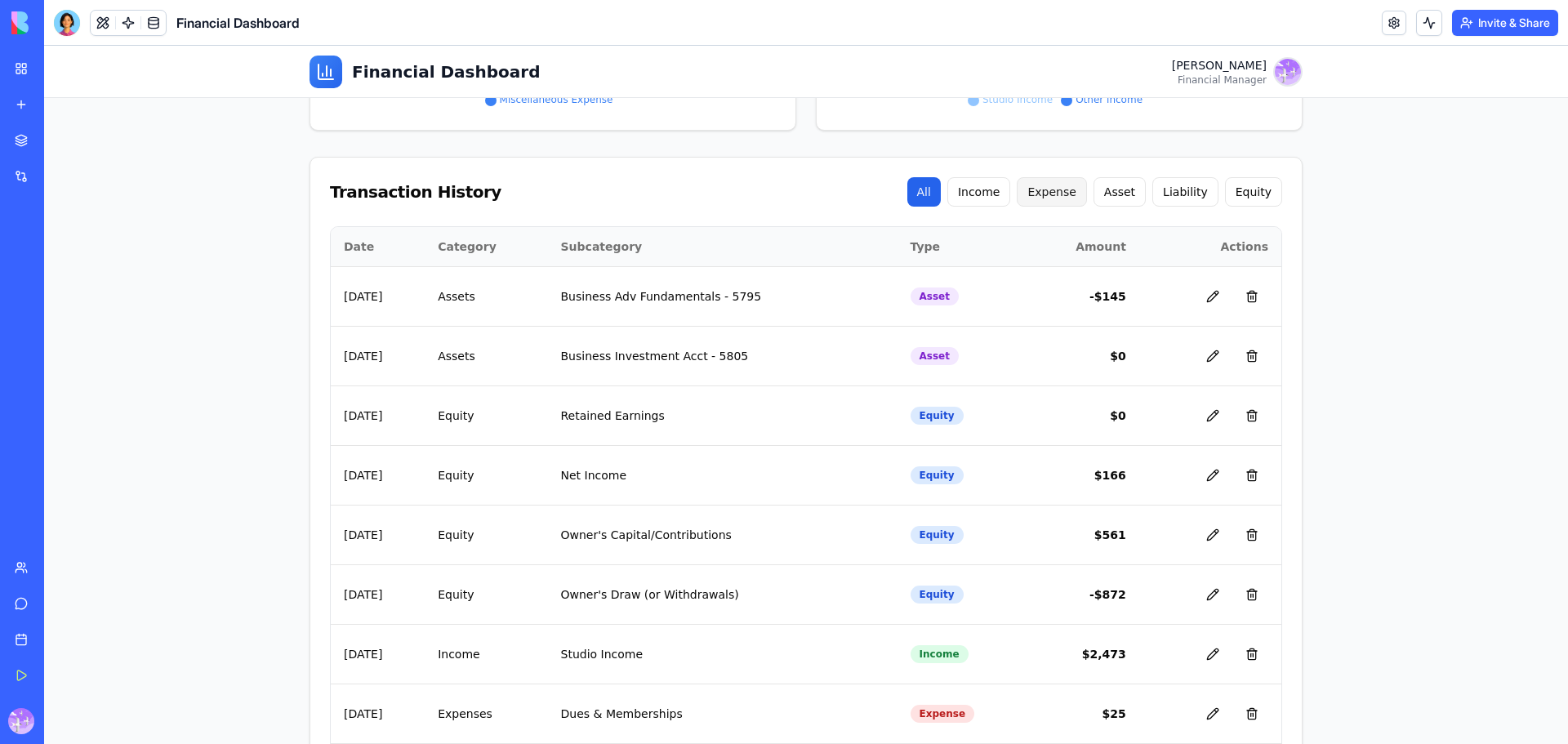
click at [1080, 193] on button "Expense" at bounding box center [1052, 192] width 70 height 29
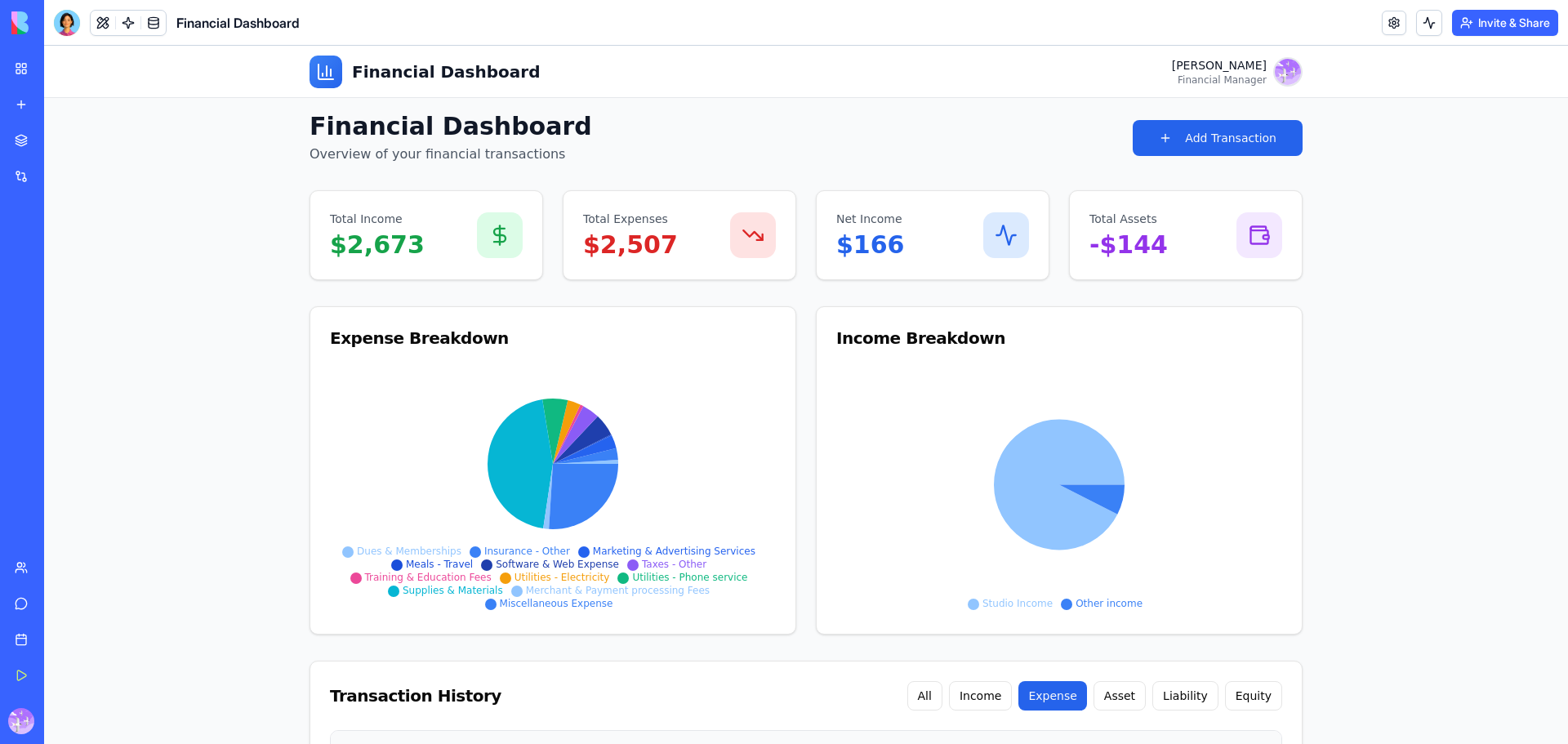
scroll to position [0, 0]
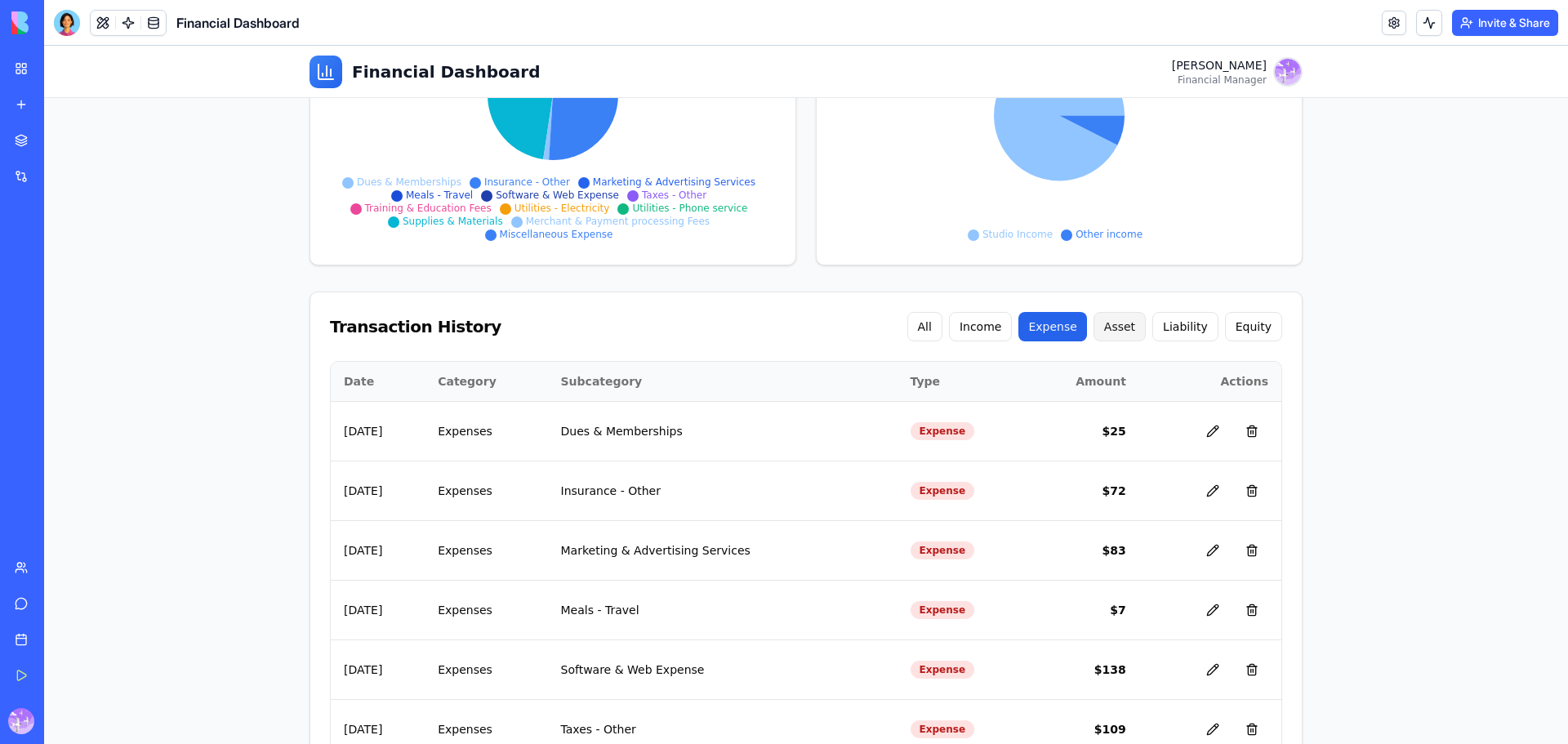
click at [1118, 325] on button "Asset" at bounding box center [1120, 327] width 52 height 29
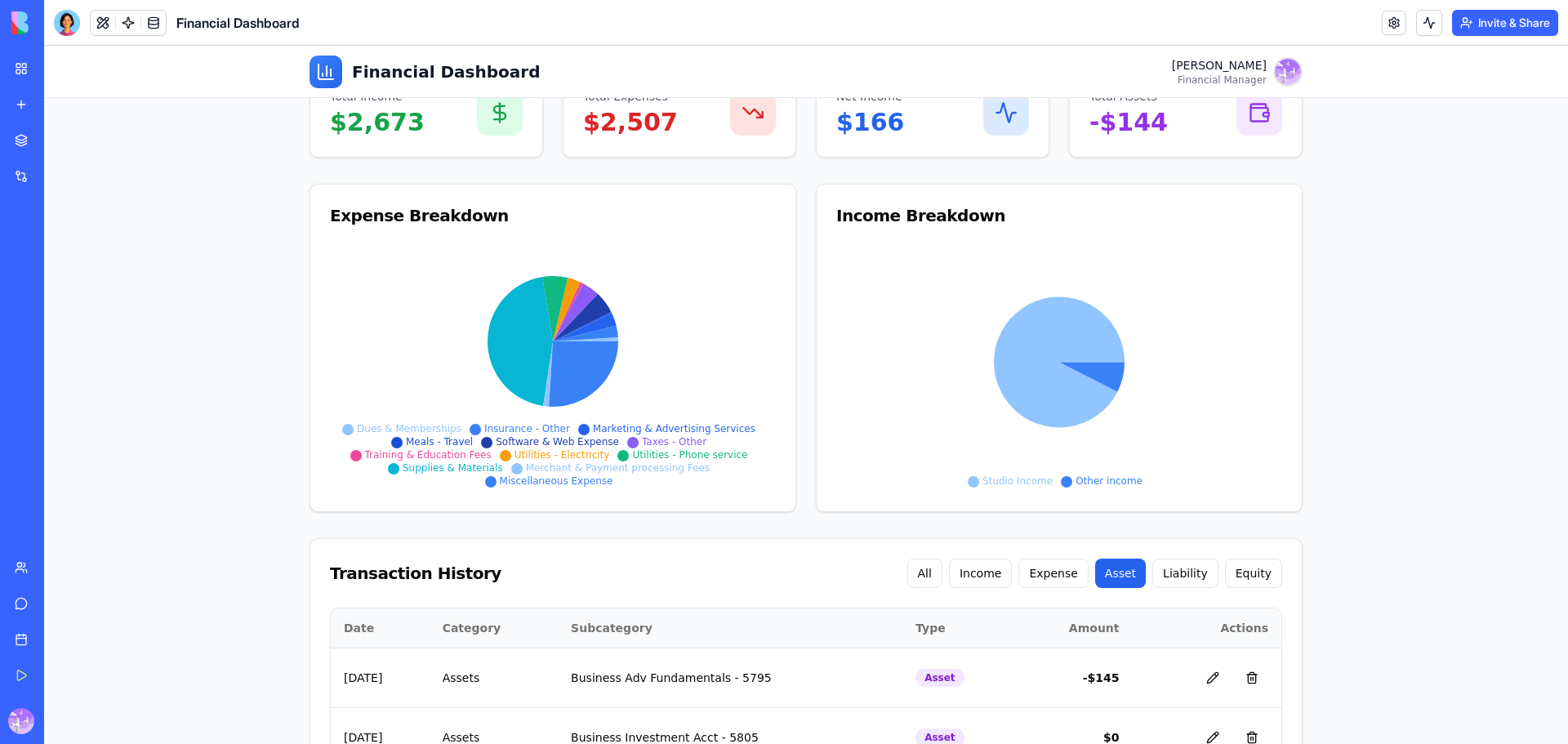
scroll to position [205, 0]
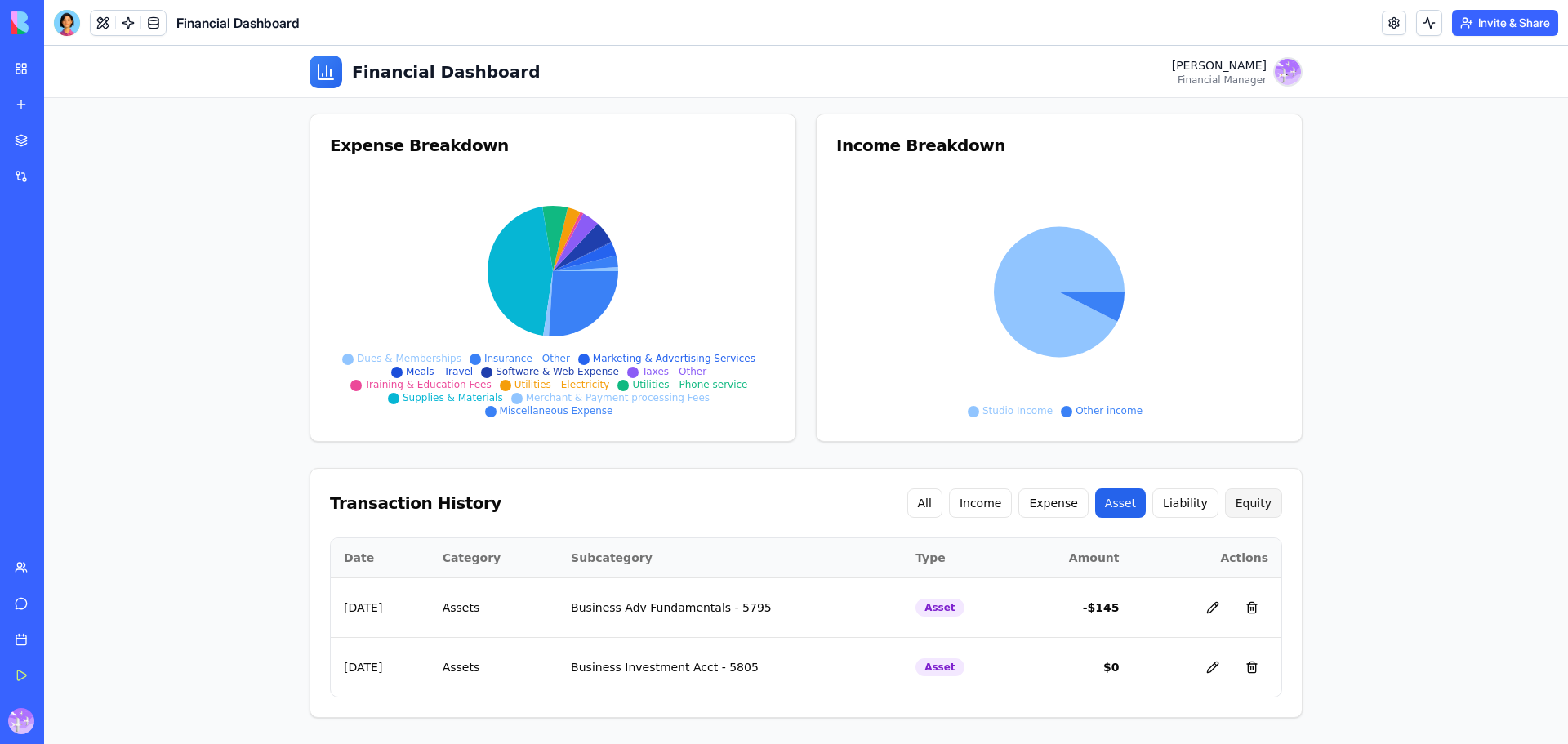
click at [1255, 510] on button "Equity" at bounding box center [1254, 503] width 57 height 29
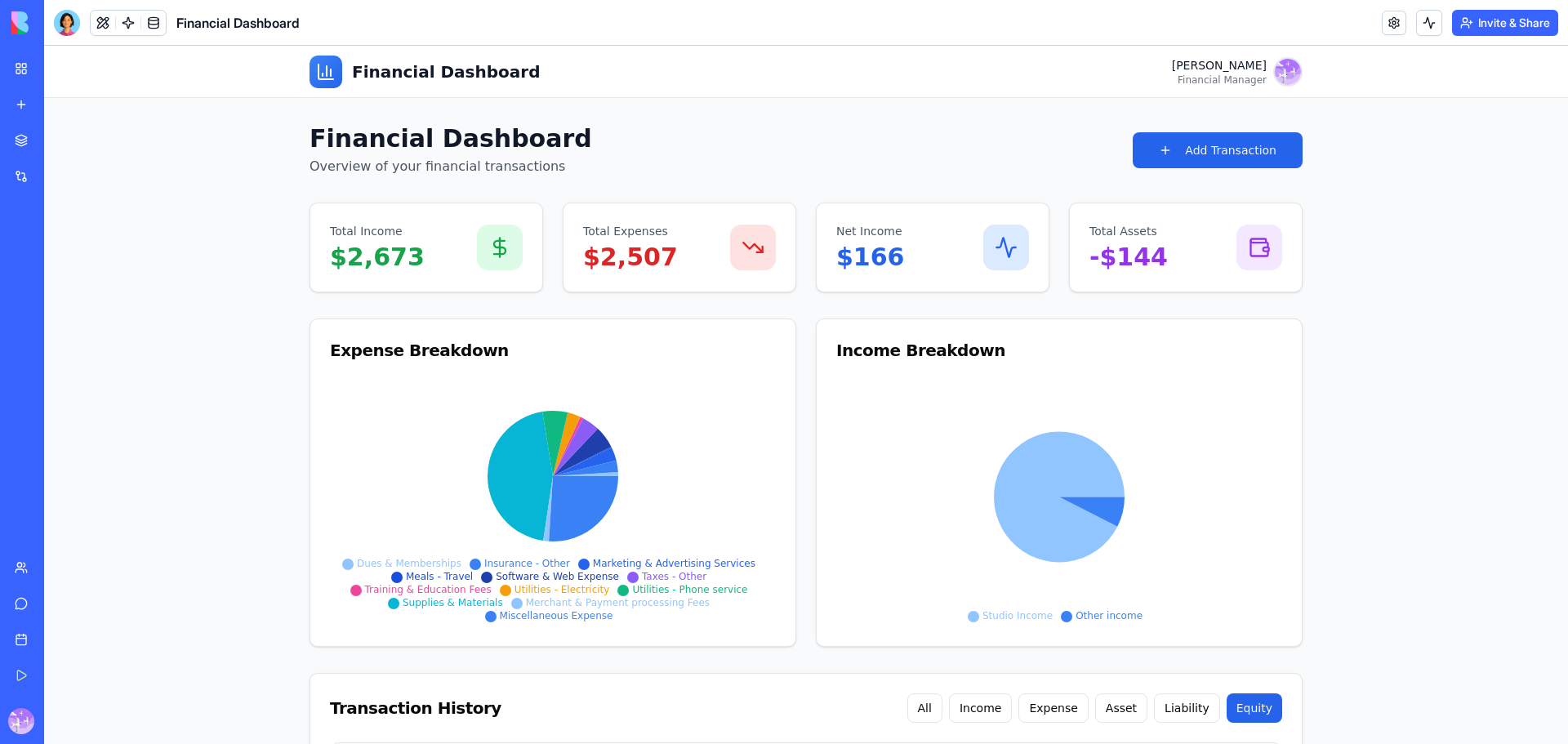
scroll to position [324, 0]
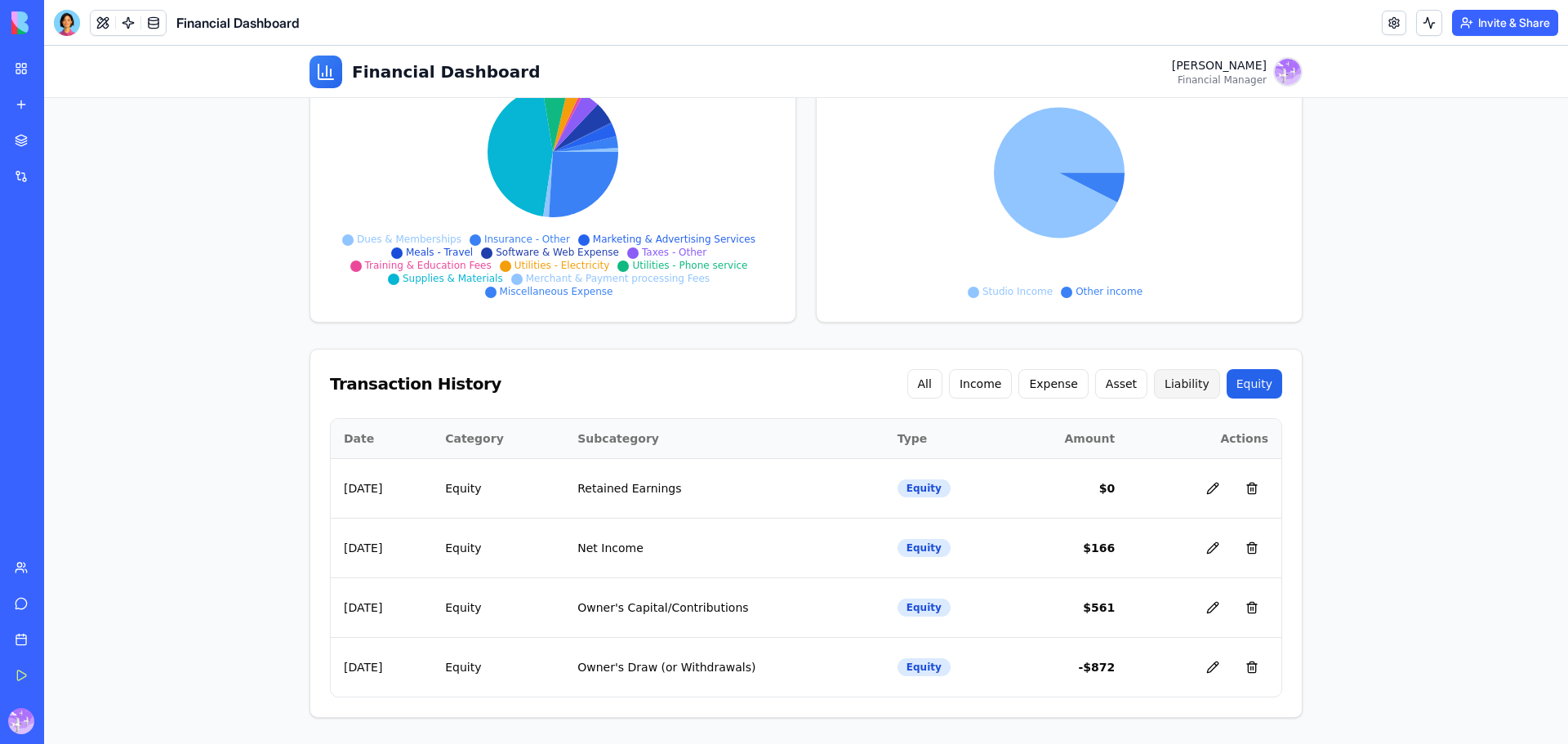
click at [1184, 391] on button "Liability" at bounding box center [1187, 383] width 66 height 29
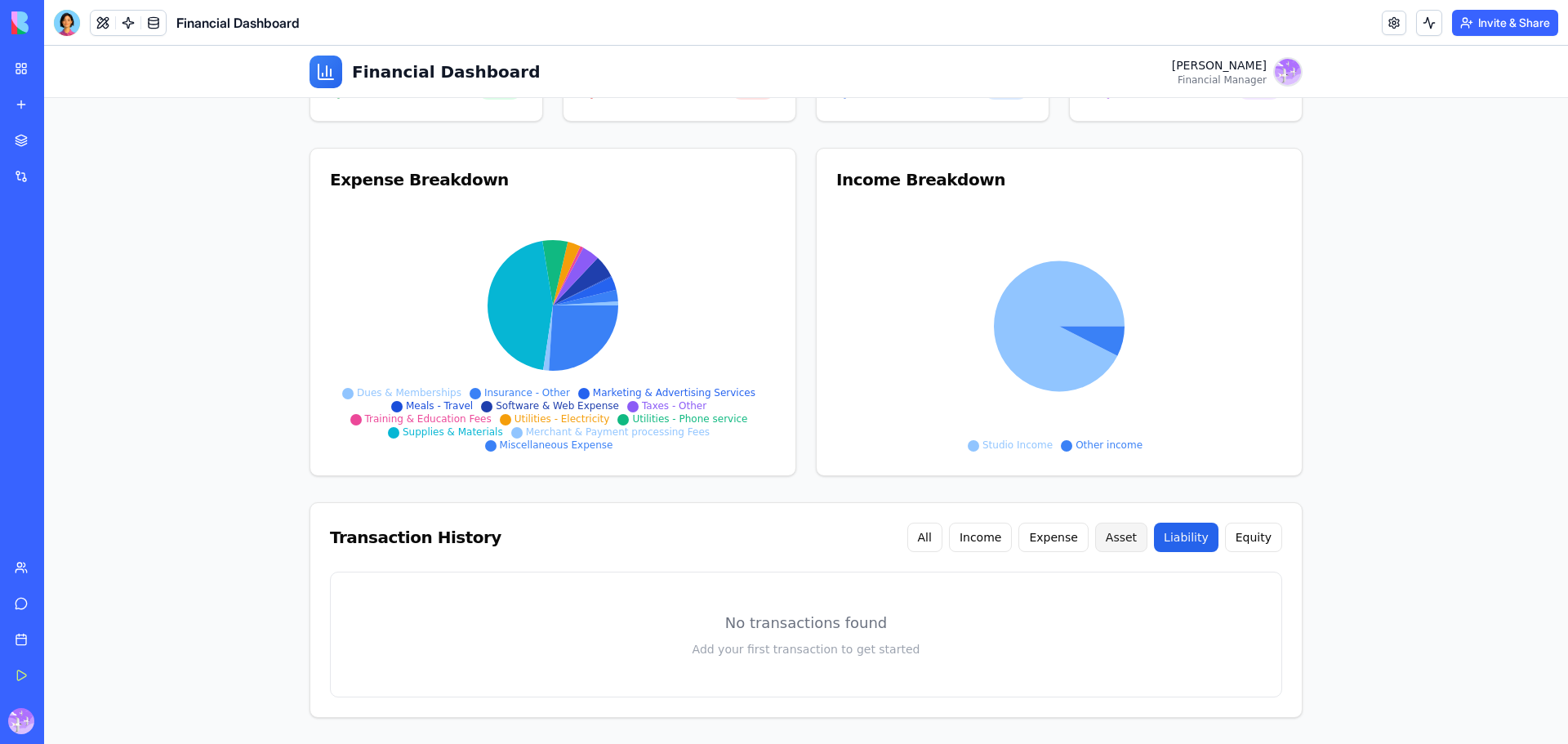
click at [1134, 538] on button "Asset" at bounding box center [1121, 538] width 52 height 29
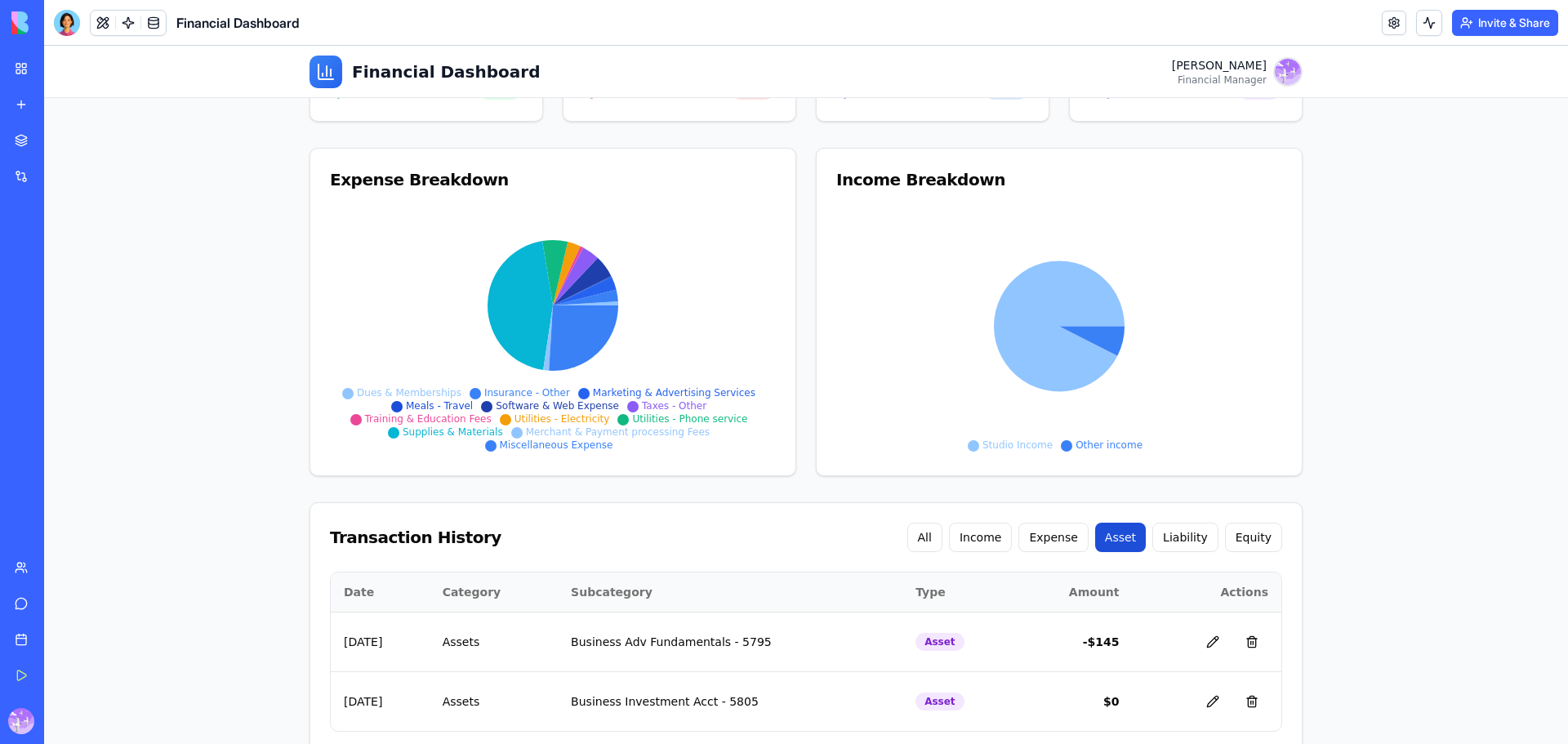
scroll to position [205, 0]
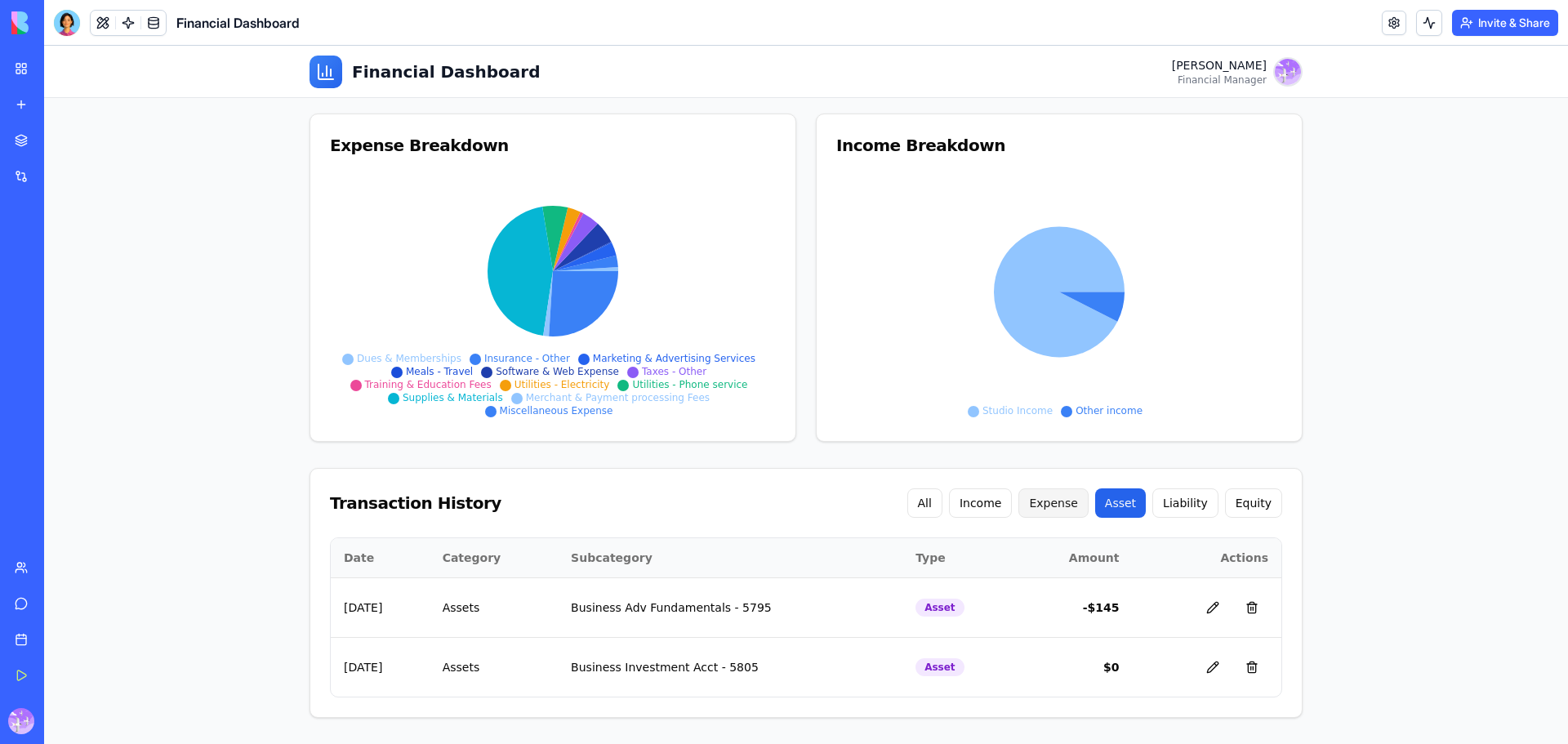
click at [1079, 494] on button "Expense" at bounding box center [1053, 503] width 70 height 29
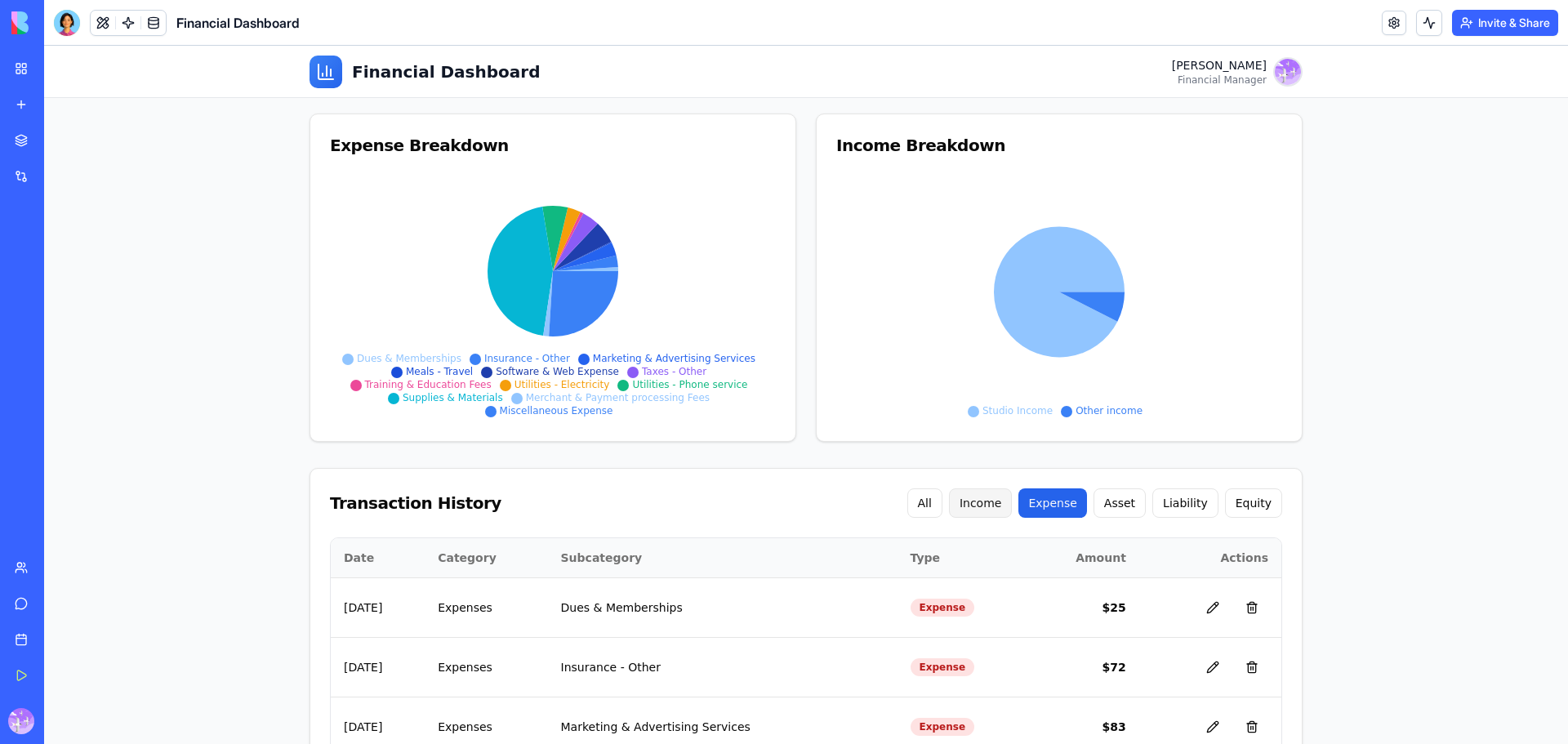
click at [1007, 502] on button "Income" at bounding box center [981, 503] width 64 height 29
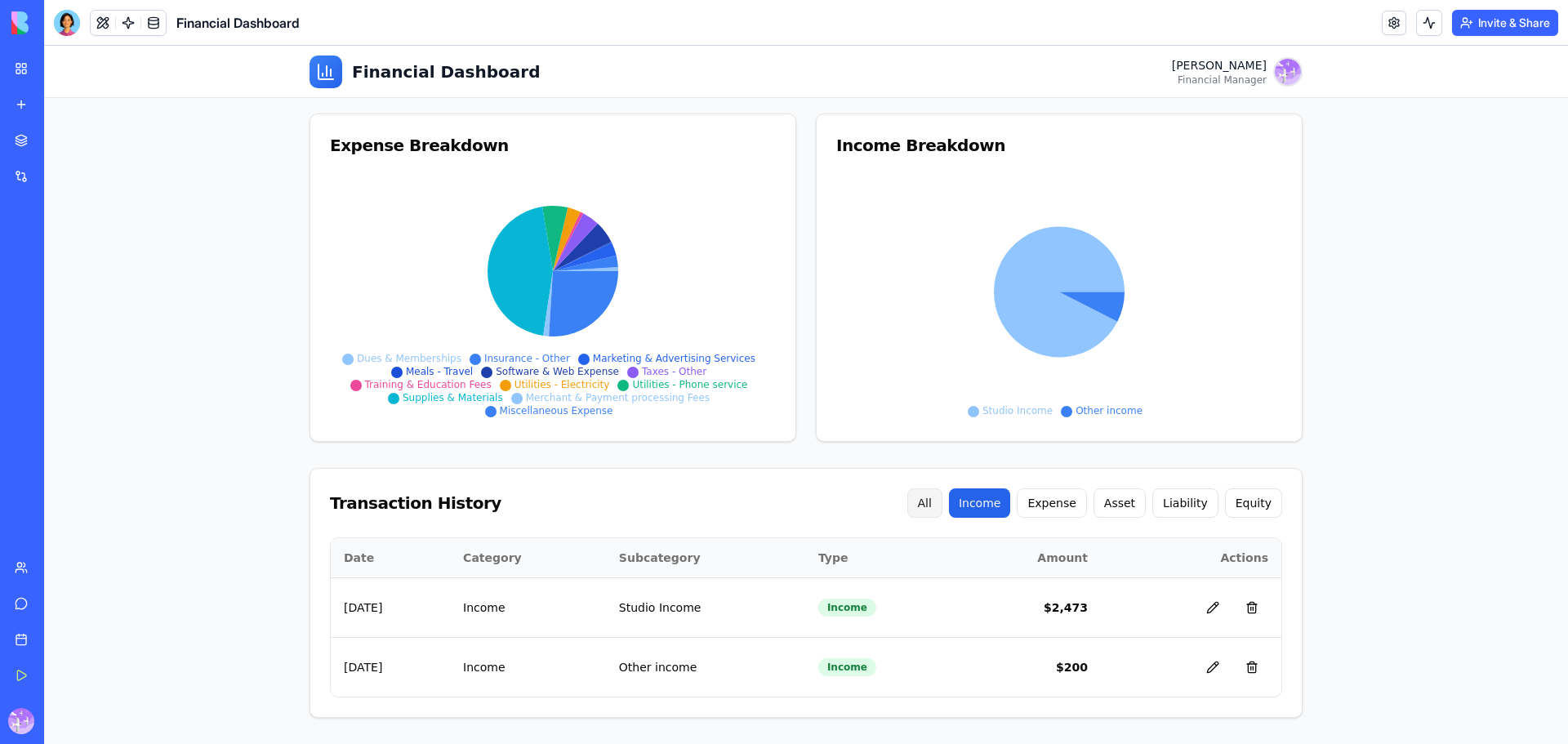
click at [943, 495] on button "All" at bounding box center [925, 503] width 35 height 29
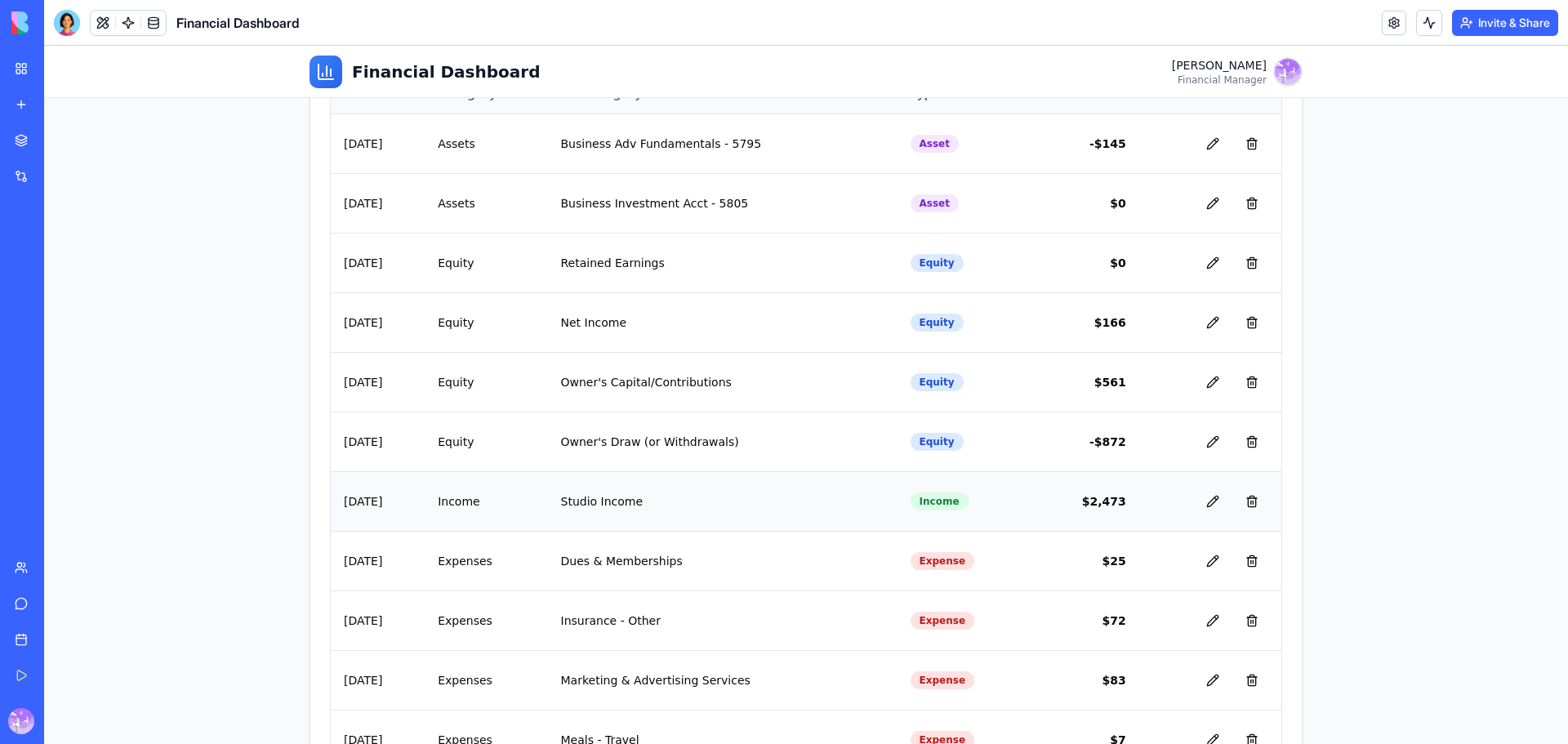
scroll to position [0, 0]
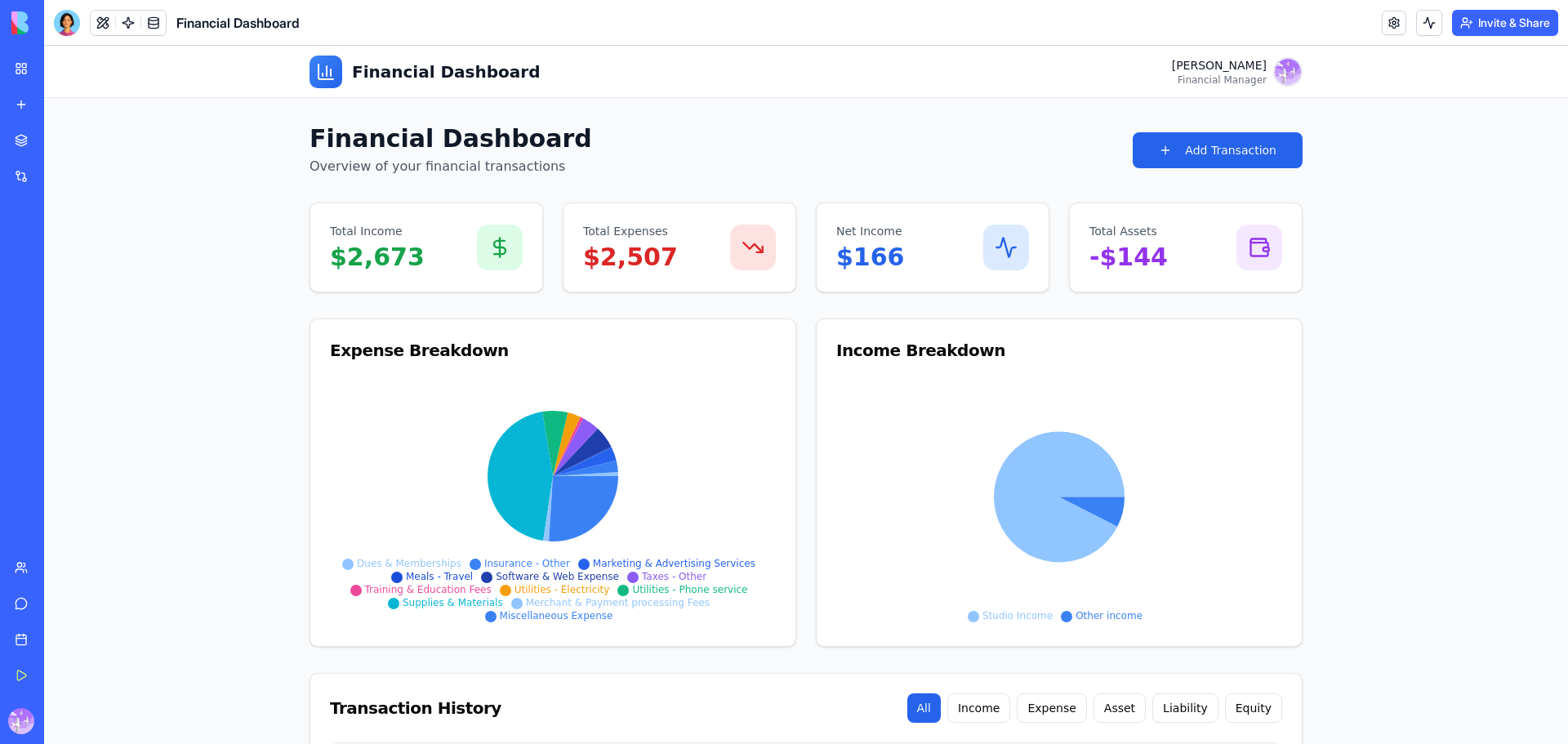
click at [434, 77] on h1 "Financial Dashboard" at bounding box center [447, 72] width 189 height 23
drag, startPoint x: 26, startPoint y: 138, endPoint x: 39, endPoint y: 136, distance: 13.2
click at [26, 138] on link "Marketplace" at bounding box center [38, 140] width 66 height 33
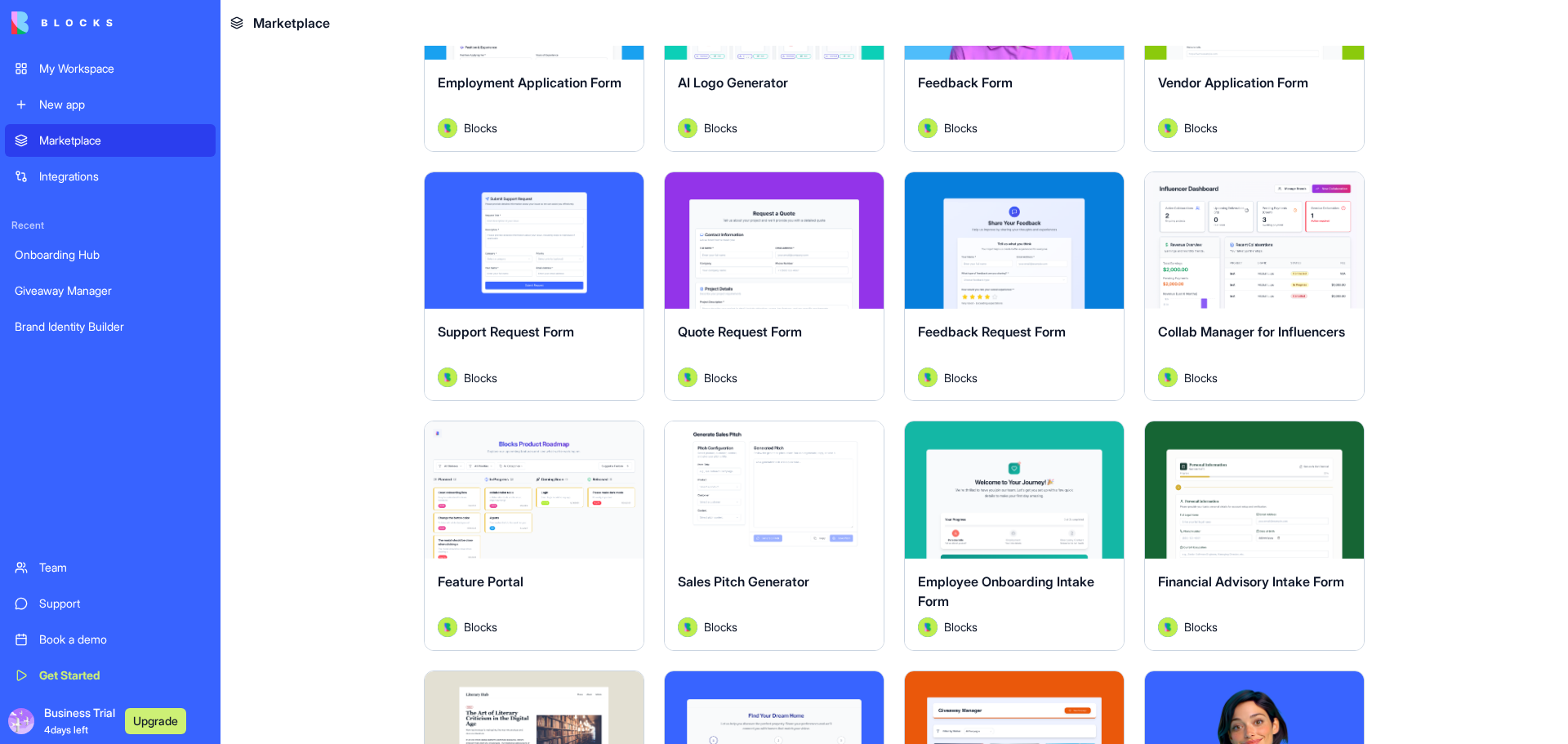
scroll to position [1143, 0]
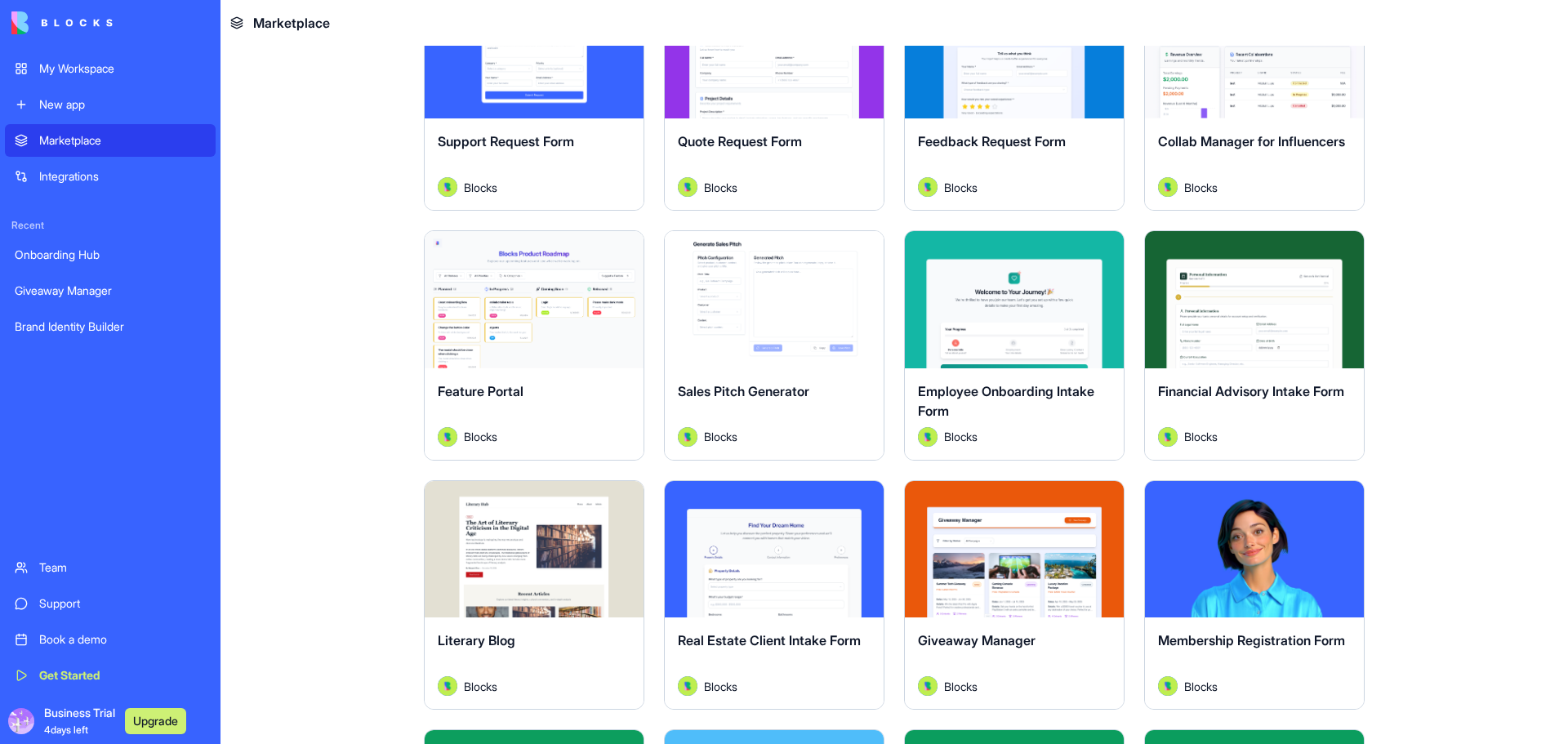
click at [811, 342] on div "Explore" at bounding box center [774, 299] width 219 height 137
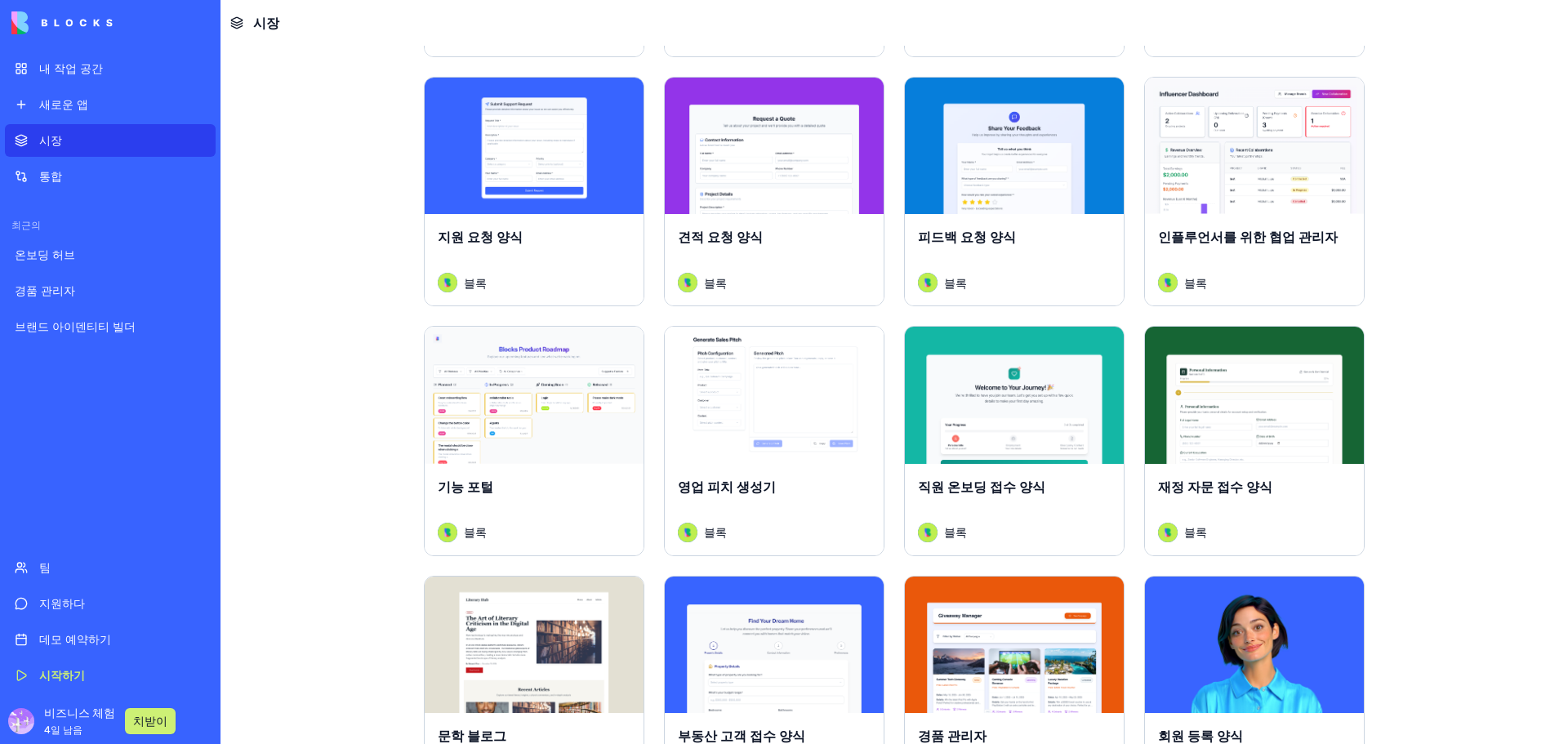
scroll to position [1143, 0]
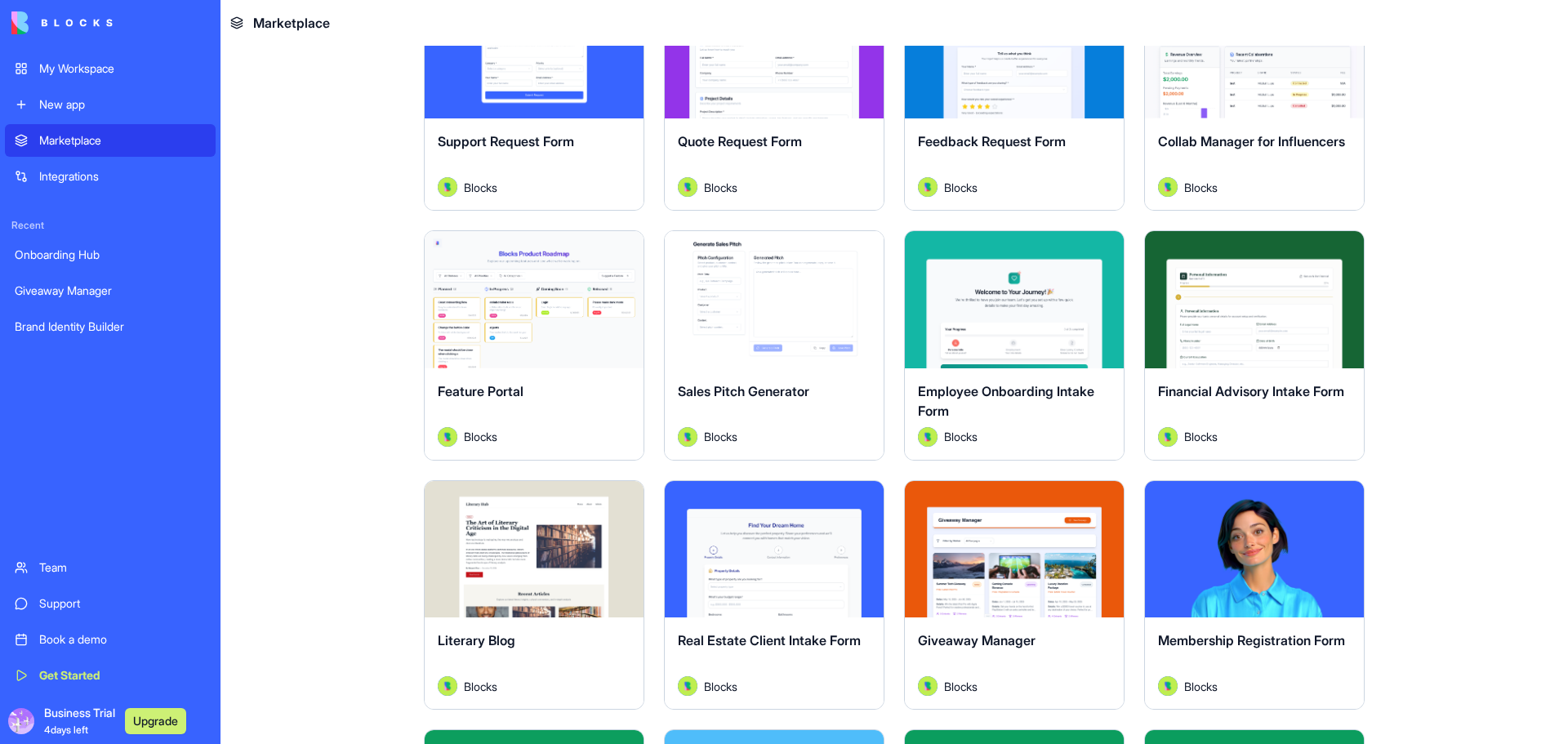
click at [1269, 399] on div "Financial Advisory Intake Form" at bounding box center [1254, 404] width 193 height 46
click at [1271, 399] on div "Financial Advisory Intake Form" at bounding box center [1254, 404] width 193 height 46
click at [1271, 390] on span "Financial Advisory Intake Form" at bounding box center [1251, 391] width 186 height 16
click at [1270, 350] on div "Explore" at bounding box center [1254, 299] width 219 height 137
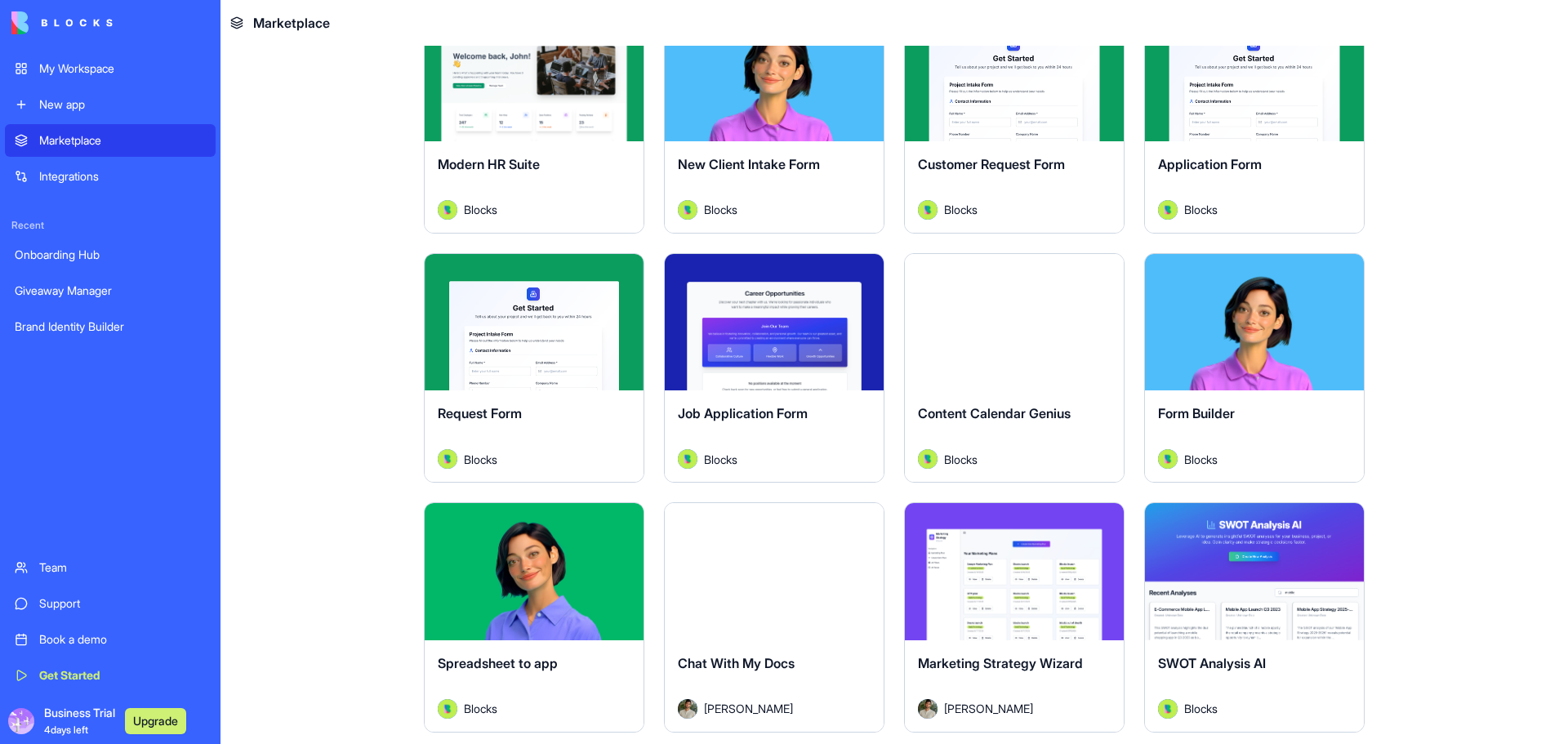
scroll to position [1905, 0]
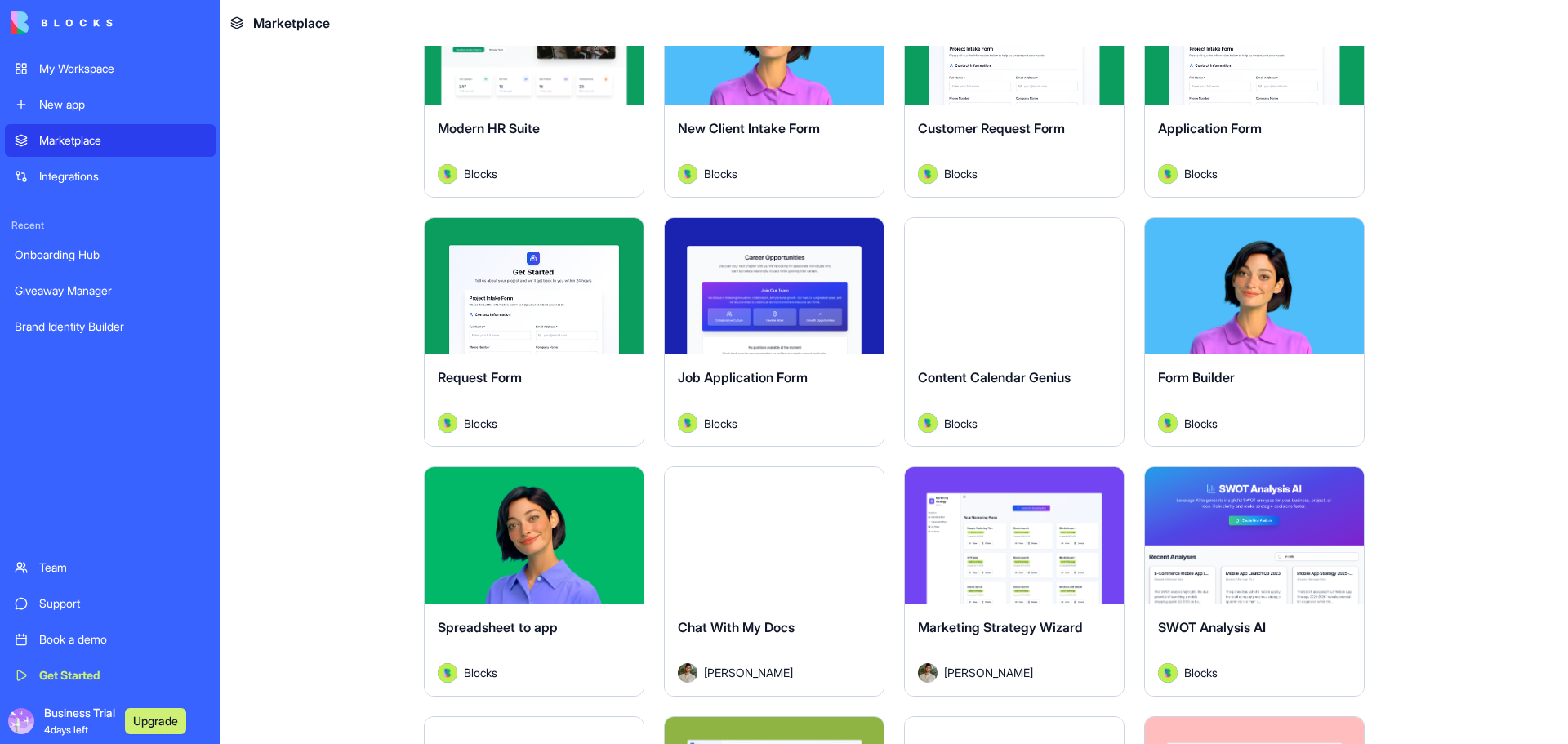
click at [829, 328] on div "Explore" at bounding box center [774, 286] width 219 height 137
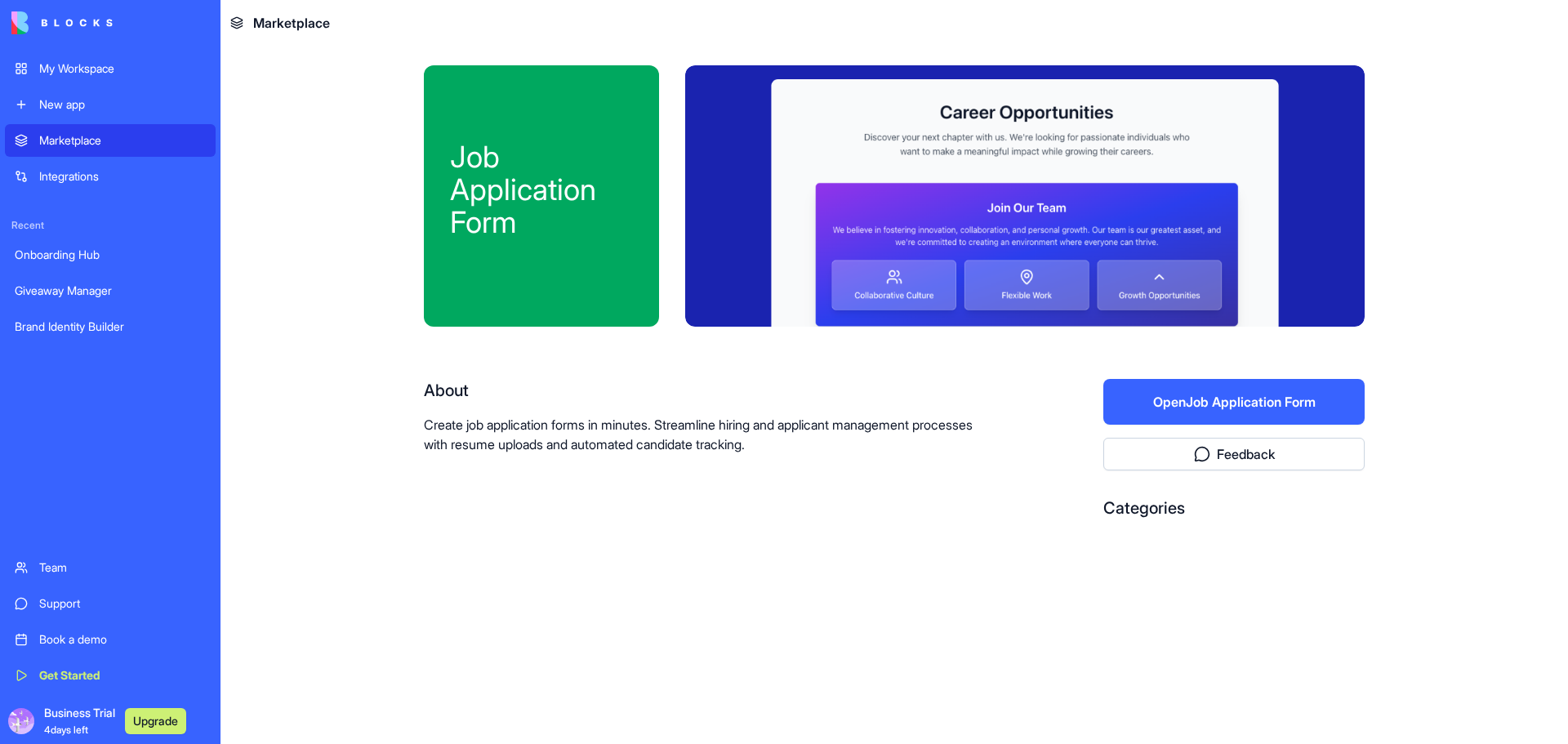
click at [949, 463] on div "About Create job application forms in minutes. Streamline hiring and applicant …" at bounding box center [711, 455] width 575 height 153
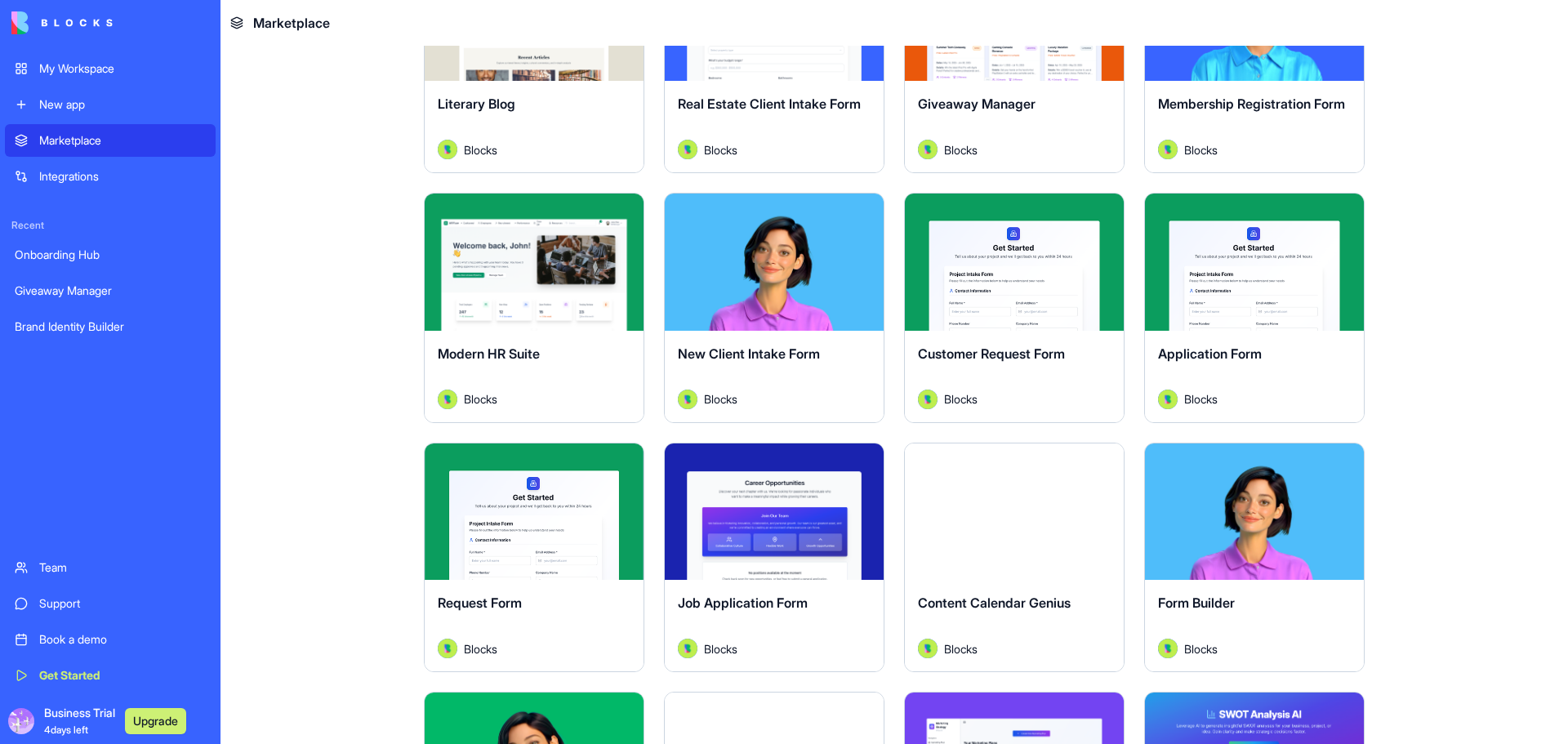
scroll to position [1715, 0]
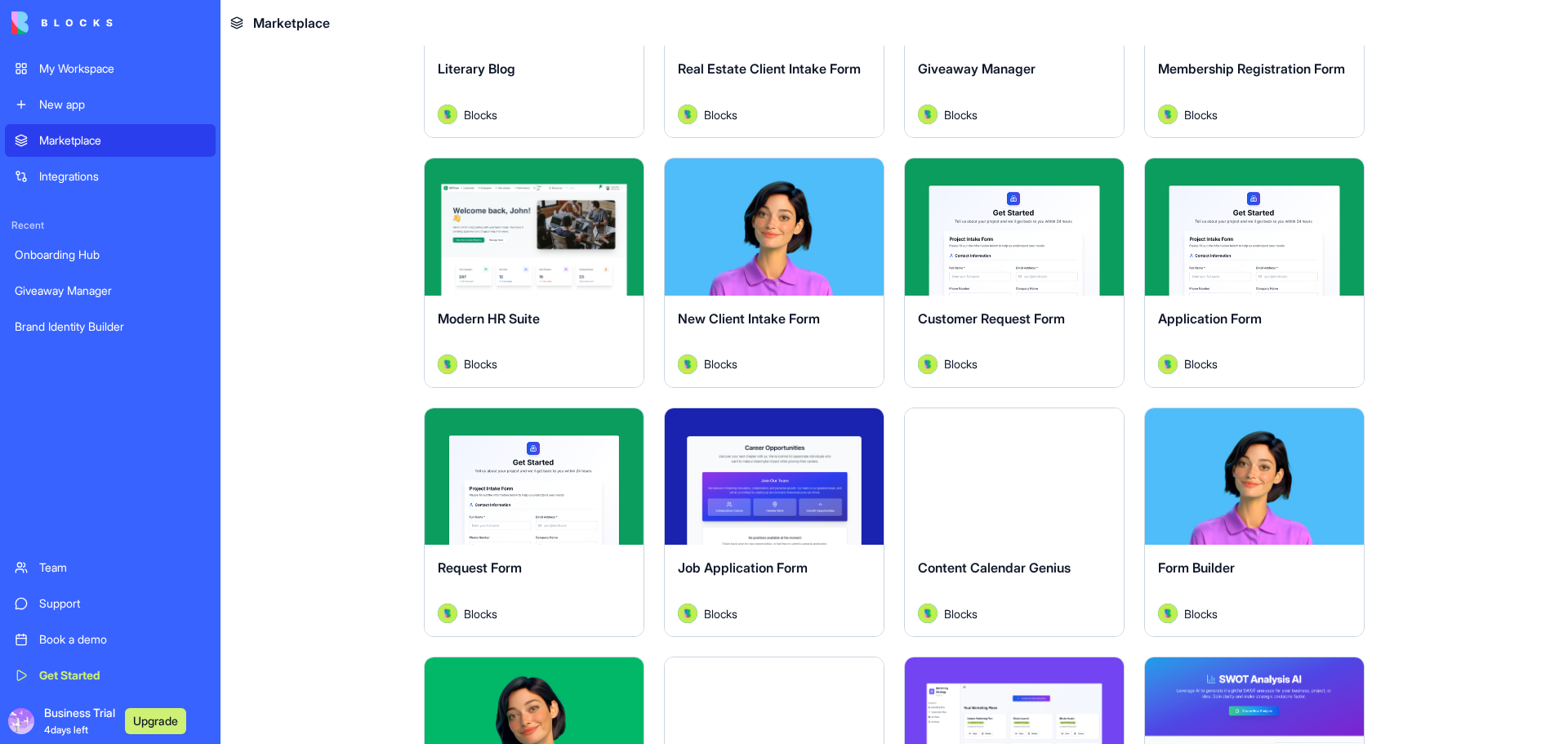
click at [569, 326] on div "Modern HR Suite" at bounding box center [534, 332] width 193 height 46
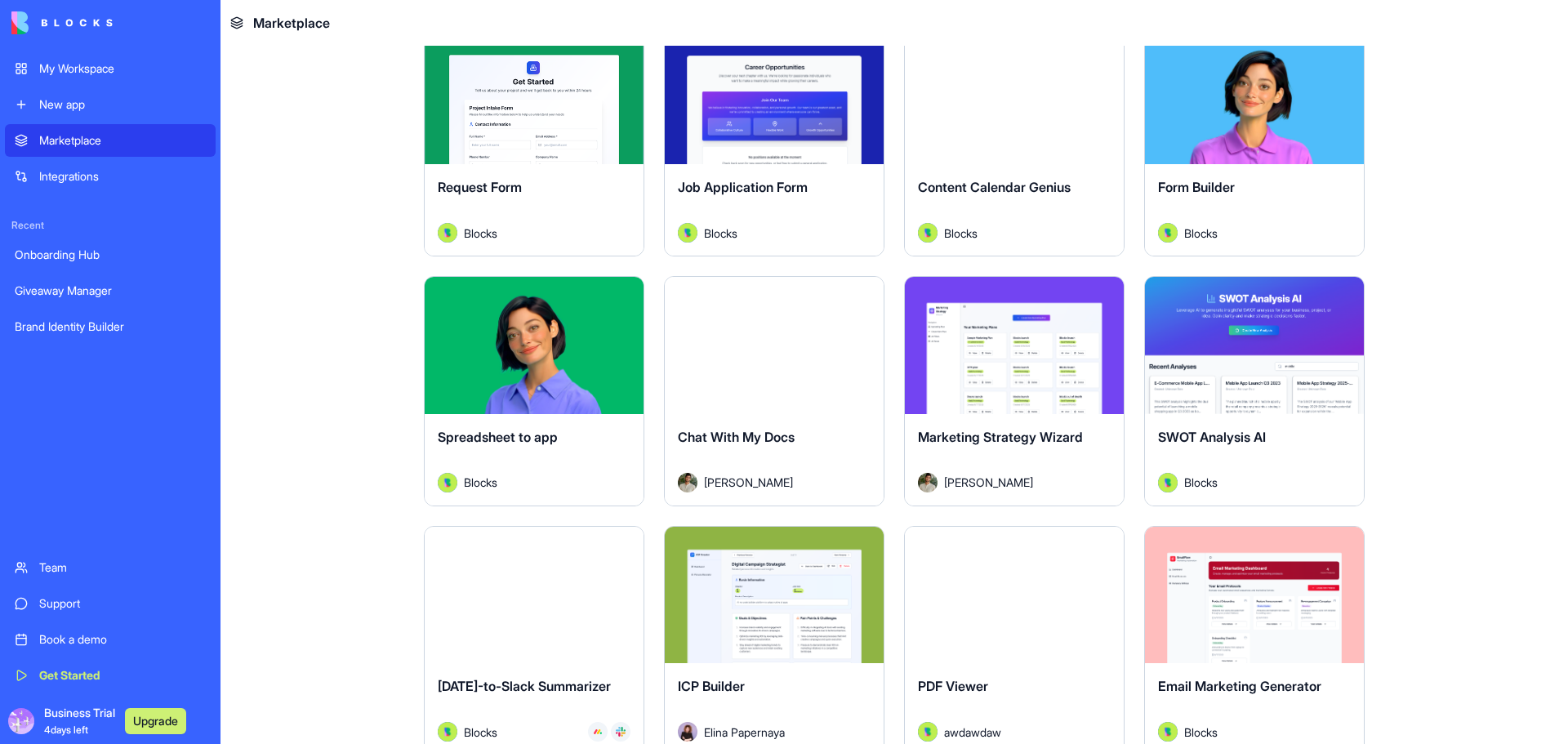
scroll to position [2286, 0]
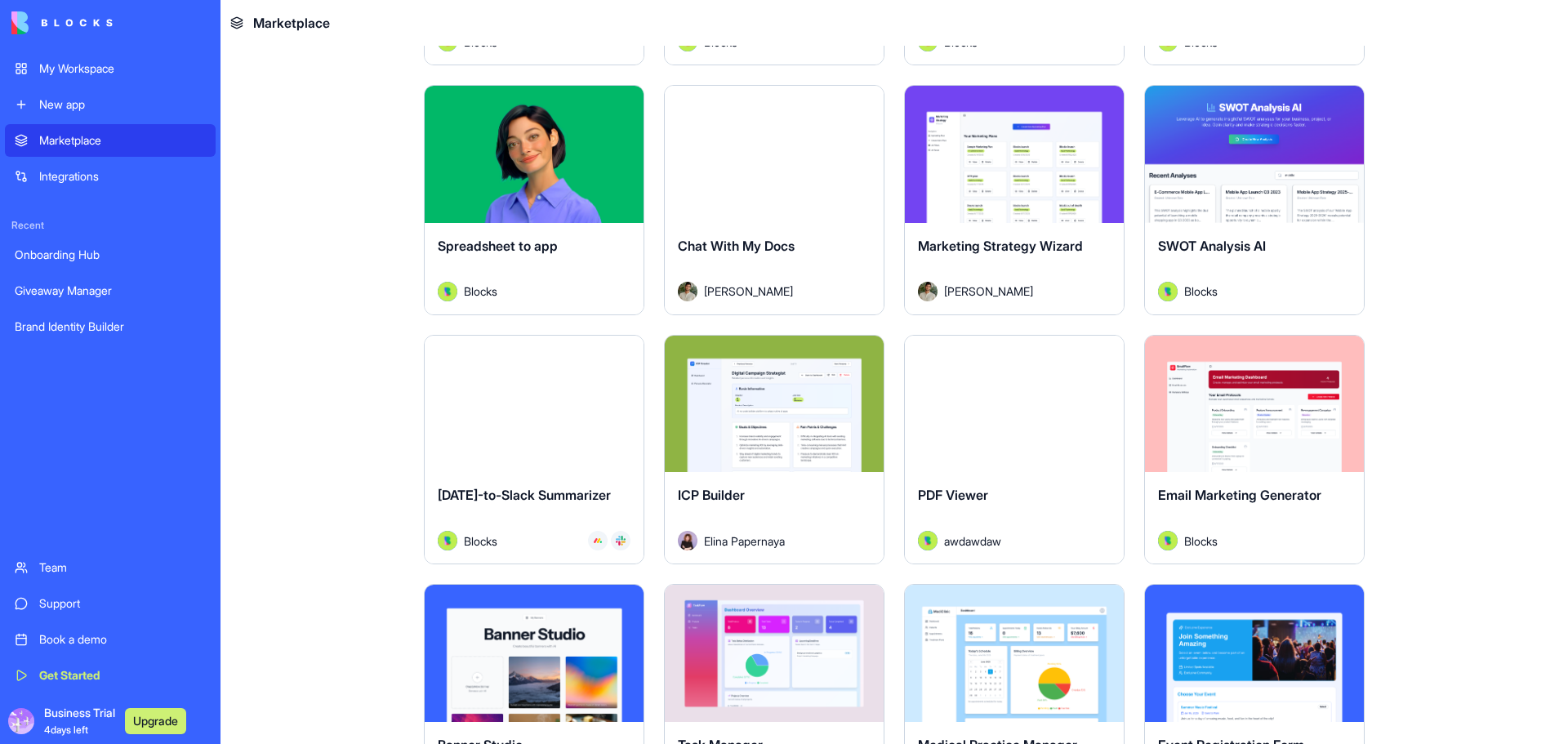
click at [1026, 240] on span "Marketing Strategy Wizard" at bounding box center [1000, 246] width 165 height 16
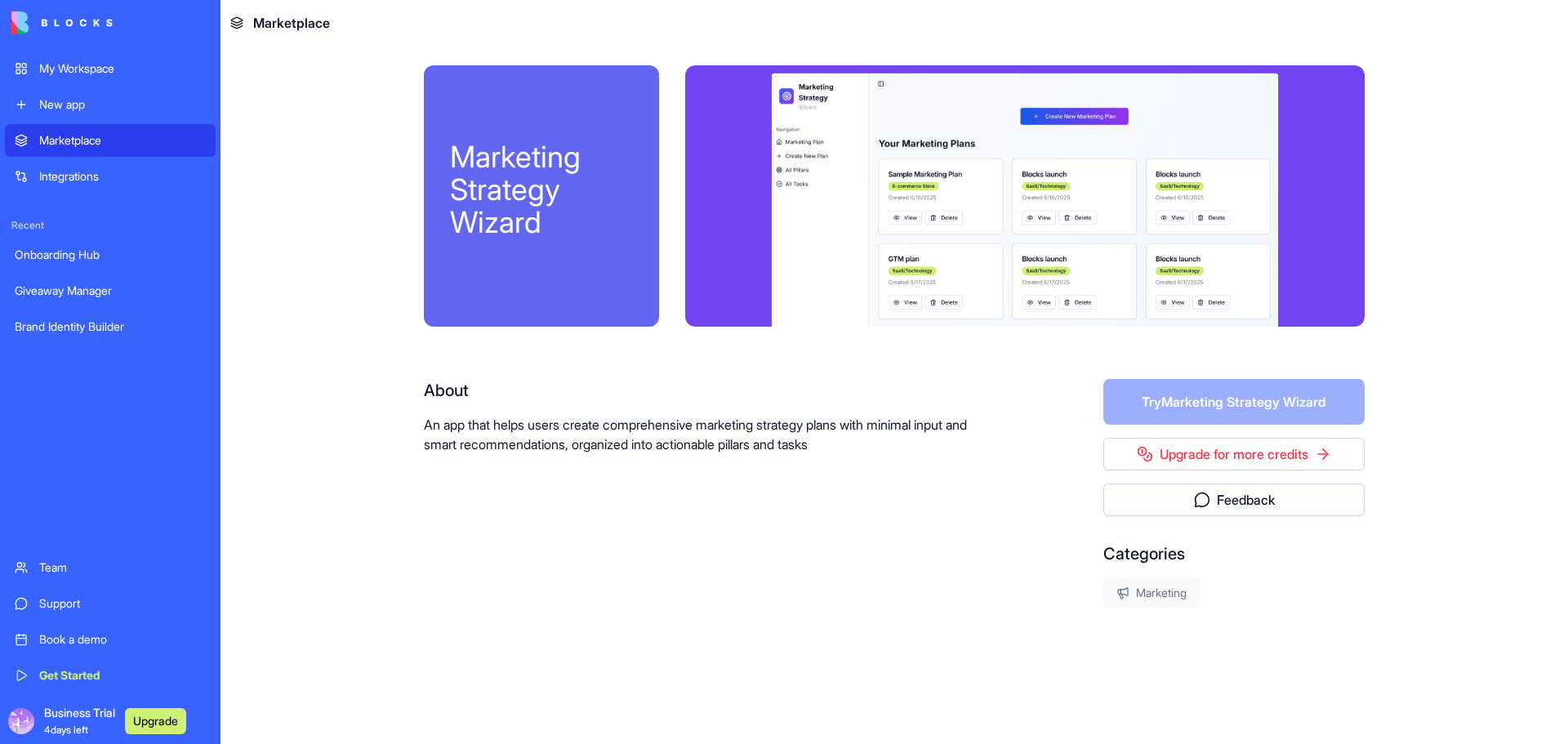
drag, startPoint x: 218, startPoint y: 0, endPoint x: 7, endPoint y: 711, distance: 741.6
click at [7, 711] on div "Business Trial 4 days left Upgrade" at bounding box center [110, 721] width 211 height 46
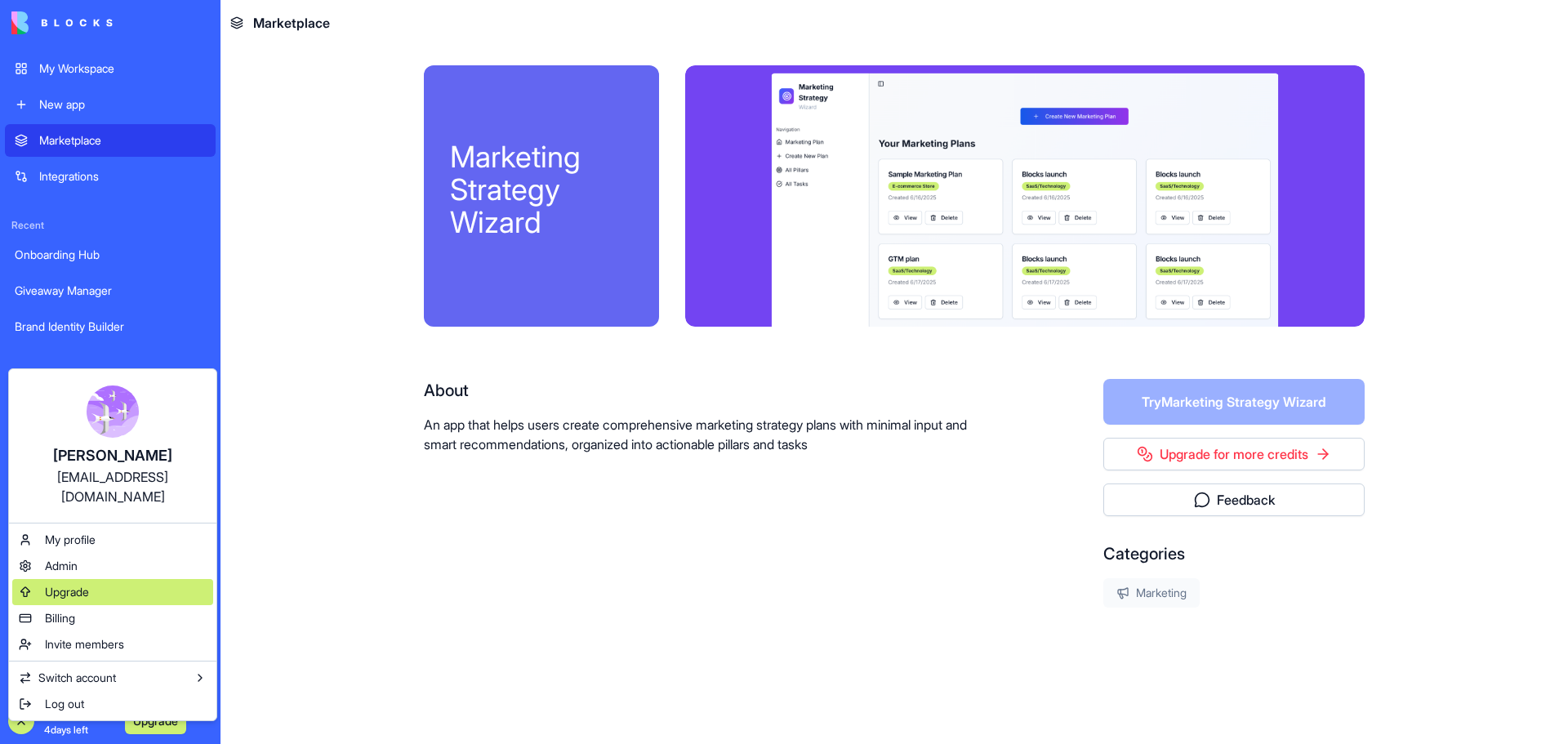
click at [93, 579] on div "Upgrade" at bounding box center [112, 592] width 201 height 26
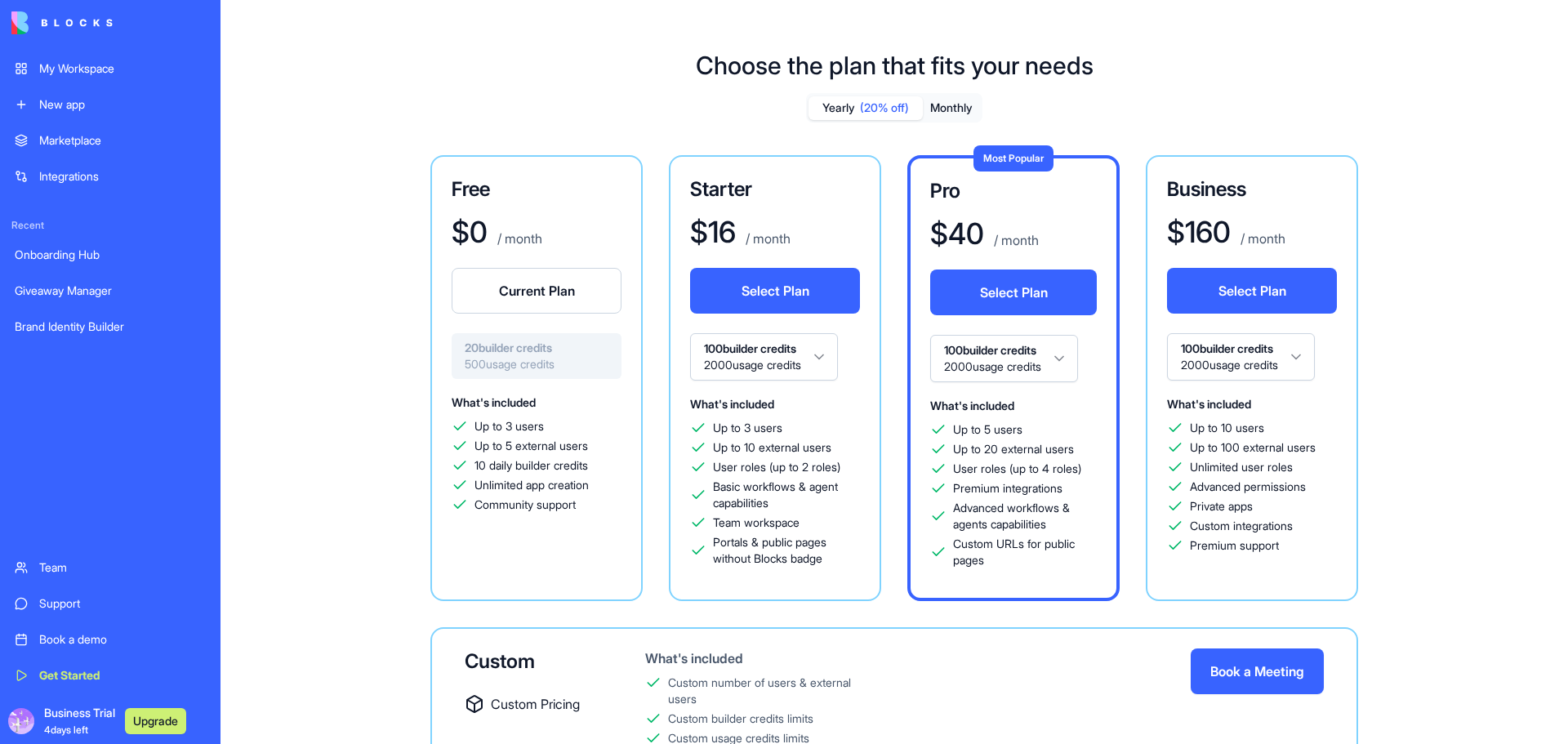
scroll to position [154, 0]
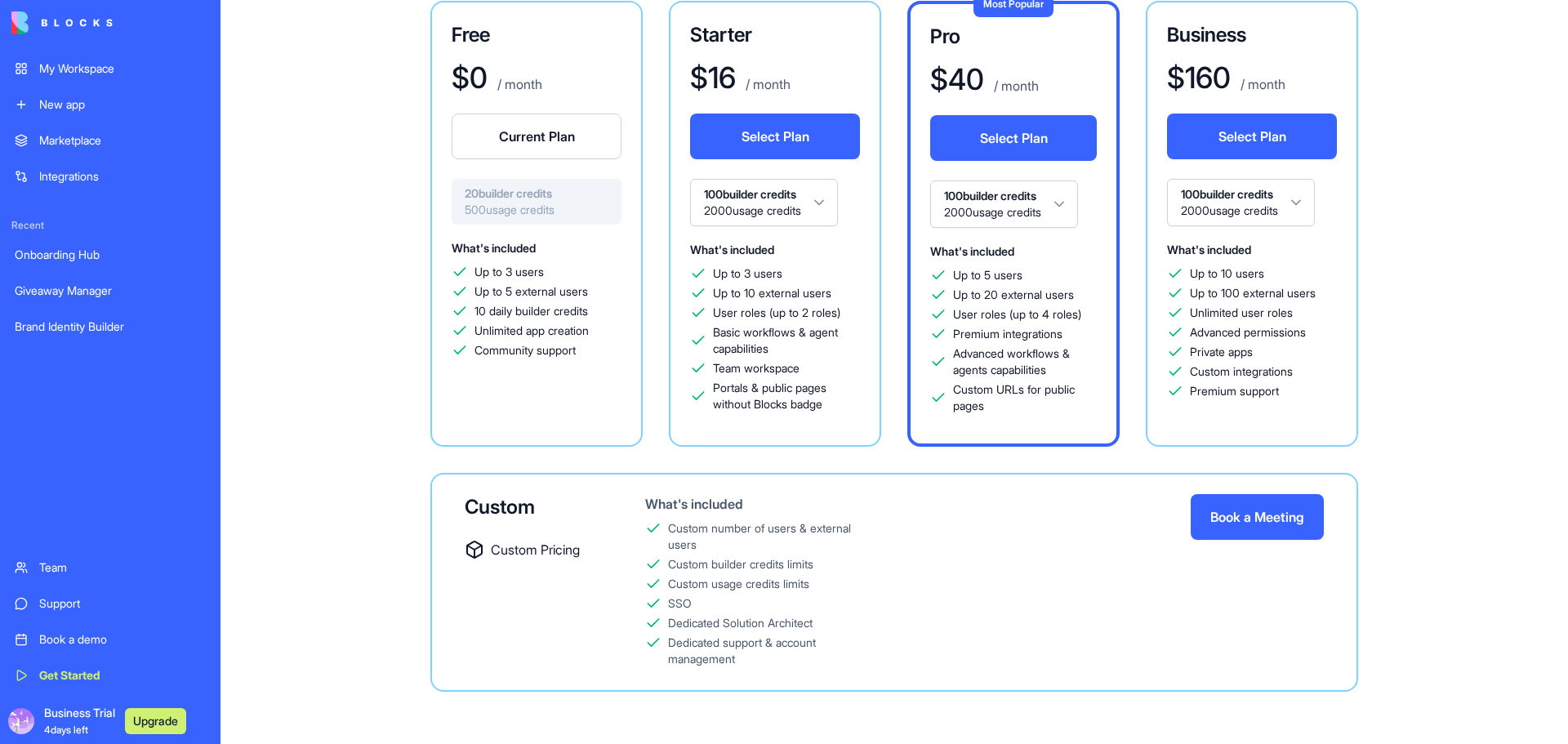
click at [76, 715] on span "Business Trial 4 days left" at bounding box center [80, 721] width 71 height 33
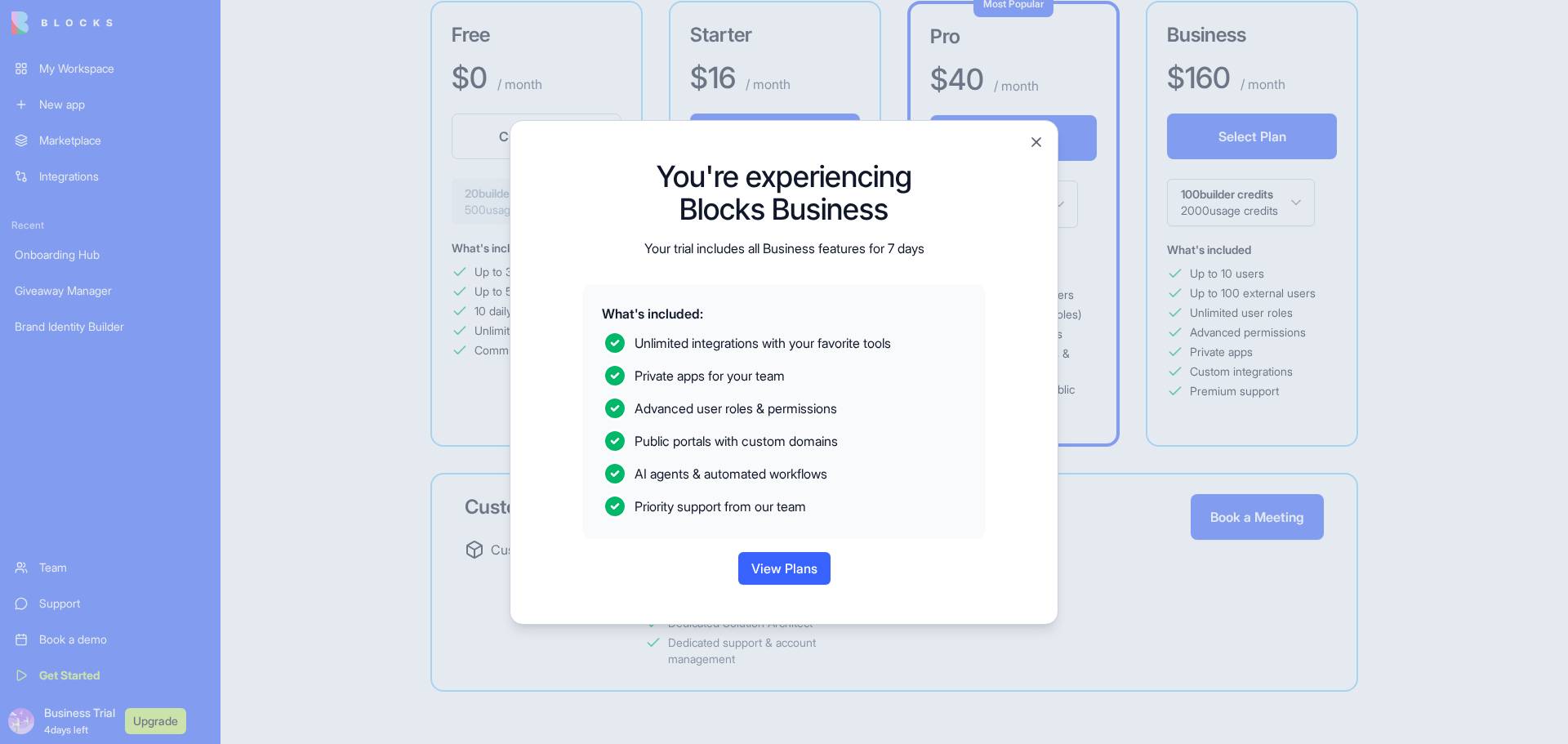
click at [76, 715] on div at bounding box center [784, 372] width 1568 height 744
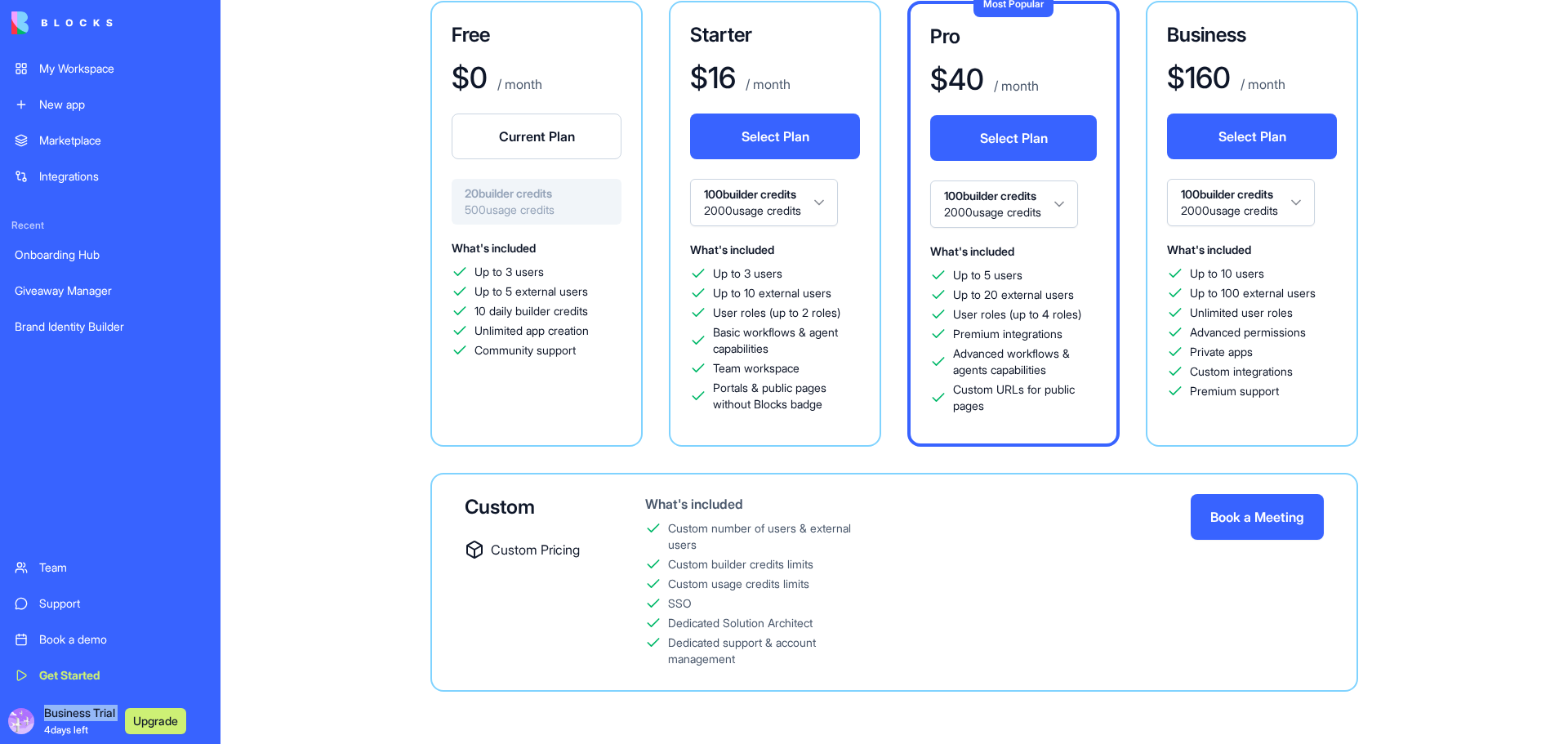
click at [76, 715] on span "Business Trial 4 days left" at bounding box center [80, 721] width 71 height 33
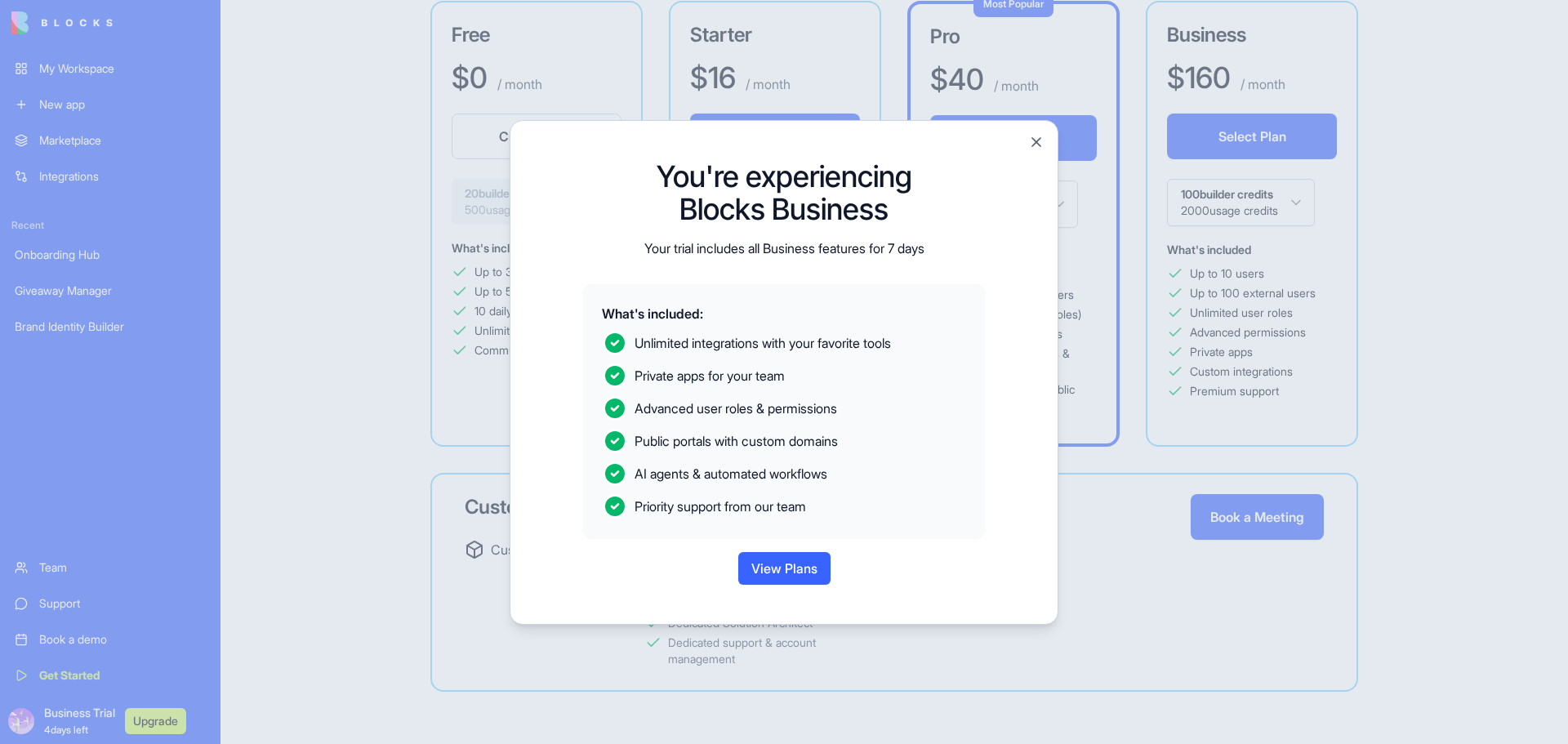
click at [79, 714] on div at bounding box center [784, 372] width 1568 height 744
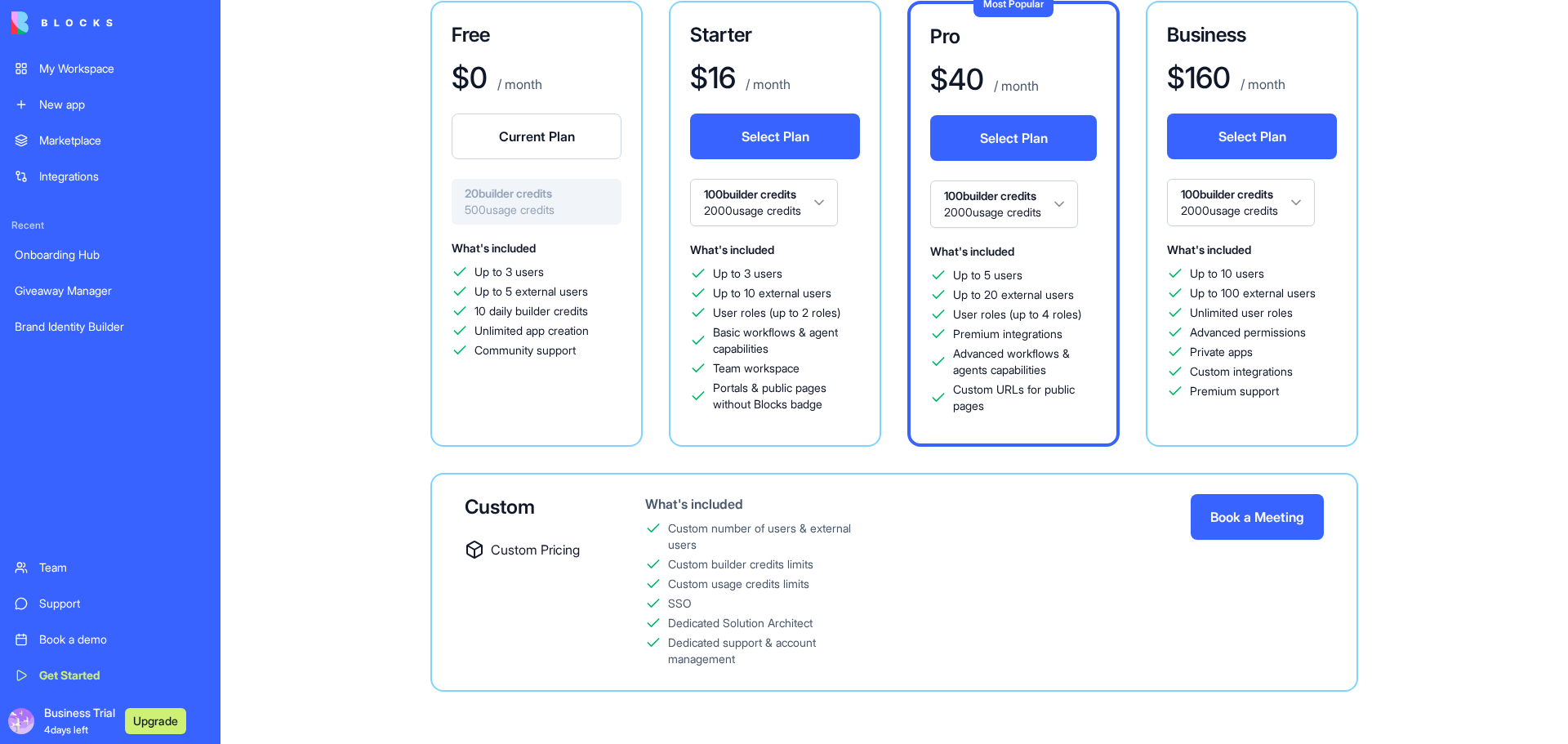
click at [35, 719] on div "Business Trial 4 days left Upgrade" at bounding box center [102, 721] width 181 height 33
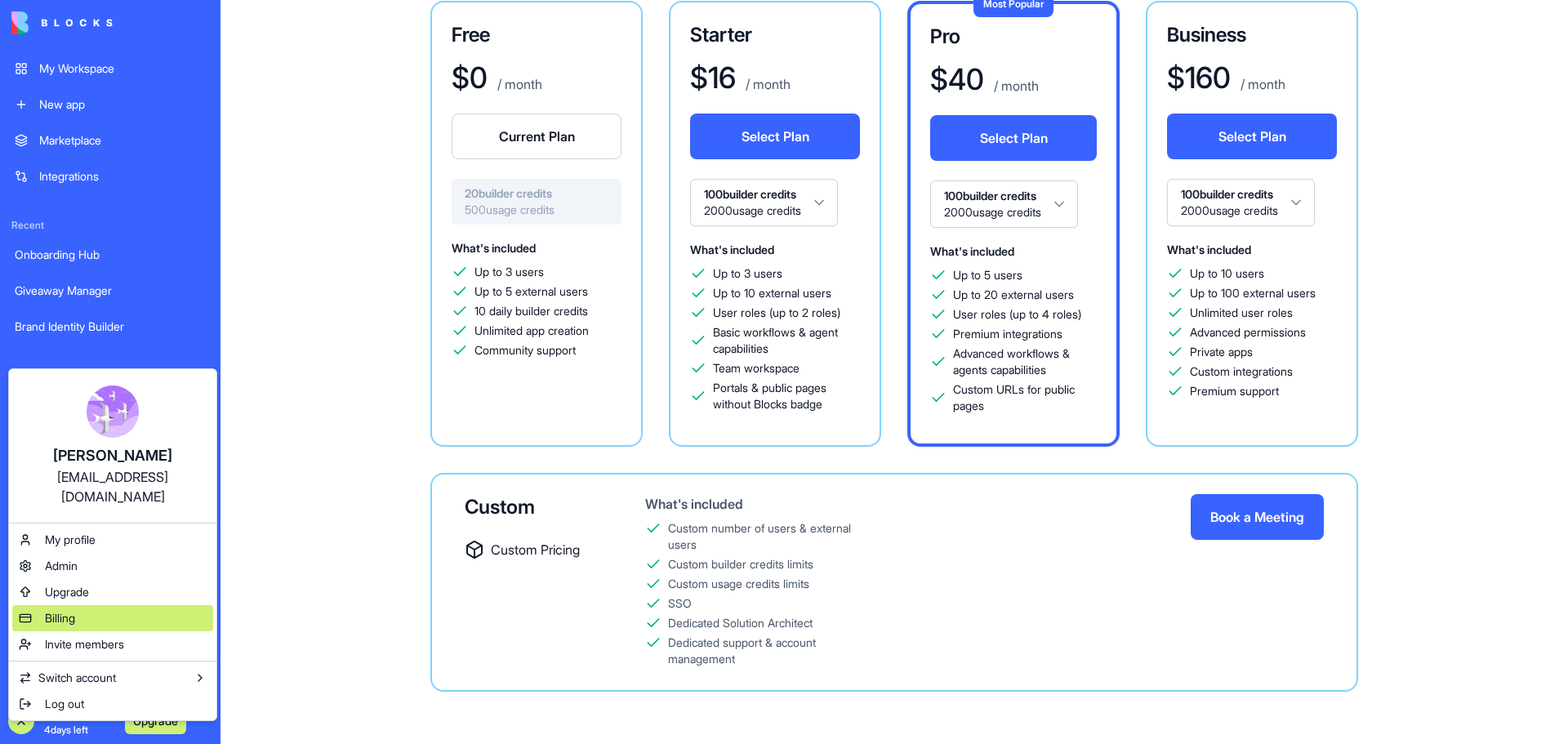
click at [86, 605] on div "Billing" at bounding box center [112, 618] width 201 height 26
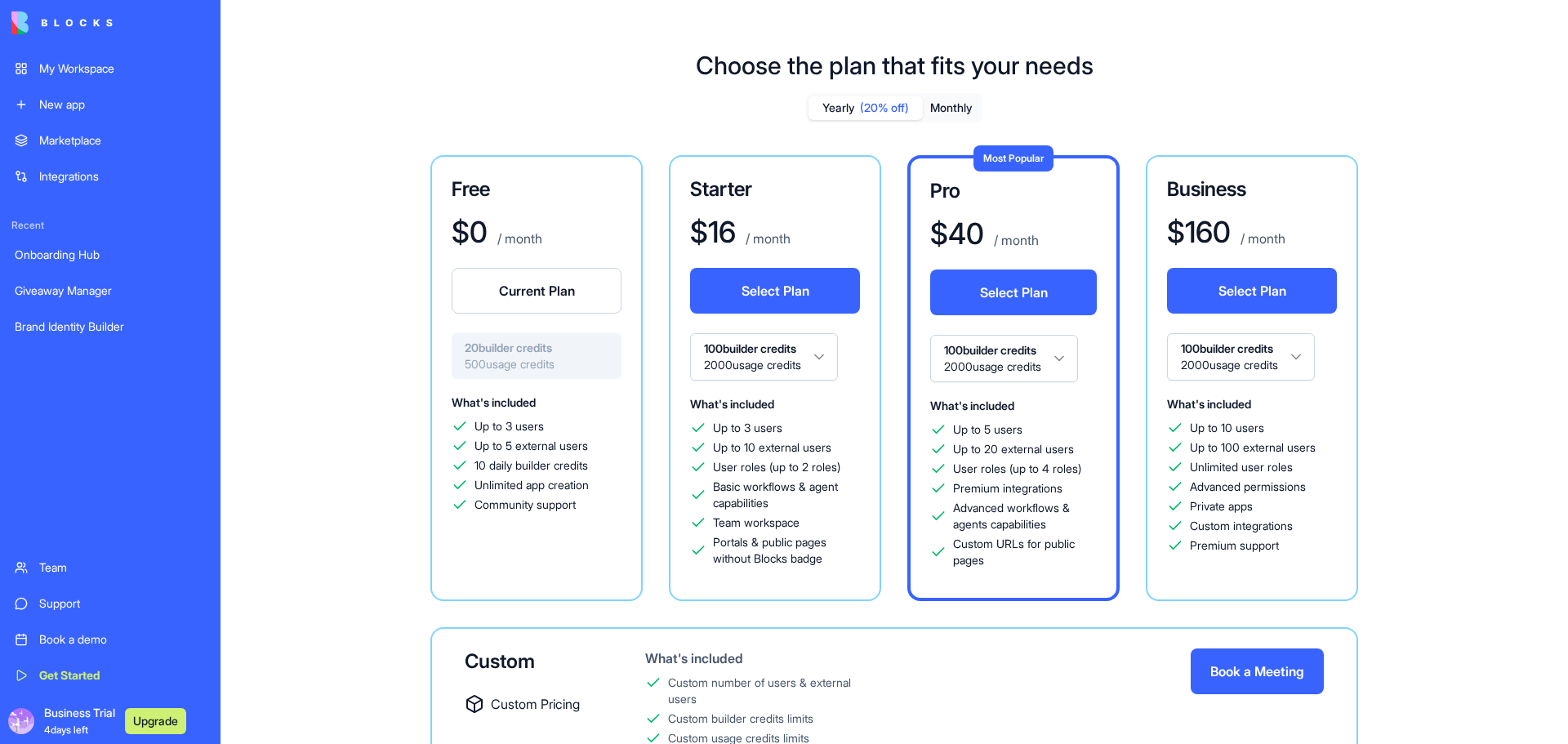
click at [61, 138] on div "Marketplace" at bounding box center [122, 140] width 166 height 16
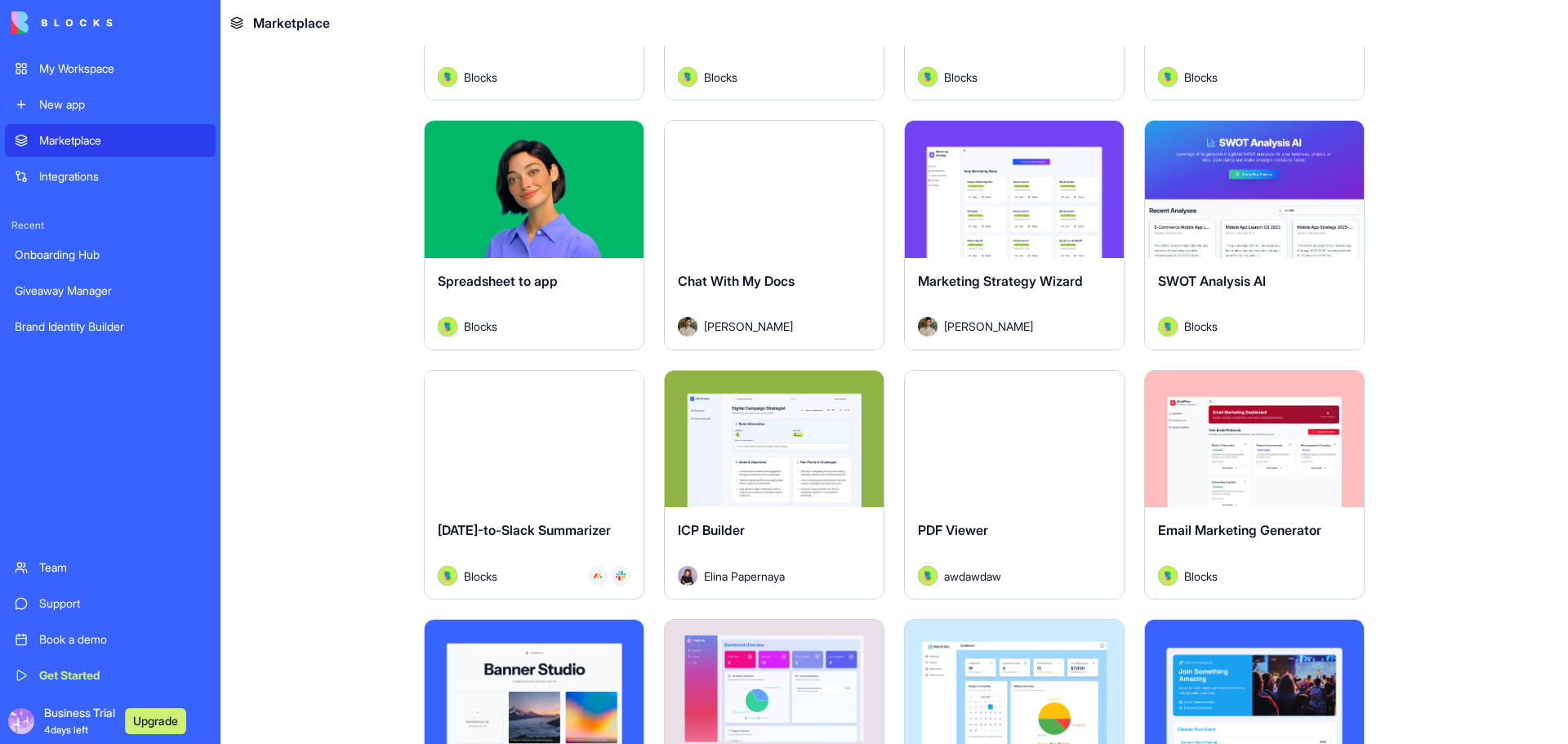
scroll to position [2286, 0]
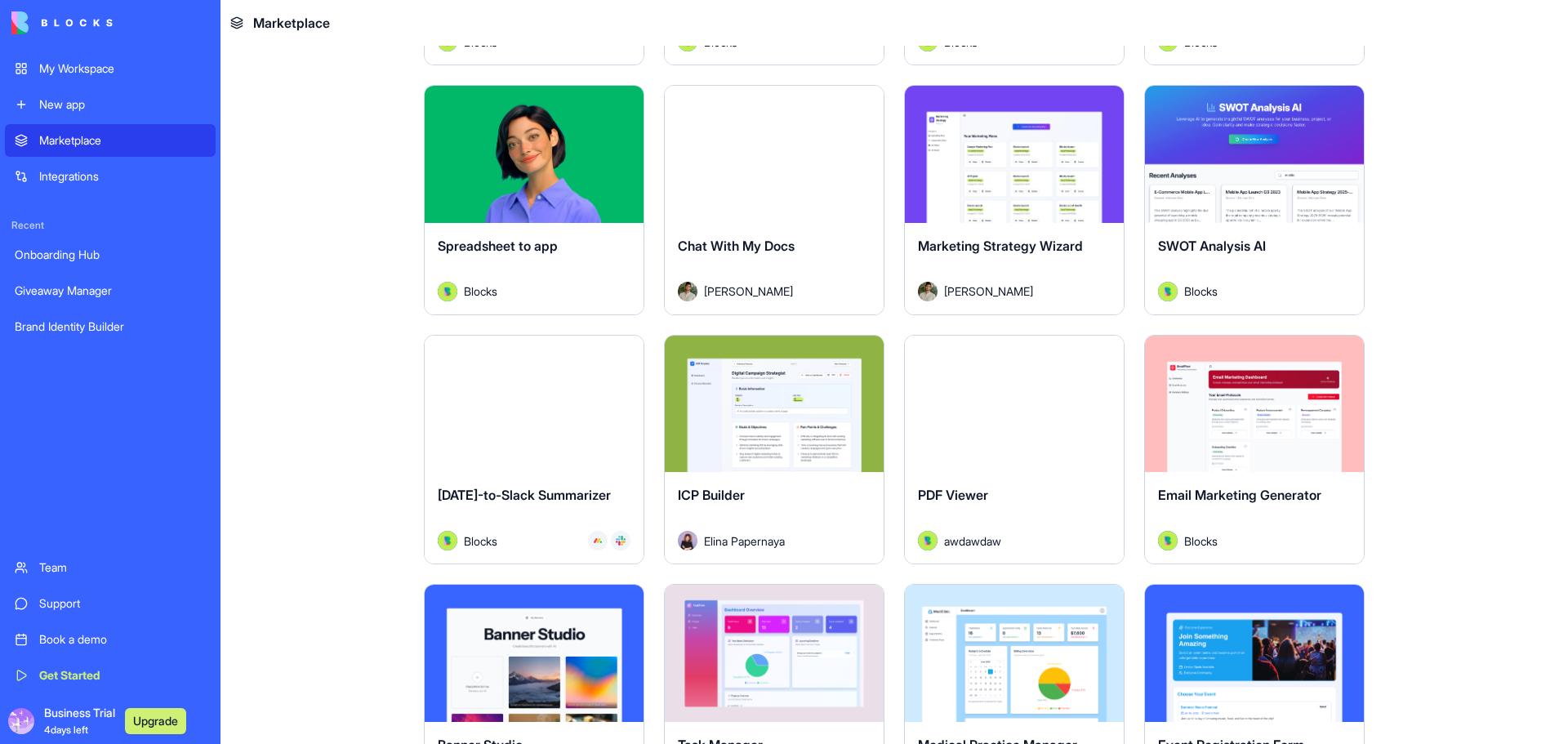
click at [1039, 477] on div "PDF Viewer awdawdaw" at bounding box center [1014, 518] width 219 height 92
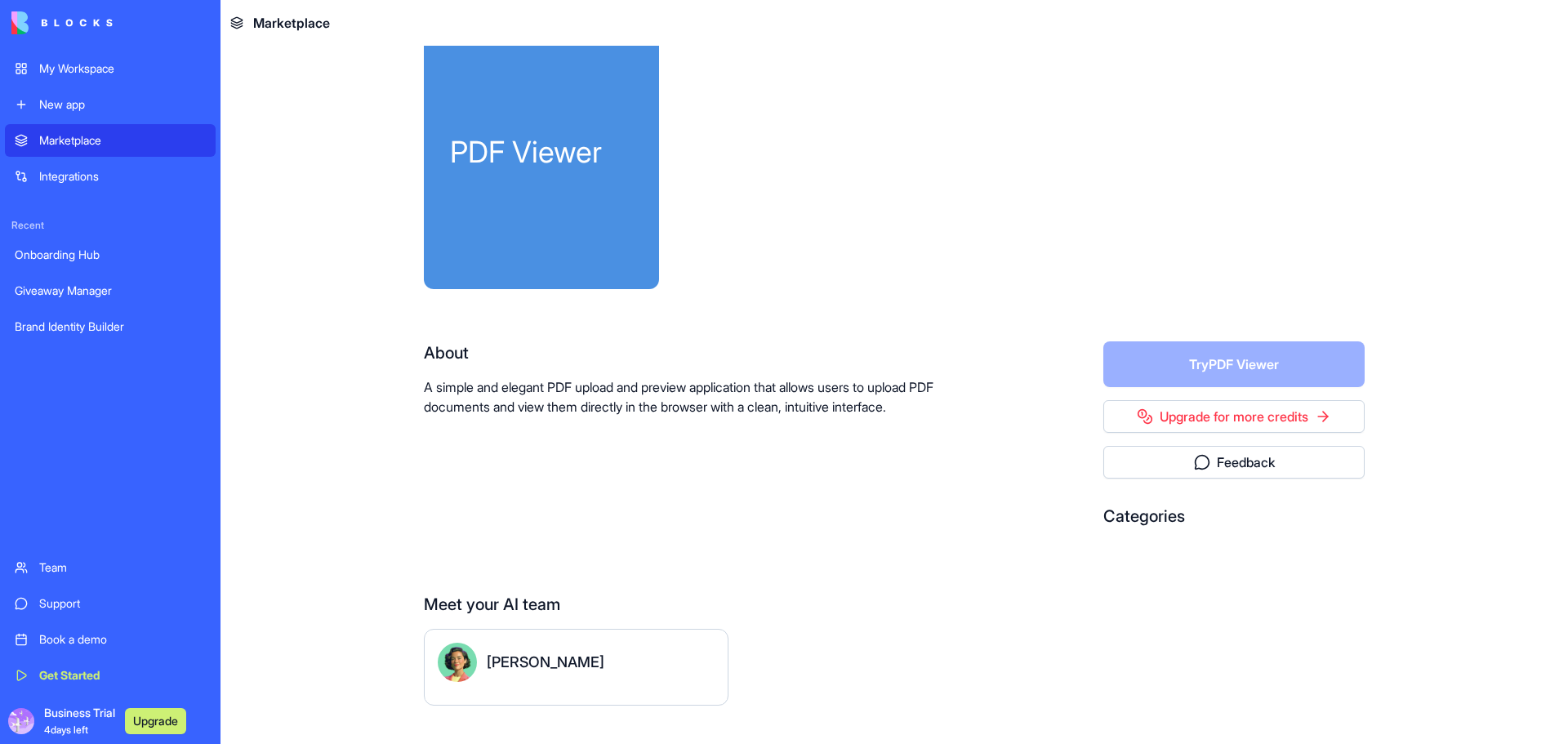
scroll to position [71, 0]
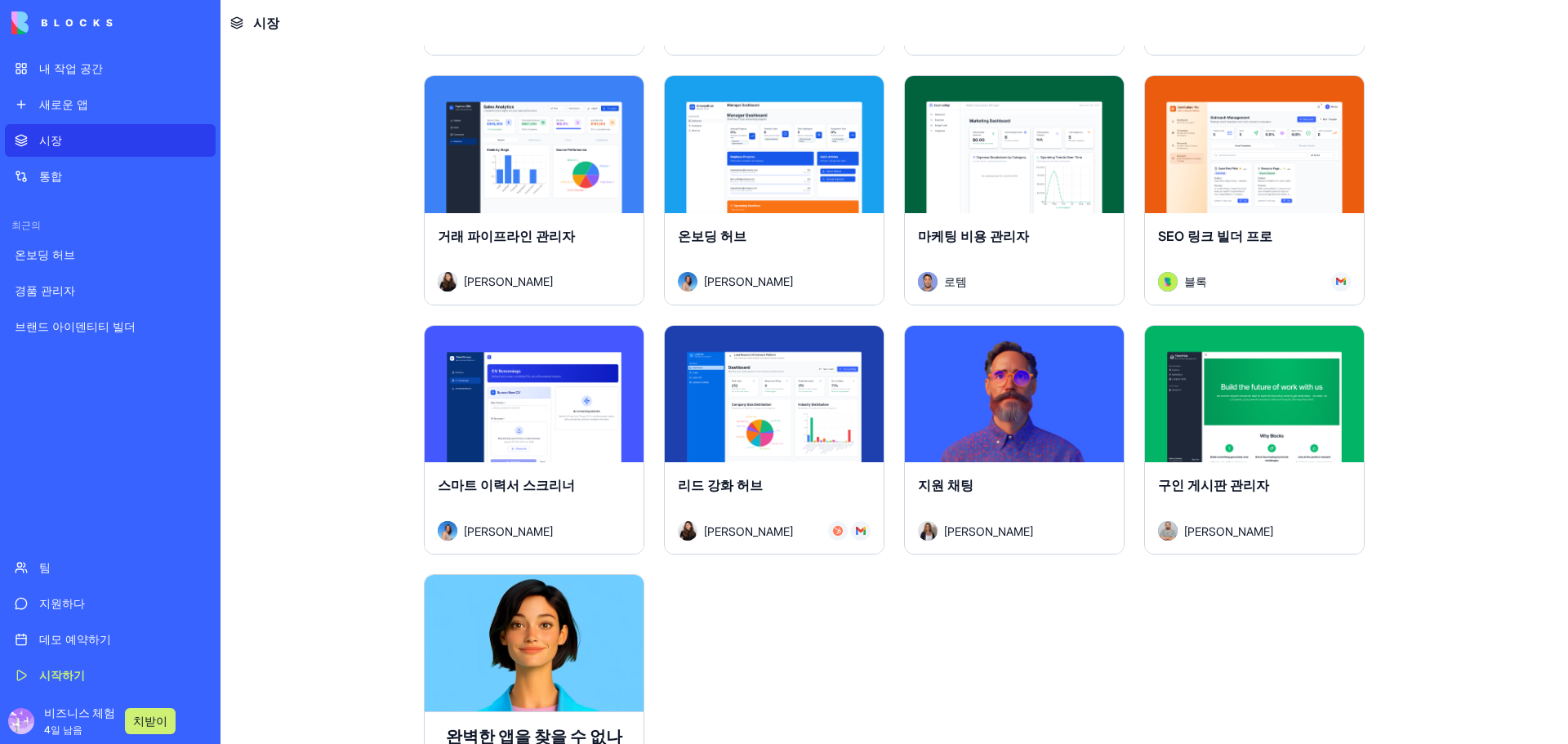
scroll to position [4248, 0]
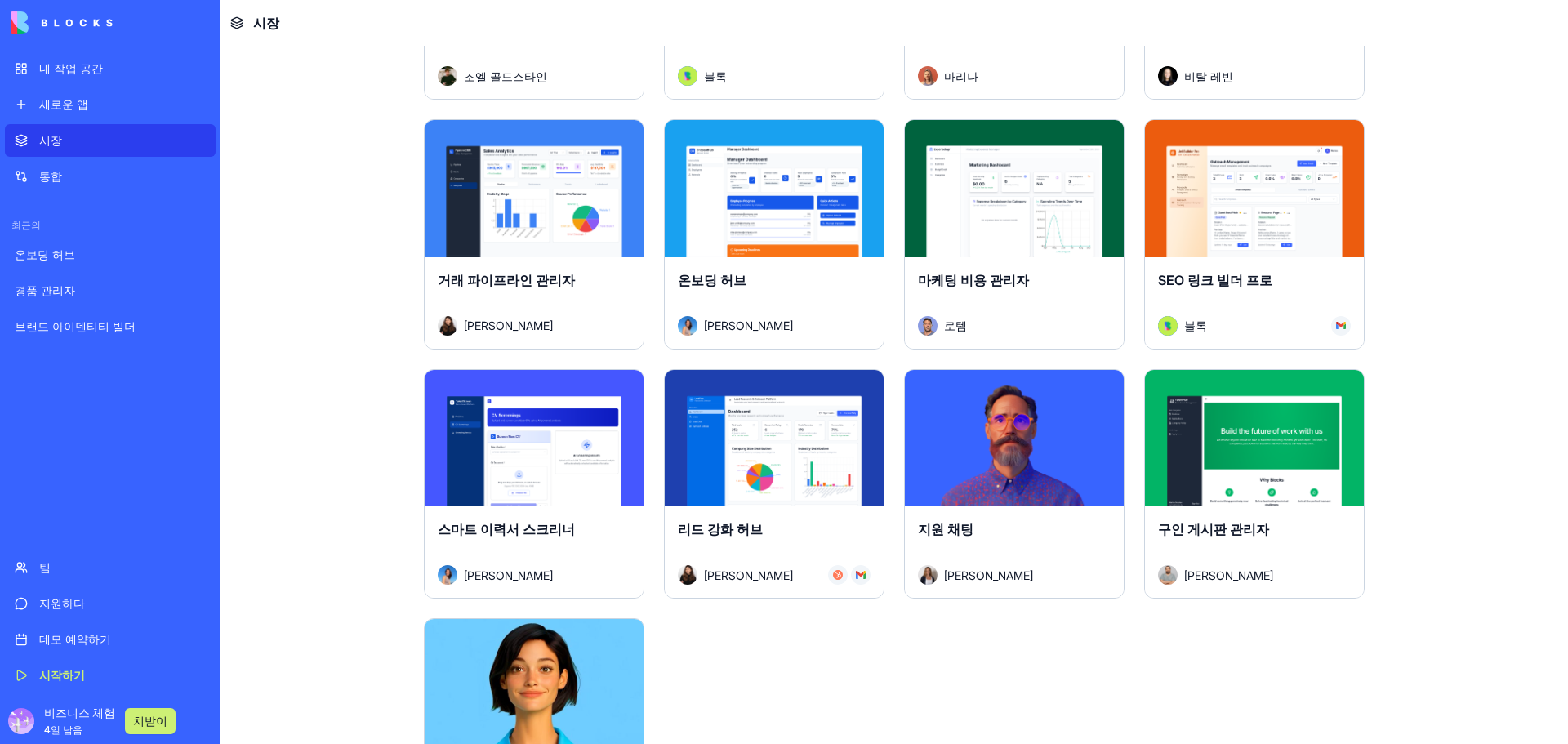
click at [718, 468] on div "탐구하다" at bounding box center [774, 438] width 219 height 137
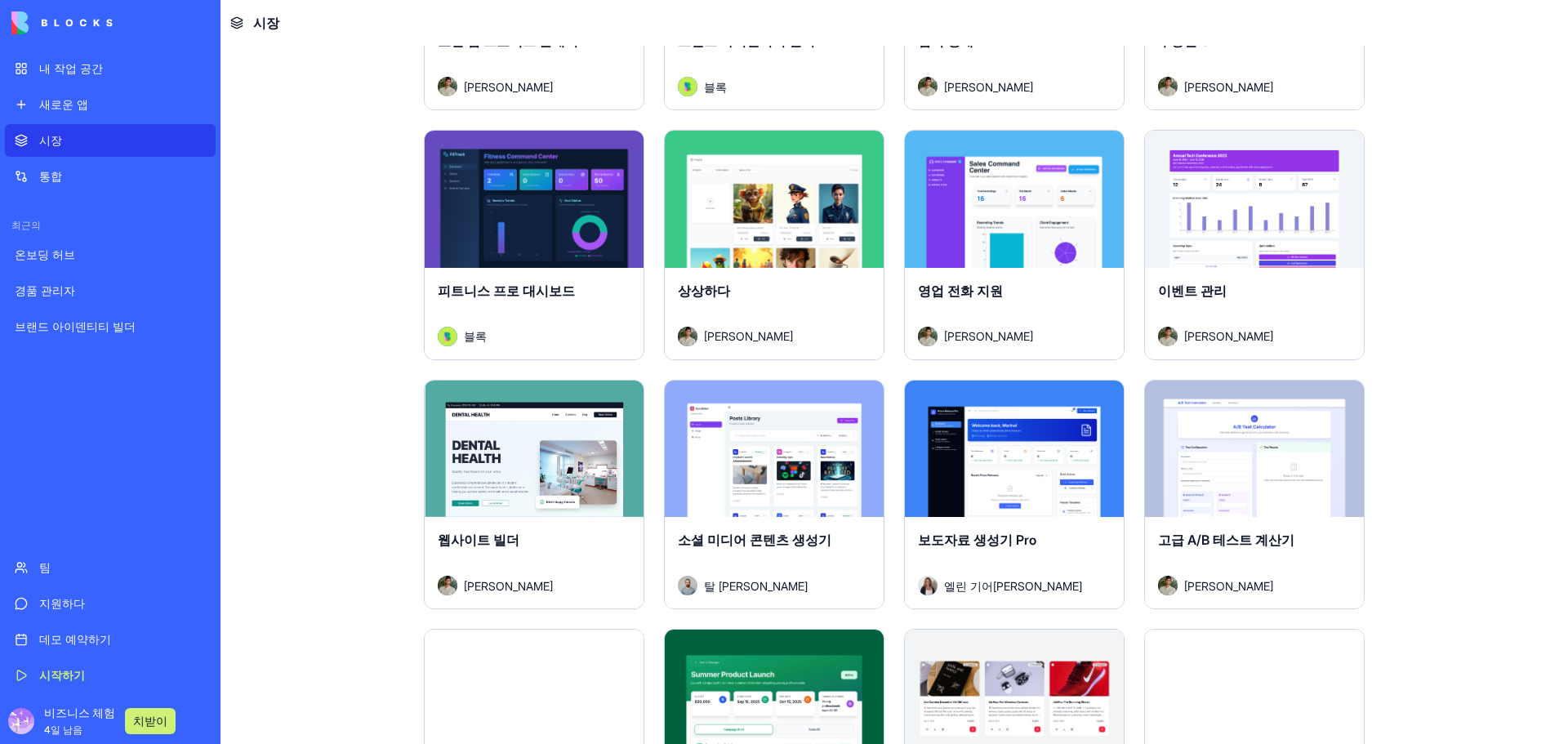
scroll to position [3430, 0]
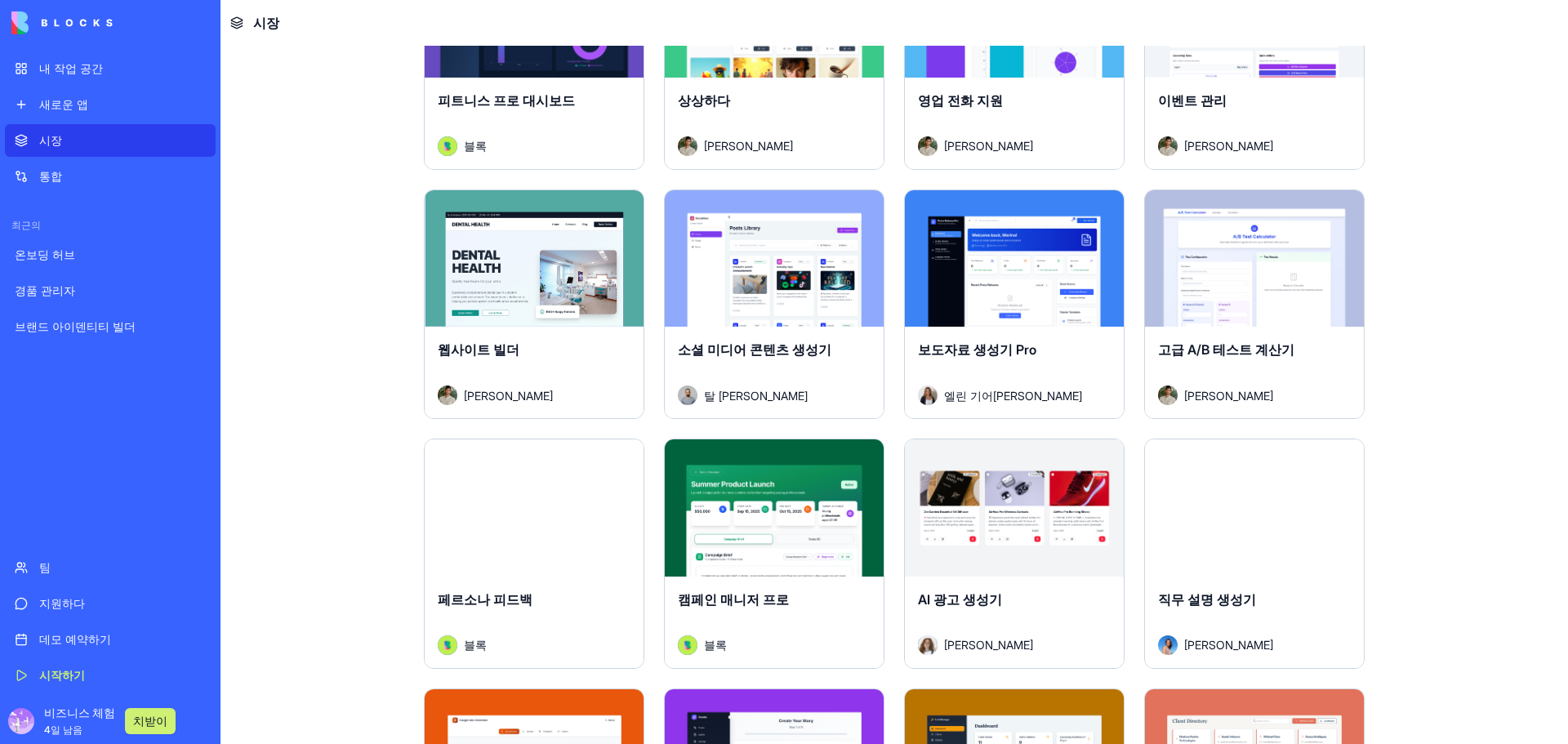
click at [1293, 352] on div "고급 A/B 테스트 계산기" at bounding box center [1254, 363] width 193 height 46
